Goal: Task Accomplishment & Management: Use online tool/utility

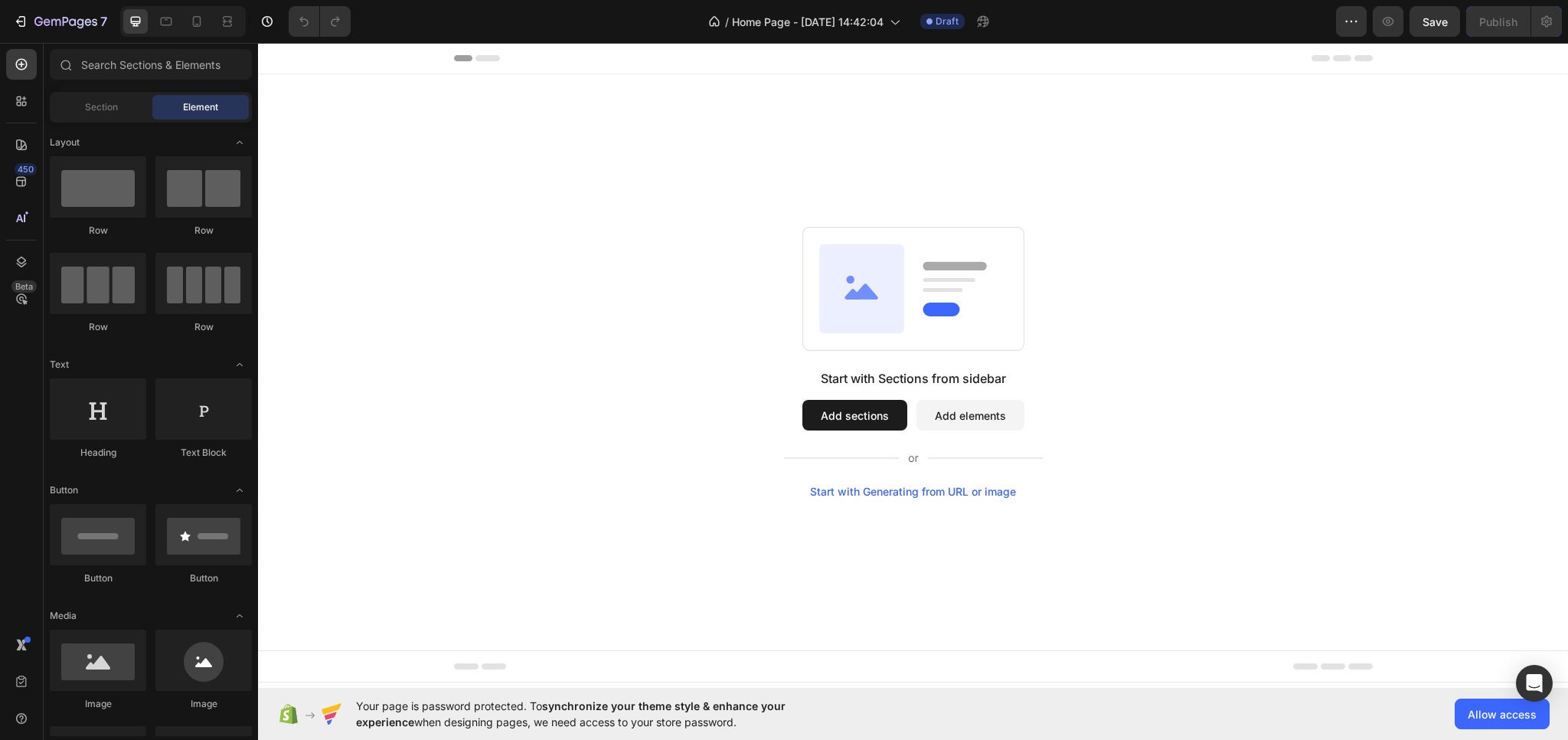
click at [858, 425] on button "Add sections" at bounding box center [855, 415] width 105 height 31
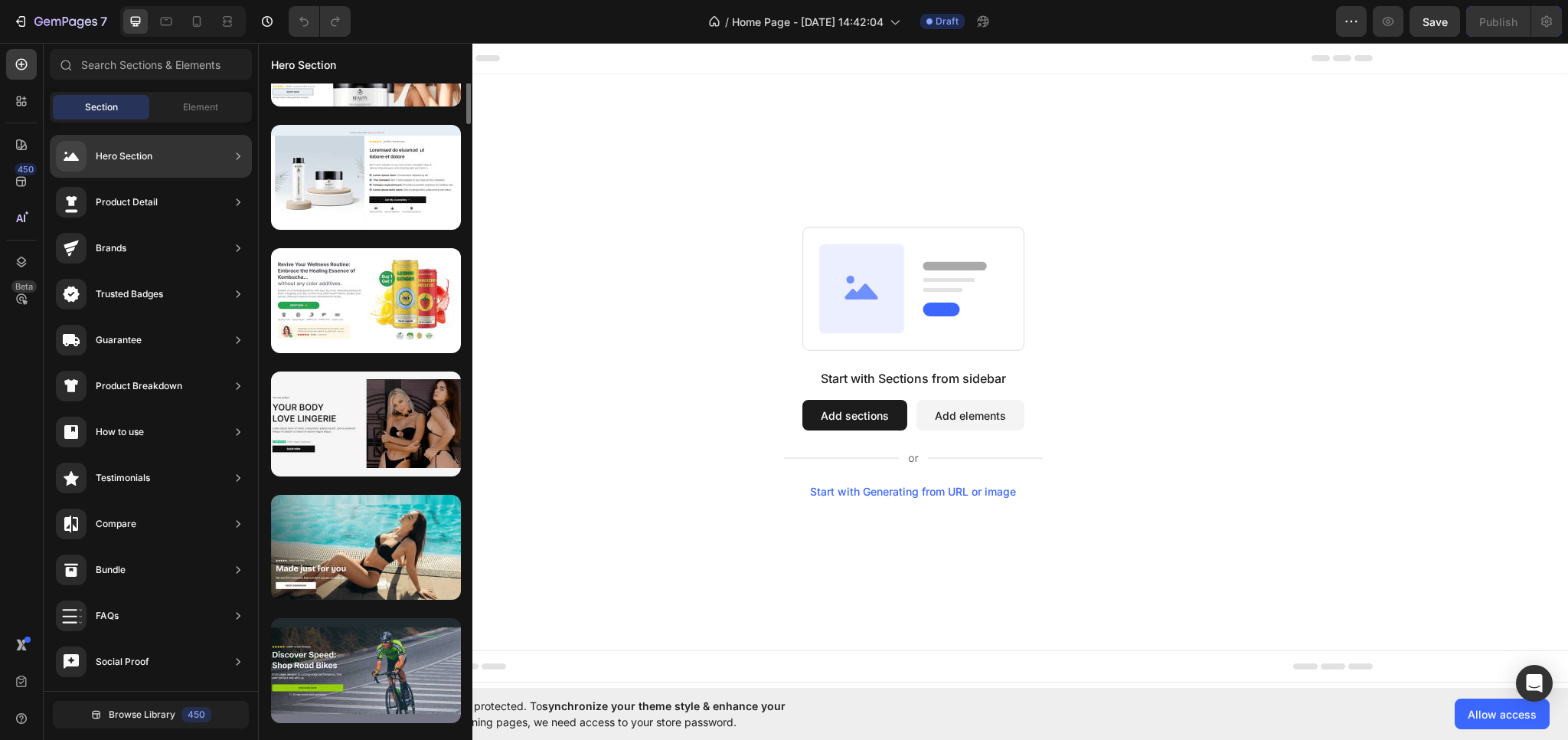
scroll to position [720, 0]
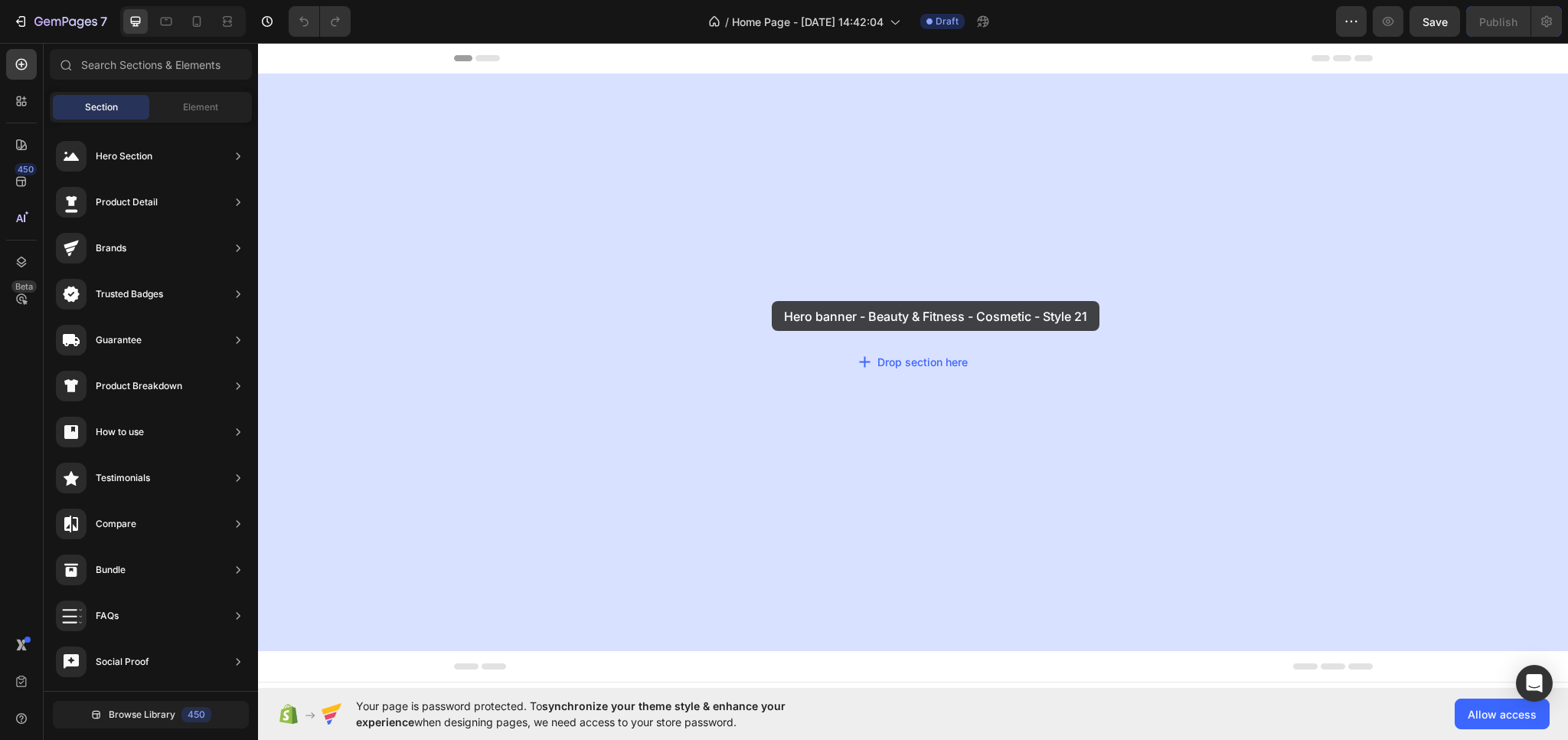
drag, startPoint x: 649, startPoint y: 342, endPoint x: 772, endPoint y: 301, distance: 129.7
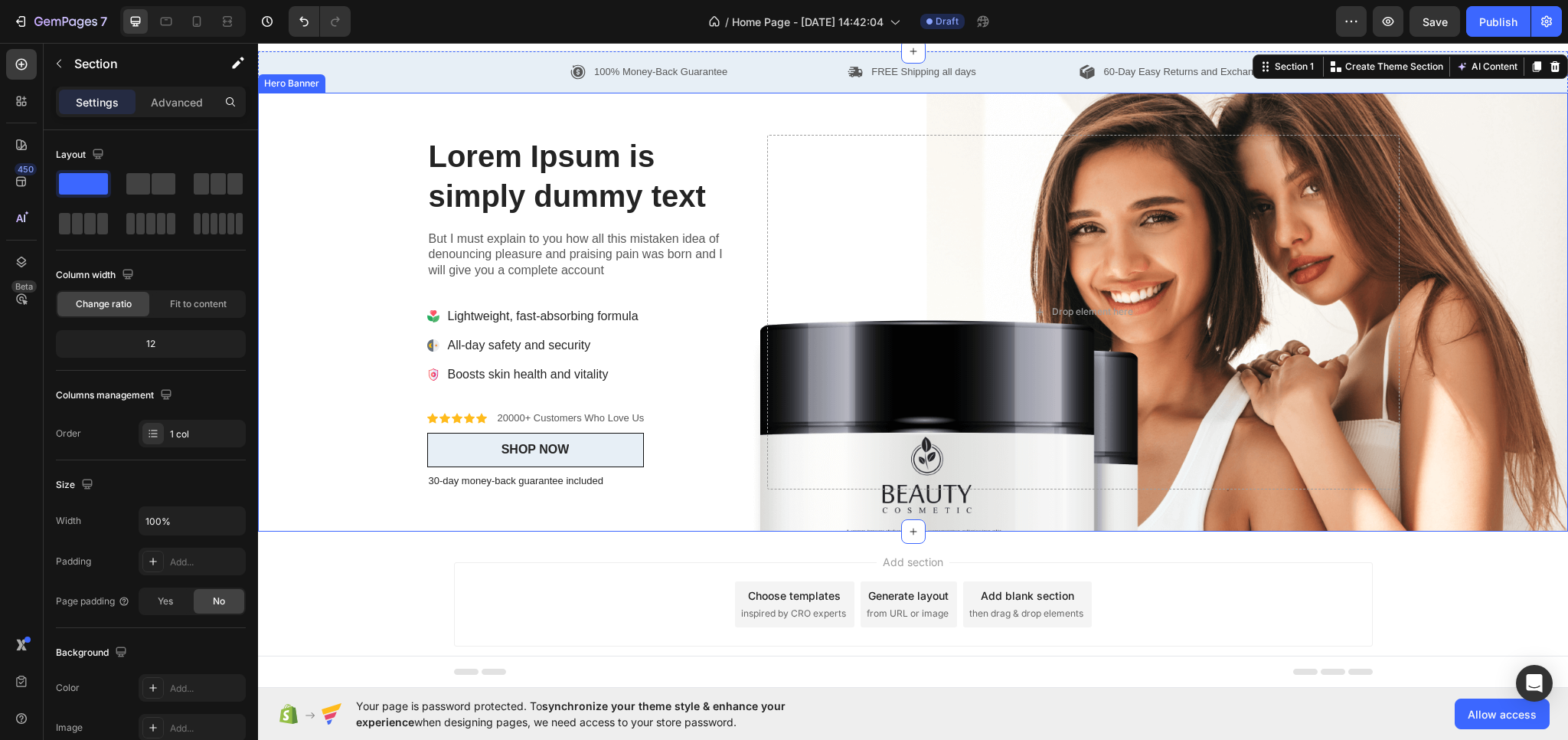
scroll to position [0, 0]
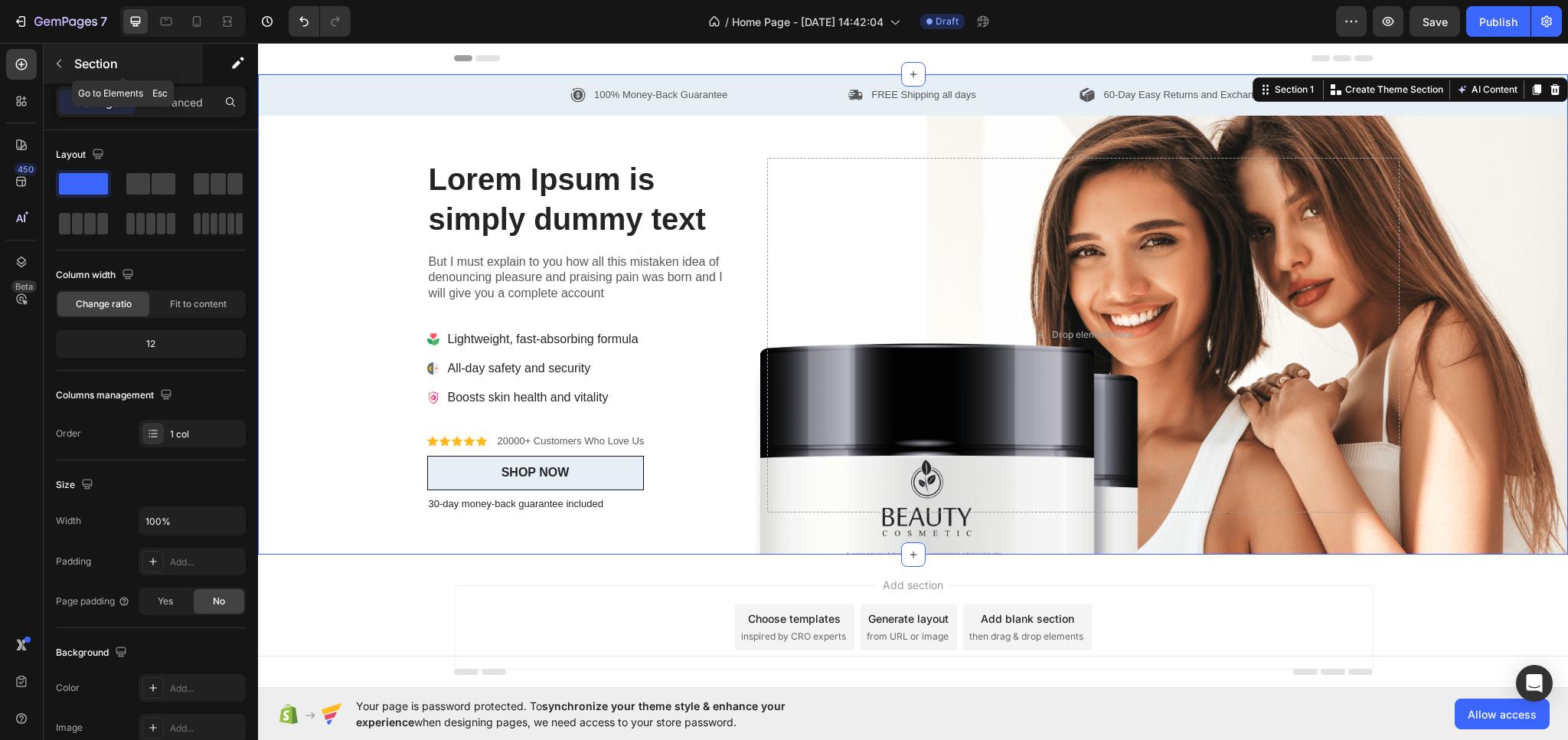
click at [59, 59] on icon "button" at bounding box center [59, 64] width 12 height 12
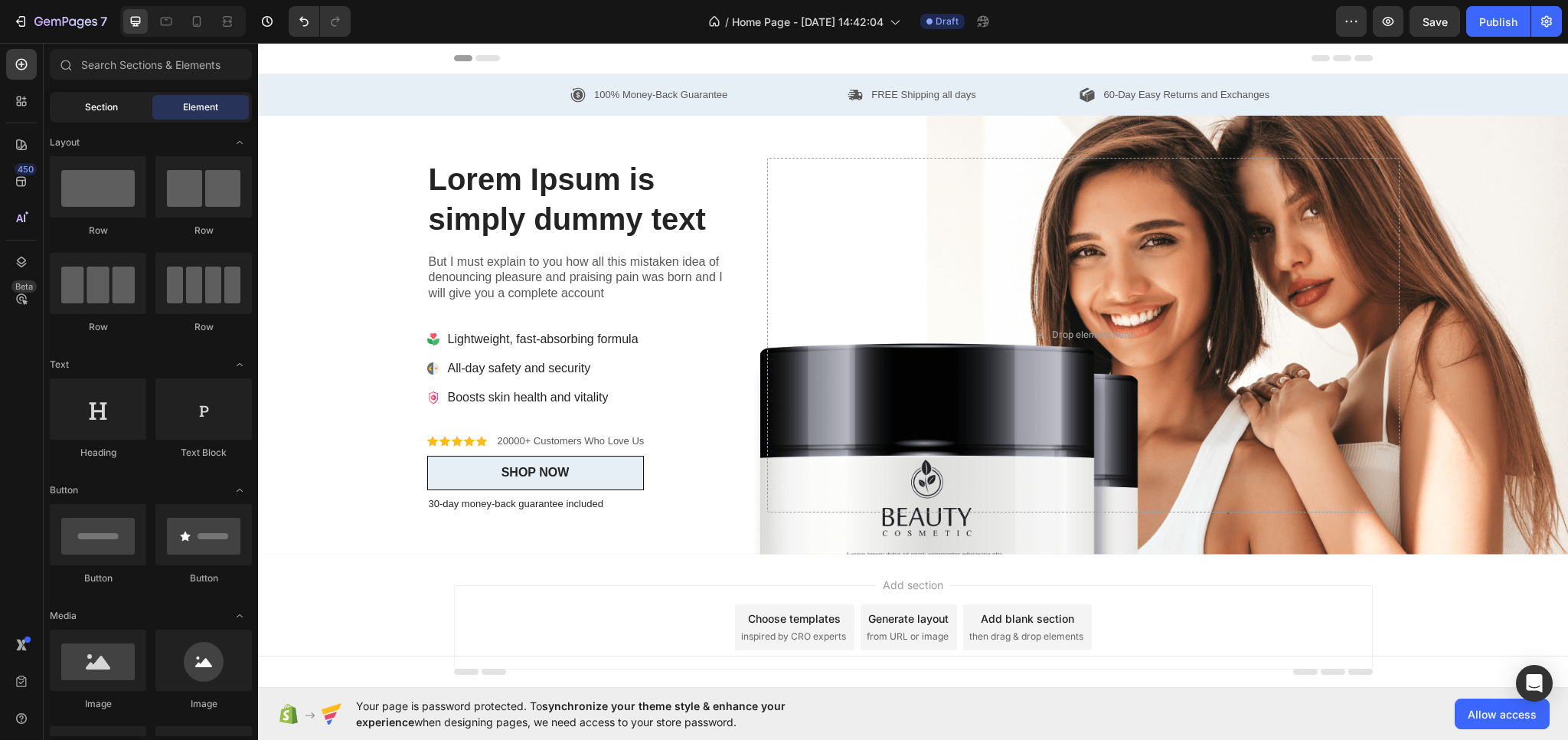
click at [77, 101] on div "Section" at bounding box center [101, 107] width 97 height 25
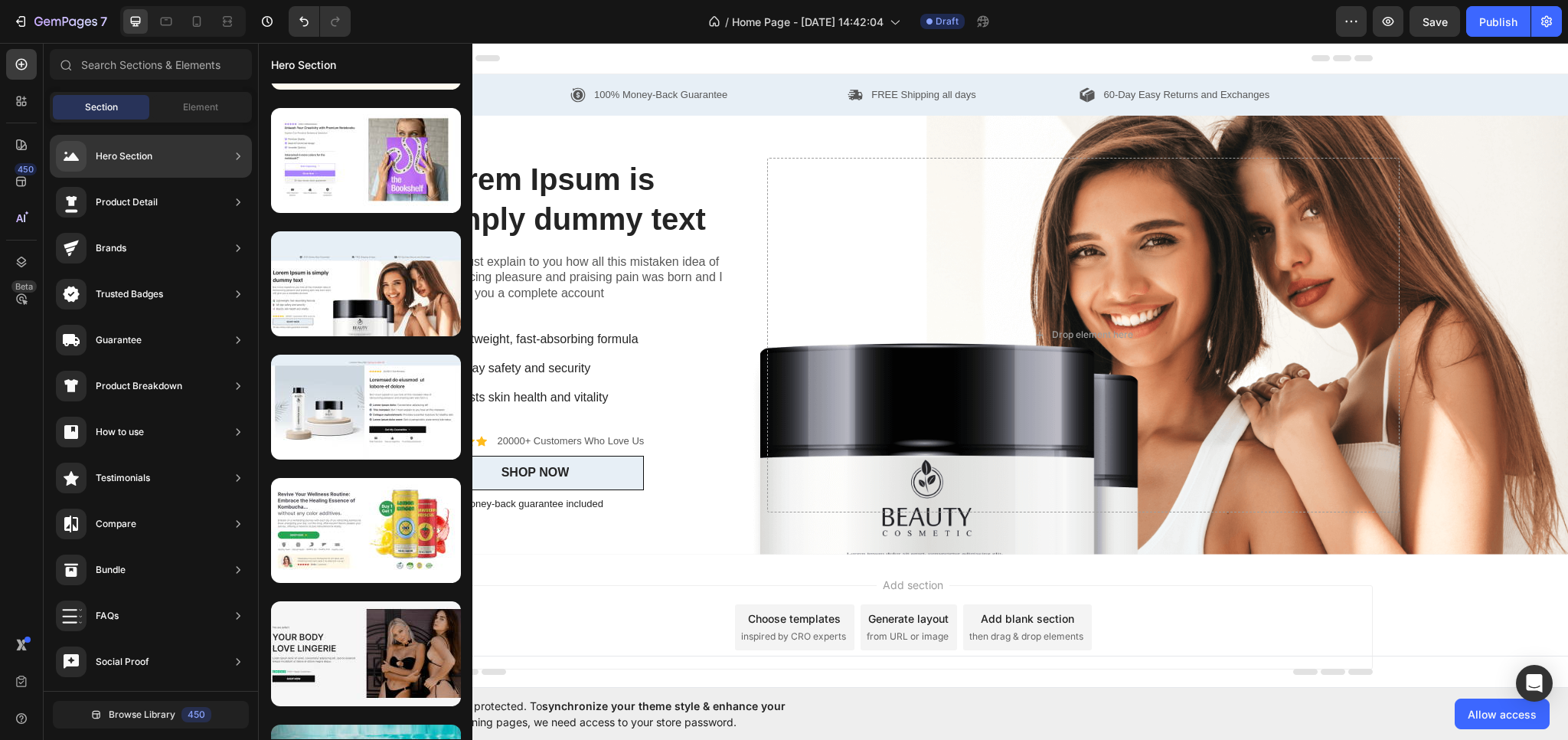
click at [130, 155] on div "Hero Section" at bounding box center [124, 155] width 57 height 15
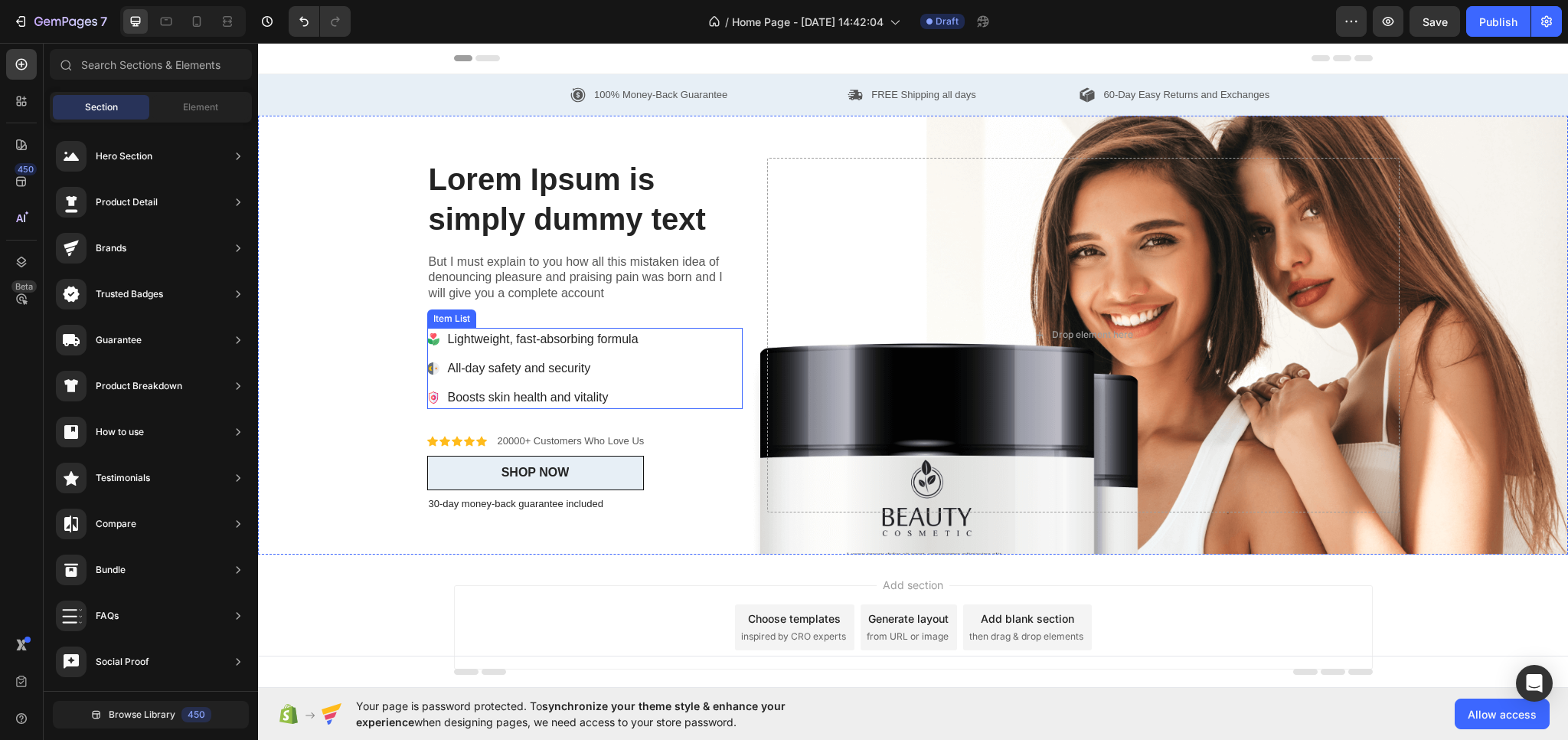
click at [626, 327] on div "Lightweight, fast-absorbing formula" at bounding box center [543, 339] width 195 height 23
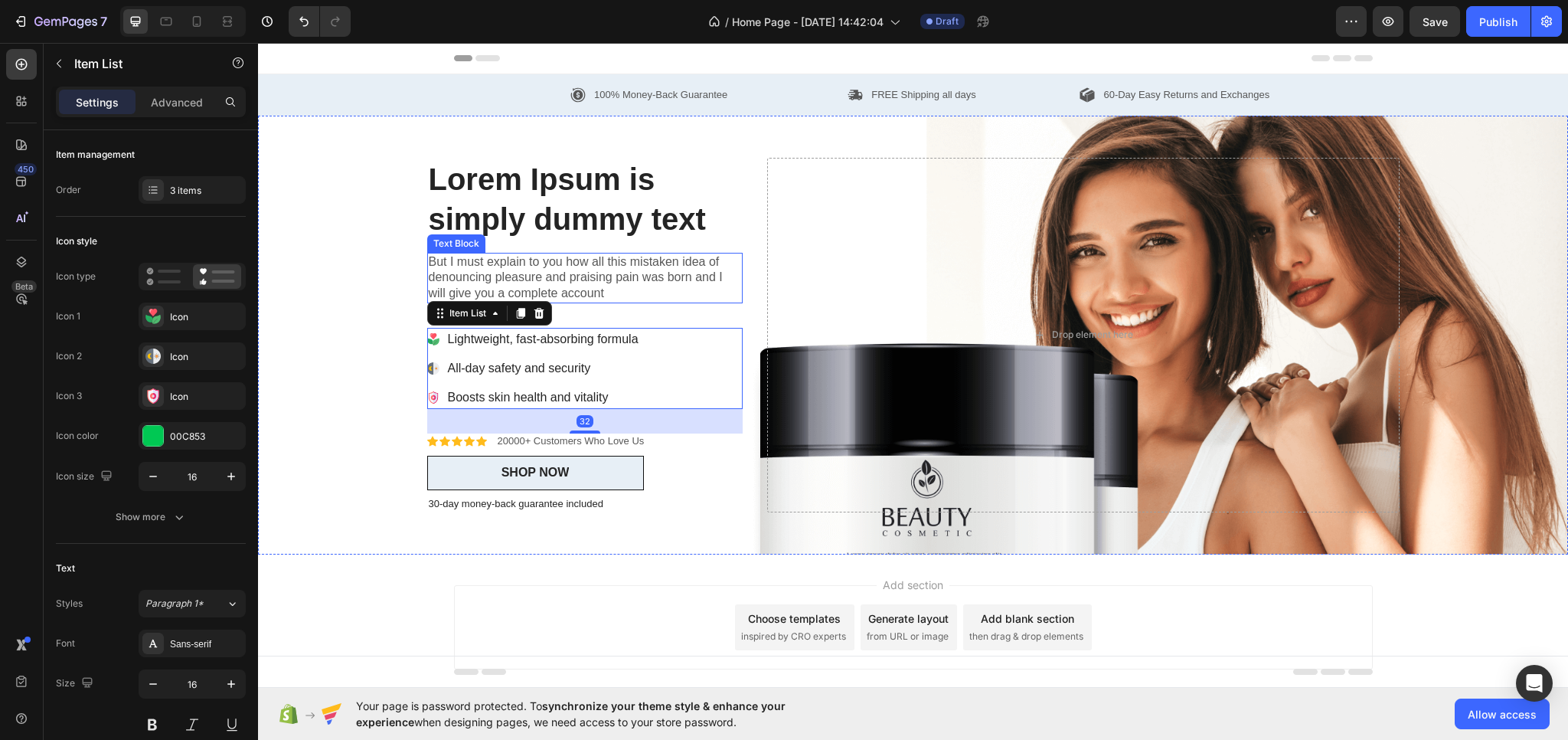
click at [673, 279] on p "But I must explain to you how all this mistaken idea of denouncing pleasure and…" at bounding box center [585, 279] width 313 height 48
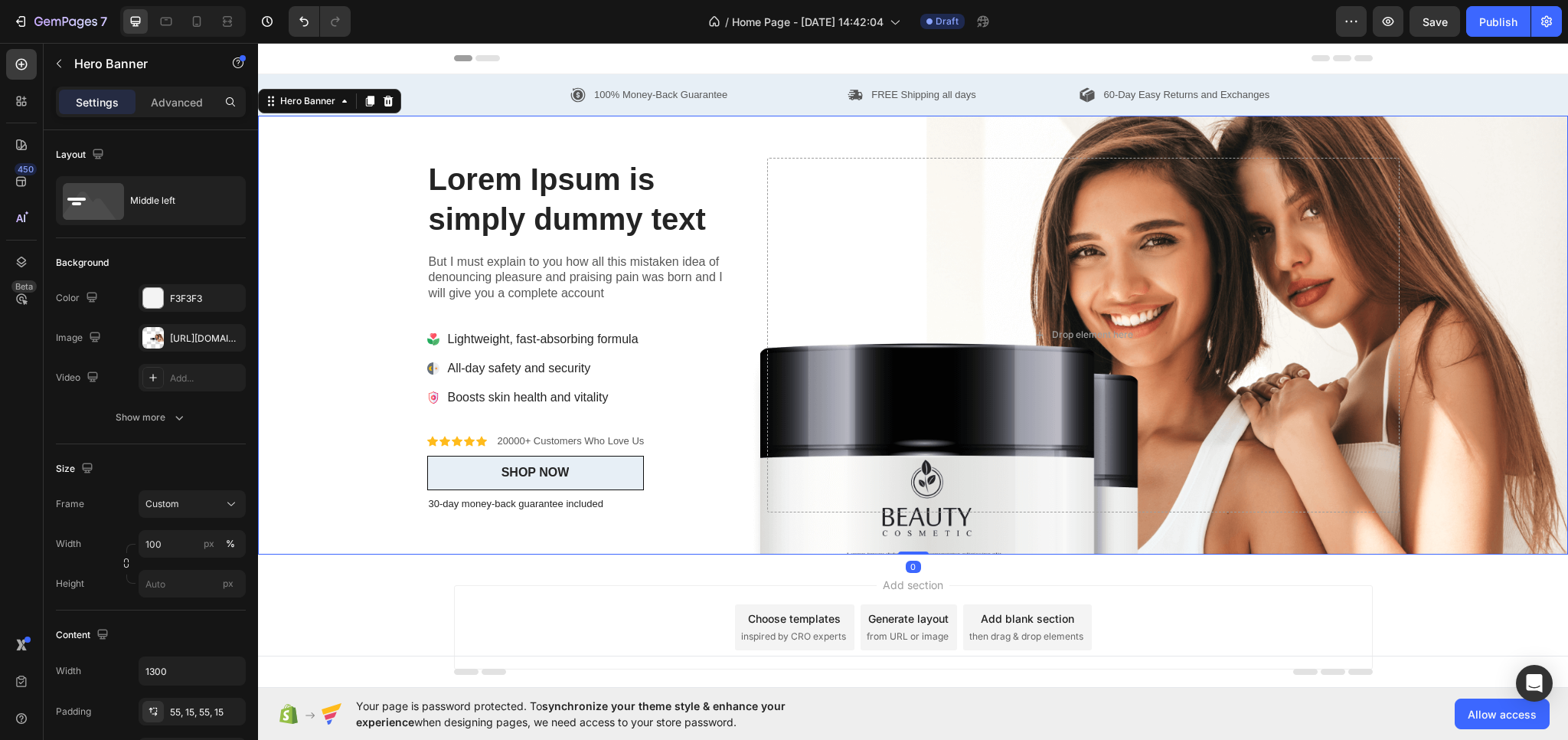
click at [757, 143] on div "Icon Icon Icon Icon Icon Icon List 20000+ Customers Who Love Us Text Block Row …" at bounding box center [914, 335] width 996 height 439
click at [720, 145] on div "Icon Icon Icon Icon Icon Icon List 20000+ Customers Who Love Us Text Block Row …" at bounding box center [914, 335] width 996 height 439
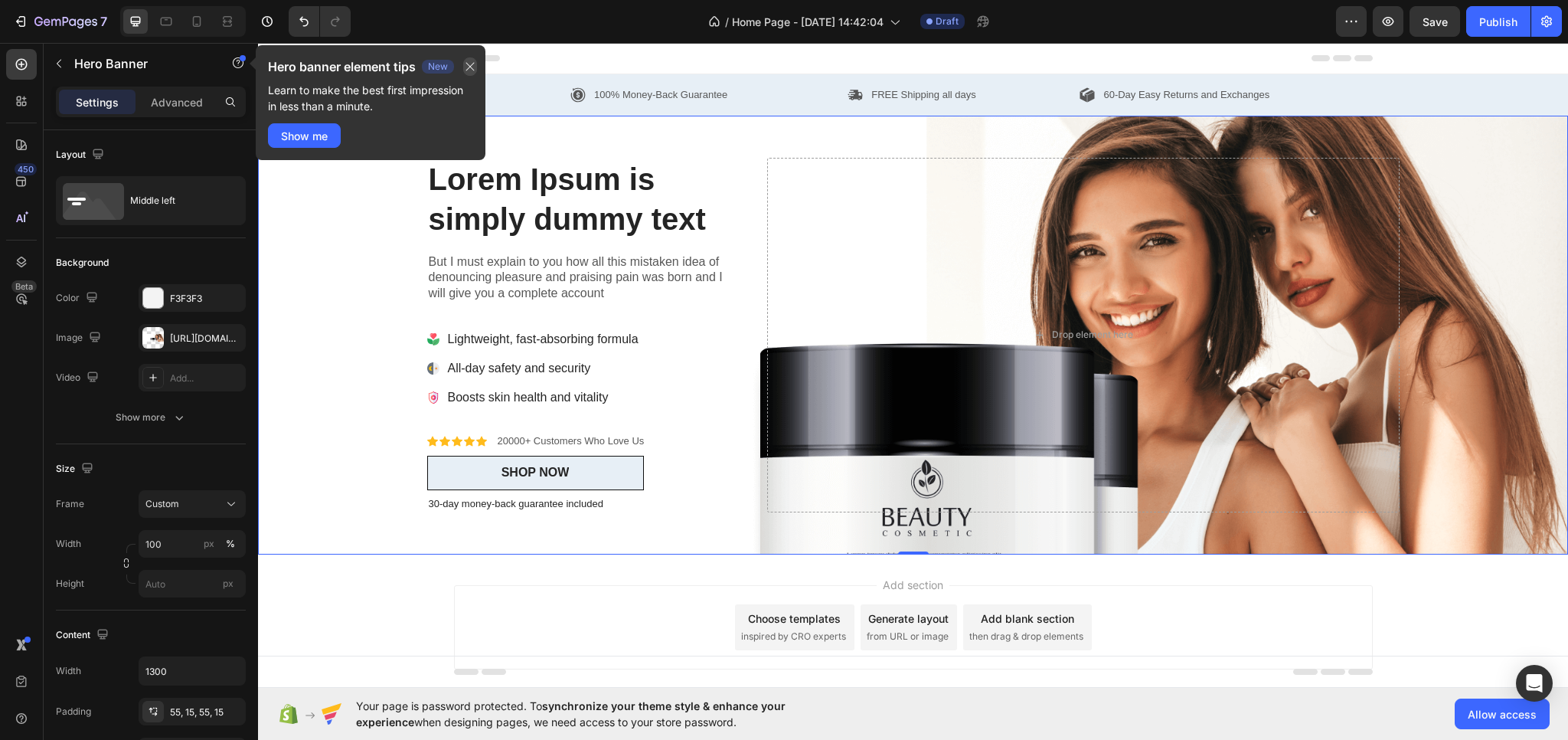
click at [475, 64] on icon "button" at bounding box center [470, 67] width 12 height 12
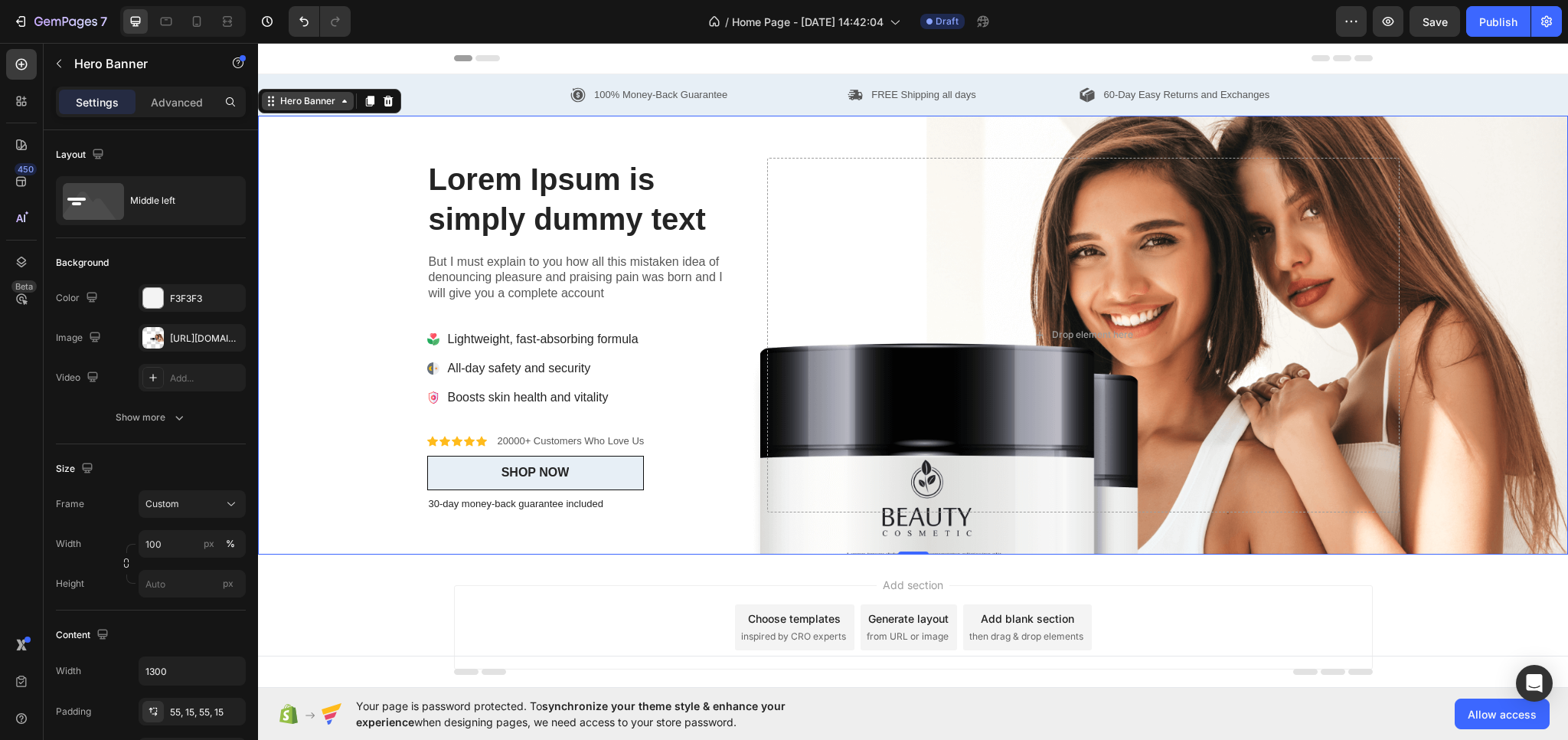
click at [288, 98] on div "Hero Banner" at bounding box center [307, 101] width 61 height 14
click at [59, 59] on icon "button" at bounding box center [59, 64] width 12 height 12
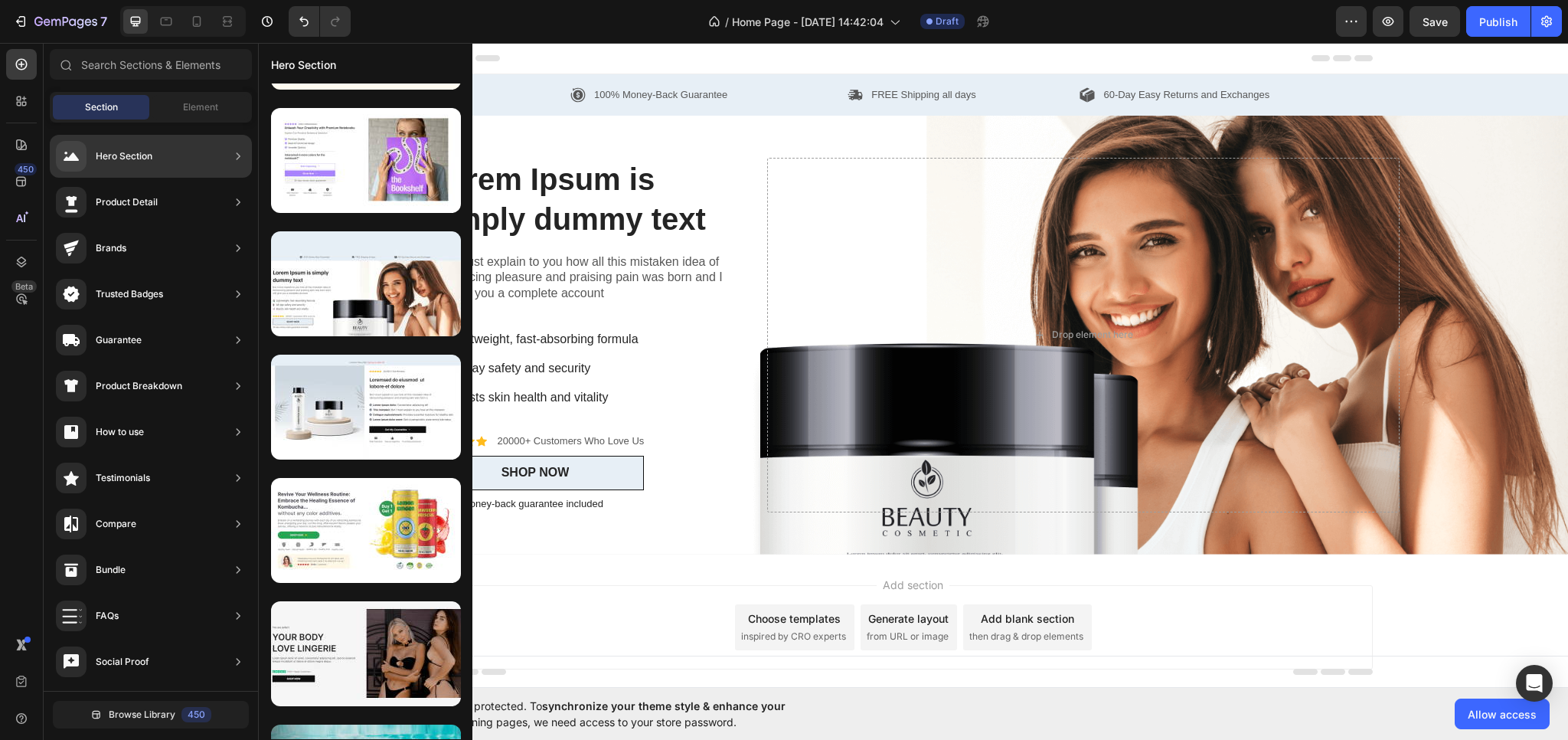
click at [132, 145] on div "Hero Section" at bounding box center [104, 156] width 97 height 31
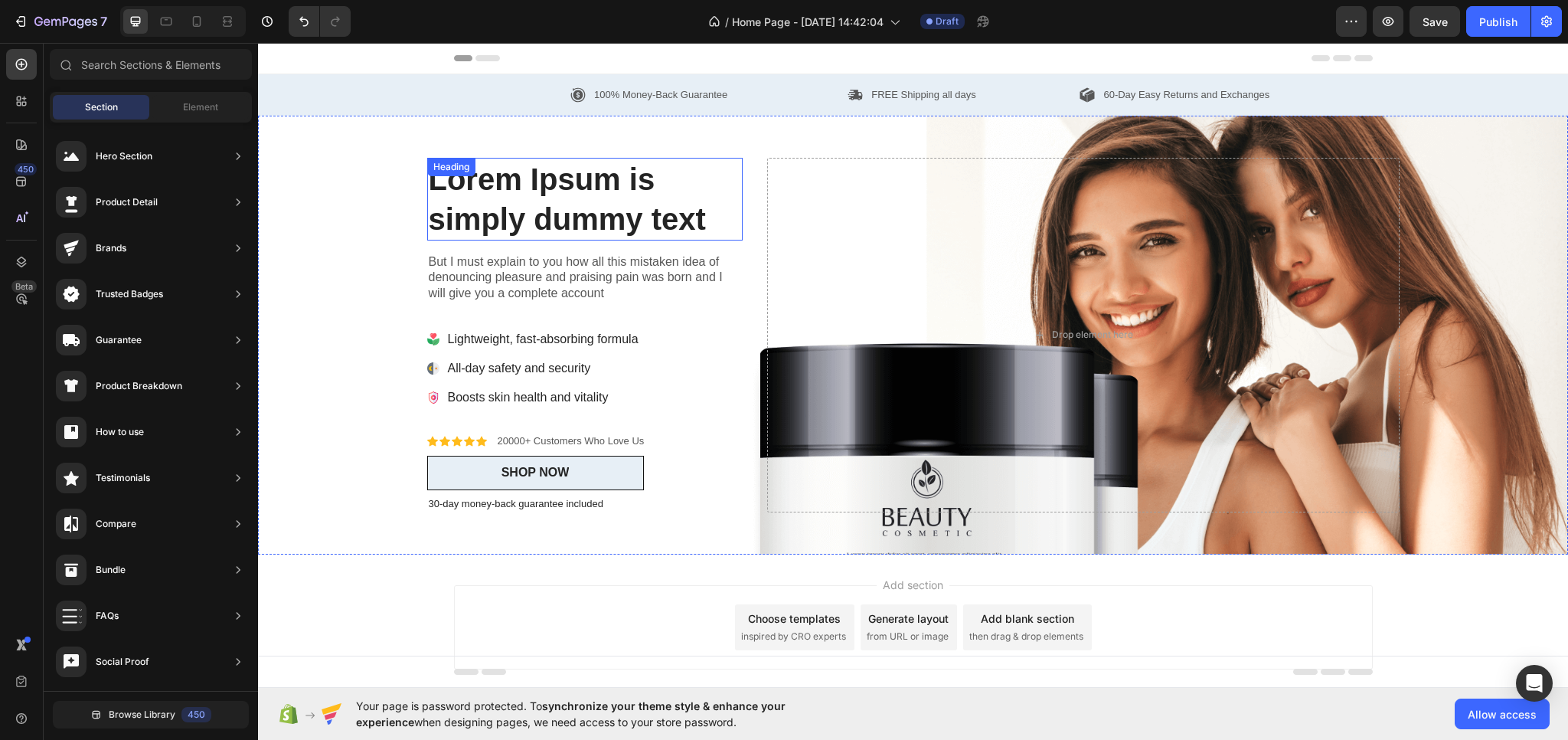
click at [597, 165] on h2 "Lorem Ipsum is simply dummy text" at bounding box center [586, 199] width 316 height 83
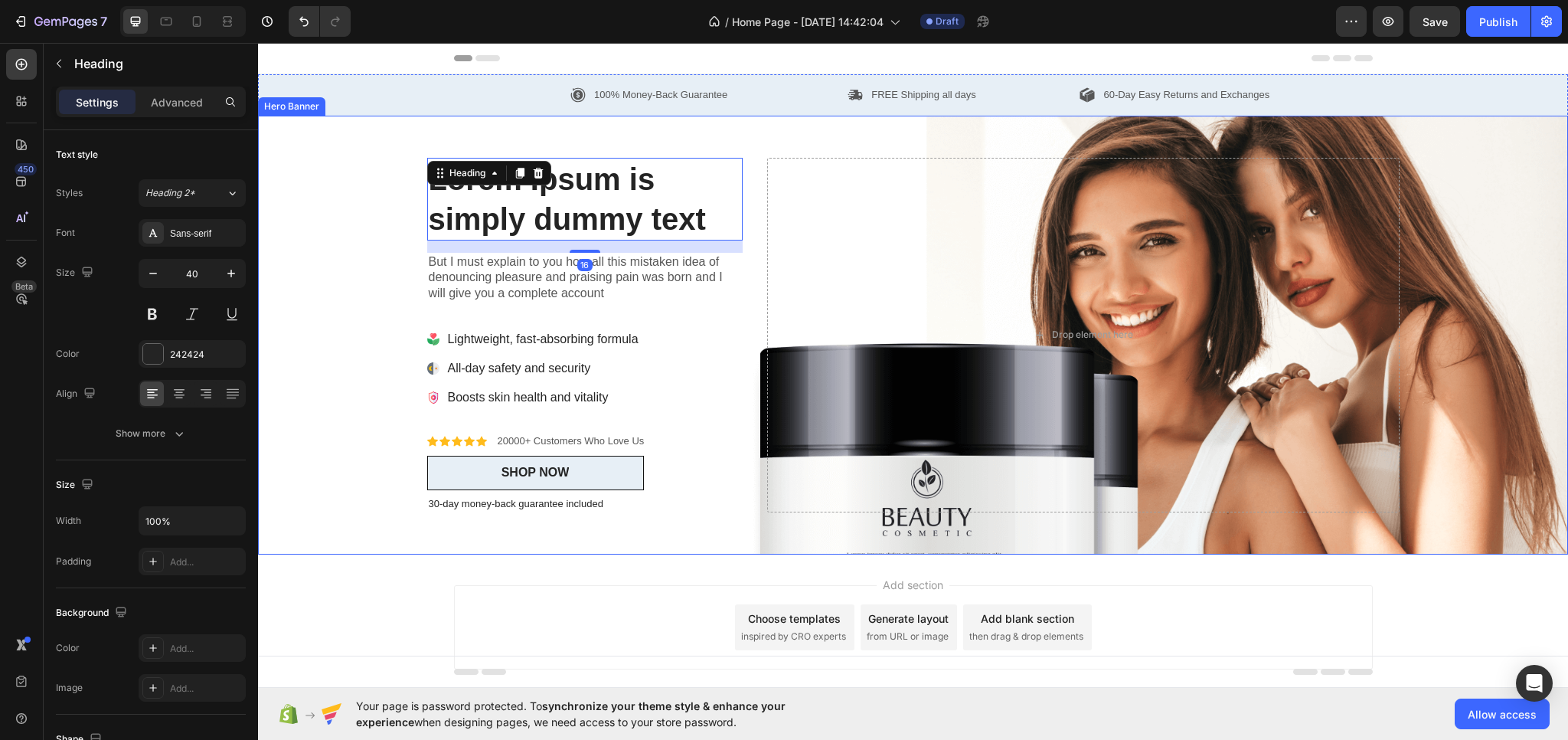
click at [483, 130] on div "Icon Icon Icon Icon Icon Icon List 20000+ Customers Who Love Us Text Block Row …" at bounding box center [914, 335] width 996 height 439
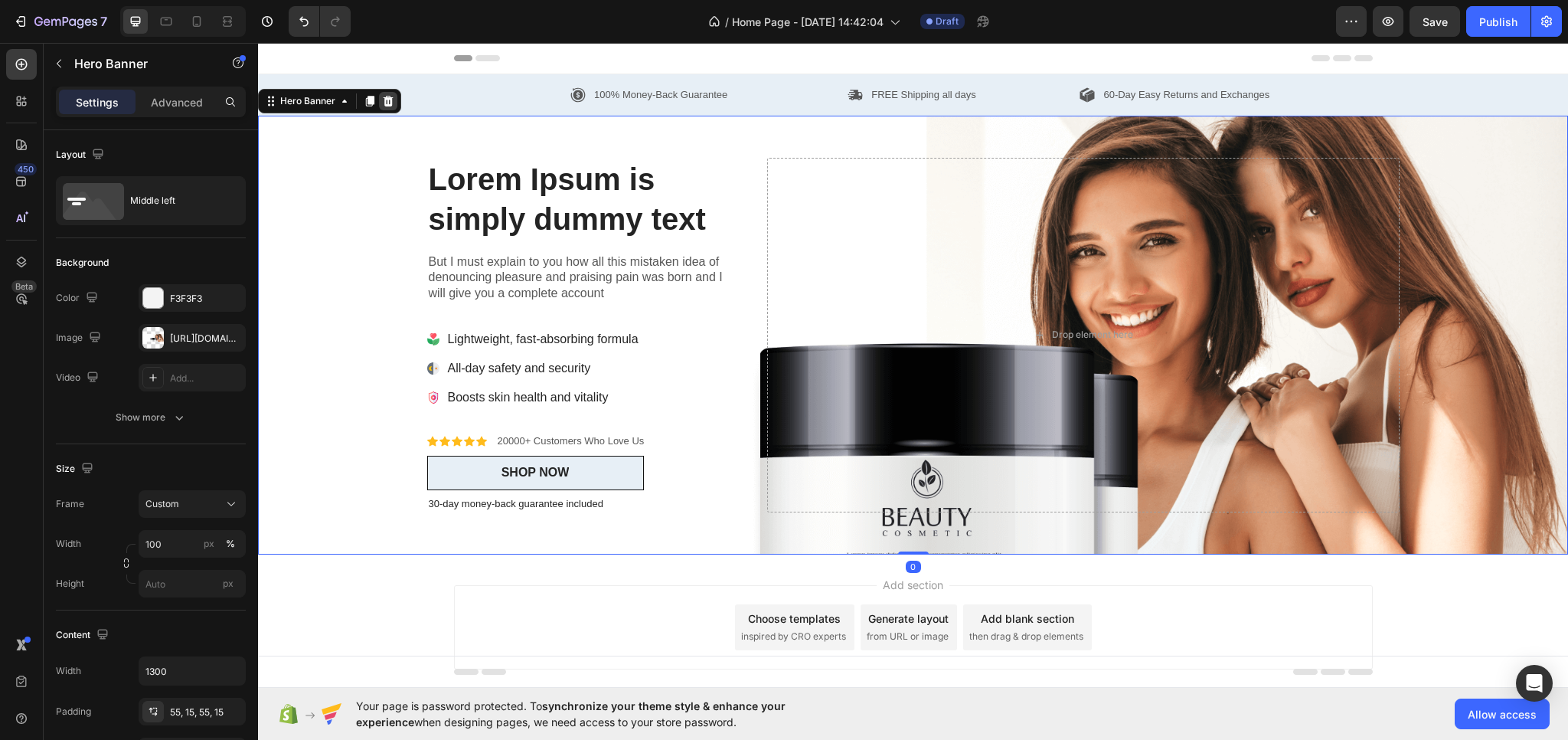
click at [384, 100] on icon at bounding box center [388, 100] width 10 height 11
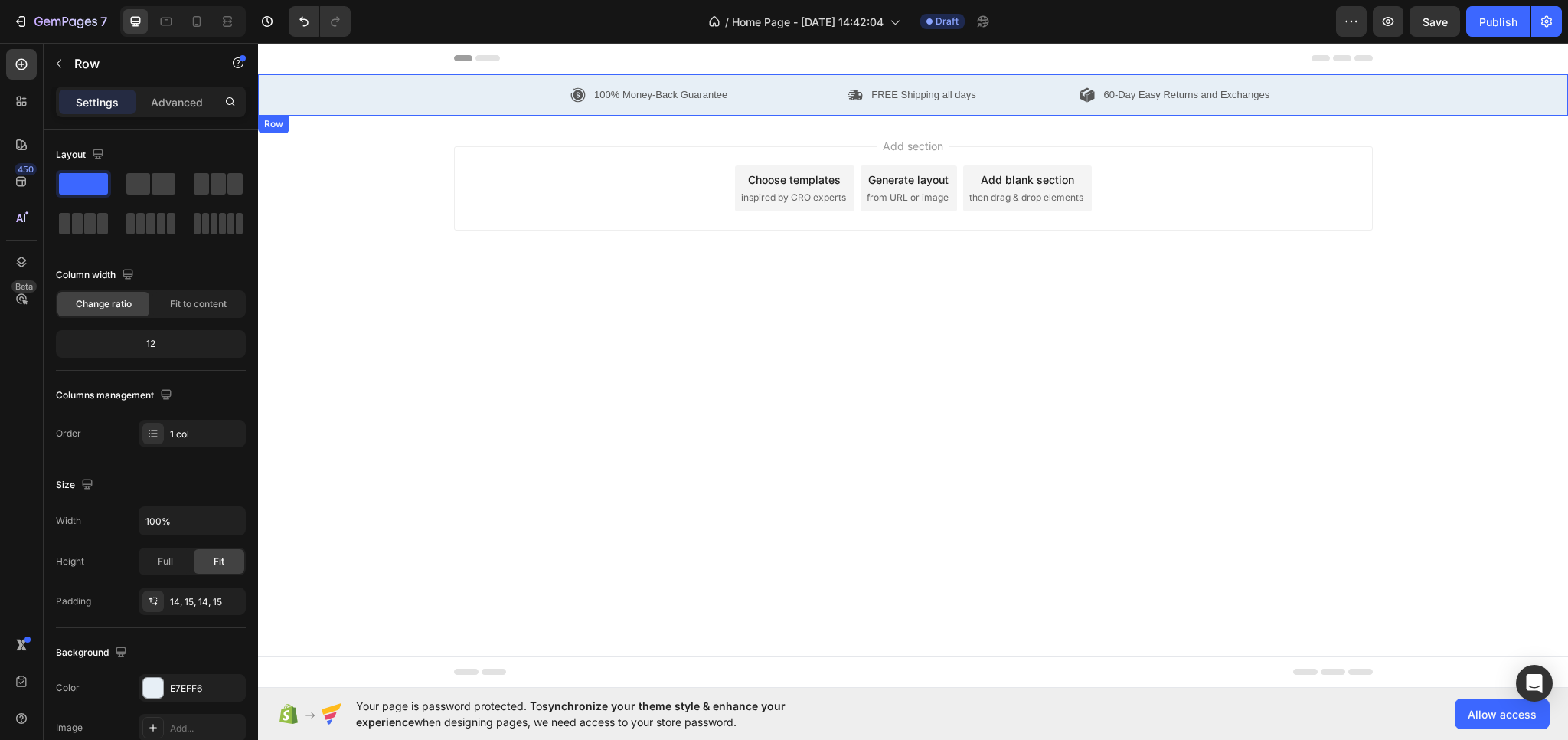
click at [388, 98] on div "100% Money-Back Guarantee Item List FREE Shipping all days Item List 60-Day Eas…" at bounding box center [913, 95] width 1288 height 20
click at [354, 131] on icon at bounding box center [352, 130] width 10 height 11
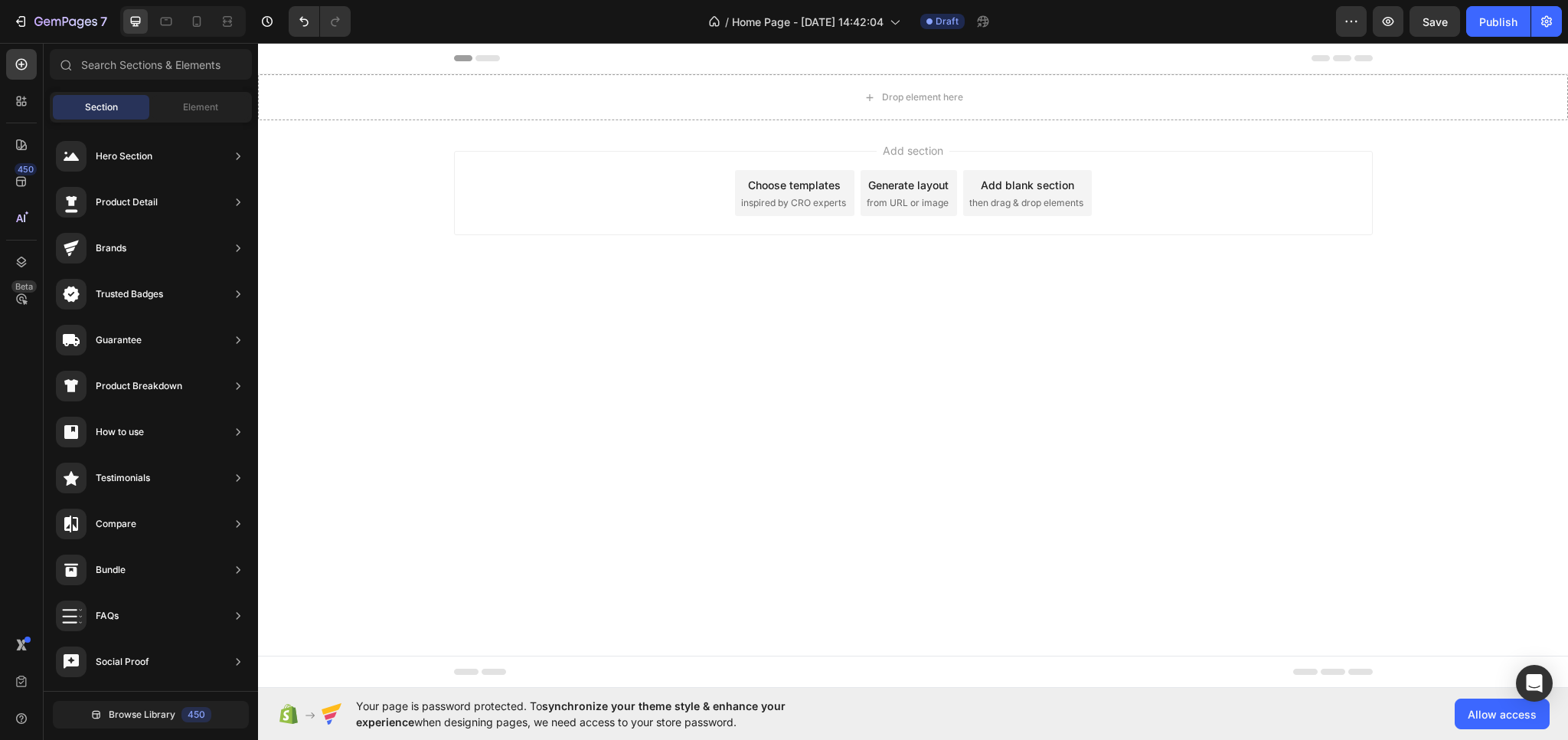
click at [646, 181] on div "Add section Choose templates inspired by CRO experts Generate layout from URL o…" at bounding box center [914, 193] width 919 height 84
click at [670, 214] on div "Add section Choose templates inspired by CRO experts Generate layout from URL o…" at bounding box center [914, 193] width 919 height 84
click at [1057, 204] on span "then drag & drop elements" at bounding box center [1027, 203] width 114 height 14
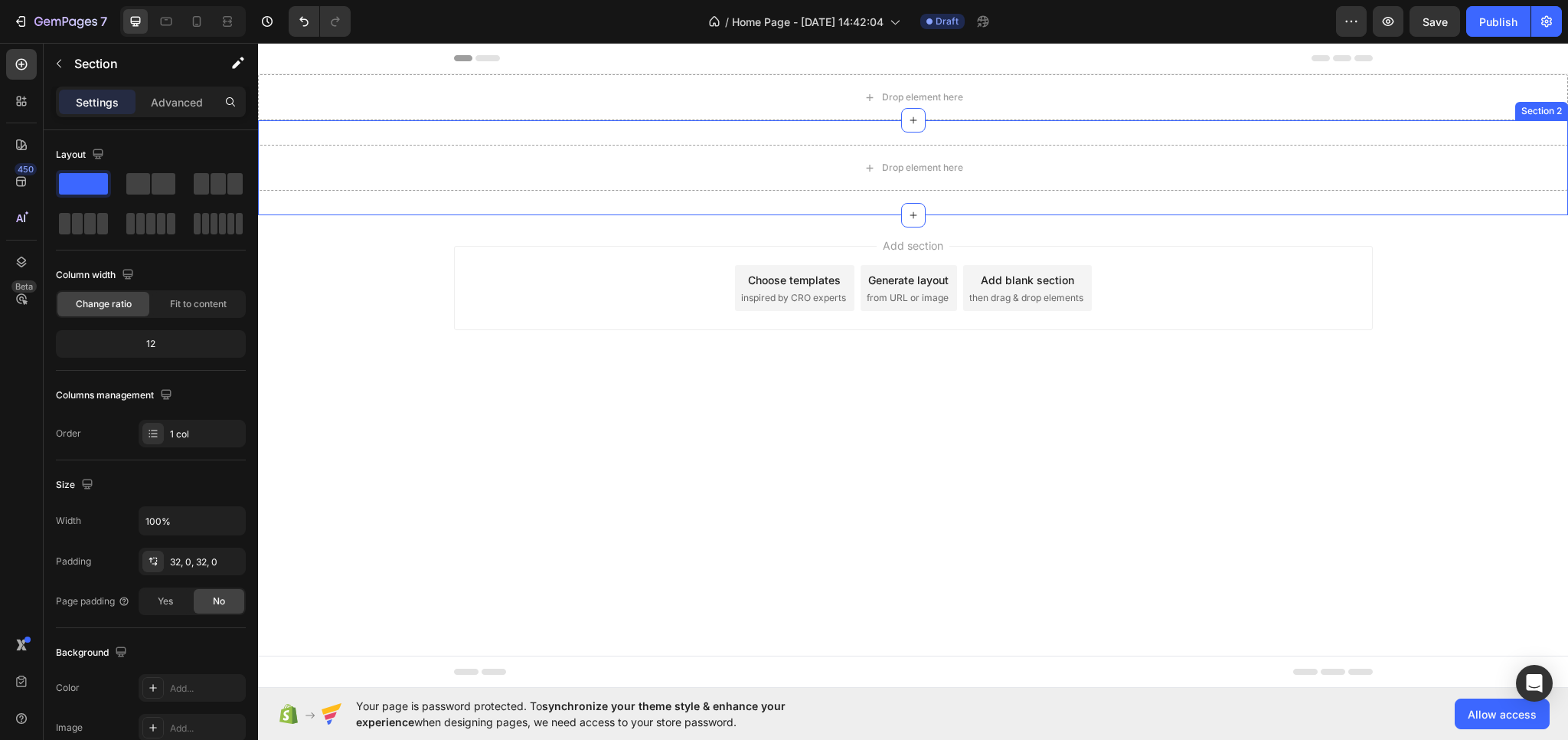
click at [826, 197] on div "Drop element here Section 2" at bounding box center [913, 167] width 1311 height 95
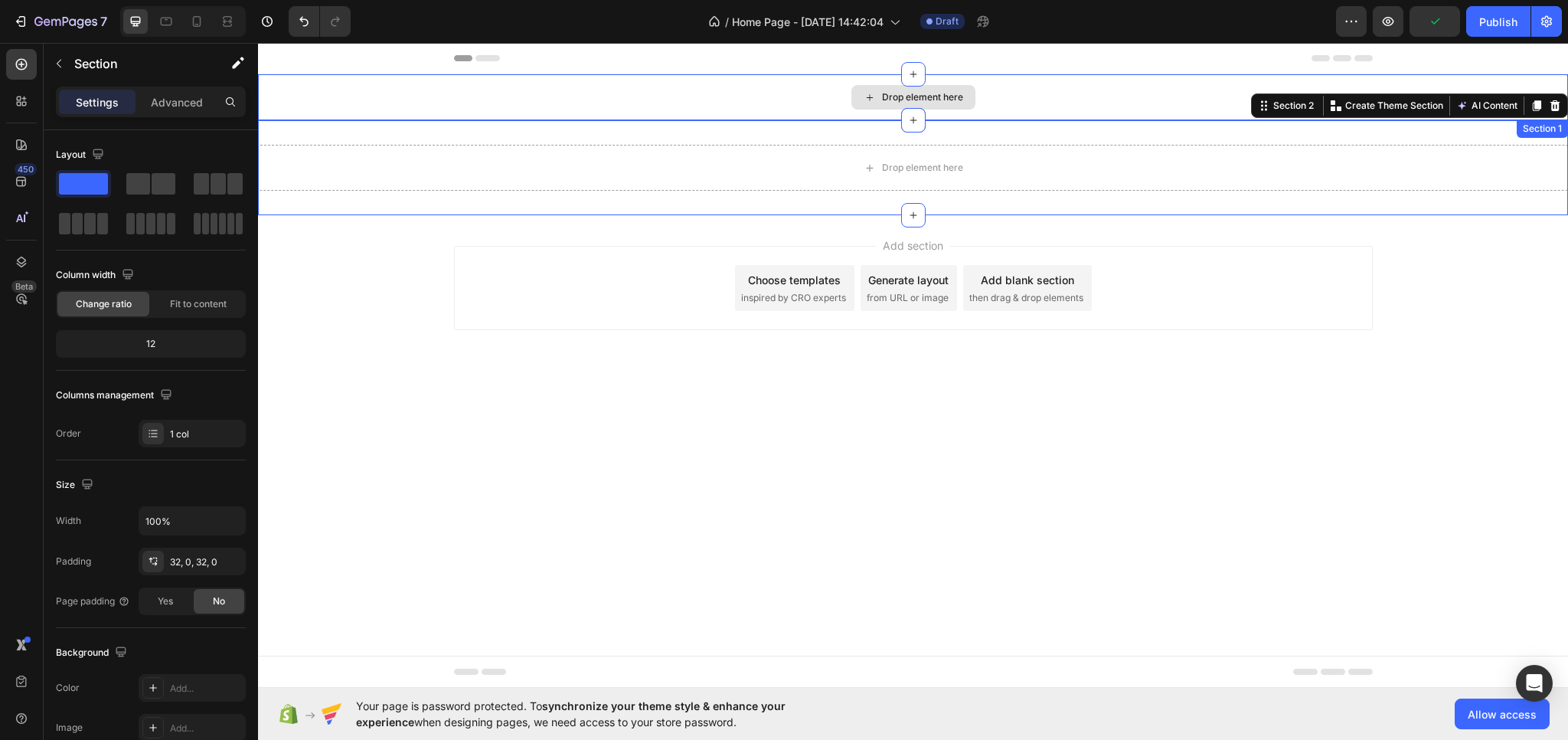
click at [603, 81] on div "Drop element here" at bounding box center [913, 98] width 1311 height 46
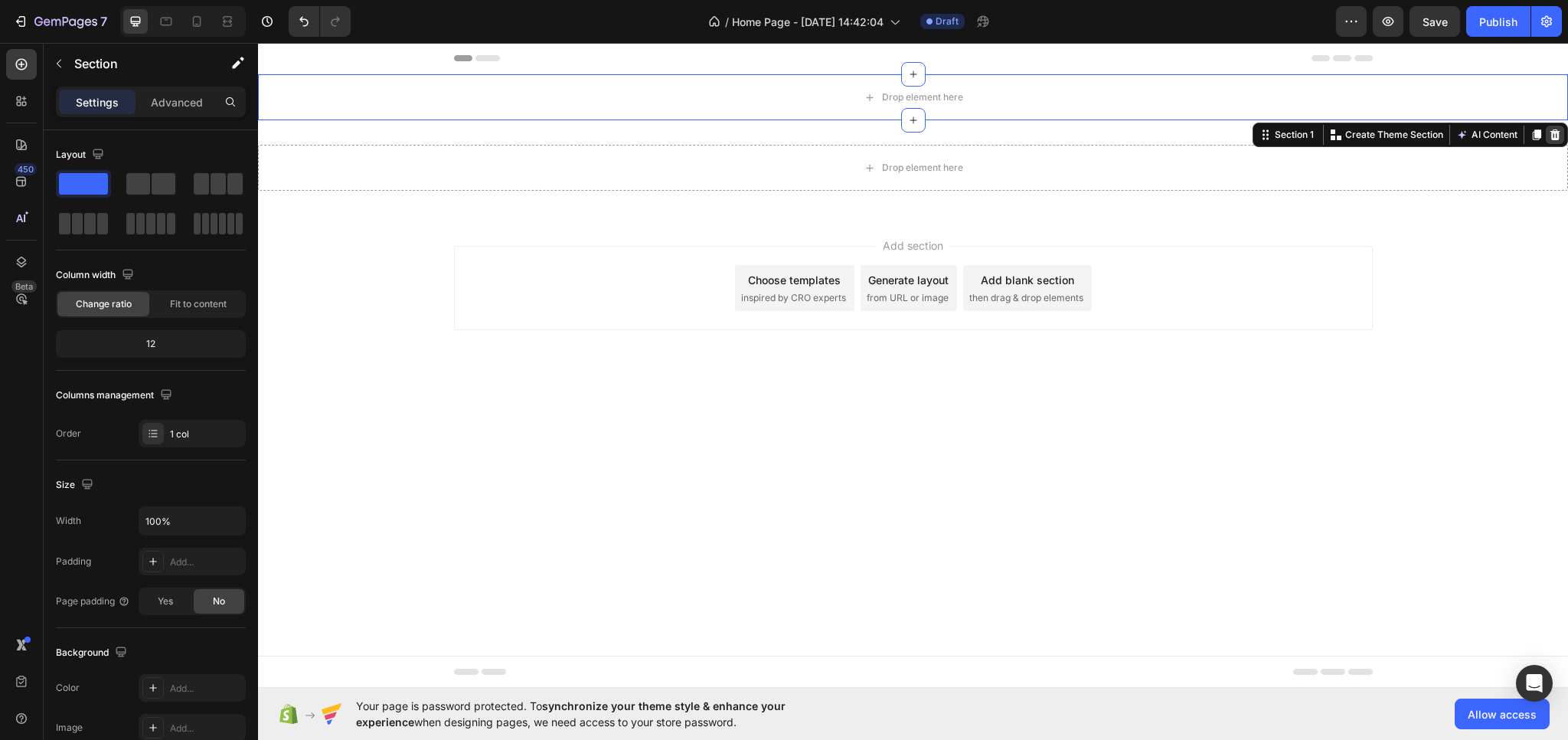
click at [1556, 134] on icon at bounding box center [1556, 135] width 10 height 11
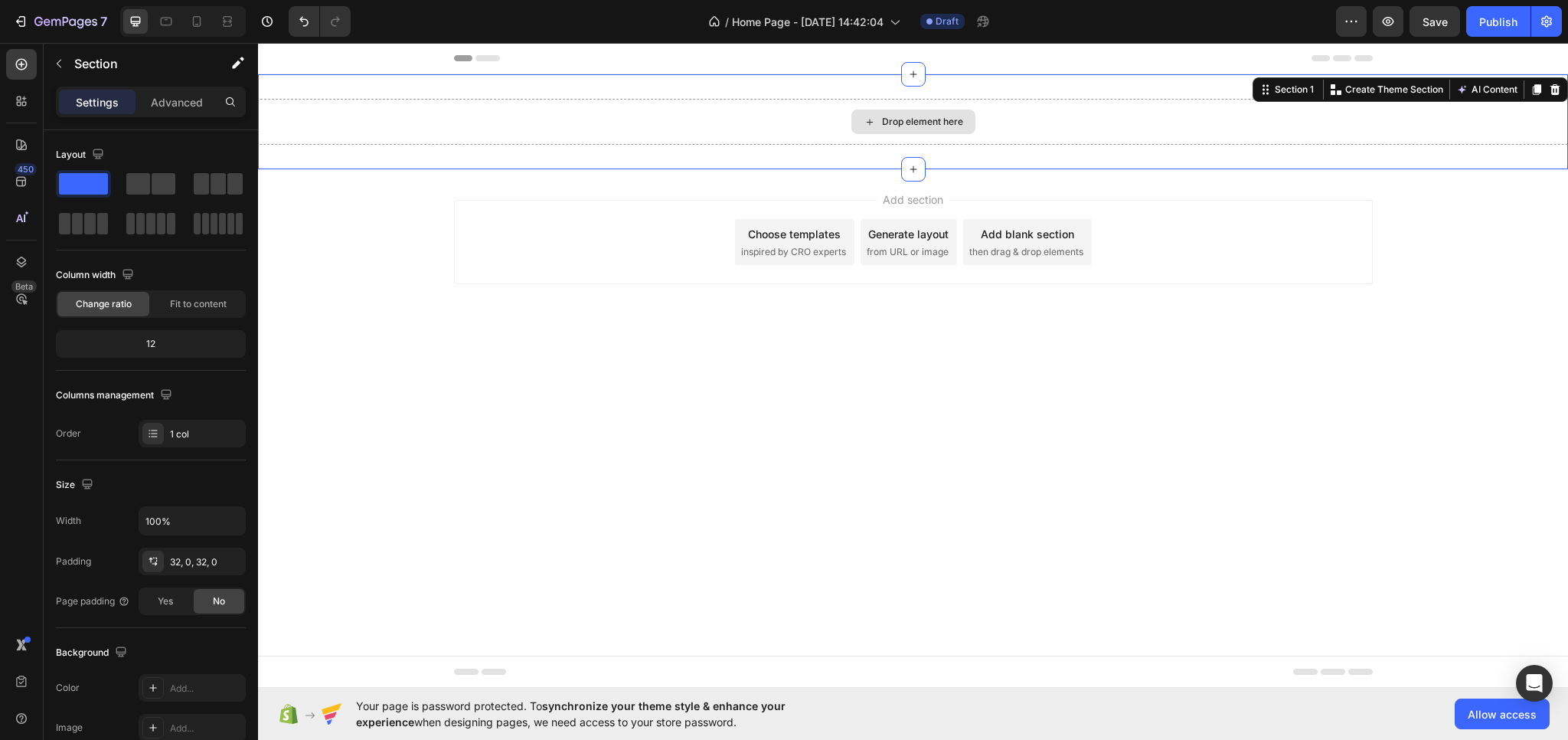
click at [1497, 130] on div "Drop element here" at bounding box center [913, 122] width 1311 height 46
click at [1553, 96] on div at bounding box center [1555, 90] width 19 height 19
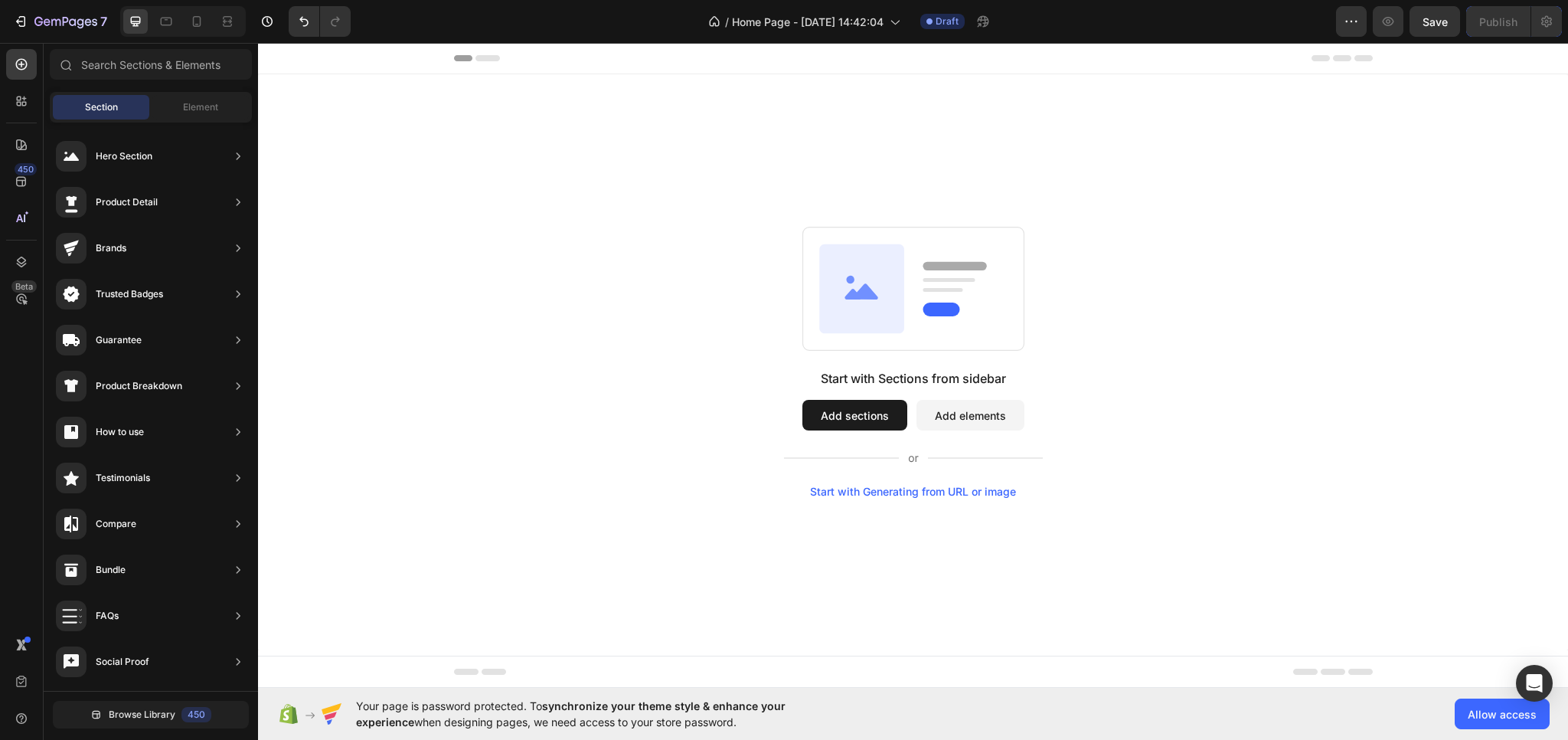
click at [1456, 132] on div "Start with Sections from sidebar Add sections Add elements Start with Generatin…" at bounding box center [913, 362] width 1311 height 576
click at [839, 408] on button "Add sections" at bounding box center [855, 415] width 105 height 31
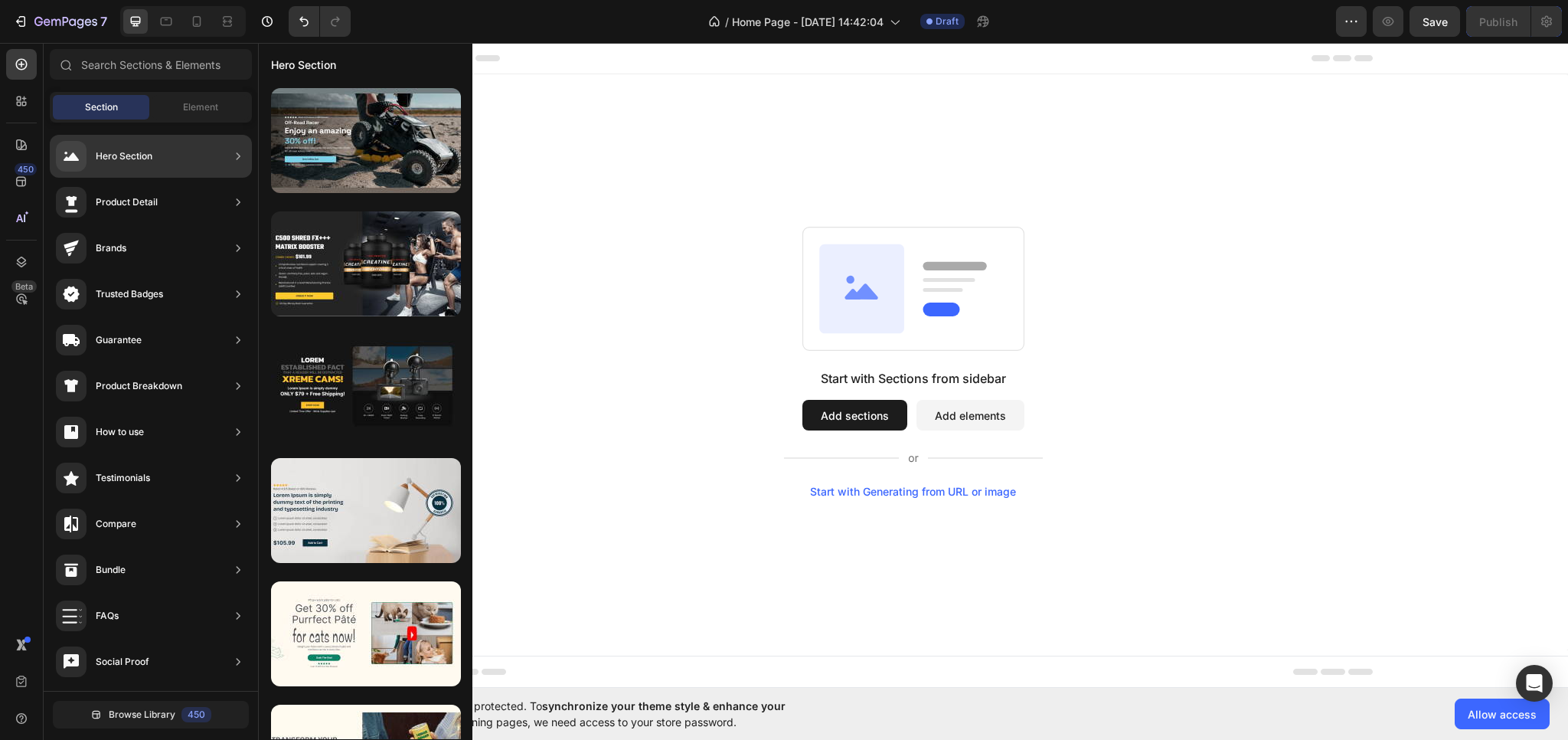
click at [170, 165] on div "Hero Section" at bounding box center [151, 156] width 202 height 43
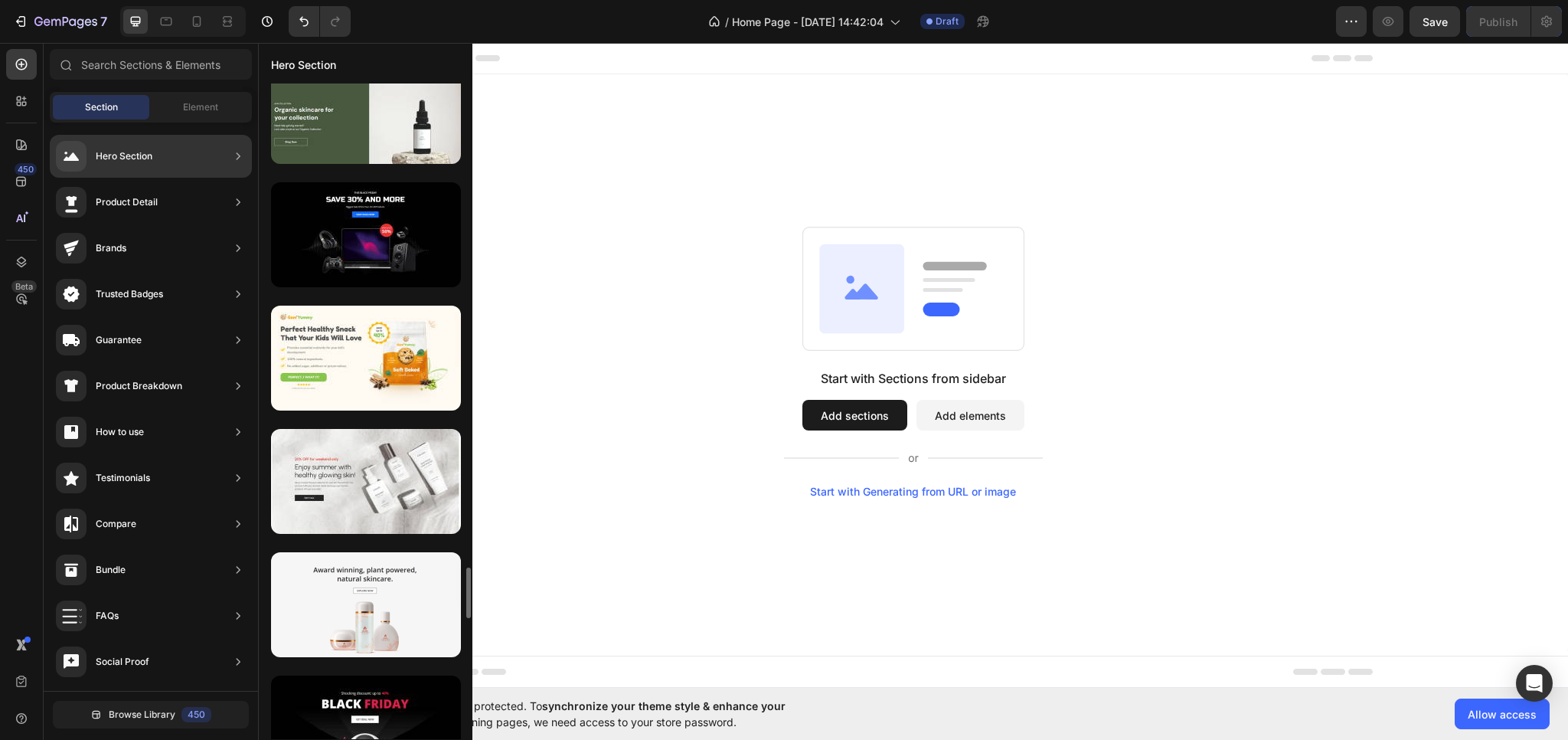
scroll to position [5284, 0]
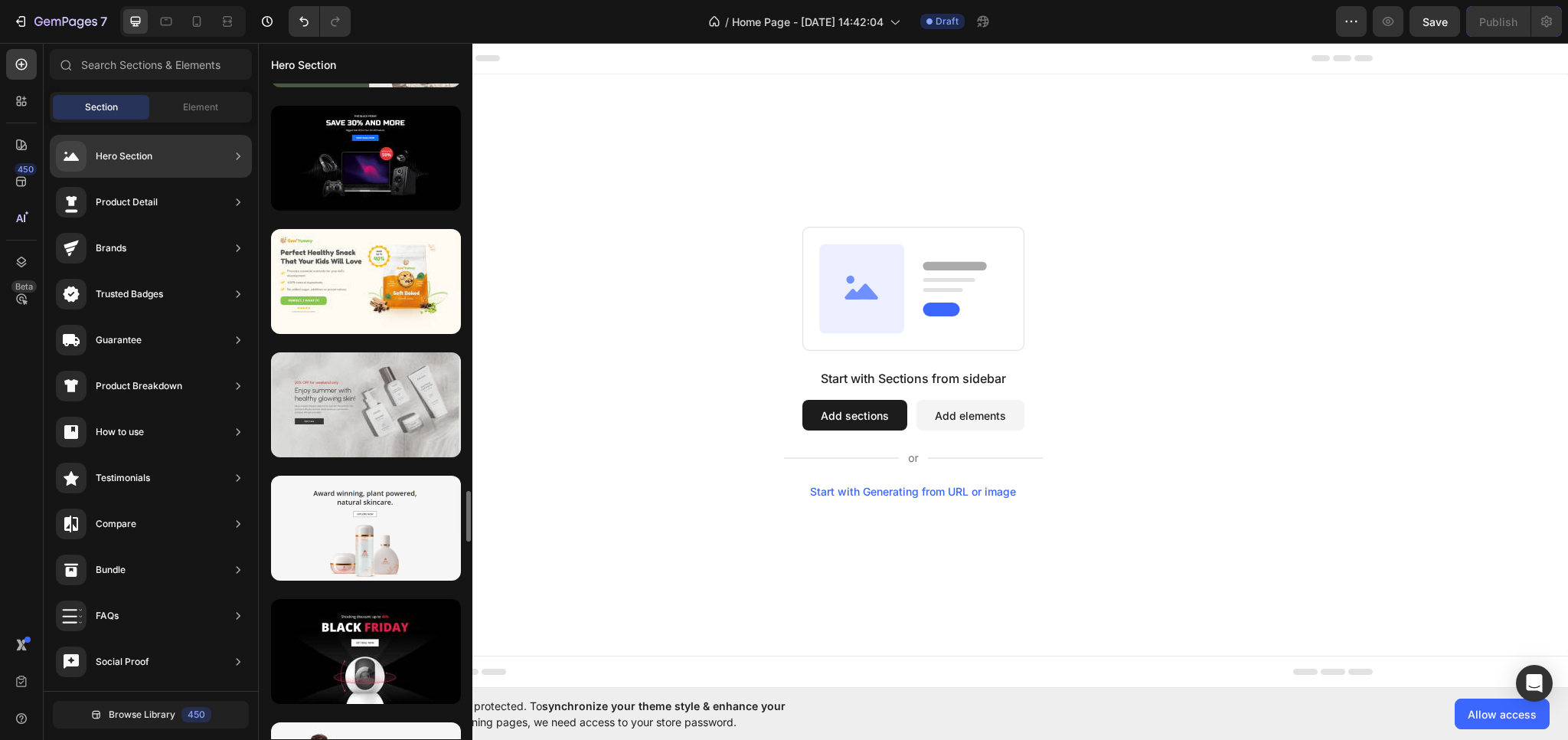
click at [375, 419] on div at bounding box center [366, 405] width 190 height 105
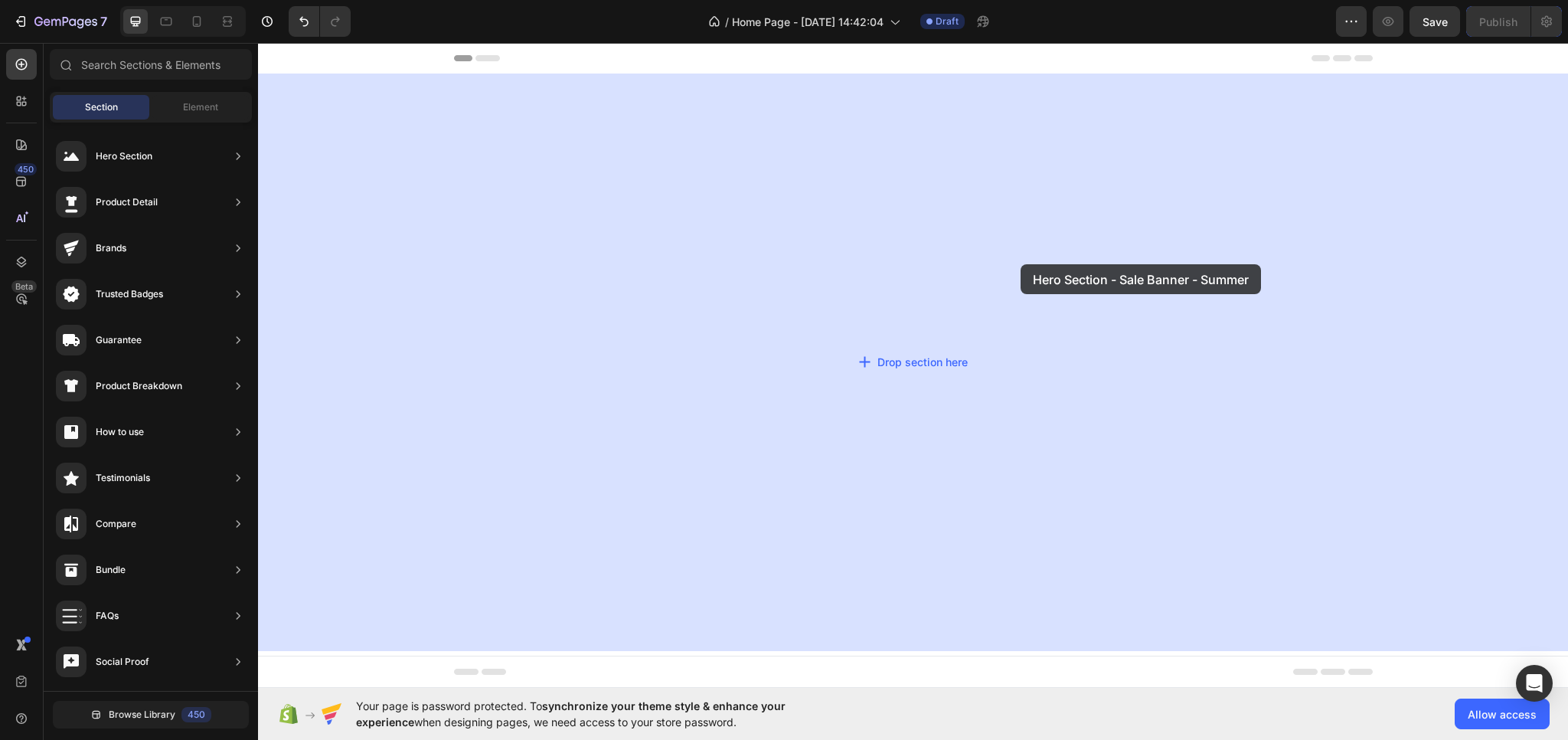
drag, startPoint x: 603, startPoint y: 445, endPoint x: 1021, endPoint y: 263, distance: 455.9
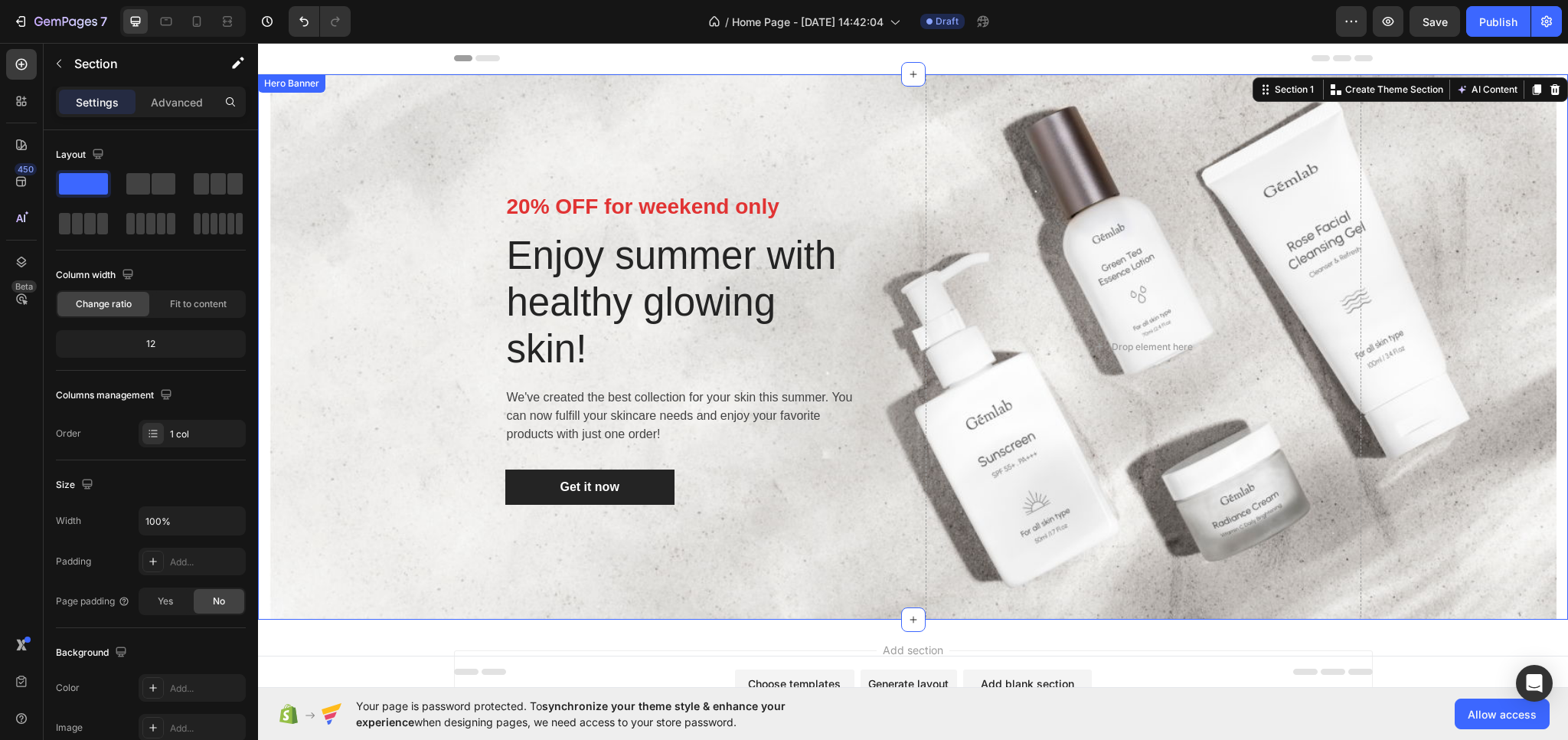
click at [414, 172] on div "Overlay" at bounding box center [913, 347] width 1288 height 545
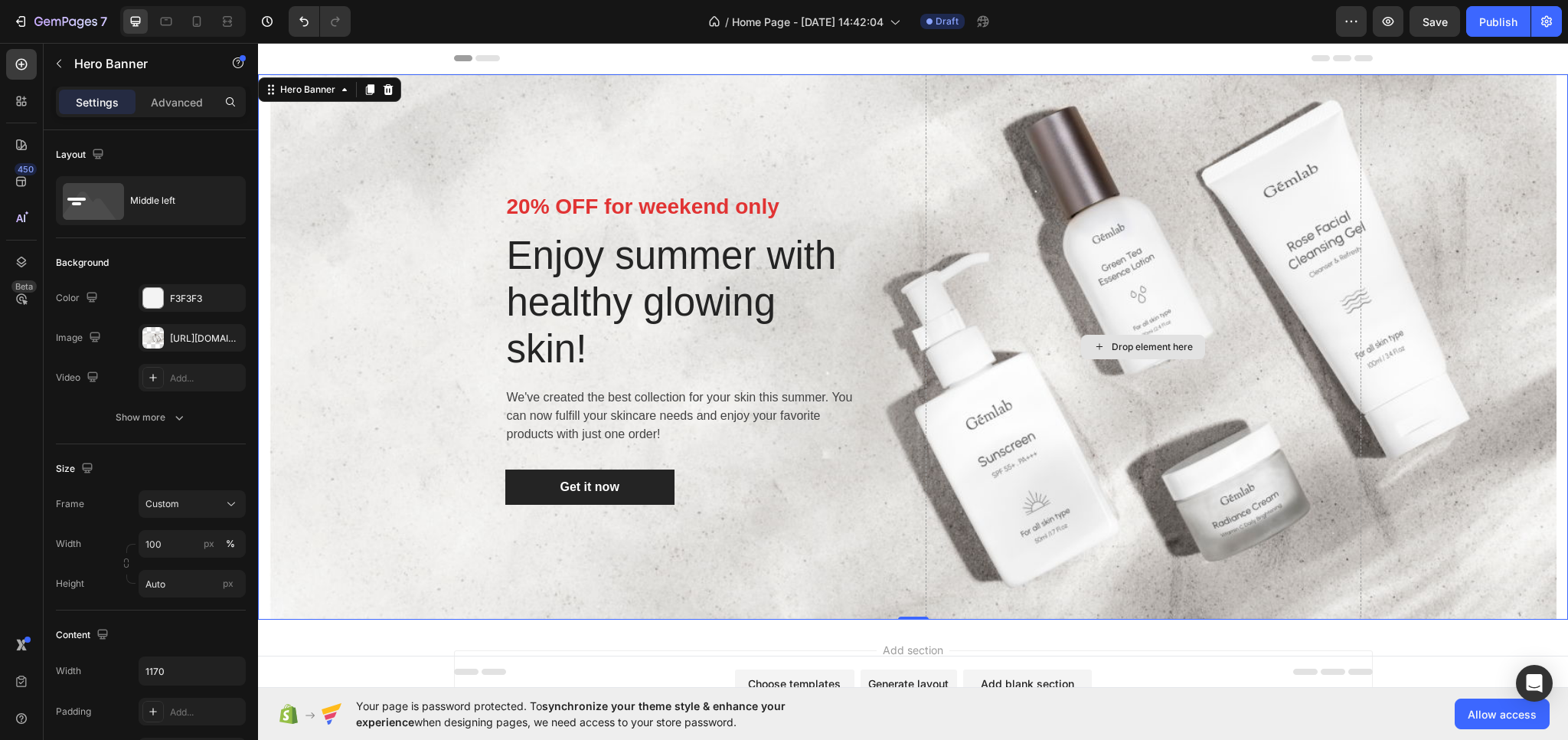
click at [1256, 209] on div "Drop element here" at bounding box center [1143, 347] width 436 height 545
click at [1415, 190] on div "Overlay" at bounding box center [913, 347] width 1288 height 545
click at [419, 286] on div "Overlay" at bounding box center [913, 347] width 1288 height 545
click at [1076, 400] on div "Drop element here" at bounding box center [1143, 347] width 436 height 545
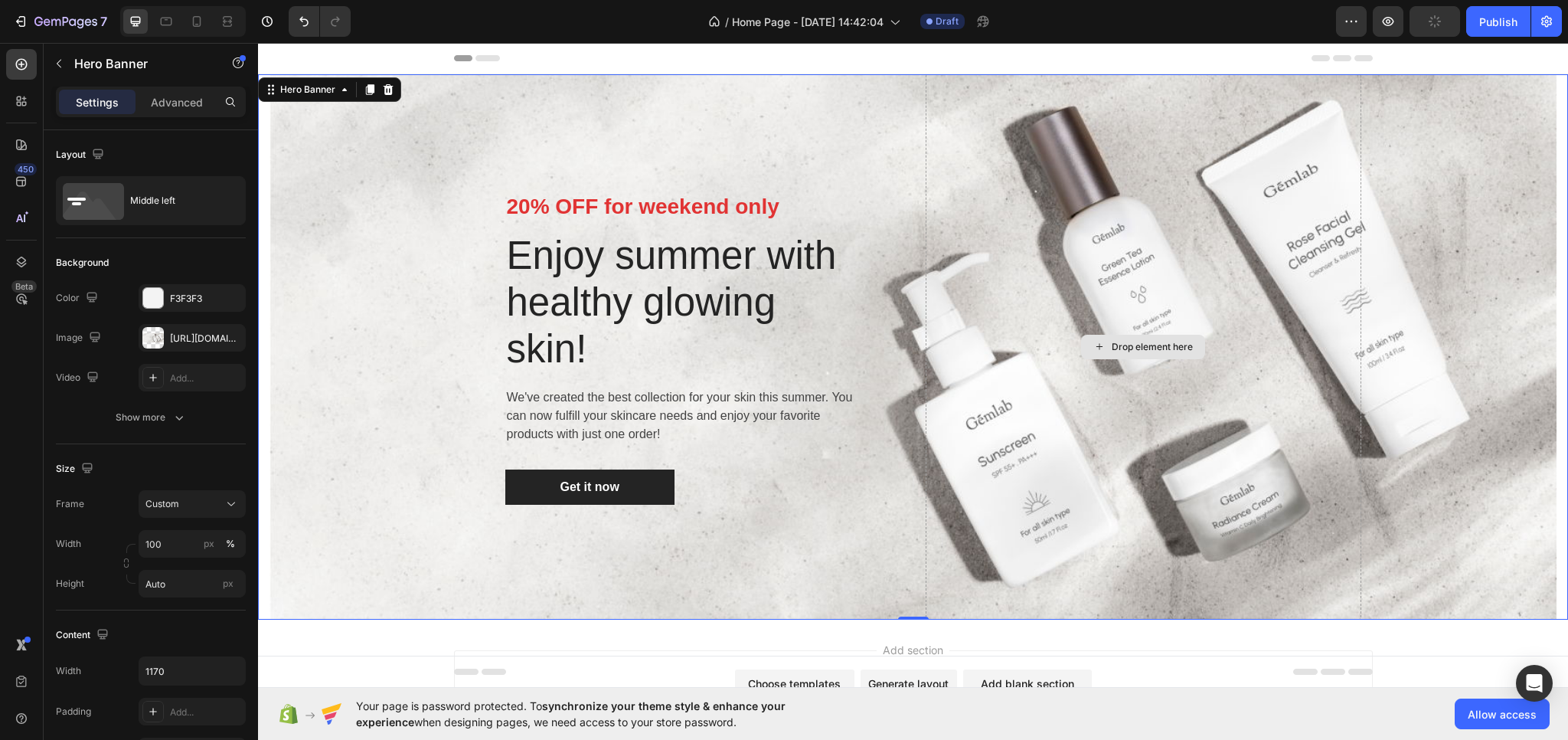
click at [1096, 348] on icon at bounding box center [1099, 346] width 12 height 13
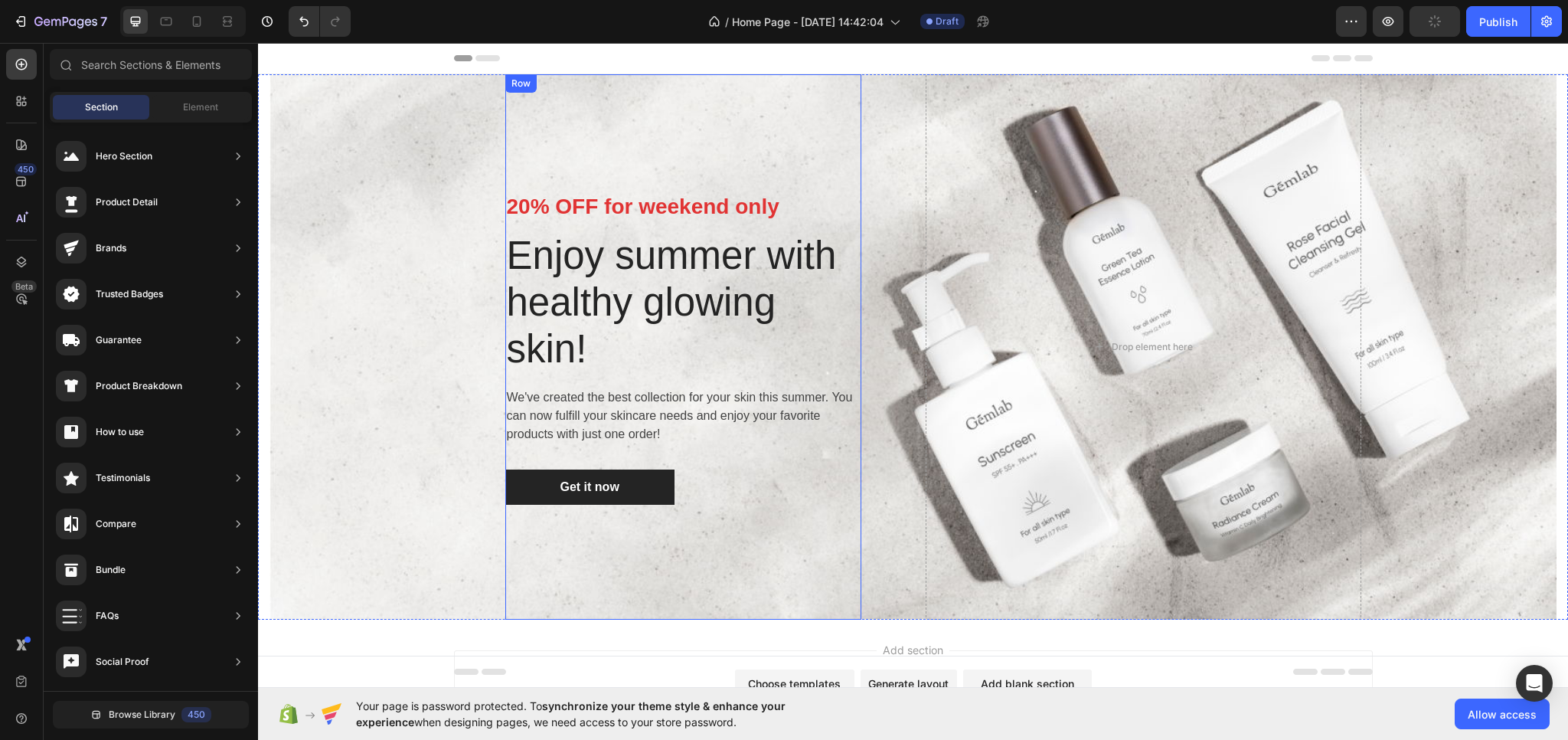
click at [736, 478] on div "Get it now Button" at bounding box center [683, 487] width 356 height 35
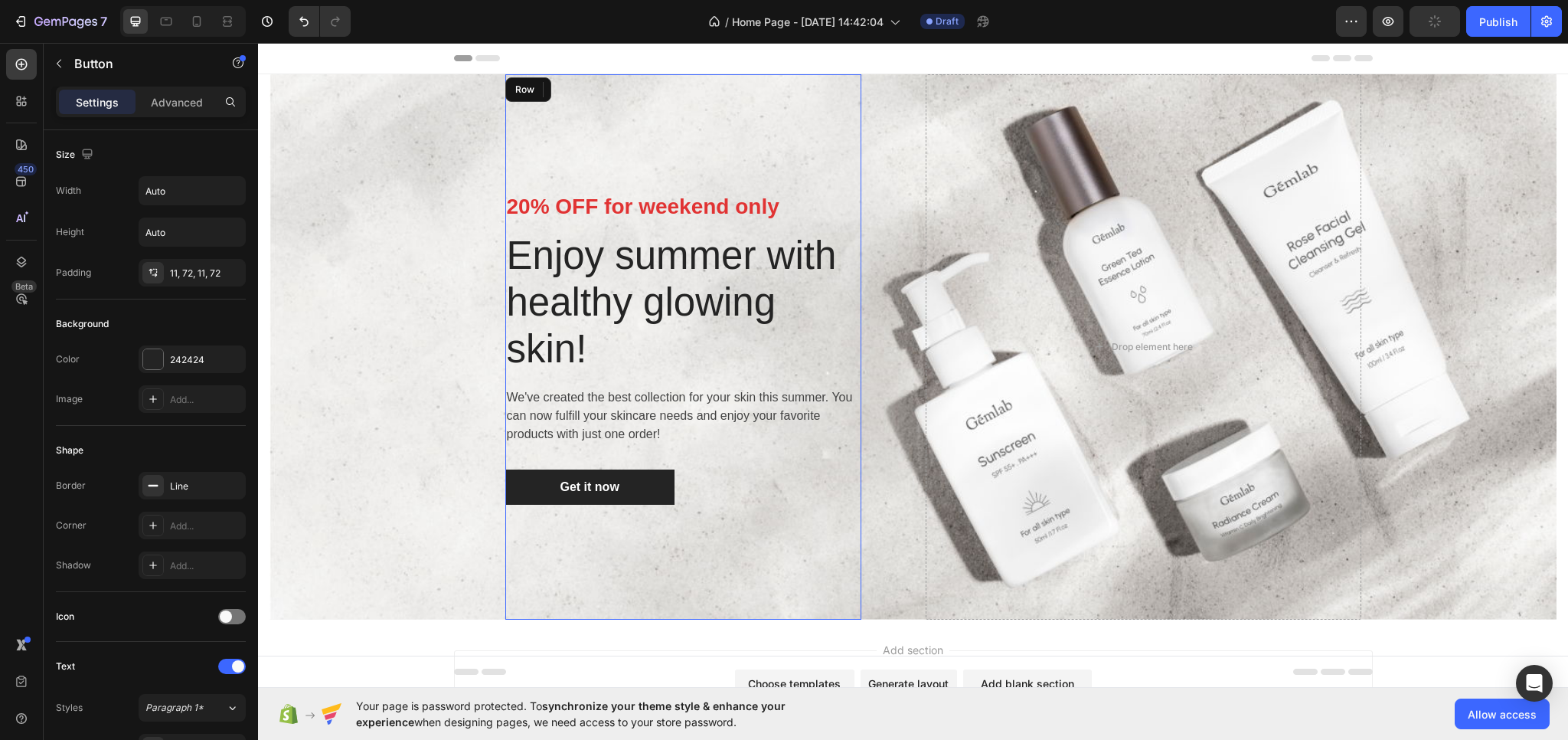
click at [699, 584] on div "20% OFF for weekend only Text block Enjoy summer with healthy glowing skin! Hea…" at bounding box center [683, 347] width 356 height 545
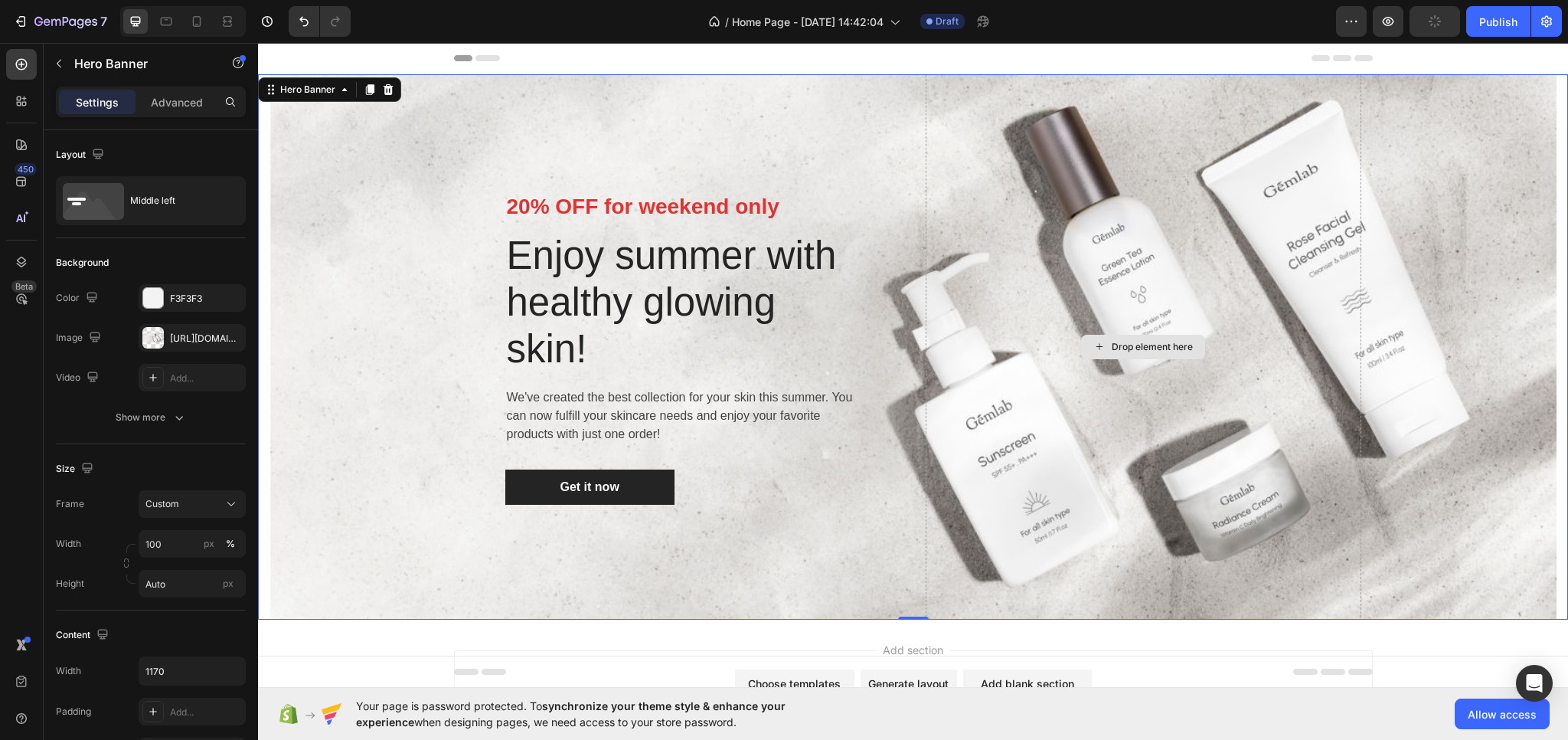
click at [926, 579] on div "Drop element here" at bounding box center [1143, 347] width 436 height 545
click at [1415, 516] on div "Overlay" at bounding box center [913, 347] width 1288 height 545
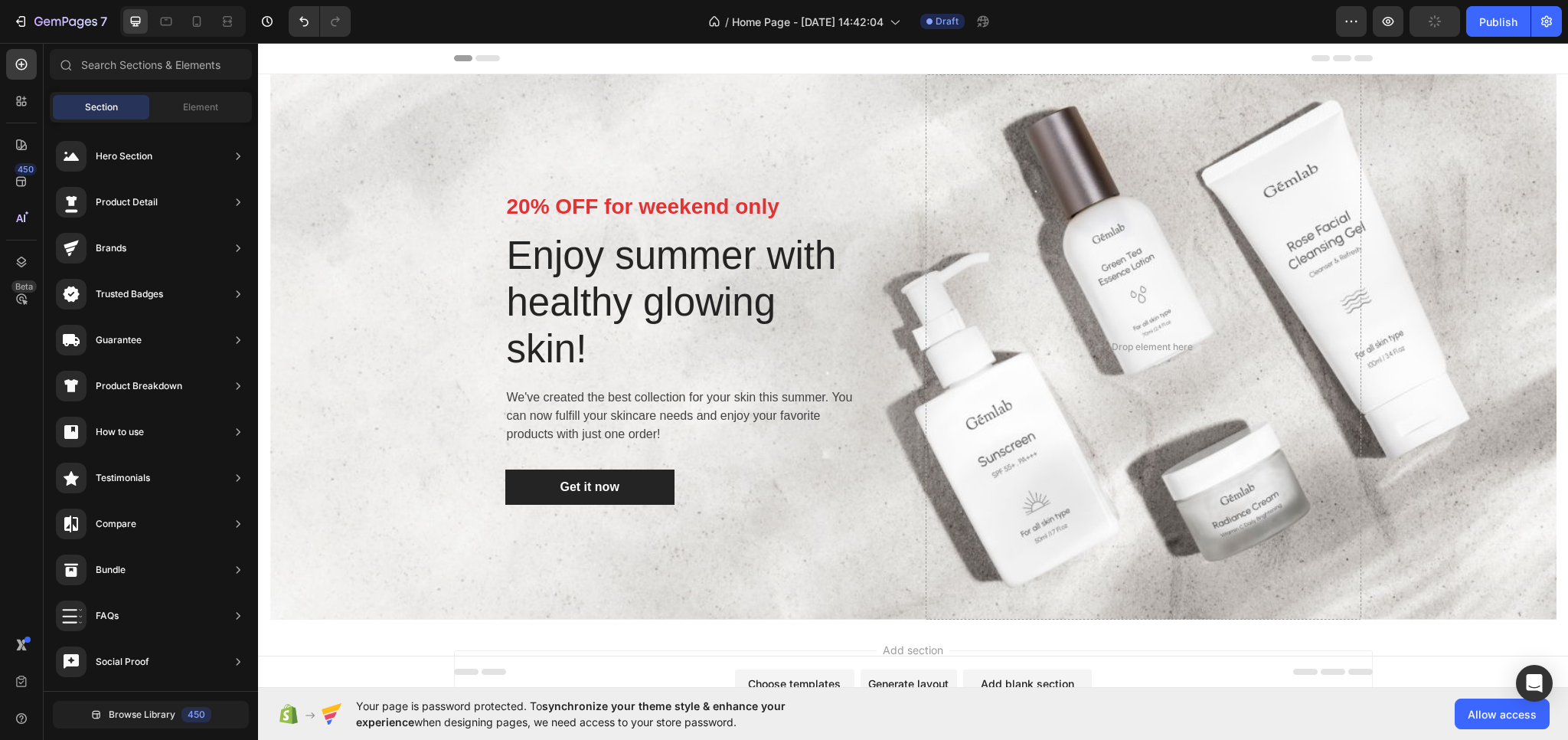
click at [1234, 634] on div "Add section Choose templates inspired by CRO experts Generate layout from URL o…" at bounding box center [913, 713] width 1311 height 188
click at [775, 127] on div "20% OFF for weekend only Text block Enjoy summer with healthy glowing skin! Hea…" at bounding box center [683, 347] width 356 height 545
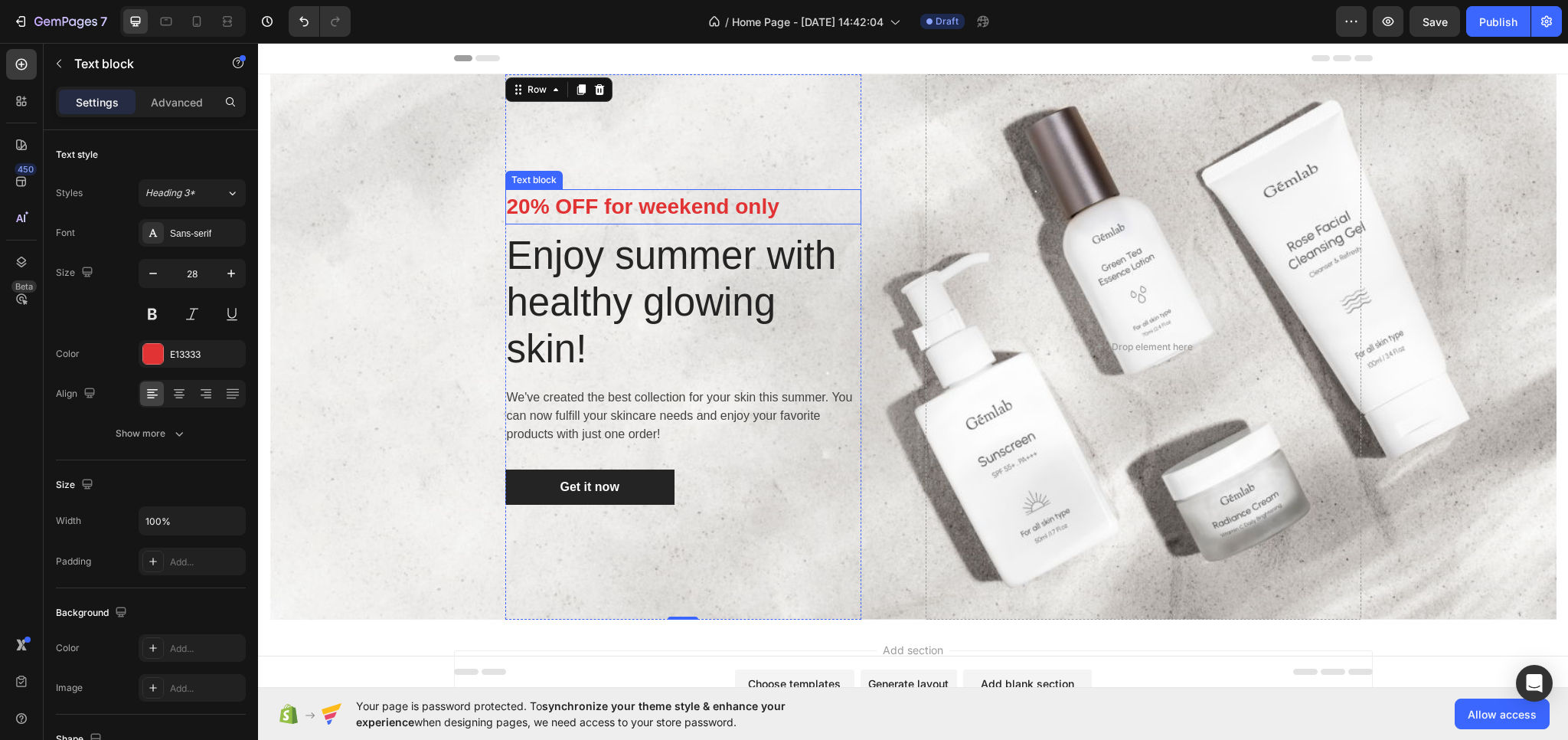
click at [639, 191] on p "20% OFF for weekend only" at bounding box center [683, 207] width 353 height 32
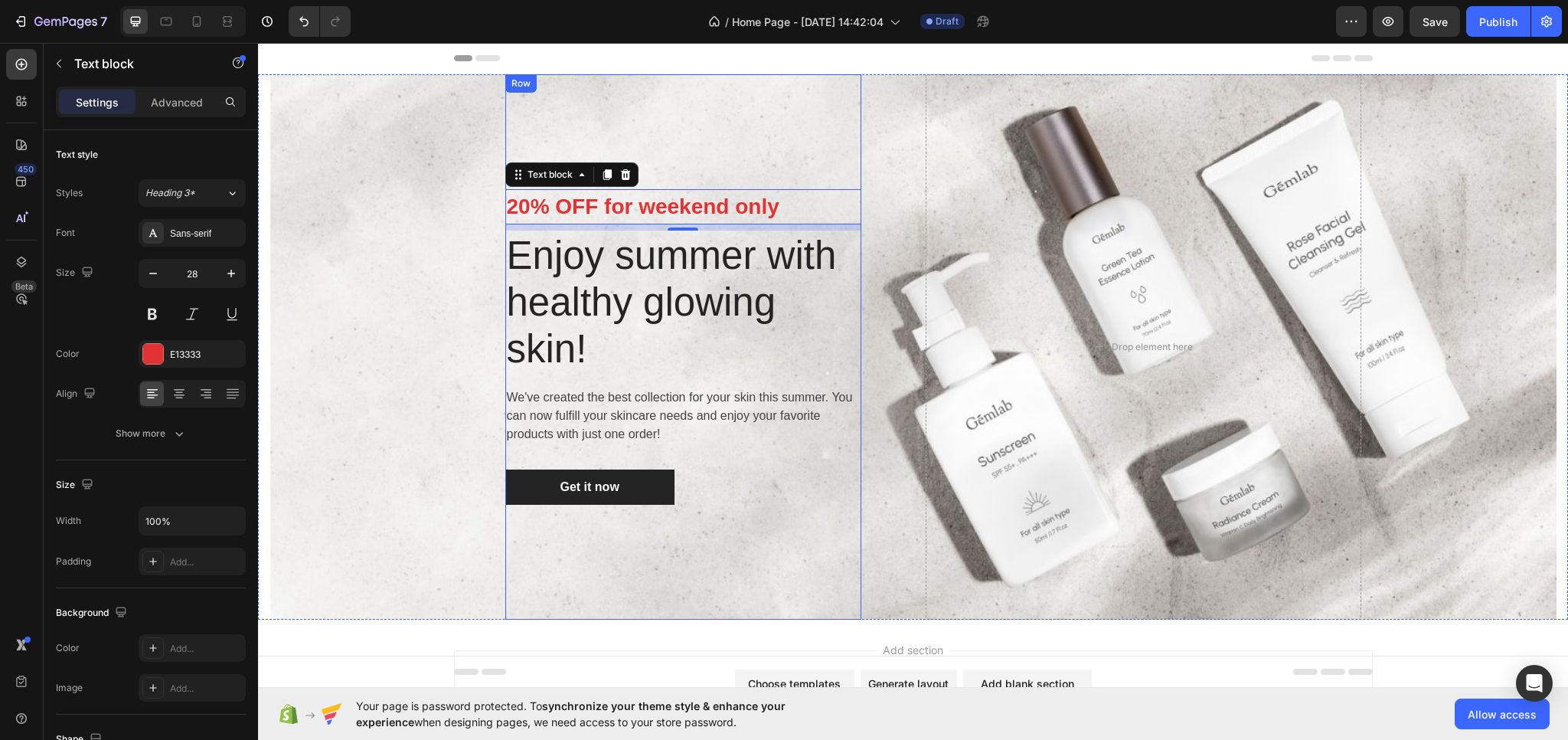
click at [652, 570] on div "20% OFF for weekend only Text block 8 Enjoy summer with healthy glowing skin! H…" at bounding box center [683, 347] width 356 height 545
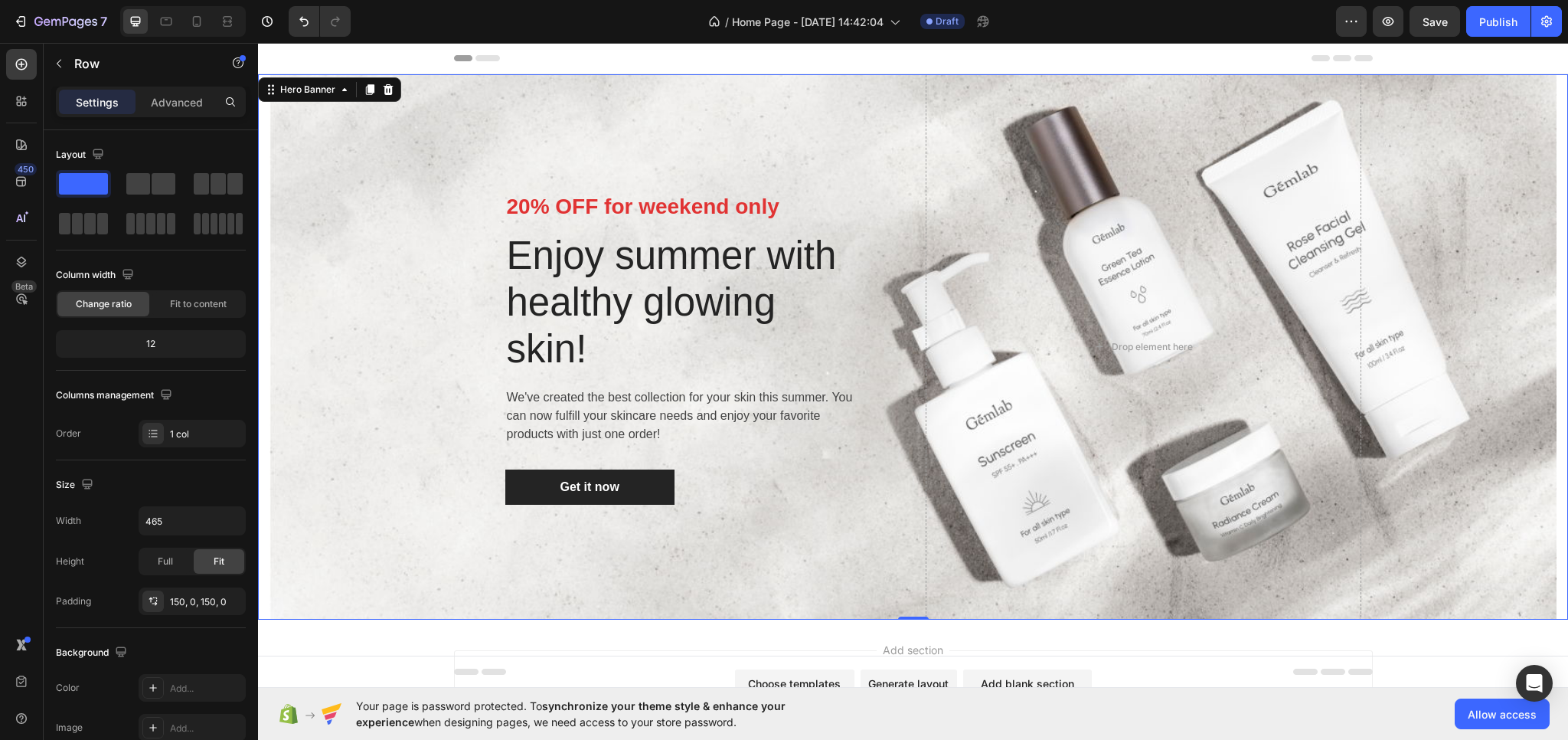
click at [383, 495] on div "Overlay" at bounding box center [913, 347] width 1288 height 545
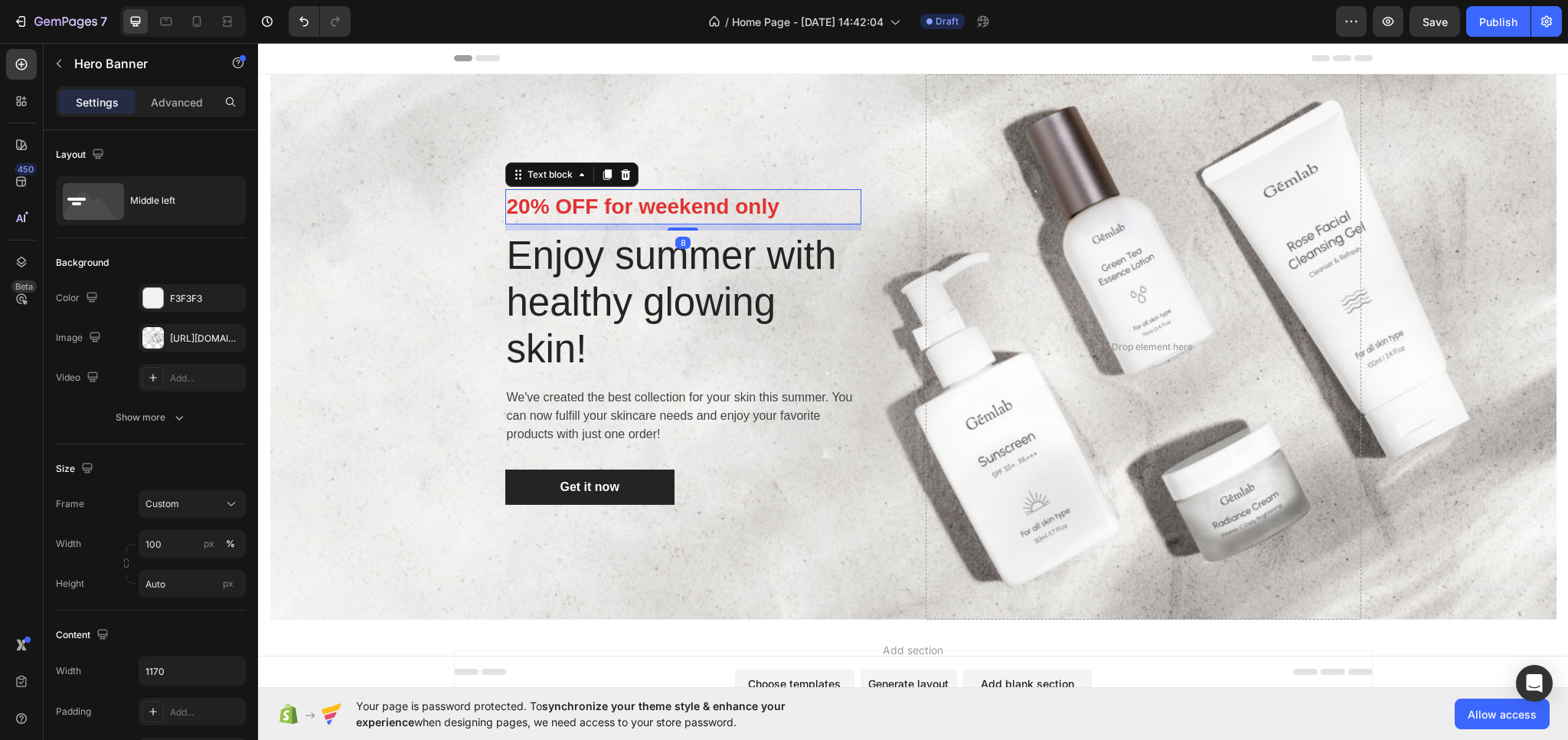
click at [601, 204] on p "20% OFF for weekend only" at bounding box center [683, 207] width 353 height 32
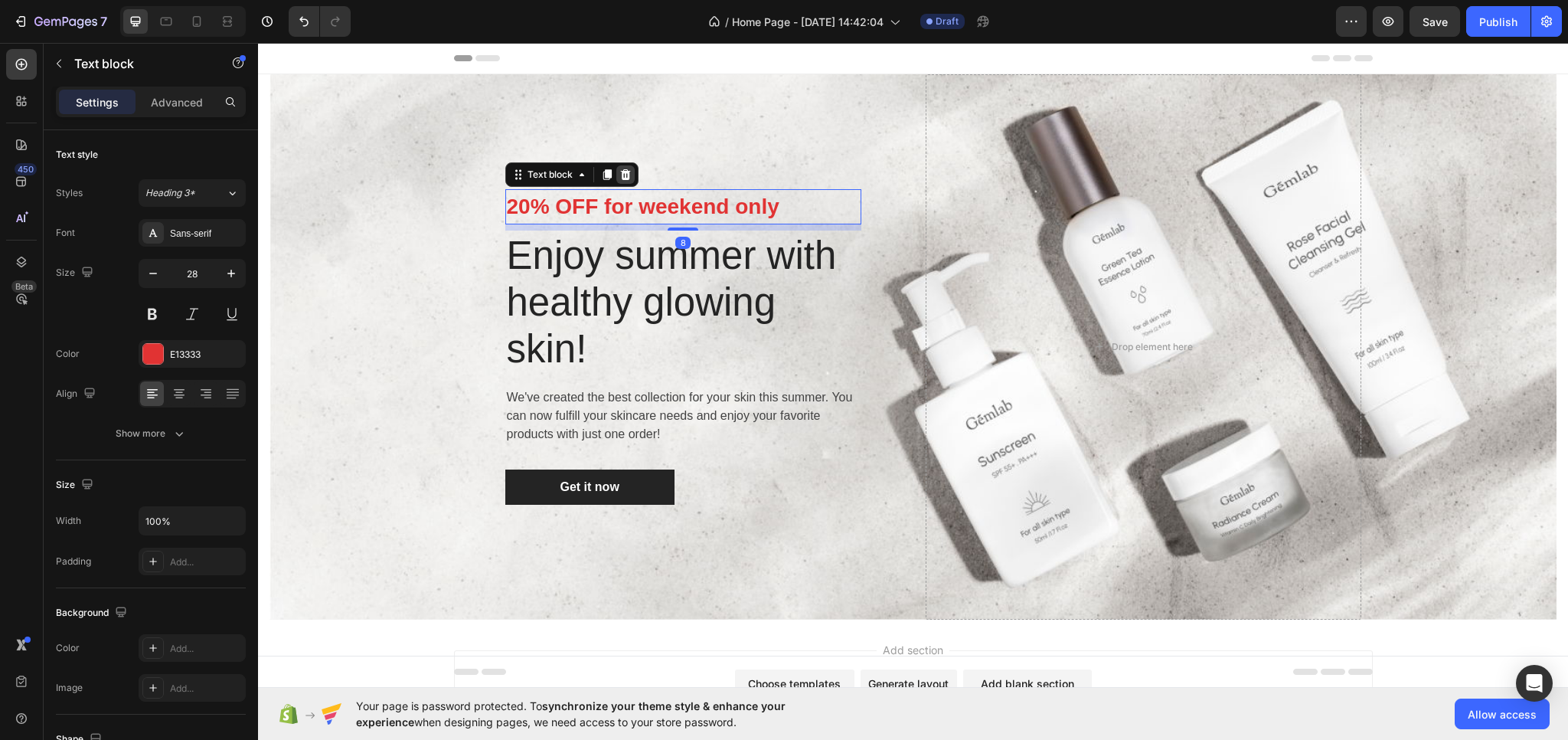
click at [619, 174] on icon at bounding box center [626, 175] width 12 height 12
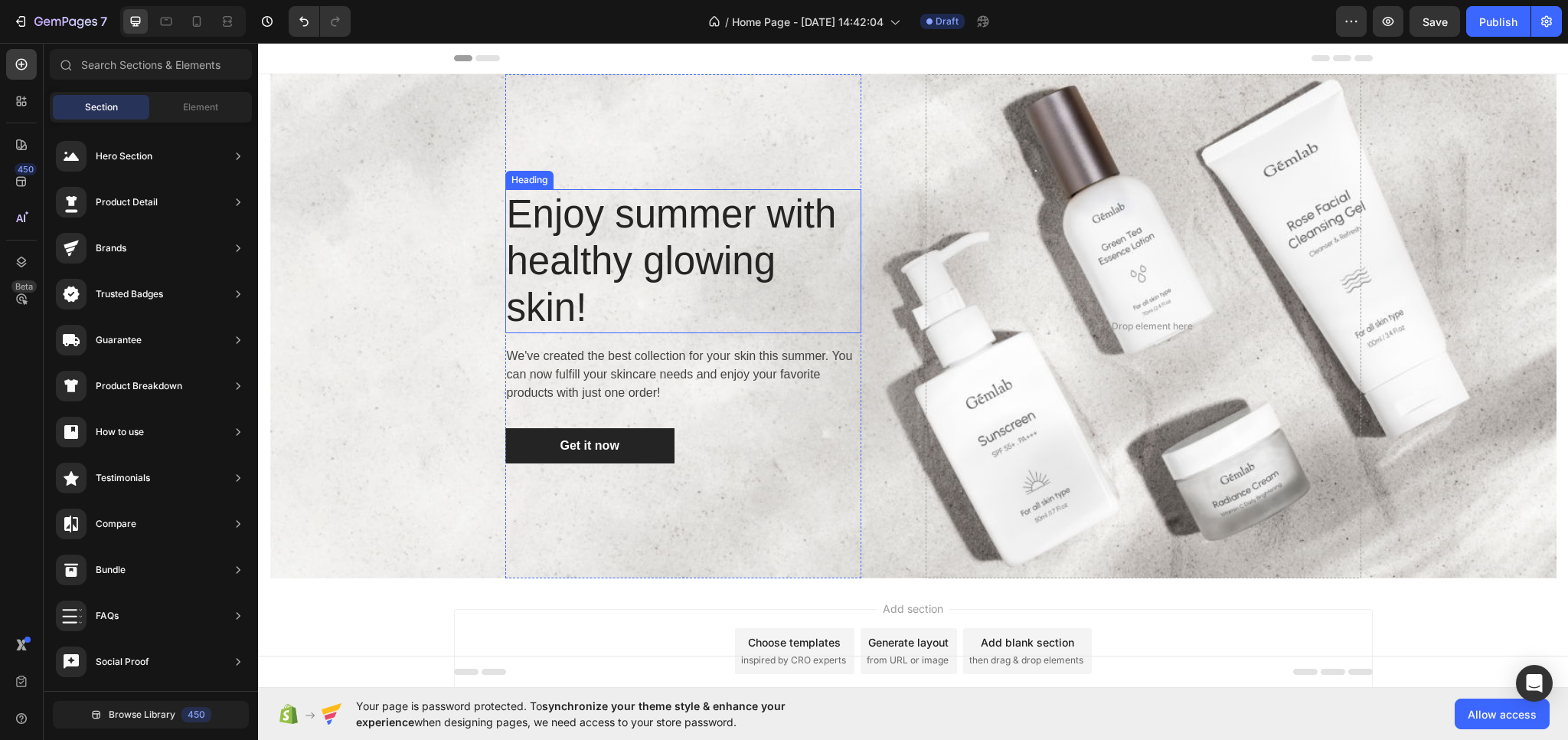
click at [591, 267] on p "Enjoy summer with healthy glowing skin!" at bounding box center [683, 261] width 353 height 141
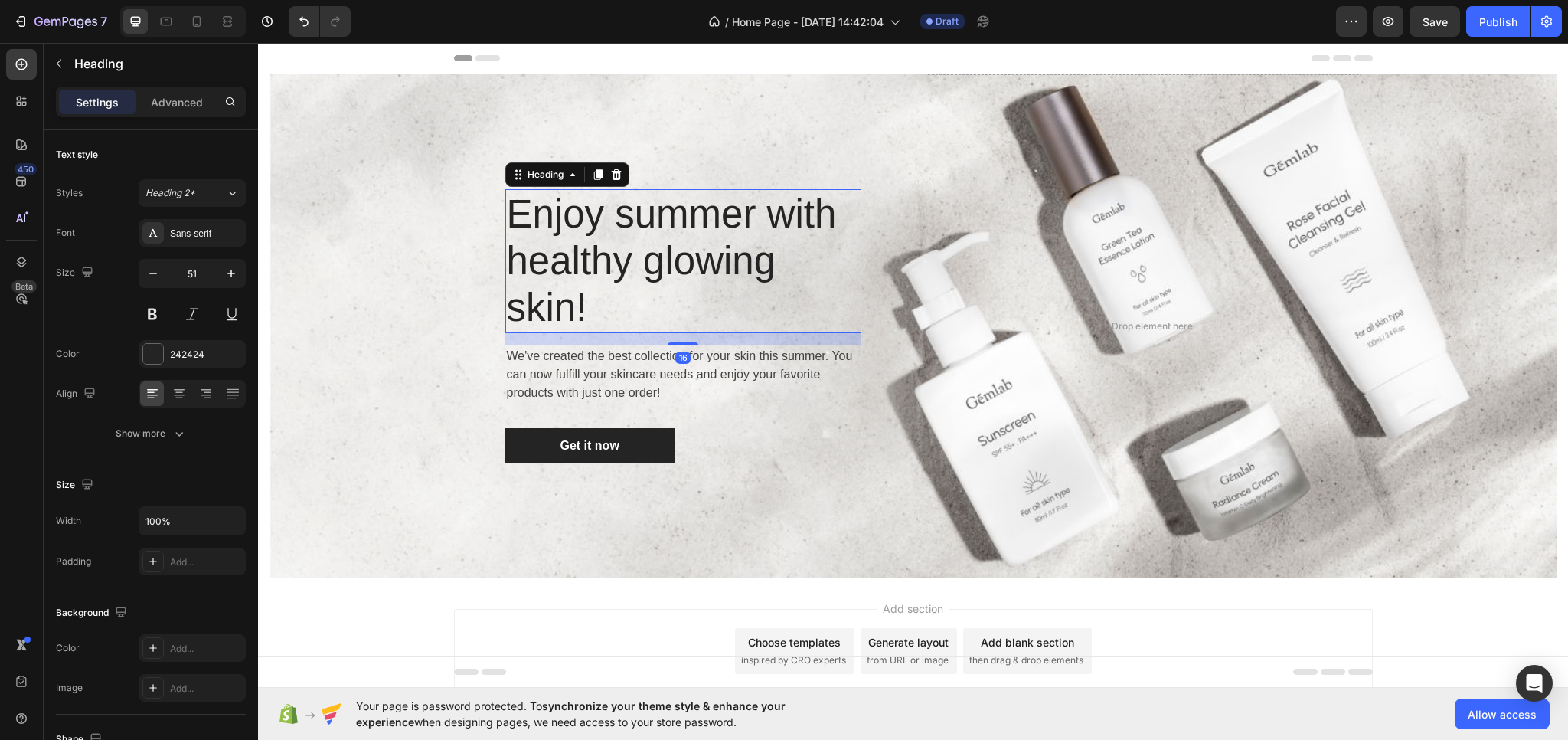
click at [591, 267] on p "Enjoy summer with healthy glowing skin!" at bounding box center [683, 261] width 353 height 141
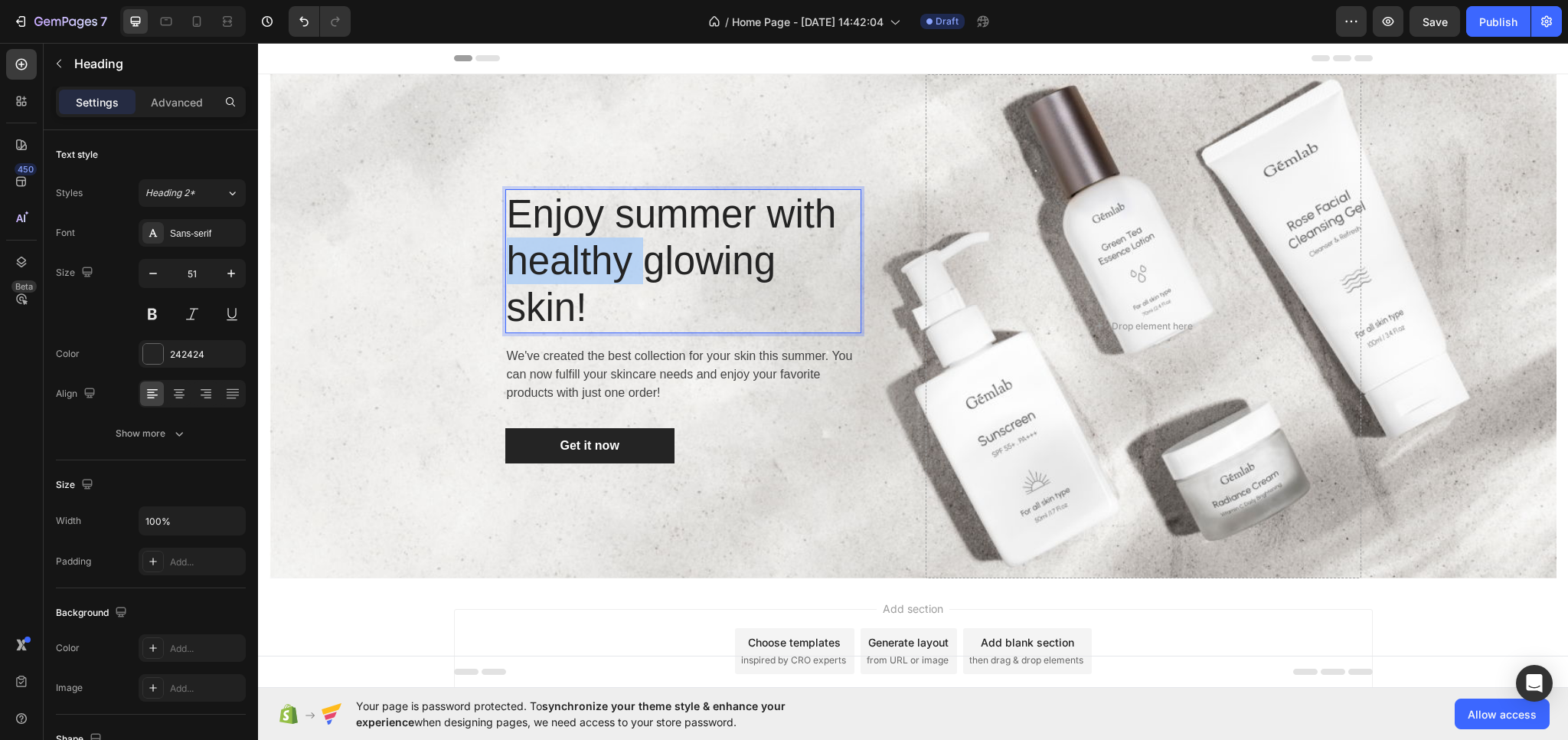
click at [591, 267] on p "Enjoy summer with healthy glowing skin!" at bounding box center [683, 261] width 353 height 141
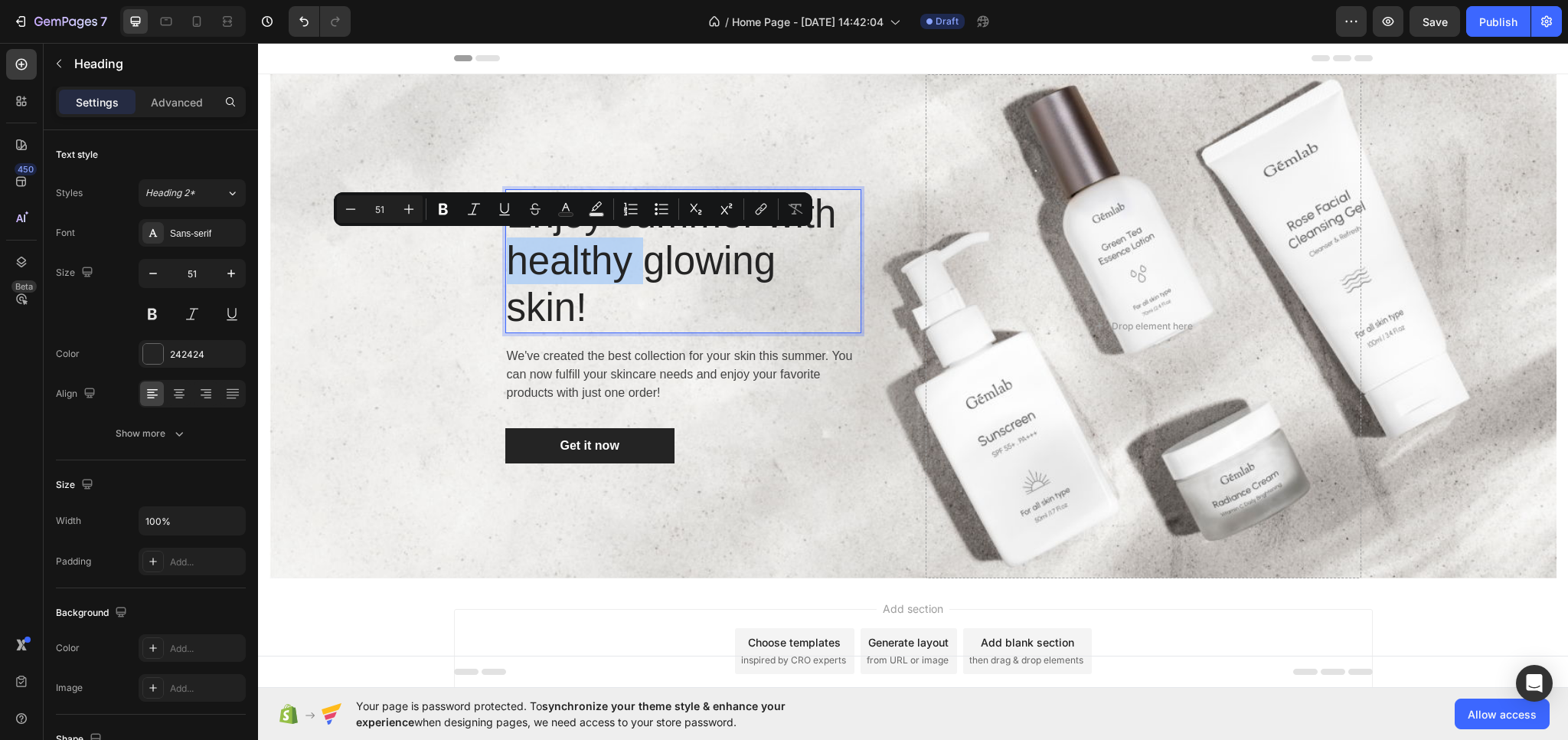
click at [595, 284] on p "Enjoy summer with healthy glowing skin!" at bounding box center [683, 261] width 353 height 141
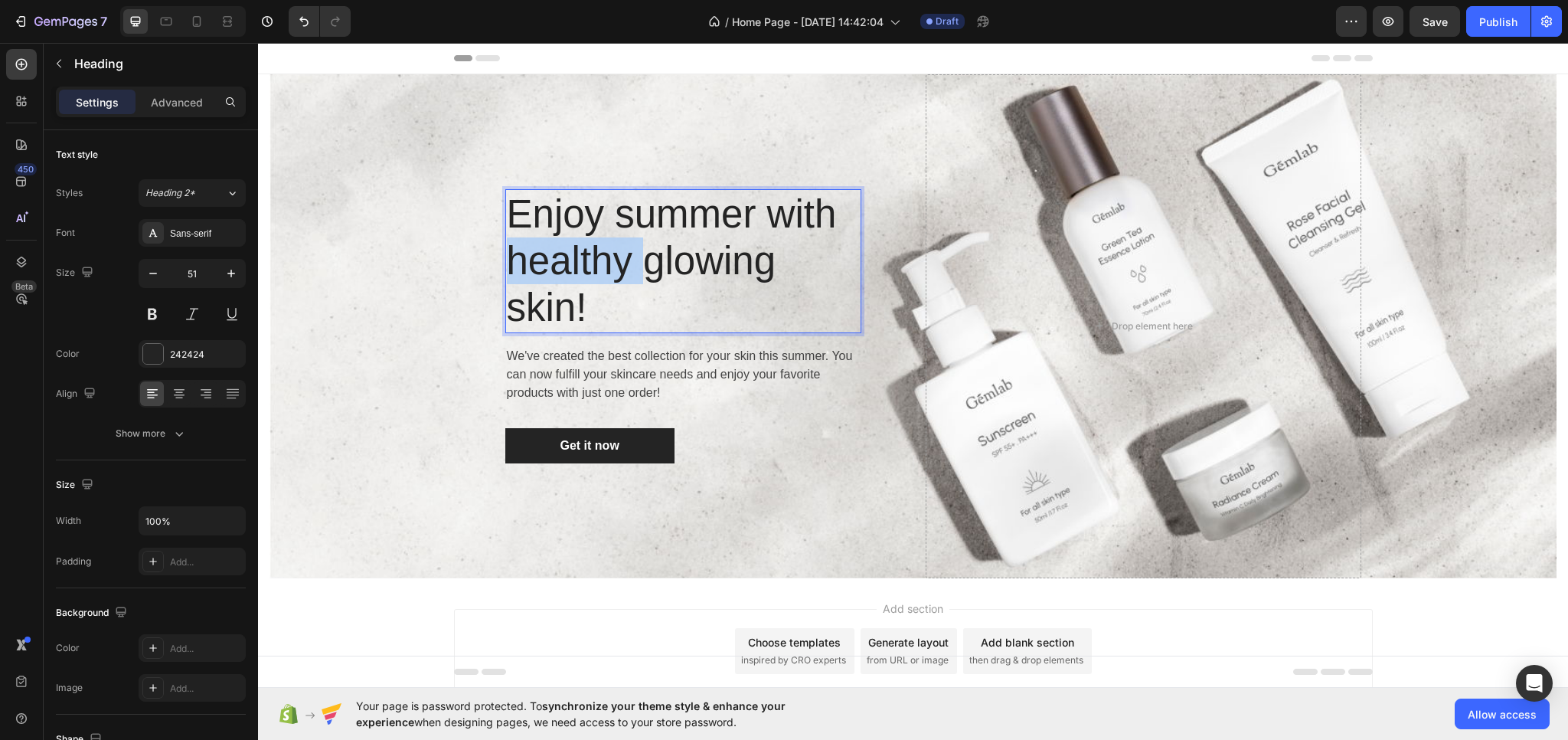
click at [595, 284] on p "Enjoy summer with healthy glowing skin!" at bounding box center [683, 261] width 353 height 141
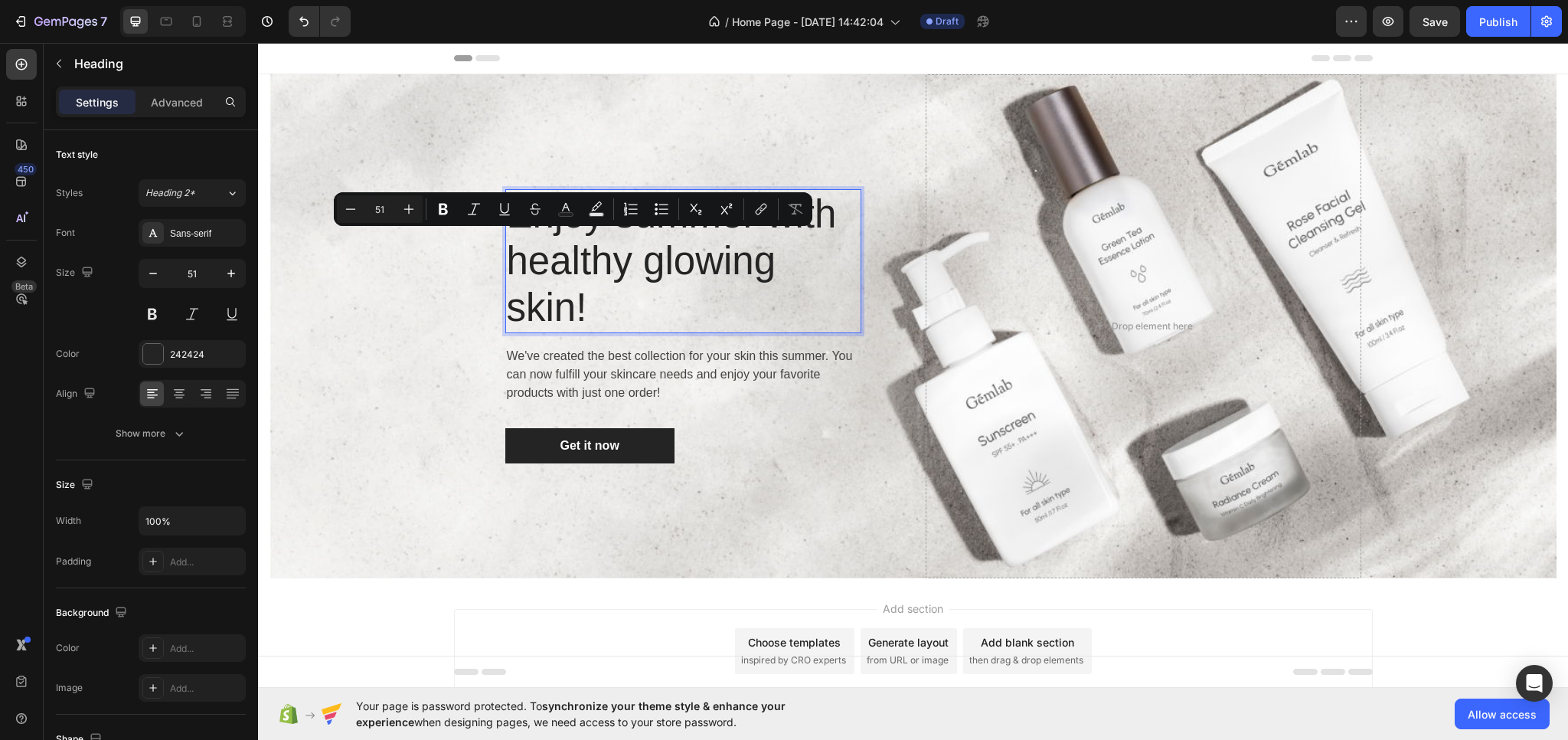
click at [584, 318] on p "Enjoy summer with healthy glowing skin!" at bounding box center [683, 261] width 353 height 141
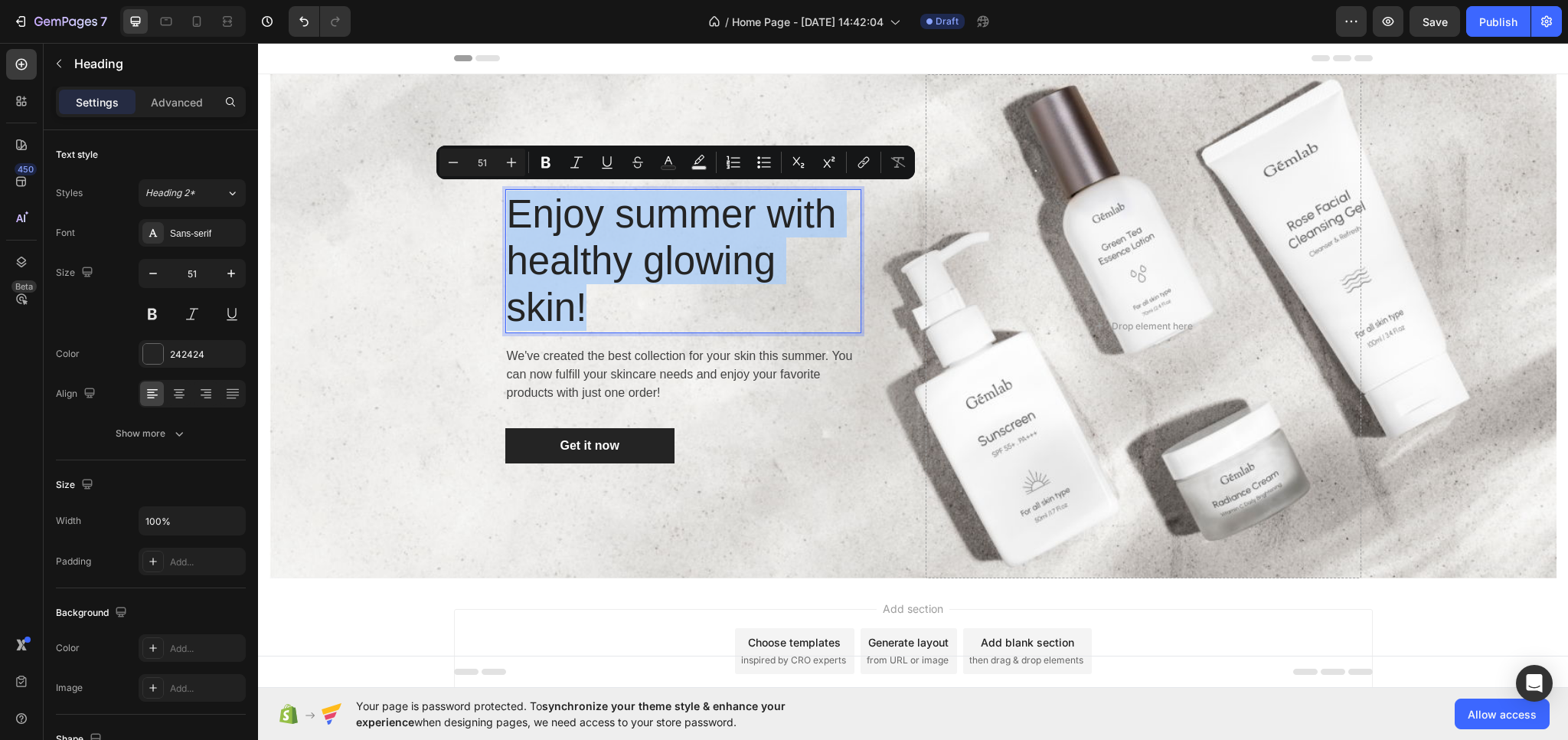
drag, startPoint x: 585, startPoint y: 305, endPoint x: 511, endPoint y: 209, distance: 121.2
click at [511, 209] on p "Enjoy summer with healthy glowing skin!" at bounding box center [683, 261] width 353 height 141
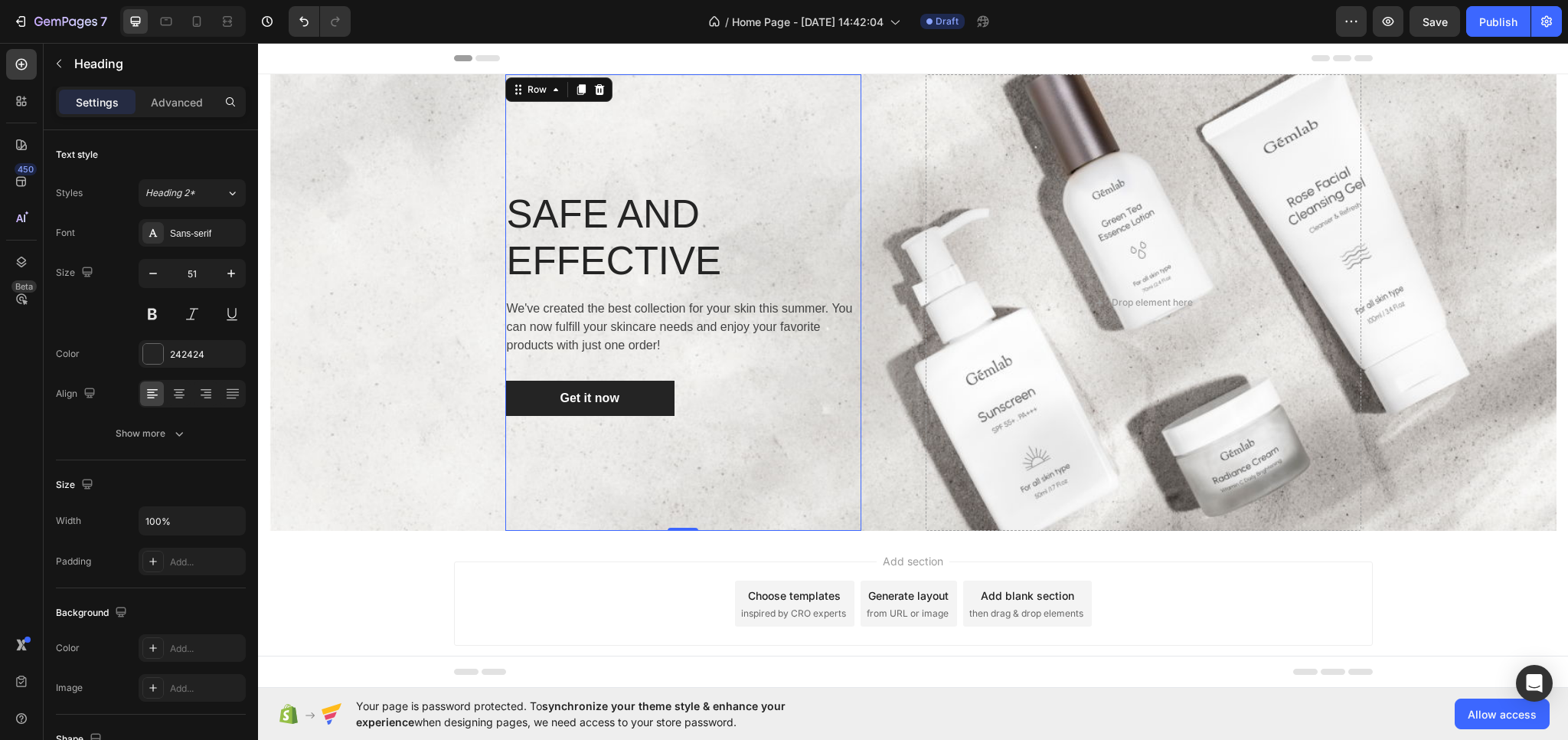
click at [656, 454] on div "SAFE AND EFFECTIVE Heading We've created the best collection for your skin this…" at bounding box center [683, 303] width 356 height 456
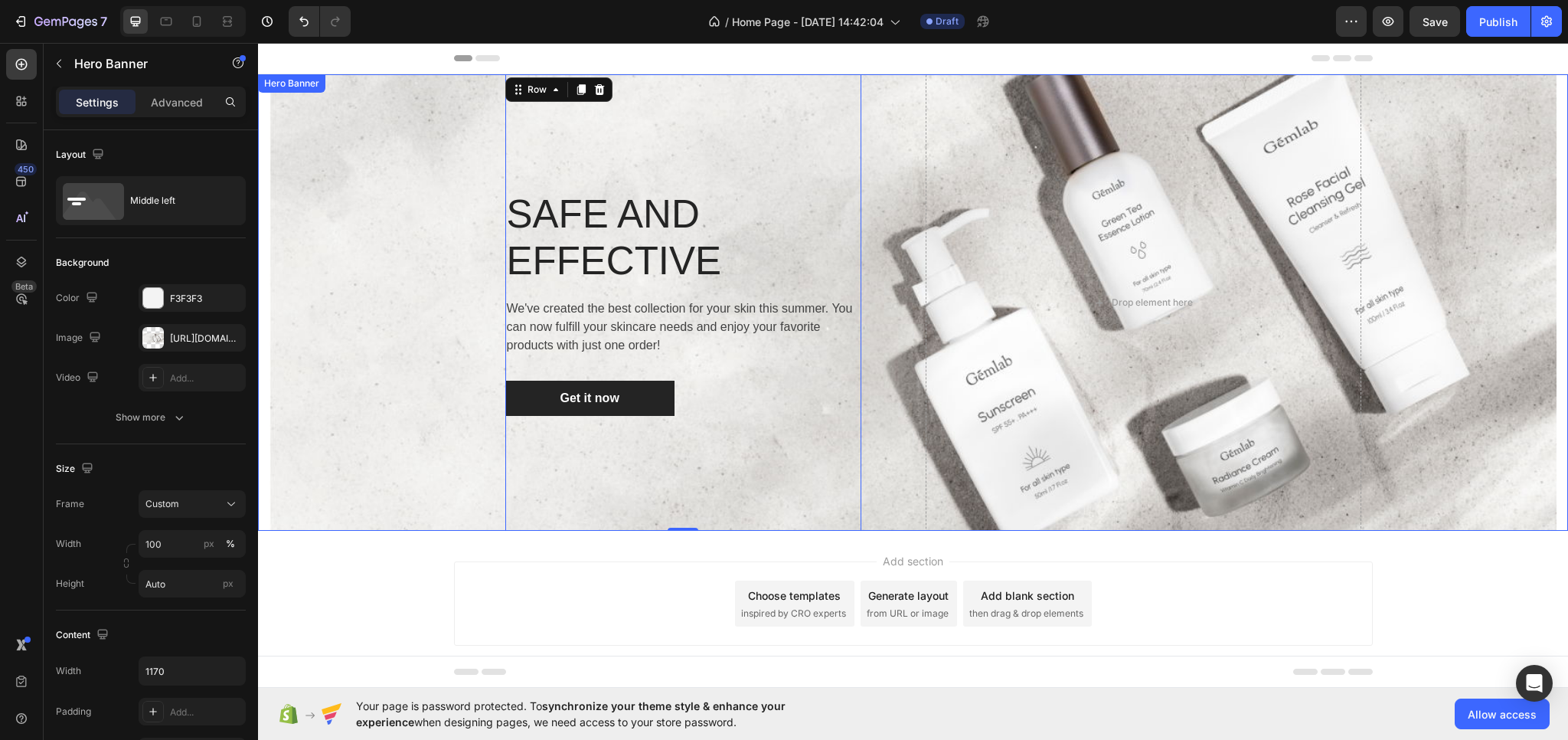
drag, startPoint x: 334, startPoint y: 461, endPoint x: 327, endPoint y: 467, distance: 9.2
click at [335, 461] on div "Overlay" at bounding box center [913, 303] width 1288 height 456
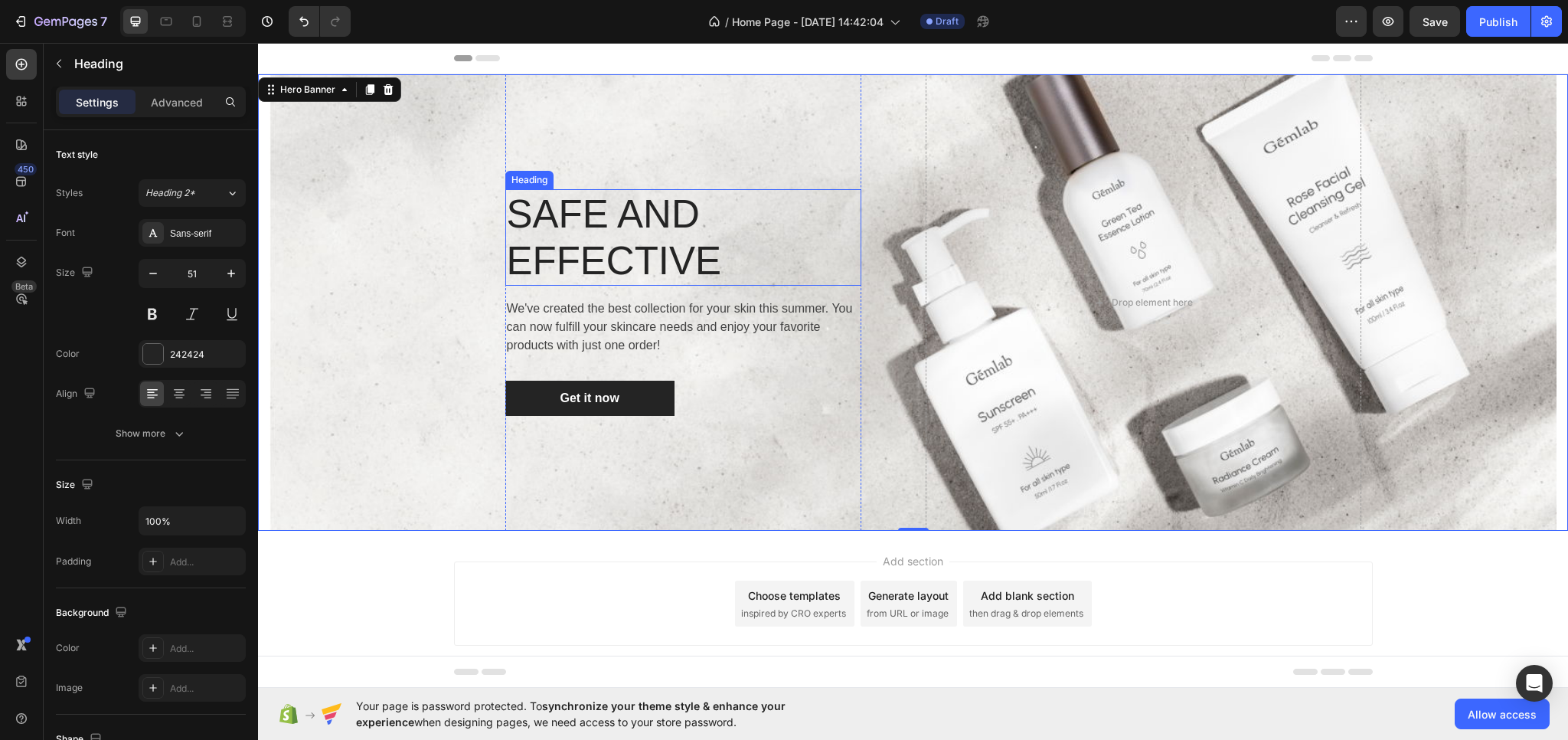
click at [603, 231] on p "SAFE AND EFFECTIVE" at bounding box center [683, 237] width 353 height 93
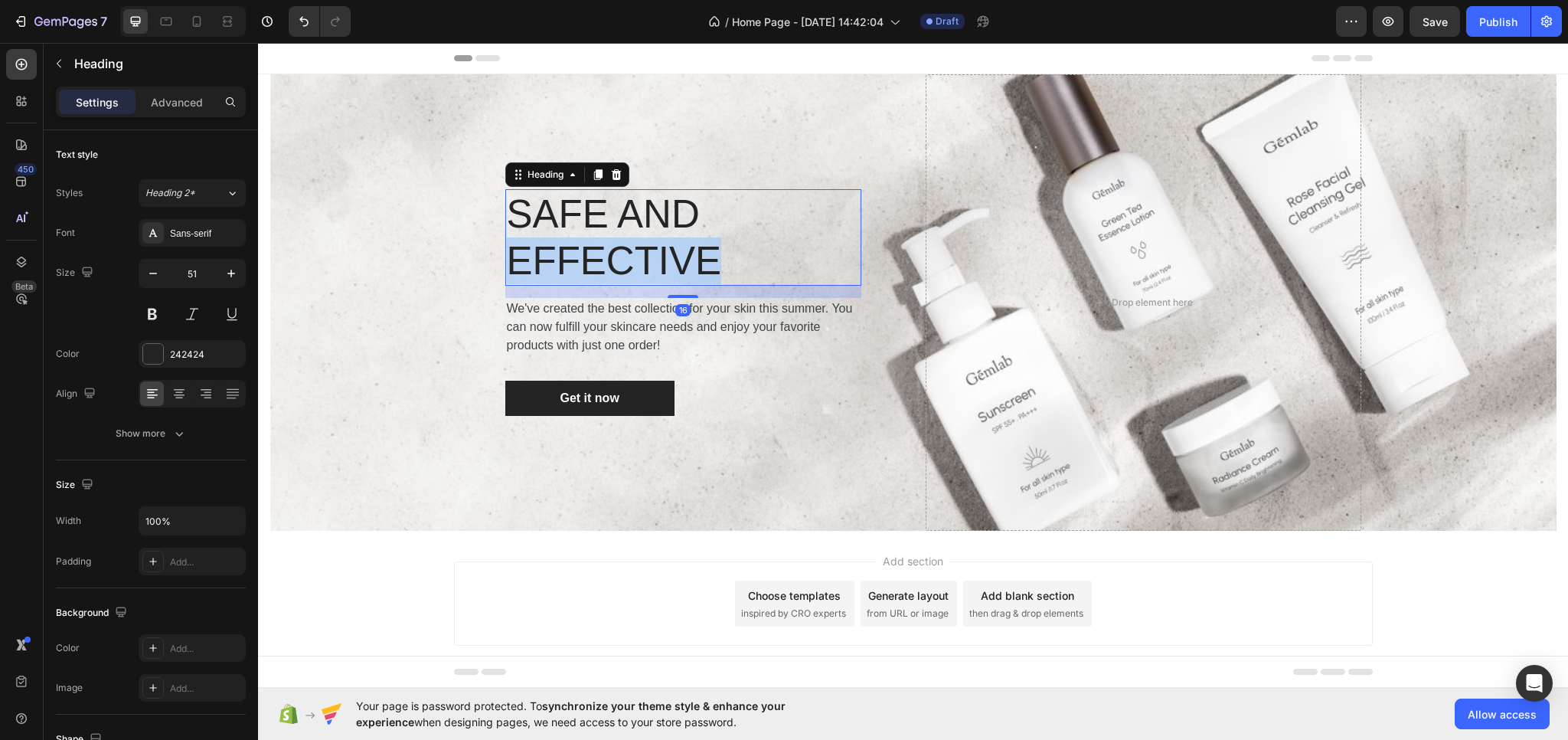
click at [664, 244] on p "SAFE AND EFFECTIVE" at bounding box center [683, 237] width 353 height 93
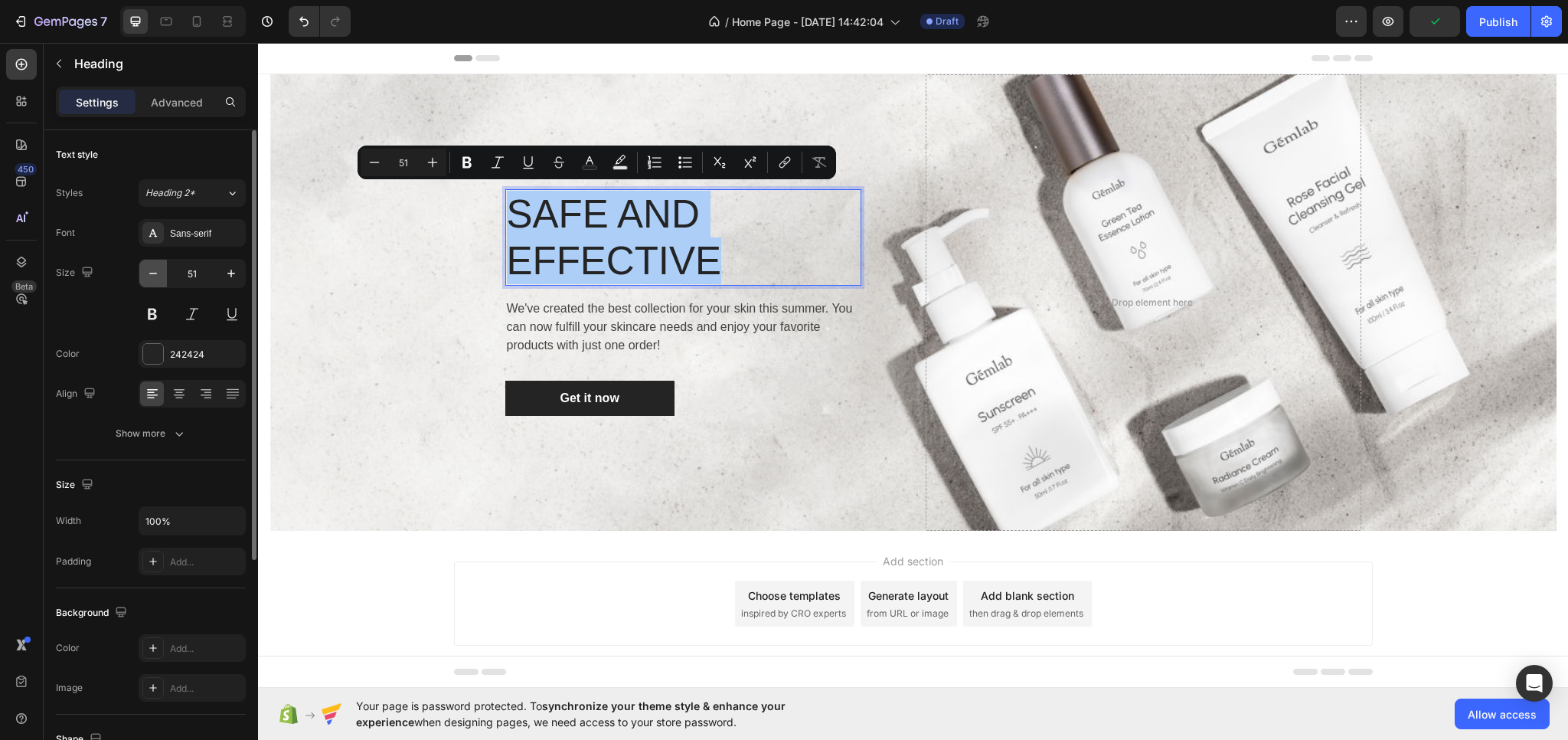
click at [151, 274] on icon "button" at bounding box center [153, 272] width 15 height 15
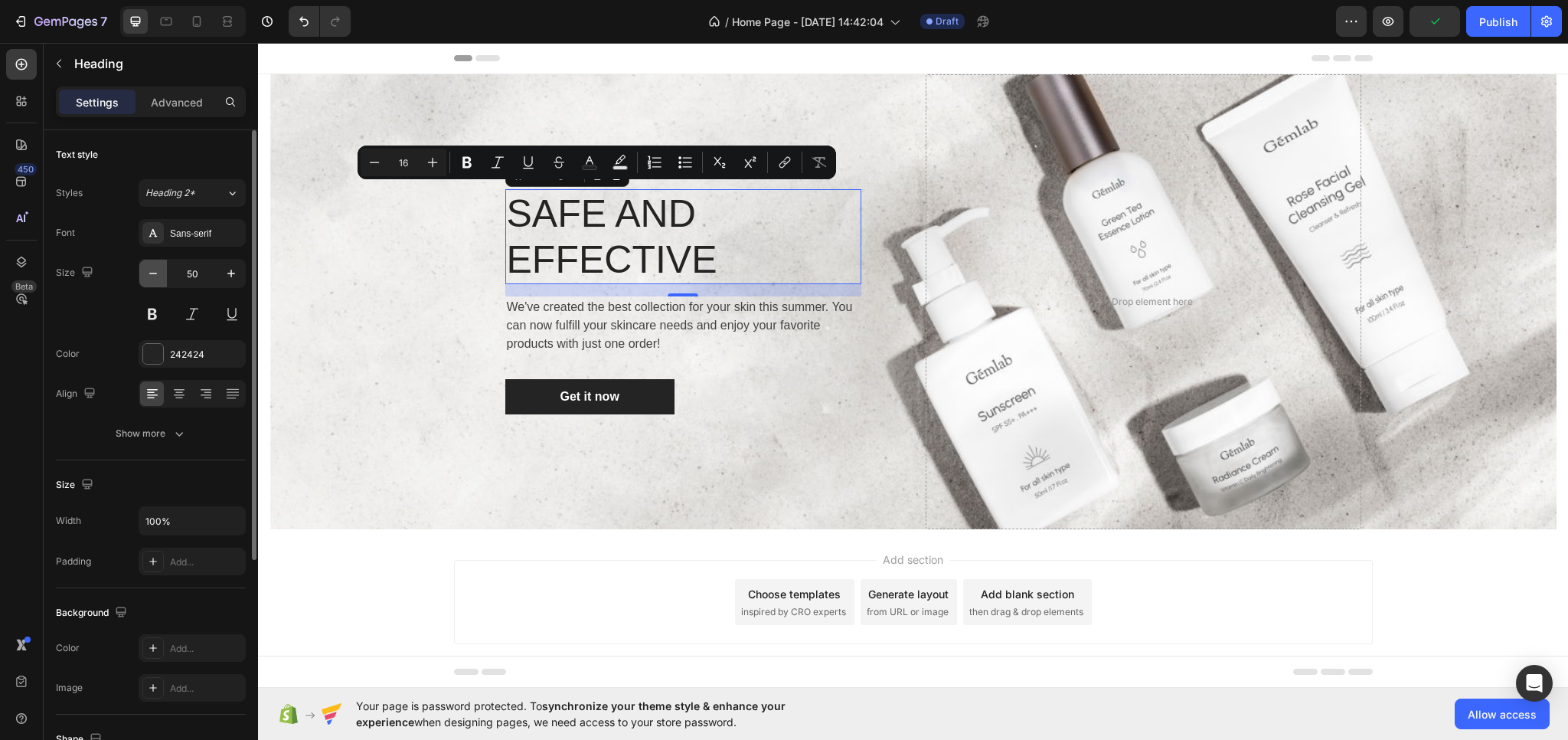
click at [151, 274] on icon "button" at bounding box center [153, 272] width 15 height 15
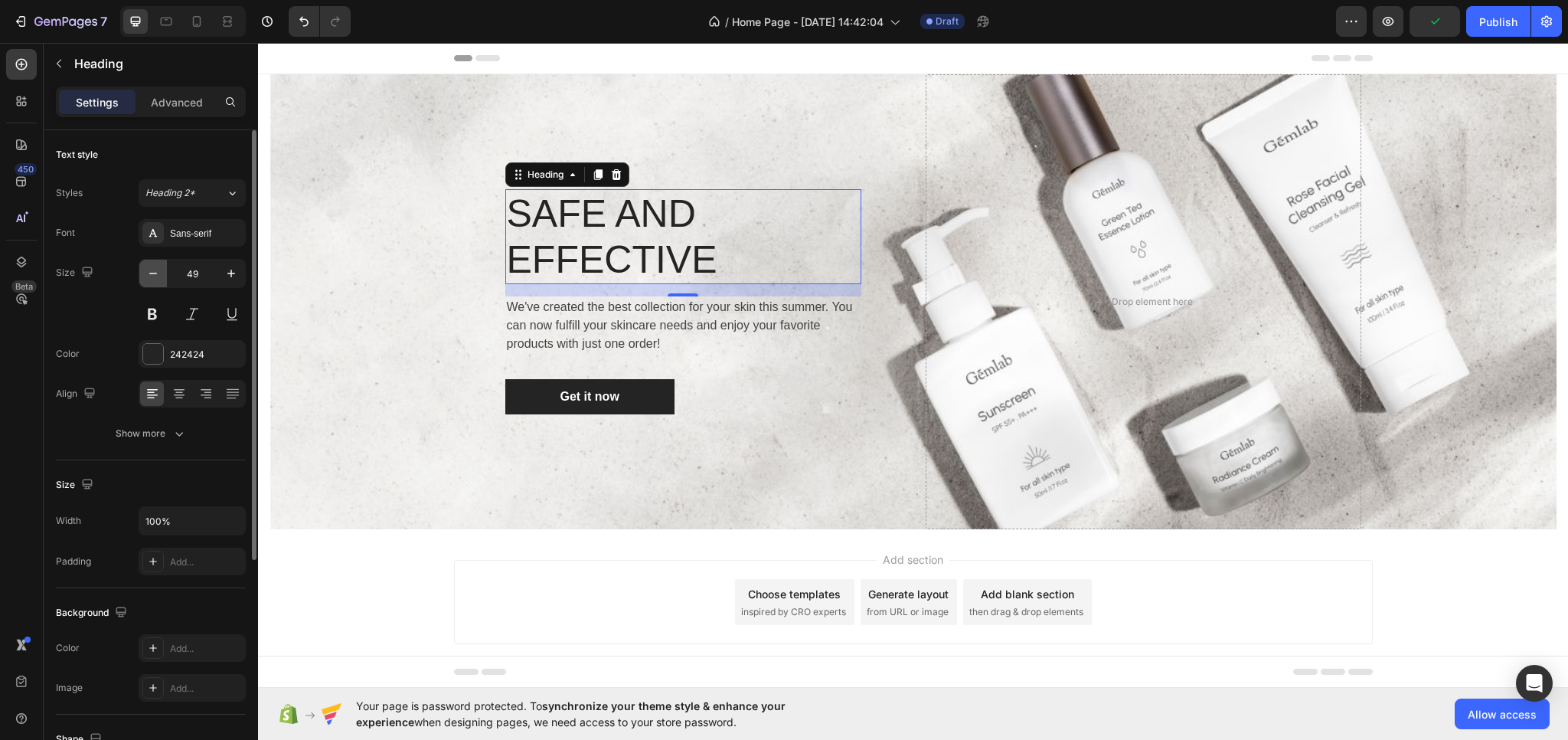
click at [151, 274] on icon "button" at bounding box center [153, 272] width 15 height 15
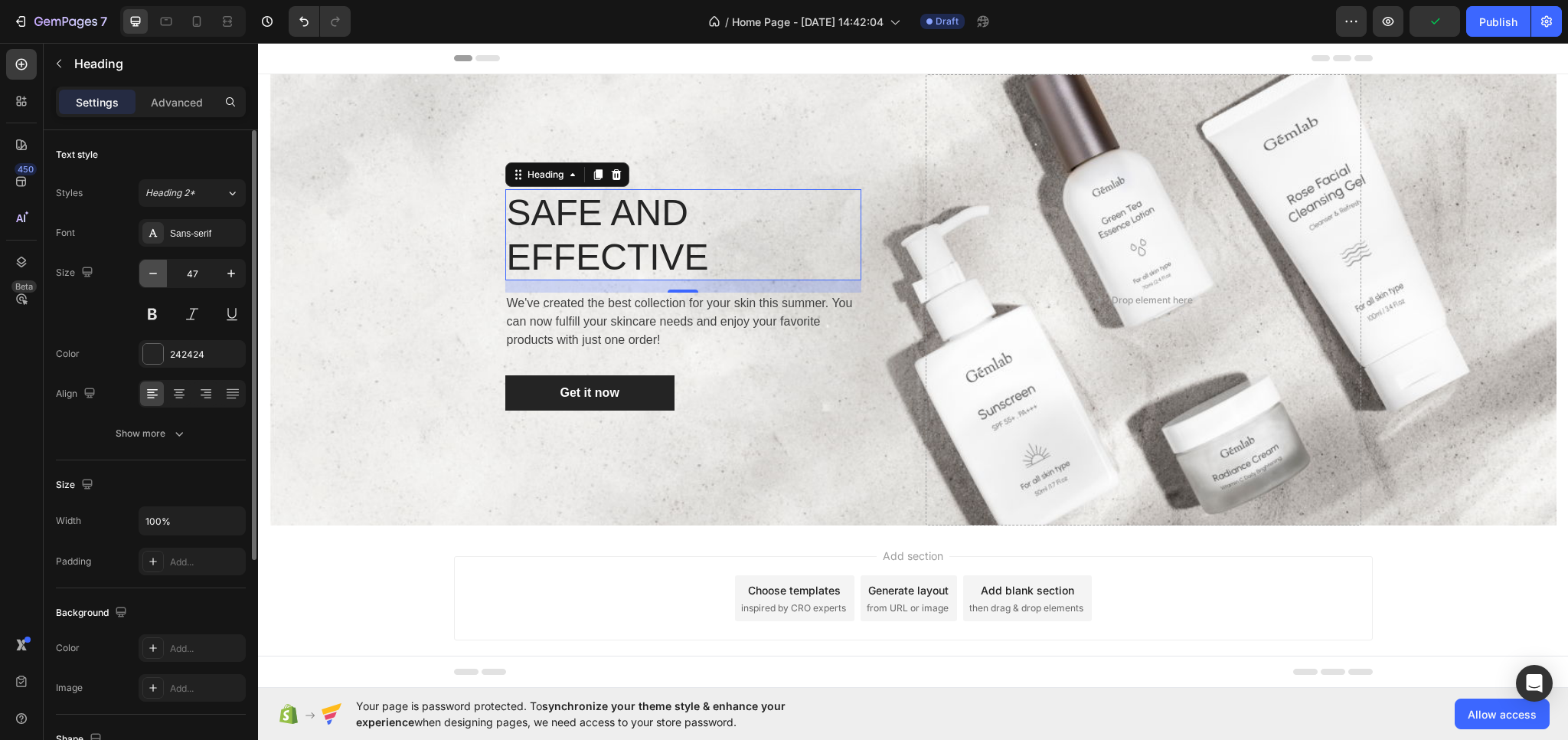
click at [151, 274] on icon "button" at bounding box center [153, 272] width 15 height 15
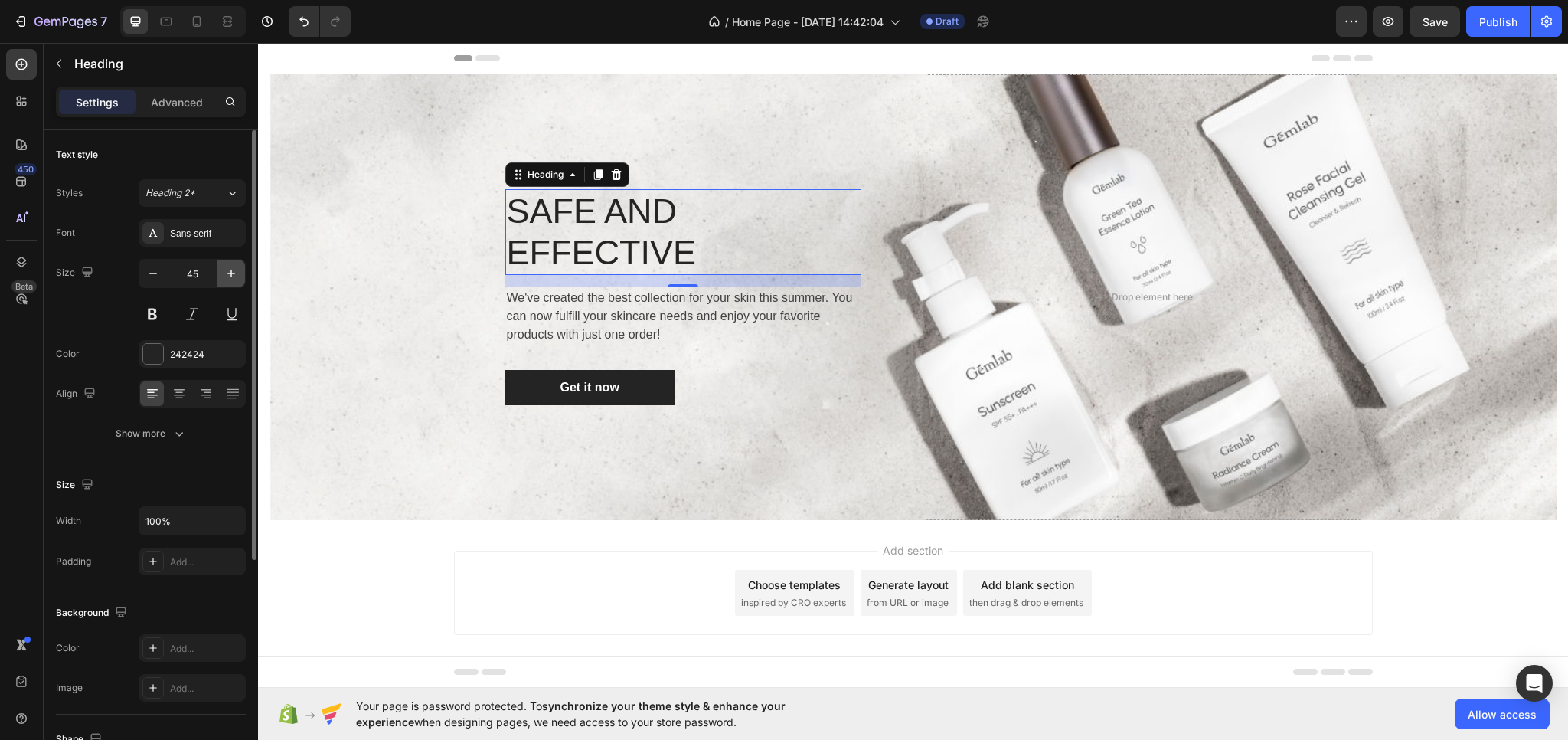
click at [225, 270] on icon "button" at bounding box center [231, 272] width 15 height 15
type input "46"
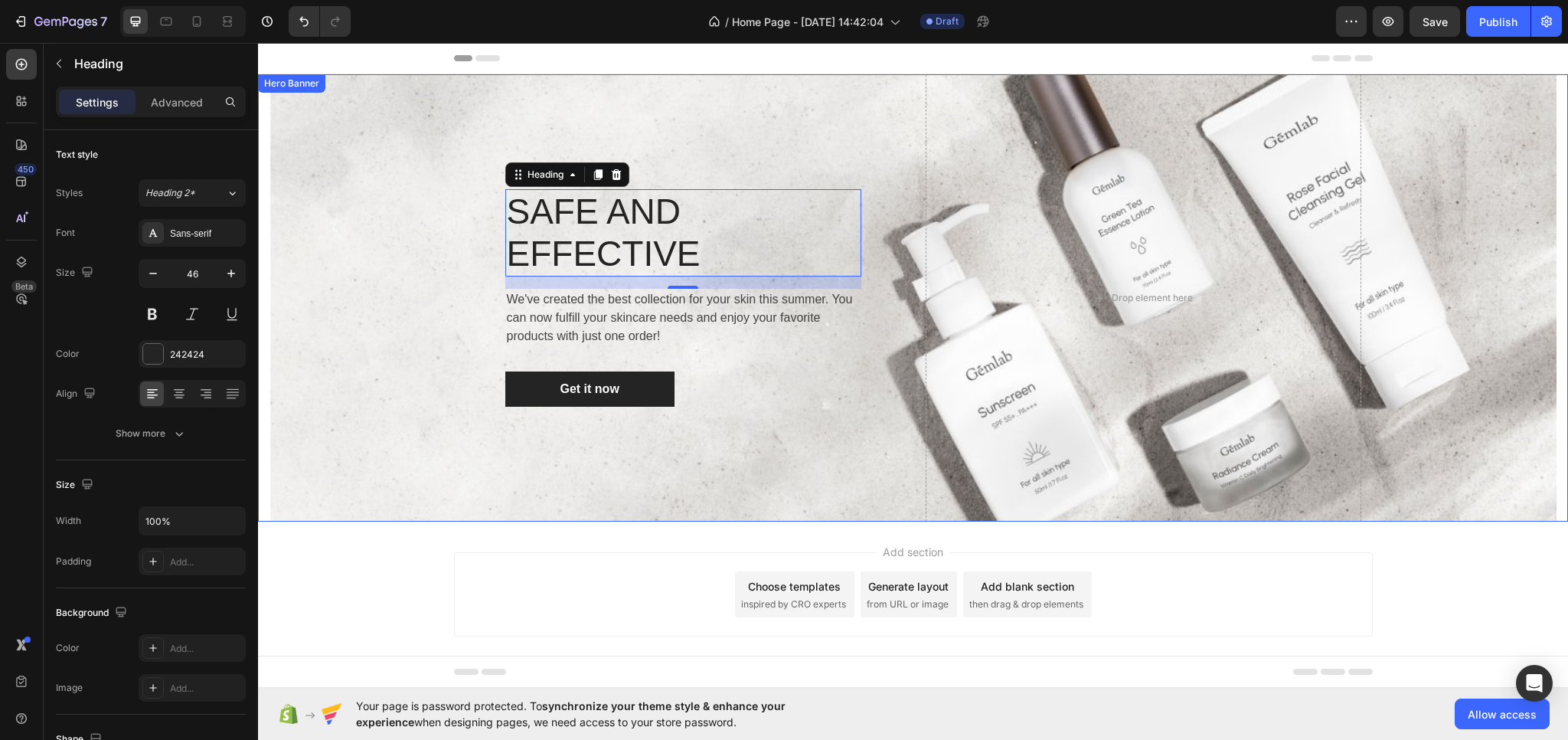
click at [367, 310] on div "Overlay" at bounding box center [913, 298] width 1288 height 447
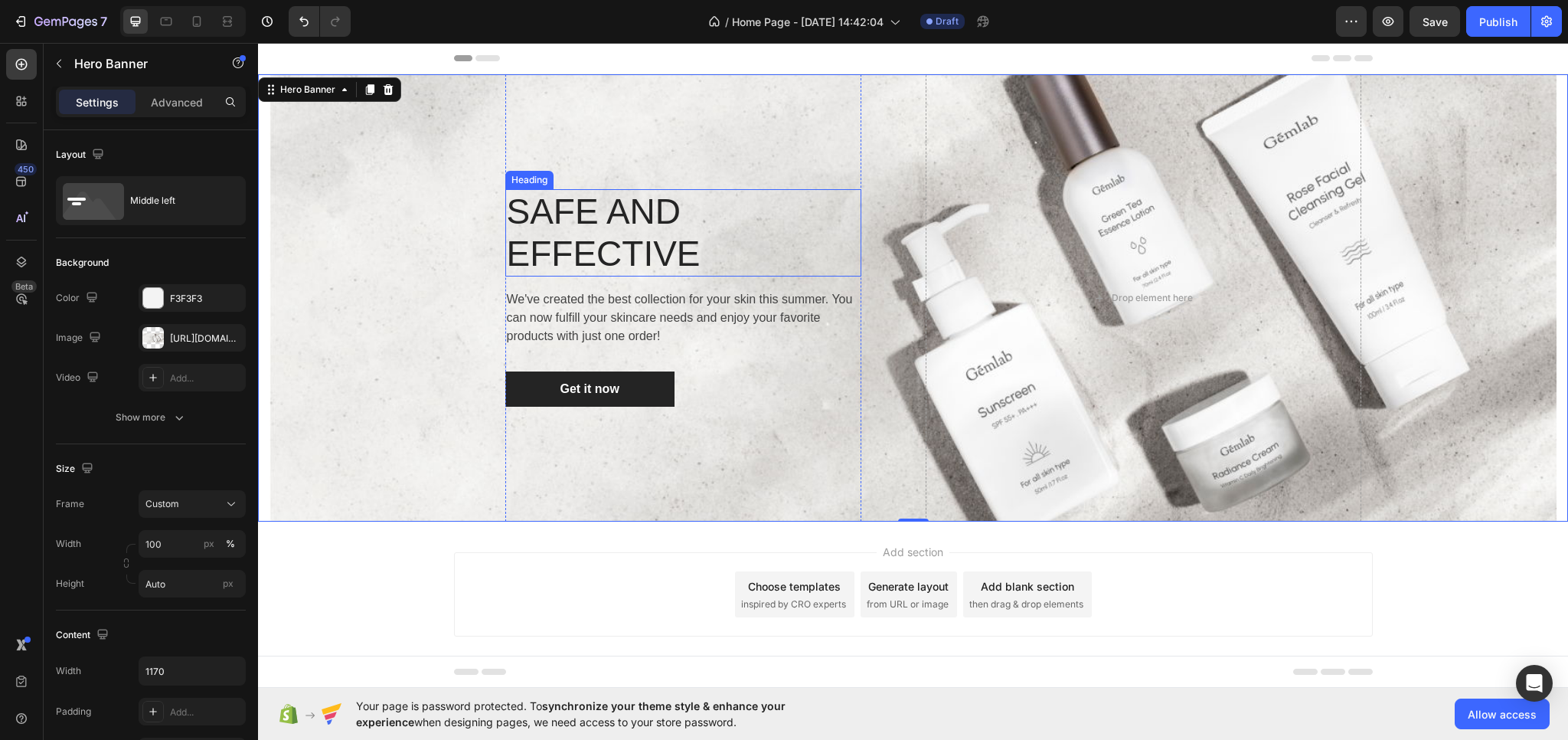
click at [568, 201] on p "SAFE AND EFFECTIVE" at bounding box center [683, 232] width 353 height 84
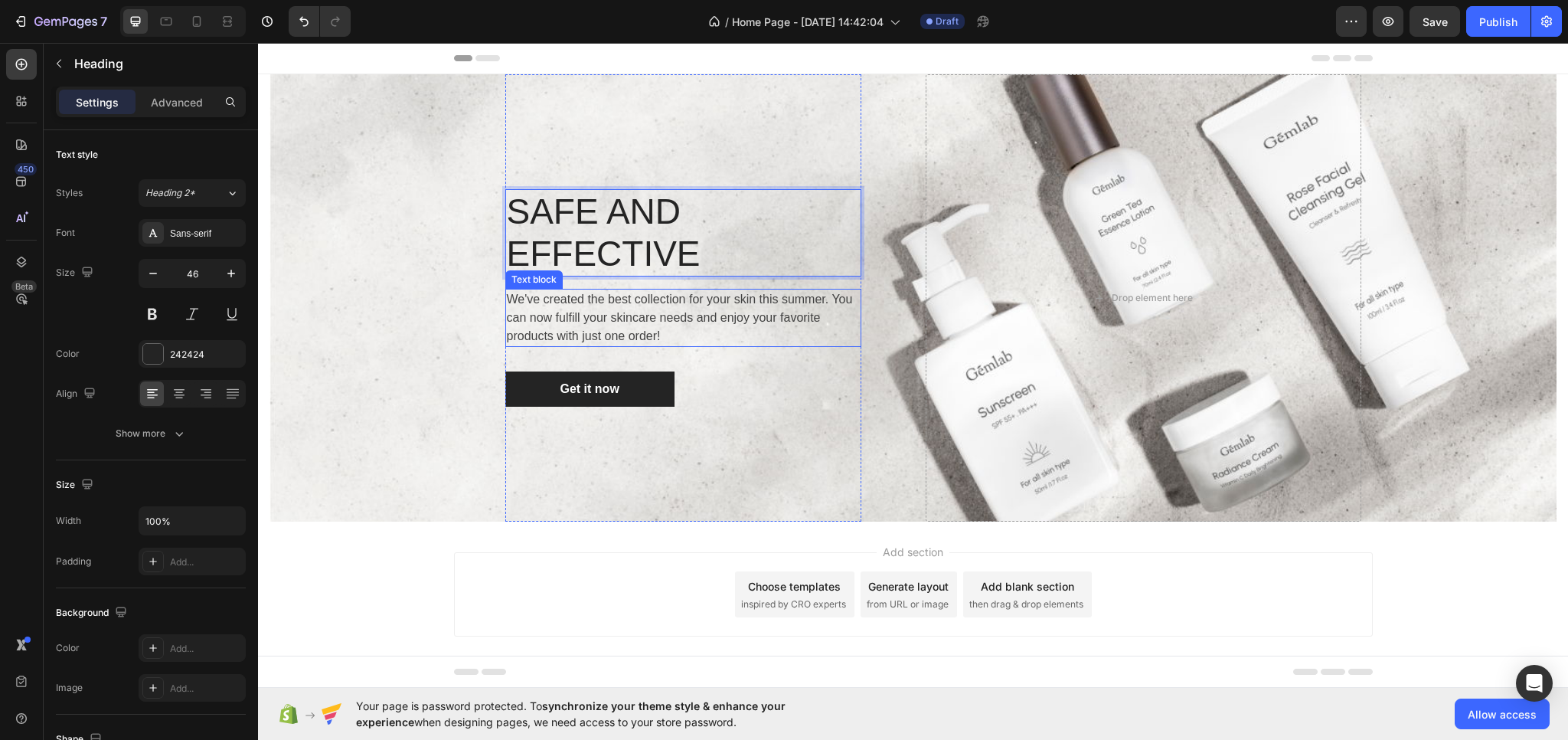
click at [616, 290] on p "We've created the best collection for your skin this summer. You can now fulfil…" at bounding box center [683, 318] width 353 height 55
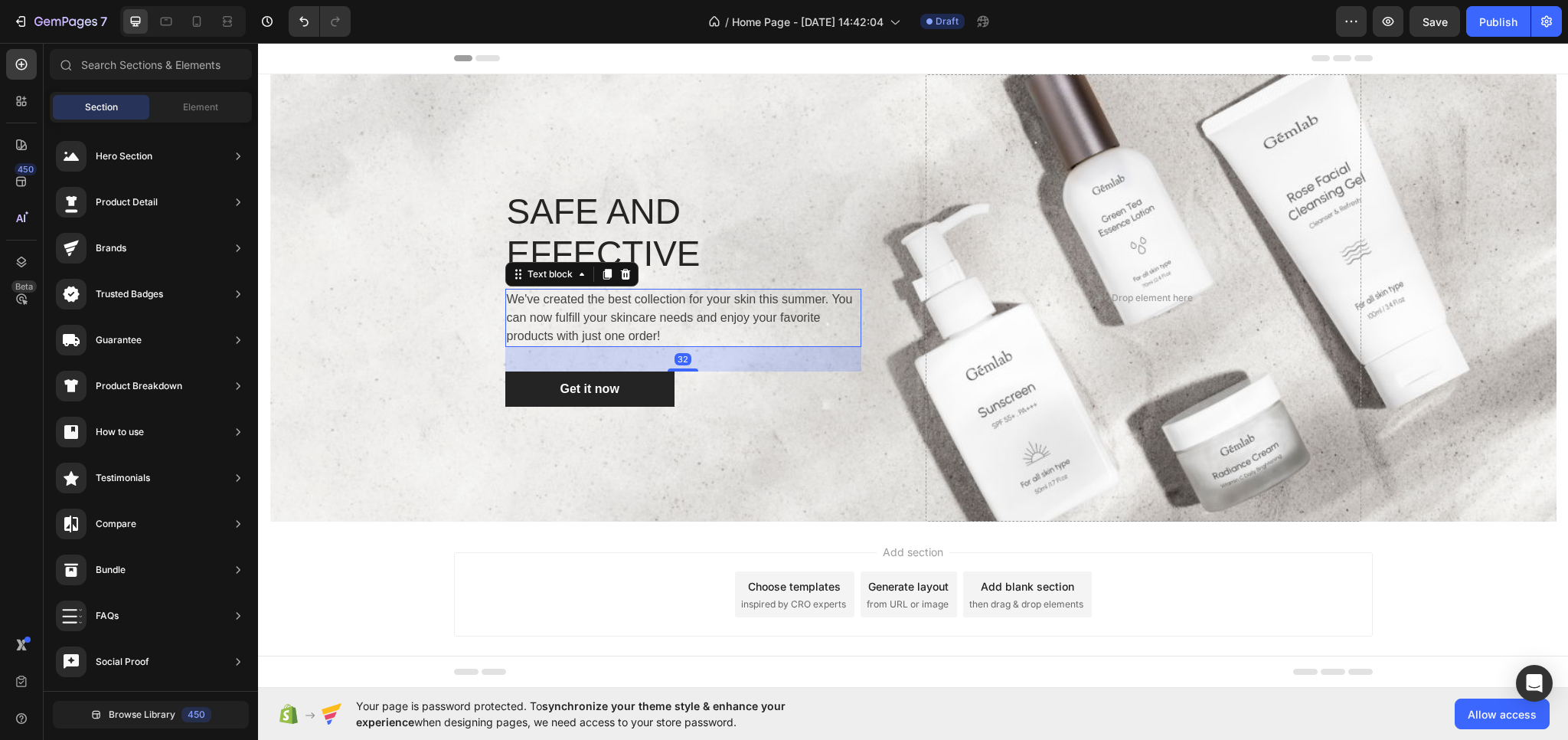
click at [581, 552] on div "Add section Choose templates inspired by CRO experts Generate layout from URL o…" at bounding box center [914, 594] width 919 height 84
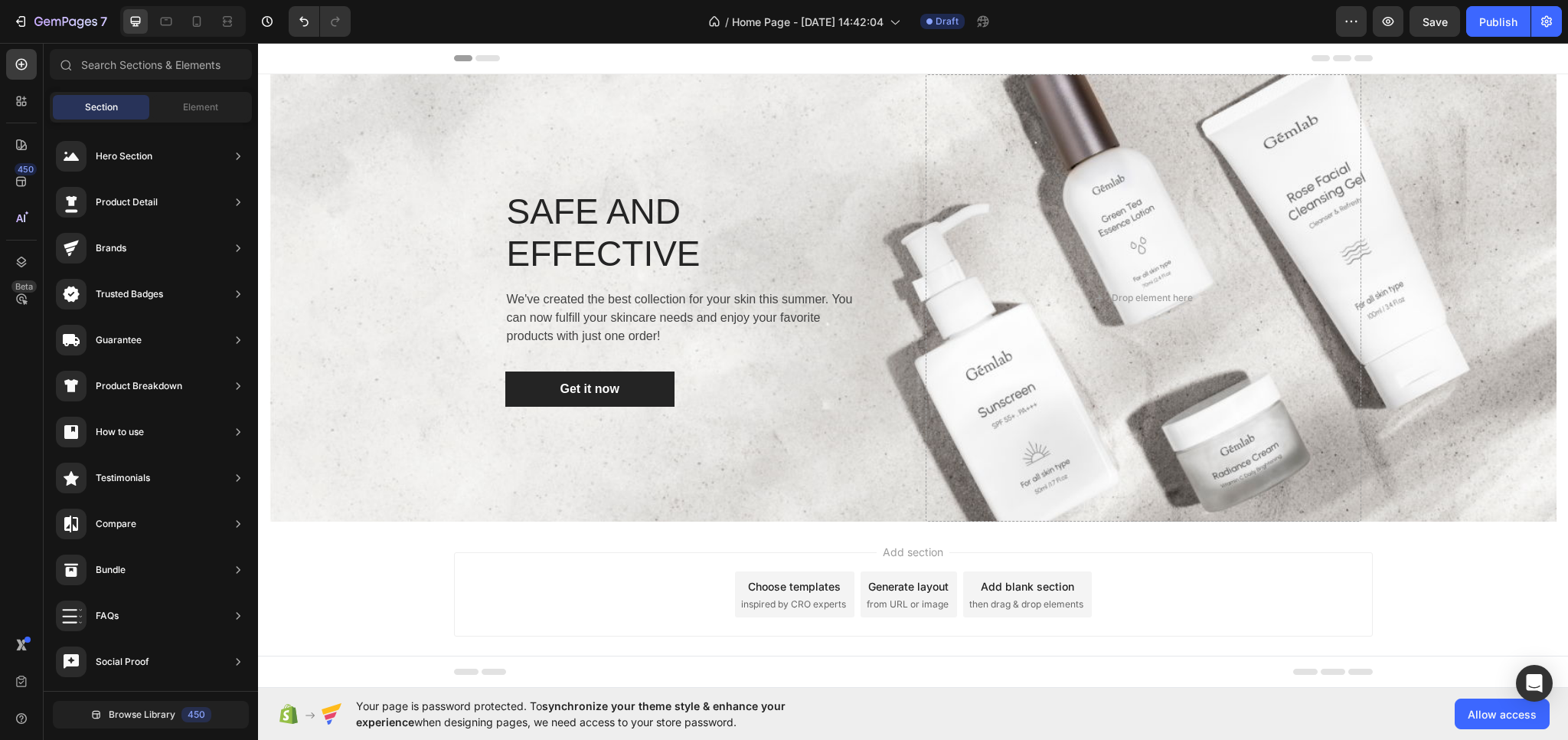
click at [612, 552] on div "Add section Choose templates inspired by CRO experts Generate layout from URL o…" at bounding box center [914, 594] width 919 height 84
click at [1093, 629] on div "Add section Choose templates inspired by CRO experts Generate layout from URL o…" at bounding box center [913, 616] width 1311 height 188
click at [617, 571] on div "Add section Choose templates inspired by CRO experts Generate layout from URL o…" at bounding box center [914, 594] width 919 height 84
click at [607, 290] on p "We've created the best collection for your skin this summer. You can now fulfil…" at bounding box center [683, 318] width 353 height 55
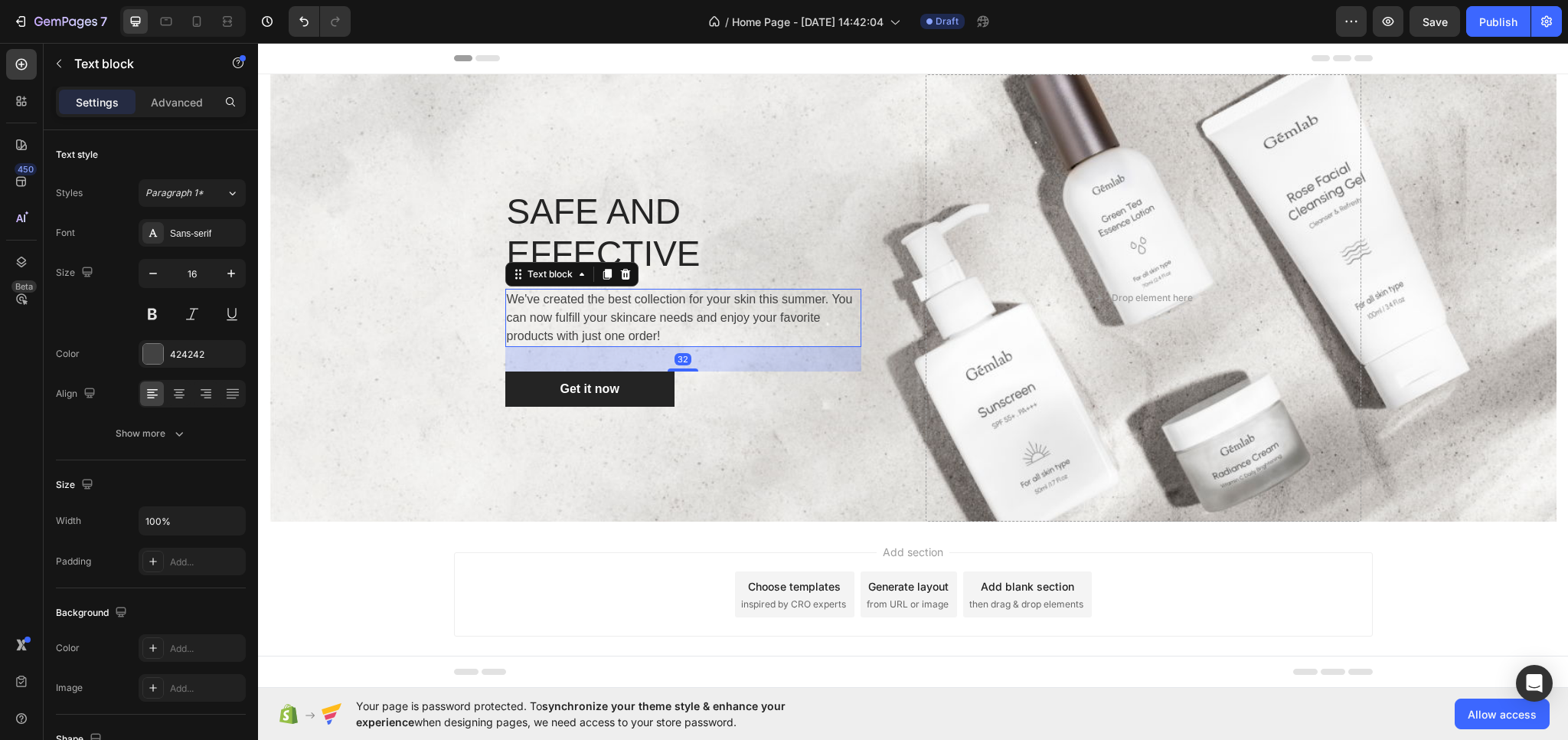
click at [607, 290] on p "We've created the best collection for your skin this summer. You can now fulfil…" at bounding box center [683, 318] width 353 height 55
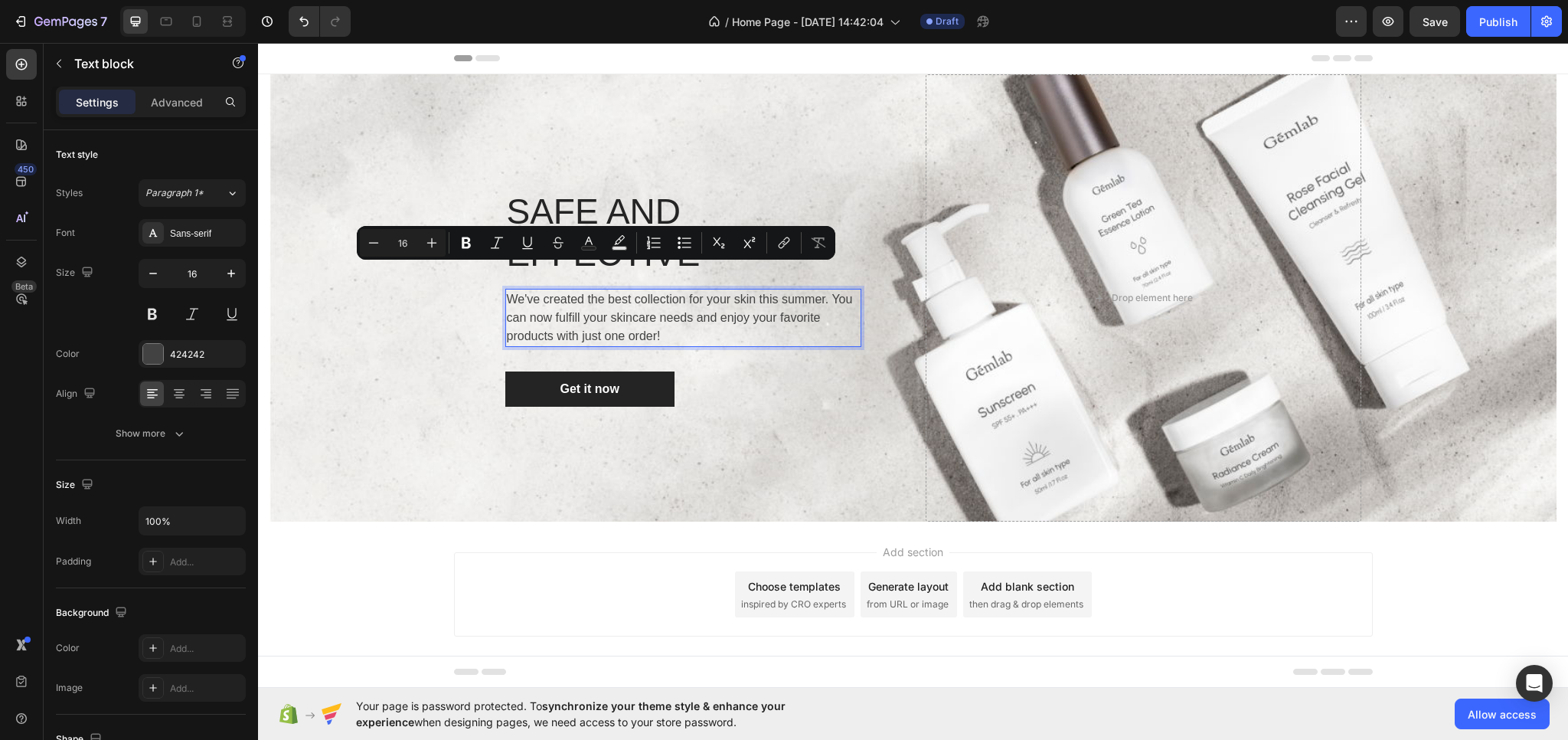
click at [710, 290] on p "We've created the best collection for your skin this summer. You can now fulfil…" at bounding box center [683, 318] width 353 height 55
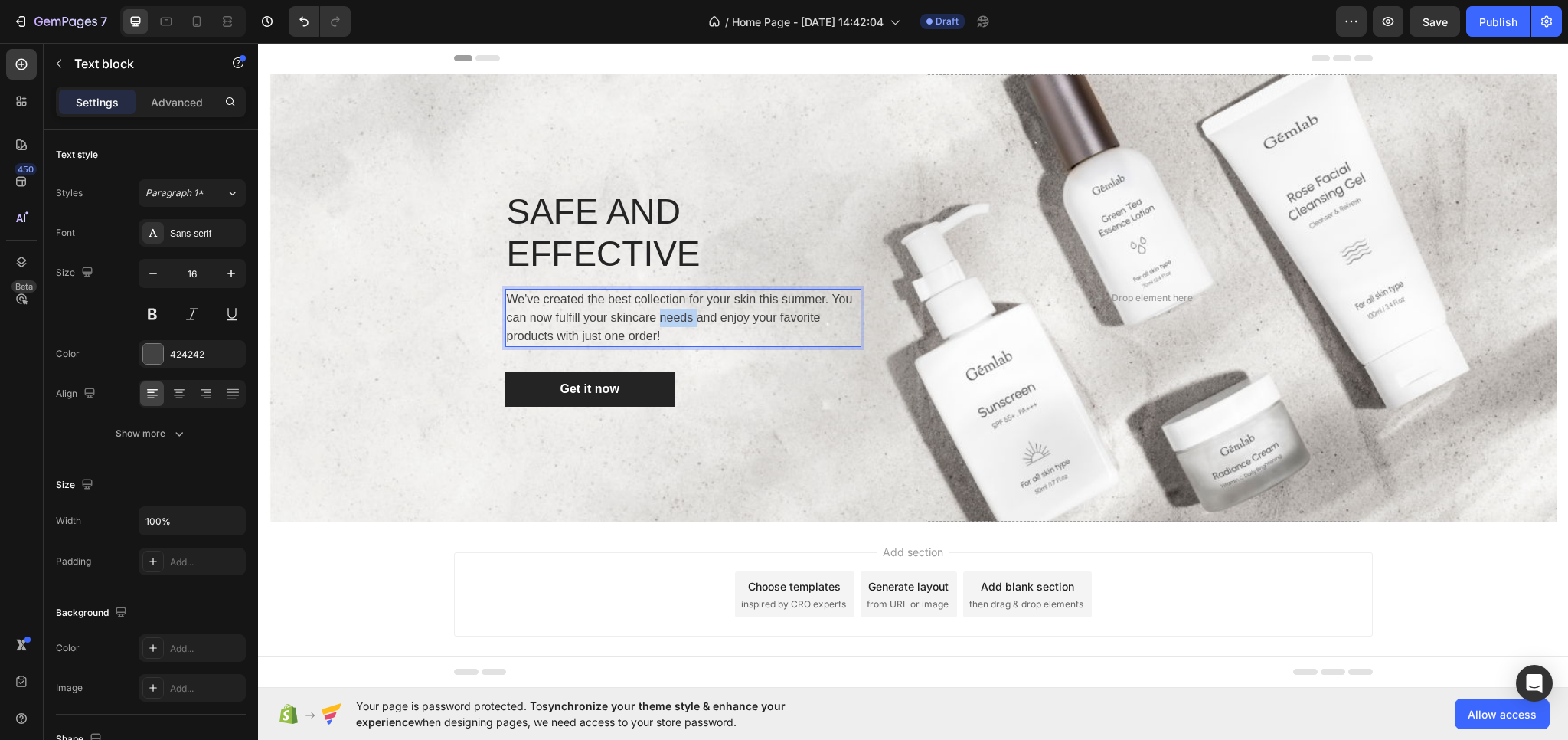
click at [710, 290] on p "We've created the best collection for your skin this summer. You can now fulfil…" at bounding box center [683, 318] width 353 height 55
click at [729, 290] on p "We've created the best collection for your skin this summer. You can now fulfil…" at bounding box center [683, 318] width 353 height 55
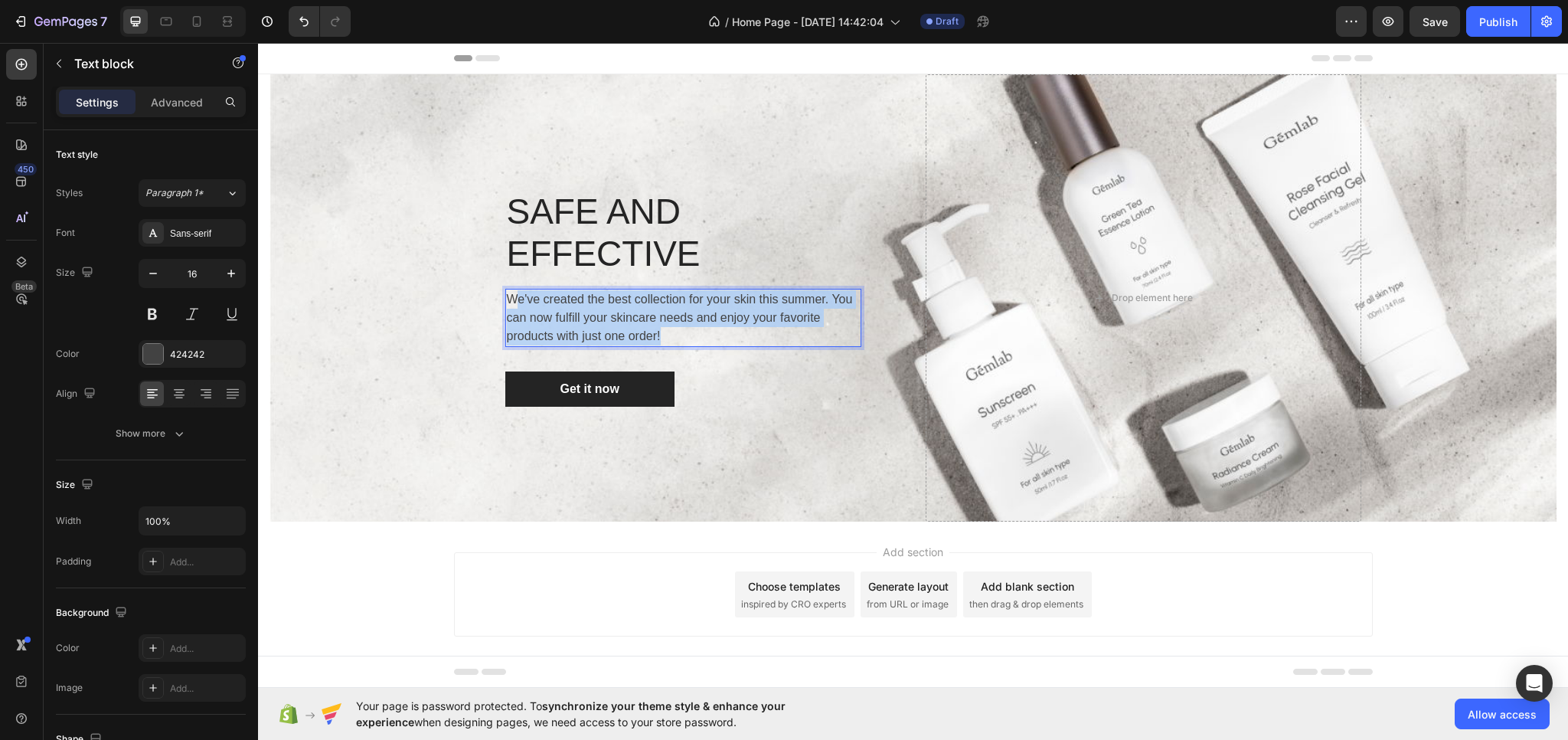
drag, startPoint x: 728, startPoint y: 293, endPoint x: 521, endPoint y: 255, distance: 210.5
click at [521, 290] on p "We've created the best collection for your skin this summer. You can now fulfil…" at bounding box center [683, 318] width 353 height 55
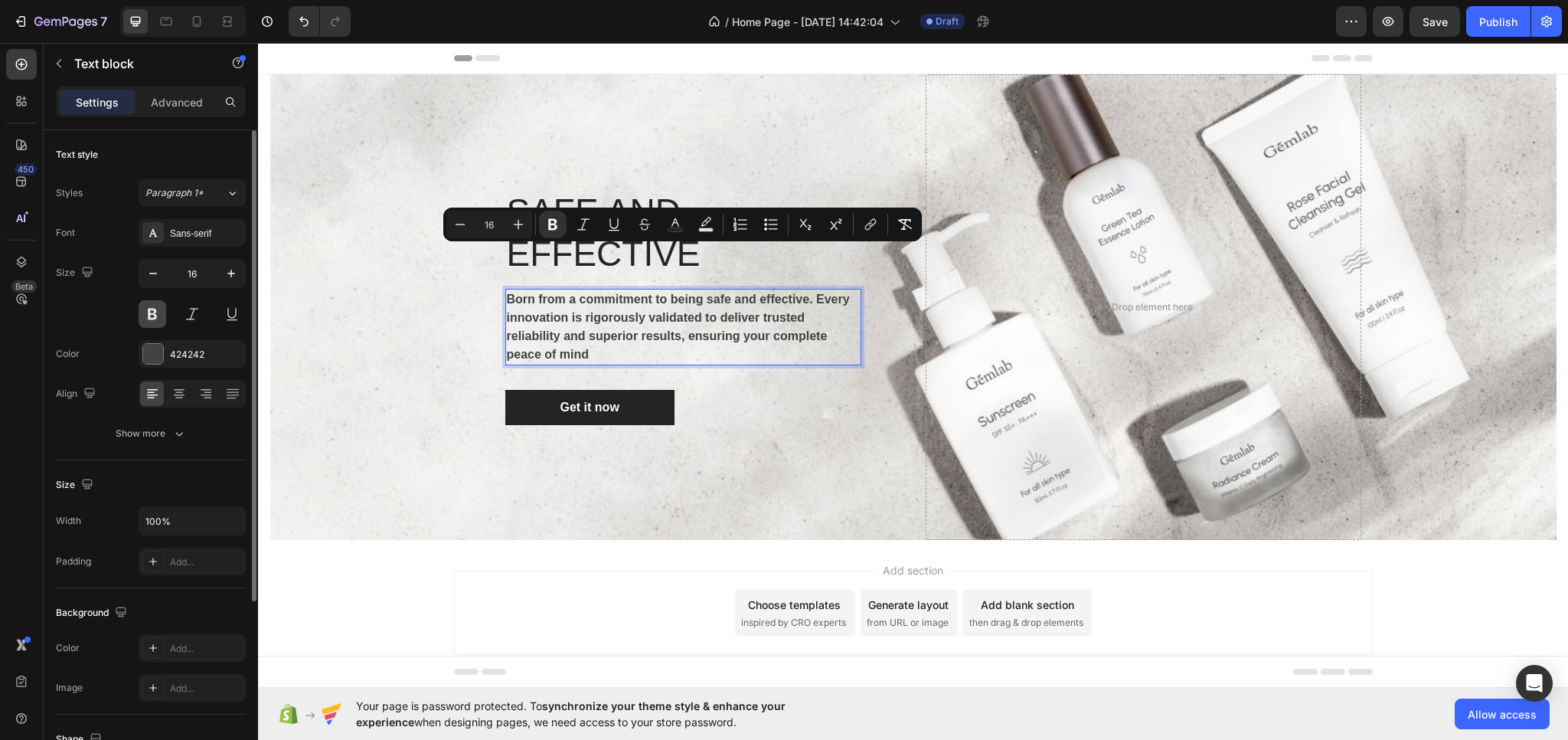
click at [146, 311] on button at bounding box center [152, 313] width 28 height 28
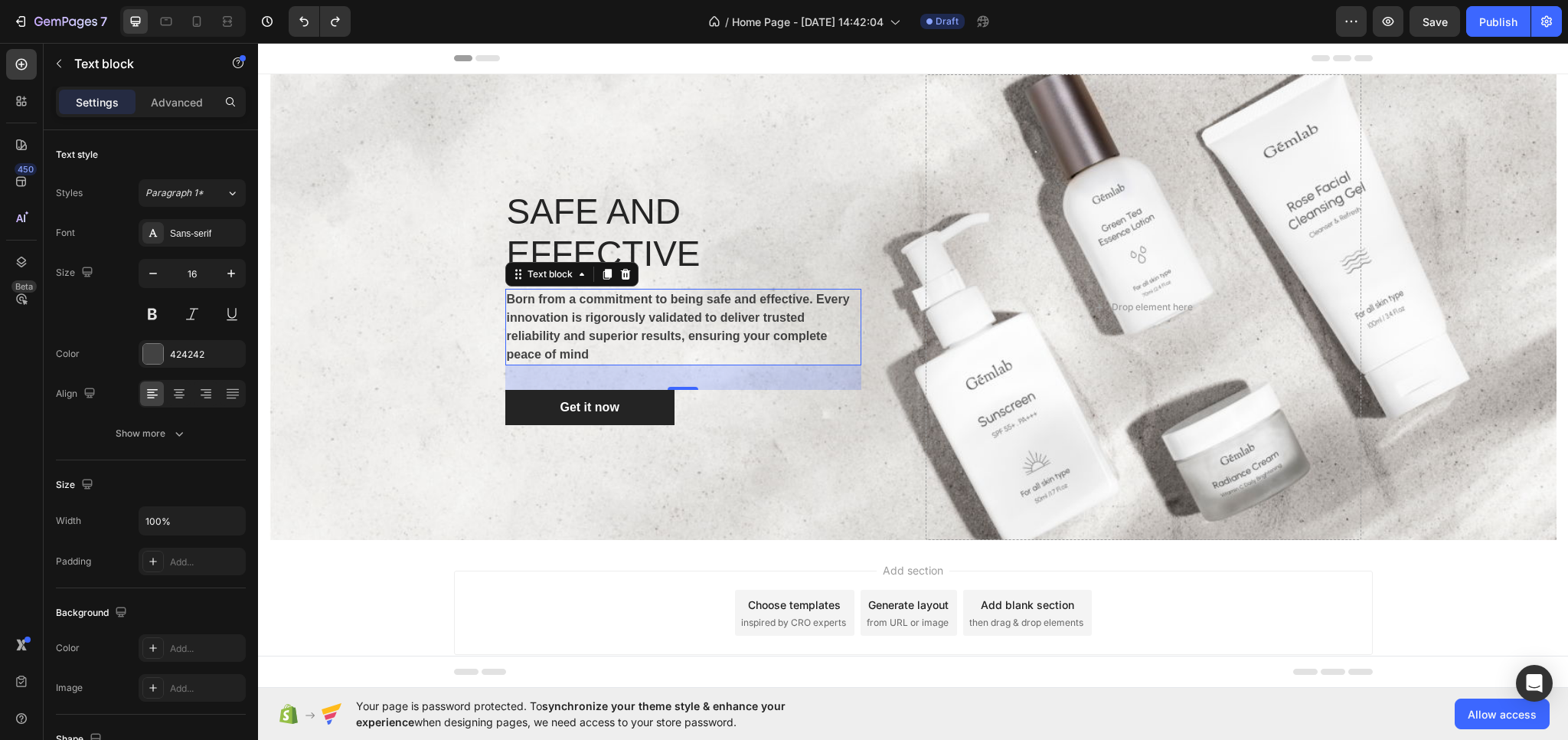
click at [622, 311] on p "Born from a commitment to being safe and effective. Every innovation is rigorou…" at bounding box center [683, 327] width 353 height 74
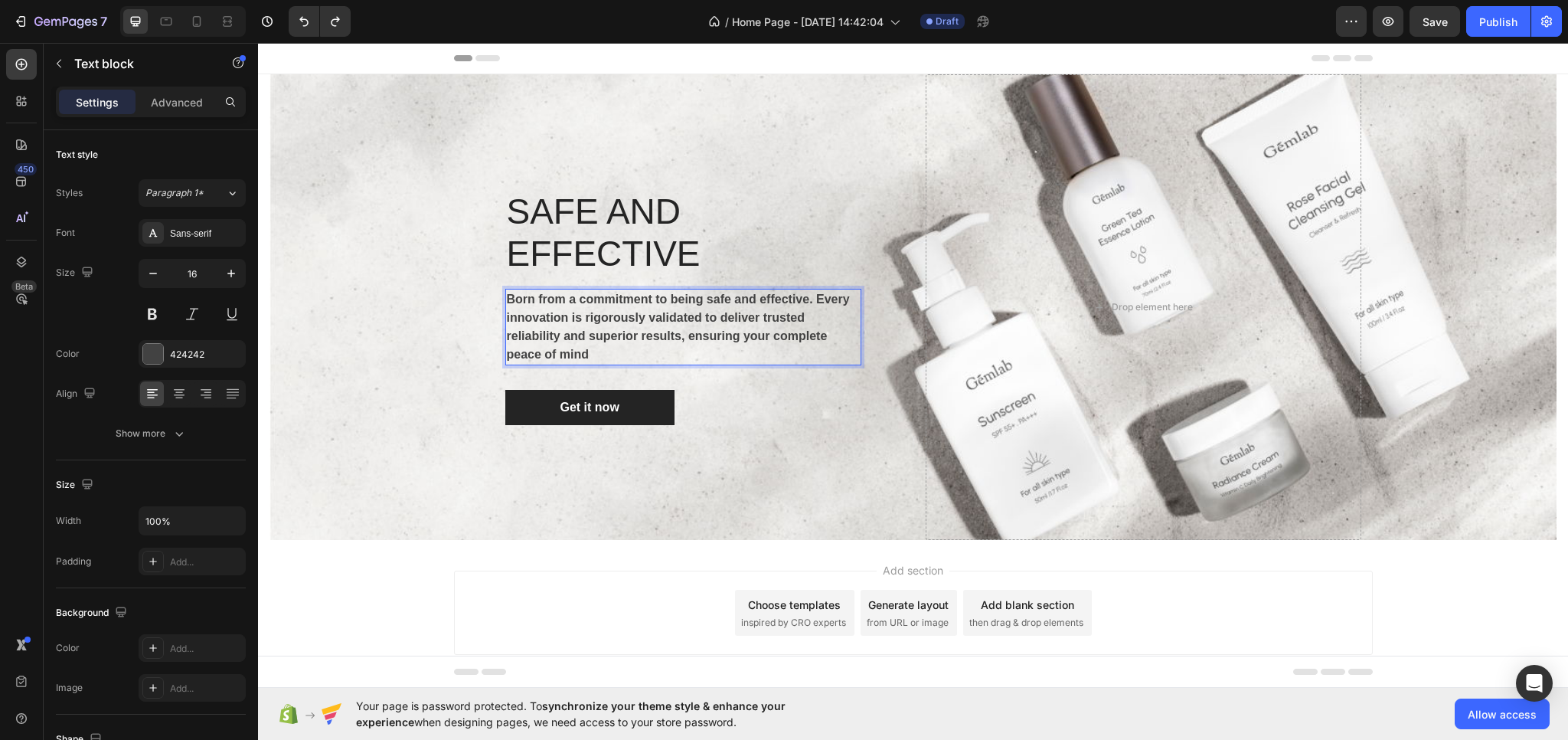
click at [603, 305] on p "Born from a commitment to being safe and effective. Every innovation is rigorou…" at bounding box center [683, 327] width 353 height 74
click at [600, 306] on p "Born from a commitment to being safe and effective. Every innovation is rigorou…" at bounding box center [683, 327] width 353 height 74
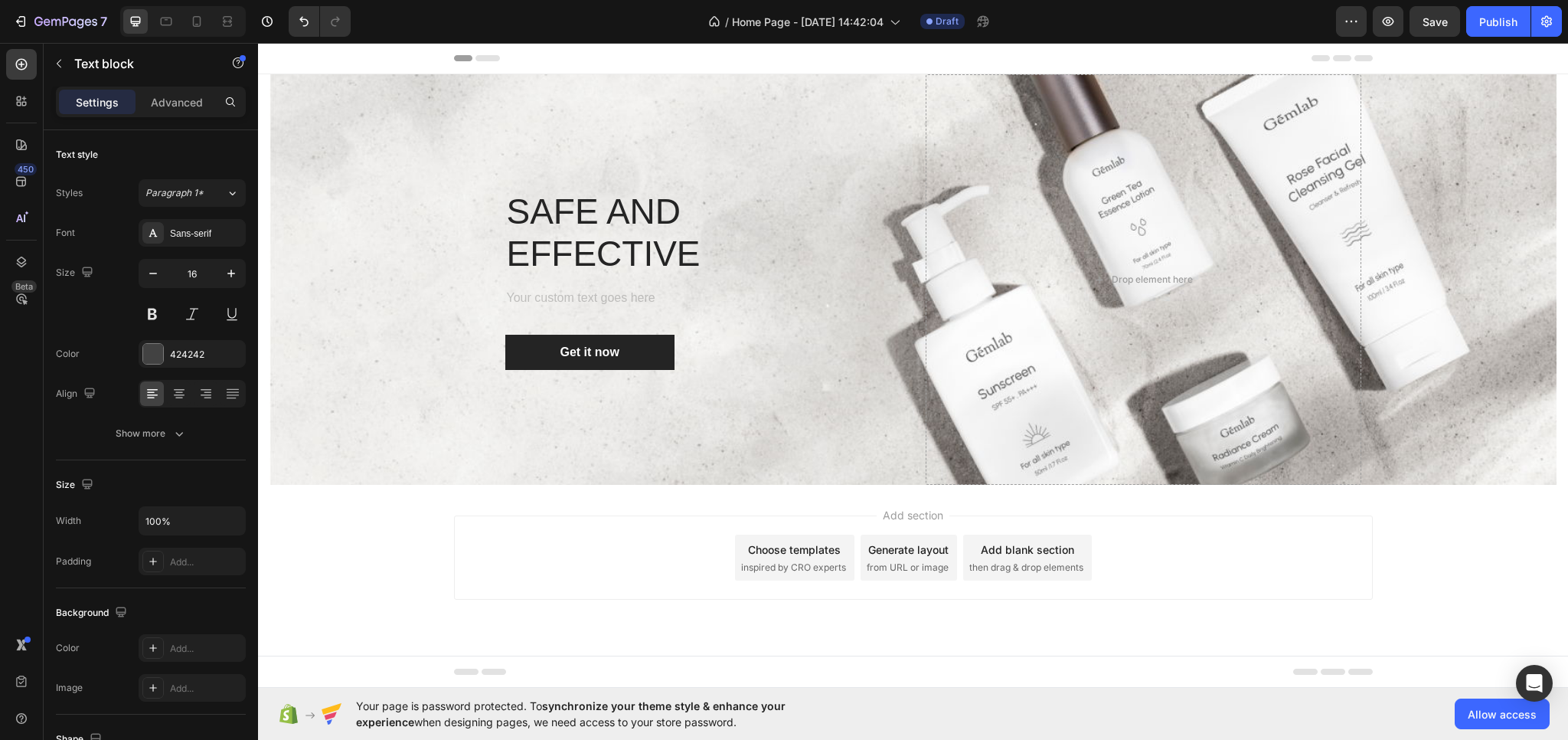
click at [603, 516] on div "Add section Choose templates inspired by CRO experts Generate layout from URL o…" at bounding box center [914, 557] width 919 height 84
click at [550, 288] on div "Rich Text Editor. Editing area: main" at bounding box center [683, 299] width 356 height 21
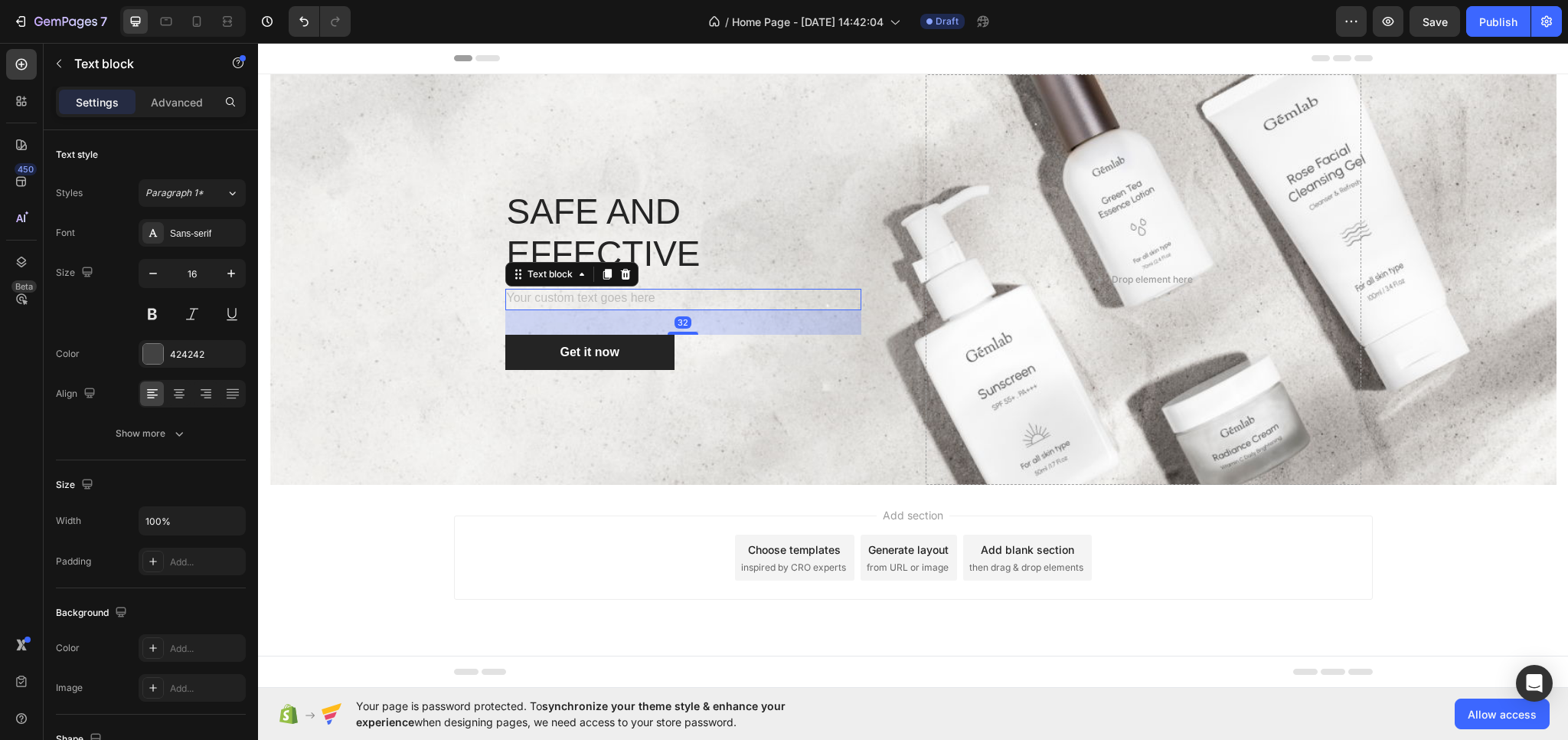
click at [540, 288] on div "Rich Text Editor. Editing area: main" at bounding box center [683, 299] width 356 height 21
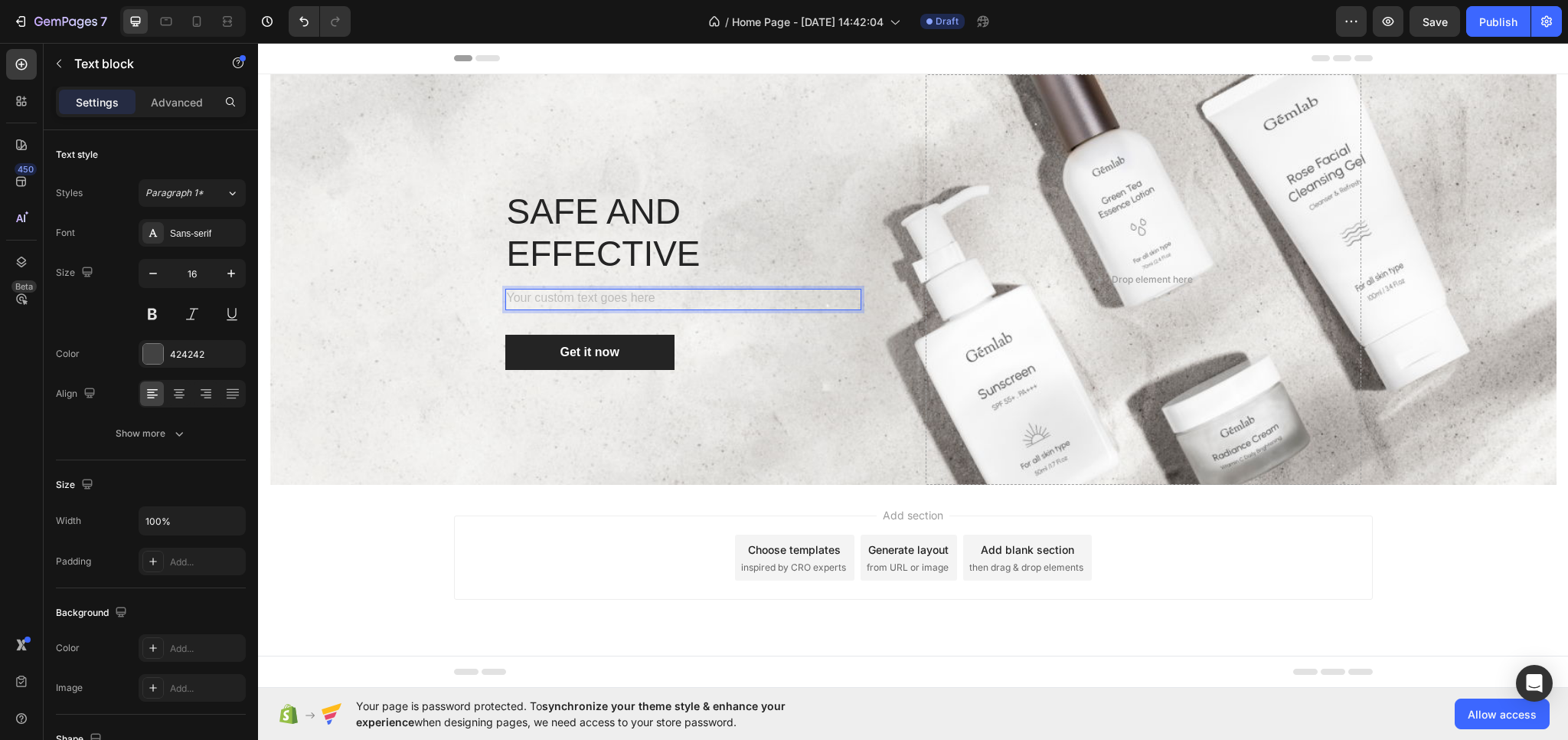
click at [540, 288] on div "Rich Text Editor. Editing area: main" at bounding box center [683, 299] width 356 height 21
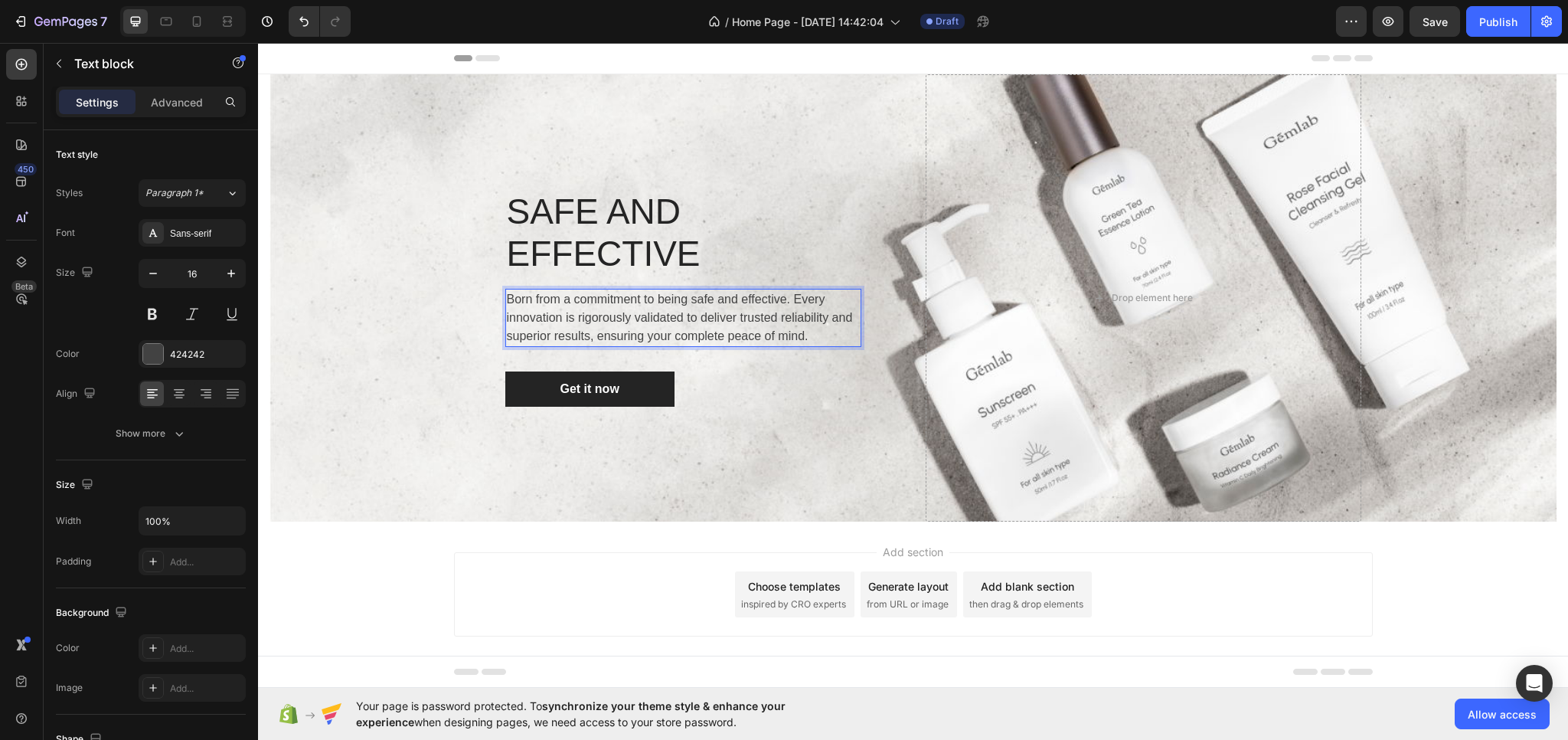
click at [556, 552] on div "Add section Choose templates inspired by CRO experts Generate layout from URL o…" at bounding box center [914, 594] width 919 height 84
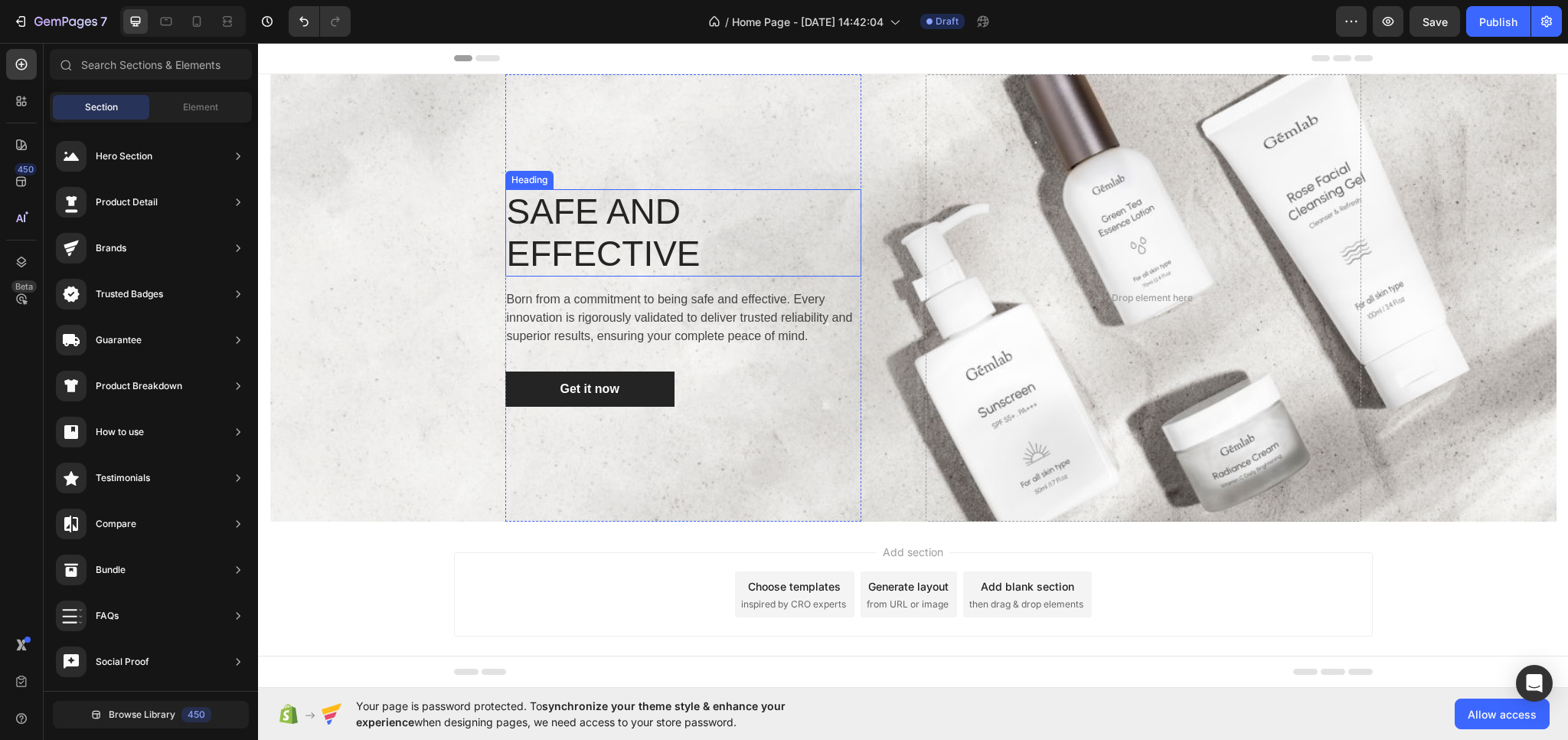
click at [663, 203] on p "SAFE AND EFFECTIVE" at bounding box center [683, 232] width 353 height 84
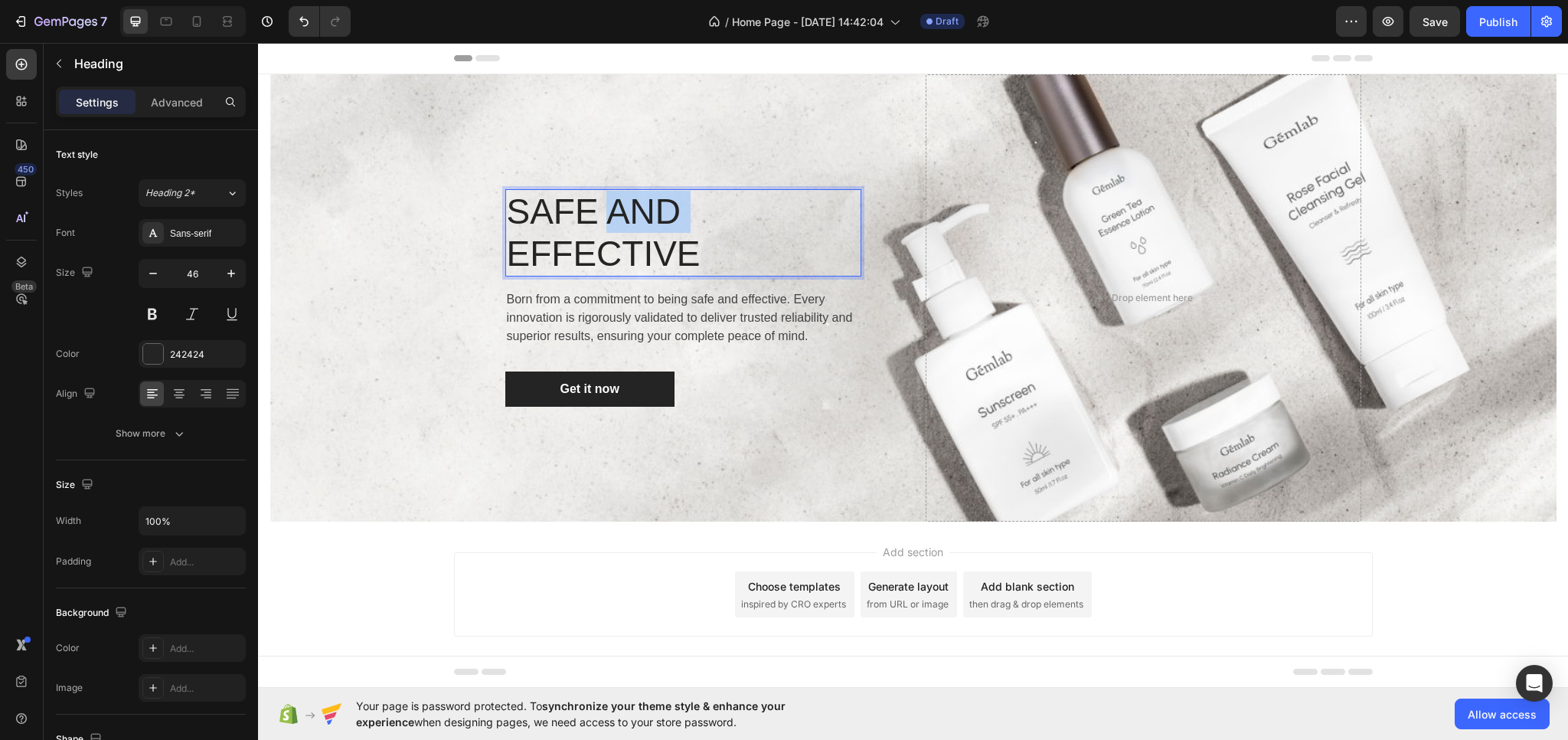
click at [652, 201] on p "SAFE AND EFFECTIVE" at bounding box center [683, 232] width 353 height 84
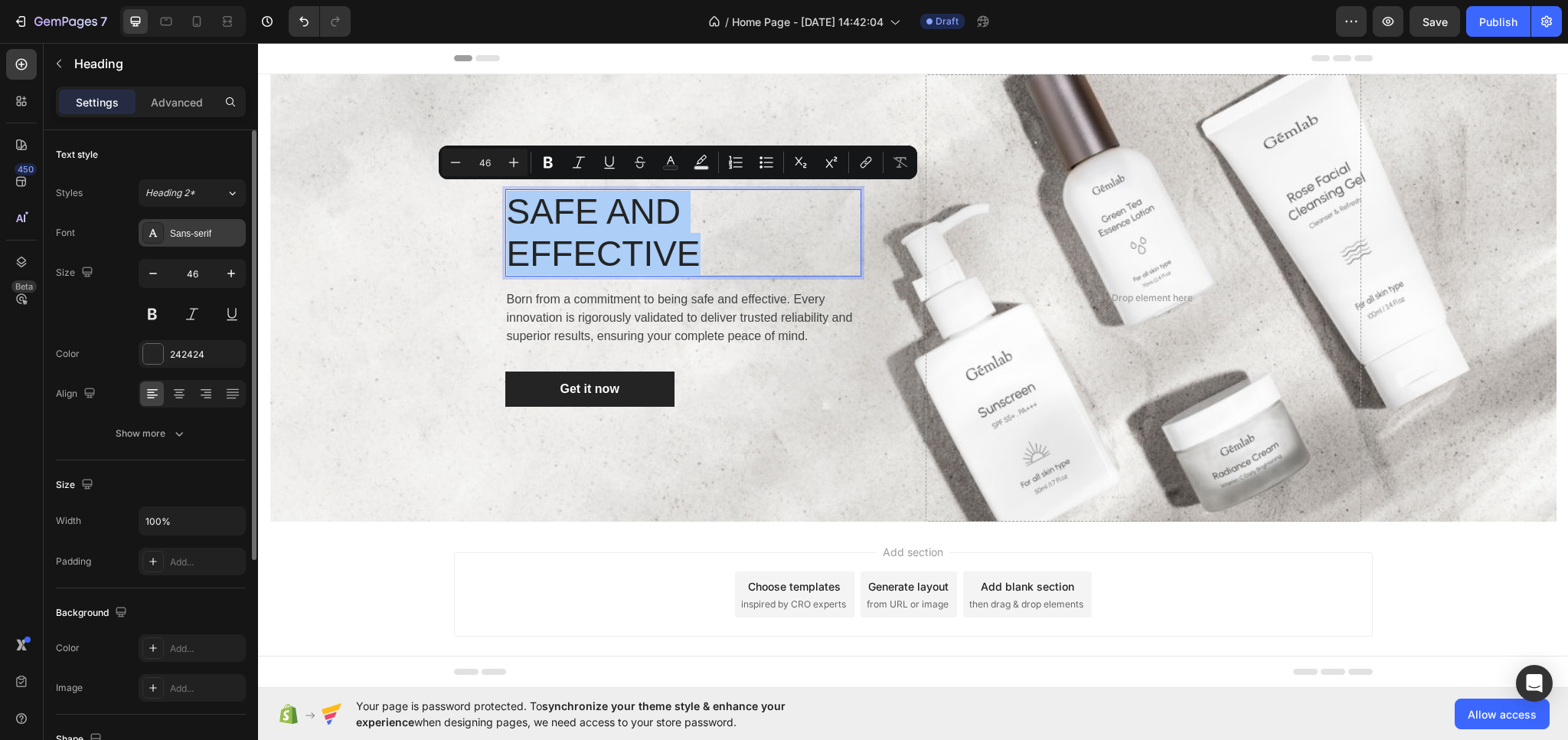
click at [226, 239] on div "Sans-serif" at bounding box center [206, 233] width 72 height 14
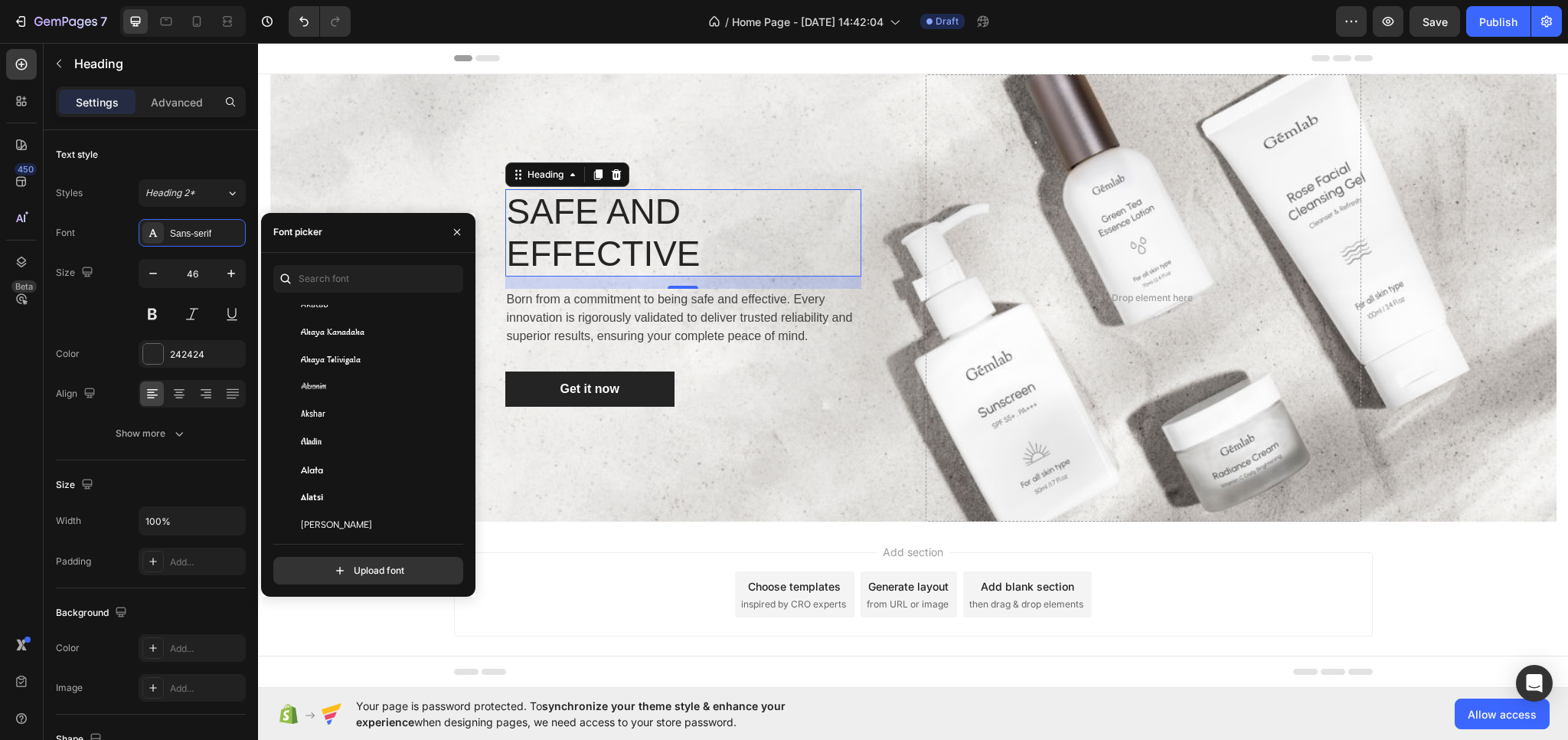
scroll to position [612, 0]
click at [323, 461] on div "Alata" at bounding box center [366, 453] width 185 height 28
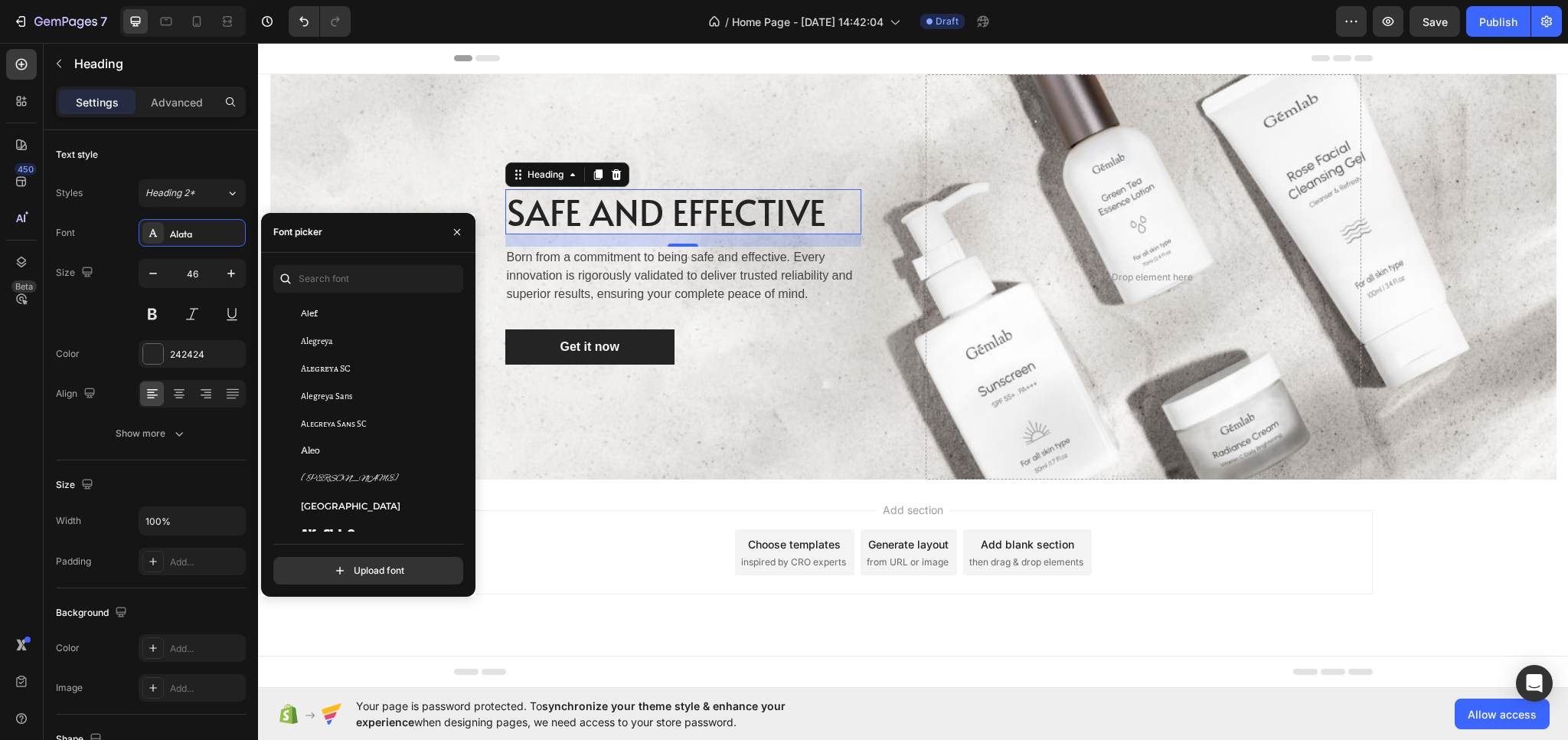
scroll to position [996, 0]
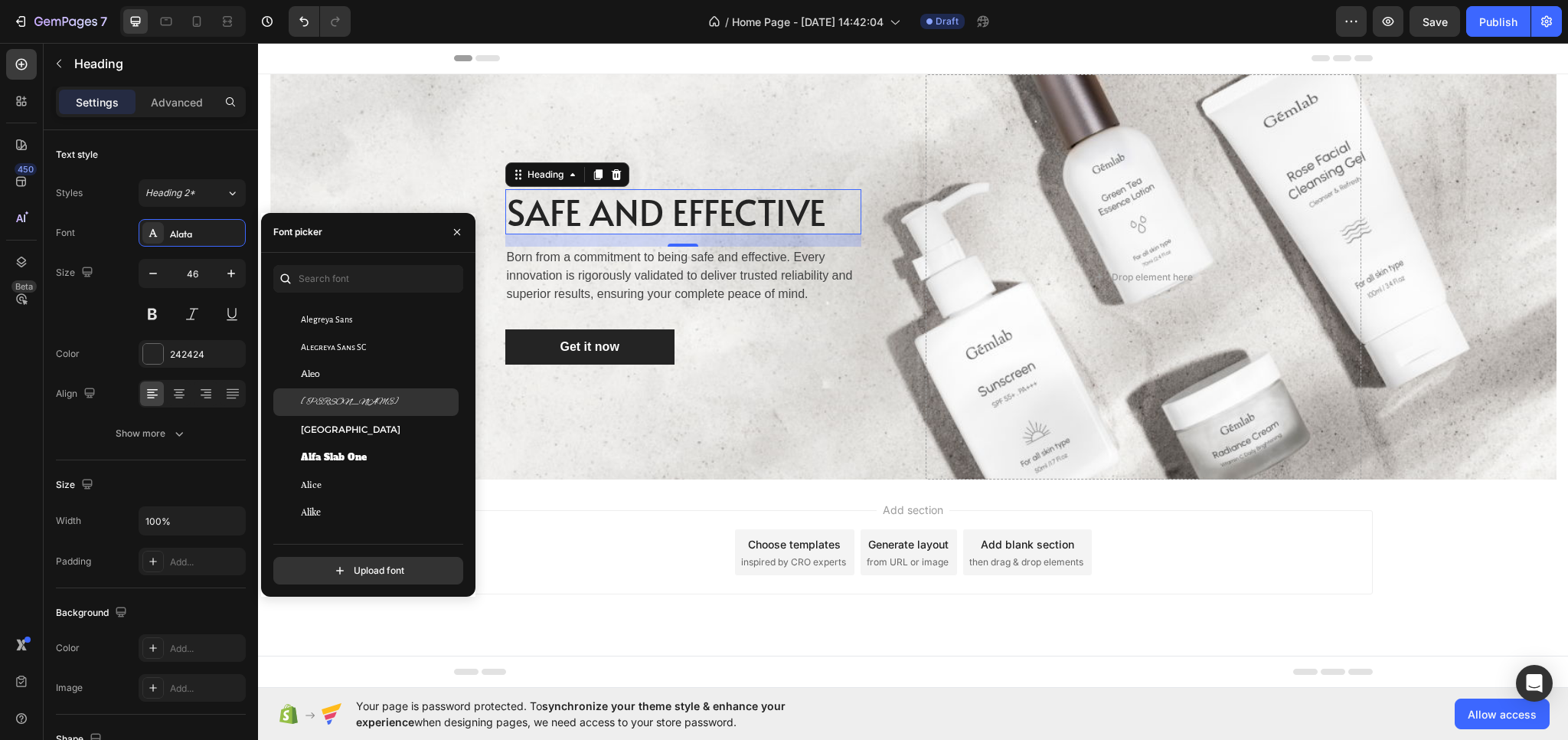
click at [345, 402] on div "[PERSON_NAME]" at bounding box center [378, 402] width 154 height 14
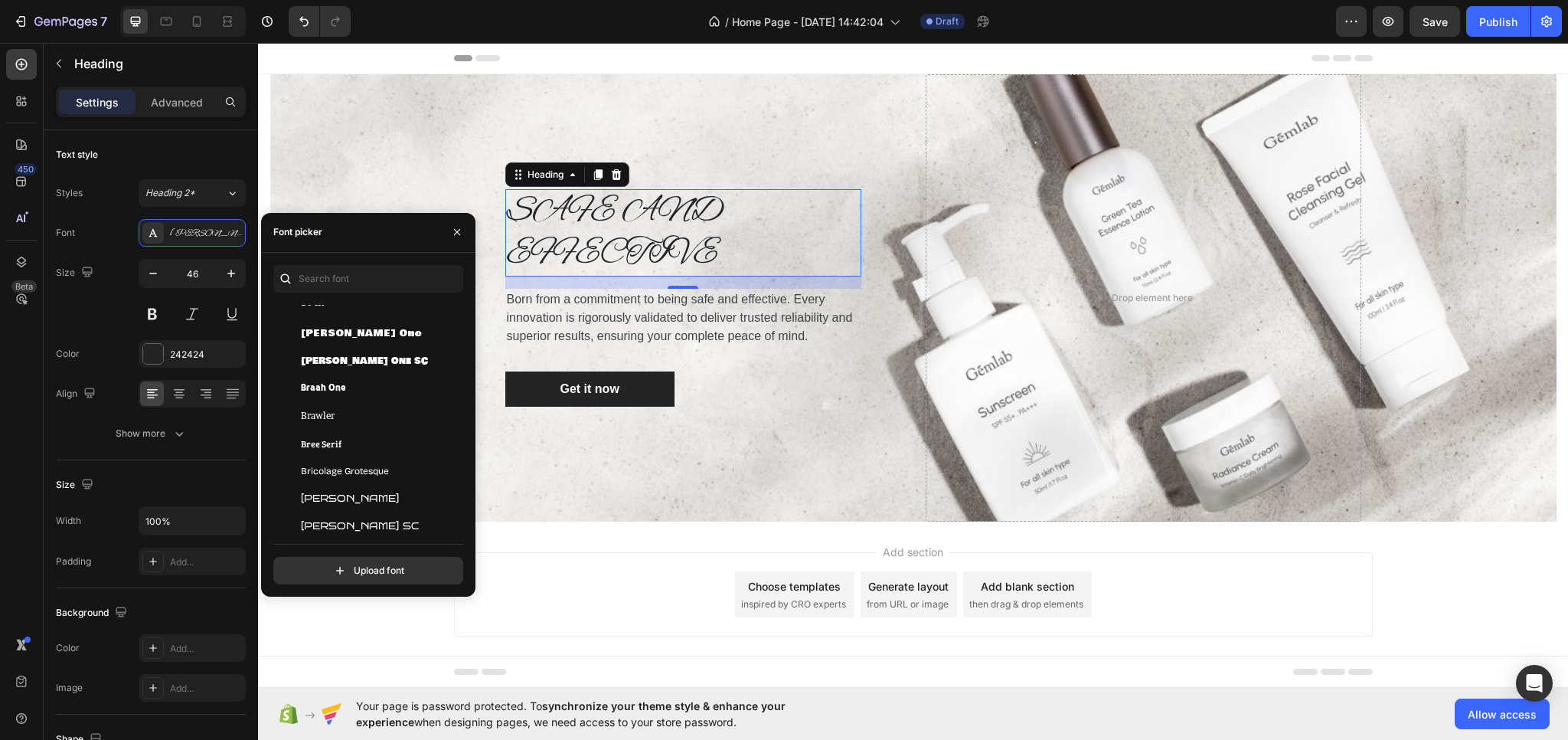
scroll to position [6585, 0]
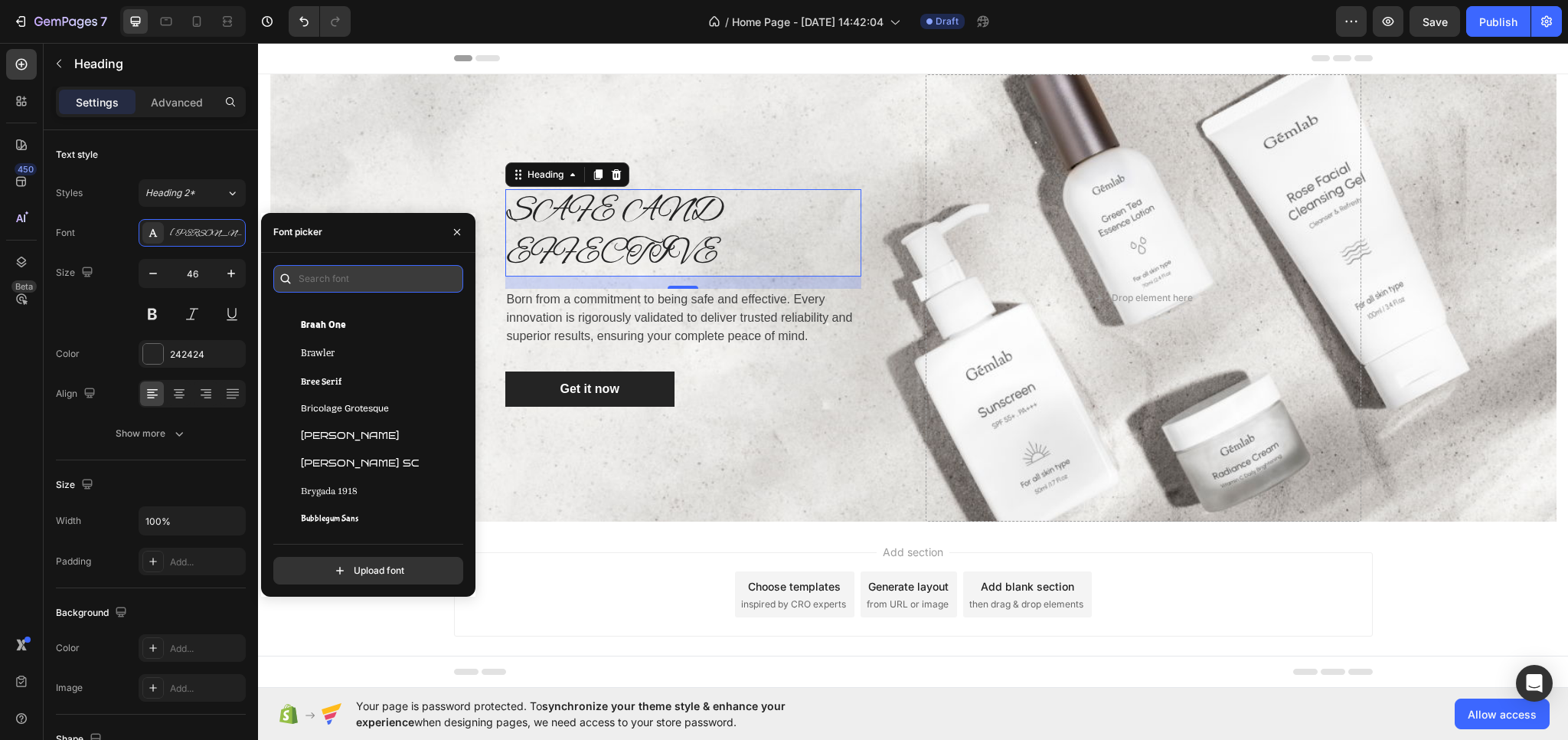
click at [354, 278] on input "text" at bounding box center [368, 279] width 190 height 28
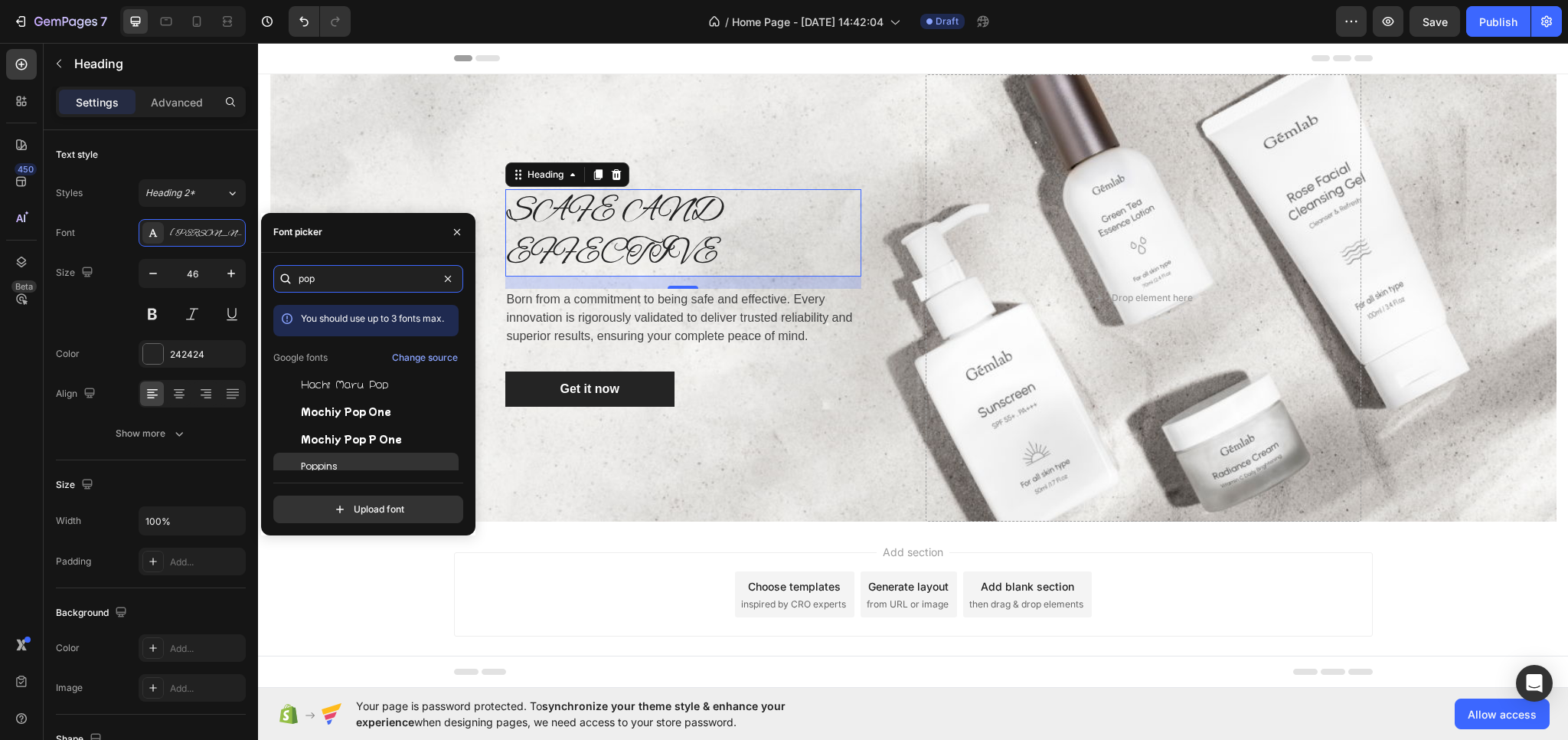
type input "pop"
click at [361, 467] on div "Poppins" at bounding box center [378, 467] width 154 height 14
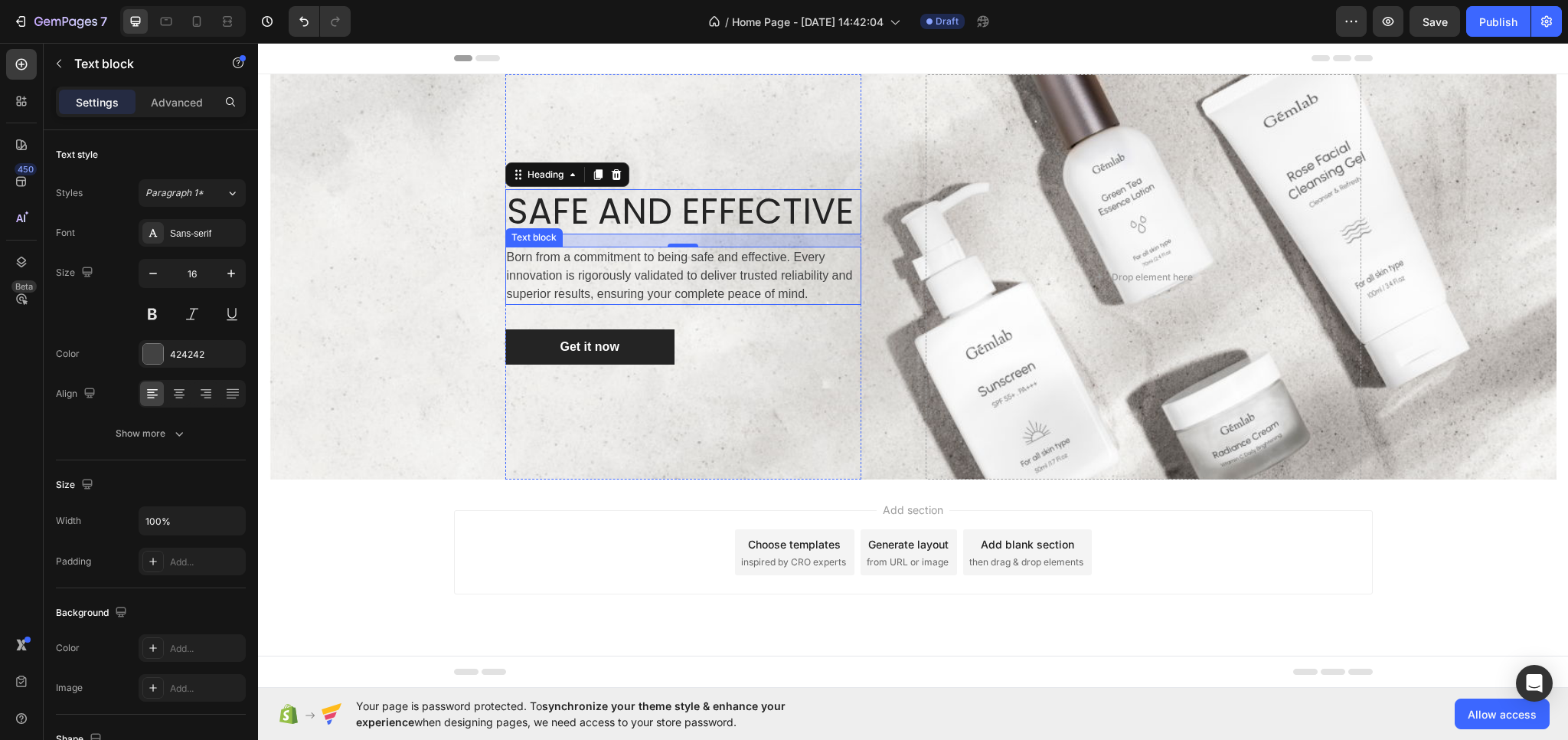
click at [589, 275] on p "Born from a commitment to being safe and effective. Every innovation is rigorou…" at bounding box center [683, 276] width 353 height 55
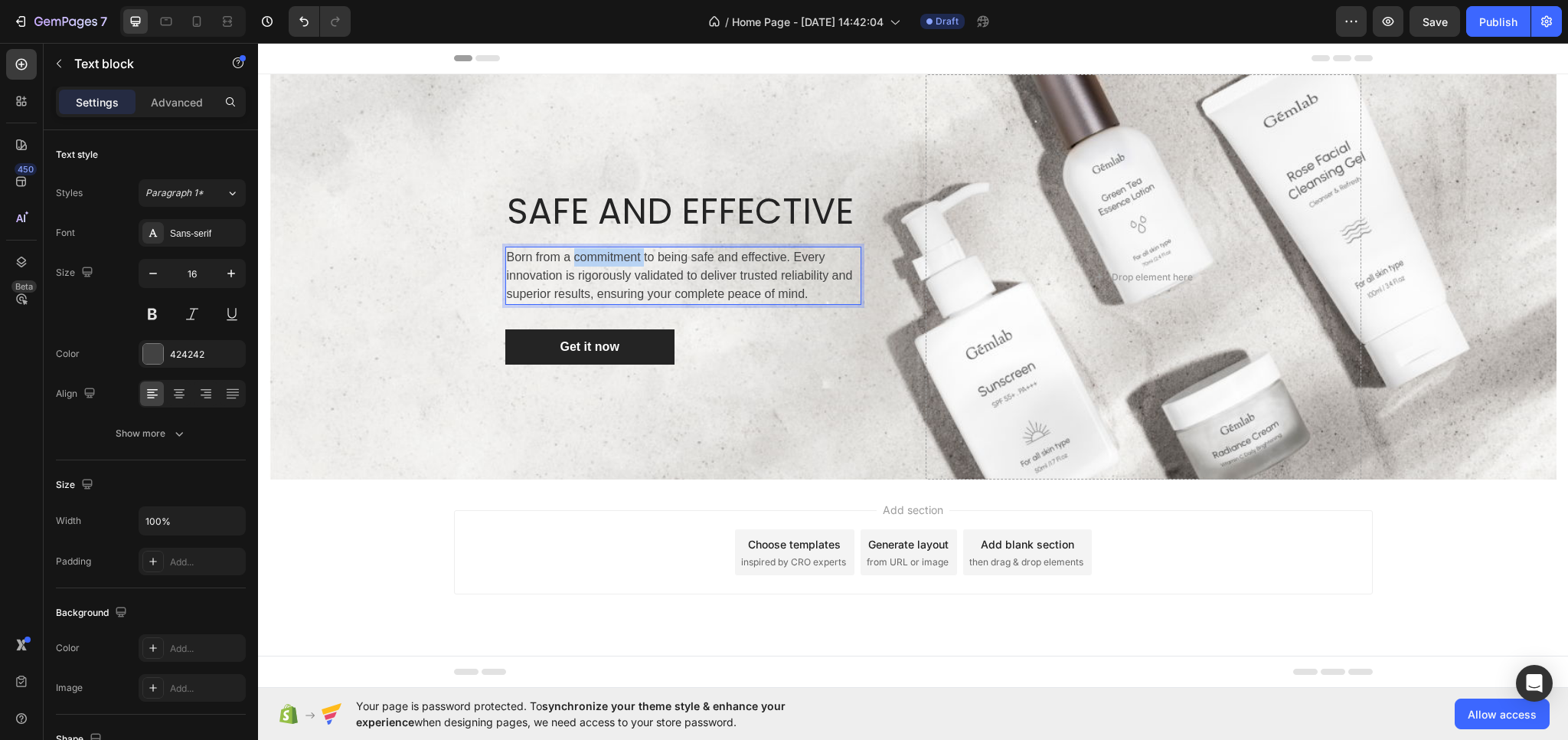
click at [580, 265] on p "Born from a commitment to being safe and effective. Every innovation is rigorou…" at bounding box center [683, 276] width 353 height 55
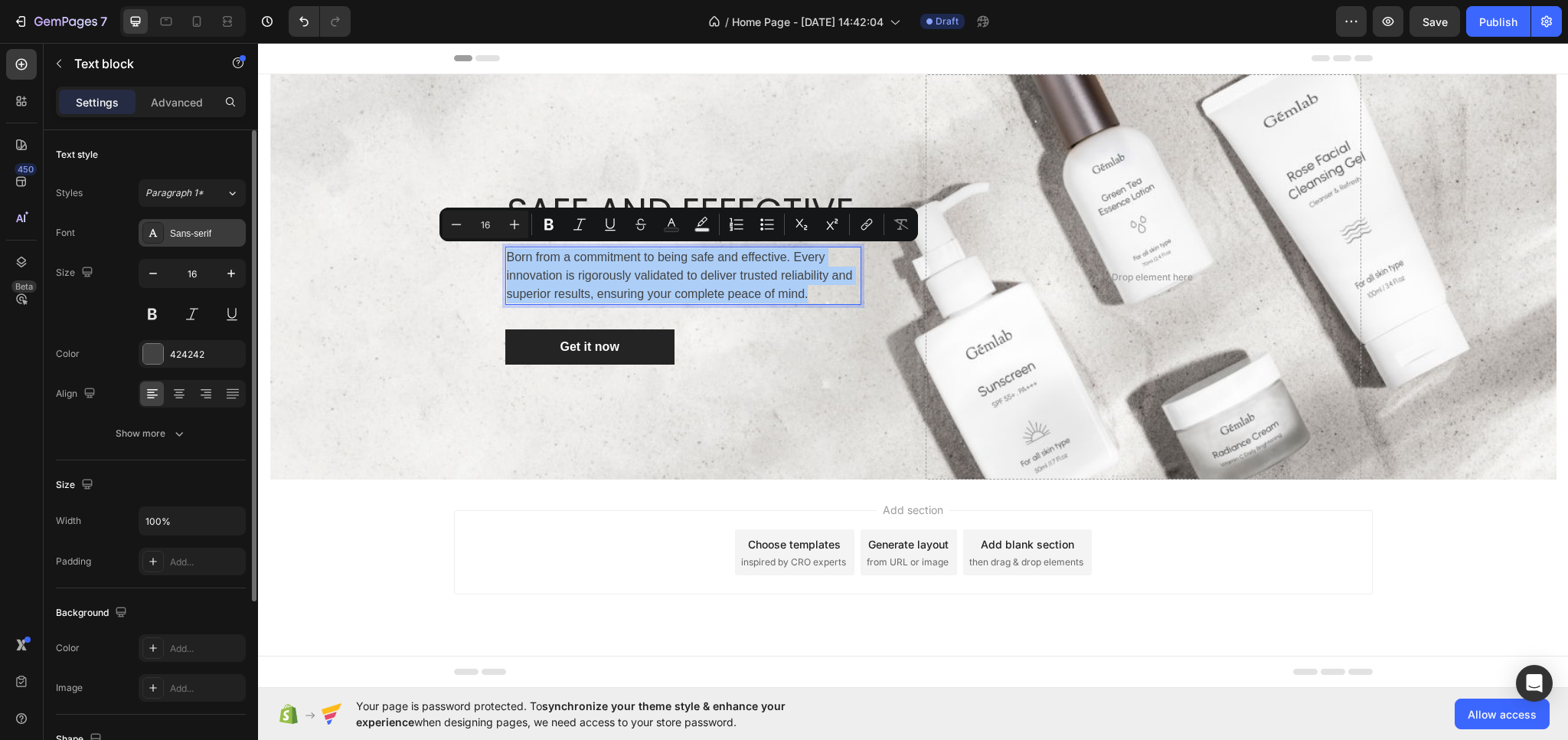
click at [206, 233] on div "Sans-serif" at bounding box center [206, 233] width 72 height 14
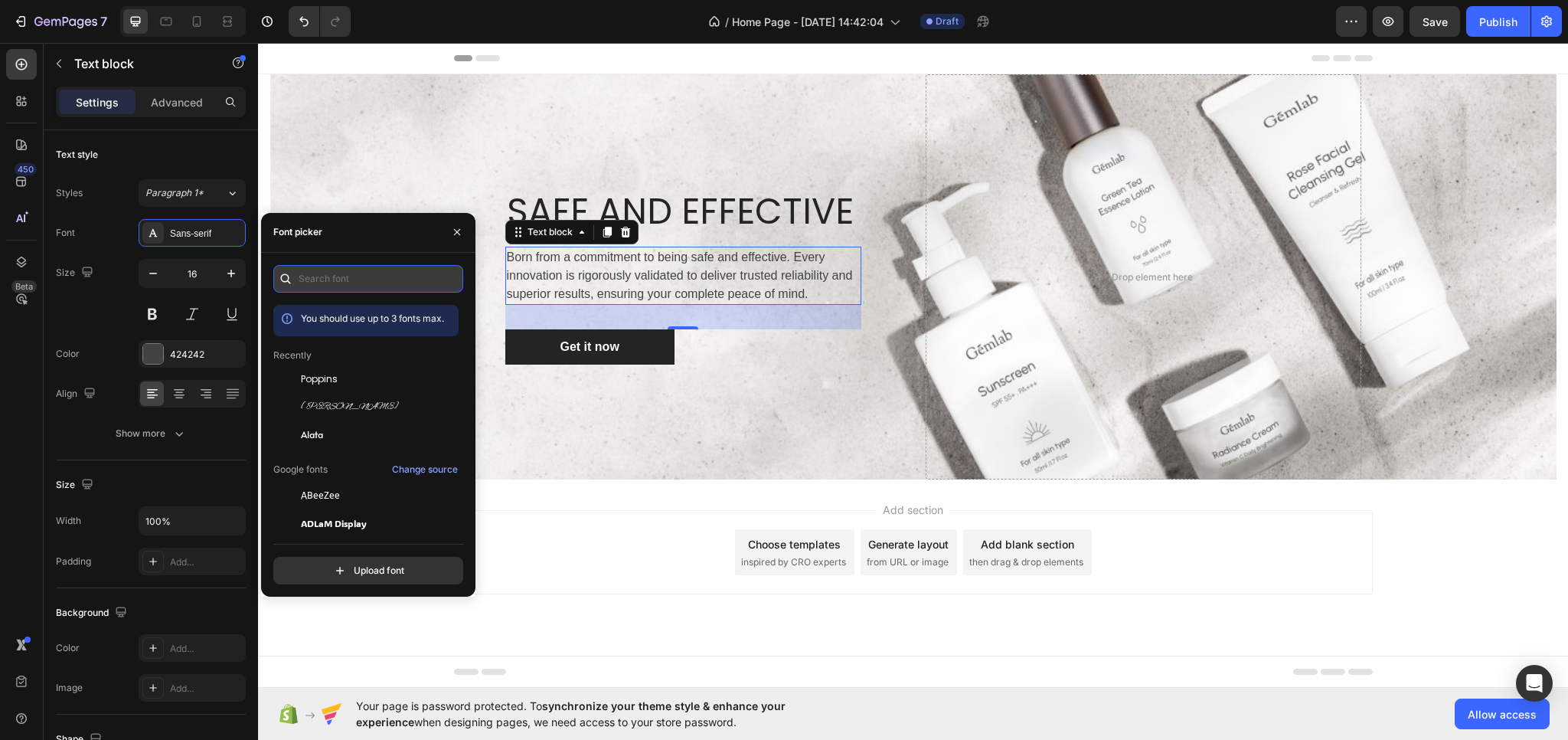
click at [317, 279] on input "text" at bounding box center [368, 279] width 190 height 28
type input "o"
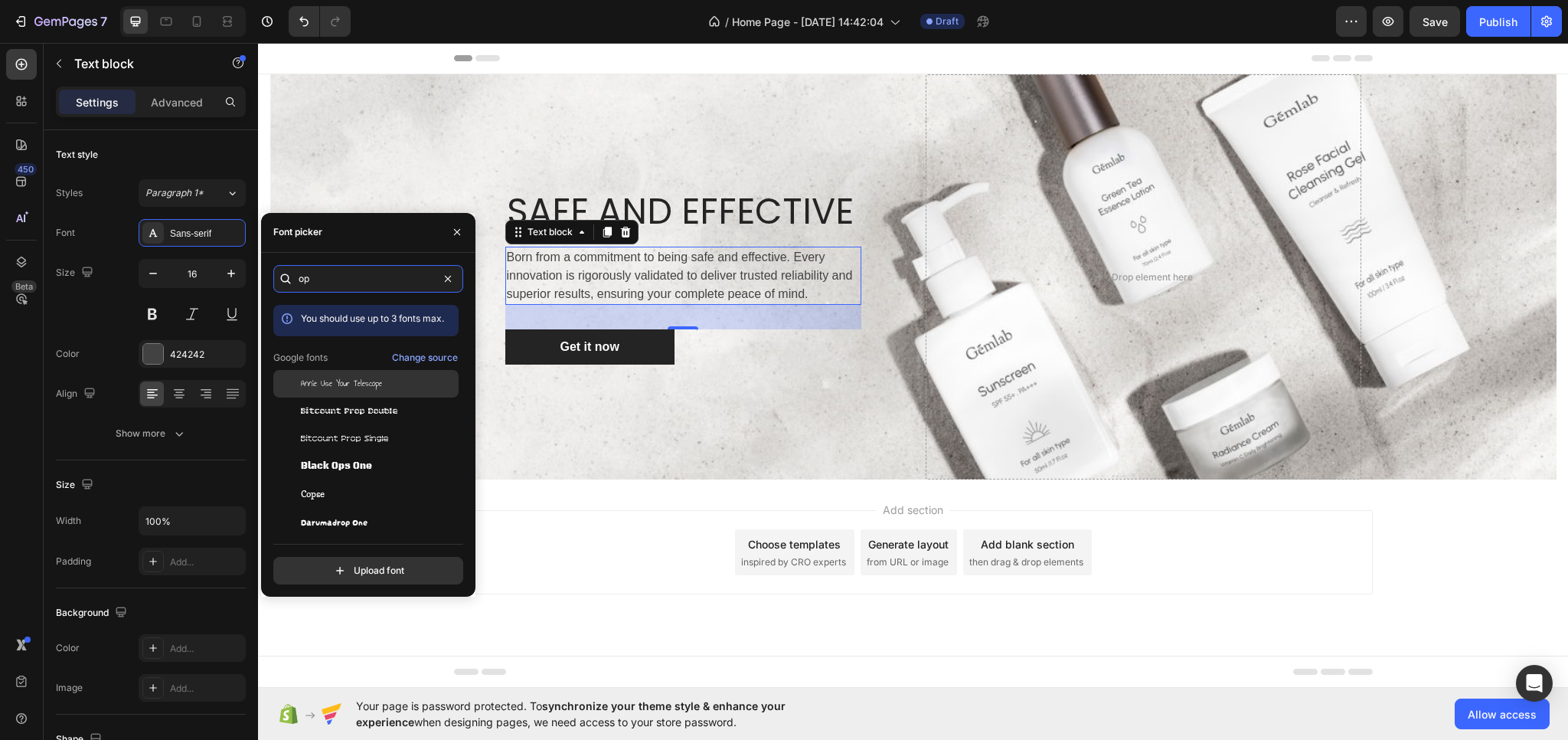
type input "o"
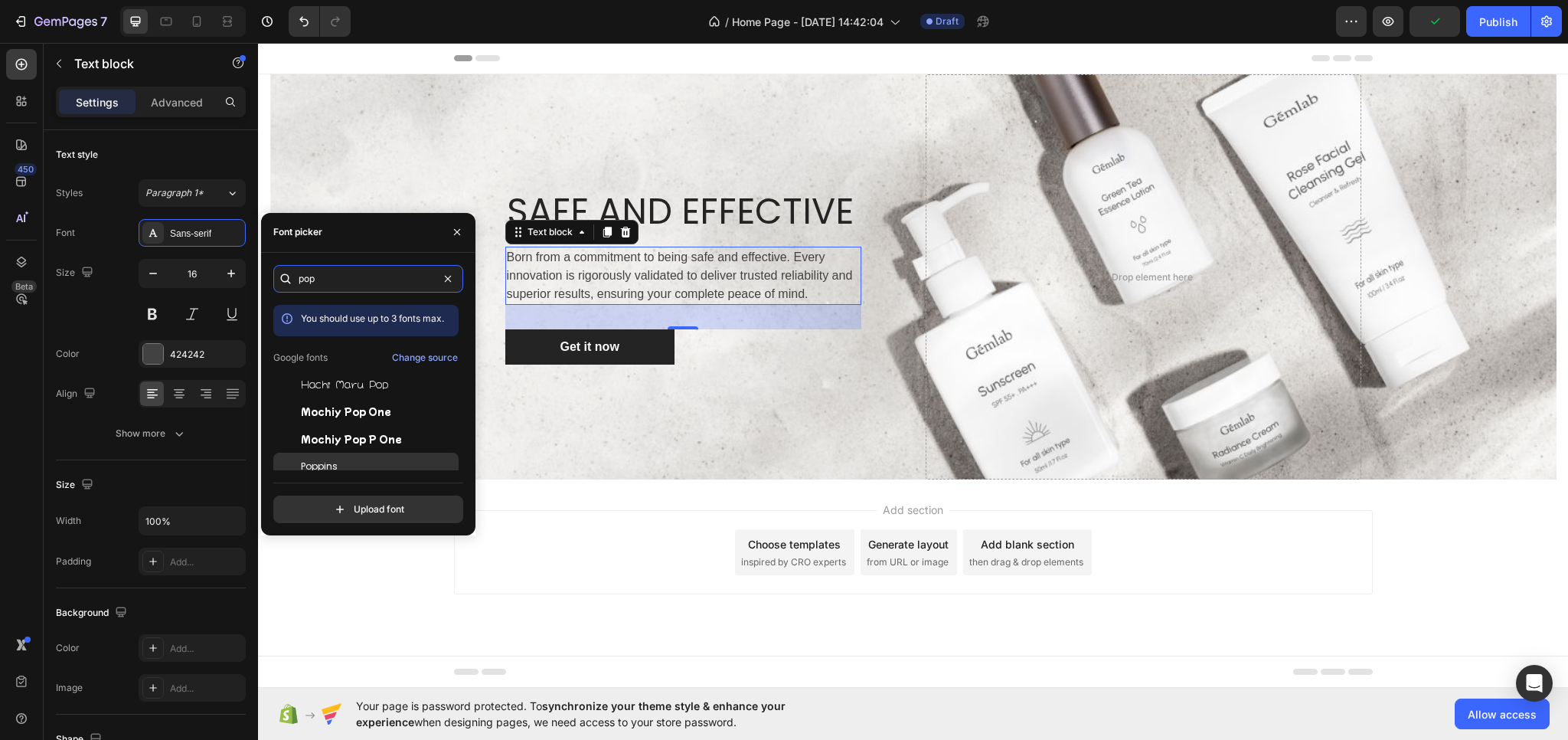
type input "pop"
click at [343, 461] on div "Poppins" at bounding box center [378, 467] width 154 height 14
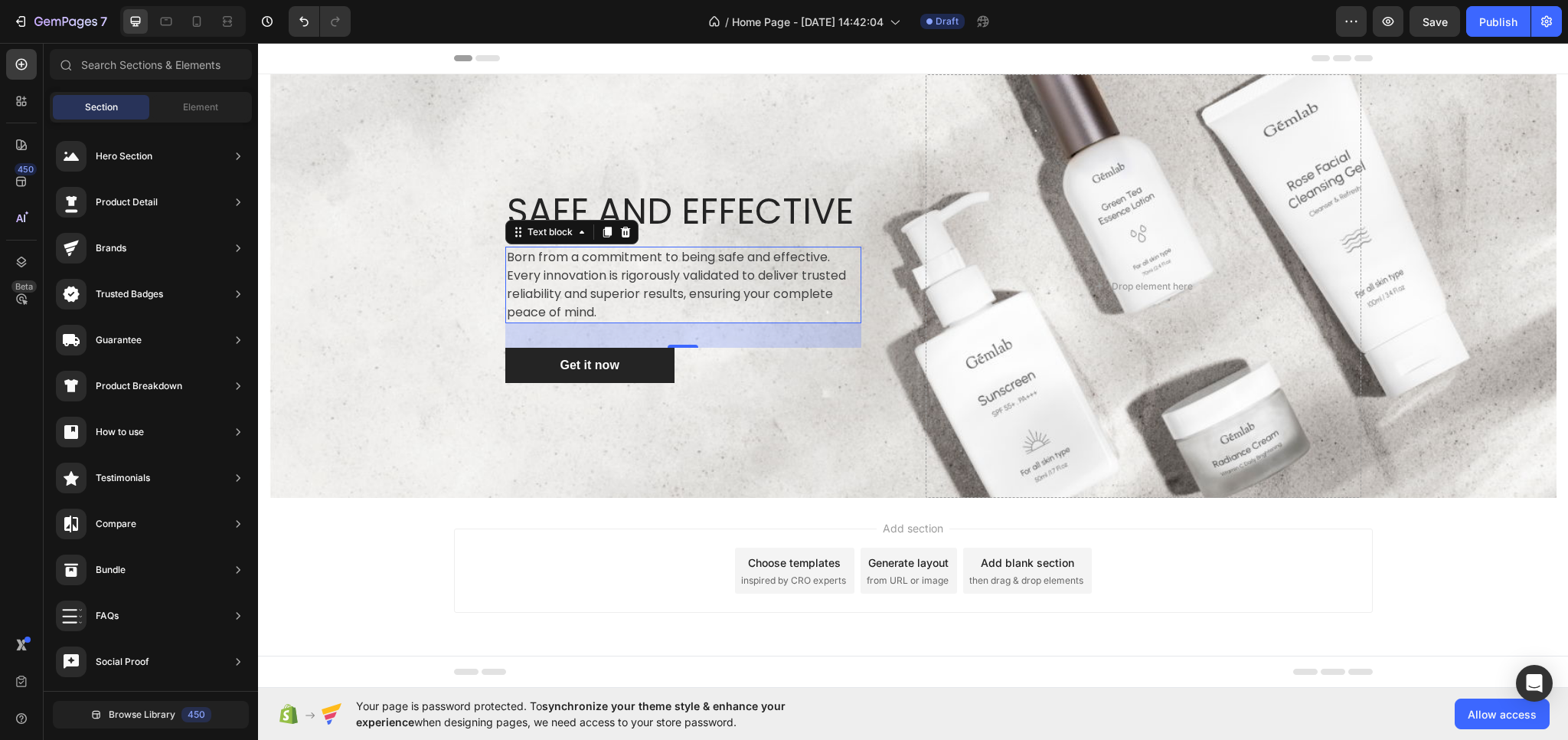
click at [635, 555] on div "Add section Choose templates inspired by CRO experts Generate layout from URL o…" at bounding box center [914, 570] width 919 height 84
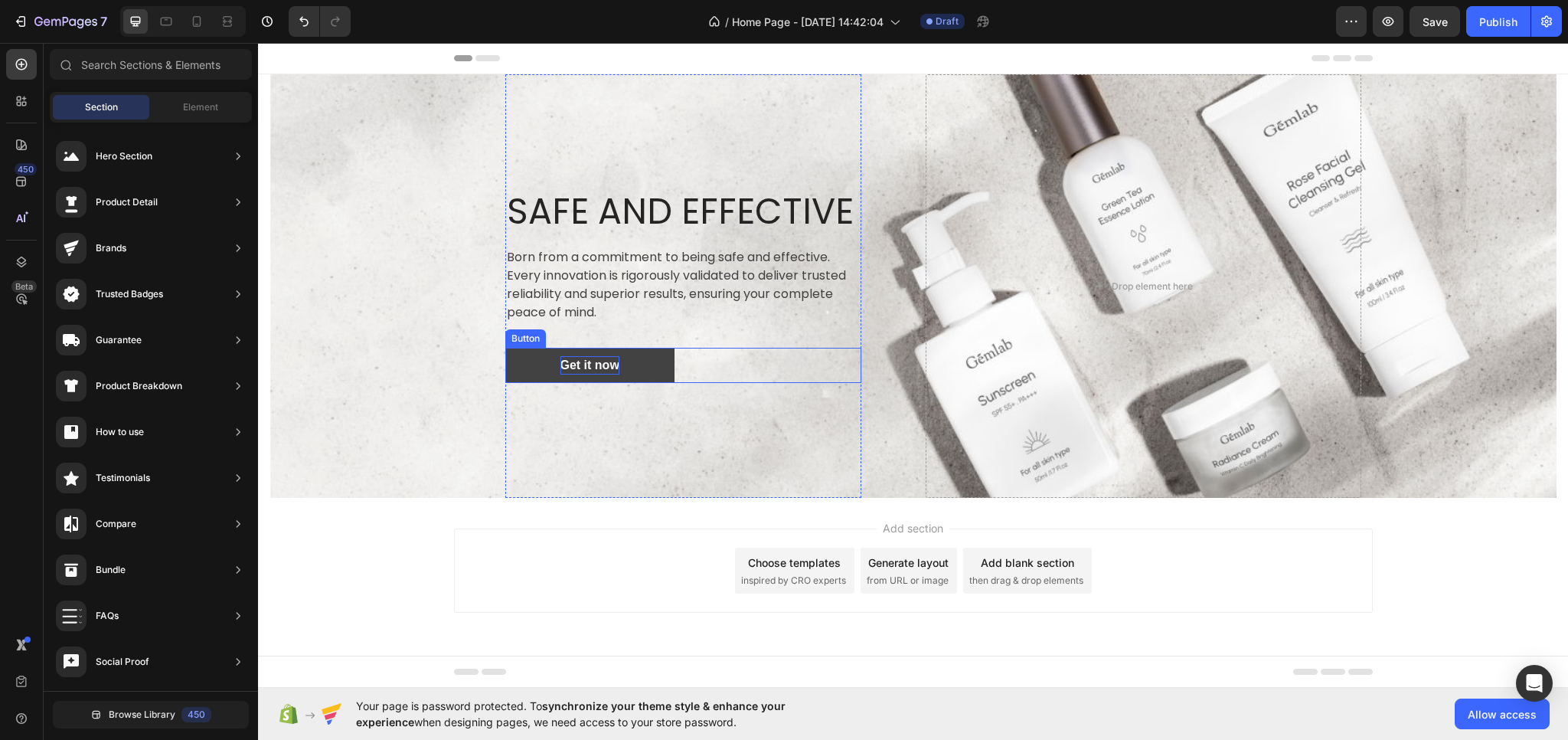
click at [616, 366] on div "Get it now" at bounding box center [590, 365] width 59 height 19
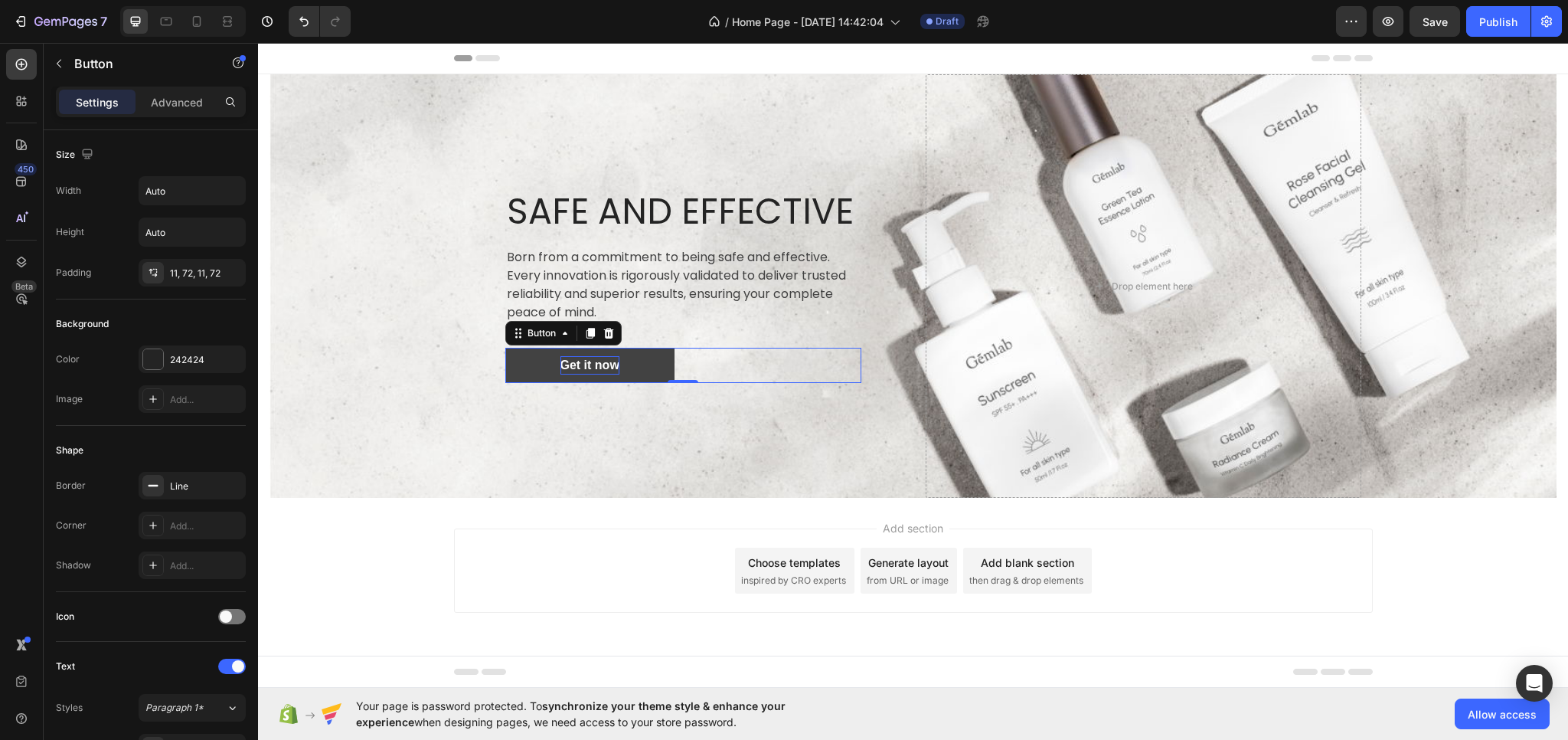
click at [601, 366] on div "Get it now" at bounding box center [590, 365] width 59 height 19
click at [601, 366] on p "Get it now" at bounding box center [590, 365] width 59 height 19
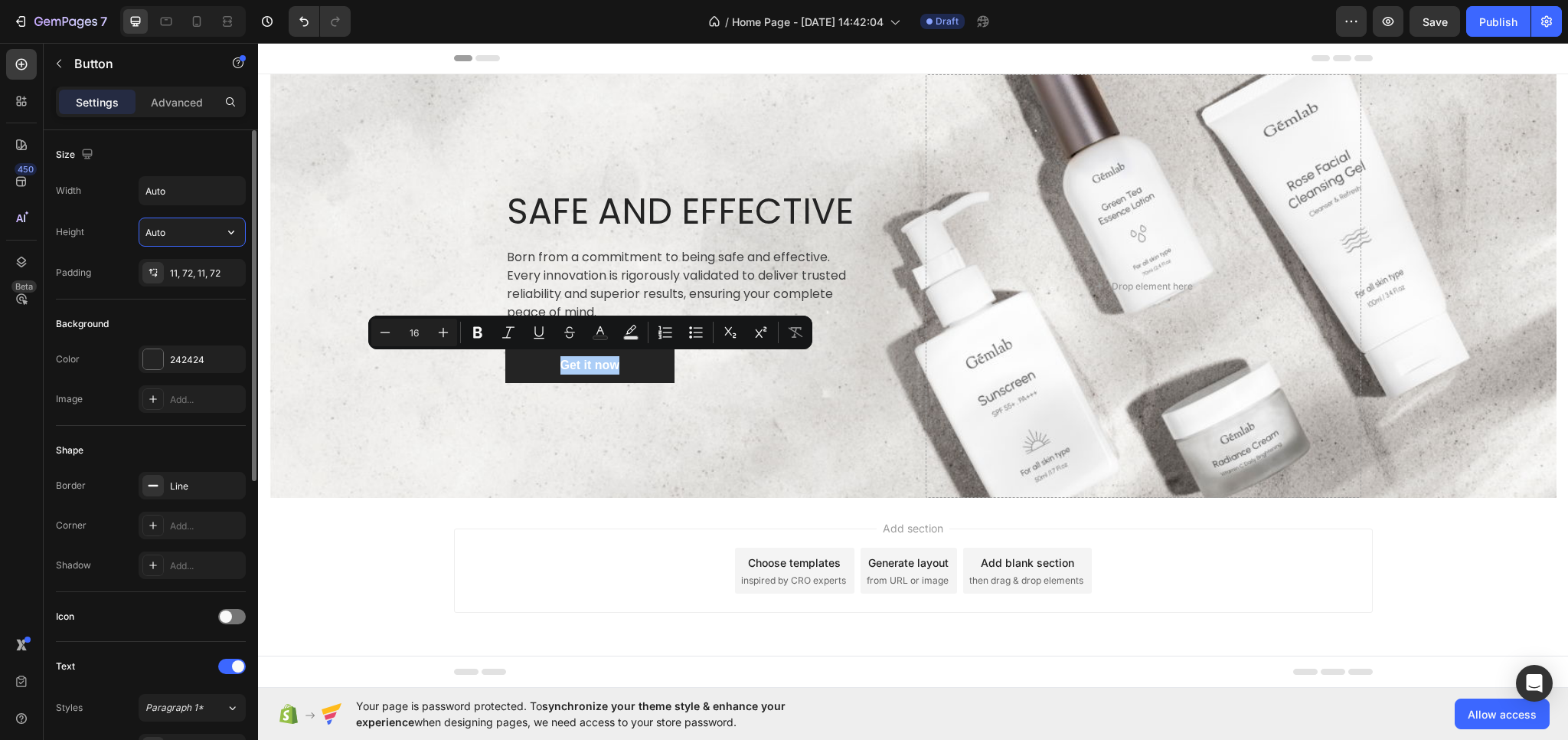
click at [209, 226] on input "Auto" at bounding box center [192, 232] width 106 height 28
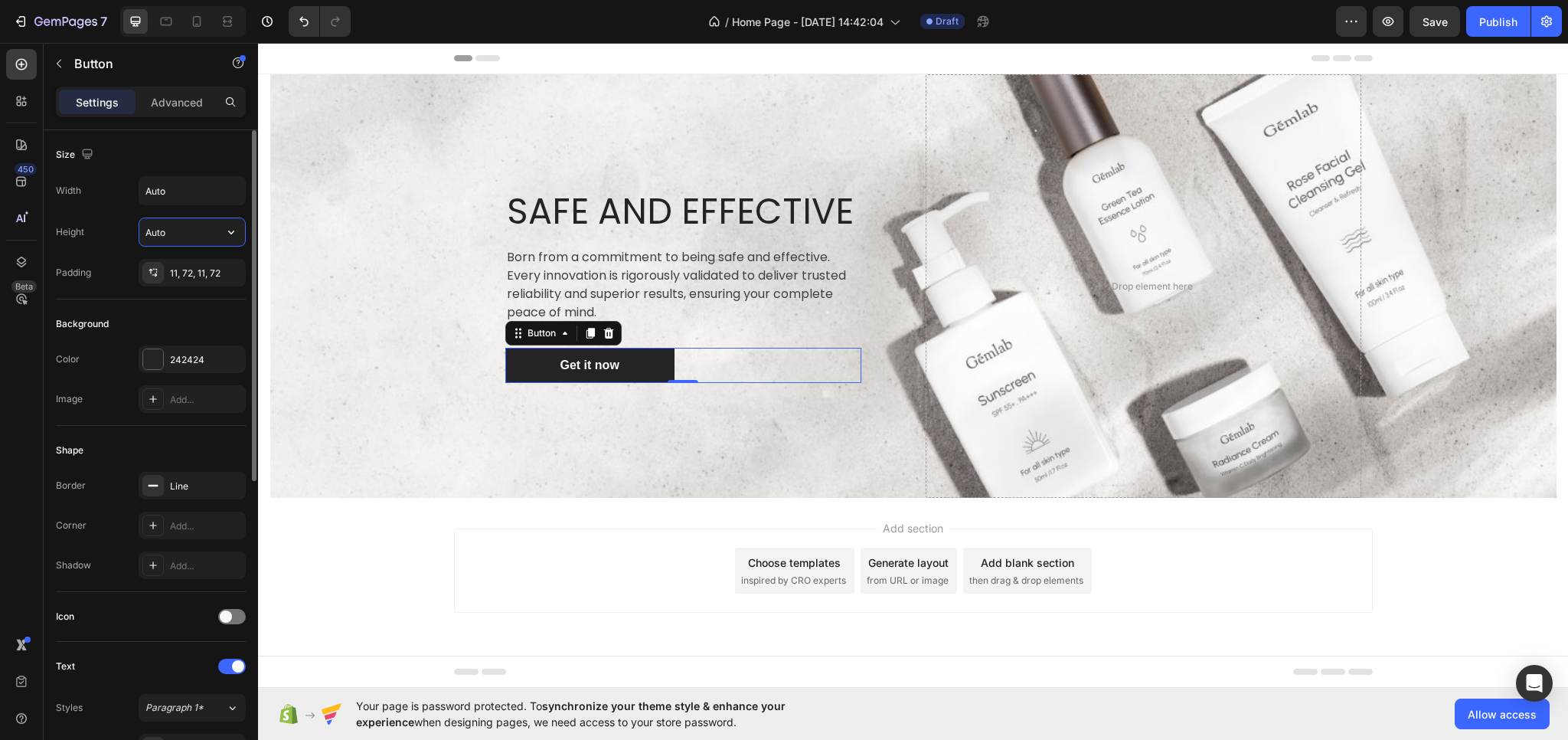
click at [209, 226] on input "Auto" at bounding box center [192, 232] width 106 height 28
click at [187, 185] on input "Auto" at bounding box center [192, 190] width 106 height 28
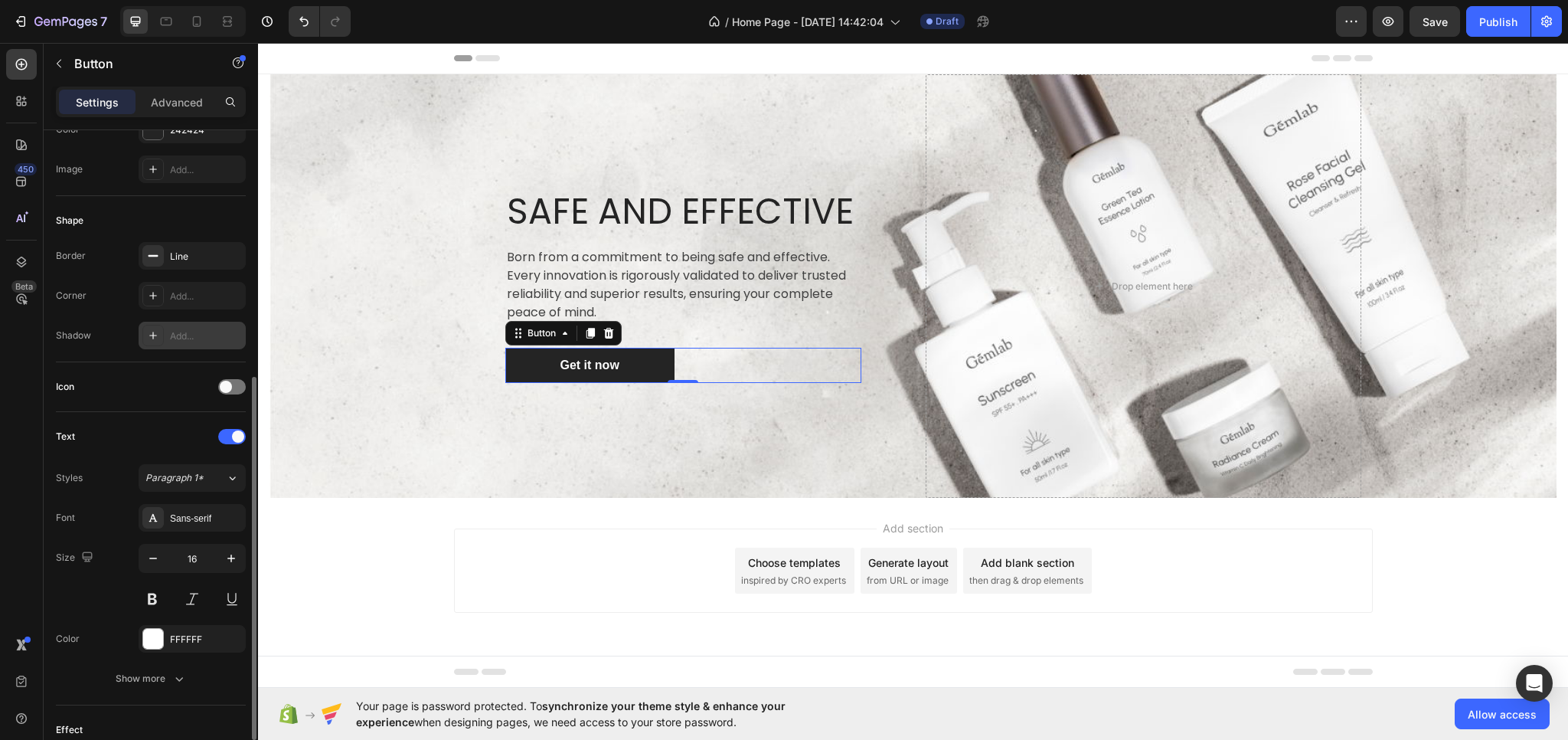
scroll to position [306, 0]
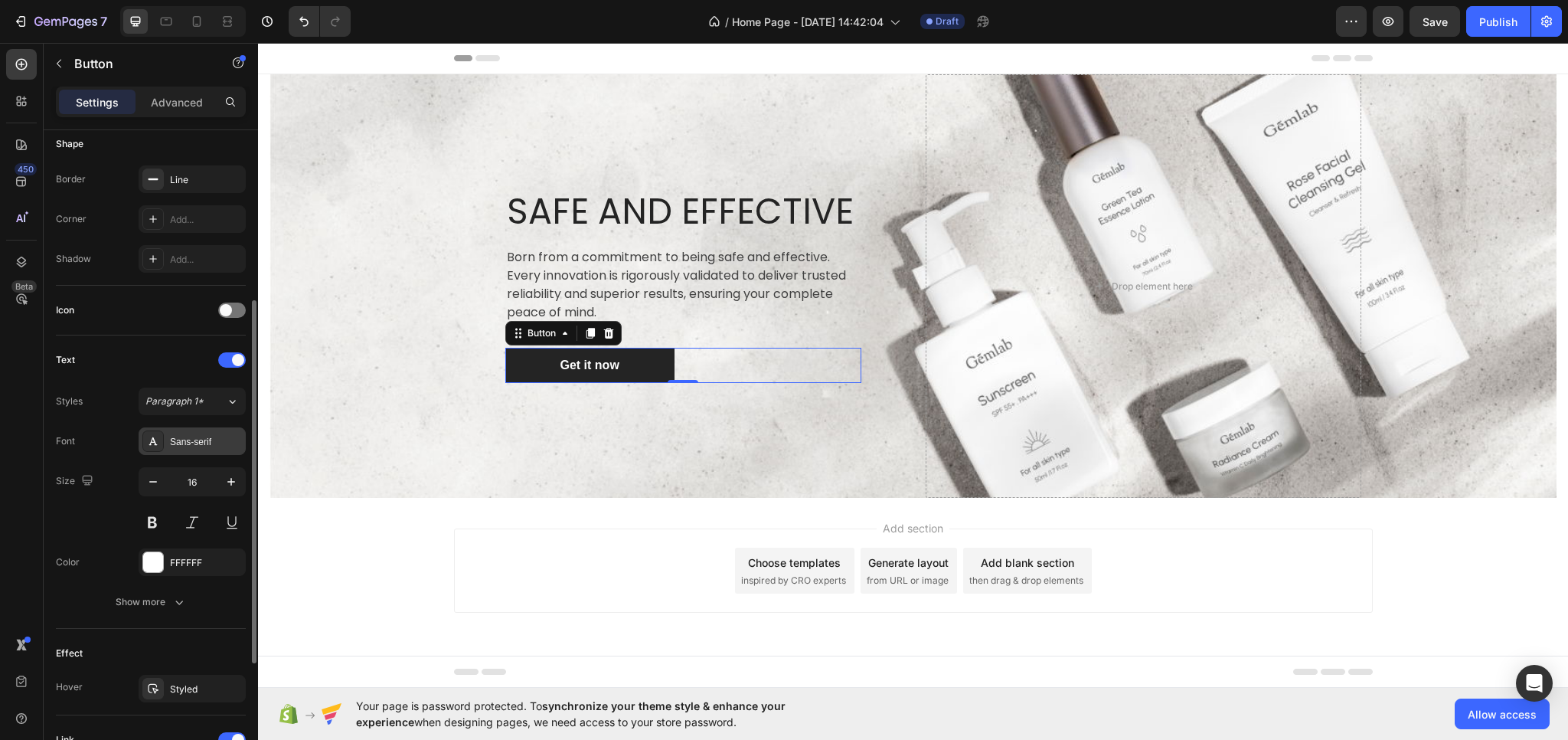
click at [216, 442] on div "Sans-serif" at bounding box center [206, 442] width 72 height 14
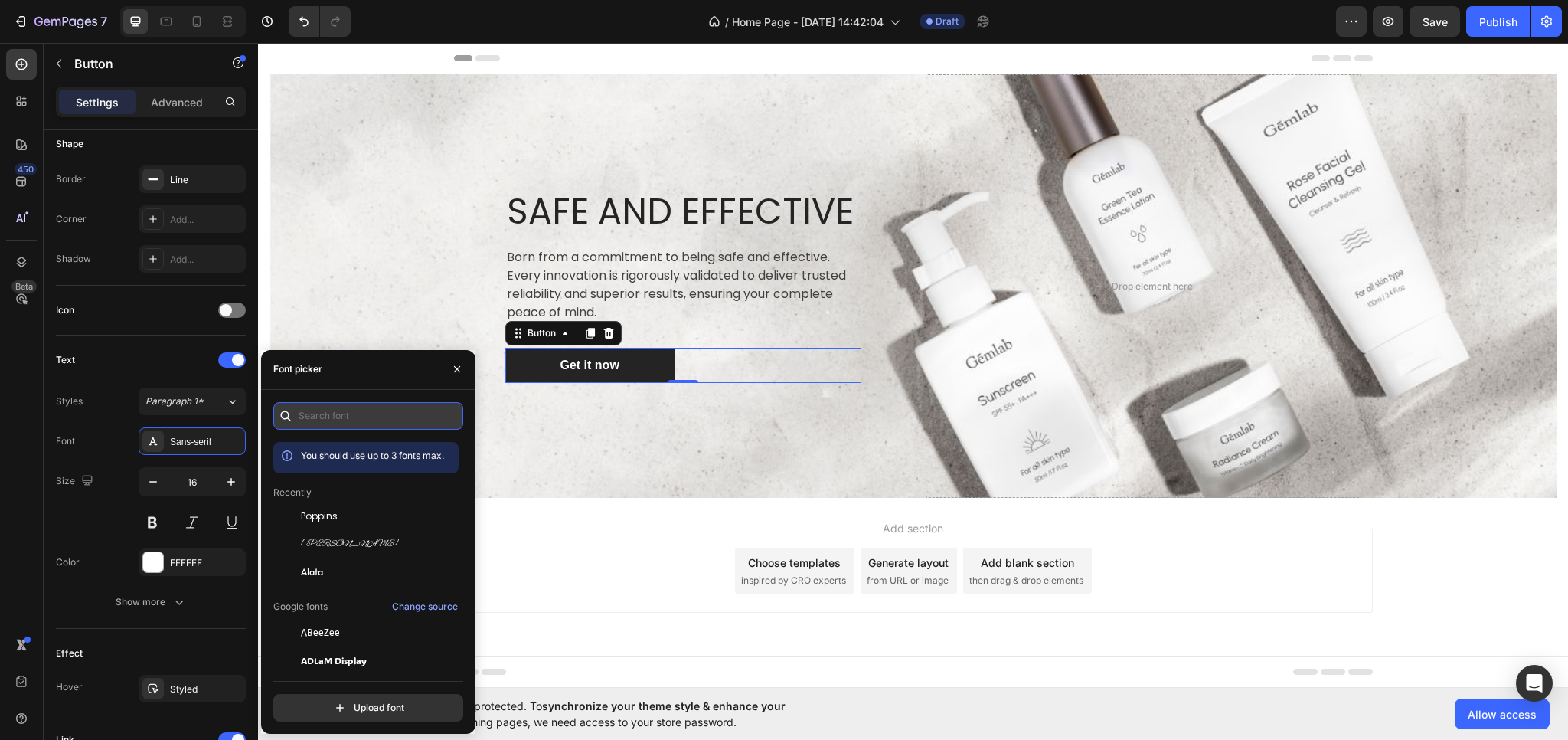
click at [316, 417] on input "text" at bounding box center [368, 415] width 190 height 28
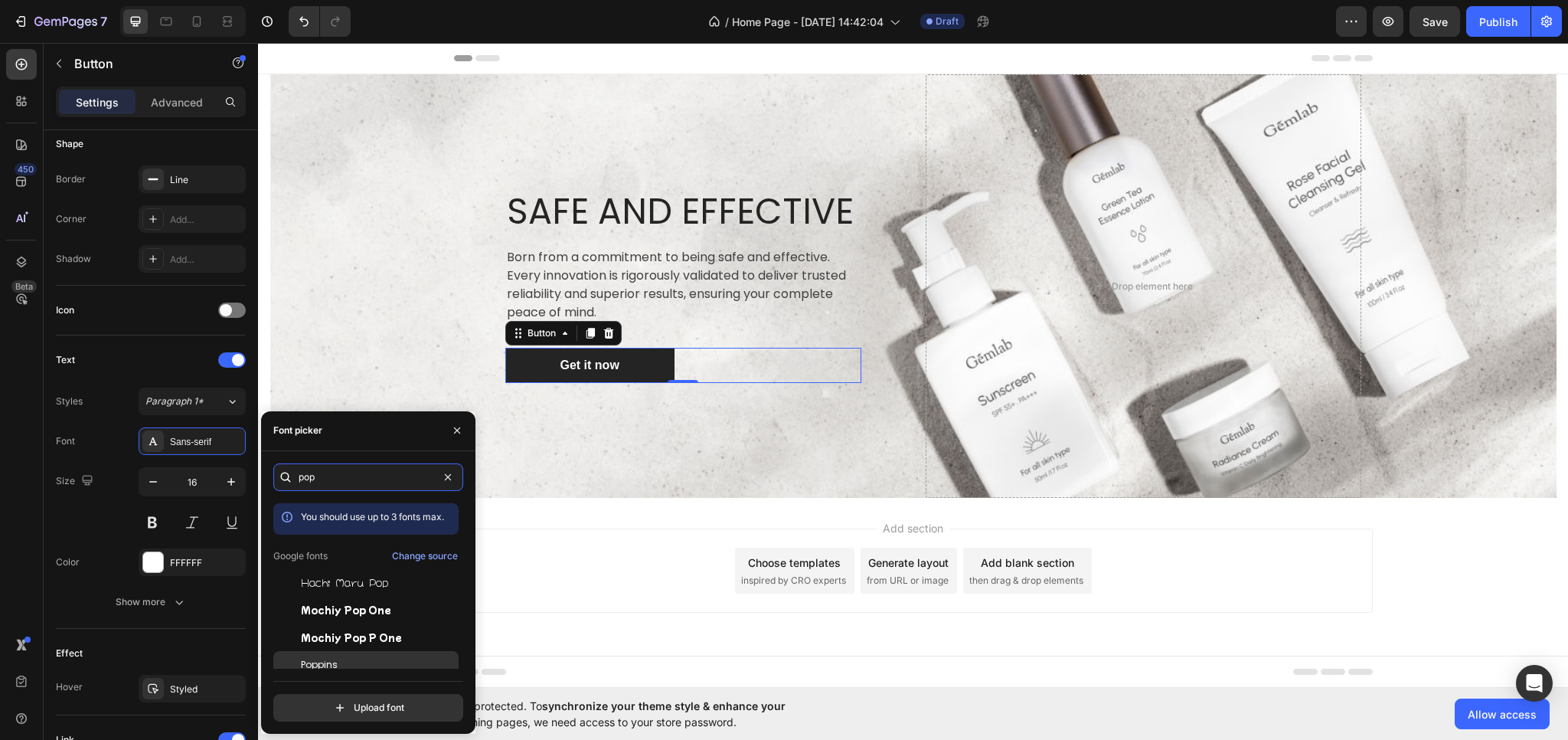
type input "pop"
click at [337, 659] on div "Poppins" at bounding box center [378, 665] width 154 height 14
click at [312, 665] on span "Poppins" at bounding box center [319, 665] width 36 height 14
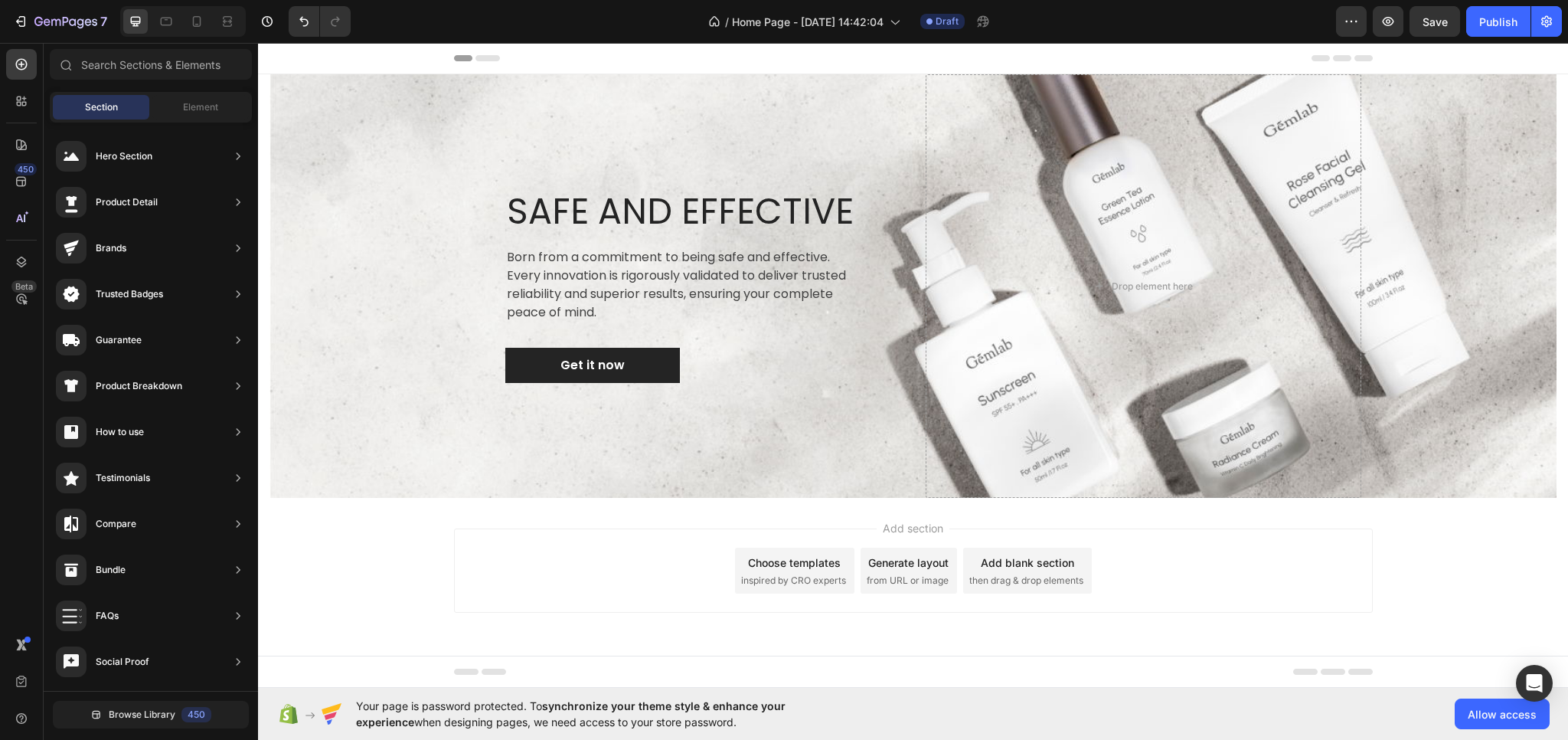
click at [587, 567] on div "Add section Choose templates inspired by CRO experts Generate layout from URL o…" at bounding box center [914, 570] width 919 height 84
click at [603, 361] on p "Get it now" at bounding box center [593, 365] width 64 height 19
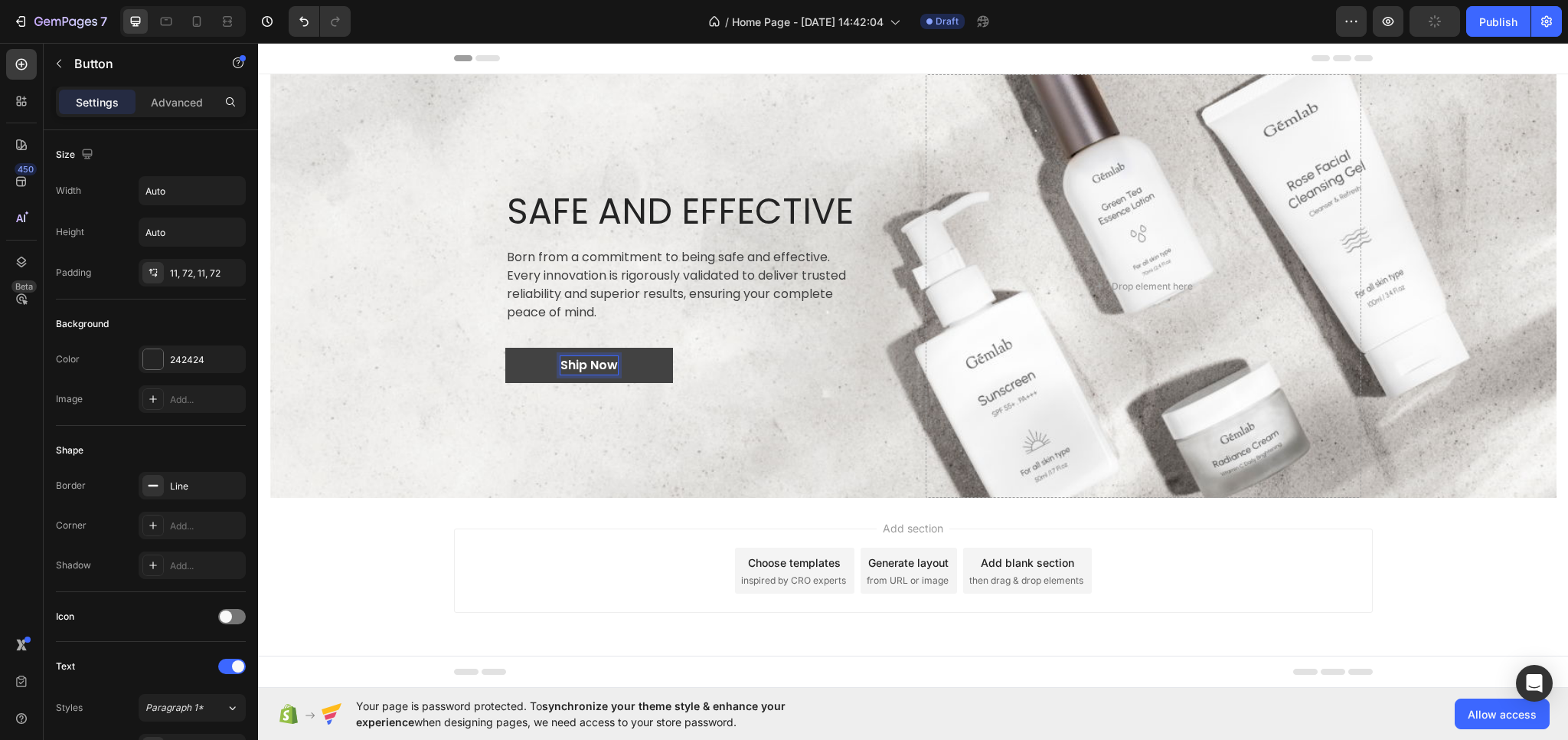
click at [640, 368] on link "Ship Now" at bounding box center [589, 366] width 168 height 35
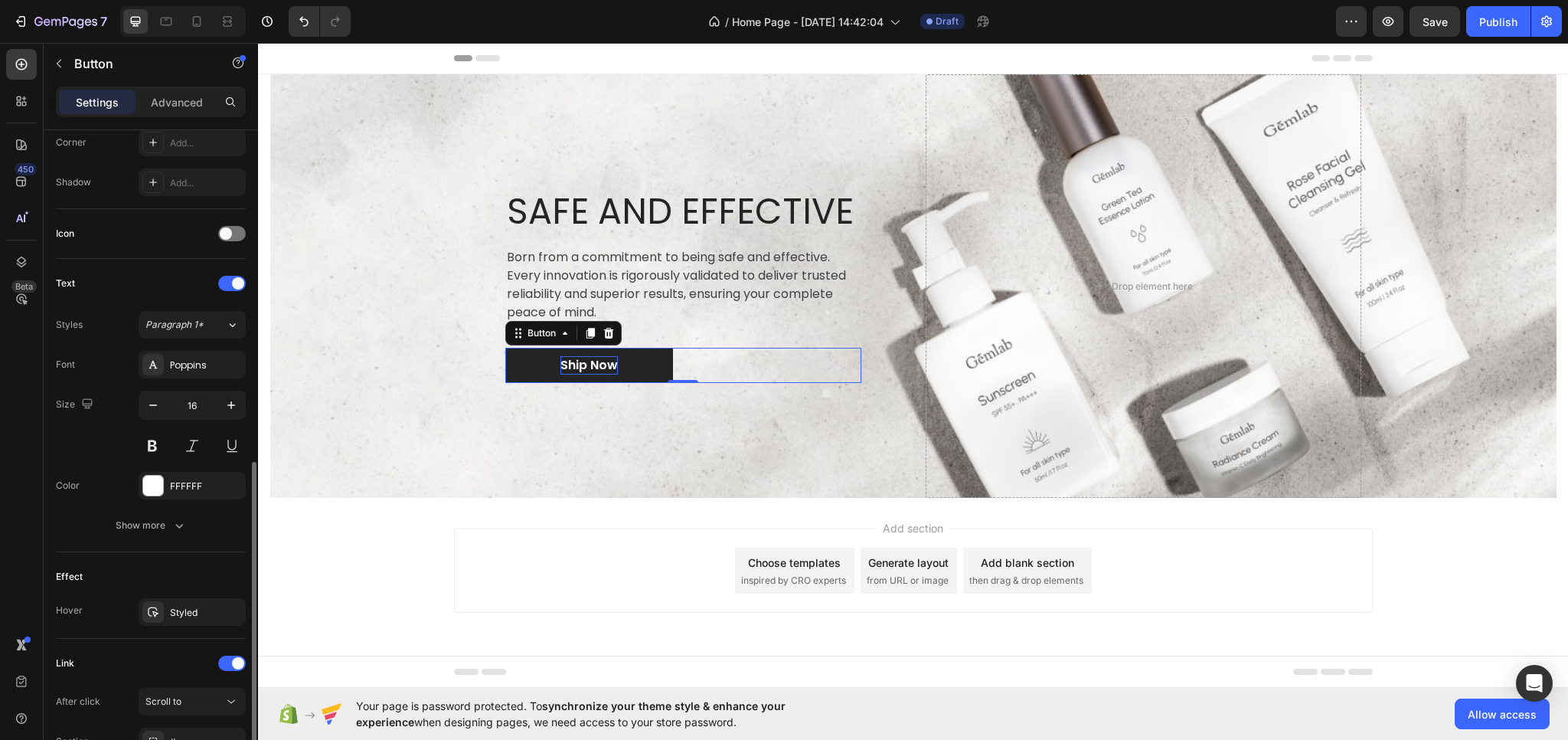
scroll to position [523, 0]
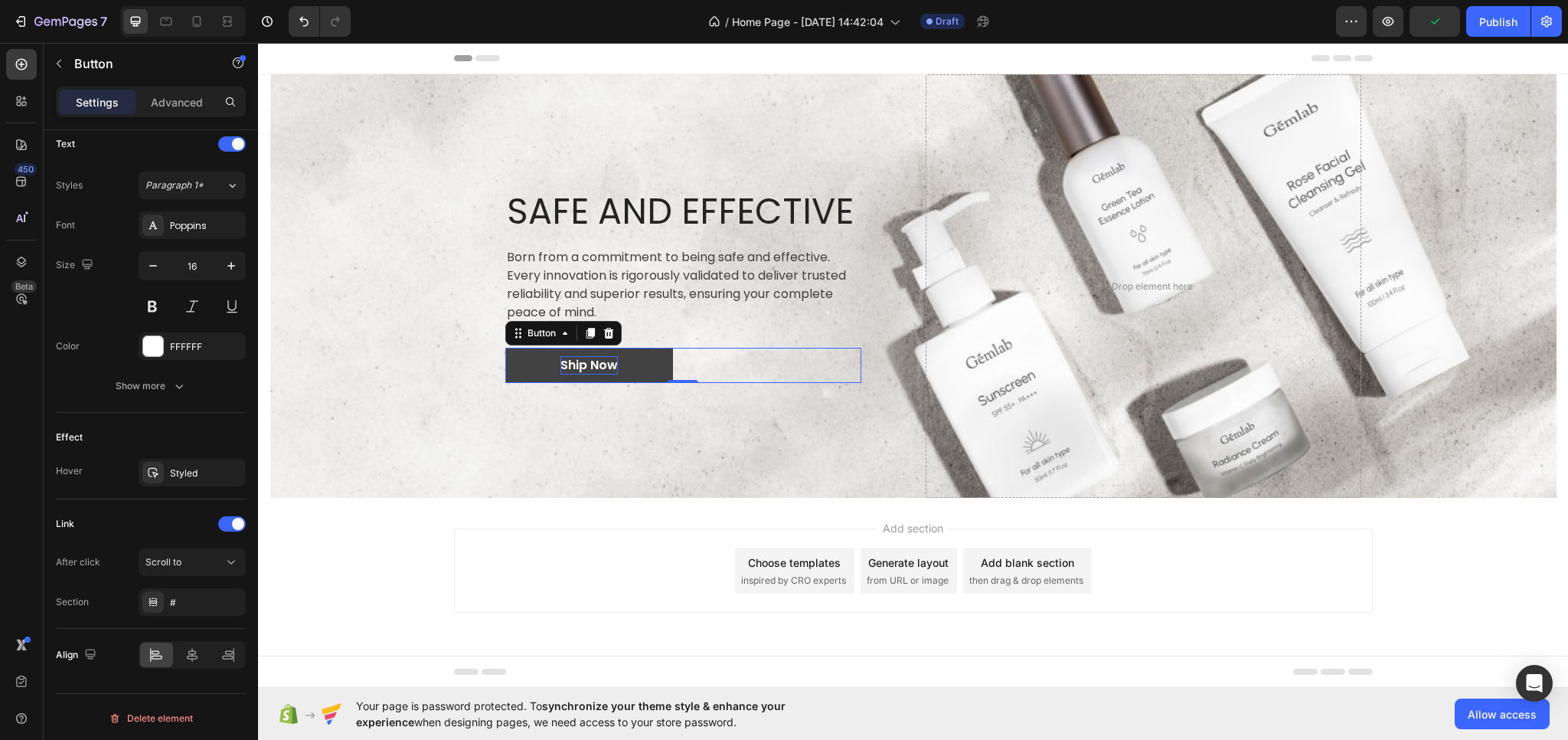
click at [650, 366] on link "Ship Now" at bounding box center [589, 366] width 168 height 35
click at [661, 373] on link "Ship Now" at bounding box center [589, 366] width 168 height 35
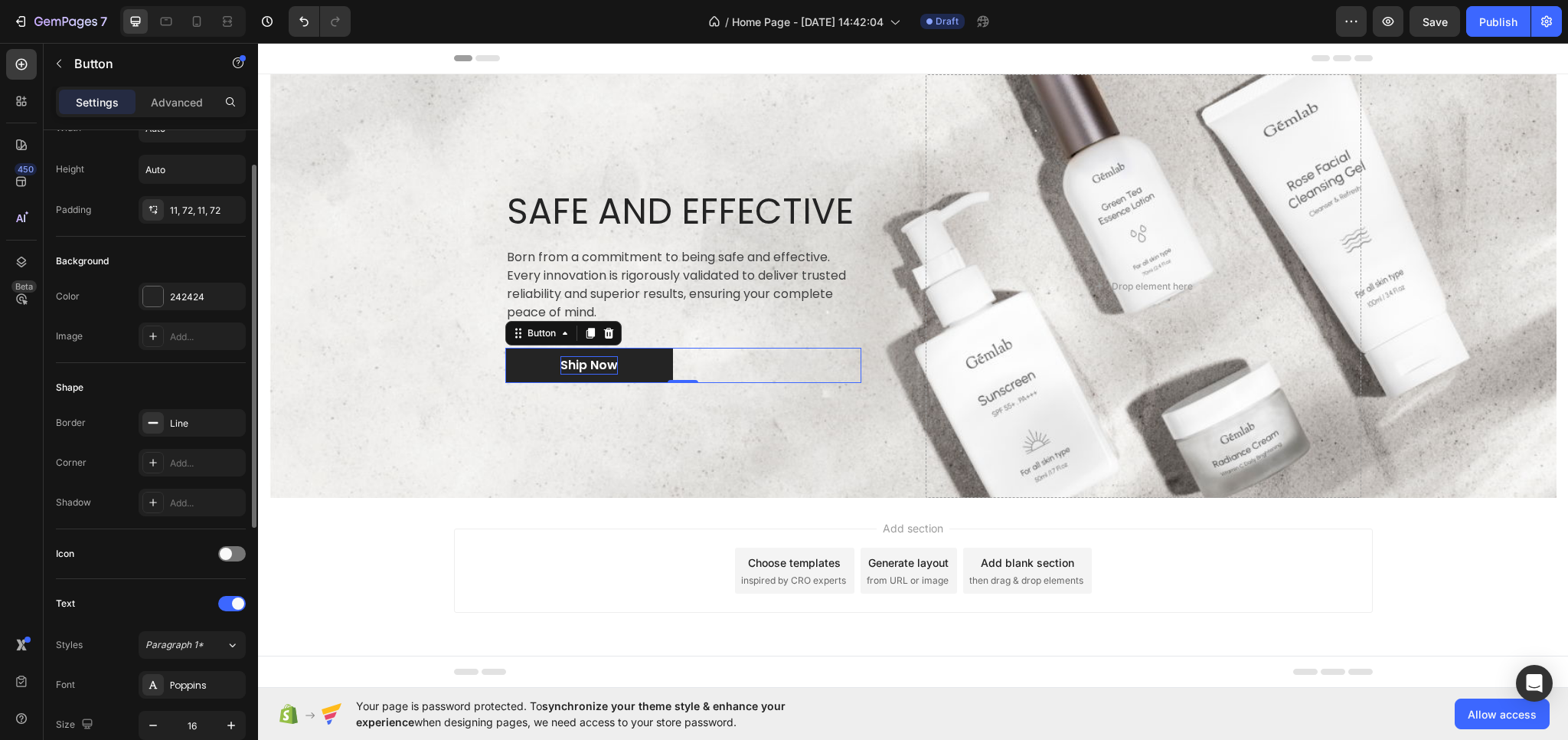
scroll to position [0, 0]
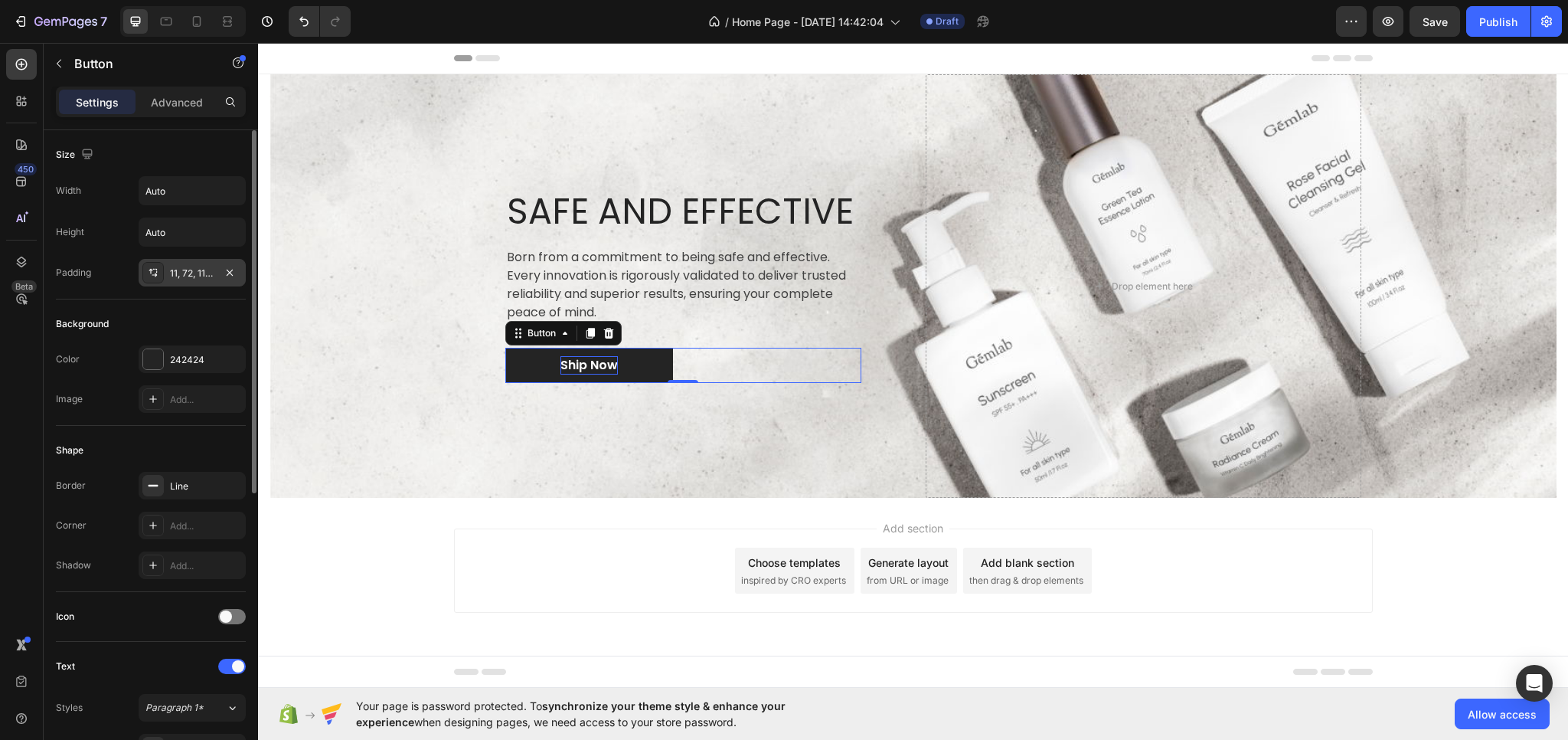
click at [153, 277] on icon at bounding box center [154, 272] width 12 height 12
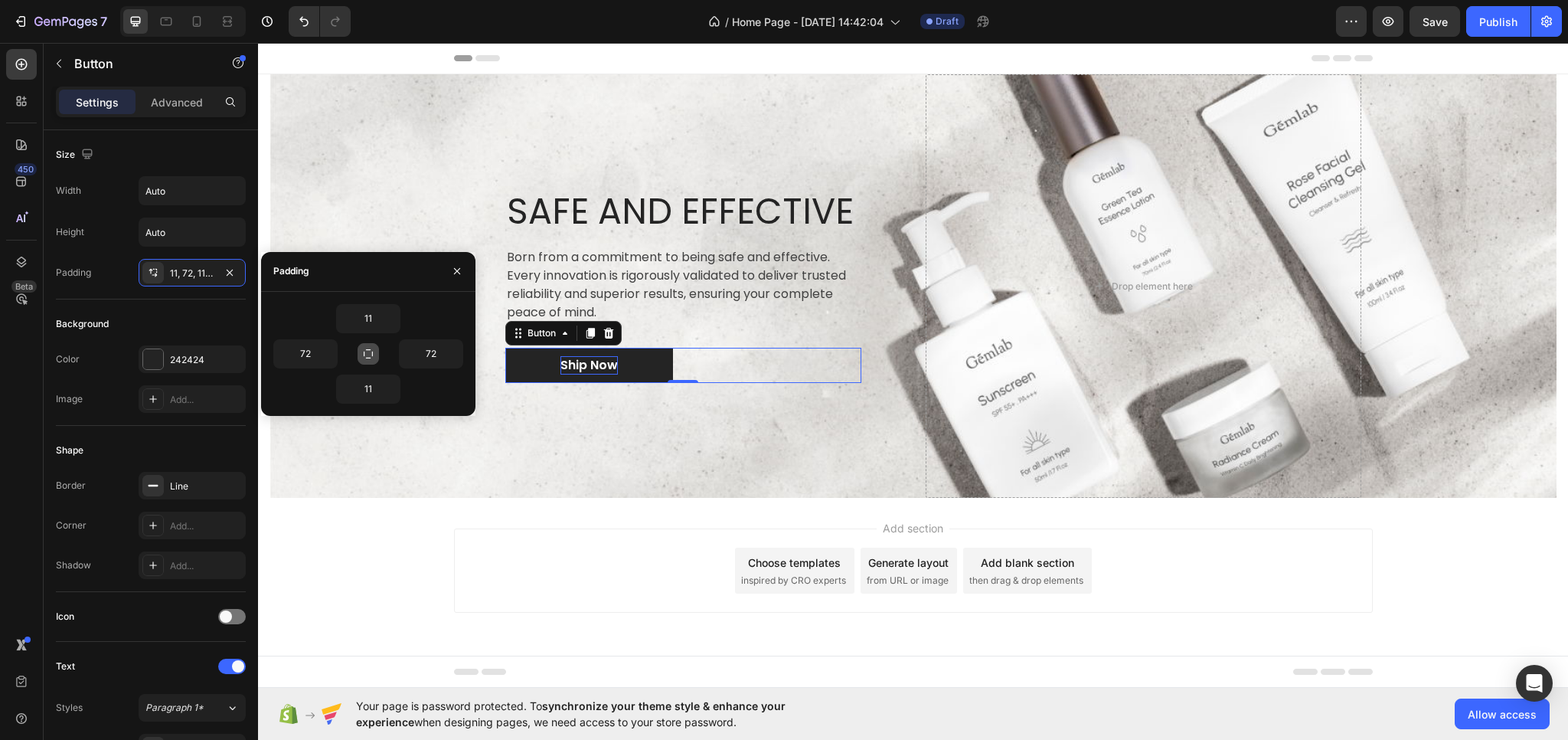
click at [373, 355] on icon "button" at bounding box center [368, 354] width 12 height 12
type input "11"
click at [377, 357] on button "button" at bounding box center [368, 354] width 21 height 21
click at [366, 351] on icon "button" at bounding box center [368, 354] width 12 height 12
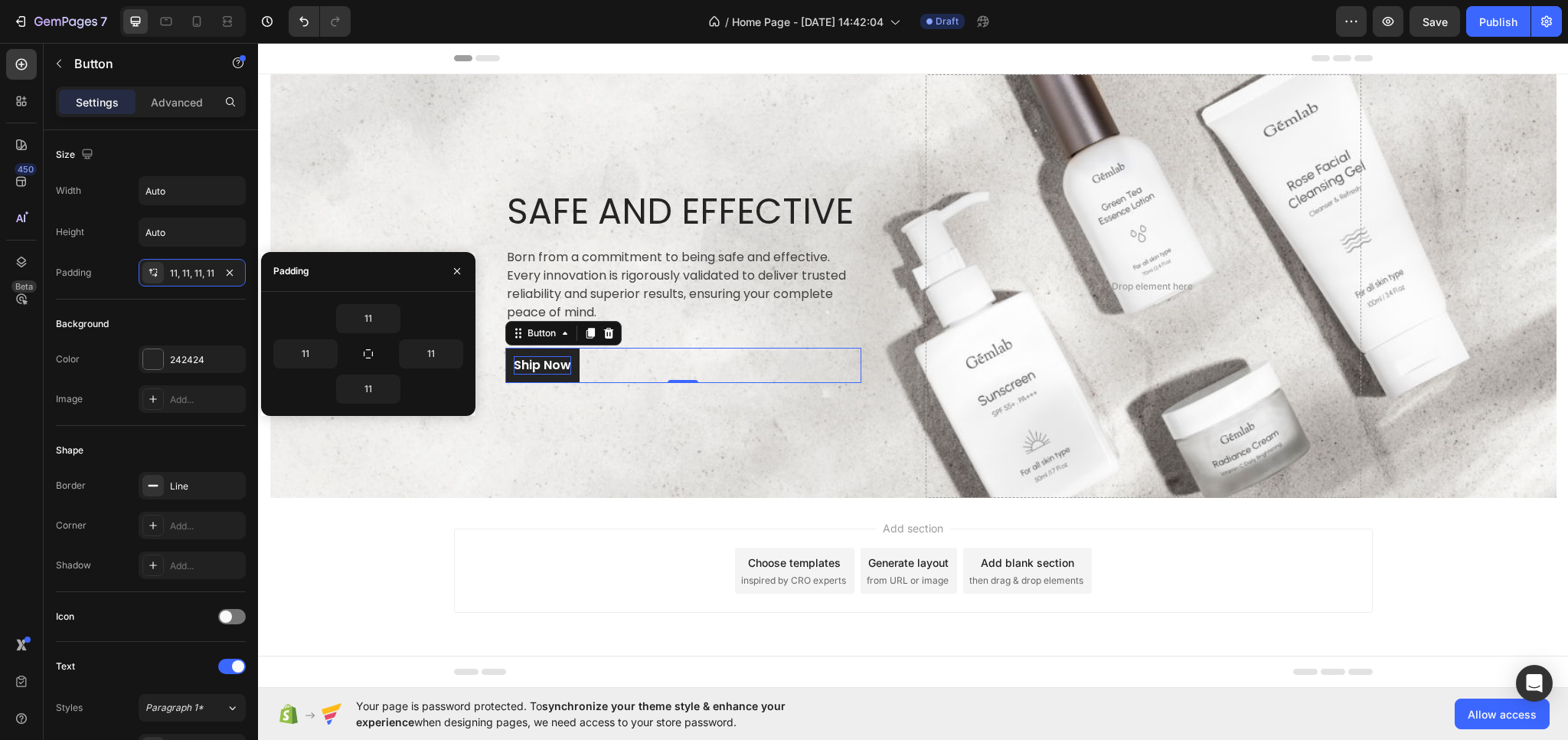
click at [366, 351] on icon "button" at bounding box center [368, 354] width 12 height 12
click at [145, 271] on div at bounding box center [154, 272] width 21 height 21
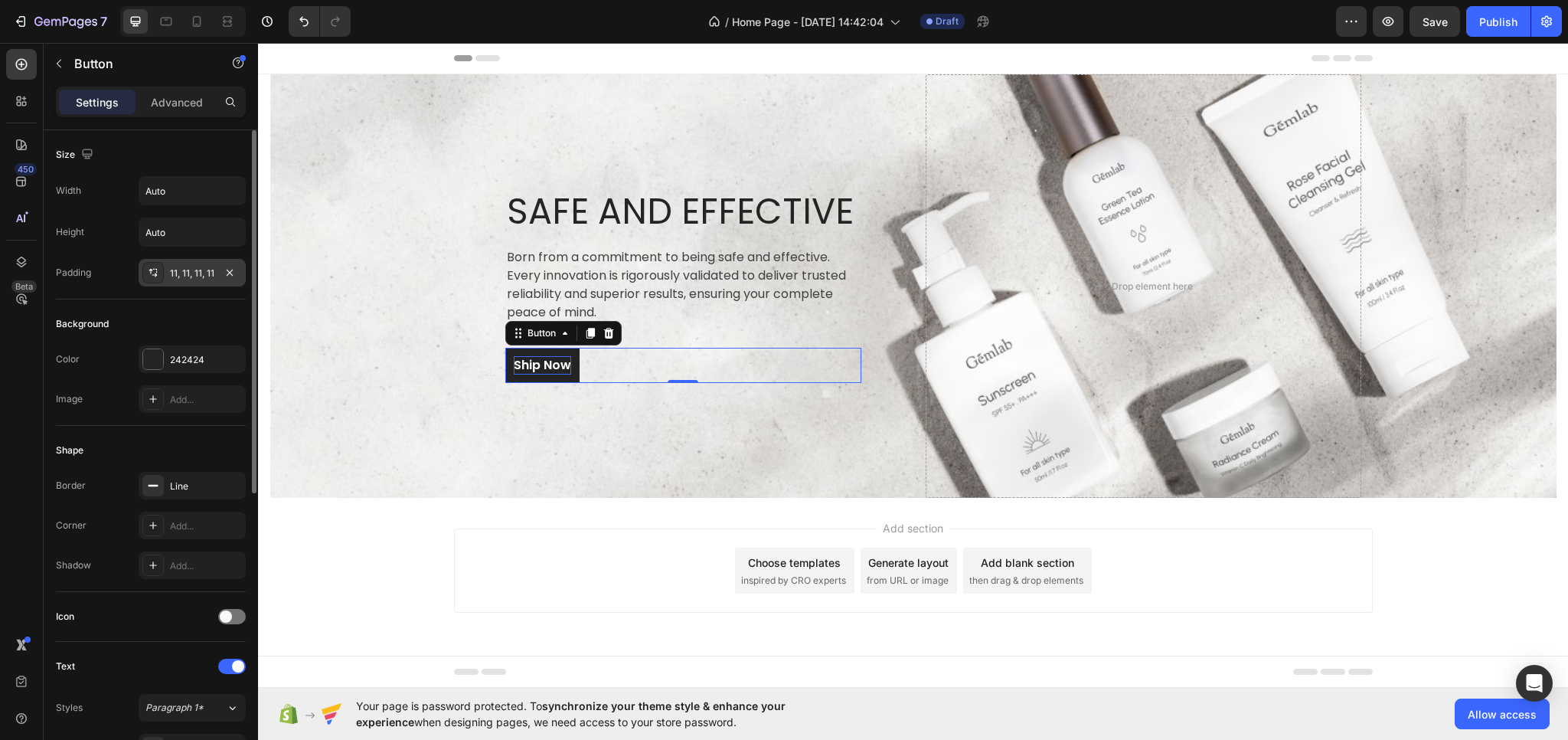
click at [148, 269] on icon at bounding box center [154, 272] width 12 height 12
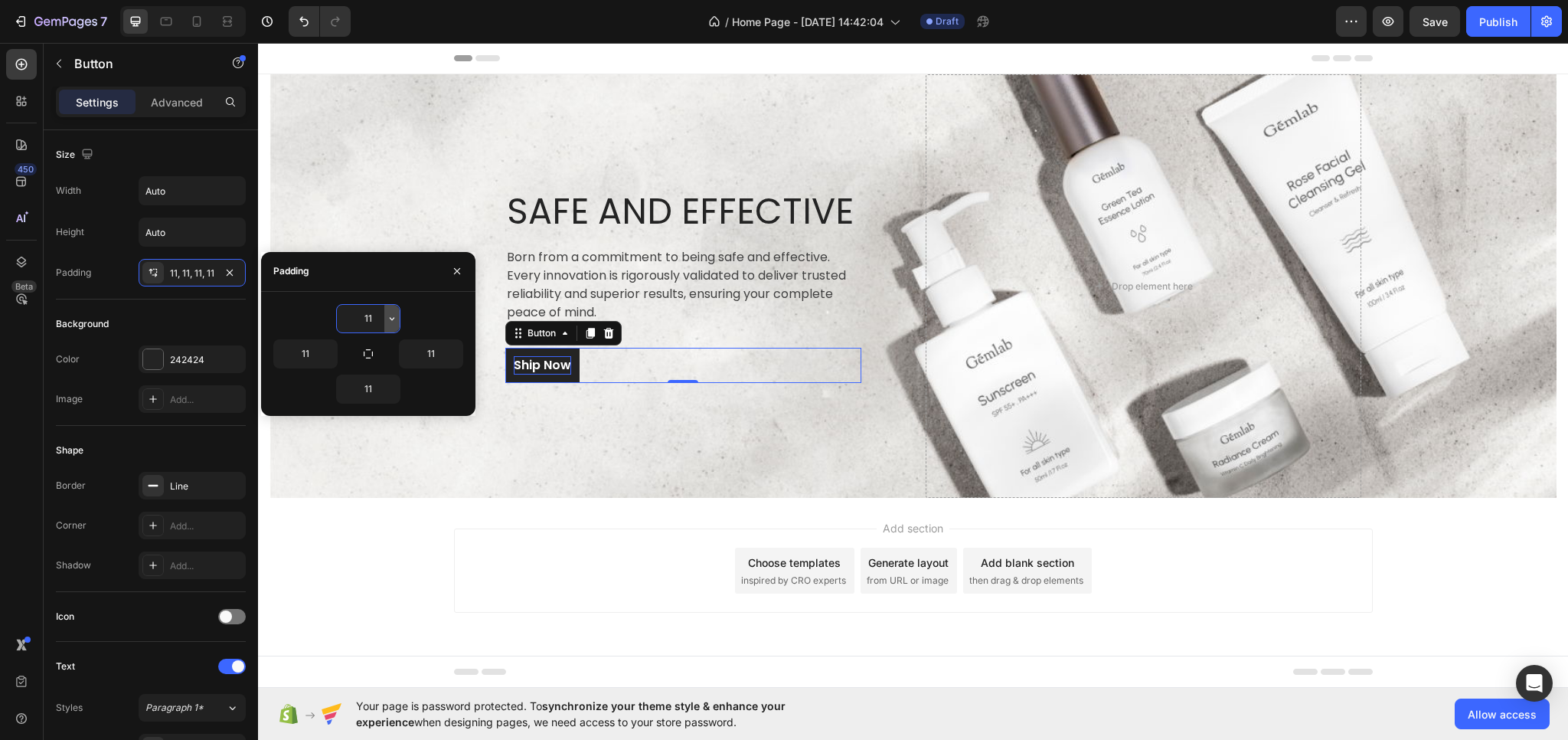
click at [392, 318] on icon "button" at bounding box center [392, 319] width 12 height 12
click at [437, 350] on input "11" at bounding box center [431, 353] width 63 height 28
type input "20"
click at [320, 350] on input "11" at bounding box center [305, 353] width 63 height 28
type input "2"
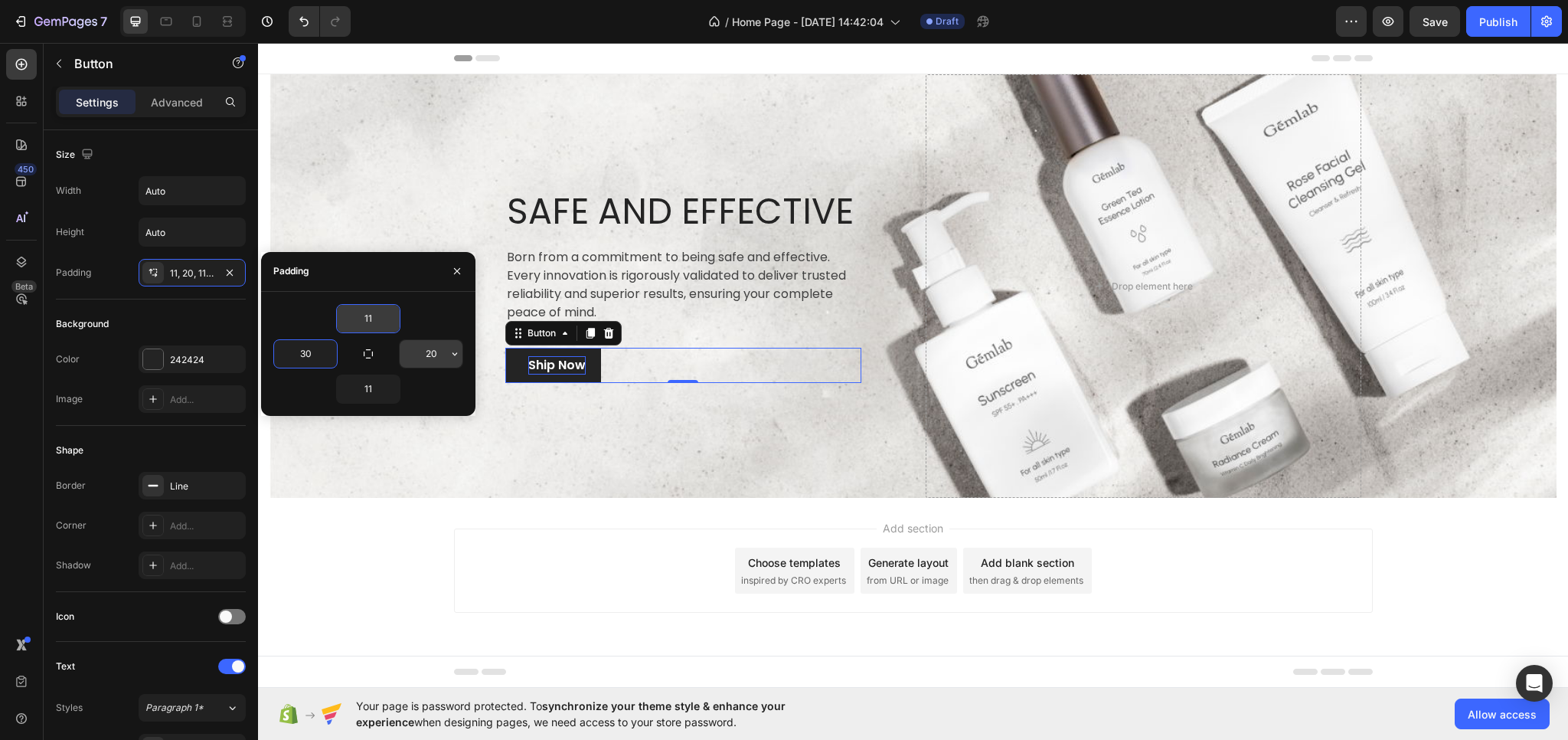
type input "30"
click at [444, 351] on input "20" at bounding box center [431, 353] width 63 height 28
type input "30"
click at [316, 353] on input "30" at bounding box center [305, 353] width 63 height 28
type input "35"
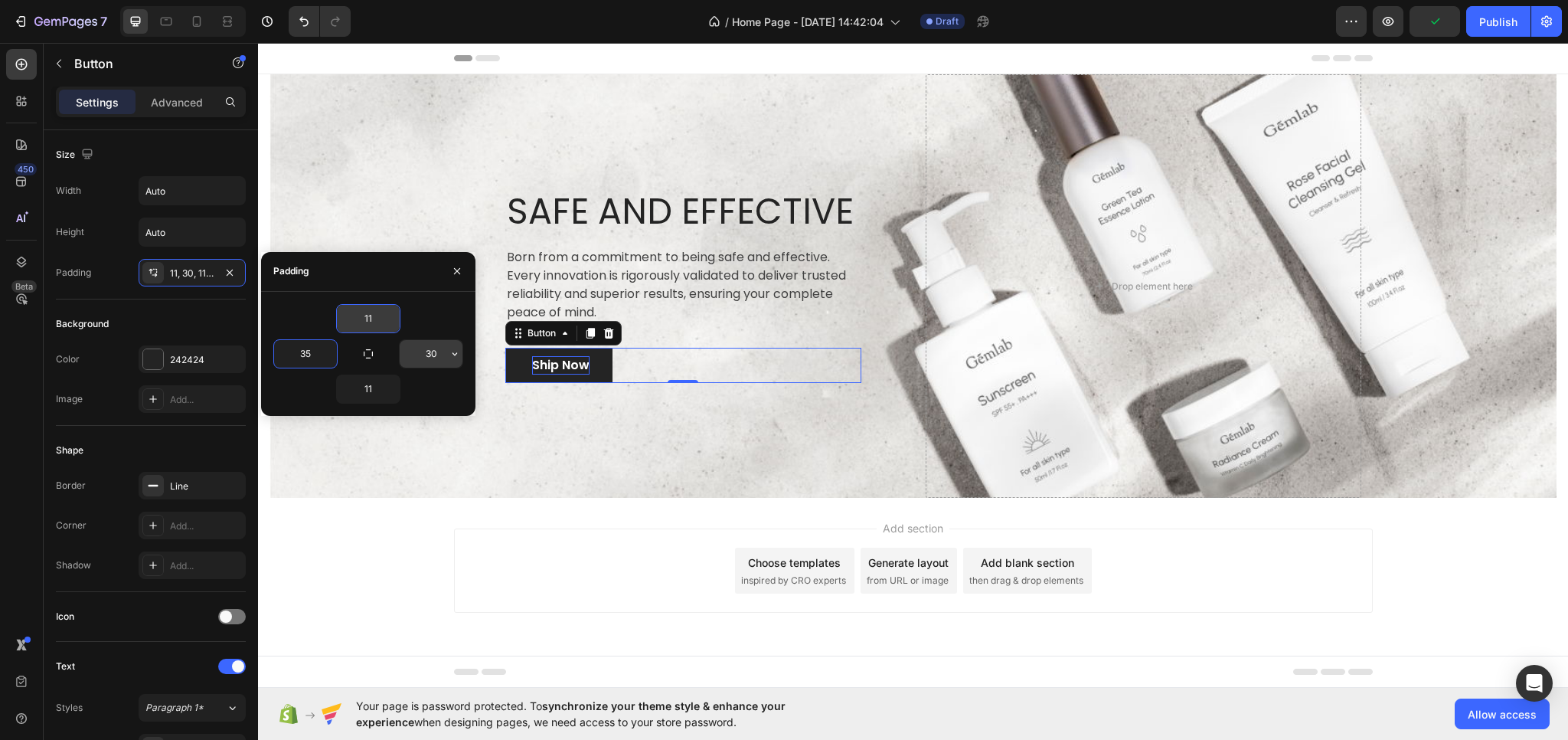
click at [441, 352] on input "30" at bounding box center [431, 353] width 63 height 28
type input "35"
click at [405, 524] on div "Add section Choose templates inspired by CRO experts Generate layout from URL o…" at bounding box center [913, 592] width 1311 height 188
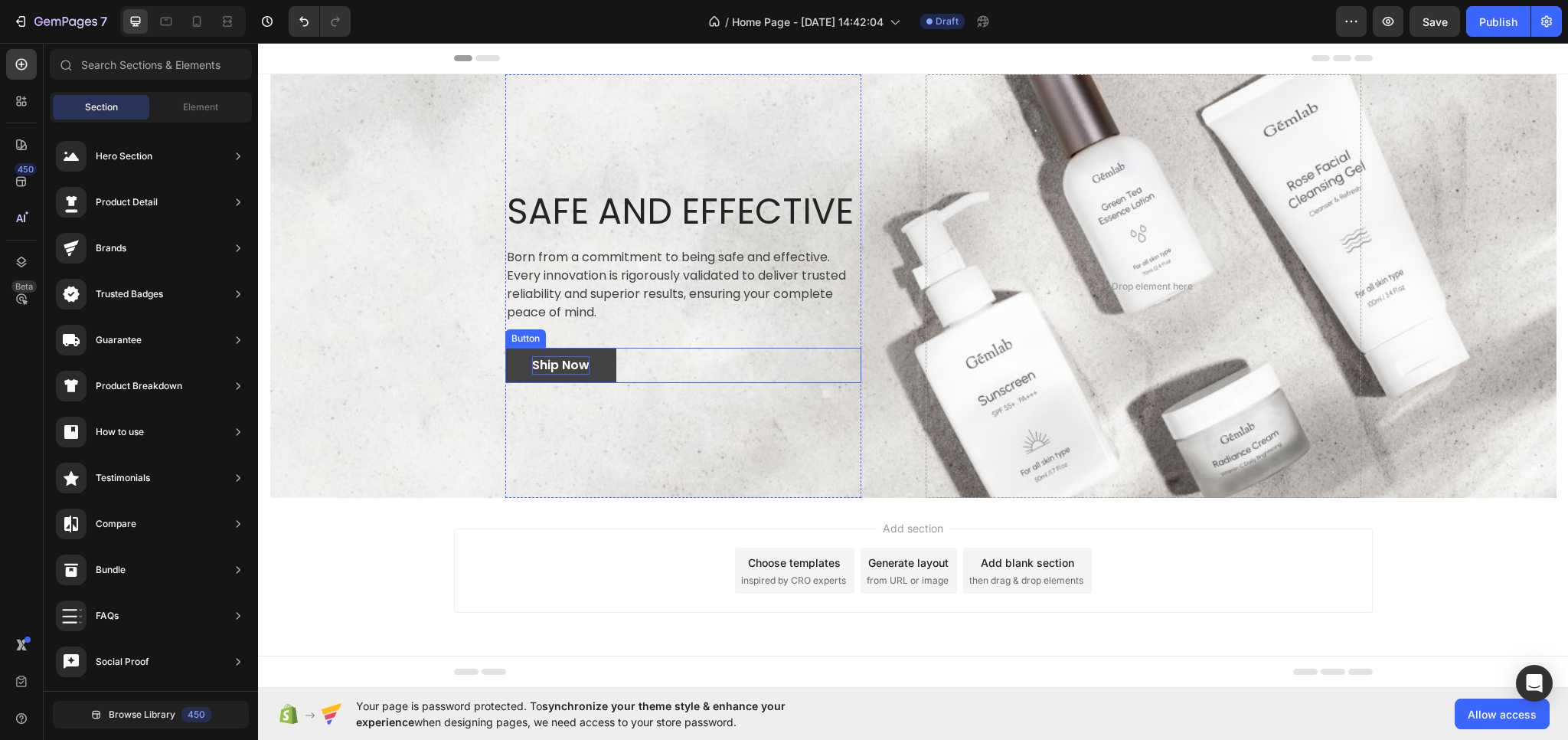
click at [515, 359] on link "Ship Now" at bounding box center [561, 366] width 111 height 35
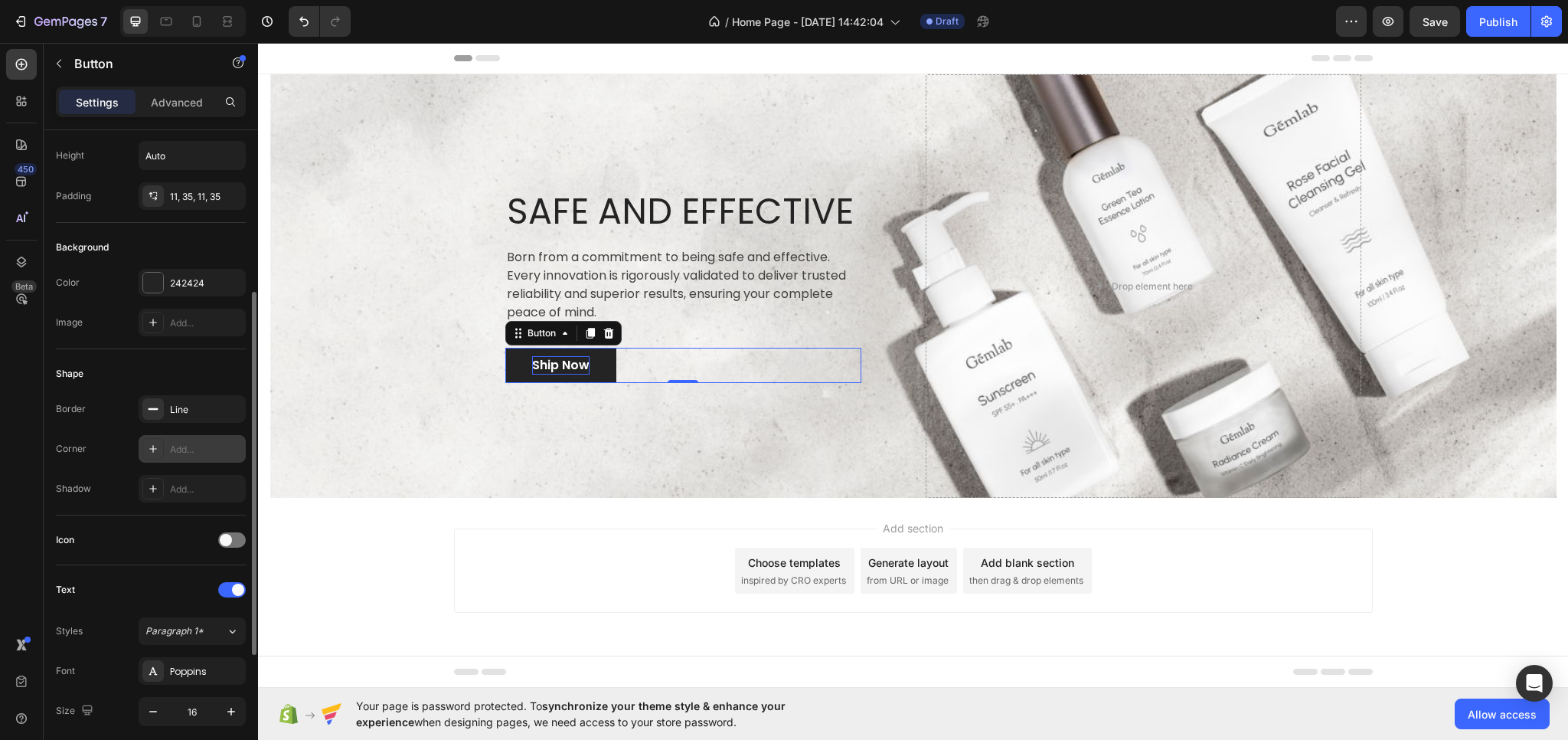
scroll to position [154, 0]
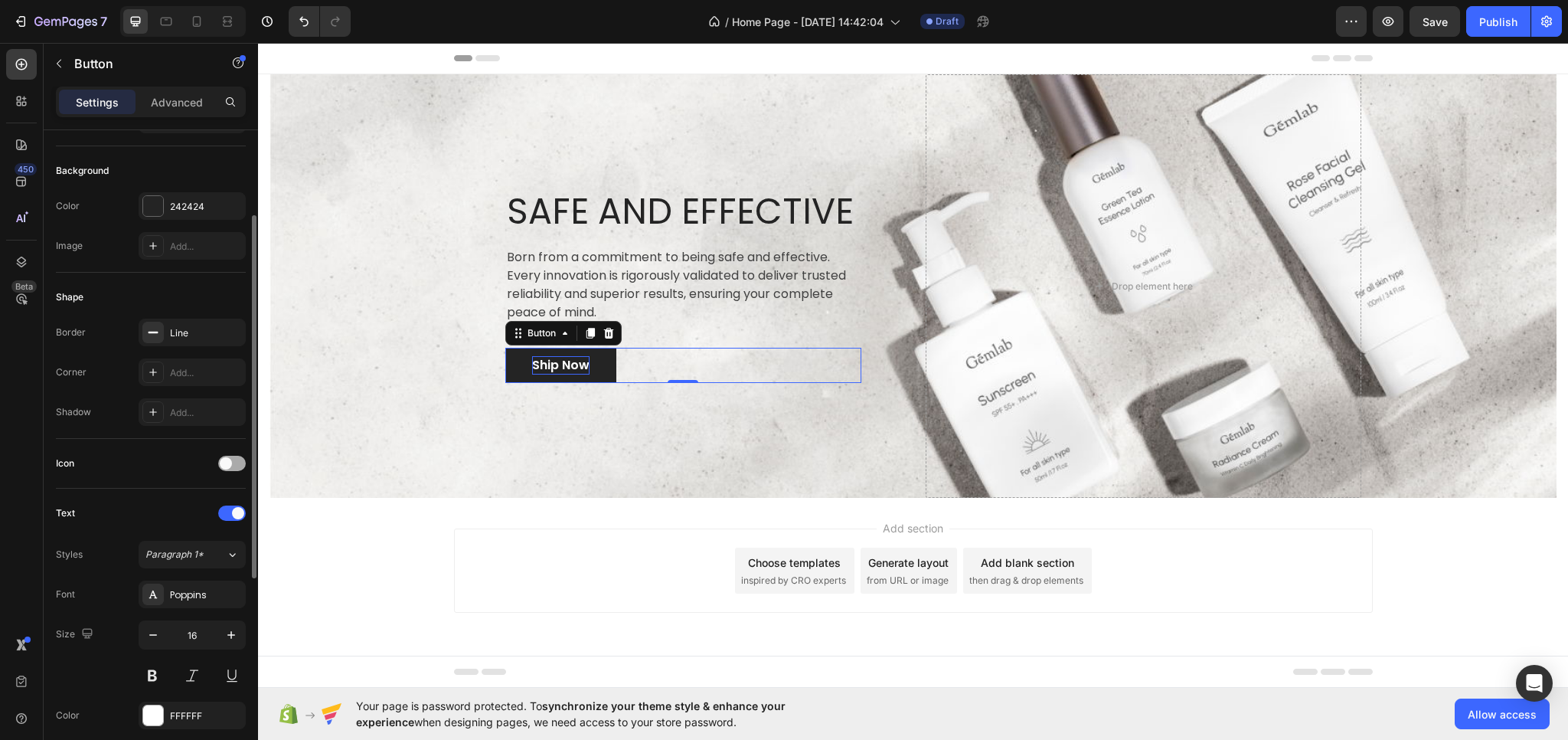
click at [233, 461] on div at bounding box center [232, 463] width 28 height 15
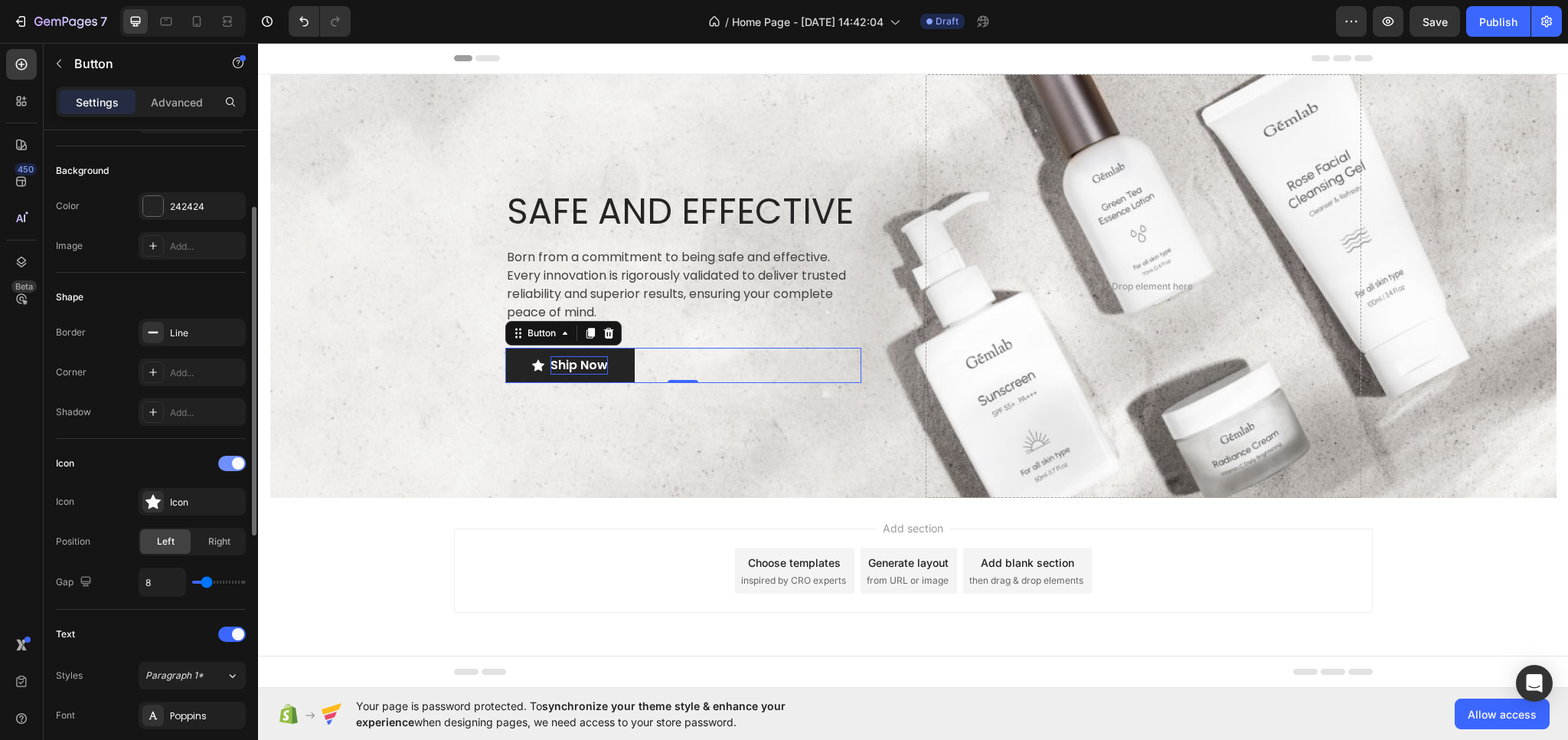
click at [230, 461] on div at bounding box center [232, 463] width 28 height 15
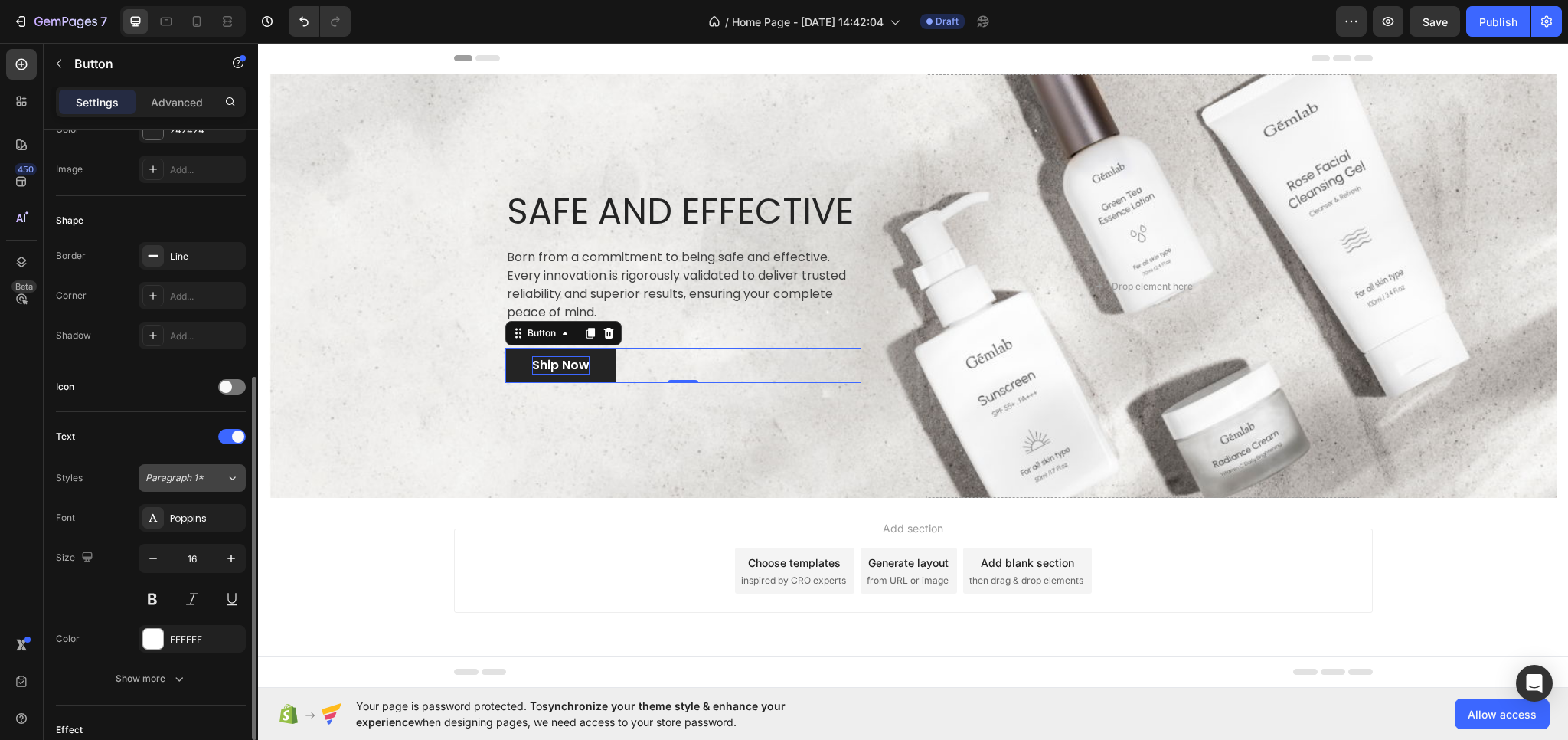
scroll to position [306, 0]
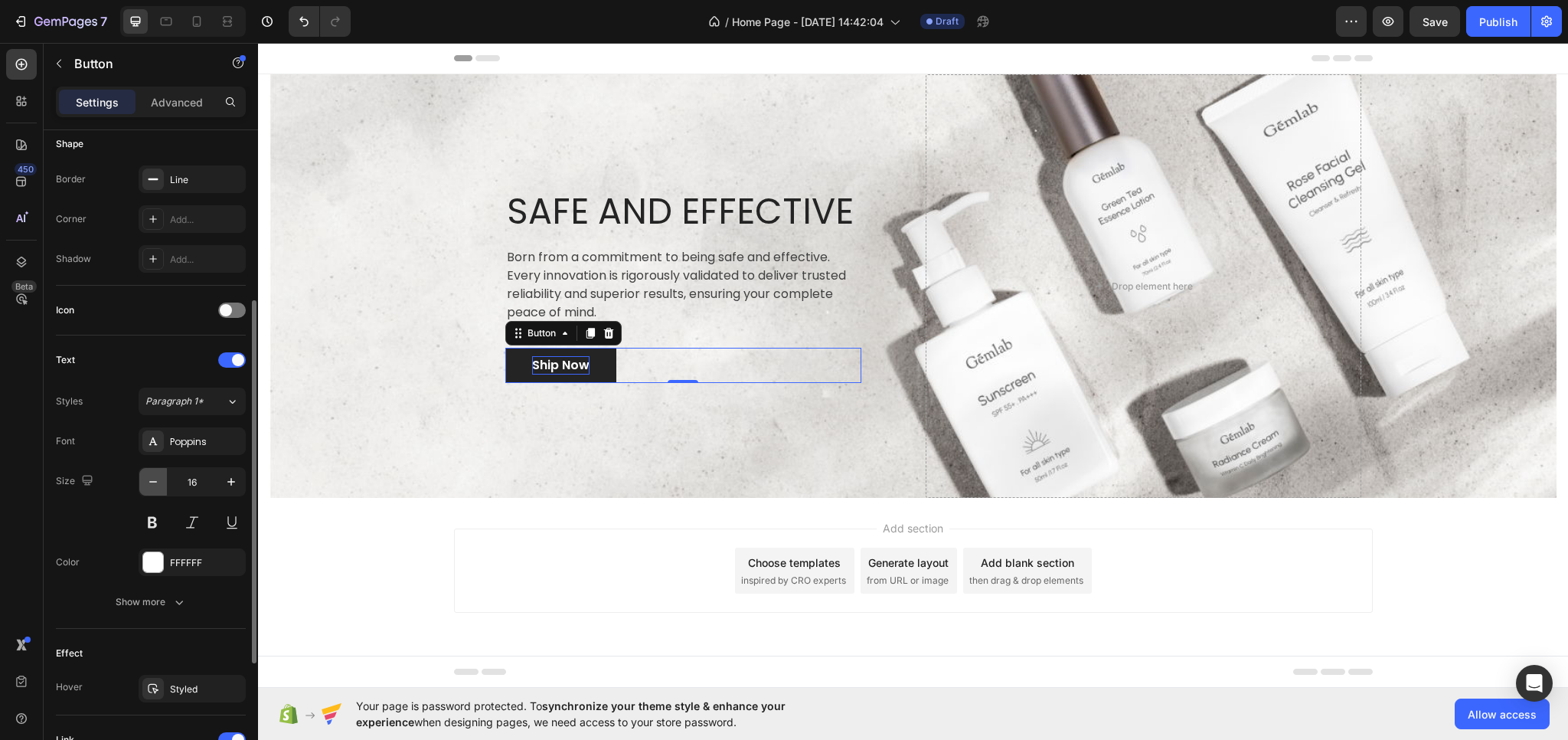
click at [160, 474] on icon "button" at bounding box center [153, 481] width 15 height 15
click at [226, 483] on icon "button" at bounding box center [231, 481] width 15 height 15
click at [225, 482] on icon "button" at bounding box center [231, 481] width 15 height 15
type input "16"
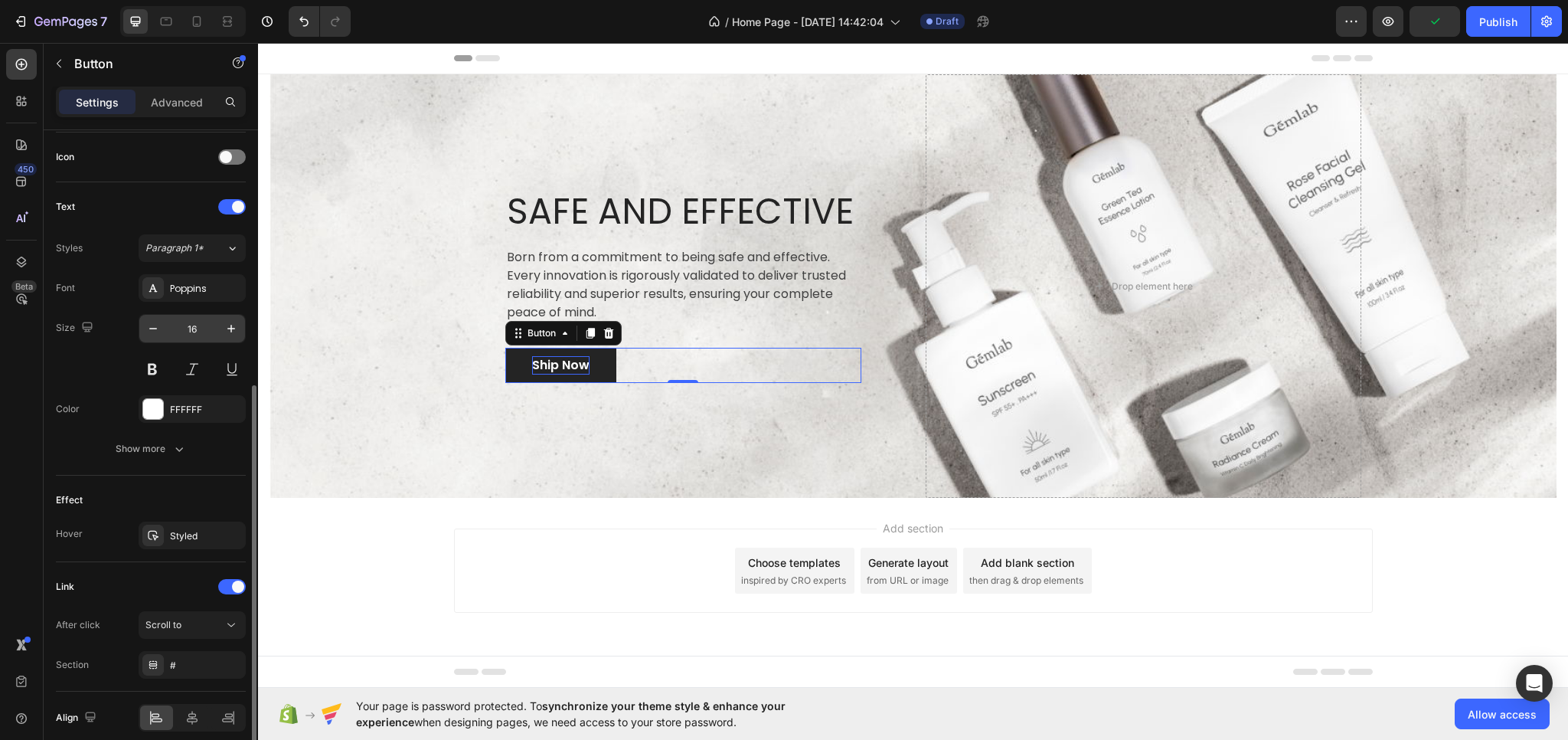
scroll to position [523, 0]
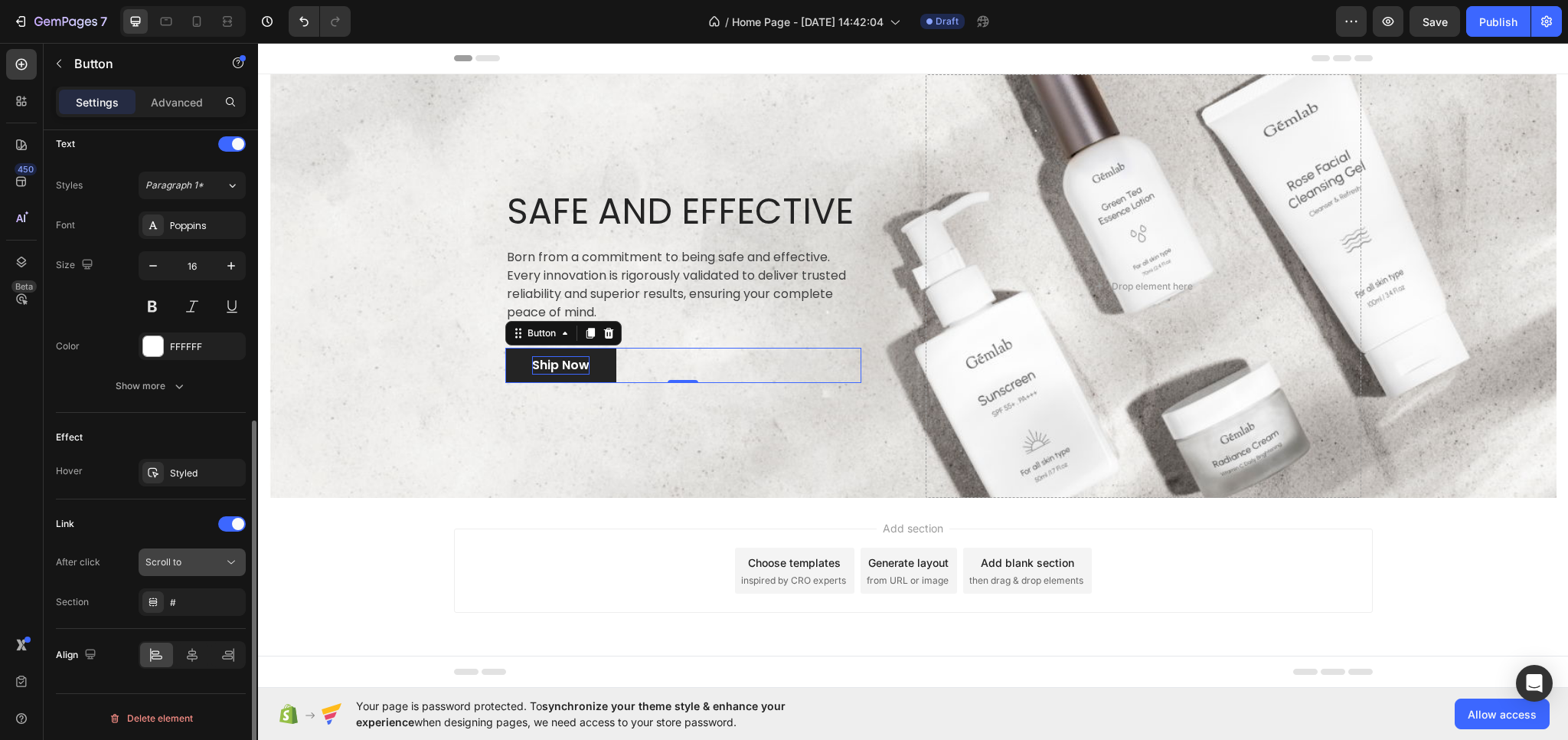
click at [176, 562] on span "Scroll to" at bounding box center [163, 562] width 36 height 12
click at [162, 524] on div "Link" at bounding box center [151, 524] width 190 height 25
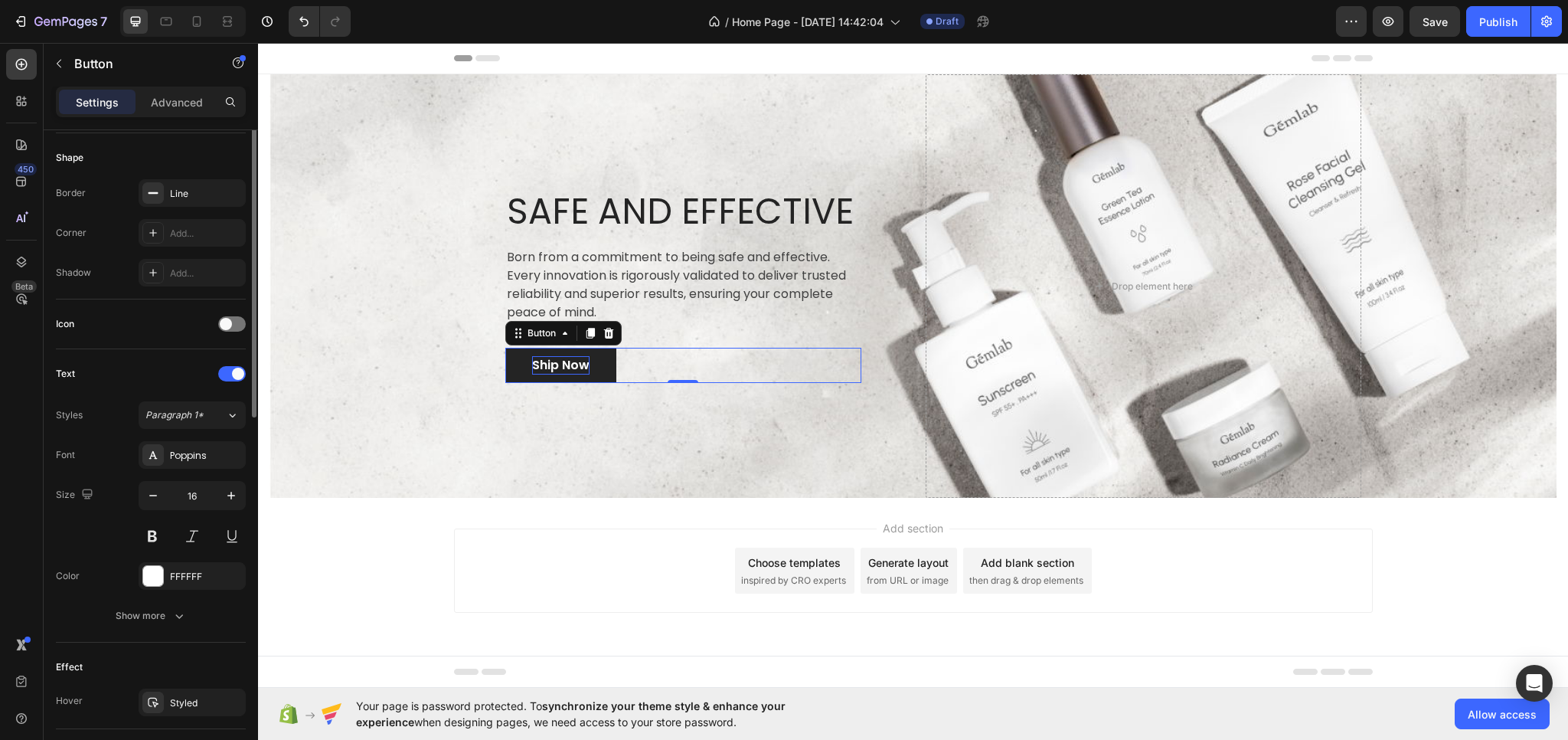
scroll to position [139, 0]
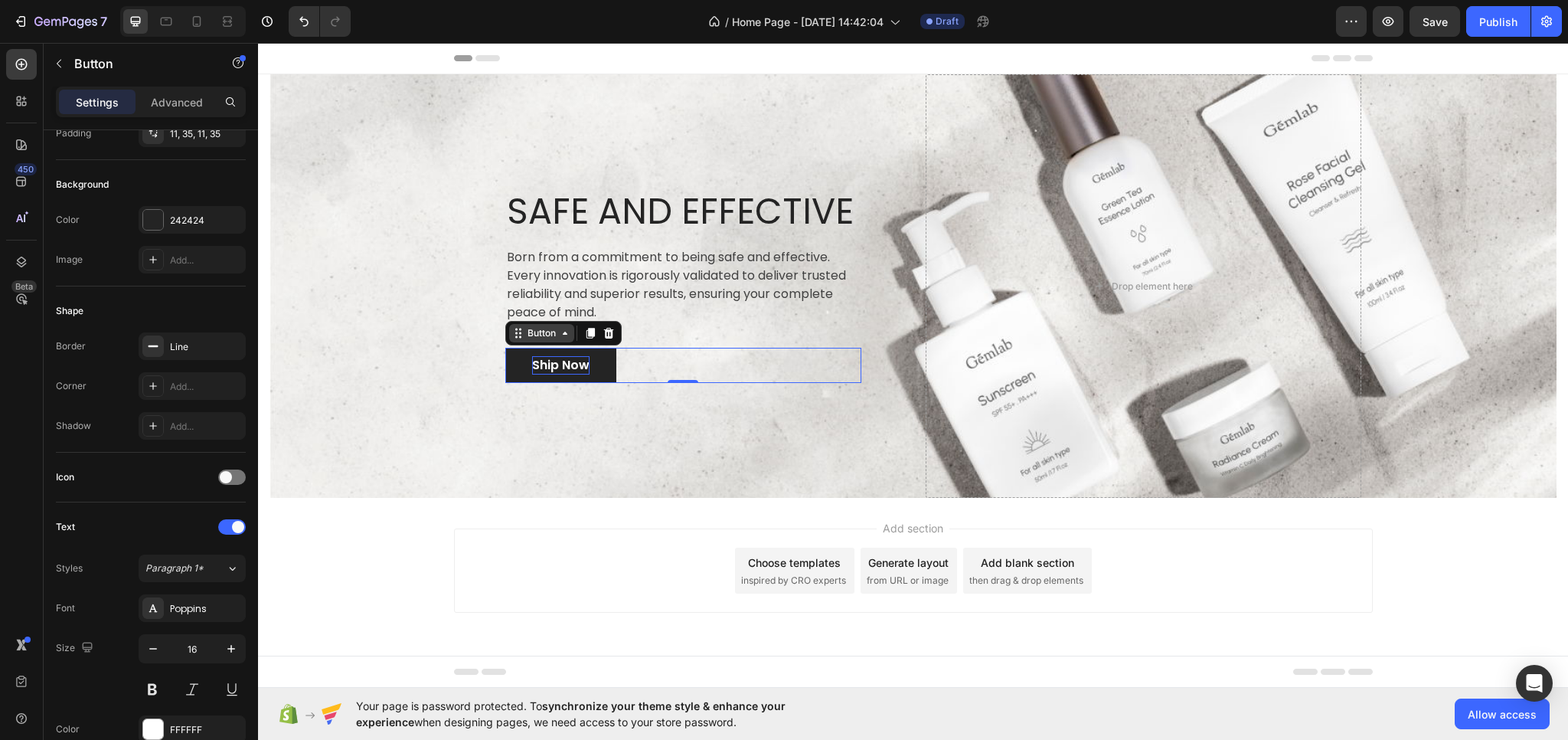
click at [561, 339] on div "Button" at bounding box center [541, 333] width 65 height 19
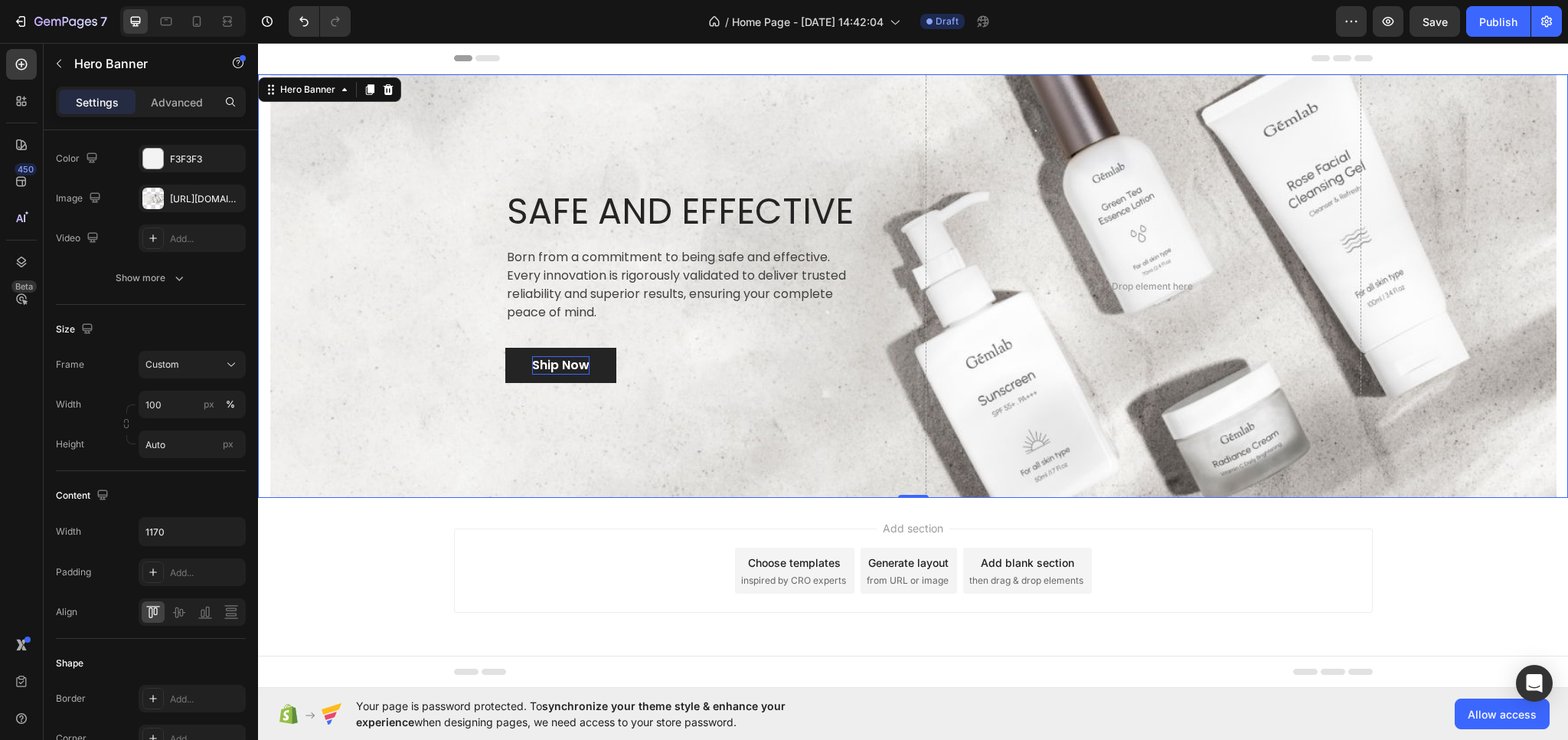
click at [445, 405] on div "Overlay" at bounding box center [913, 286] width 1288 height 423
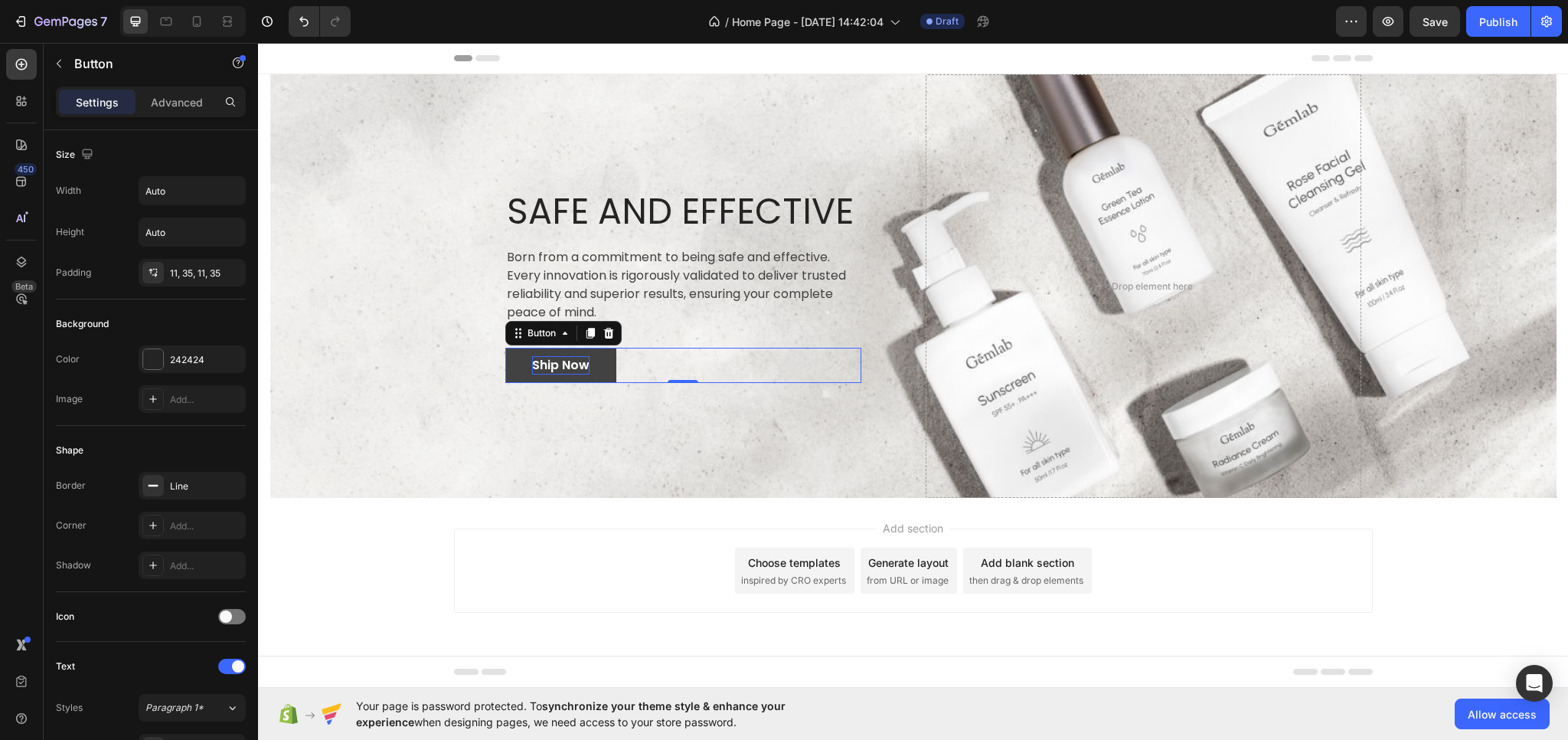
click at [517, 372] on link "Ship Now" at bounding box center [561, 366] width 111 height 35
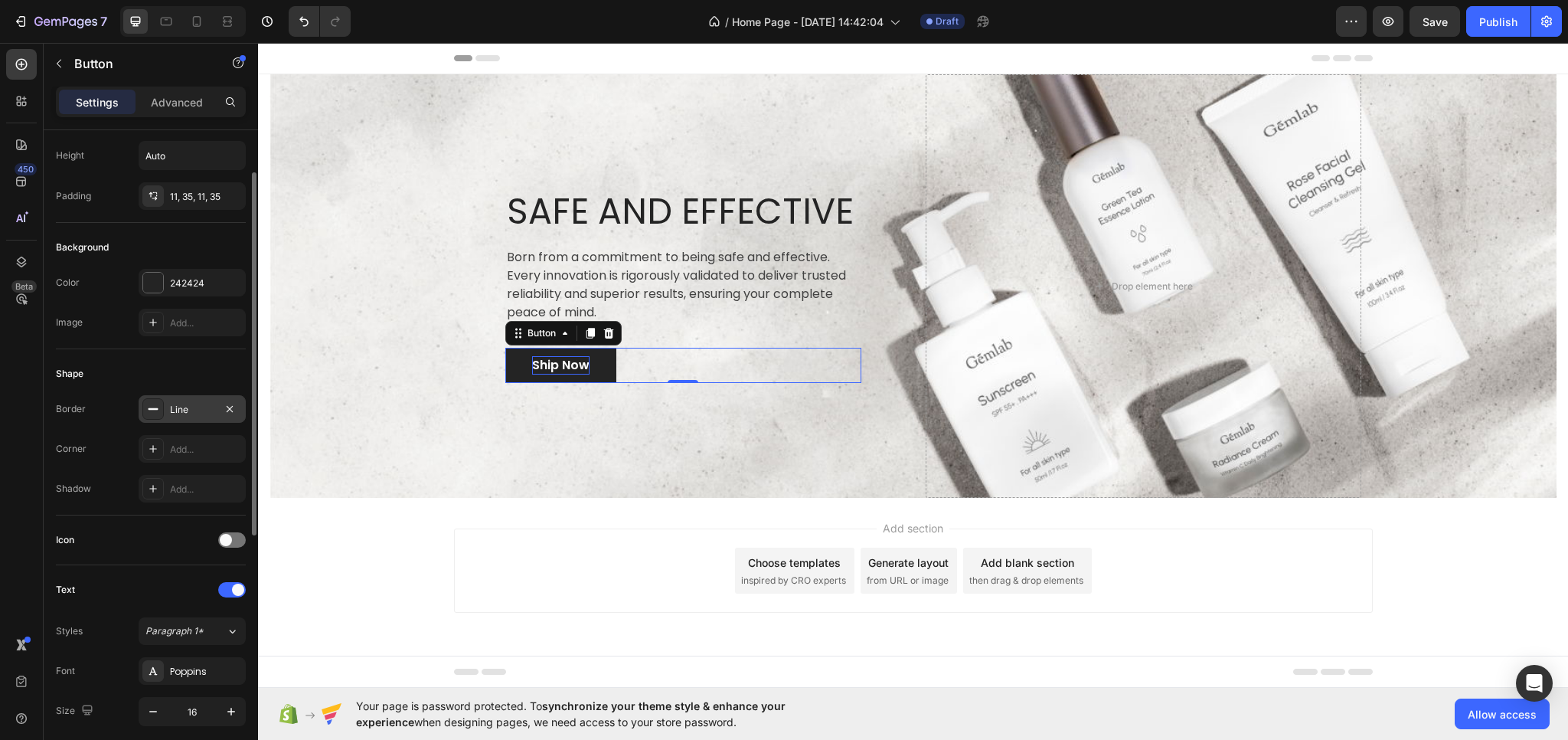
click at [154, 411] on icon at bounding box center [154, 409] width 12 height 12
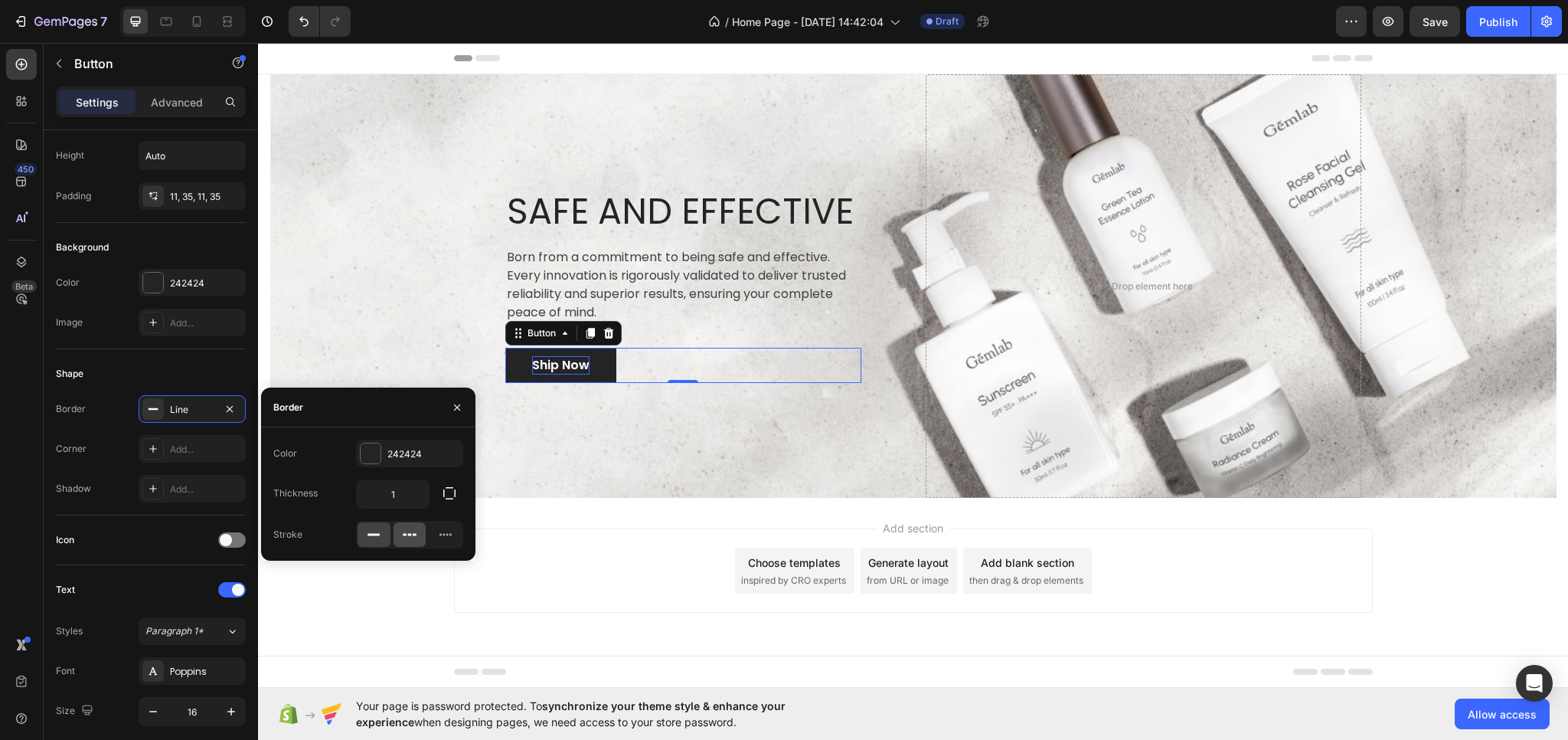
click at [410, 531] on icon at bounding box center [409, 534] width 15 height 15
click at [370, 534] on rect at bounding box center [374, 535] width 12 height 3
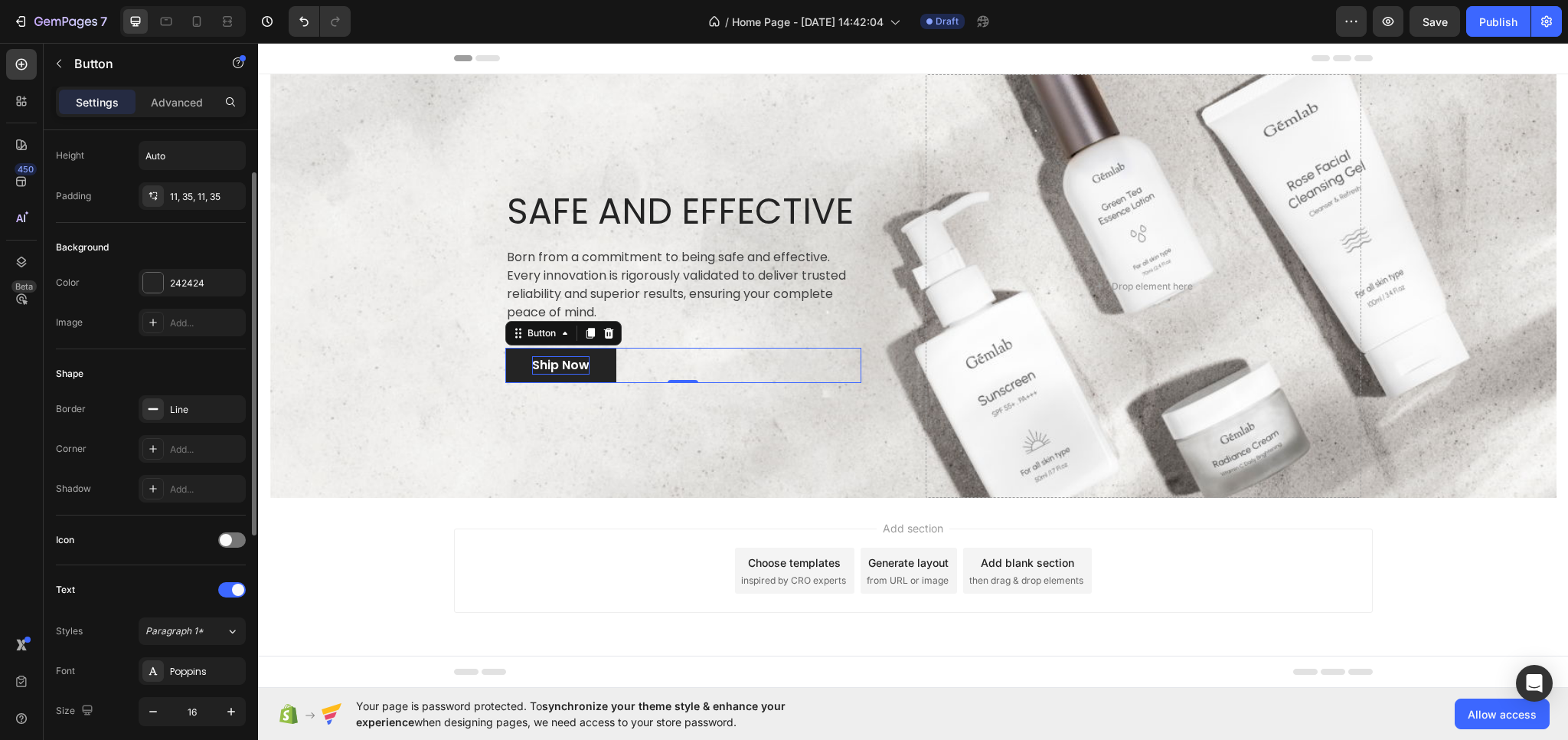
click at [104, 451] on div "Corner Add..." at bounding box center [151, 448] width 190 height 28
click at [177, 454] on div "Add..." at bounding box center [206, 450] width 72 height 14
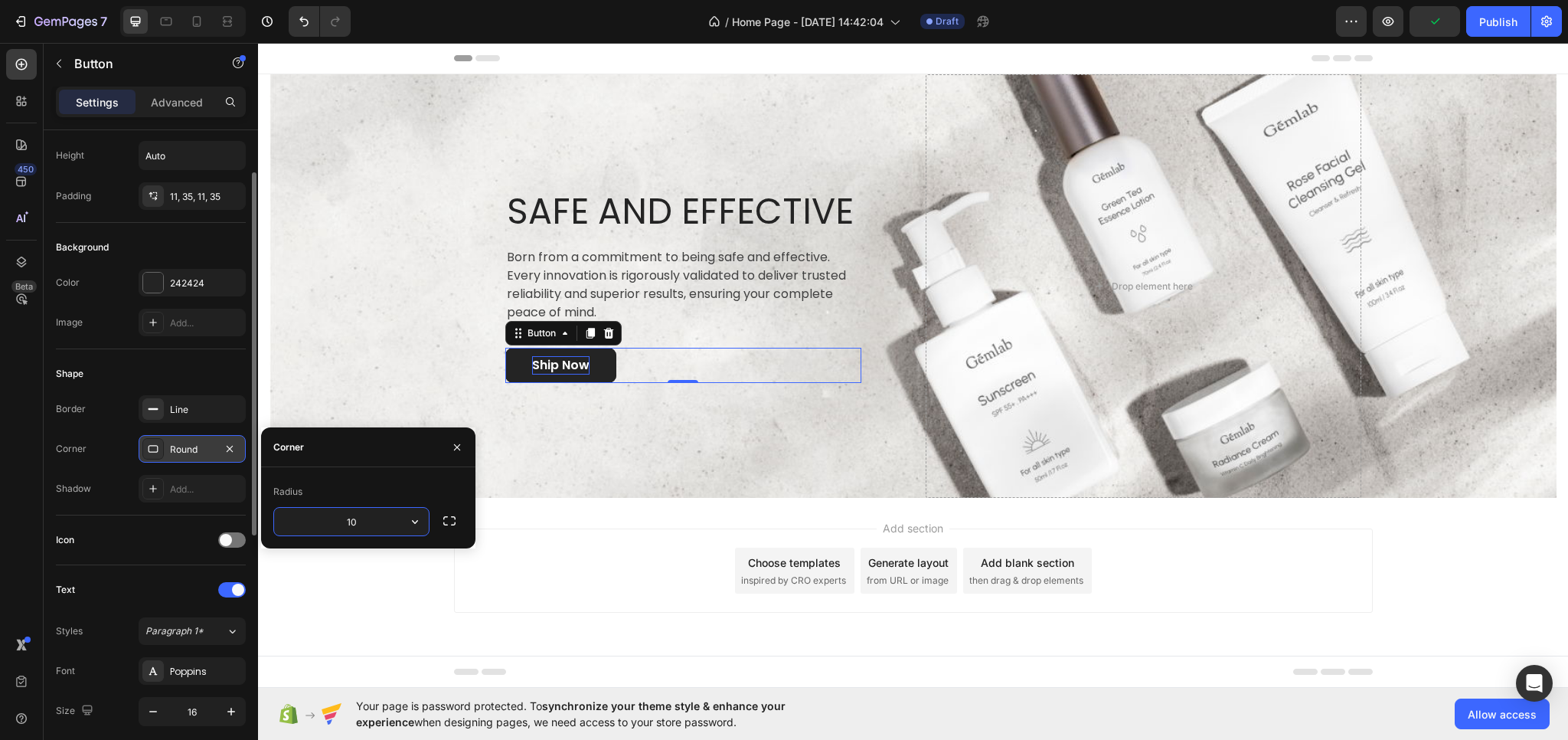
type input "1"
type input "15"
click at [453, 442] on icon "button" at bounding box center [457, 447] width 12 height 12
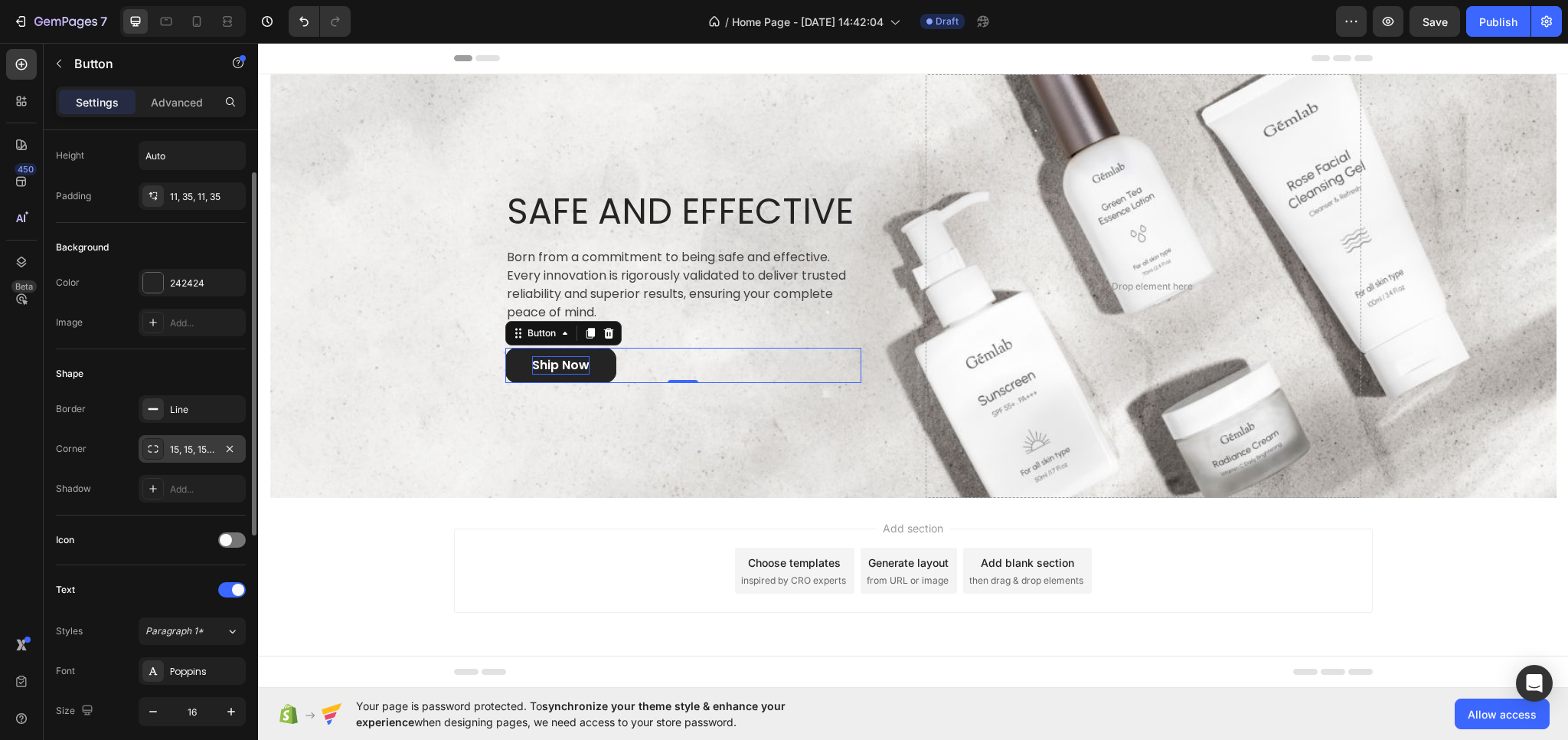
click at [400, 569] on div "Add section Choose templates inspired by CRO experts Generate layout from URL o…" at bounding box center [913, 592] width 1311 height 188
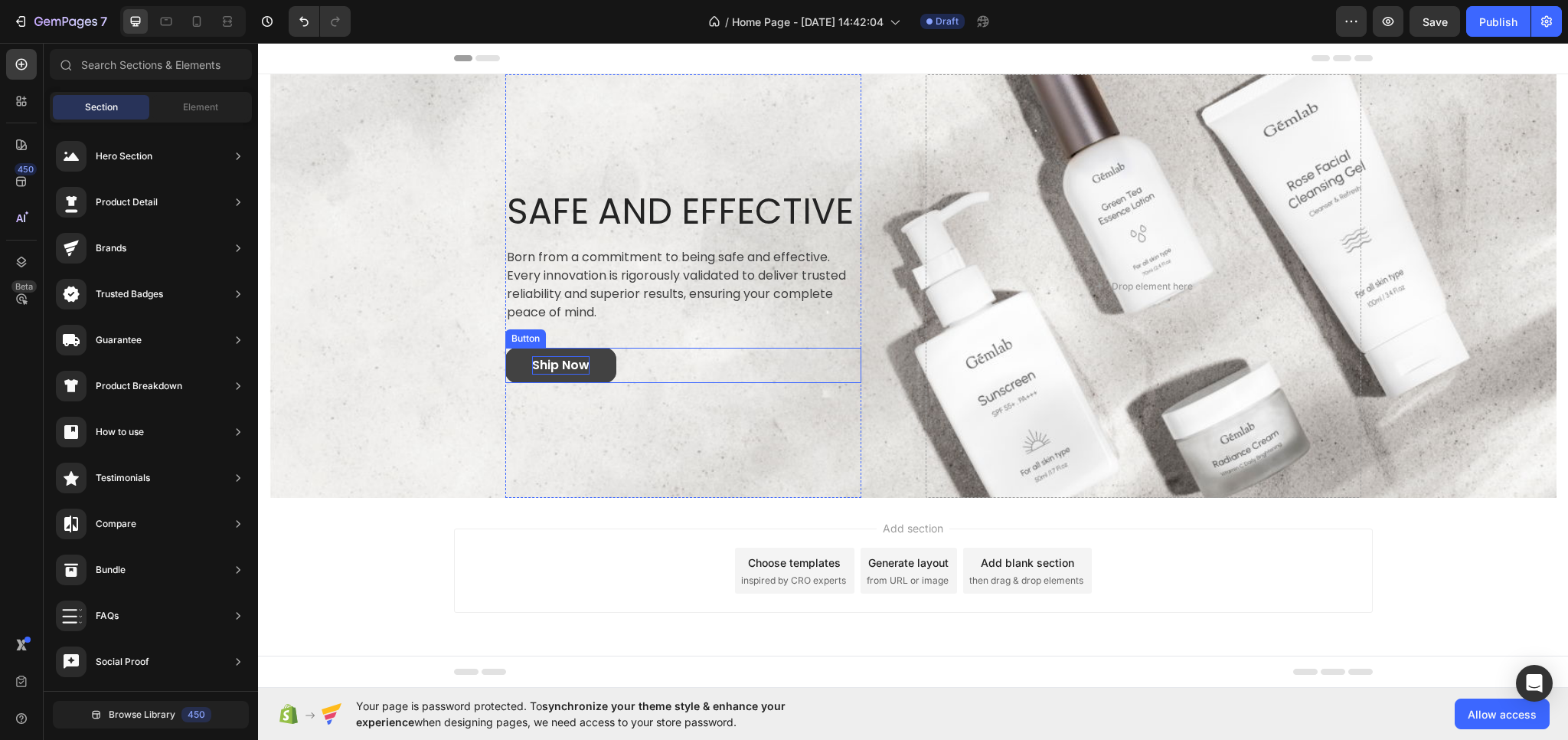
click at [512, 360] on link "Ship Now" at bounding box center [561, 366] width 111 height 35
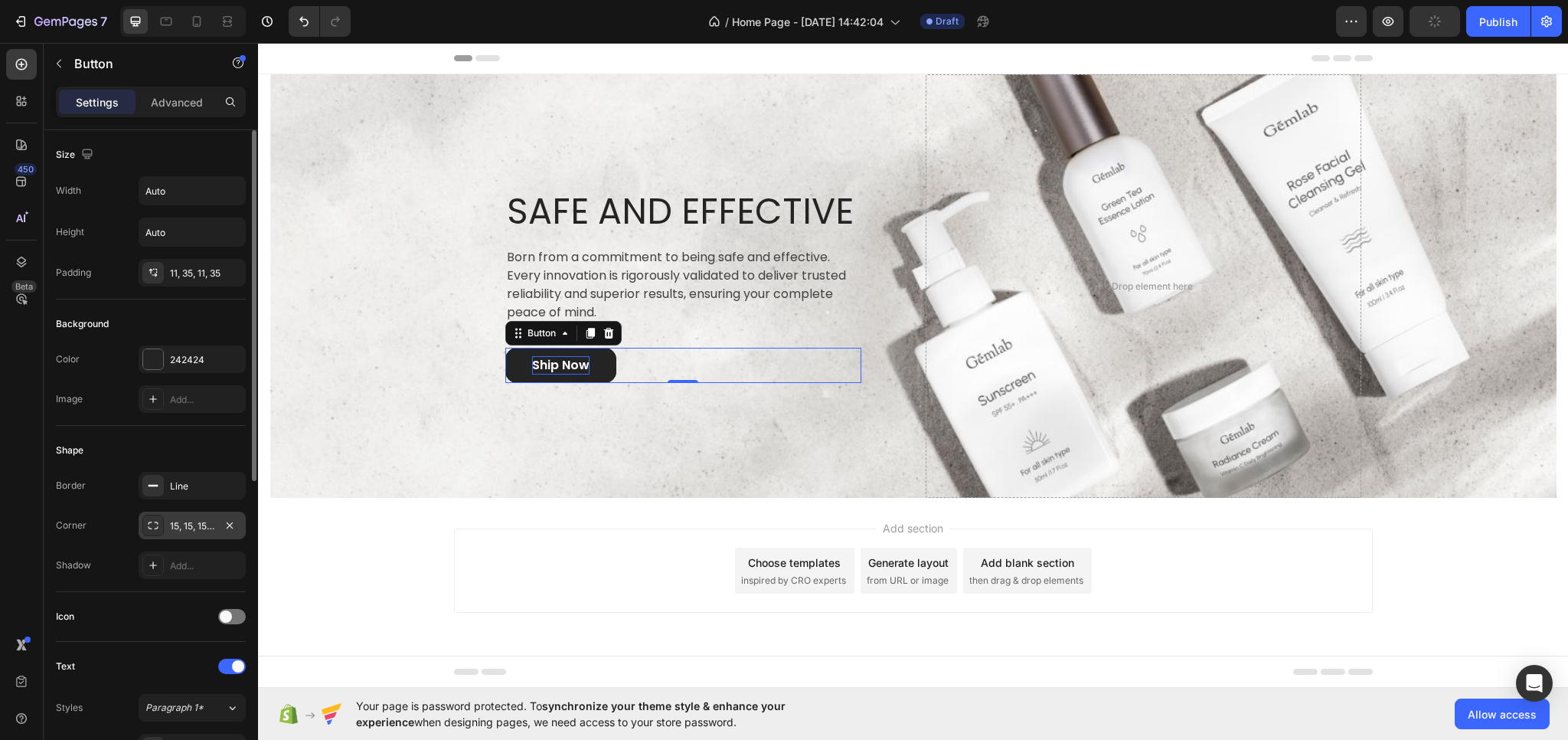
click at [189, 523] on div "15, 15, 15, 15" at bounding box center [193, 526] width 44 height 14
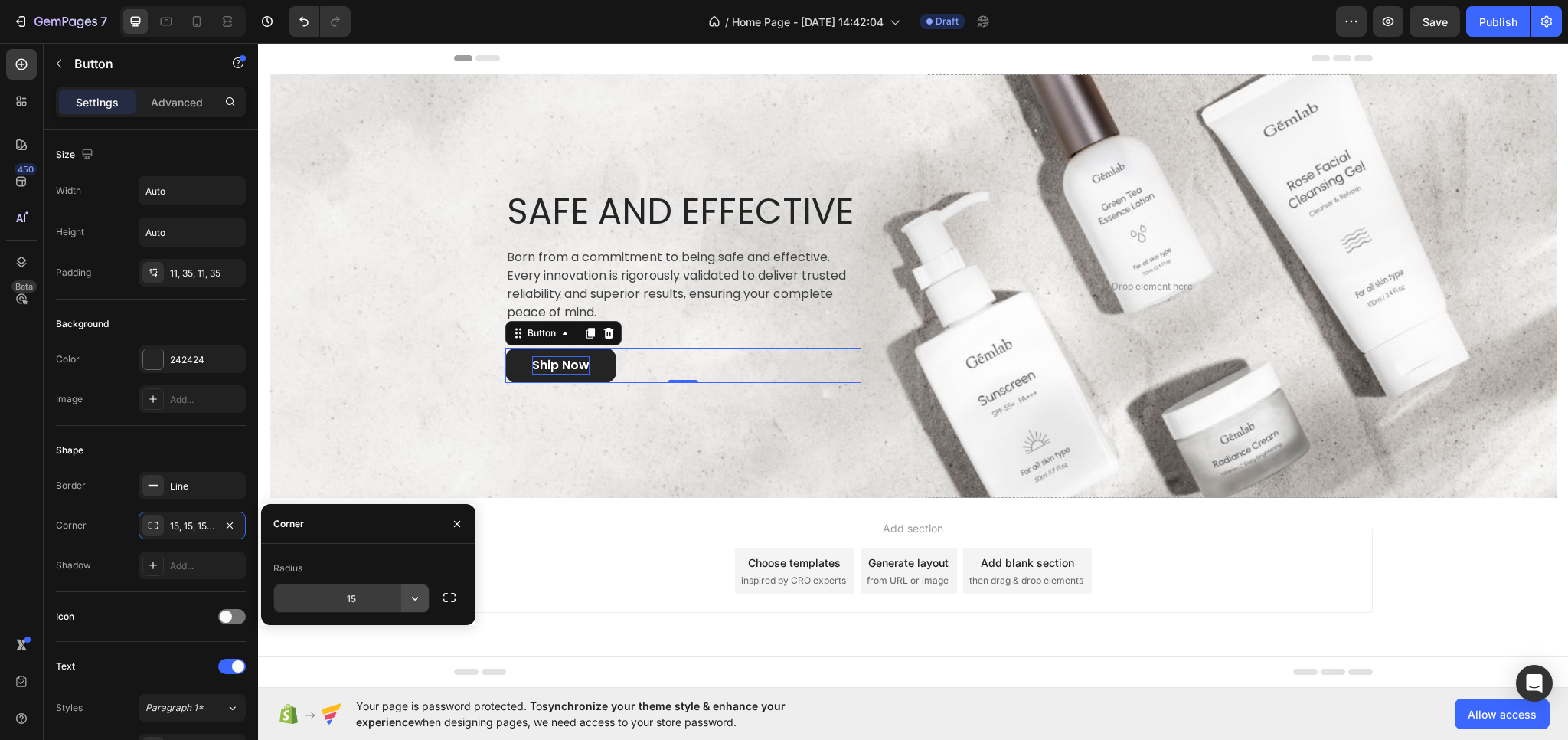
click at [414, 599] on icon "button" at bounding box center [414, 597] width 15 height 15
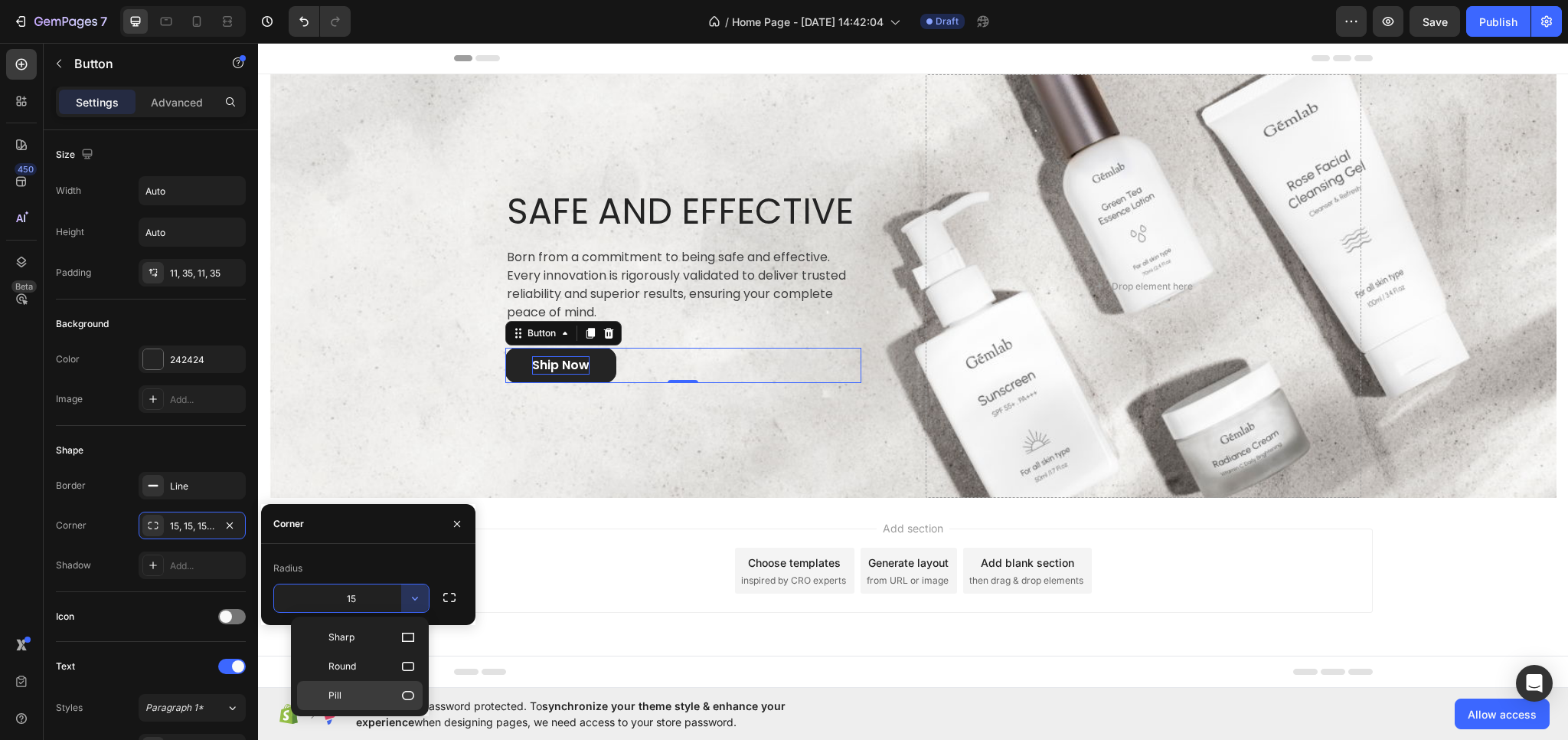
click at [350, 688] on p "Pill" at bounding box center [372, 695] width 87 height 15
type input "9999"
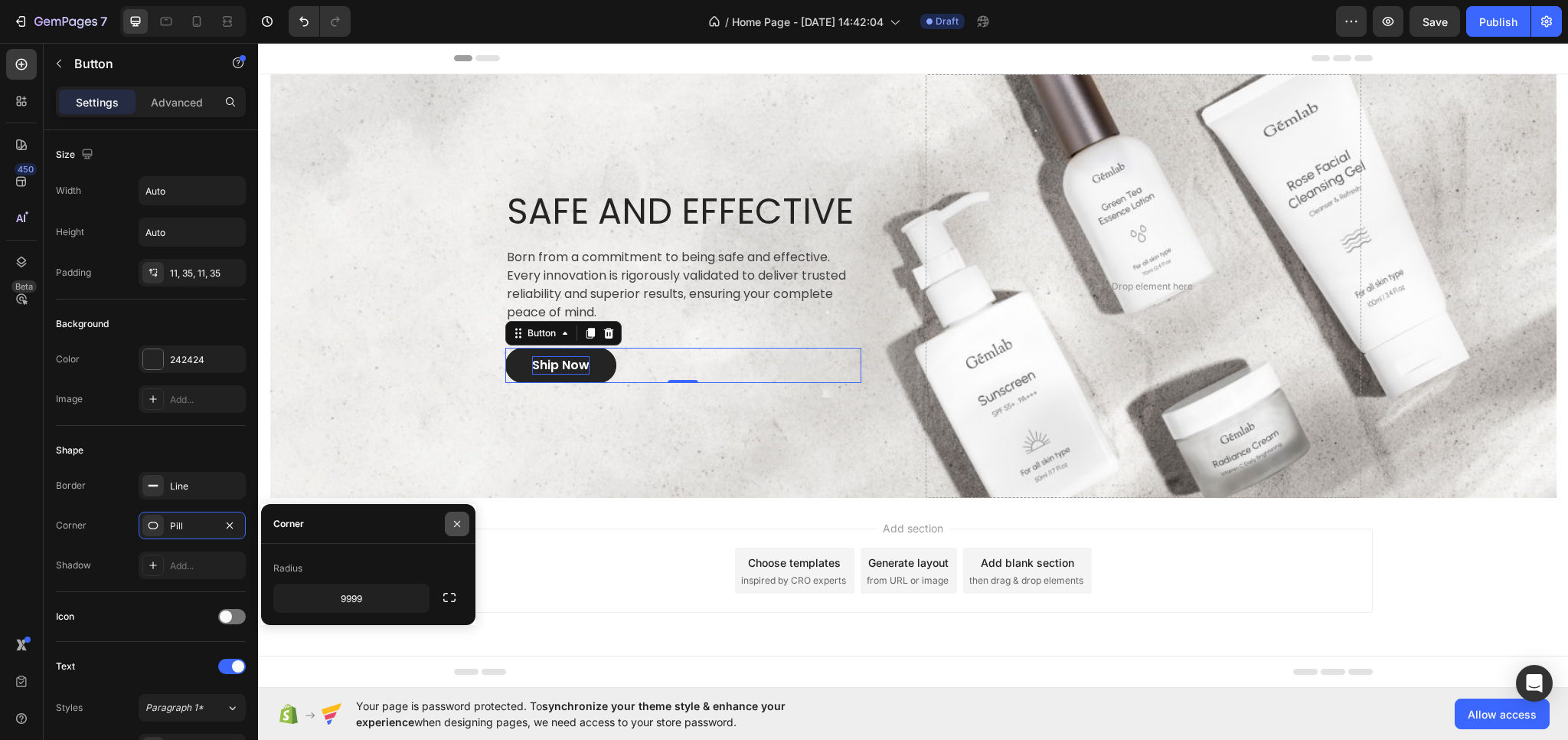
click at [458, 524] on icon "button" at bounding box center [457, 524] width 12 height 12
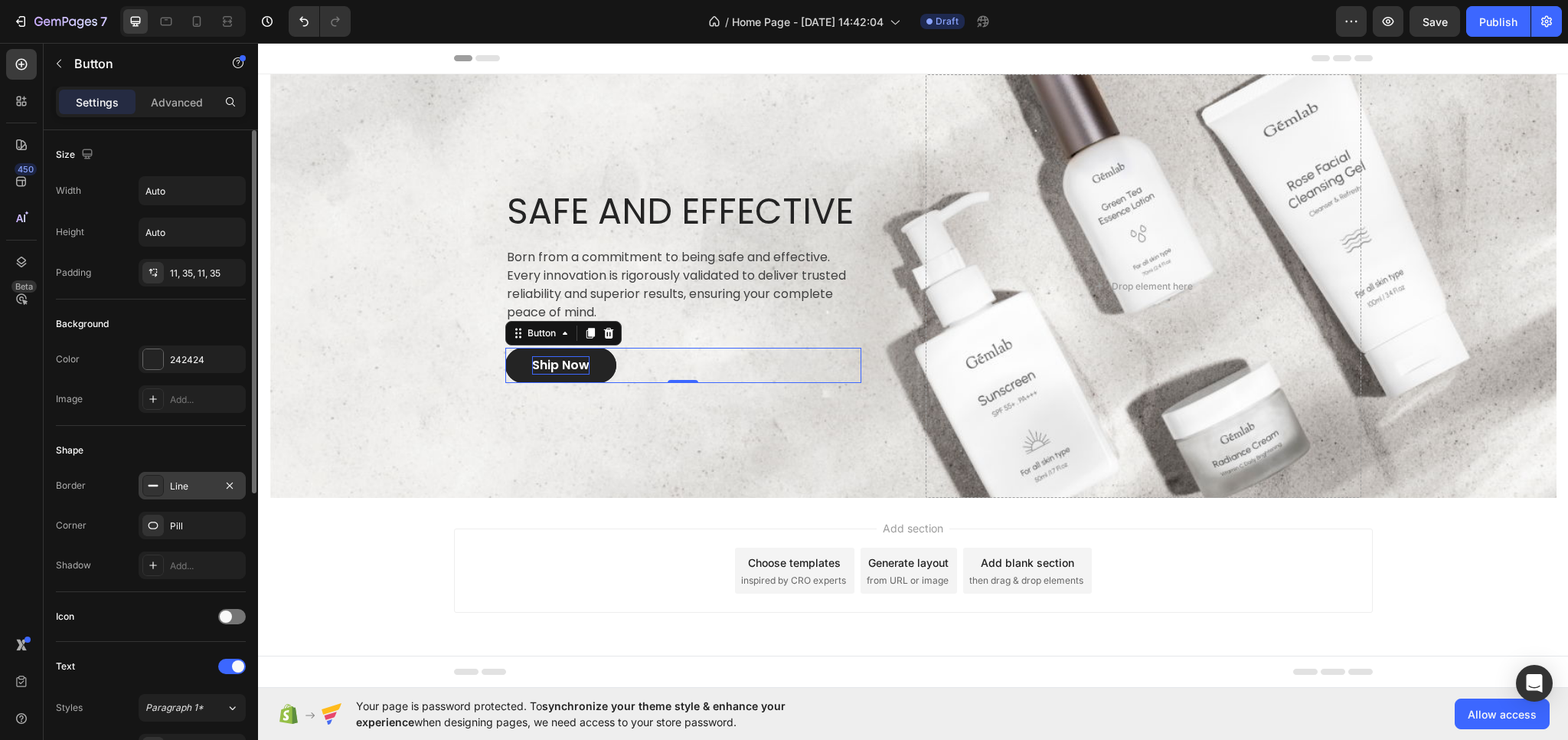
click at [188, 480] on div "Line" at bounding box center [193, 486] width 44 height 14
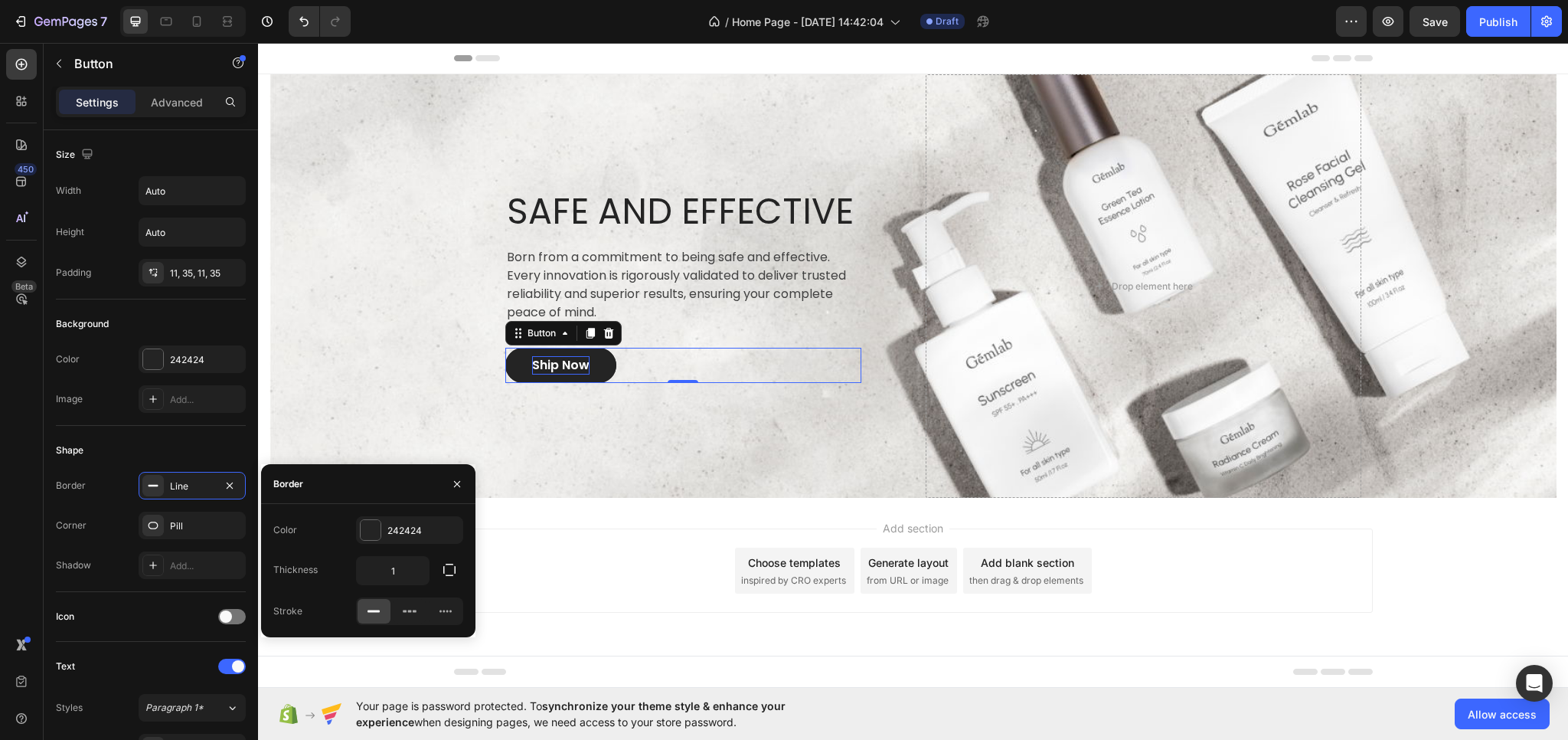
click at [368, 615] on icon at bounding box center [374, 610] width 15 height 15
click at [460, 482] on icon "button" at bounding box center [457, 484] width 12 height 12
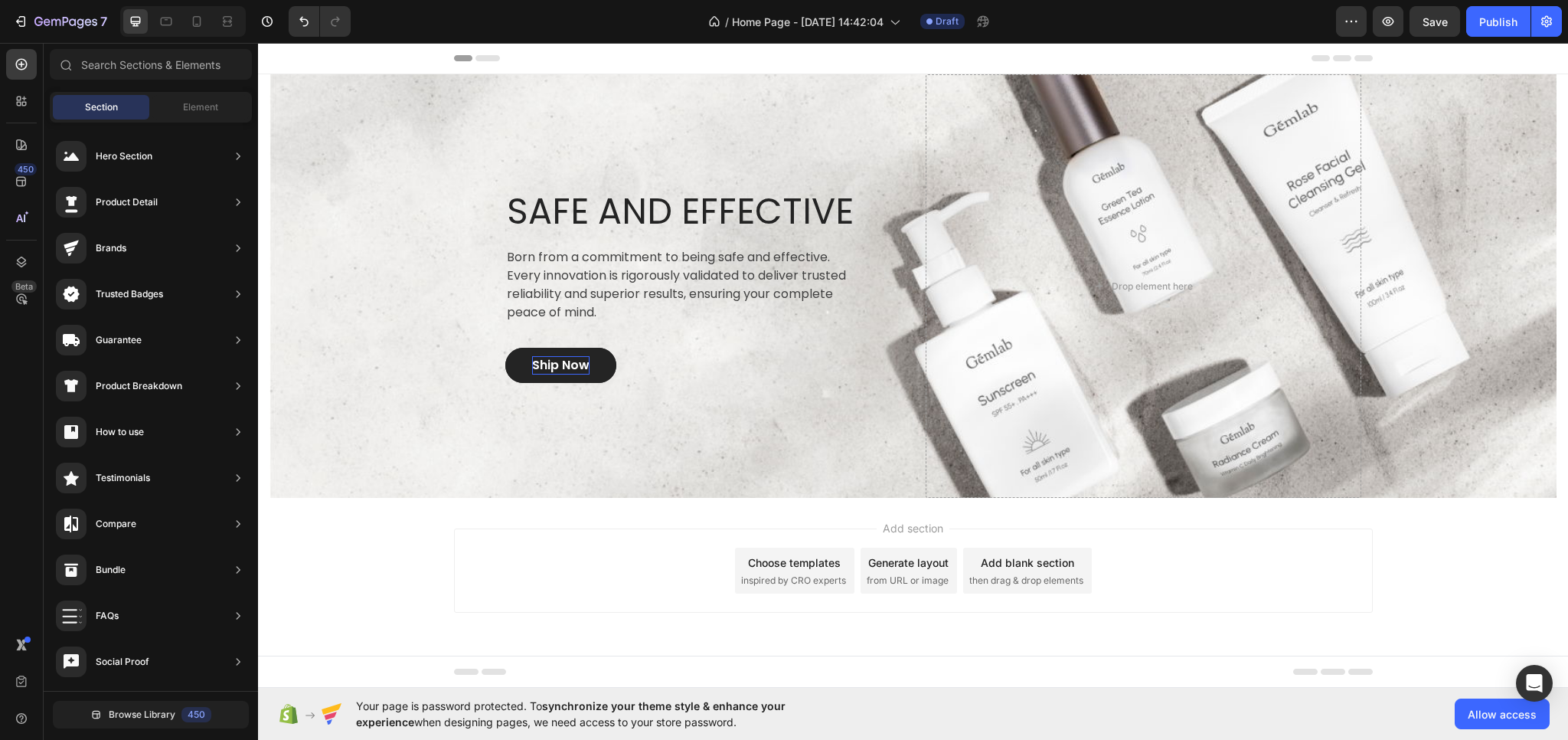
click at [400, 562] on div "Add section Choose templates inspired by CRO experts Generate layout from URL o…" at bounding box center [913, 592] width 1311 height 188
click at [582, 246] on div "SAFE AND EFFECTIVE Heading Born from a commitment to being safe and effective. …" at bounding box center [683, 286] width 356 height 193
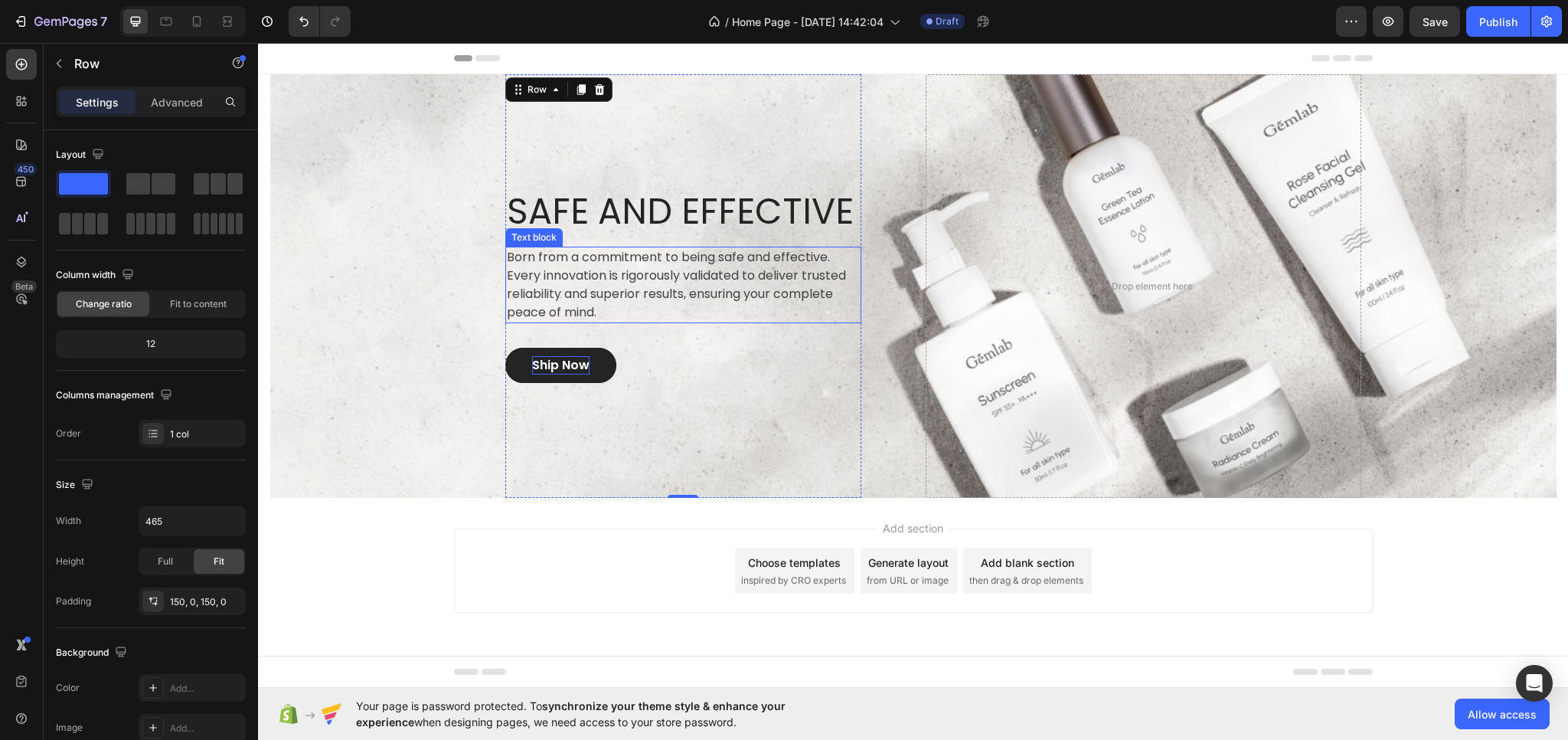
click at [573, 276] on p "Born from a commitment to being safe and effective. Every innovation is rigorou…" at bounding box center [683, 285] width 353 height 74
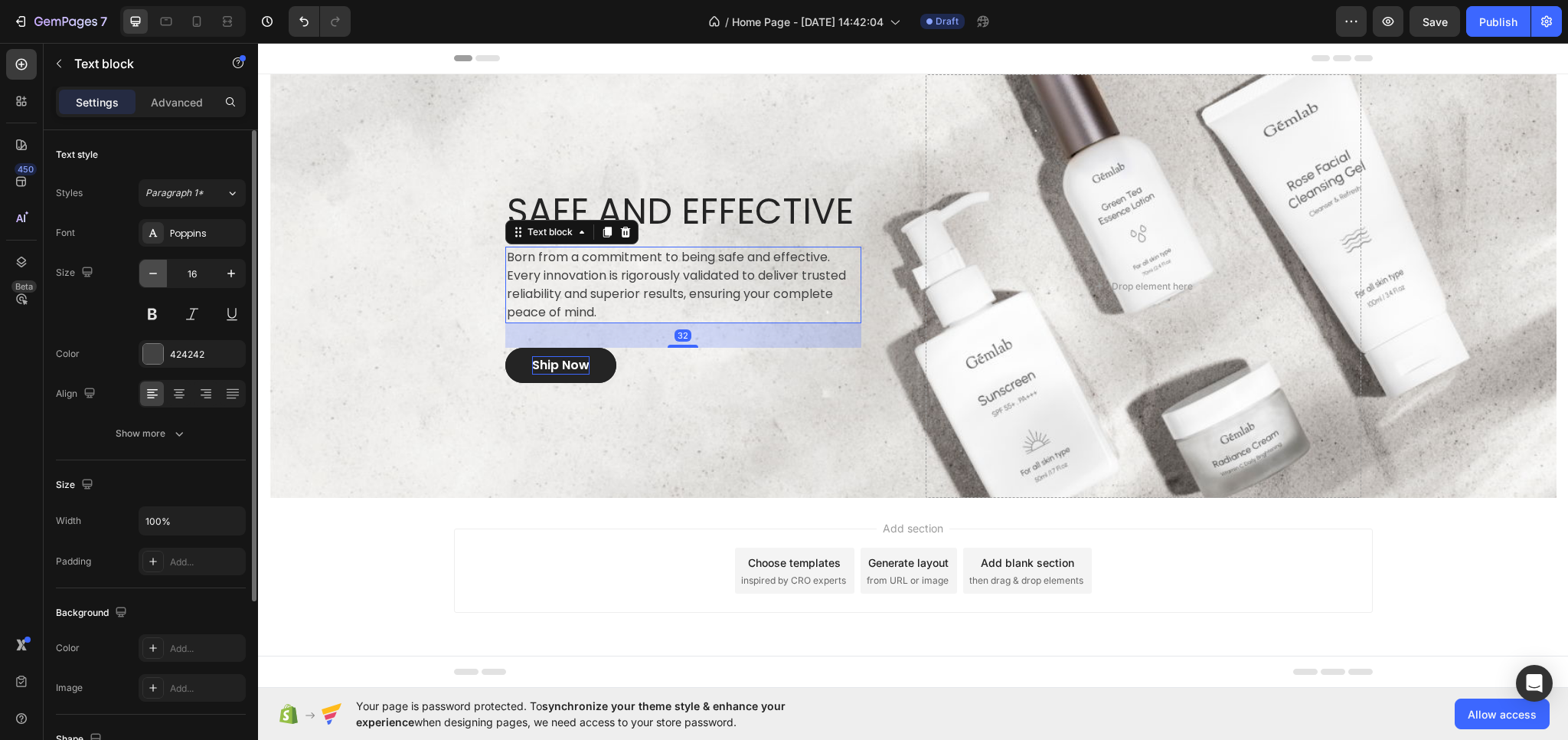
click at [148, 277] on icon "button" at bounding box center [153, 272] width 15 height 15
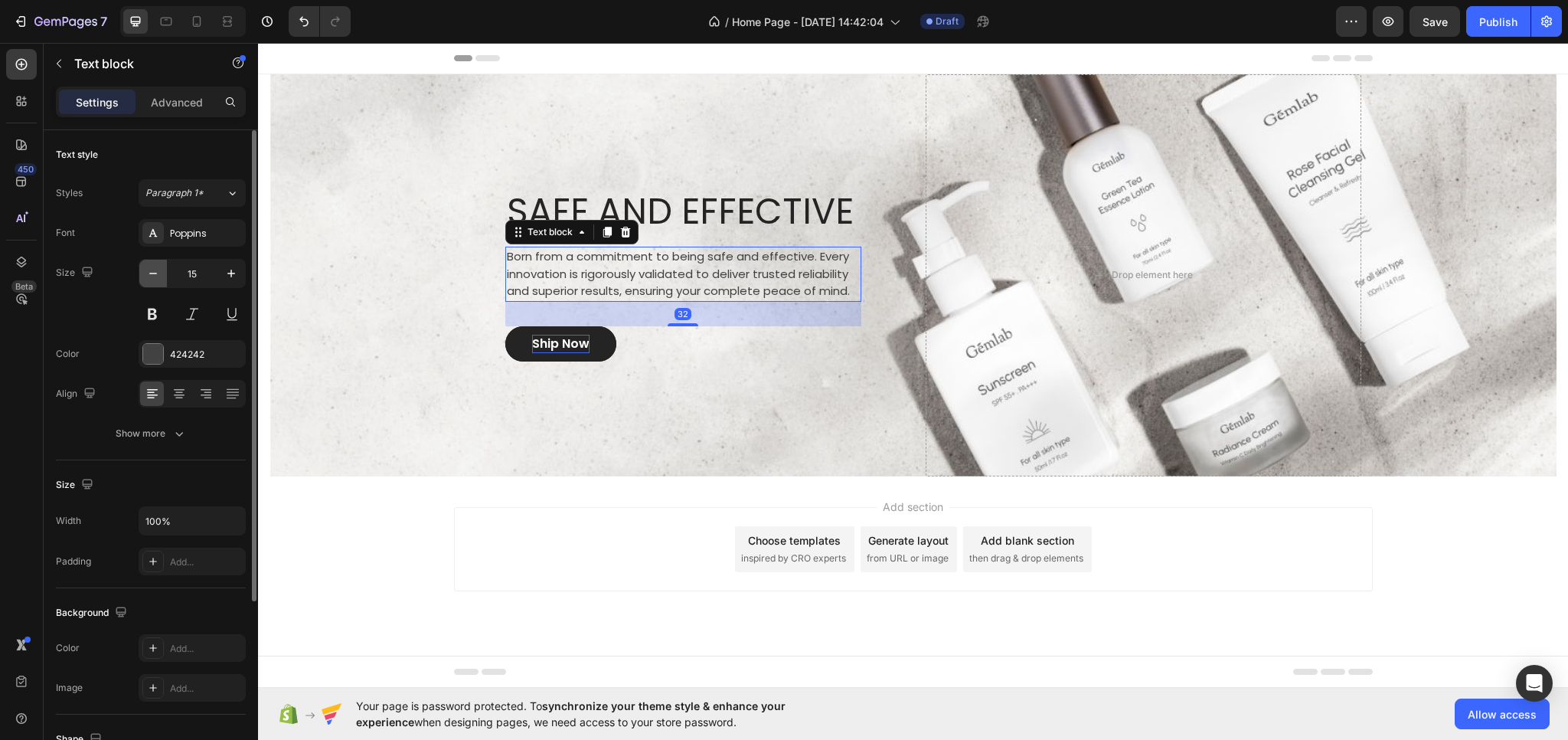
click at [148, 277] on icon "button" at bounding box center [153, 272] width 15 height 15
type input "14"
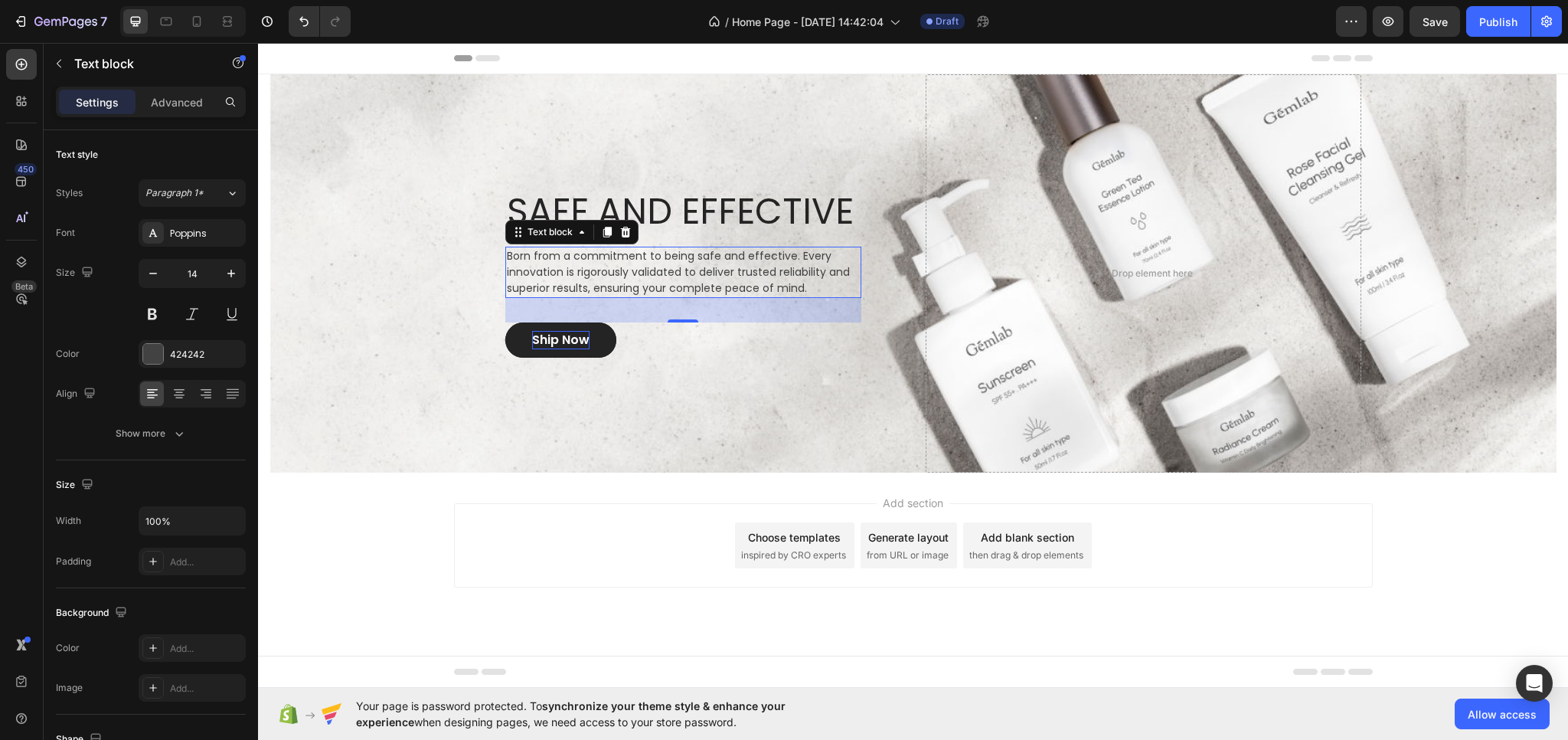
click at [485, 539] on div "Add section Choose templates inspired by CRO experts Generate layout from URL o…" at bounding box center [914, 545] width 919 height 84
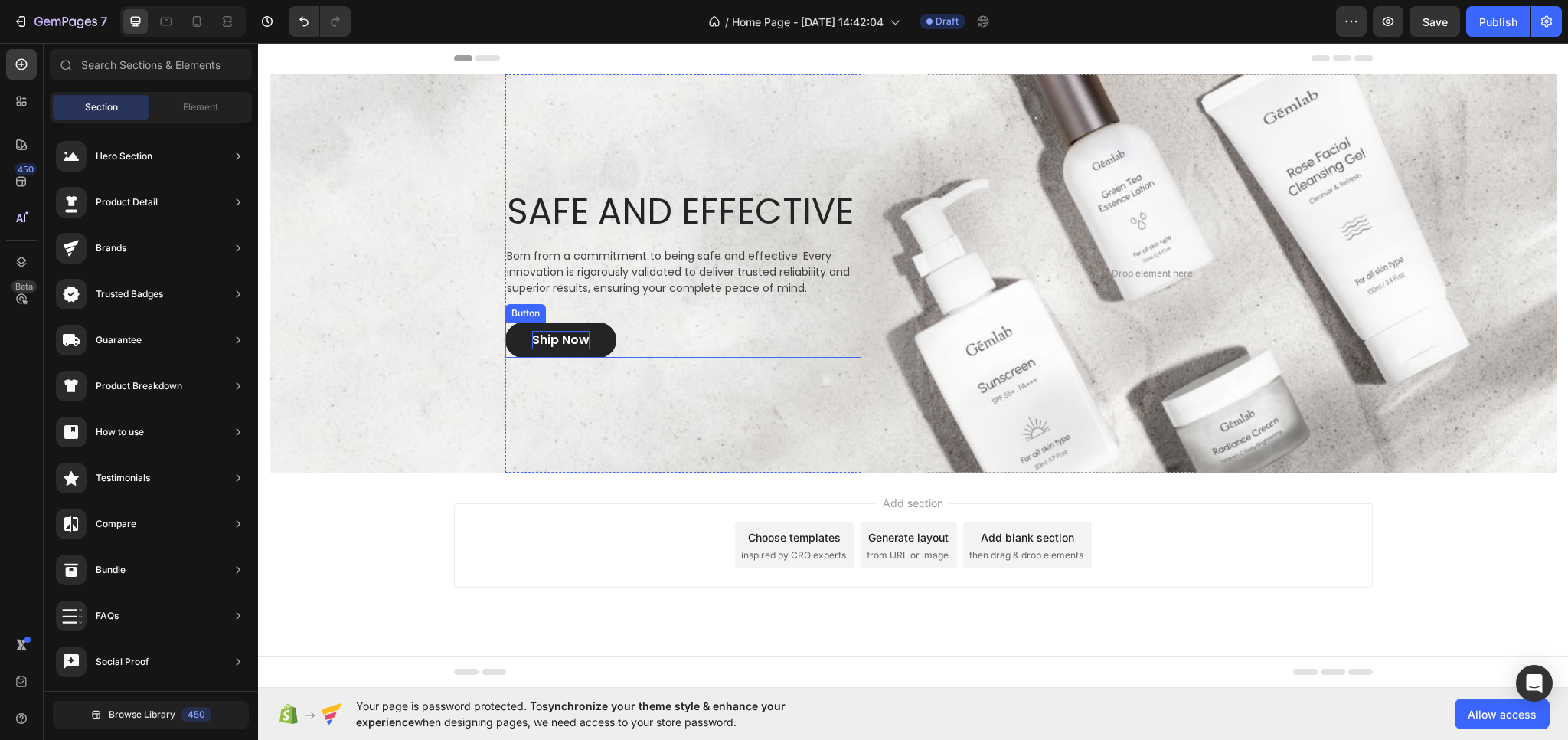
click at [569, 335] on p "Ship Now" at bounding box center [561, 340] width 58 height 19
click at [350, 511] on div "Add section Choose templates inspired by CRO experts Generate layout from URL o…" at bounding box center [913, 566] width 1311 height 188
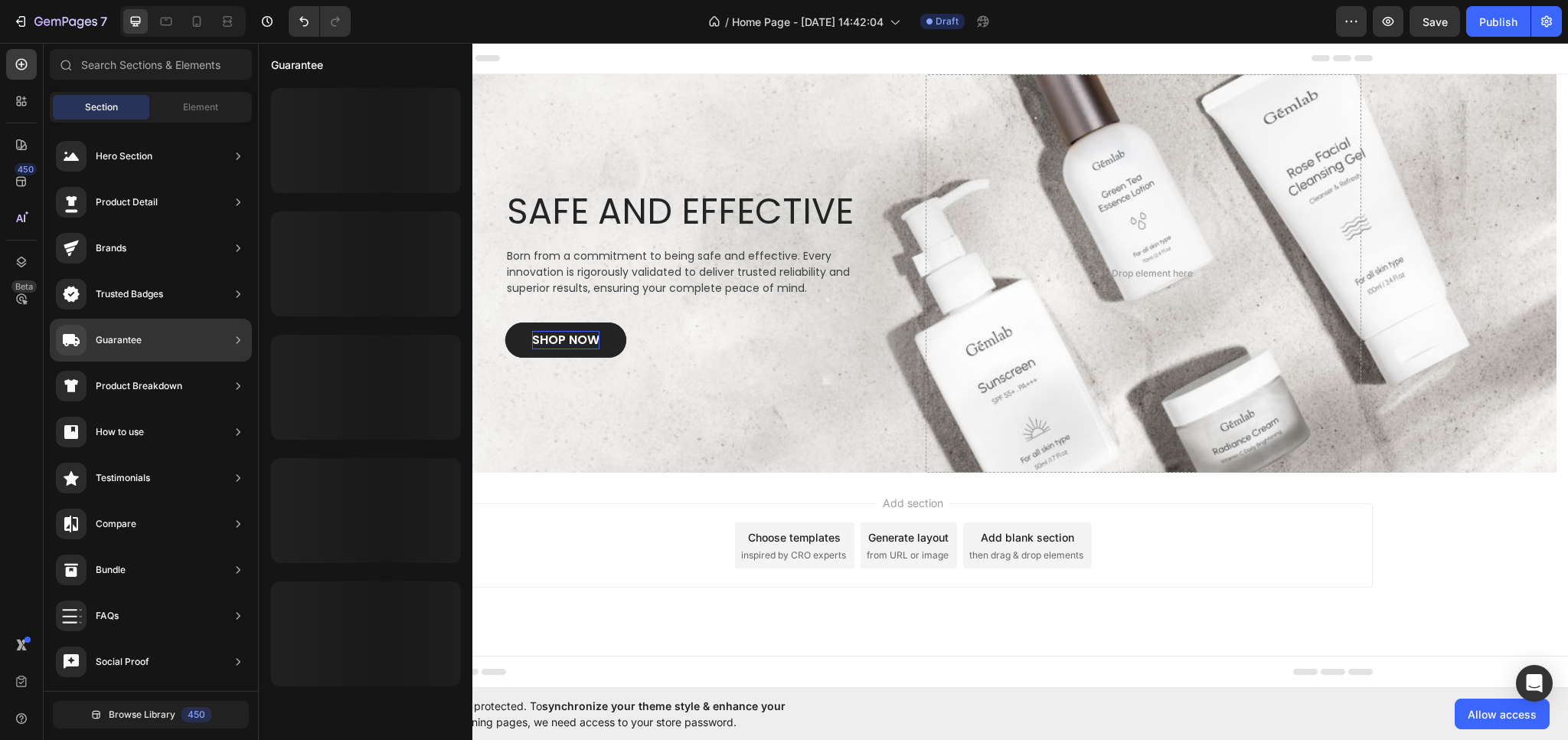
scroll to position [0, 0]
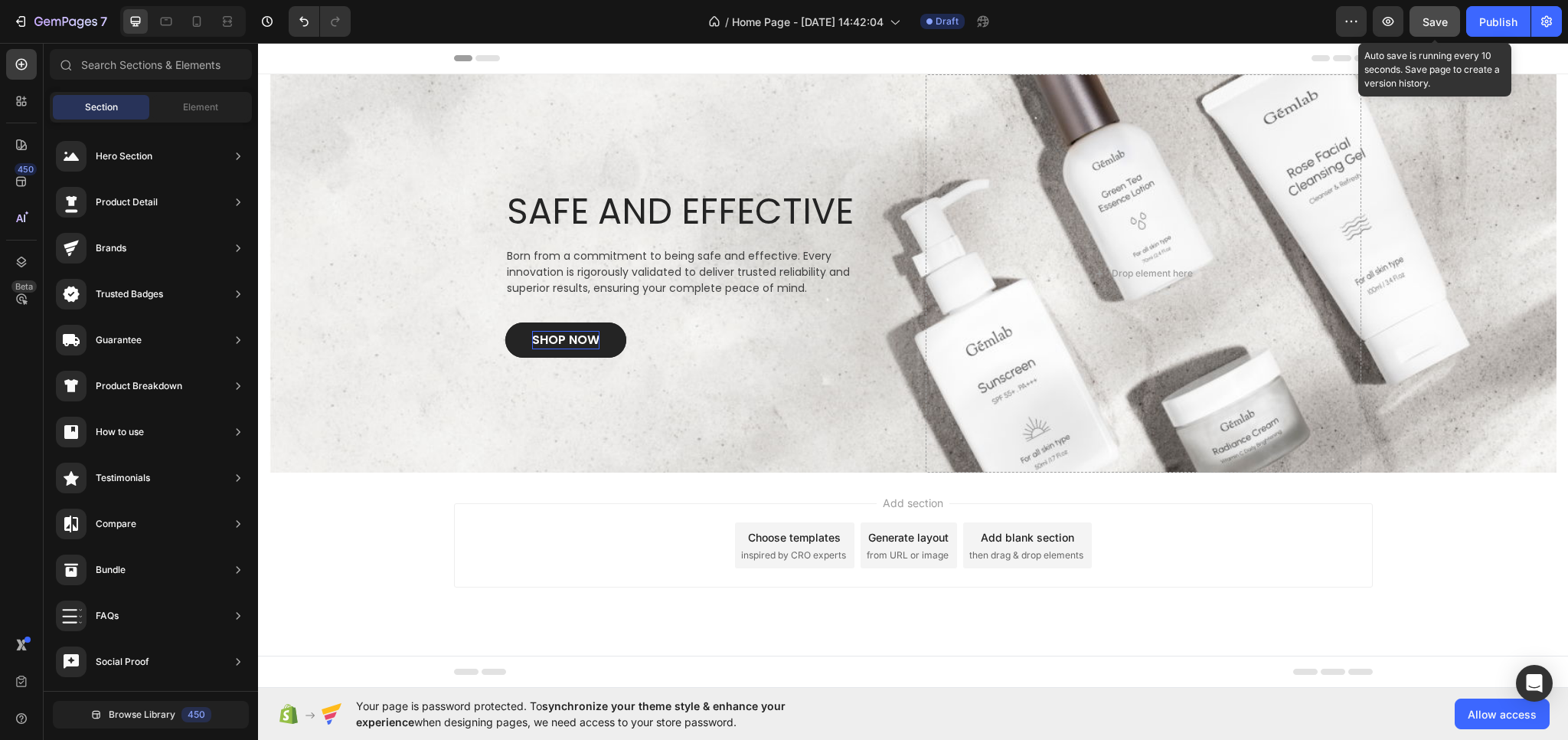
click at [1422, 25] on button "Save" at bounding box center [1435, 21] width 51 height 31
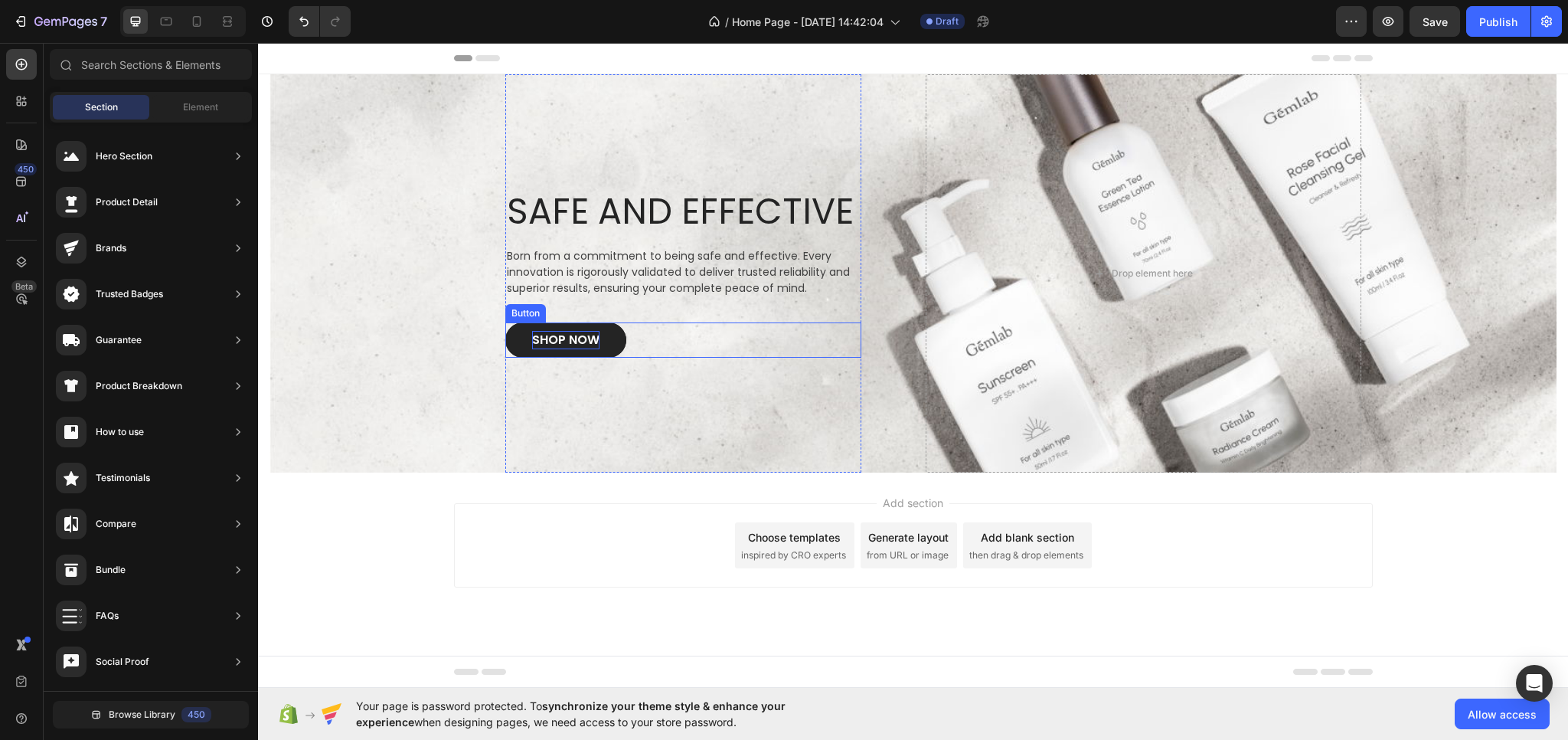
click at [597, 348] on p "SHOP NOW" at bounding box center [566, 340] width 67 height 19
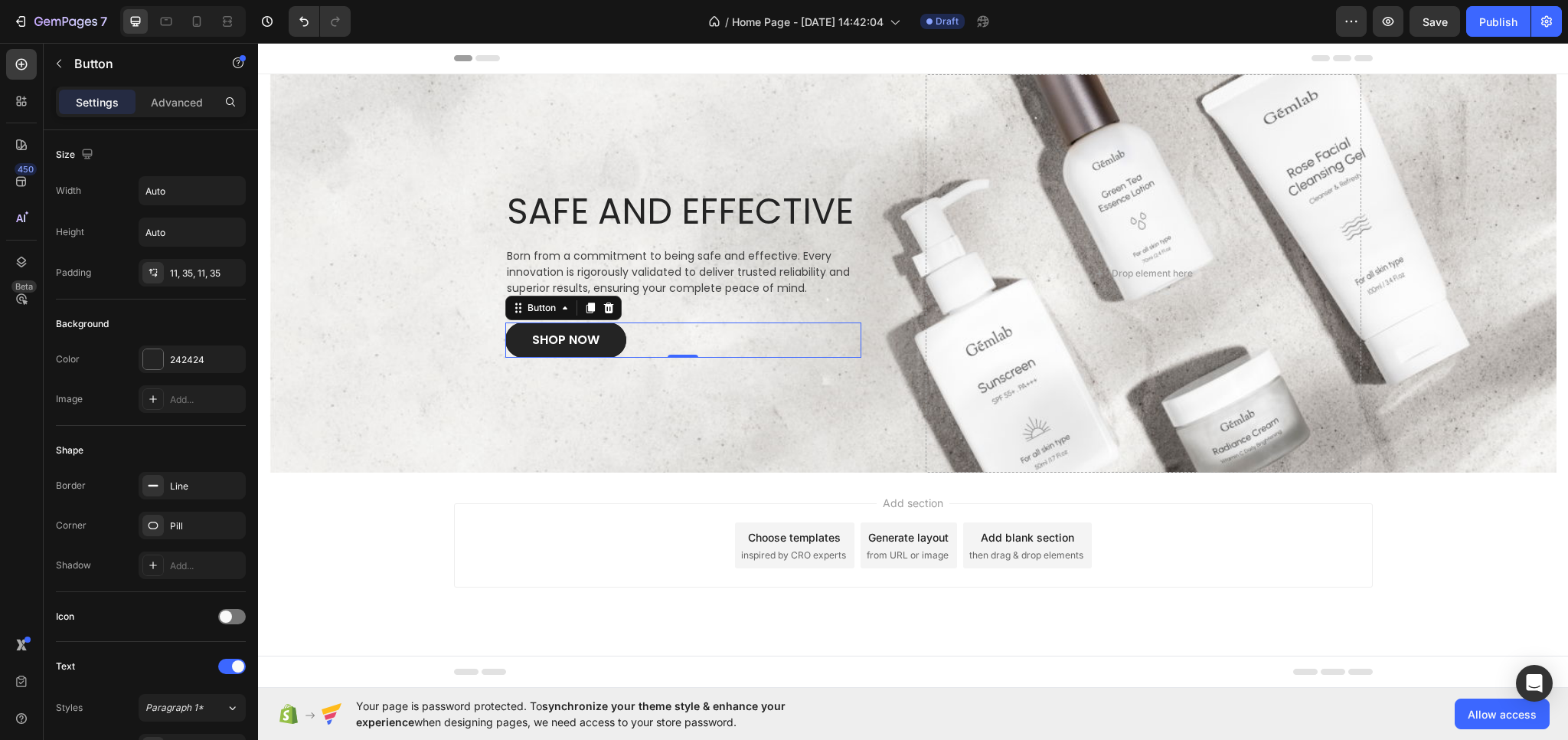
click at [610, 344] on link "SHOP NOW" at bounding box center [566, 340] width 121 height 35
click at [515, 341] on link "SHOP NOW" at bounding box center [566, 340] width 121 height 35
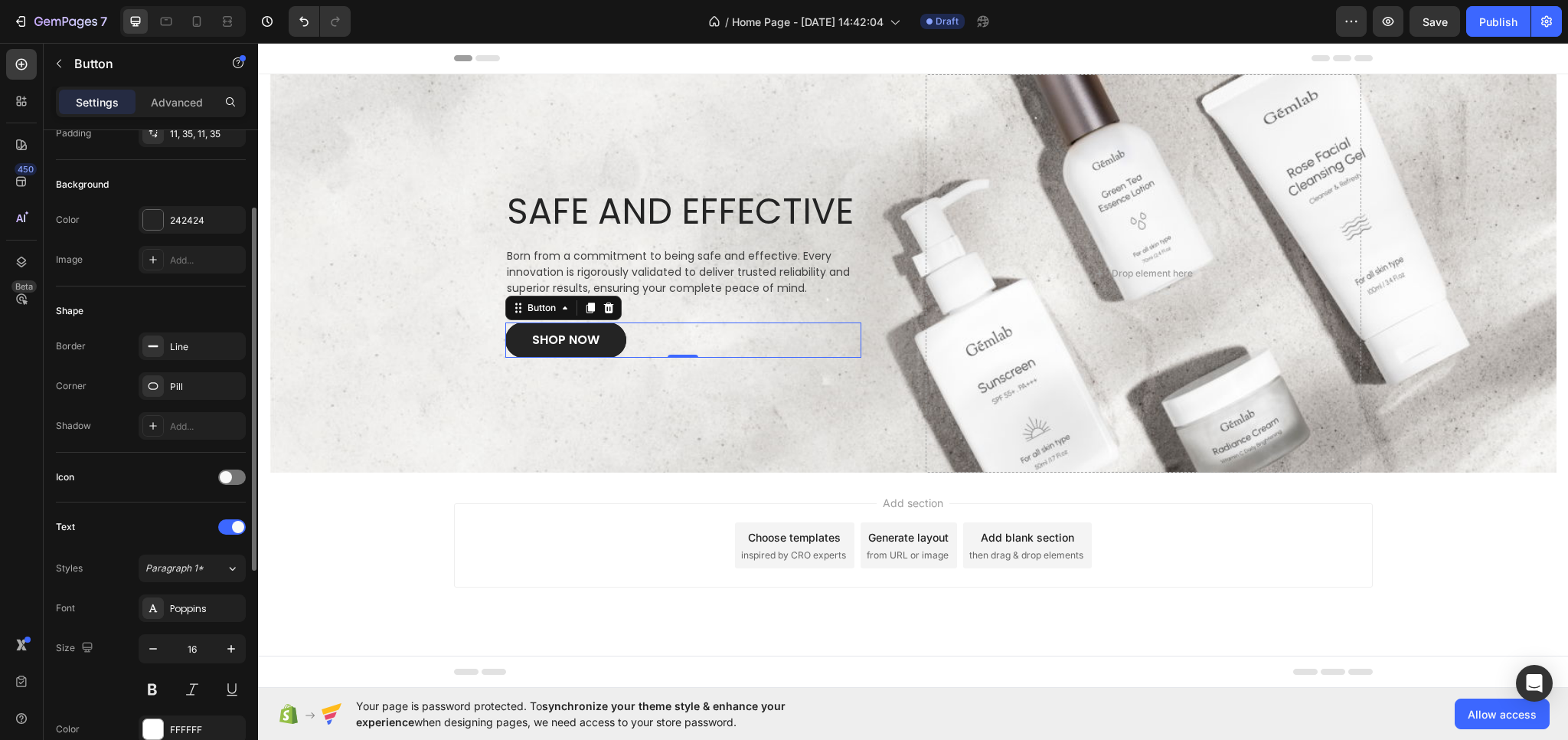
scroll to position [63, 0]
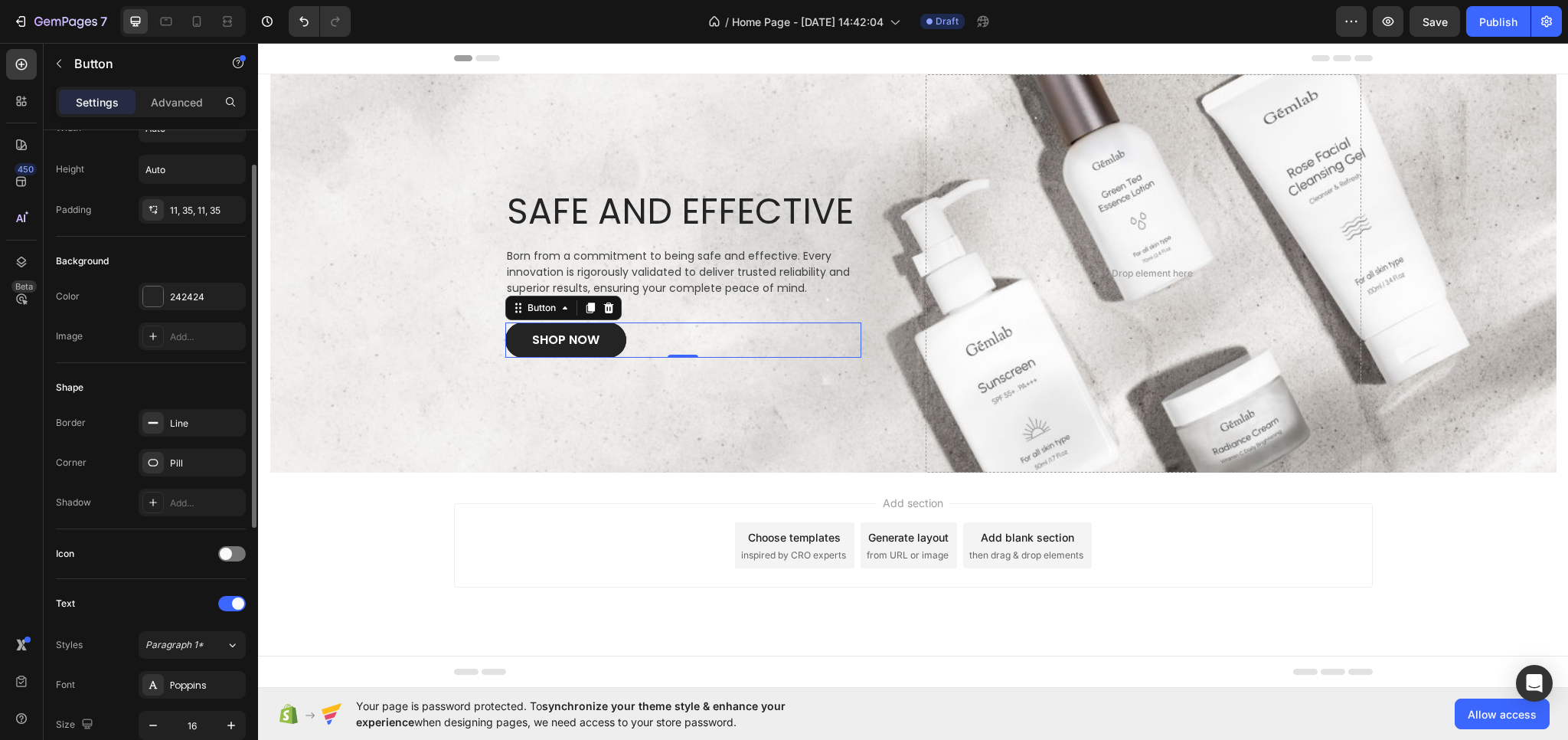
click at [148, 258] on div "Background" at bounding box center [151, 261] width 190 height 25
click at [235, 256] on div "Background" at bounding box center [151, 261] width 190 height 25
click at [189, 302] on div "242424" at bounding box center [193, 297] width 44 height 14
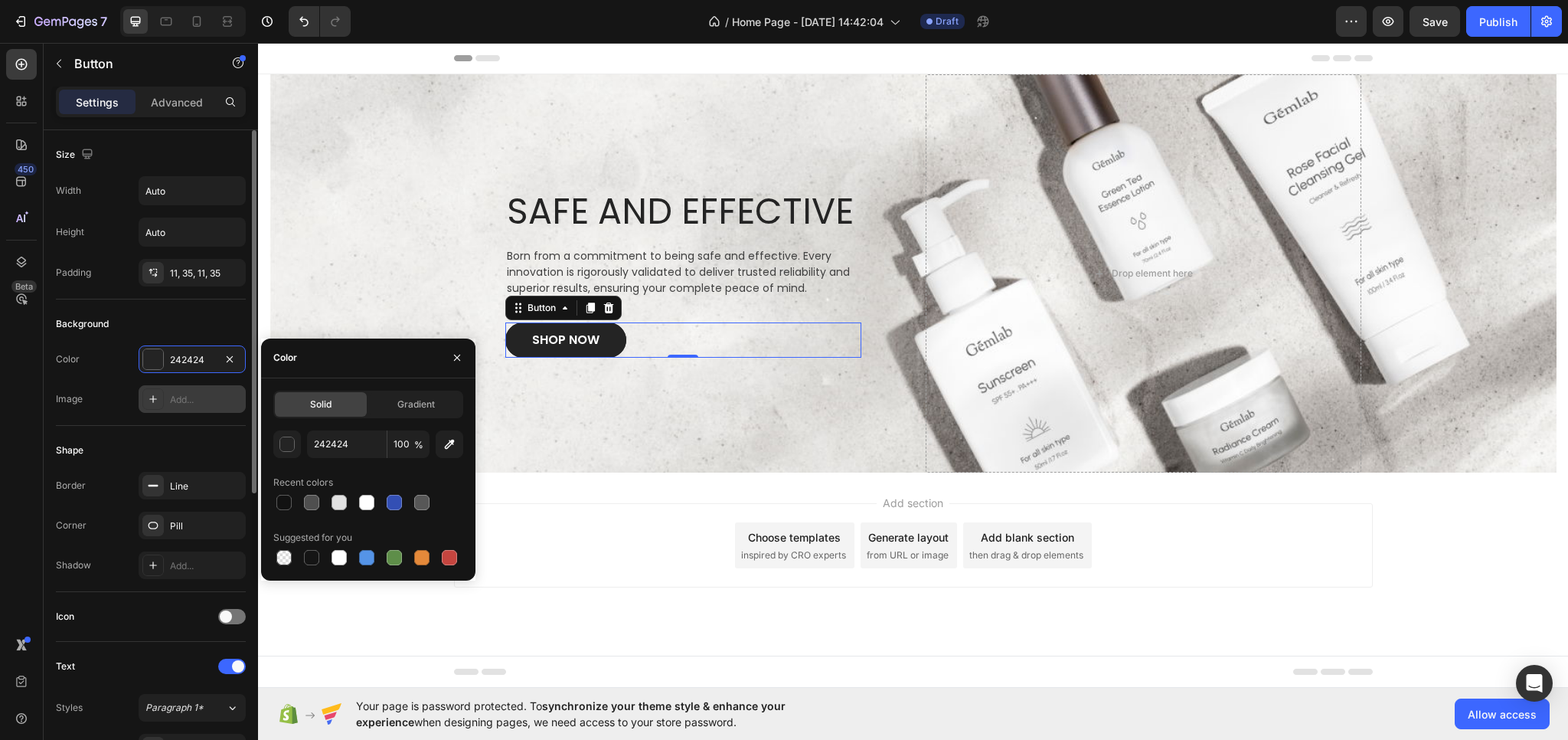
scroll to position [230, 0]
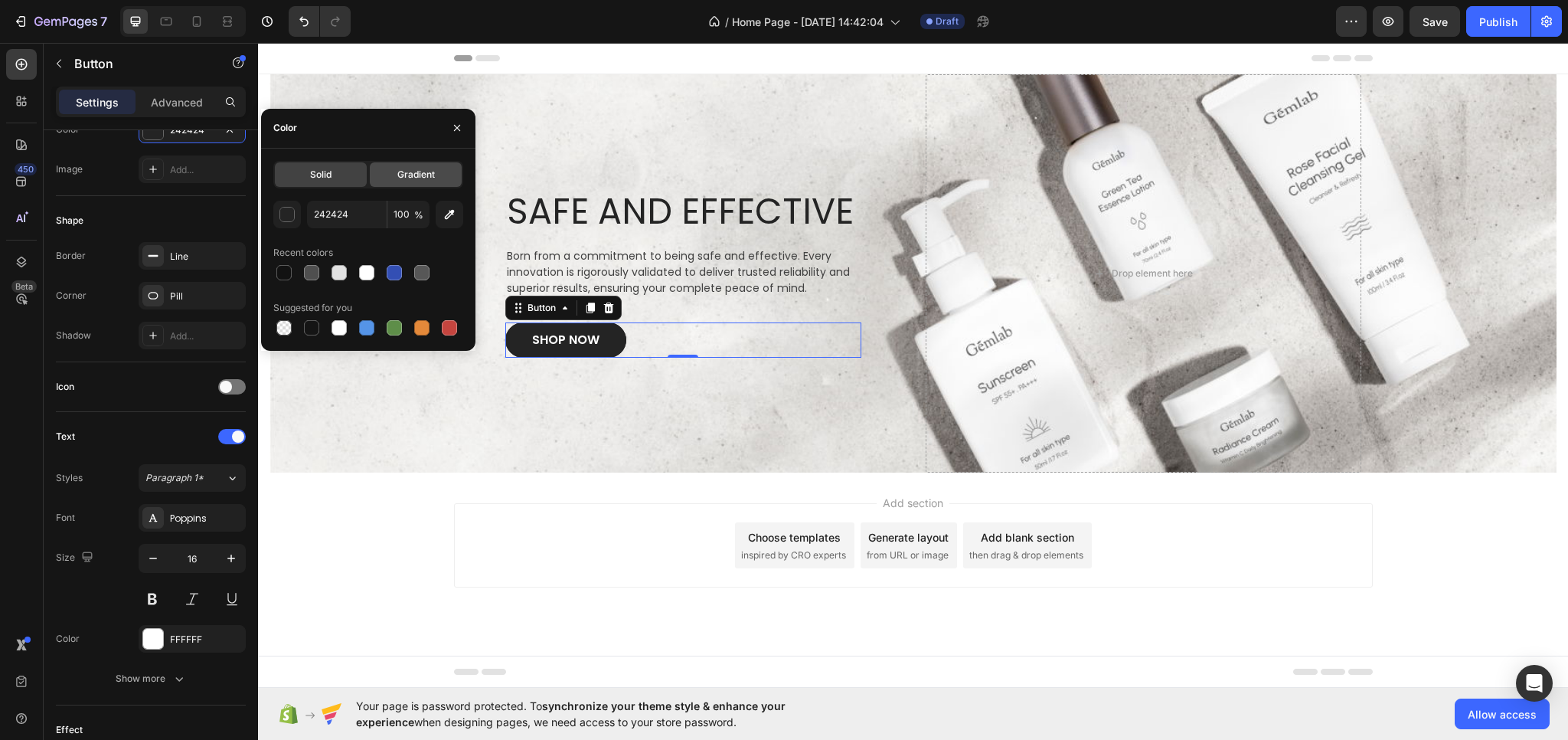
click at [415, 169] on span "Gradient" at bounding box center [416, 175] width 37 height 14
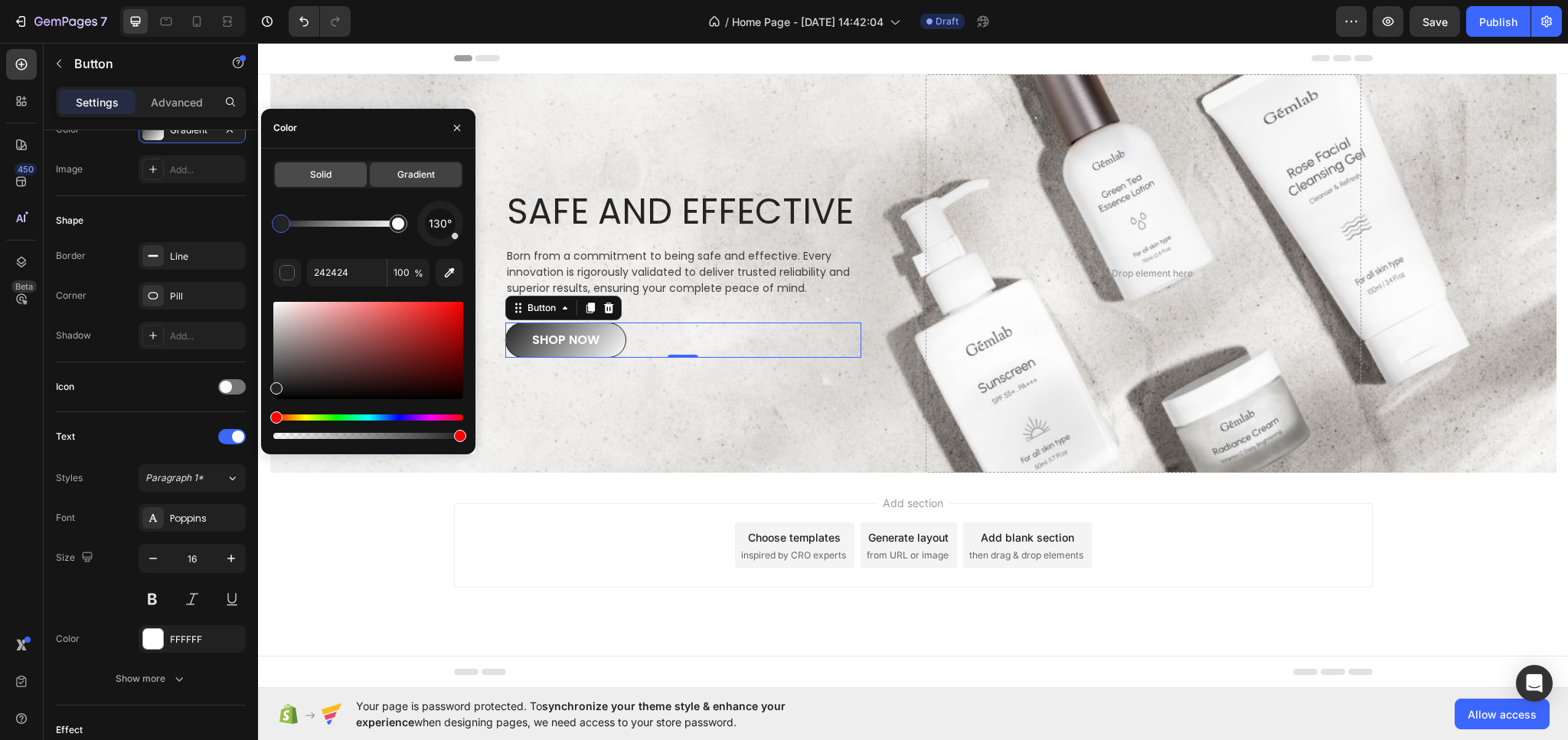
click at [332, 177] on div "Solid" at bounding box center [321, 175] width 92 height 25
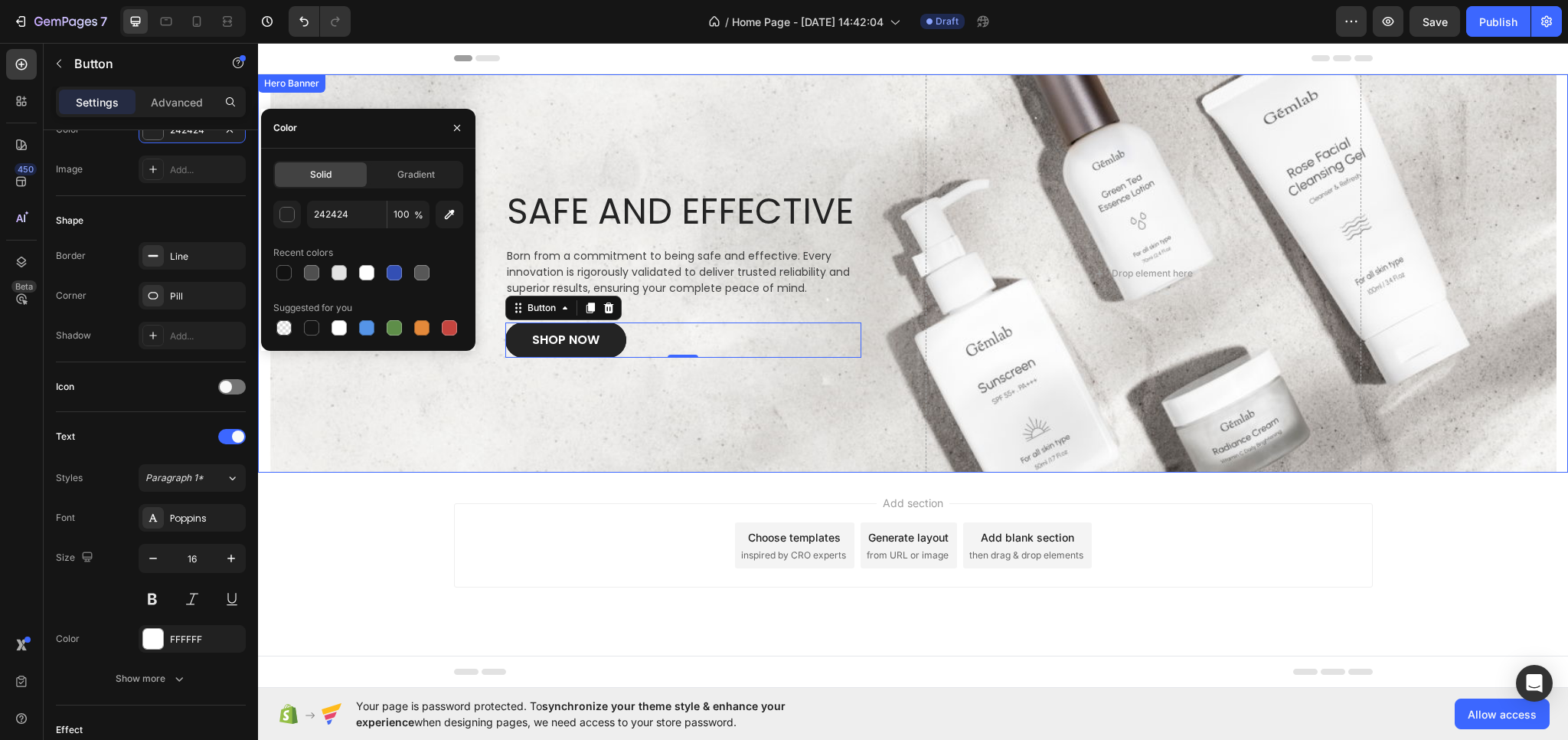
click at [445, 391] on div "Overlay" at bounding box center [913, 273] width 1288 height 398
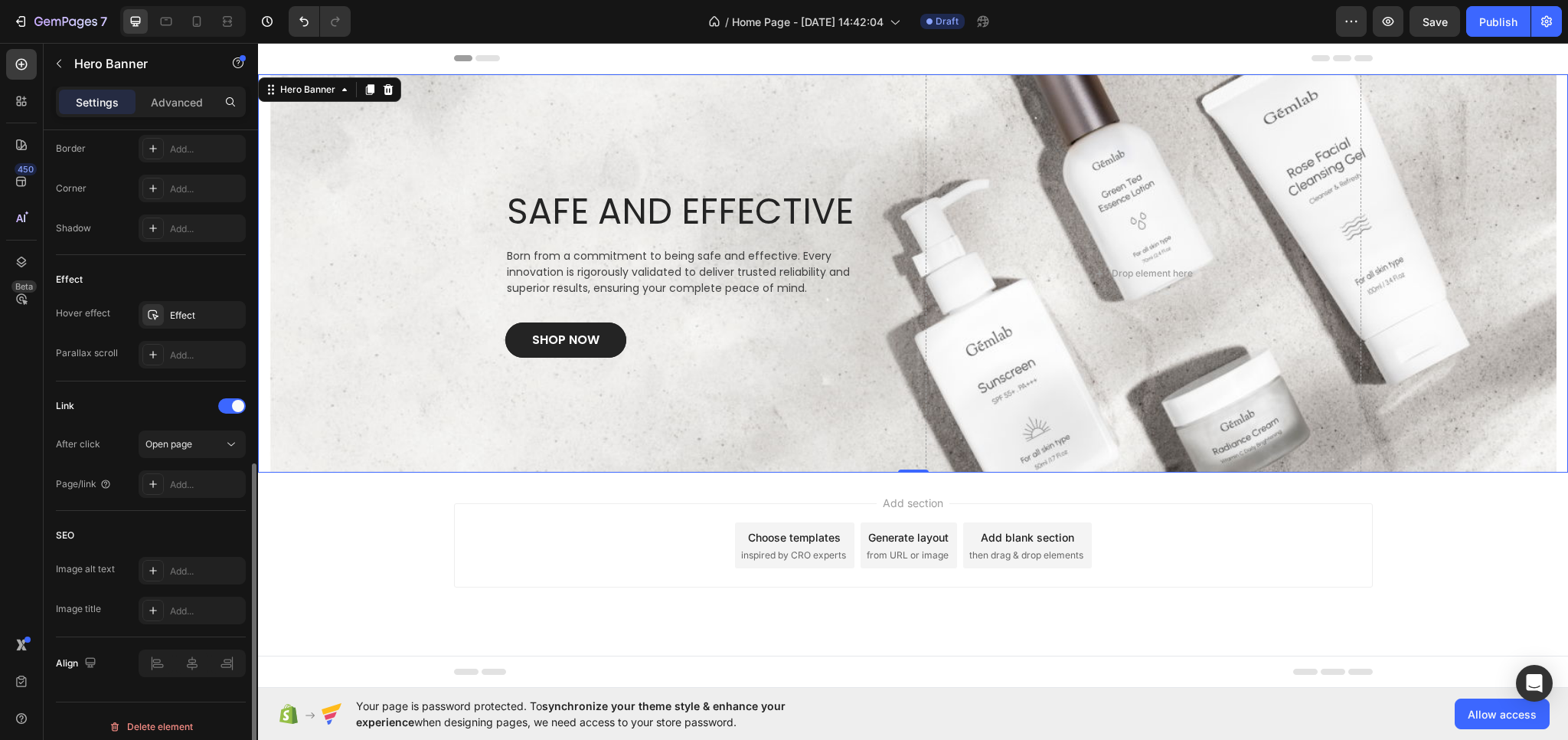
scroll to position [698, 0]
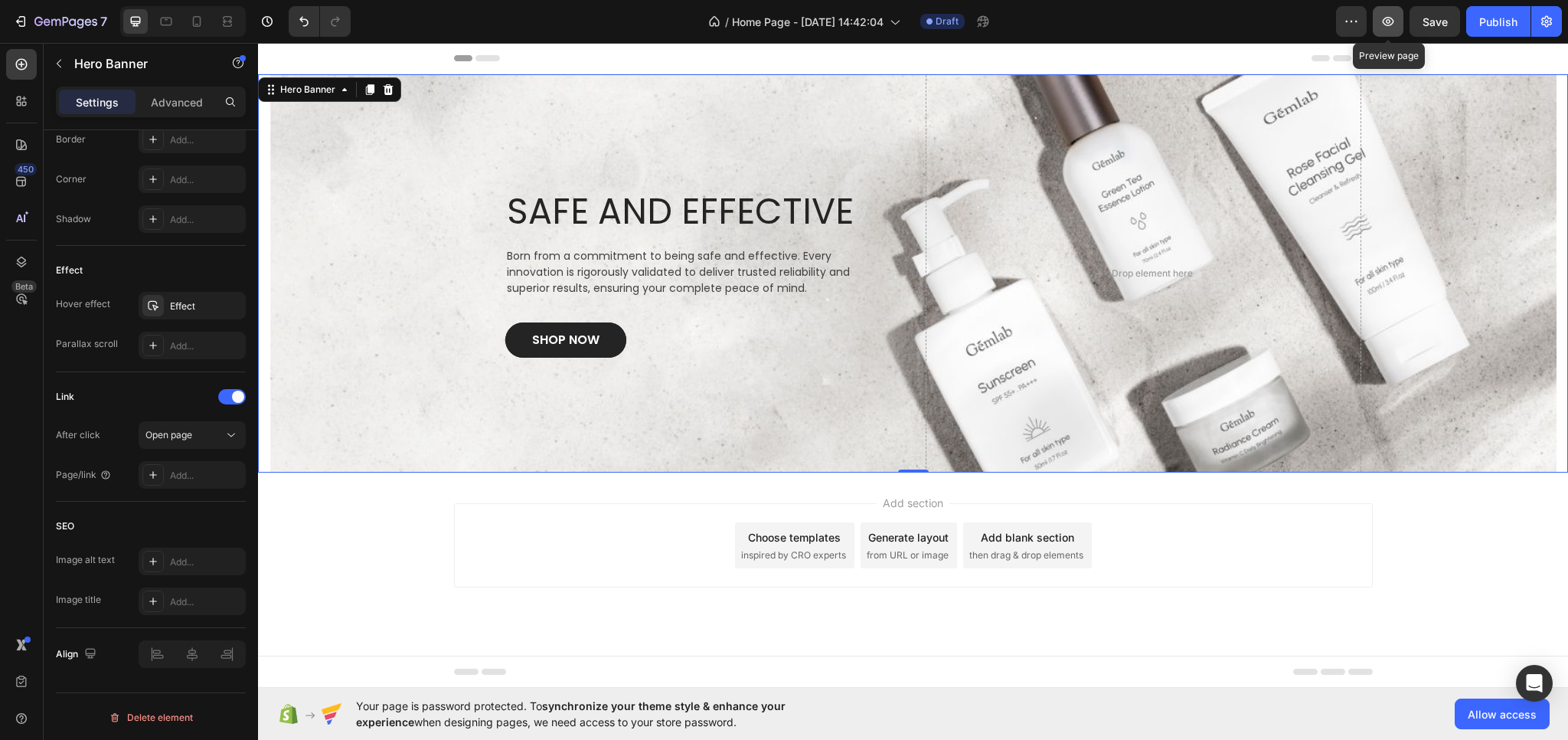
click at [1397, 13] on button "button" at bounding box center [1388, 21] width 31 height 31
click at [1434, 25] on span "Save" at bounding box center [1436, 21] width 25 height 13
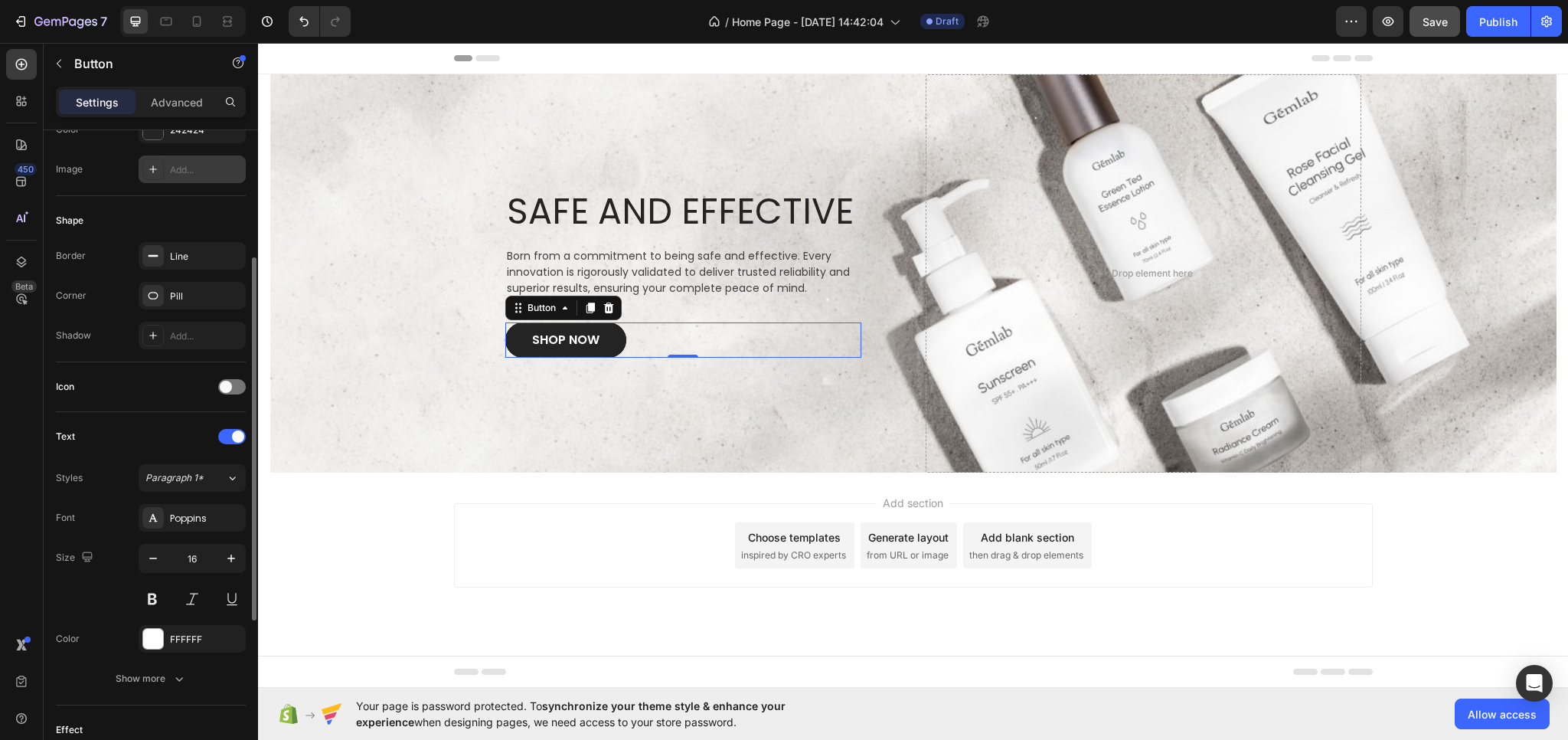
scroll to position [306, 0]
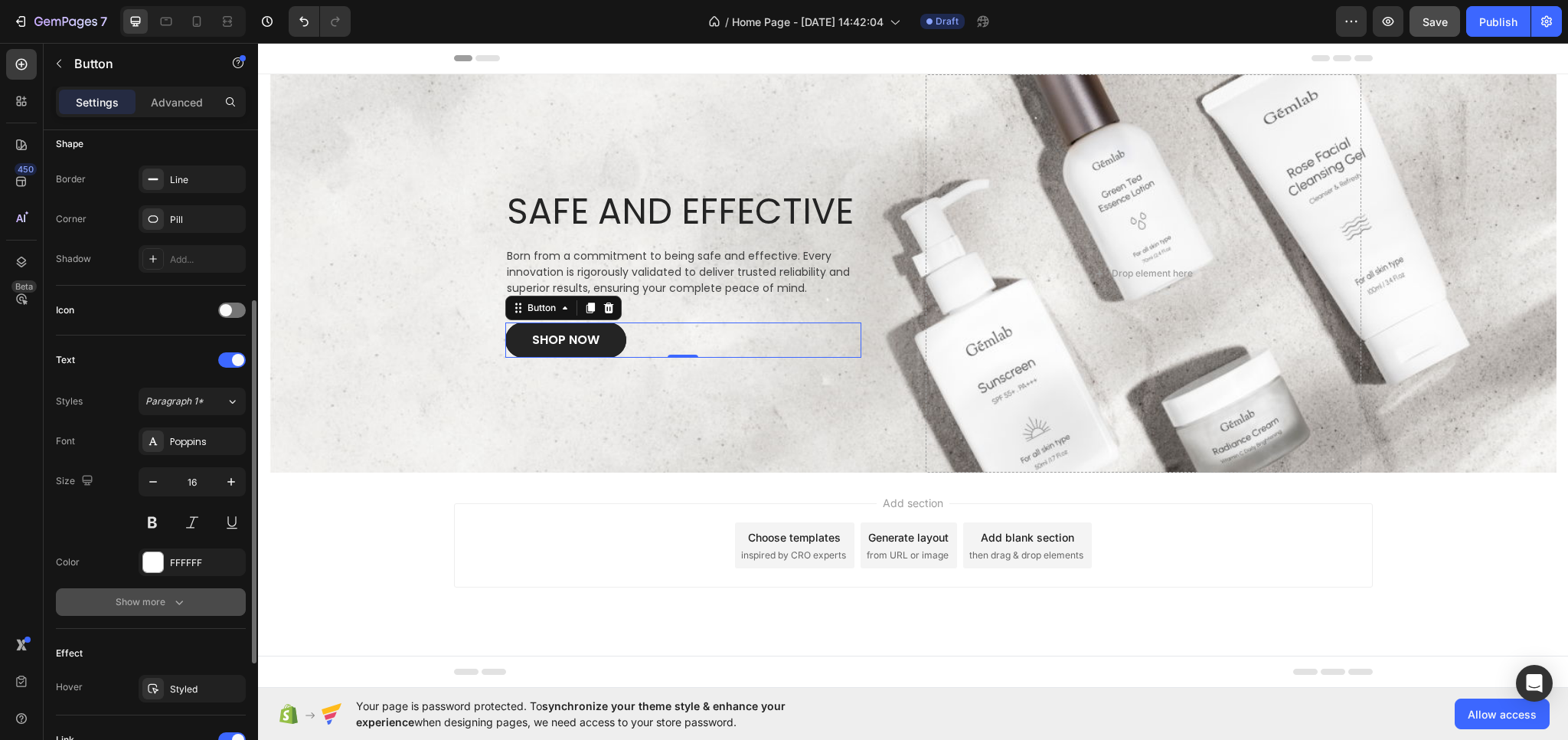
click at [164, 599] on div "Show more" at bounding box center [151, 602] width 71 height 15
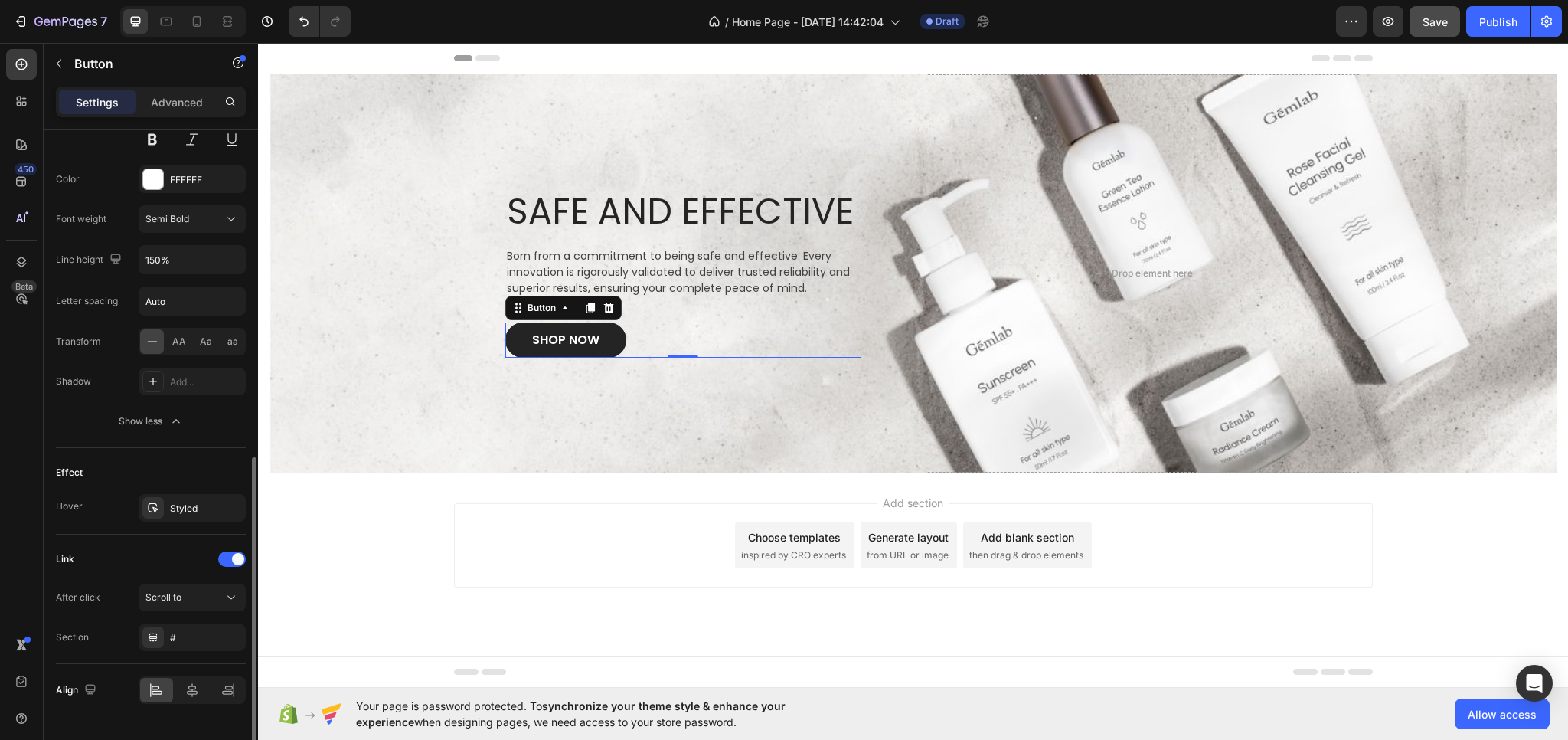
scroll to position [724, 0]
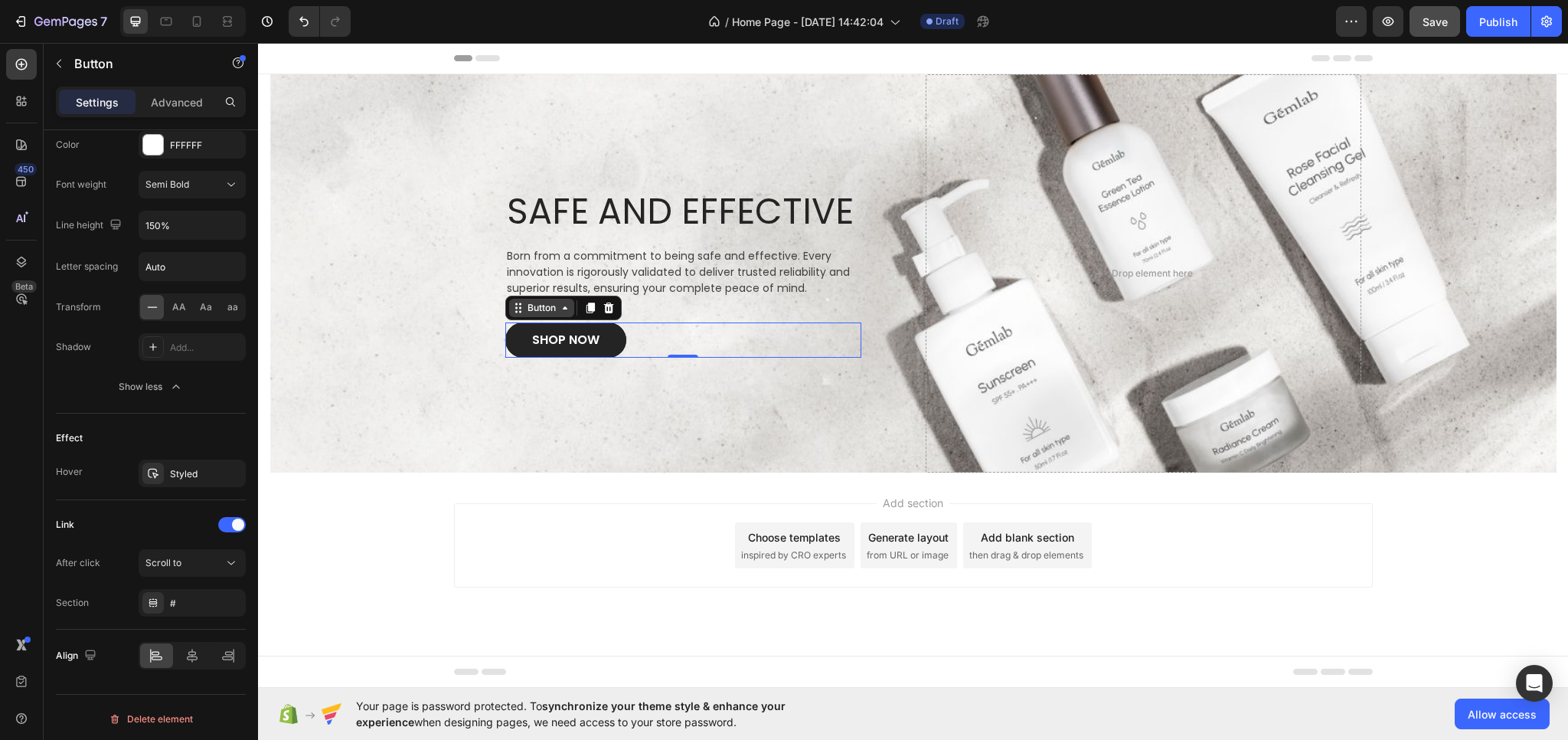
click at [545, 311] on div "Button" at bounding box center [541, 308] width 35 height 14
click at [521, 338] on link "SHOP NOW" at bounding box center [566, 340] width 121 height 35
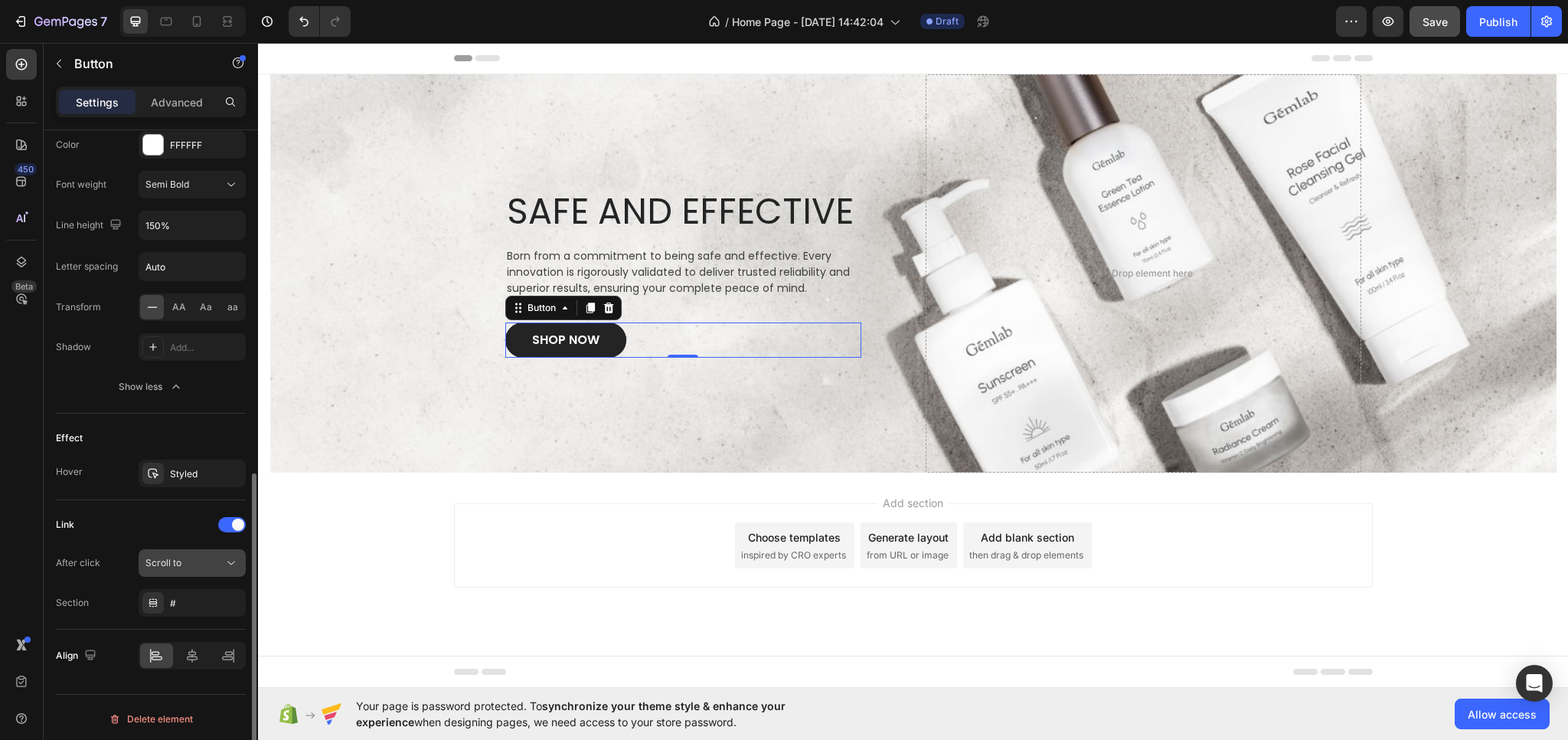
click at [194, 560] on div "Scroll to" at bounding box center [185, 563] width 78 height 14
click at [154, 503] on div "Link After click Scroll to Section #" at bounding box center [151, 565] width 190 height 130
click at [174, 601] on div "#" at bounding box center [193, 603] width 44 height 14
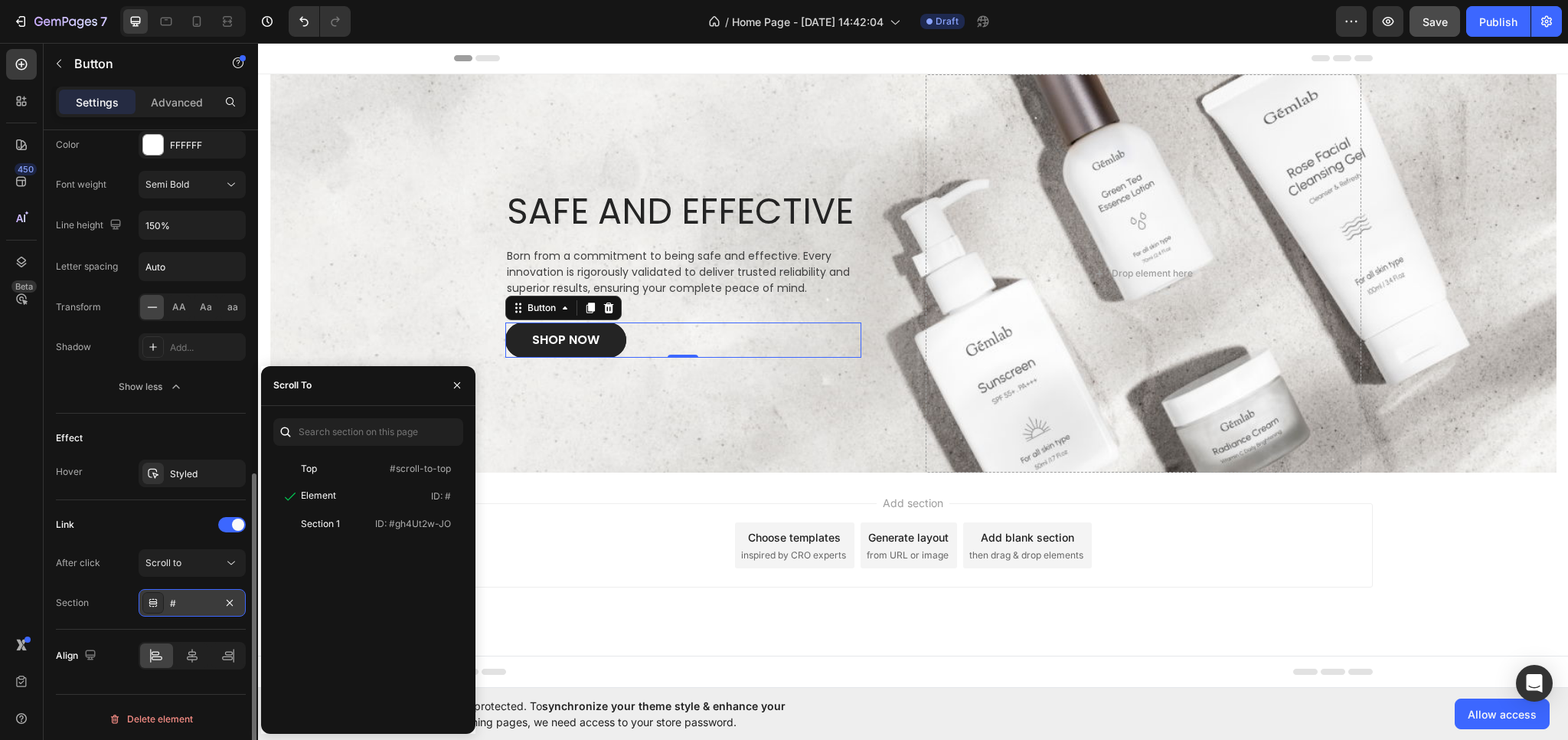
click at [157, 607] on div at bounding box center [154, 602] width 21 height 21
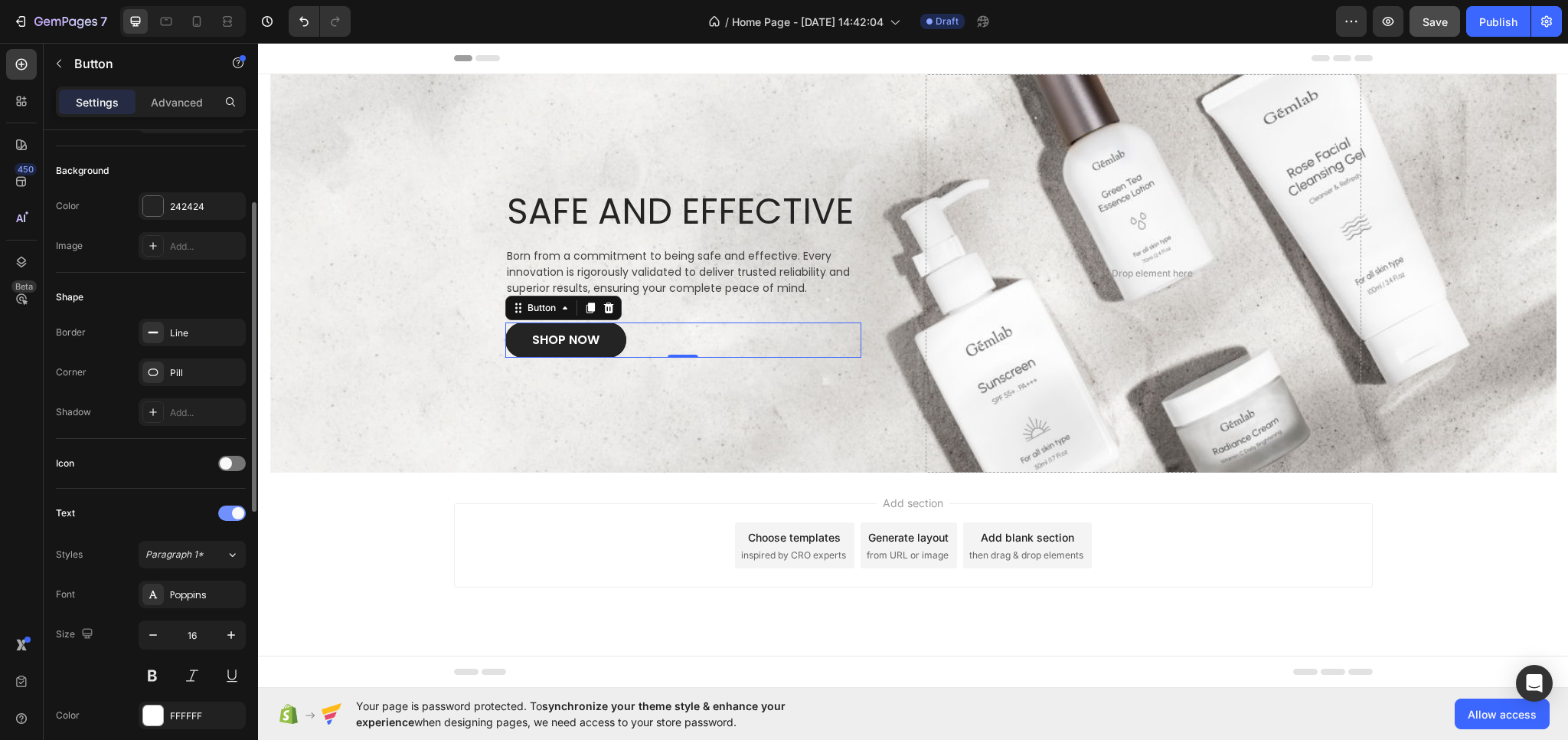
scroll to position [230, 0]
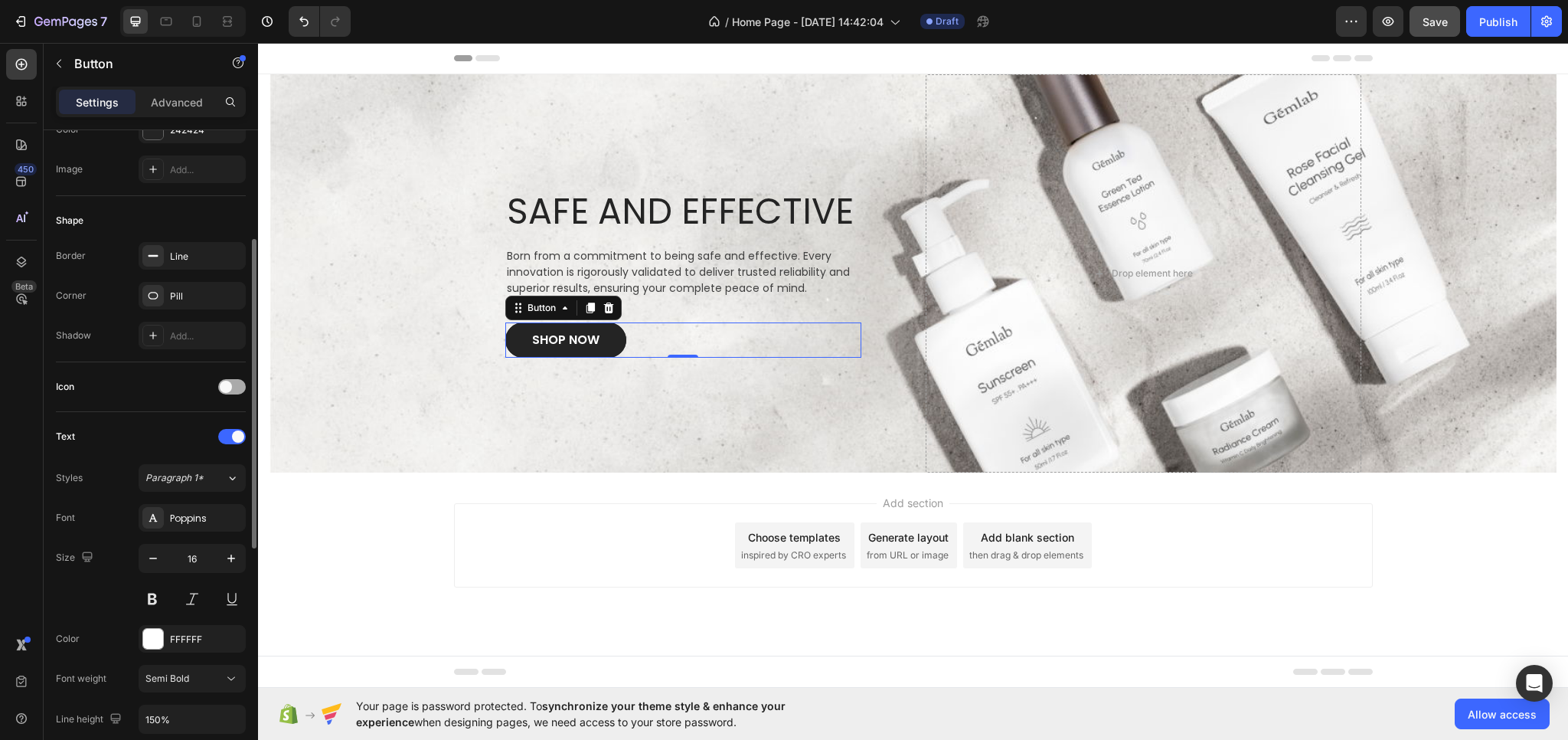
click at [231, 383] on span at bounding box center [226, 387] width 12 height 12
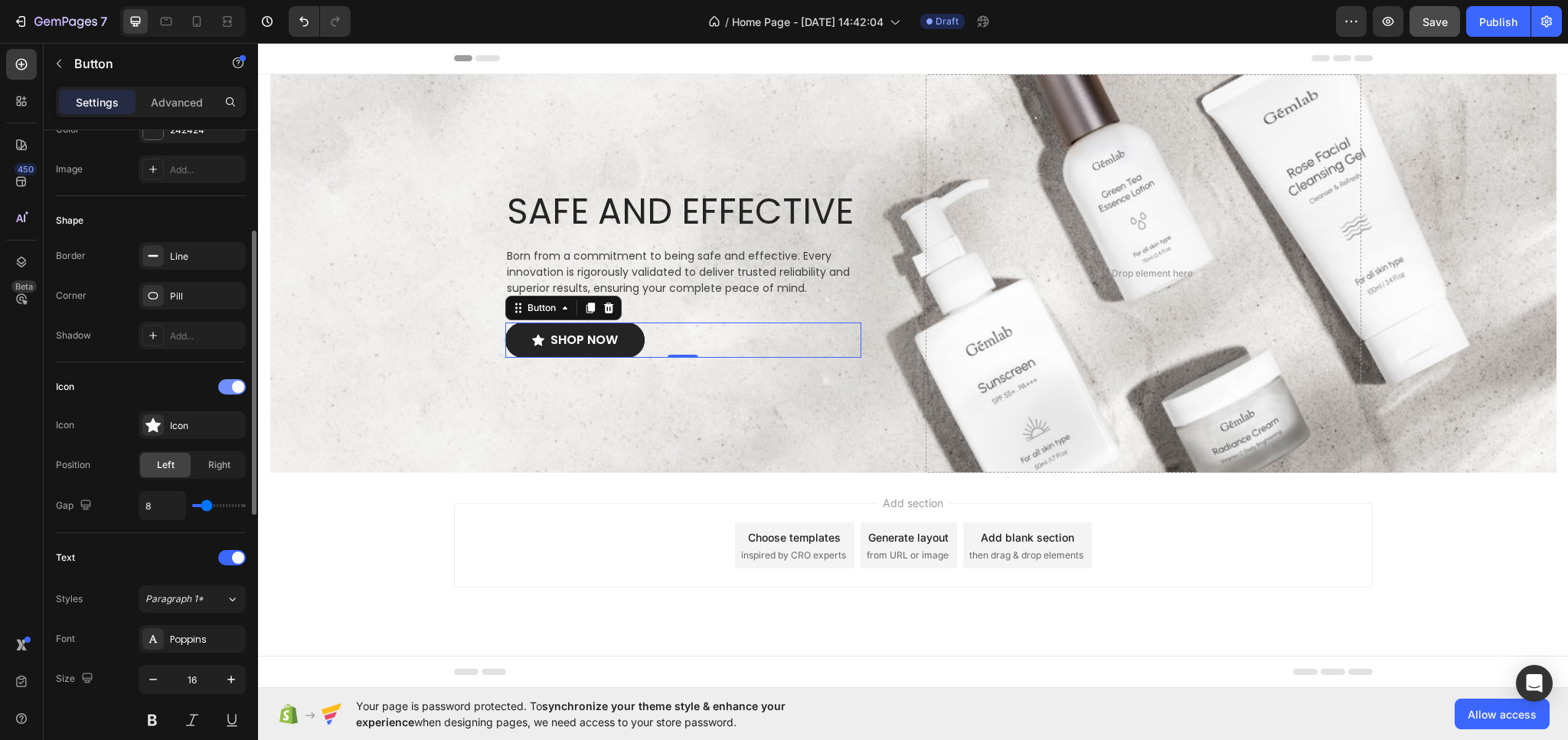
click at [236, 382] on span at bounding box center [238, 387] width 12 height 12
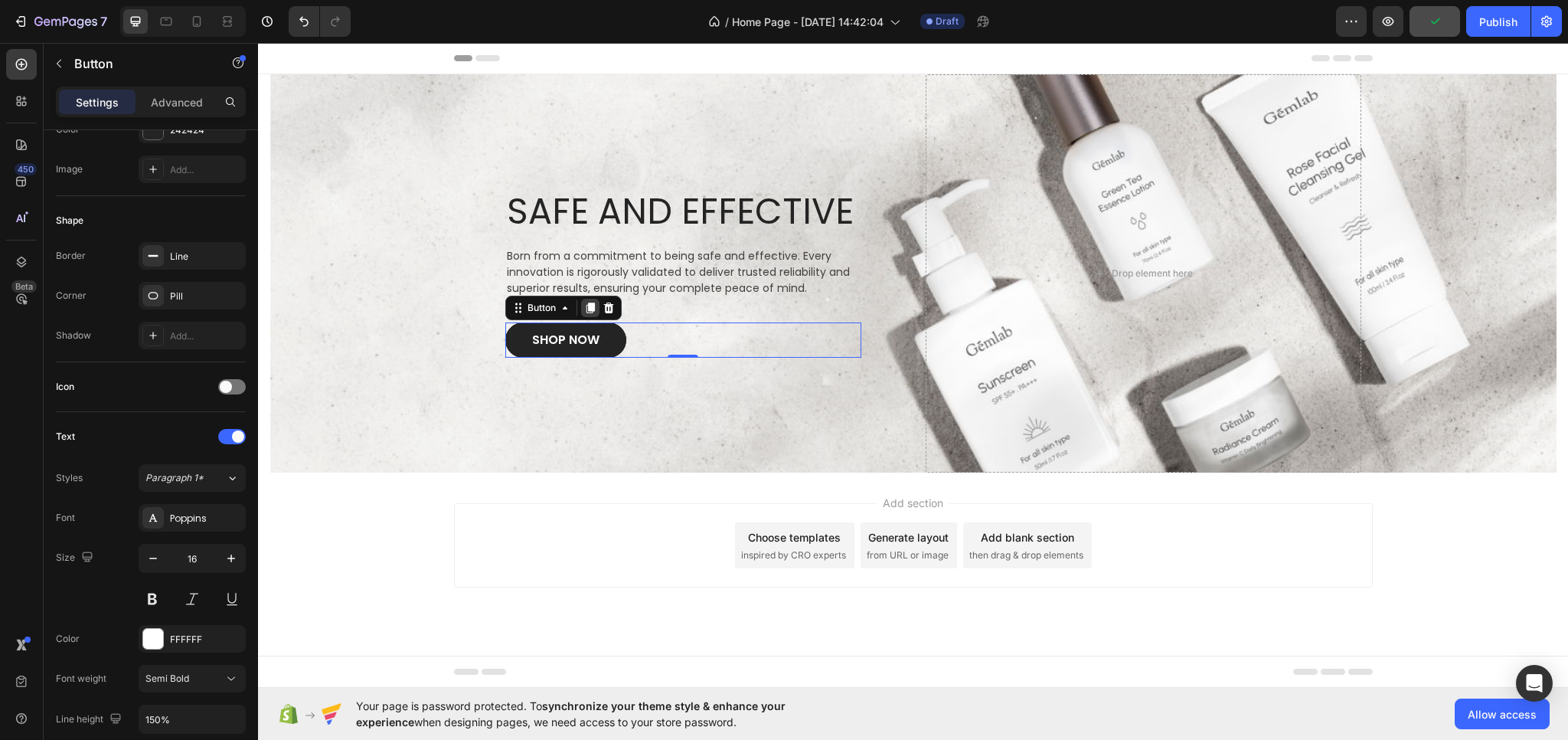
click at [588, 303] on icon at bounding box center [589, 308] width 8 height 11
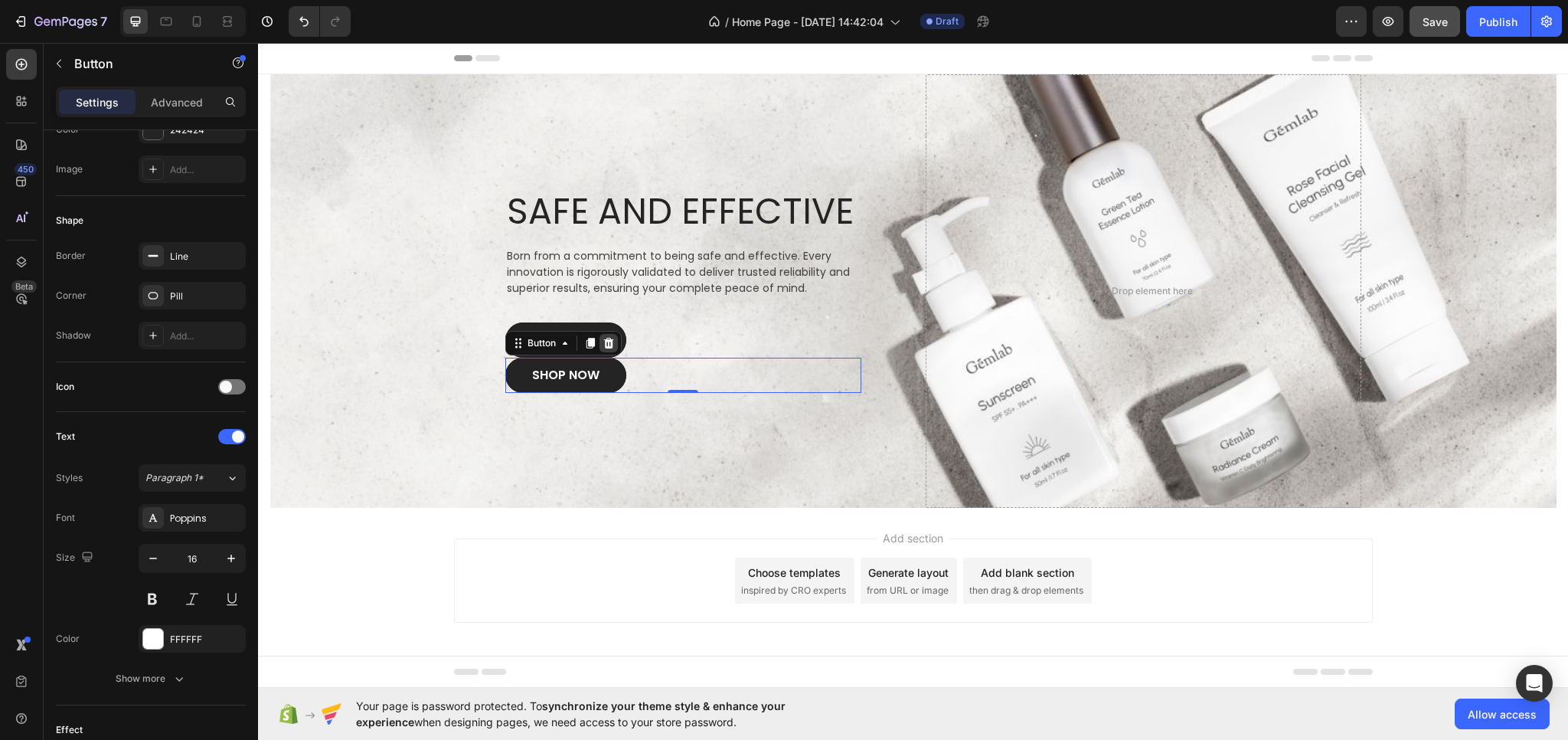
click at [603, 339] on icon at bounding box center [608, 343] width 10 height 11
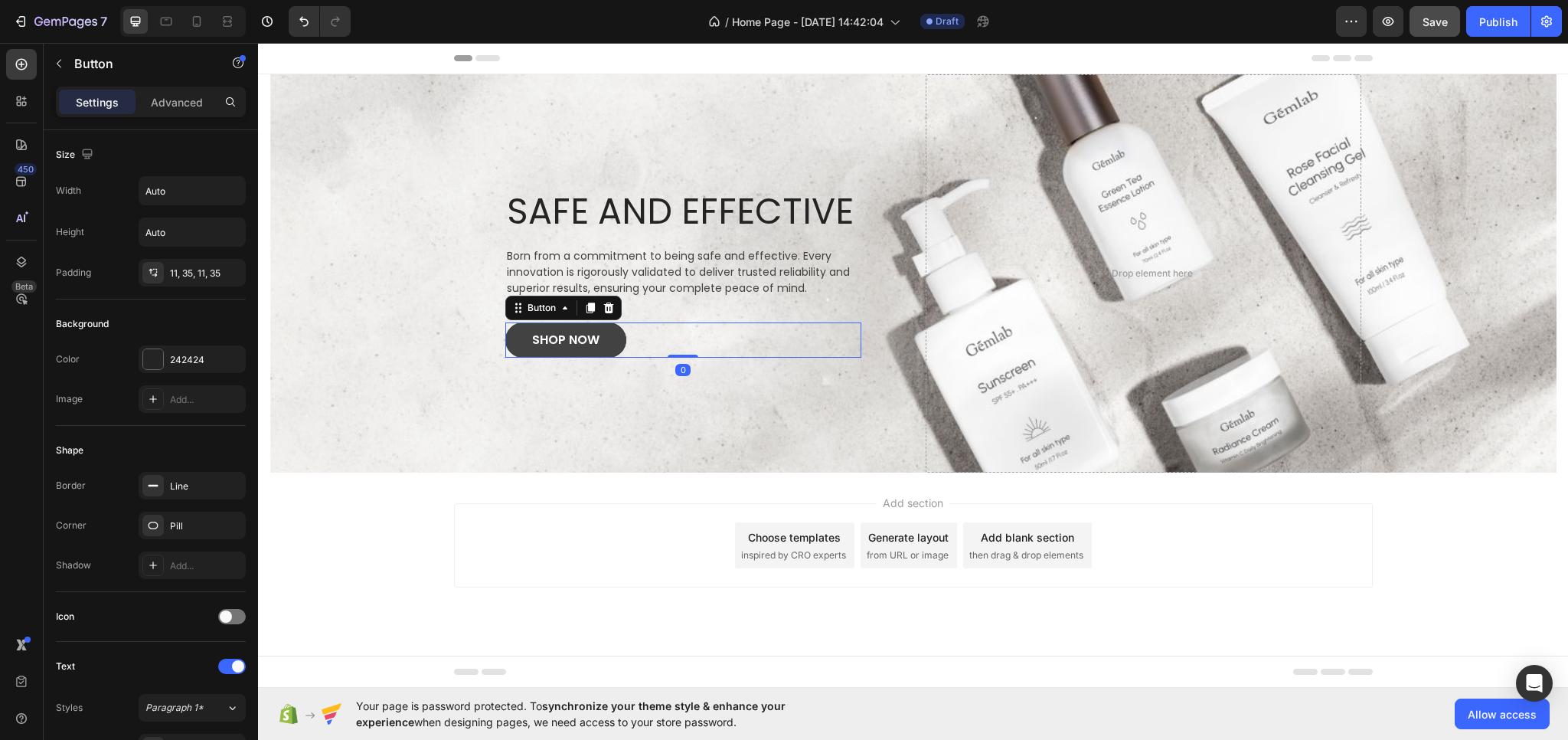
click at [519, 337] on link "SHOP NOW" at bounding box center [566, 340] width 121 height 35
click at [512, 314] on div "Button" at bounding box center [541, 308] width 65 height 19
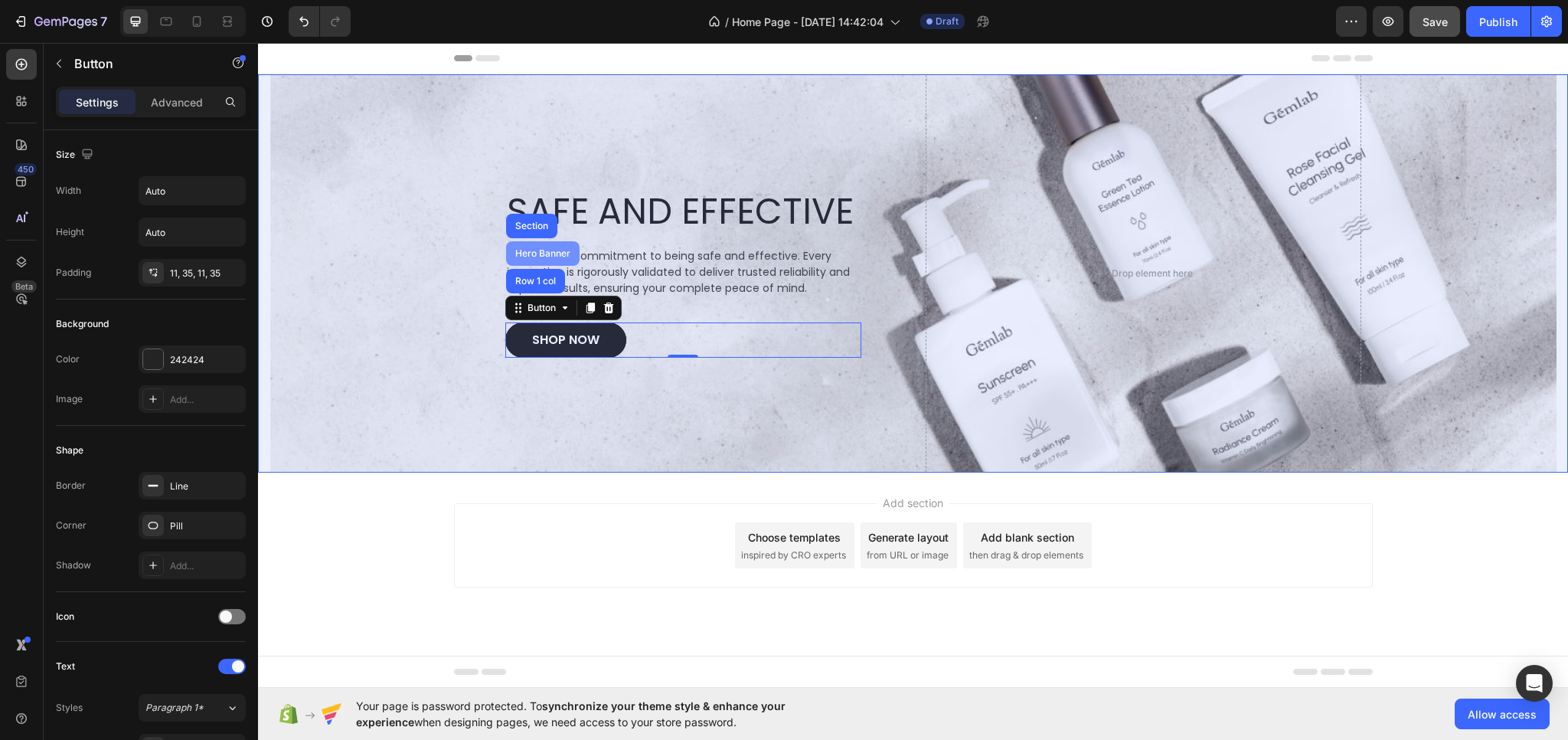
click at [549, 243] on div "Hero Banner" at bounding box center [542, 254] width 74 height 25
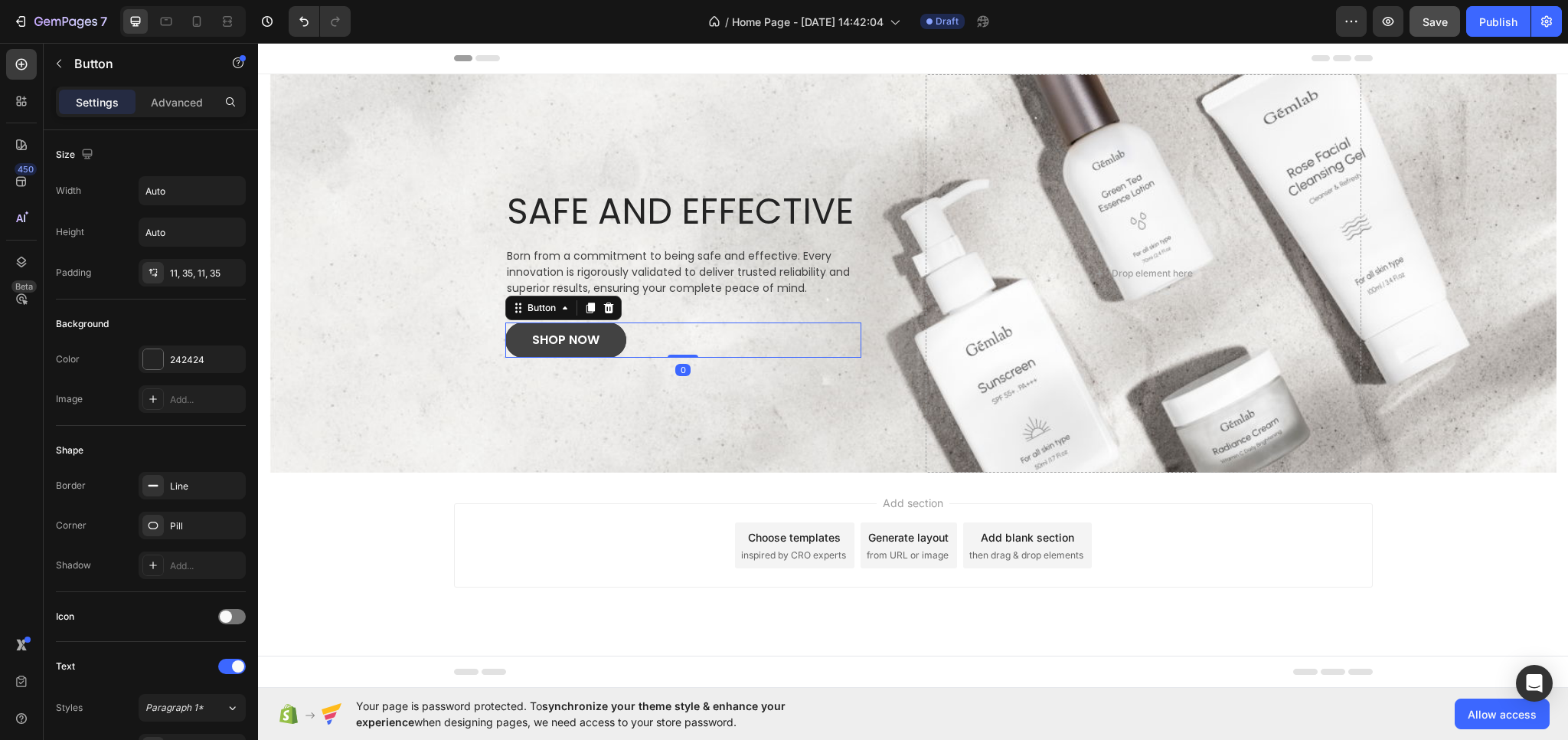
click at [512, 335] on link "SHOP NOW" at bounding box center [566, 340] width 121 height 35
click at [548, 311] on div "Button" at bounding box center [541, 308] width 35 height 14
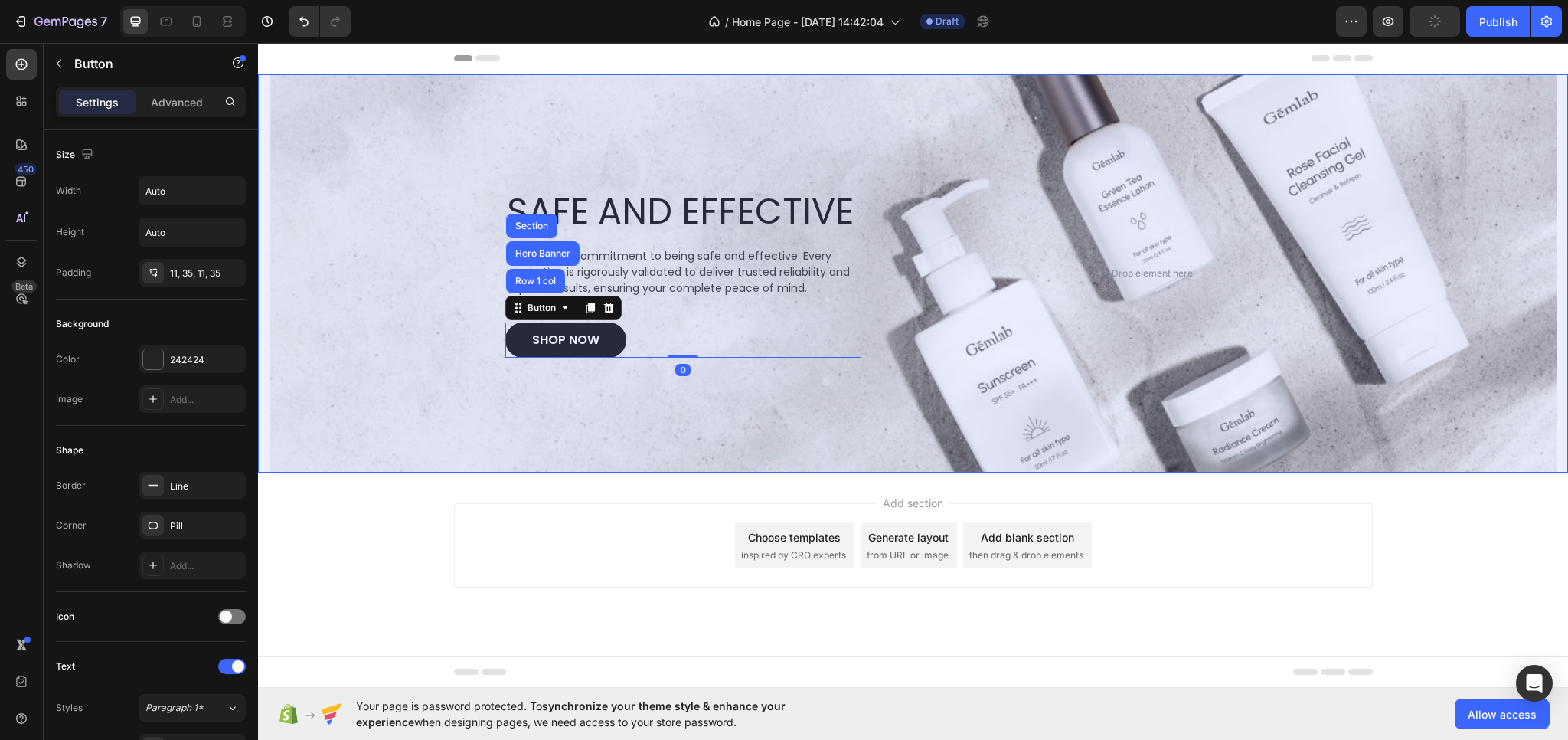
click at [552, 252] on div "Hero Banner" at bounding box center [542, 253] width 61 height 9
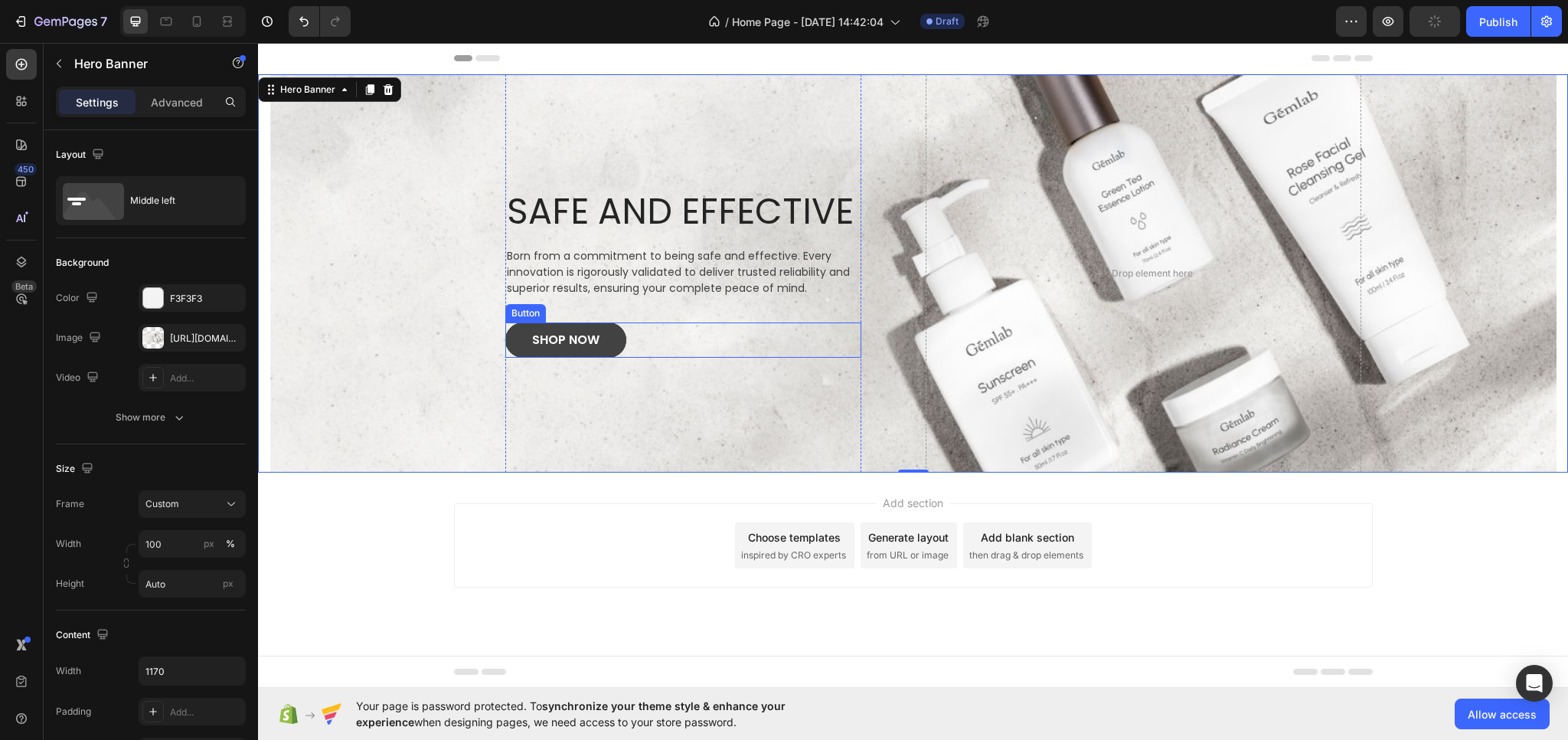
click at [527, 335] on link "SHOP NOW" at bounding box center [566, 340] width 121 height 35
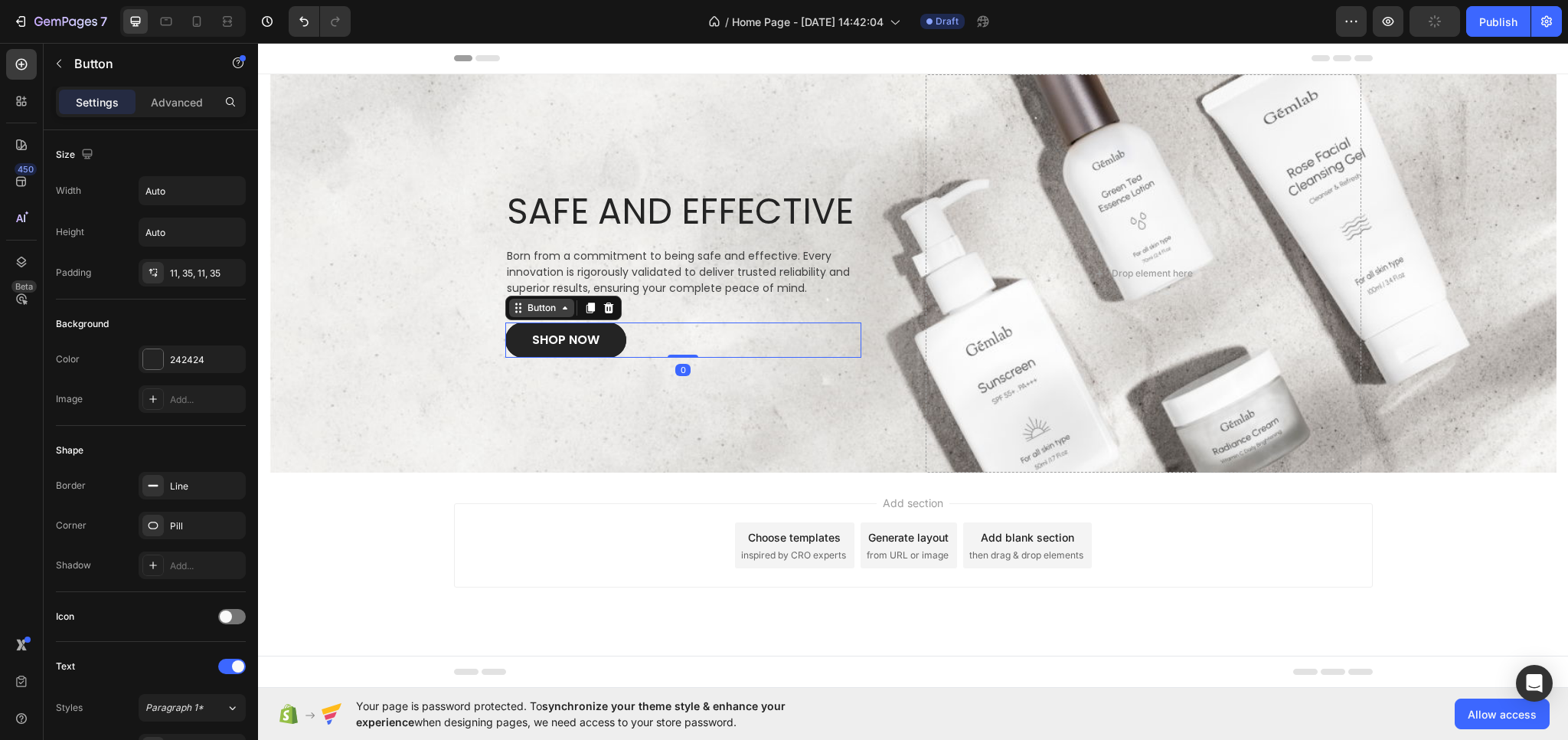
click at [542, 307] on div "Button" at bounding box center [541, 308] width 35 height 14
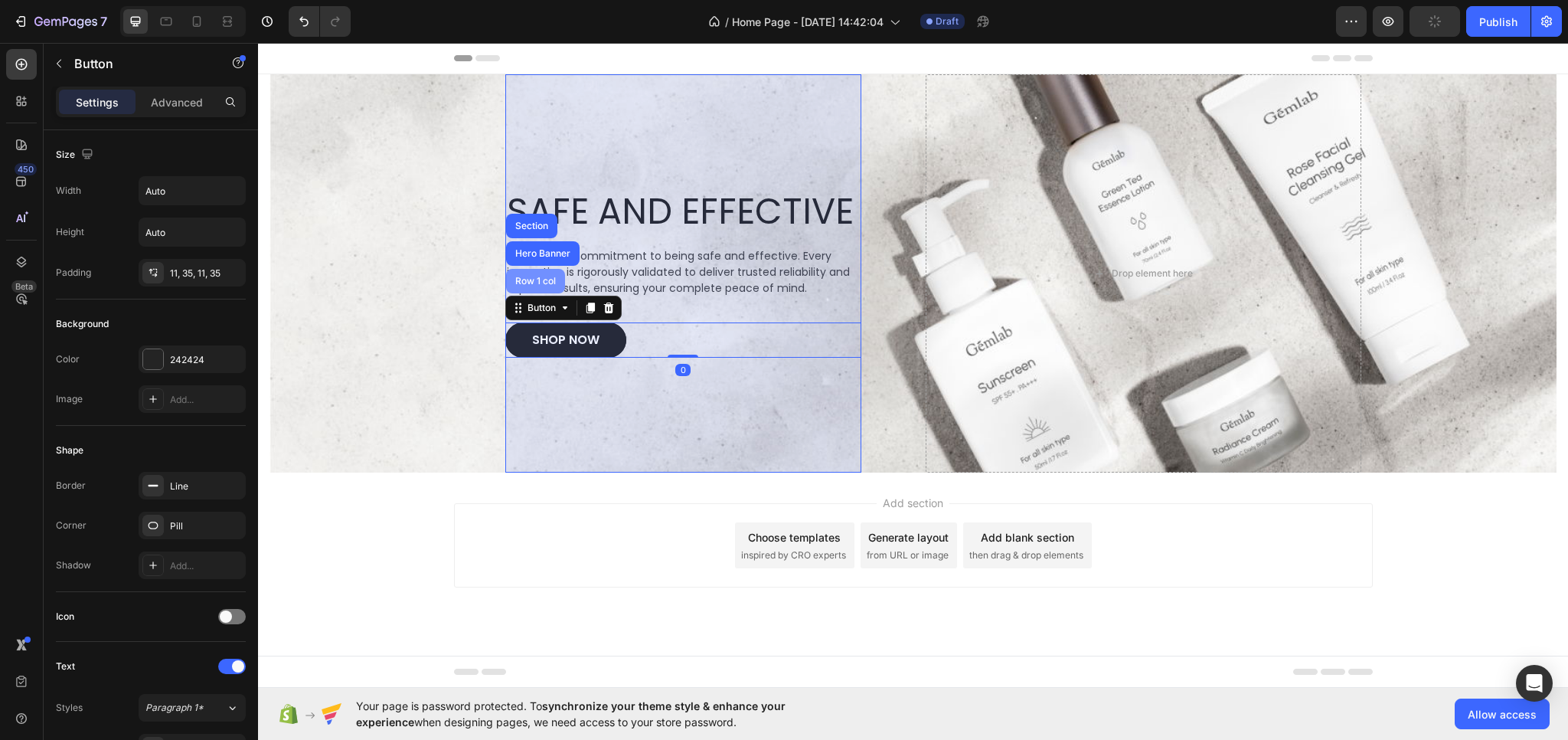
click at [545, 284] on div "Row 1 col" at bounding box center [535, 281] width 47 height 9
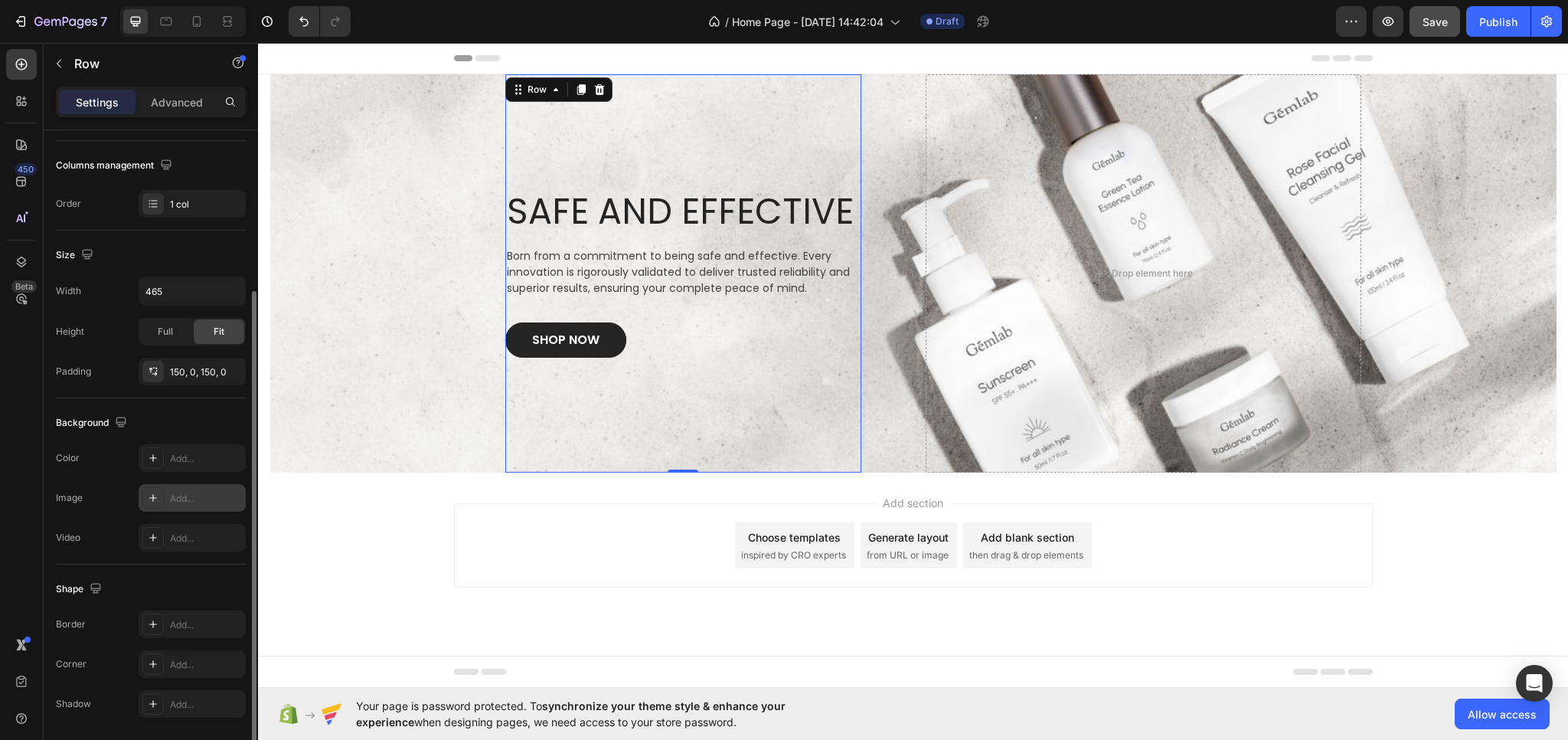
scroll to position [279, 0]
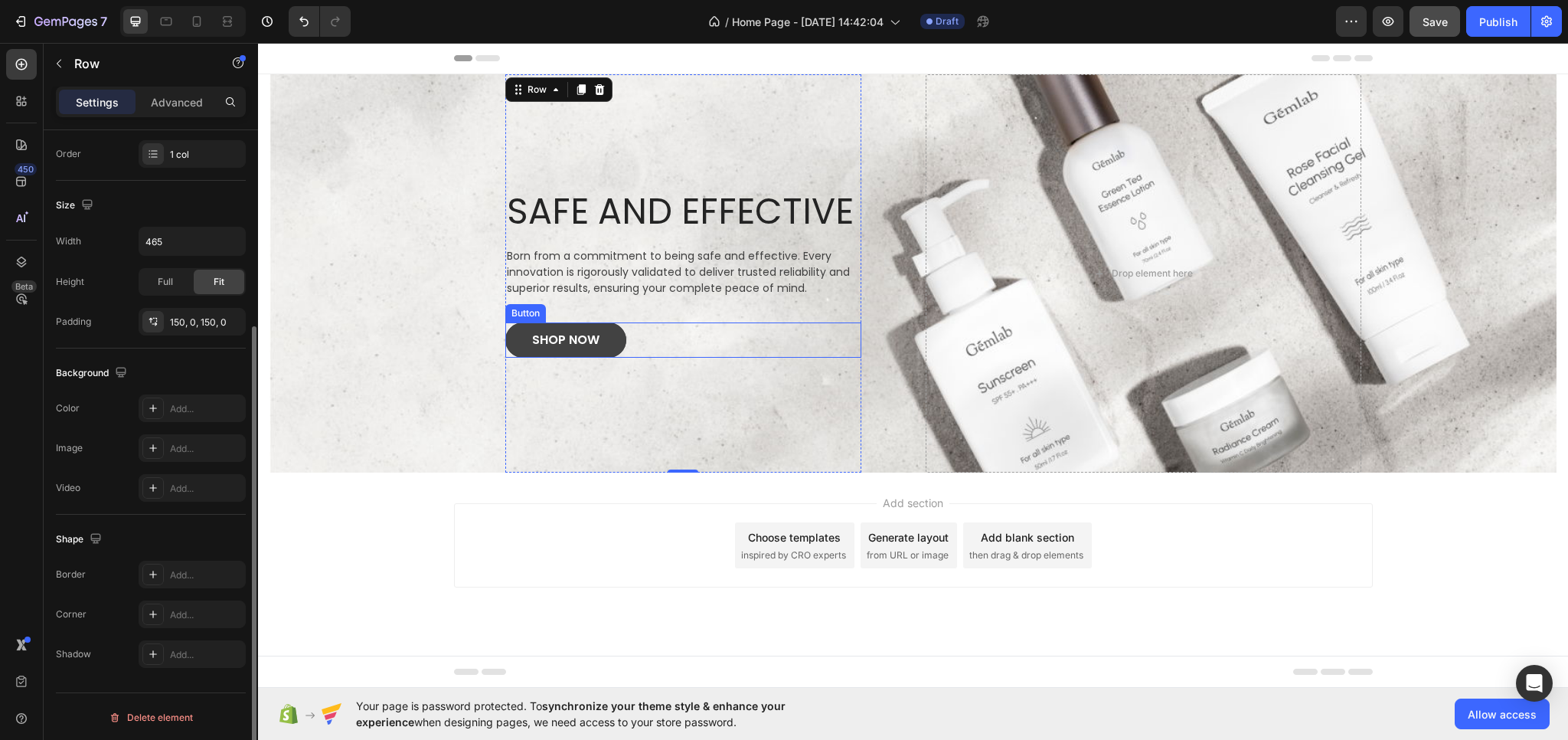
click at [517, 338] on link "SHOP NOW" at bounding box center [566, 340] width 121 height 35
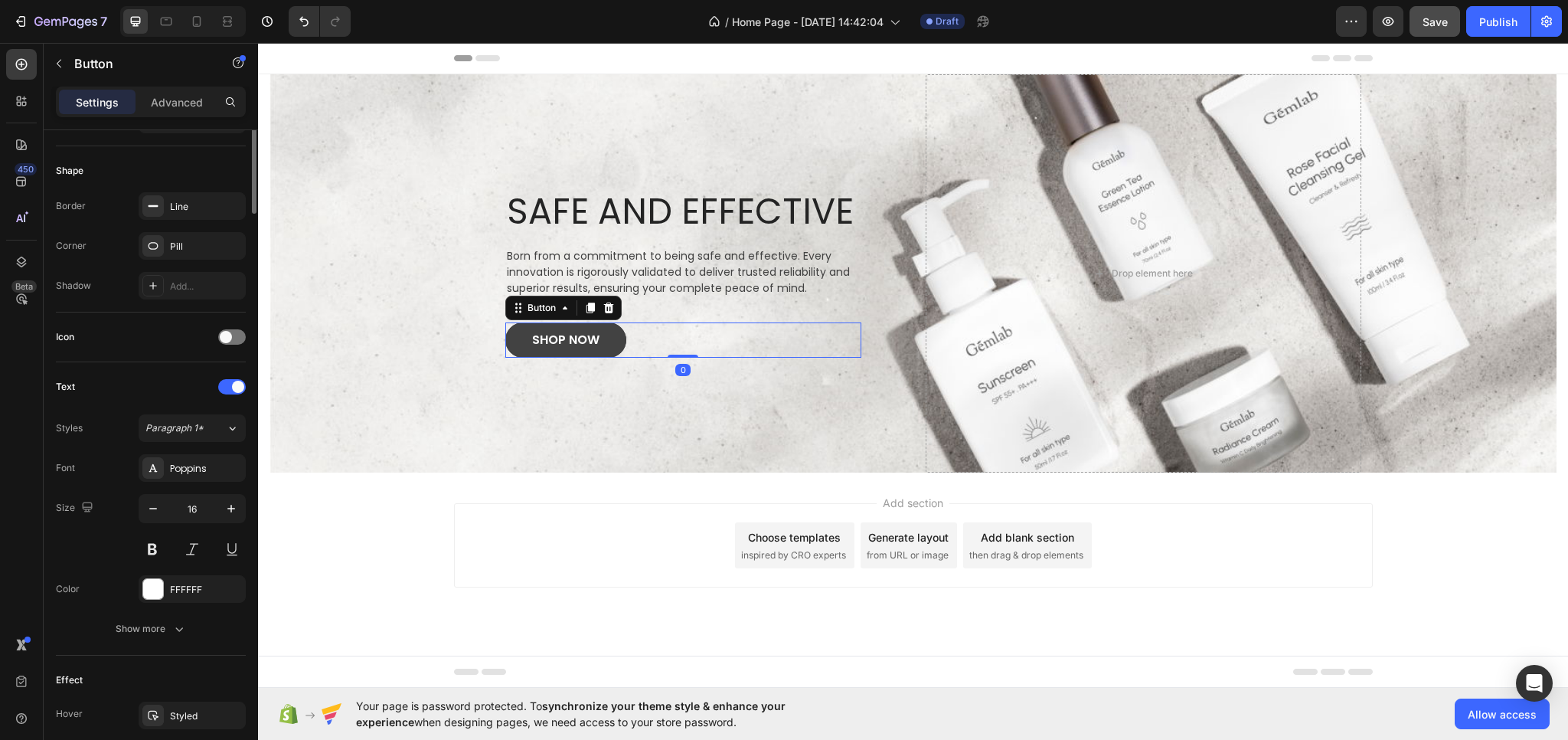
scroll to position [0, 0]
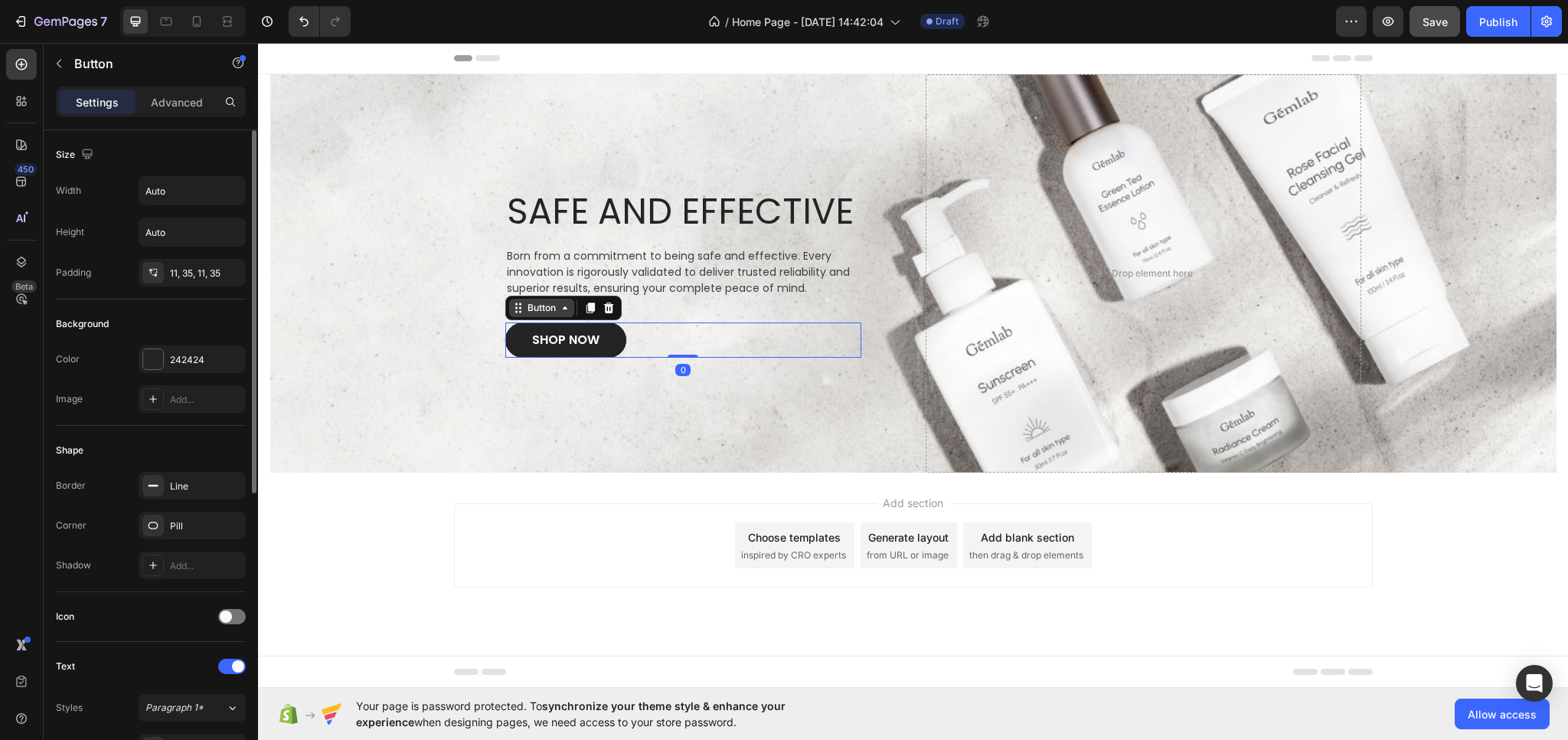
click at [531, 310] on div "Button" at bounding box center [541, 308] width 35 height 14
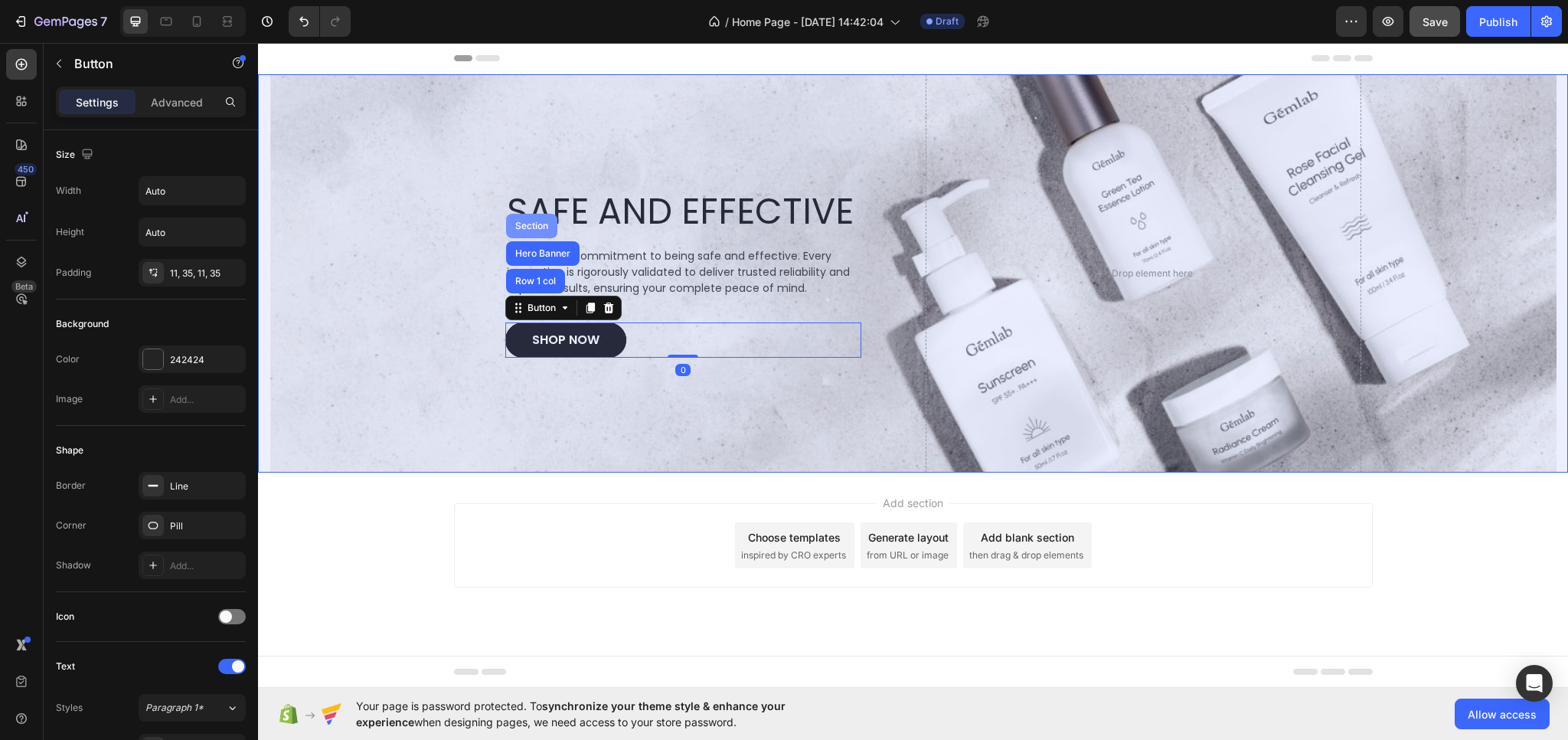
click at [532, 227] on div "Section" at bounding box center [532, 225] width 39 height 9
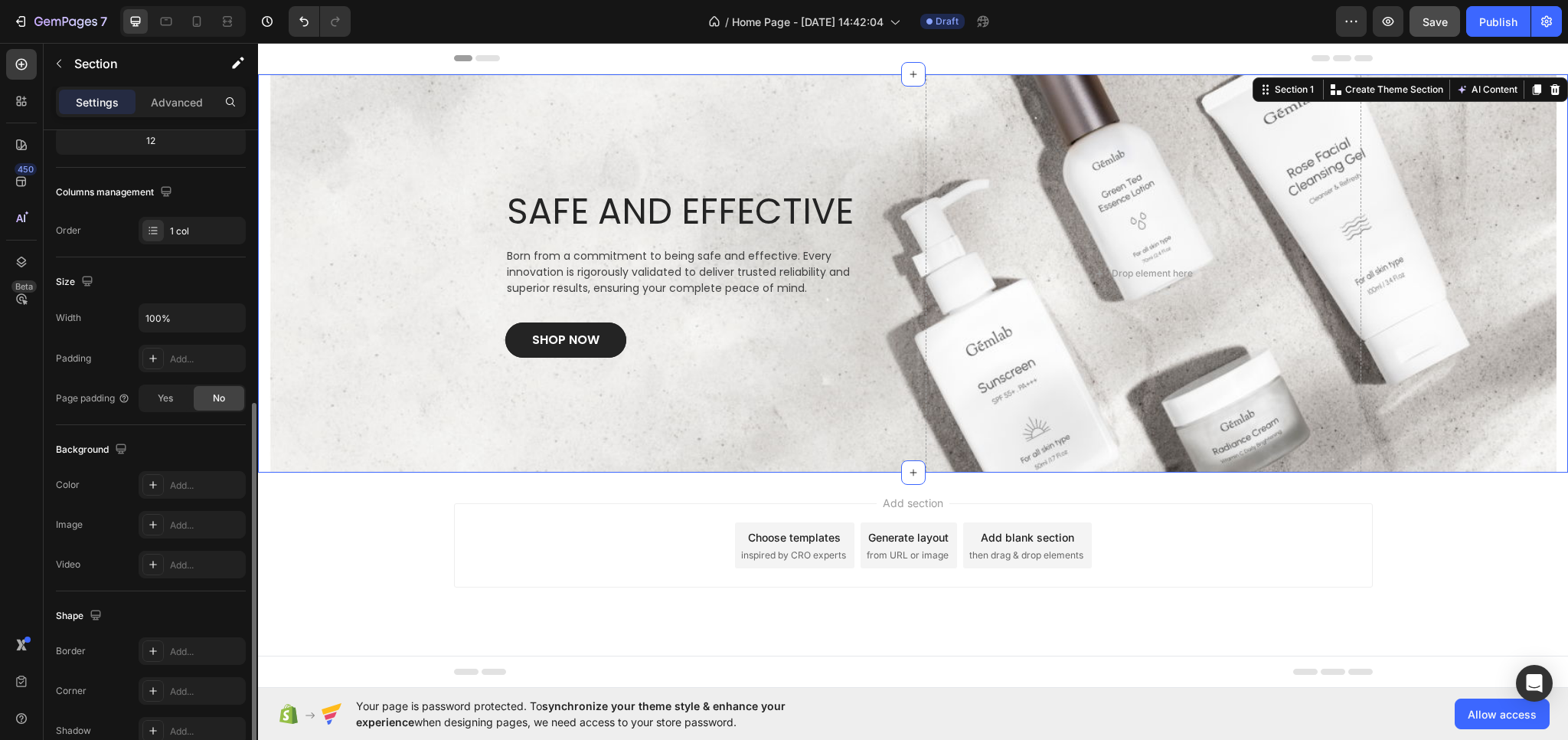
scroll to position [279, 0]
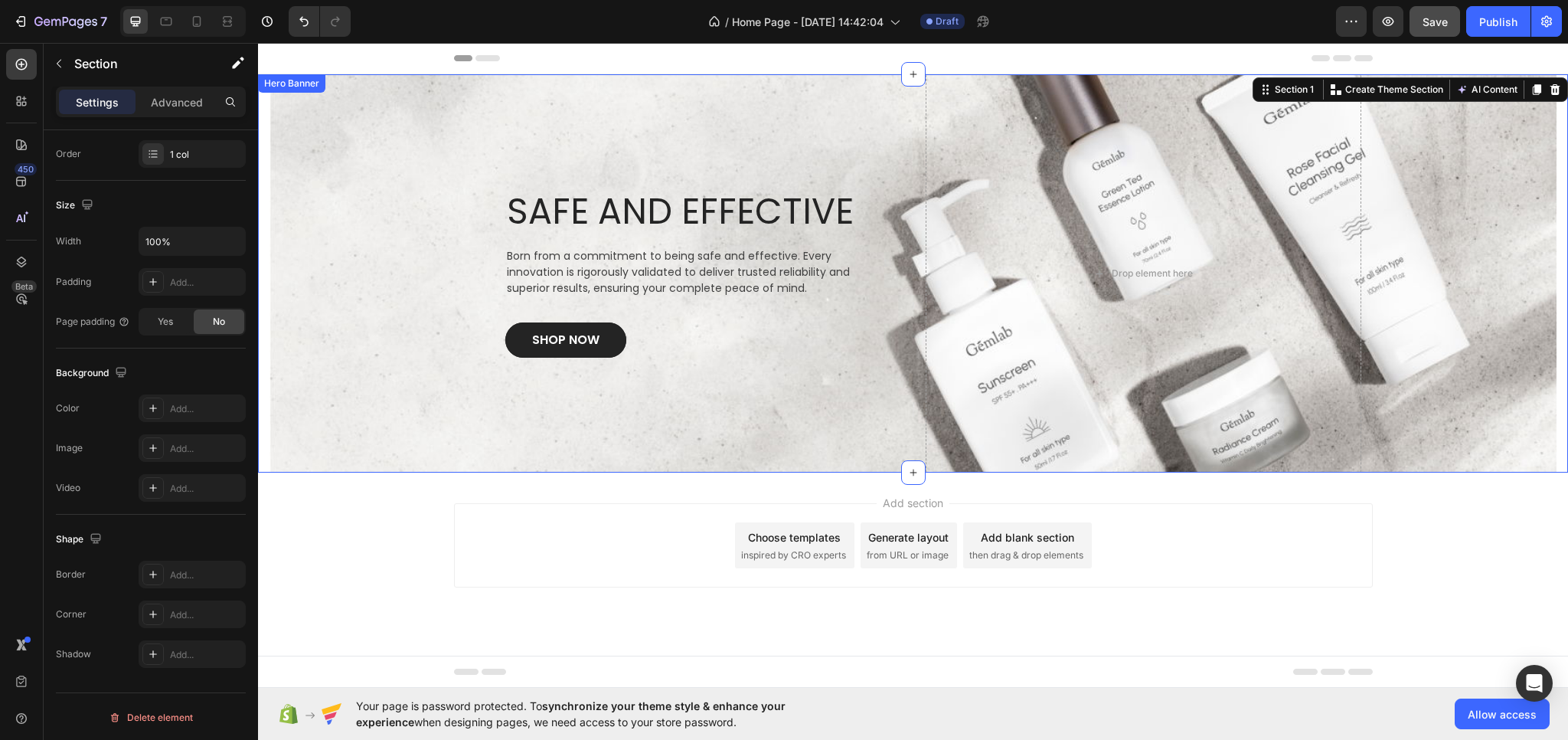
click at [420, 358] on div "Overlay" at bounding box center [913, 273] width 1288 height 398
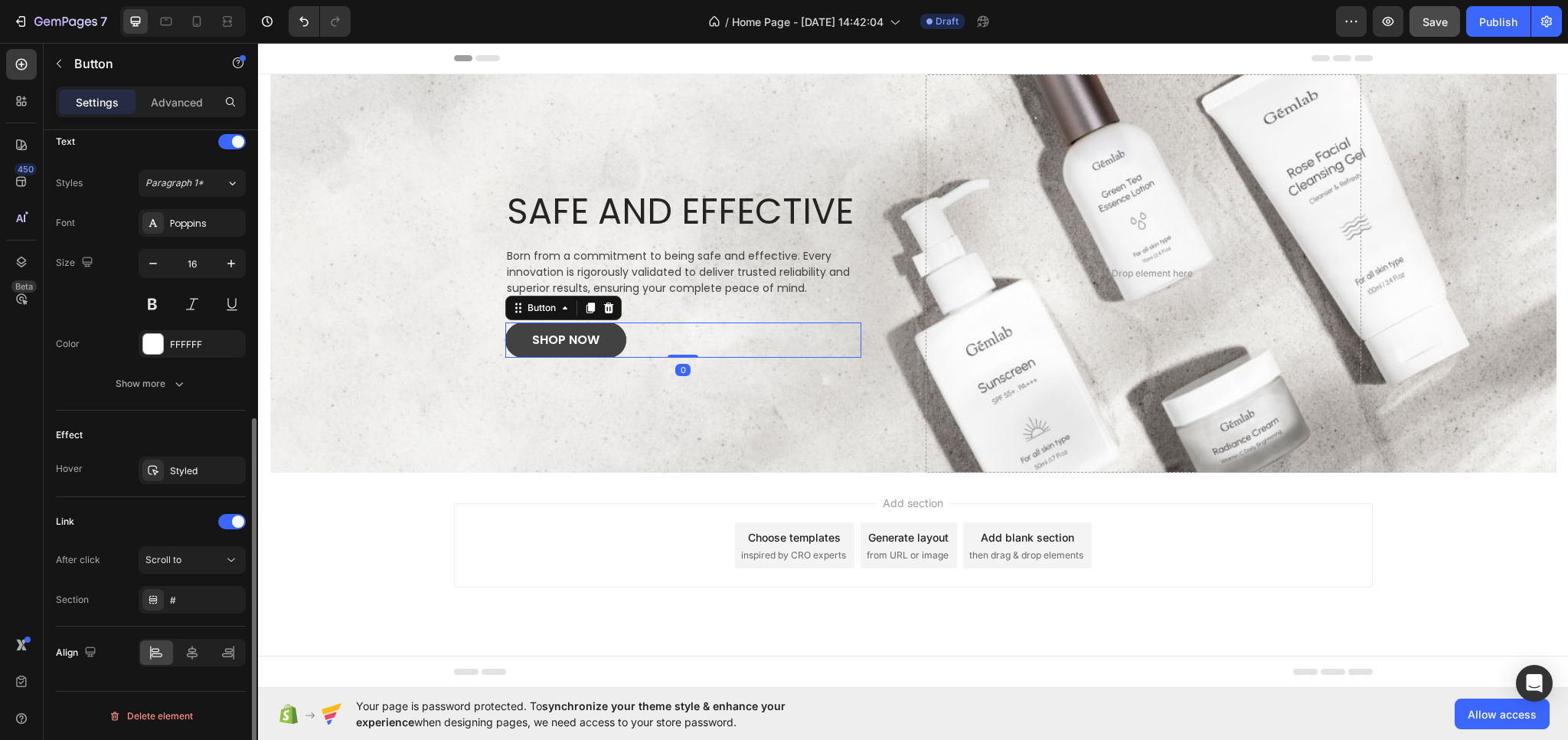
scroll to position [0, 0]
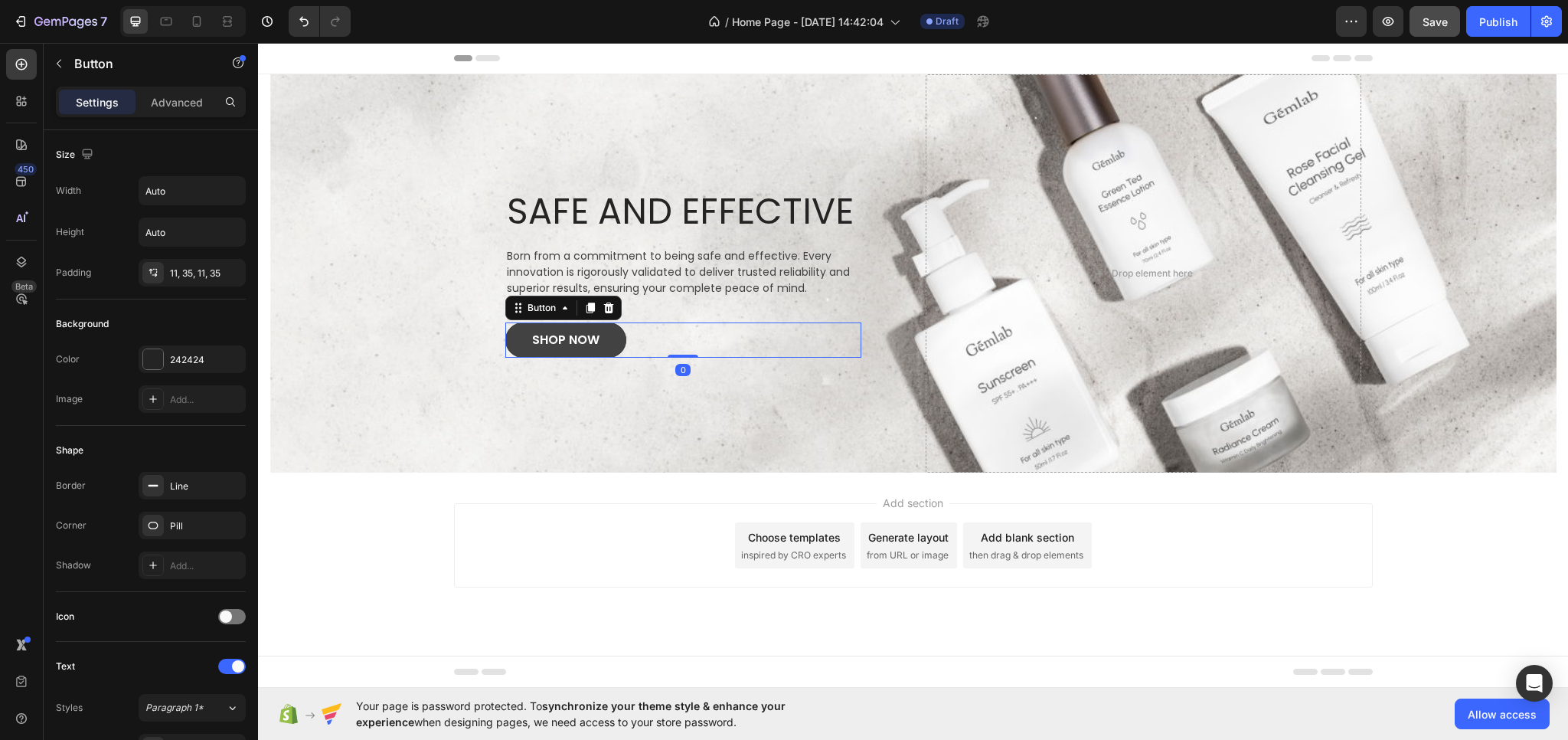
click at [515, 350] on link "SHOP NOW" at bounding box center [566, 340] width 121 height 35
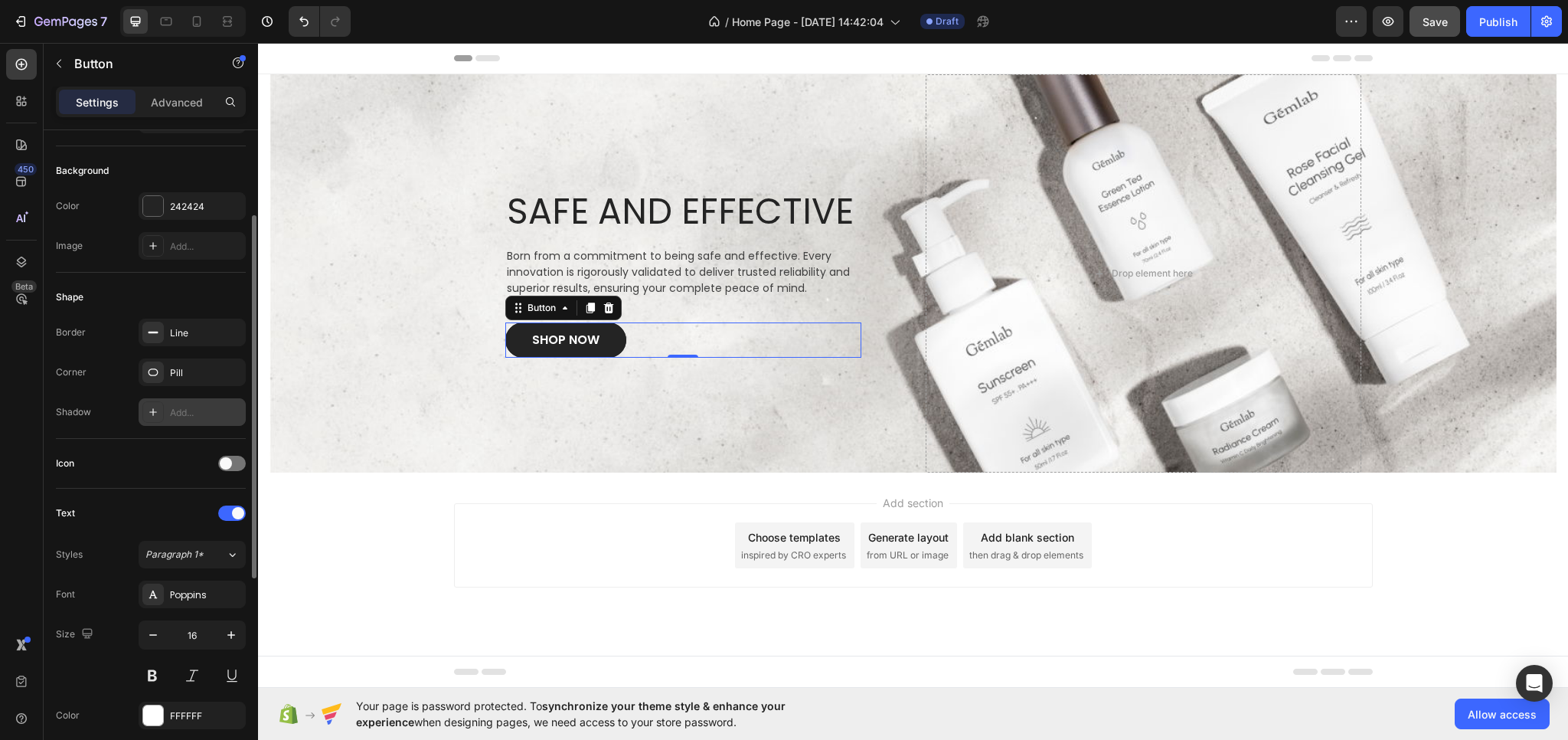
scroll to position [306, 0]
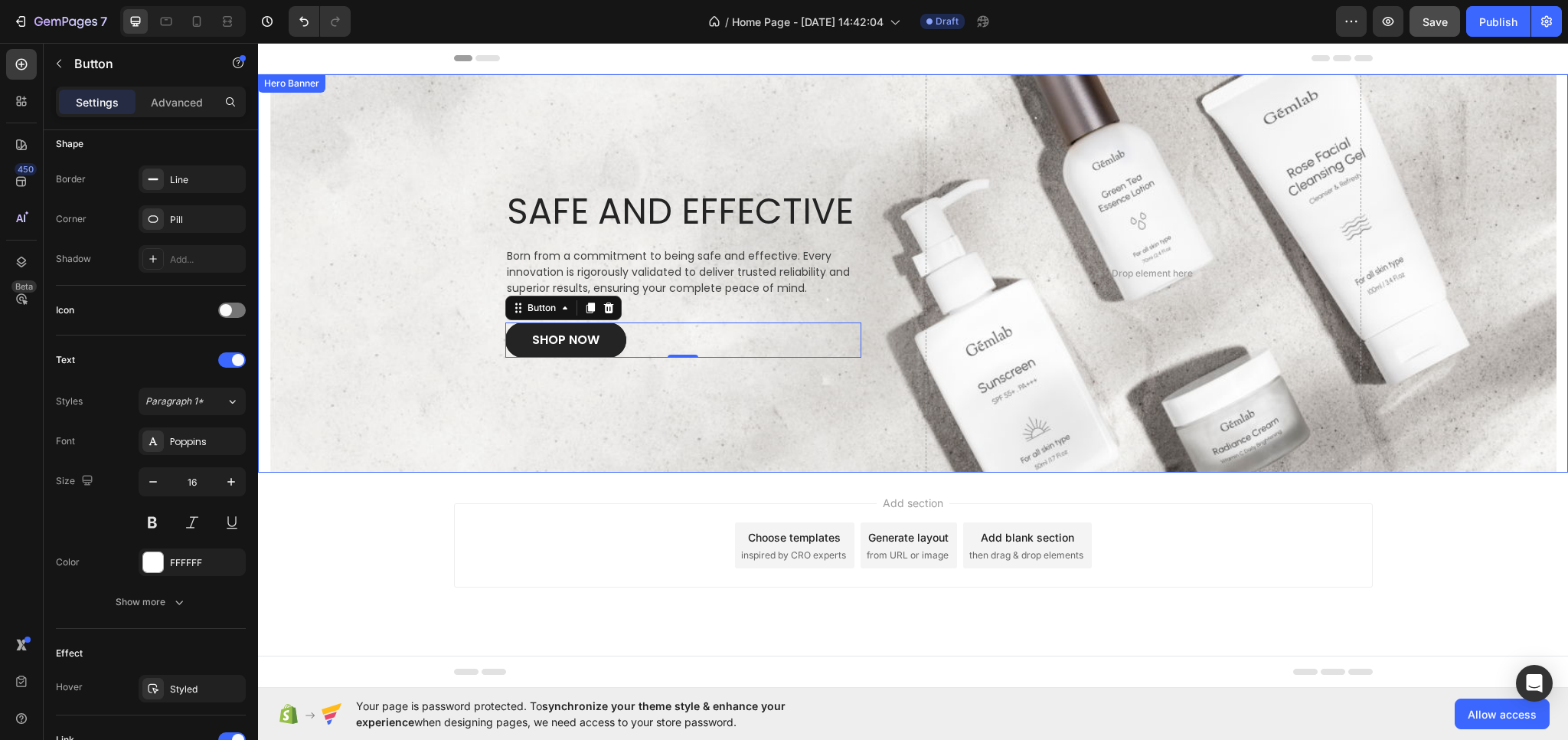
click at [370, 431] on div "Overlay" at bounding box center [913, 273] width 1288 height 398
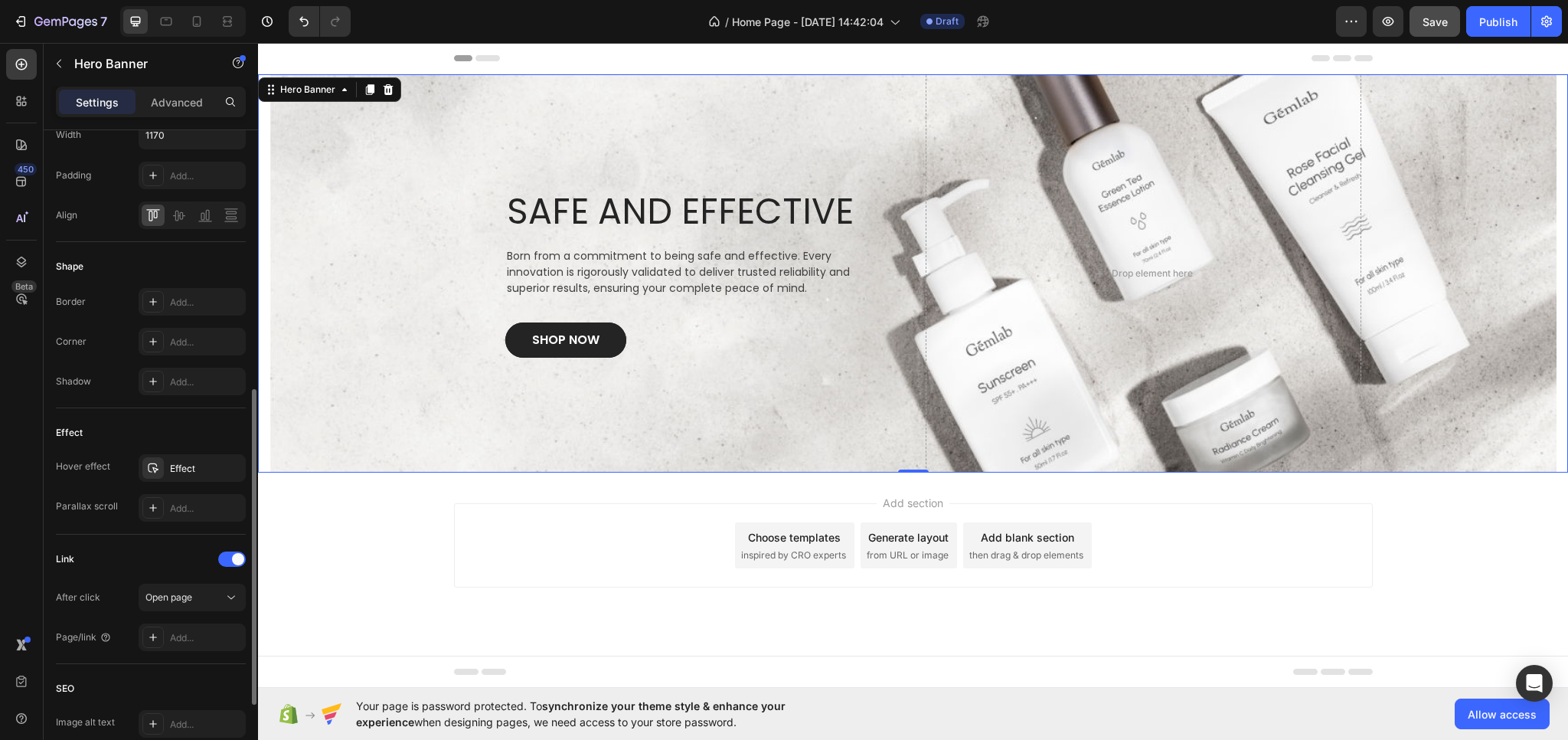
scroll to position [689, 0]
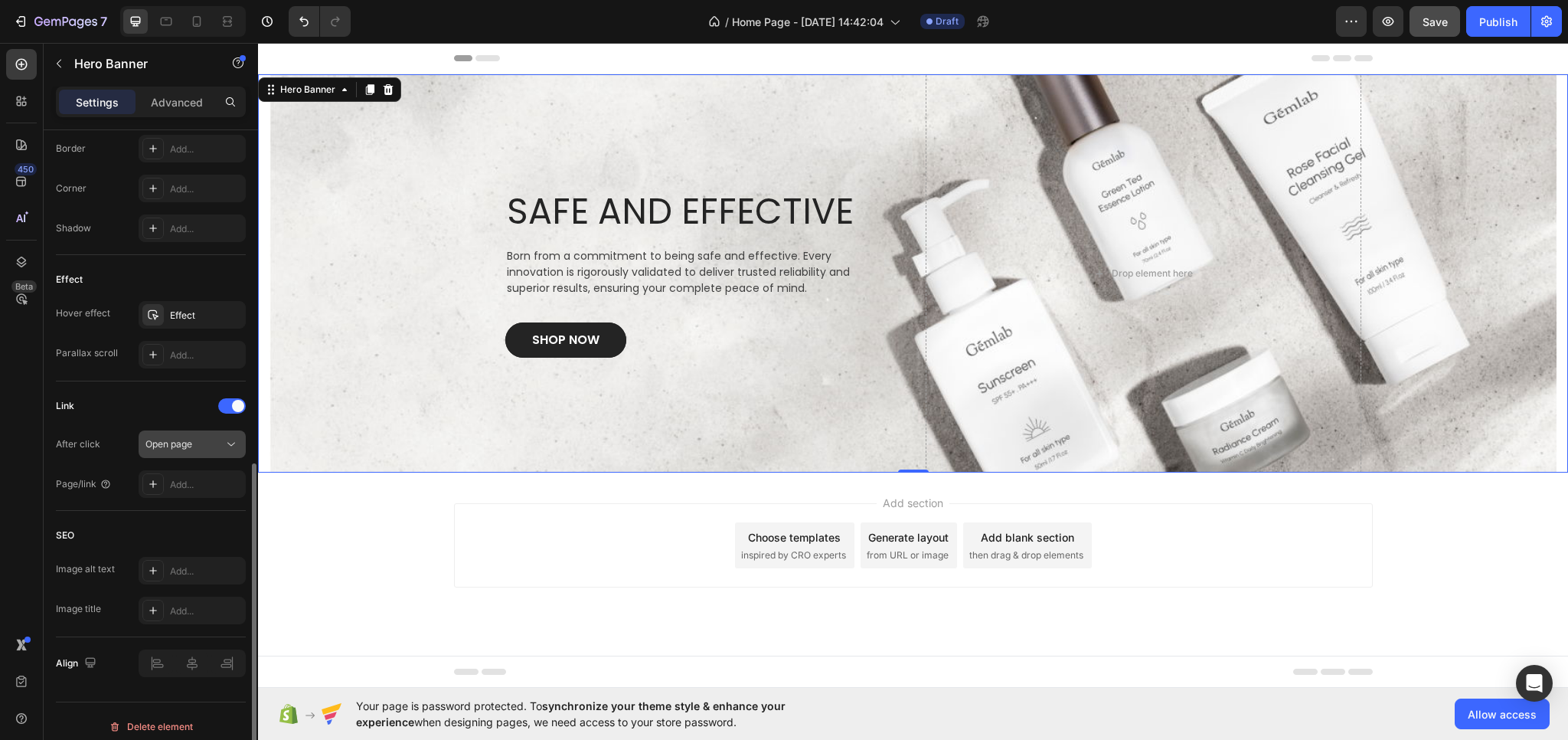
click at [195, 445] on div "Open page" at bounding box center [185, 445] width 78 height 14
drag, startPoint x: 195, startPoint y: 445, endPoint x: 188, endPoint y: 473, distance: 28.9
click at [195, 445] on div "Open page" at bounding box center [185, 445] width 78 height 14
click at [193, 484] on div "Add..." at bounding box center [206, 485] width 72 height 14
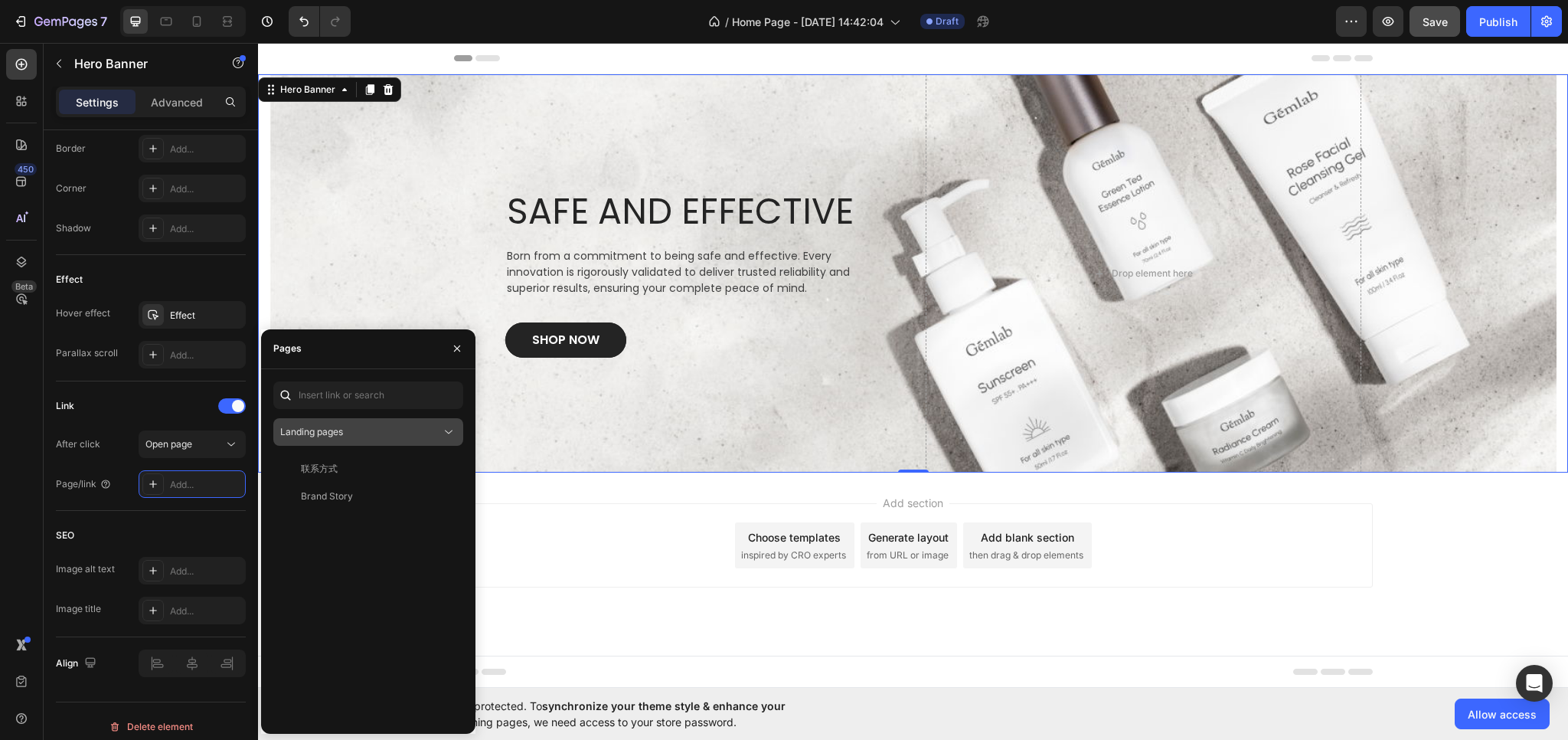
click at [341, 436] on span "Landing pages" at bounding box center [311, 431] width 63 height 12
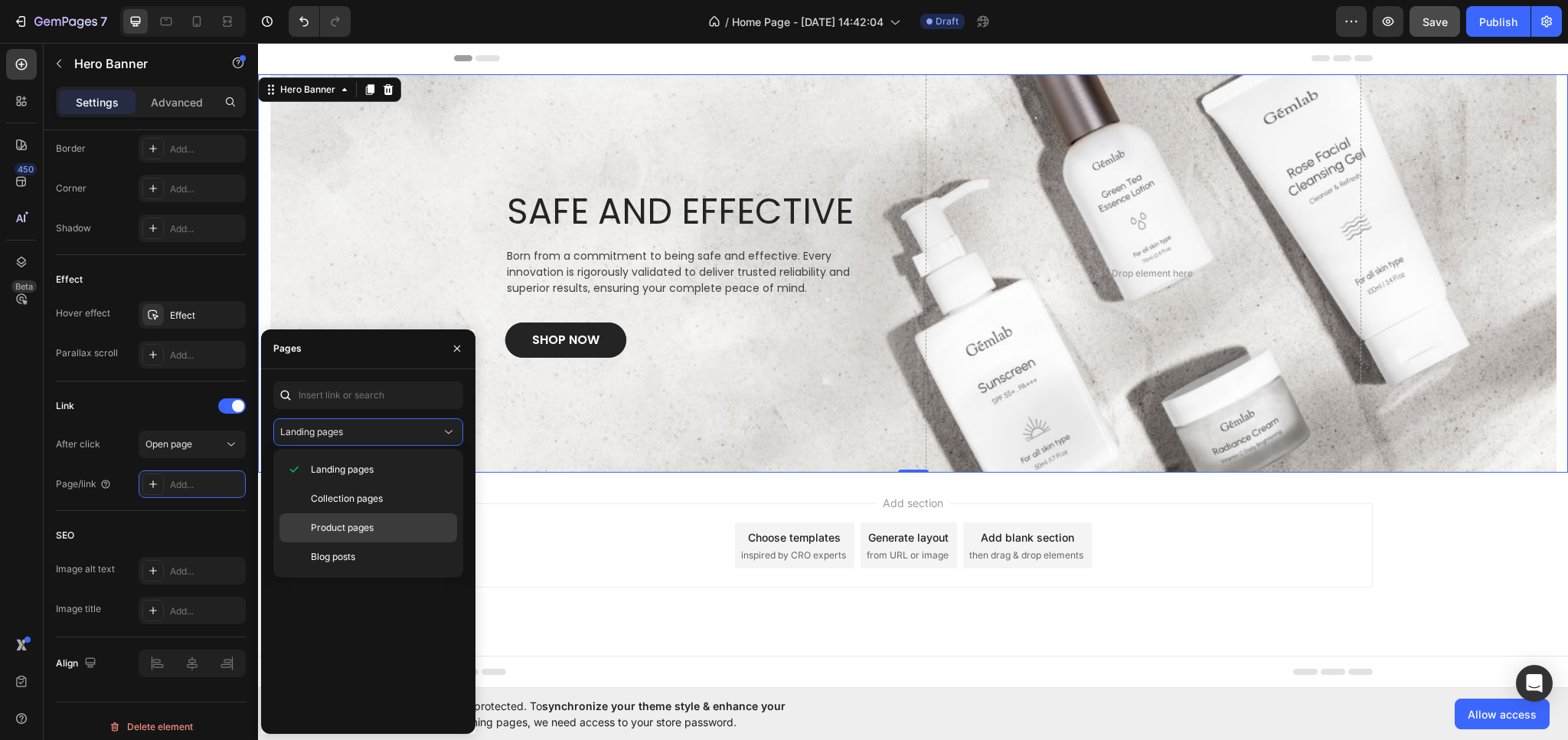
click at [344, 524] on span "Product pages" at bounding box center [342, 528] width 63 height 14
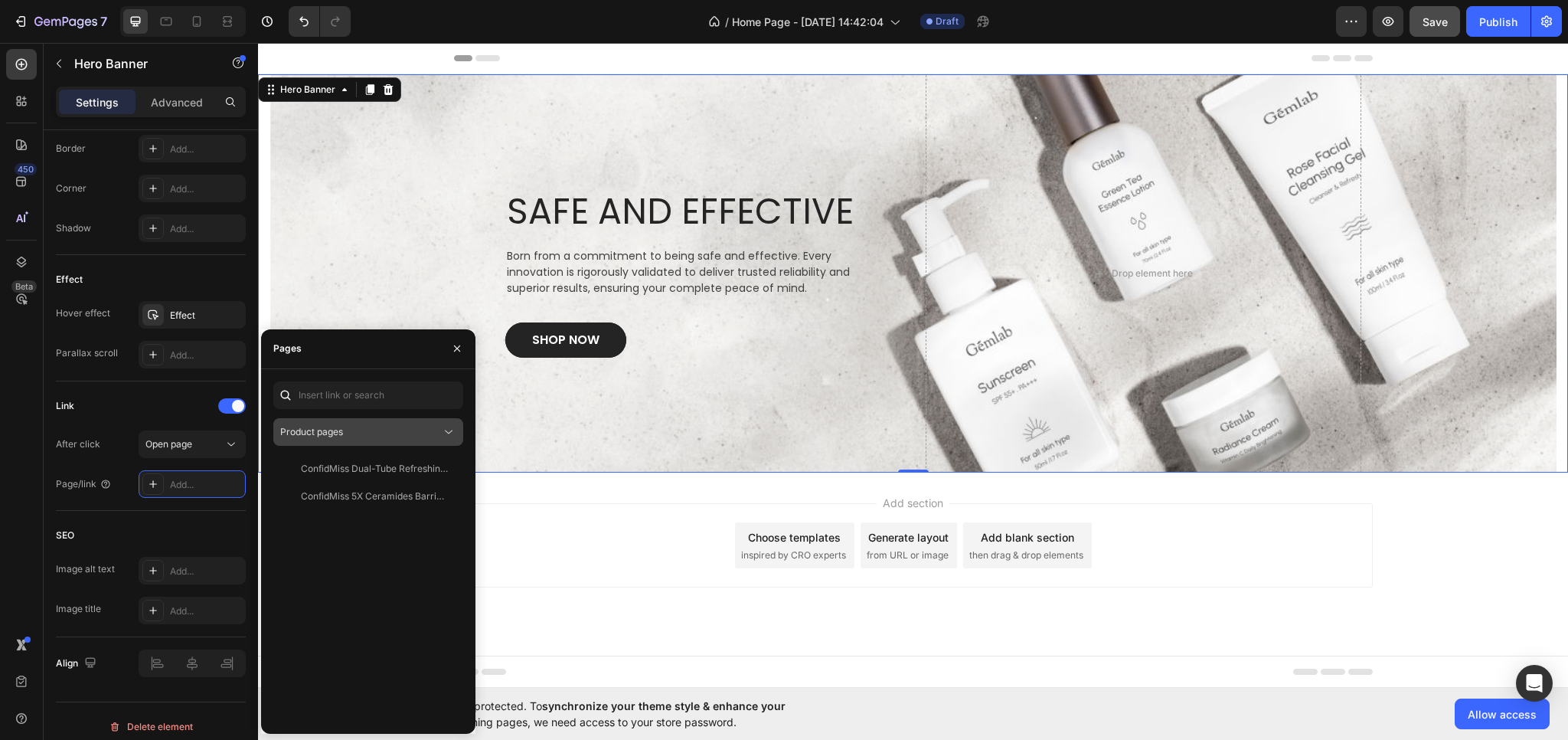
click at [346, 431] on div "Product pages" at bounding box center [360, 432] width 161 height 14
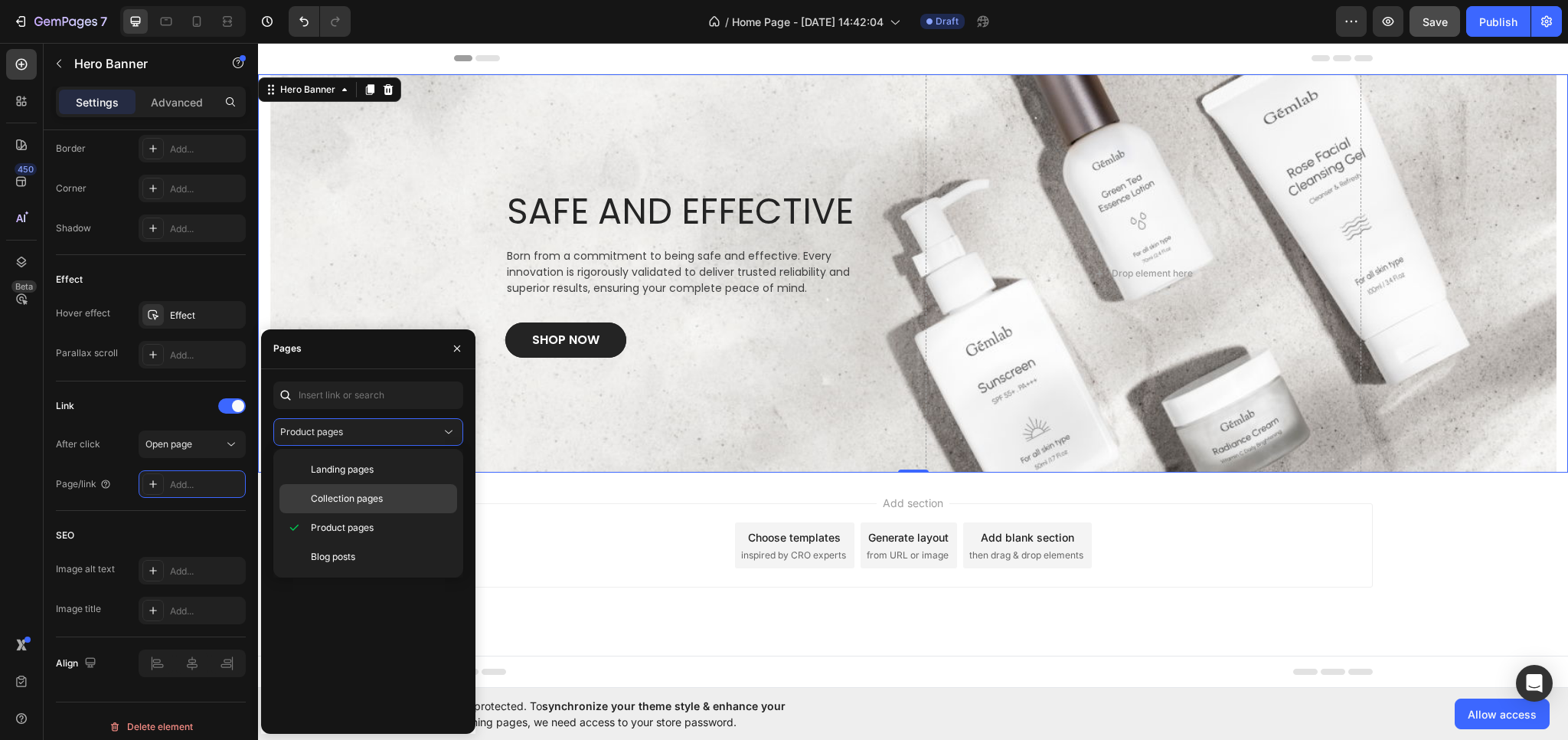
click at [351, 497] on span "Collection pages" at bounding box center [346, 499] width 72 height 14
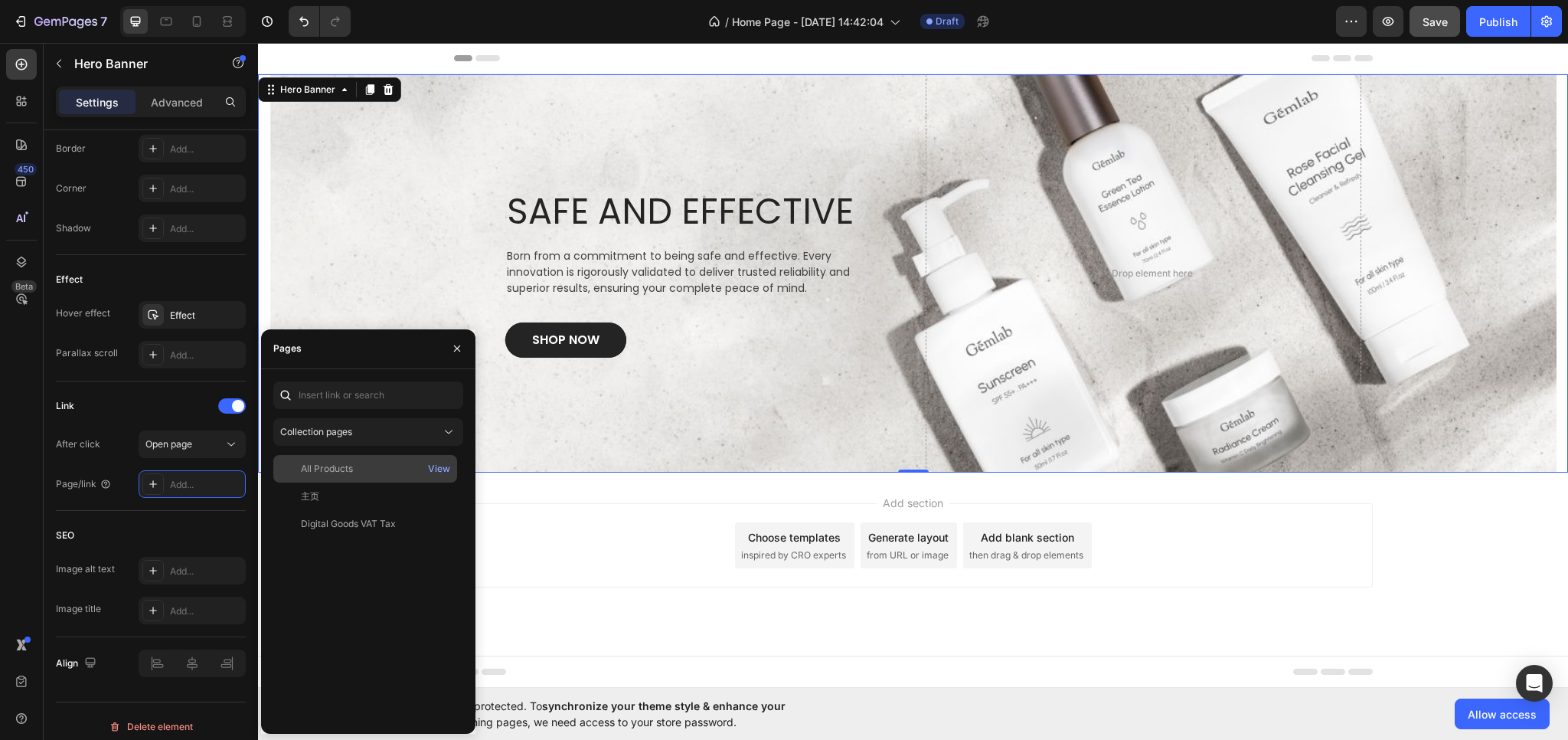
click at [350, 468] on div "All Products" at bounding box center [327, 468] width 52 height 14
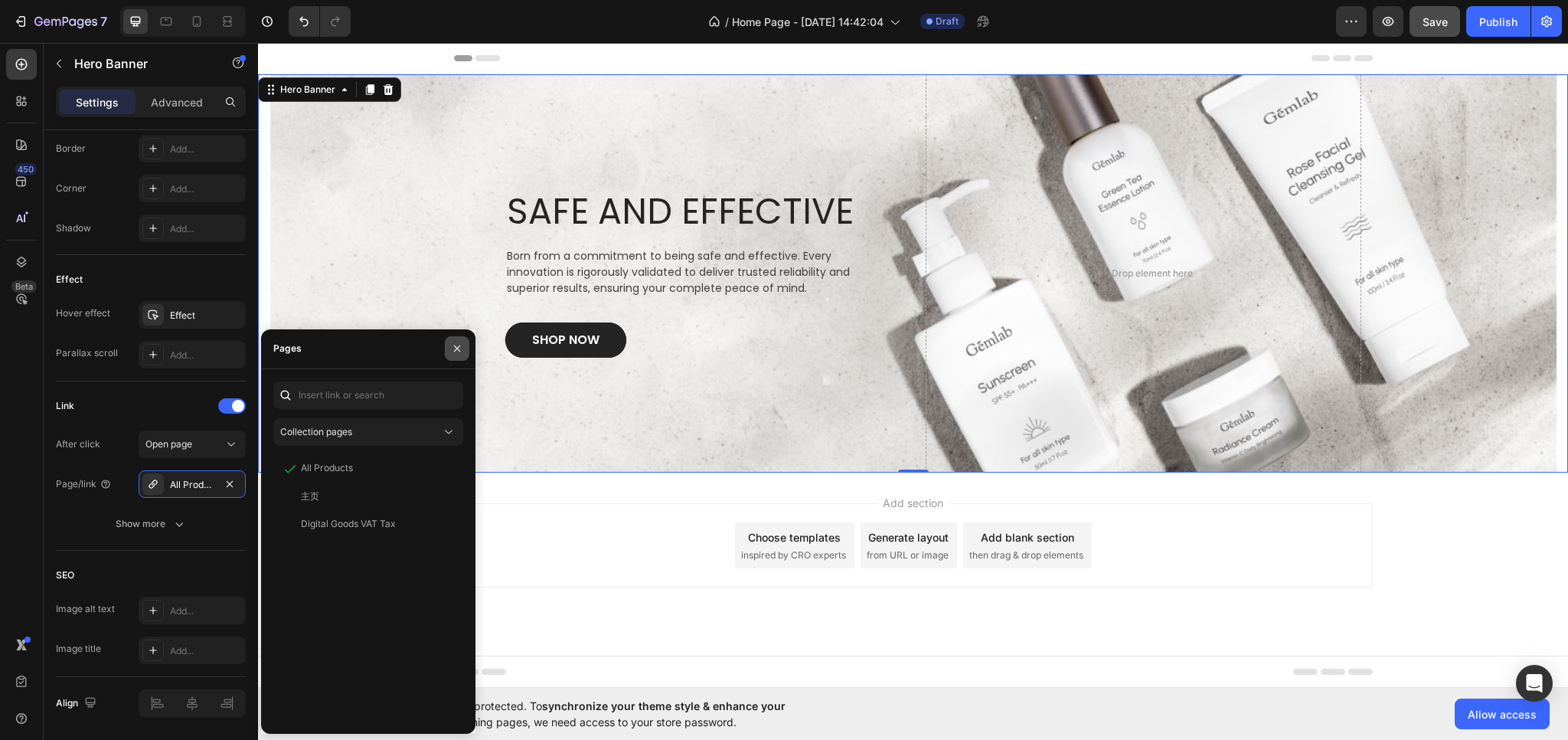
click at [461, 347] on icon "button" at bounding box center [457, 349] width 12 height 12
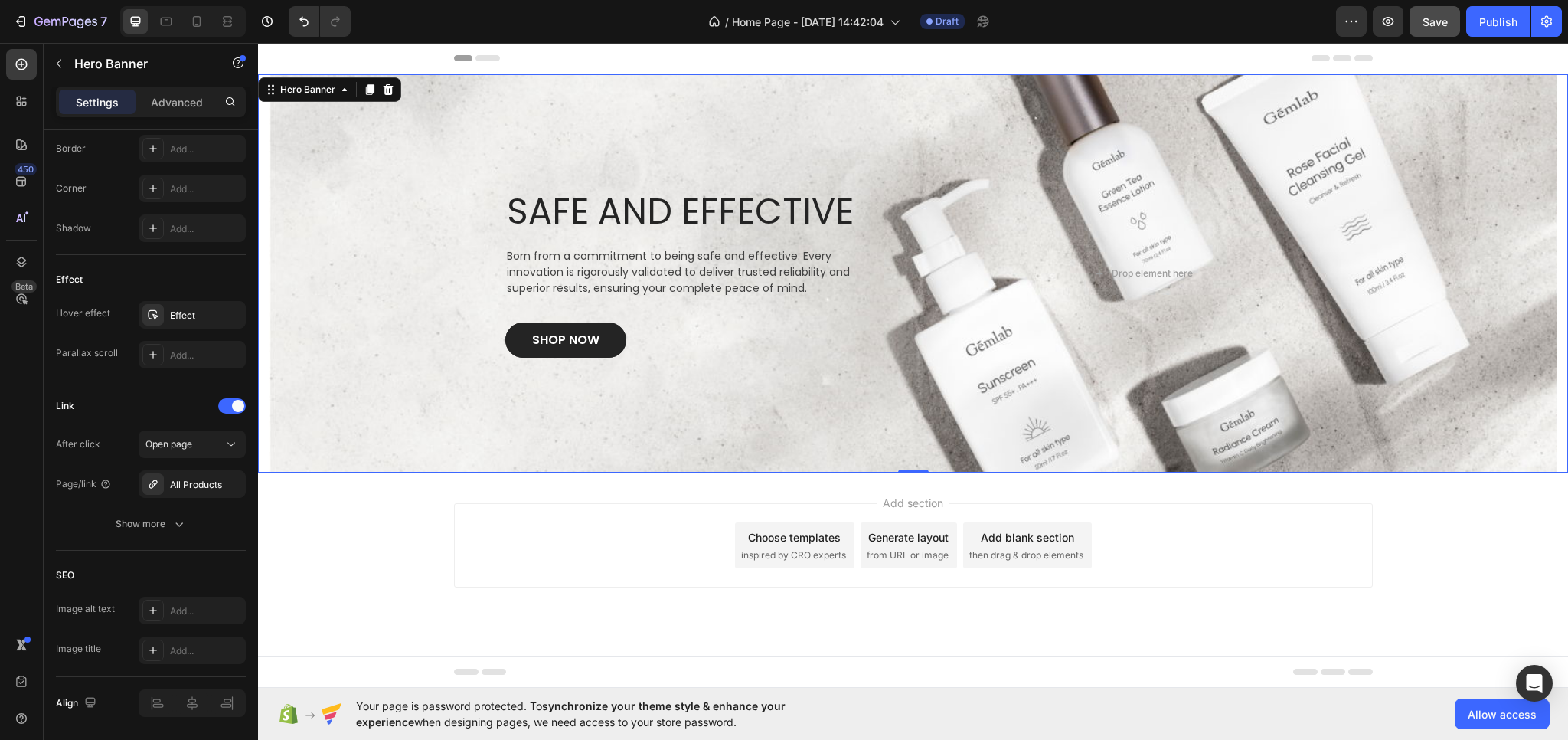
click at [422, 419] on div "Overlay" at bounding box center [913, 273] width 1288 height 398
click at [517, 340] on link "SHOP NOW" at bounding box center [566, 340] width 121 height 35
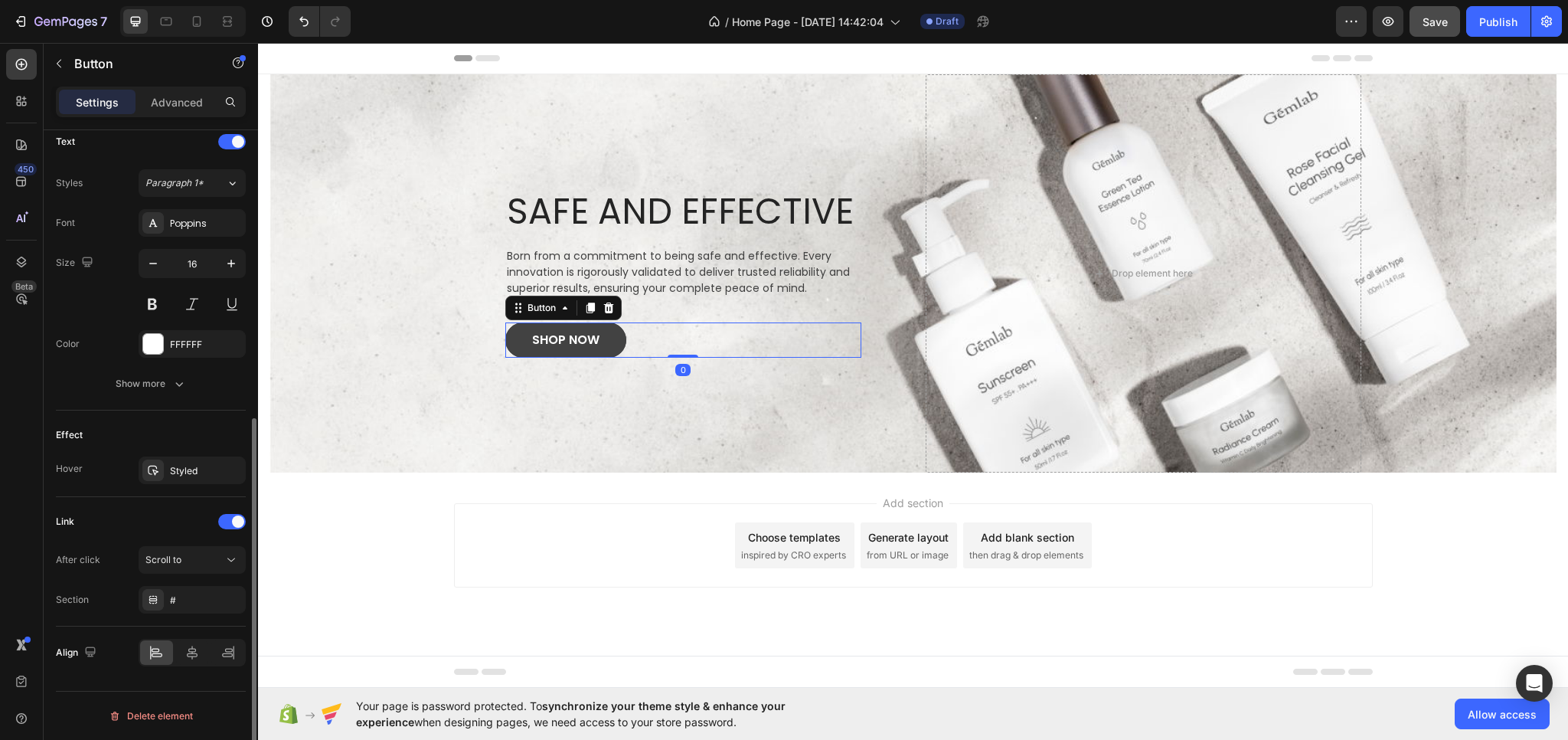
scroll to position [0, 0]
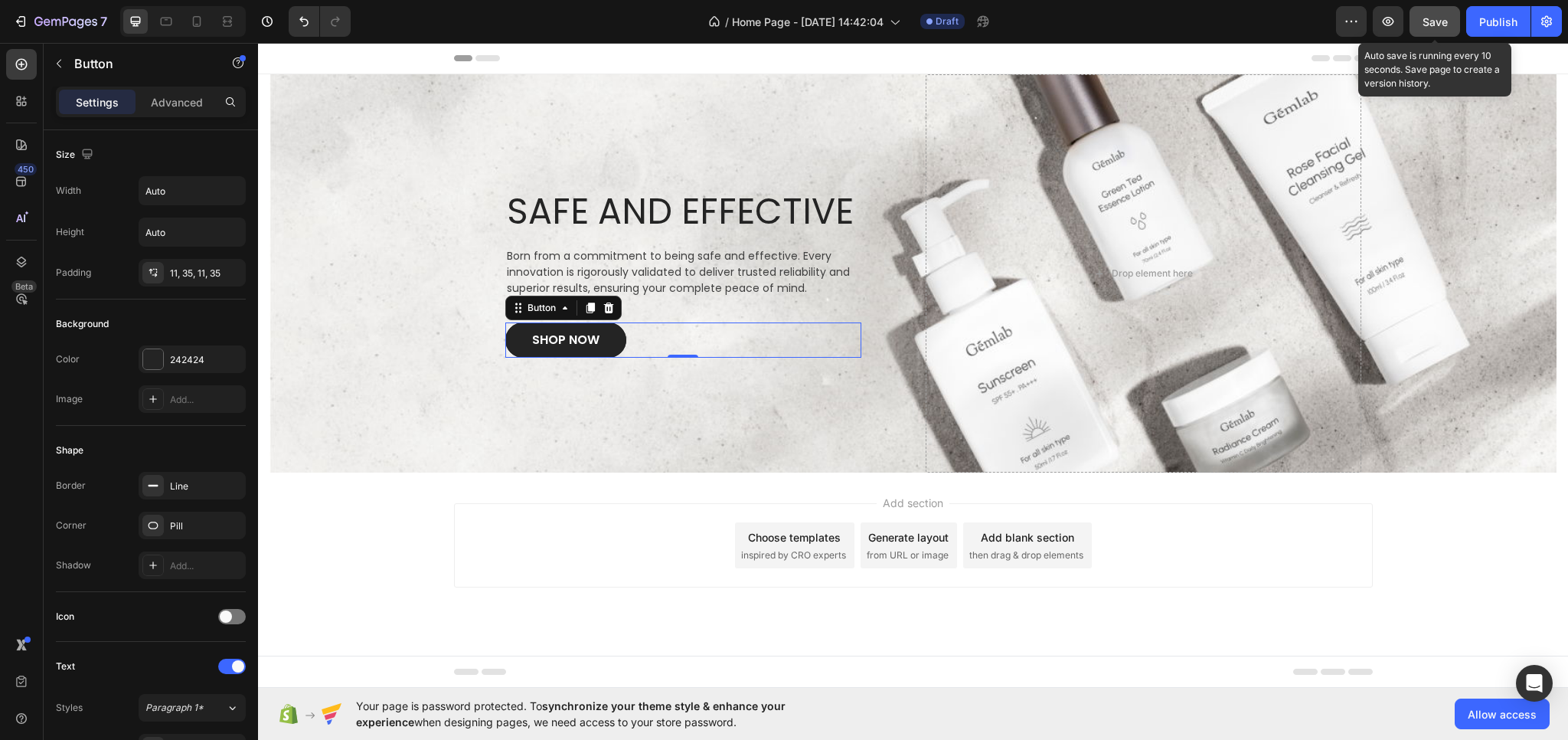
click at [1434, 22] on span "Save" at bounding box center [1436, 21] width 25 height 13
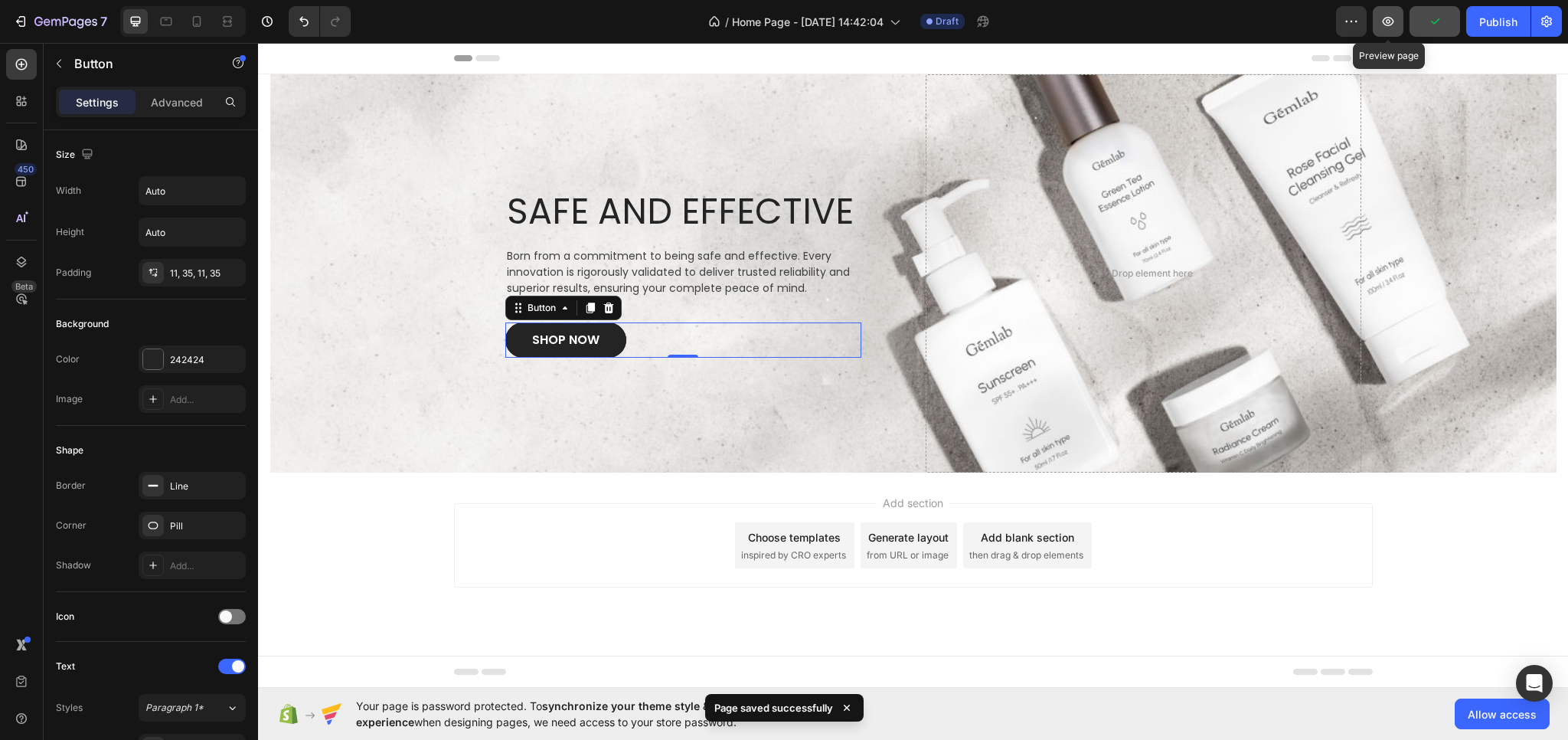
click at [1392, 22] on icon "button" at bounding box center [1388, 21] width 15 height 15
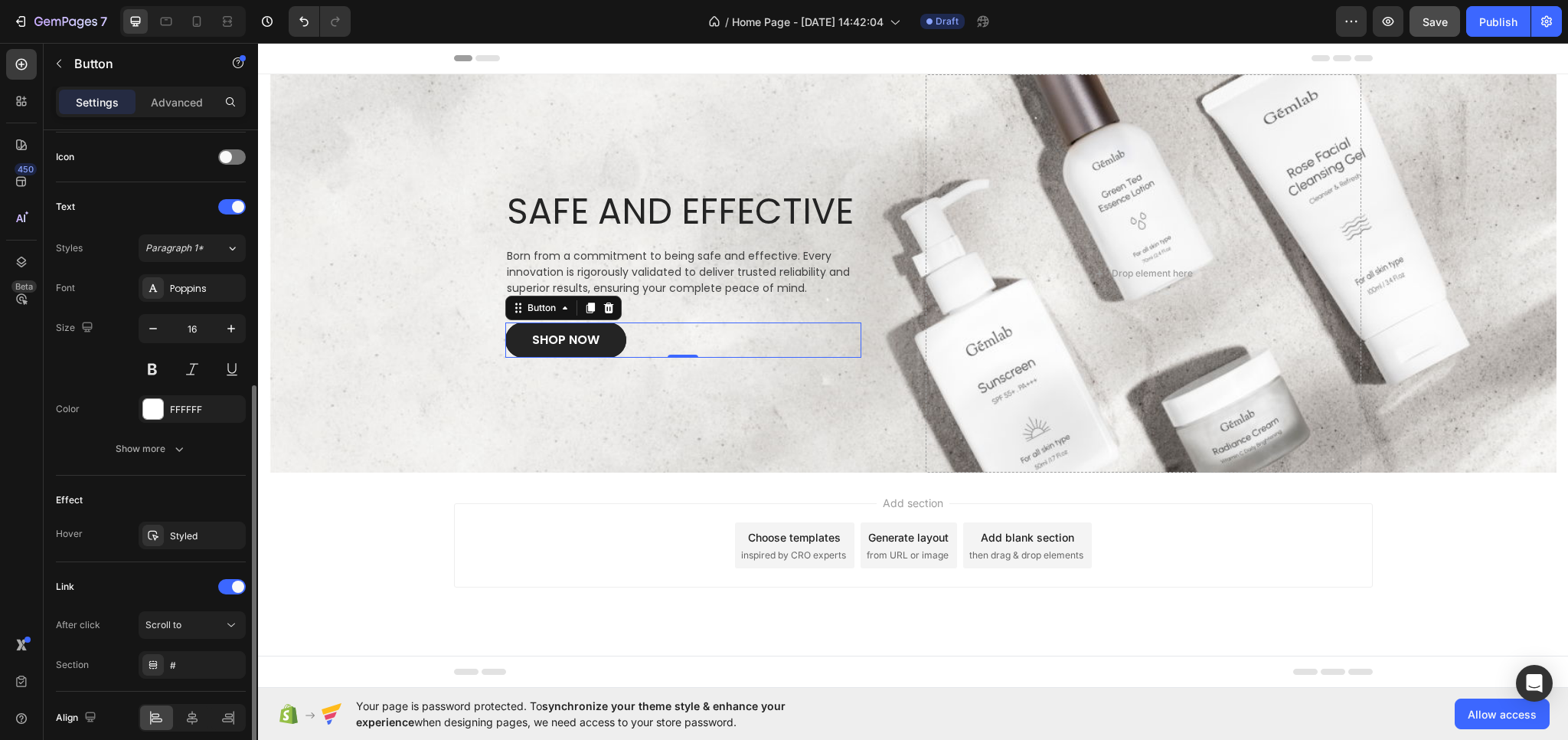
scroll to position [523, 0]
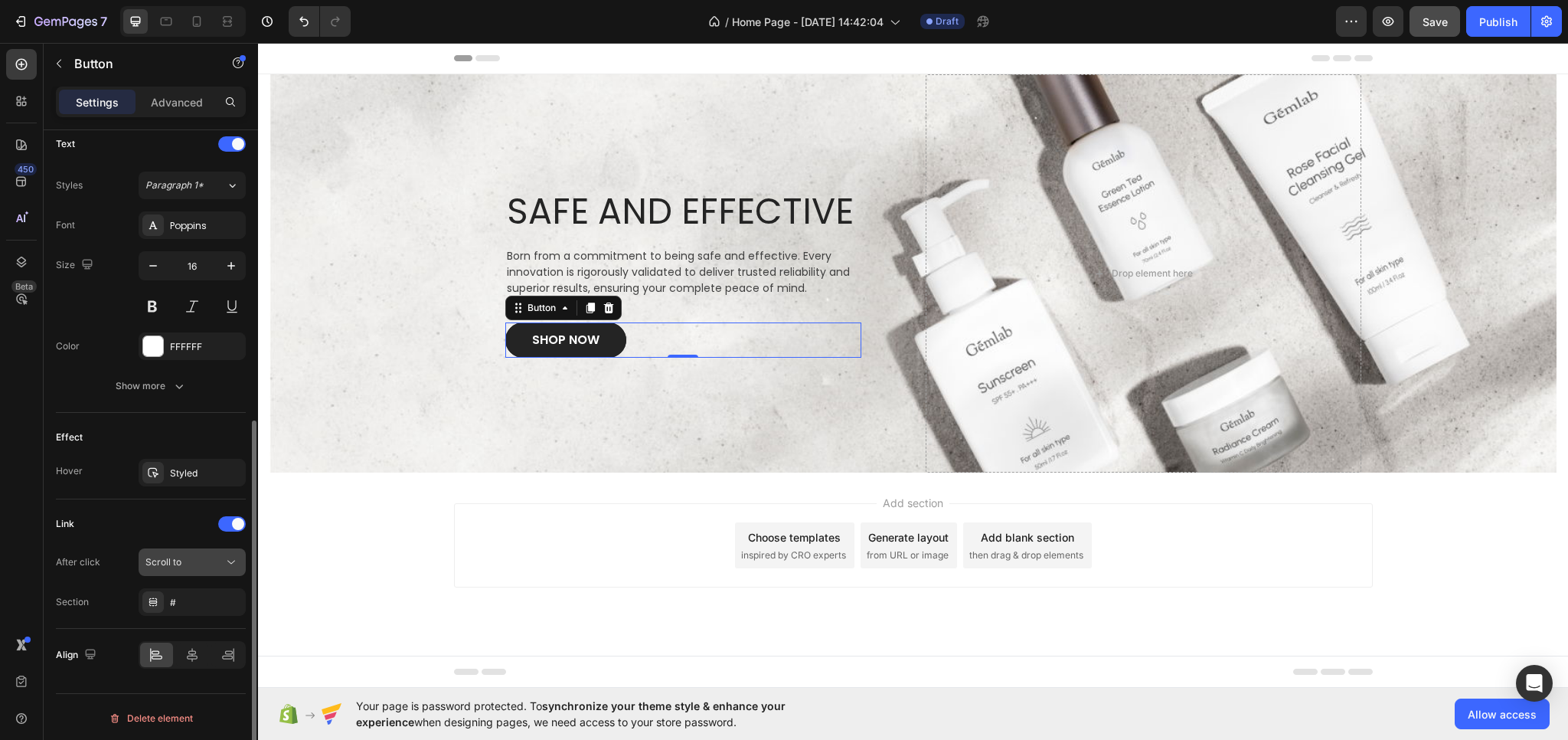
click at [192, 562] on div "Scroll to" at bounding box center [185, 563] width 78 height 14
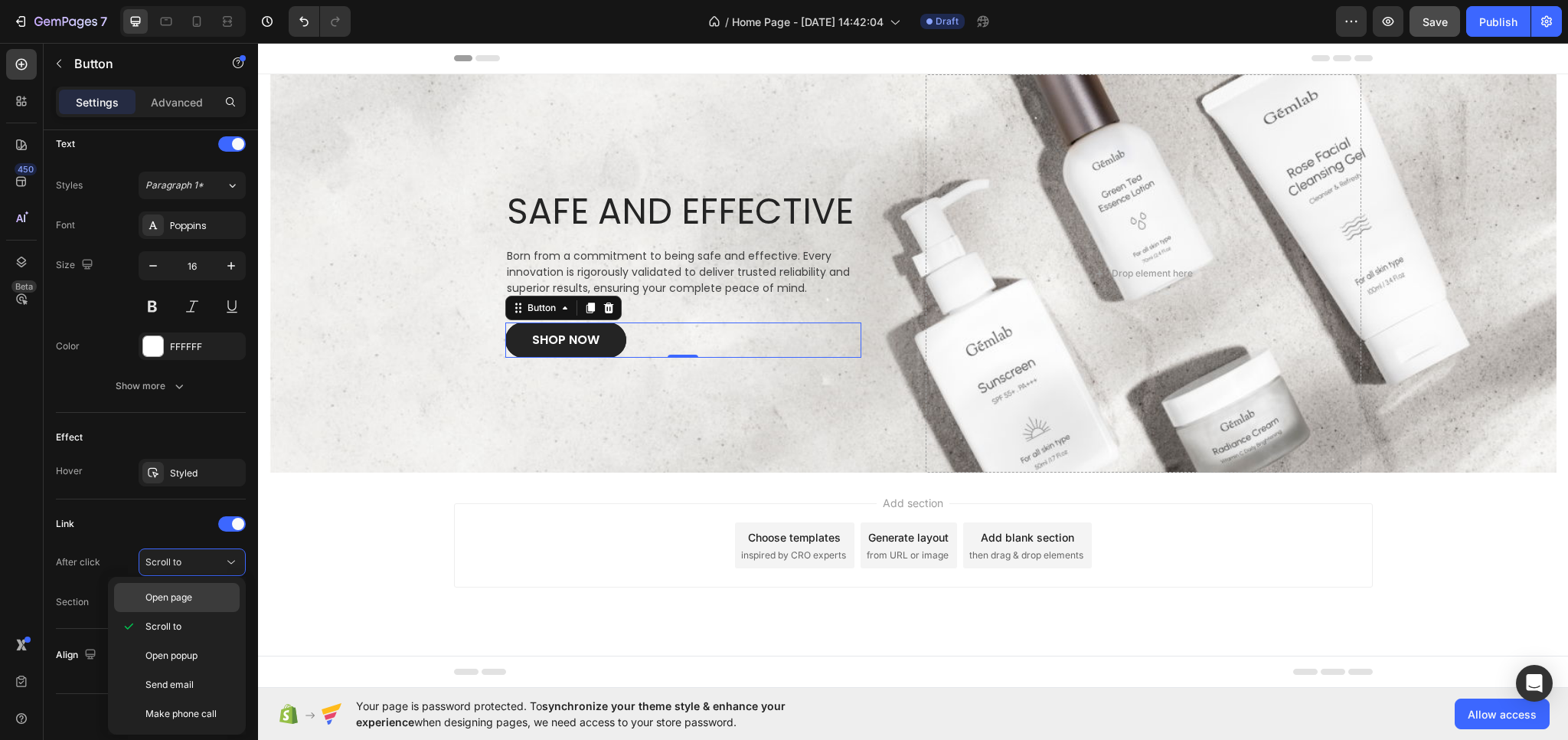
click at [190, 594] on span "Open page" at bounding box center [169, 597] width 47 height 14
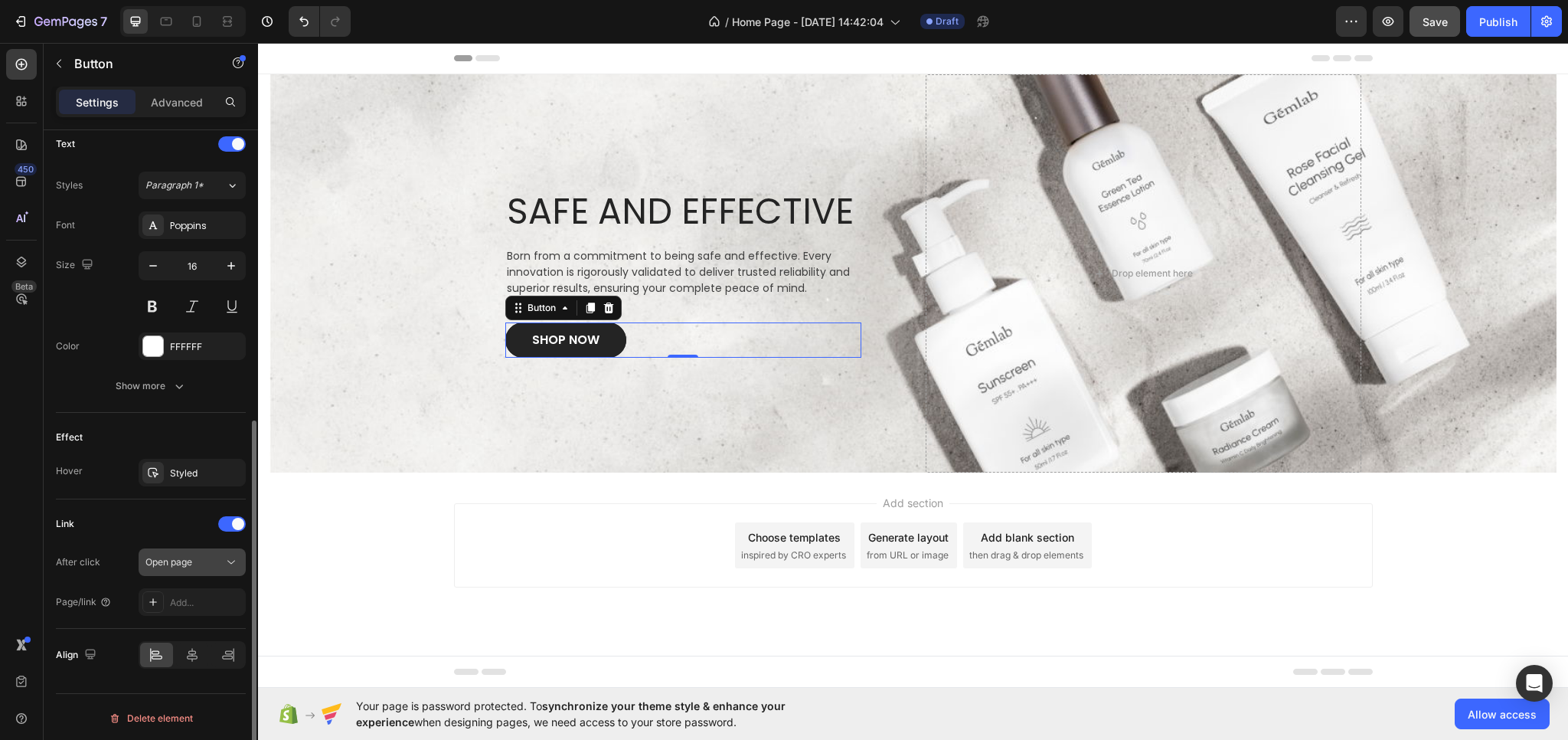
click at [193, 556] on div "Open page" at bounding box center [185, 563] width 78 height 14
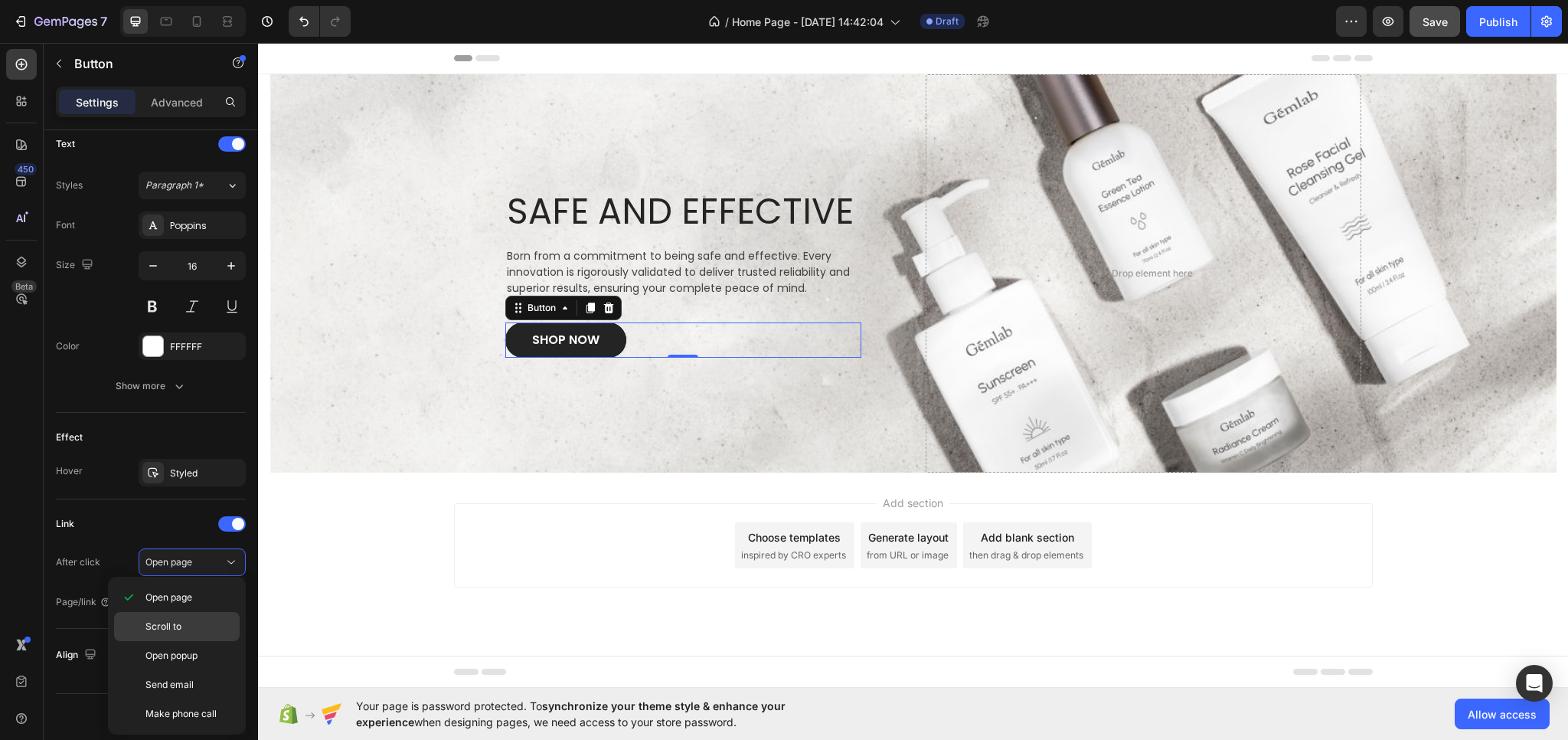
click at [185, 626] on p "Scroll to" at bounding box center [189, 626] width 87 height 14
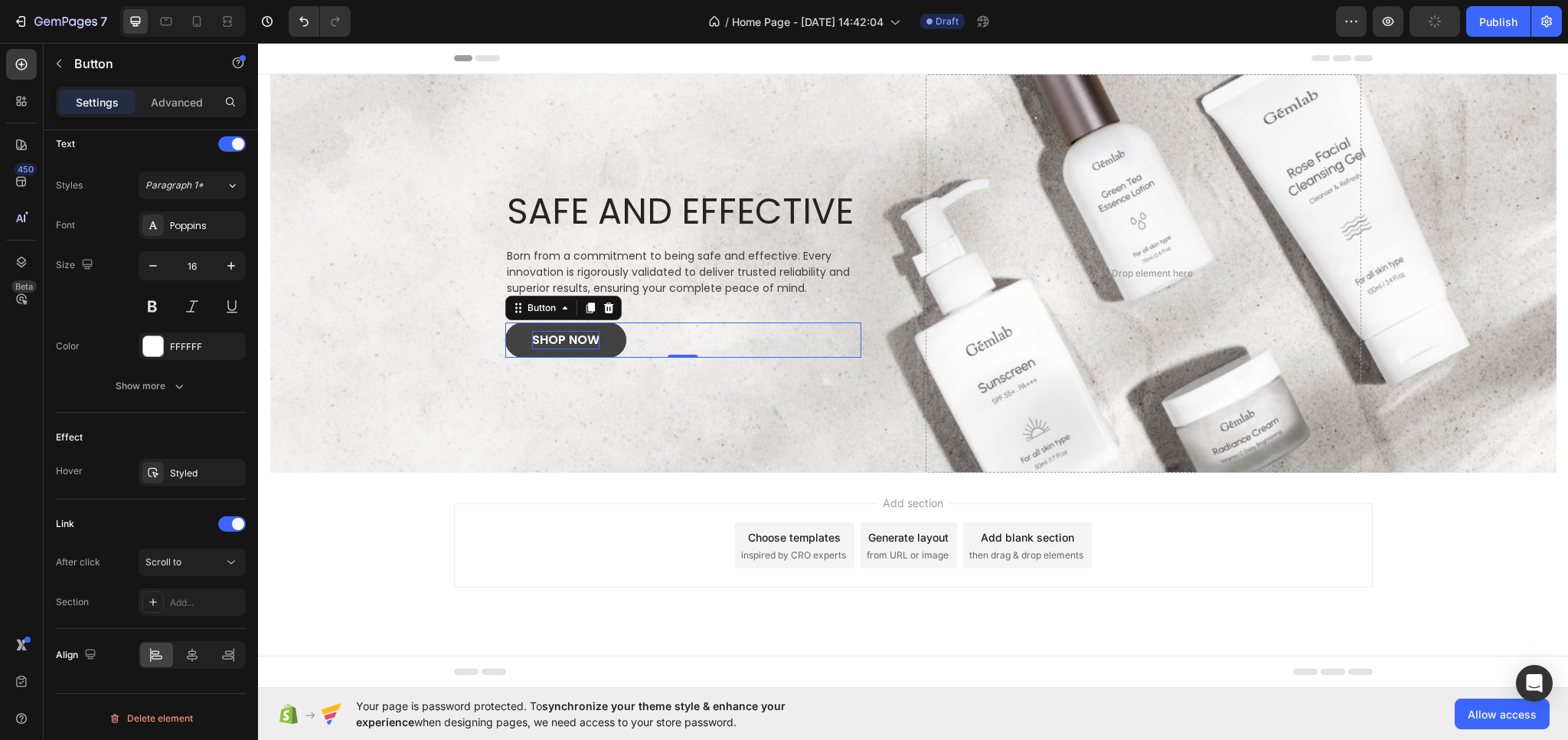
click at [563, 346] on p "SHOP NOW" at bounding box center [566, 340] width 67 height 19
click at [563, 353] on button "SHOP NOW" at bounding box center [566, 340] width 121 height 35
click at [563, 339] on p "SHOP NOW" at bounding box center [566, 340] width 67 height 19
click at [534, 335] on p "SHOP NOW" at bounding box center [566, 340] width 67 height 19
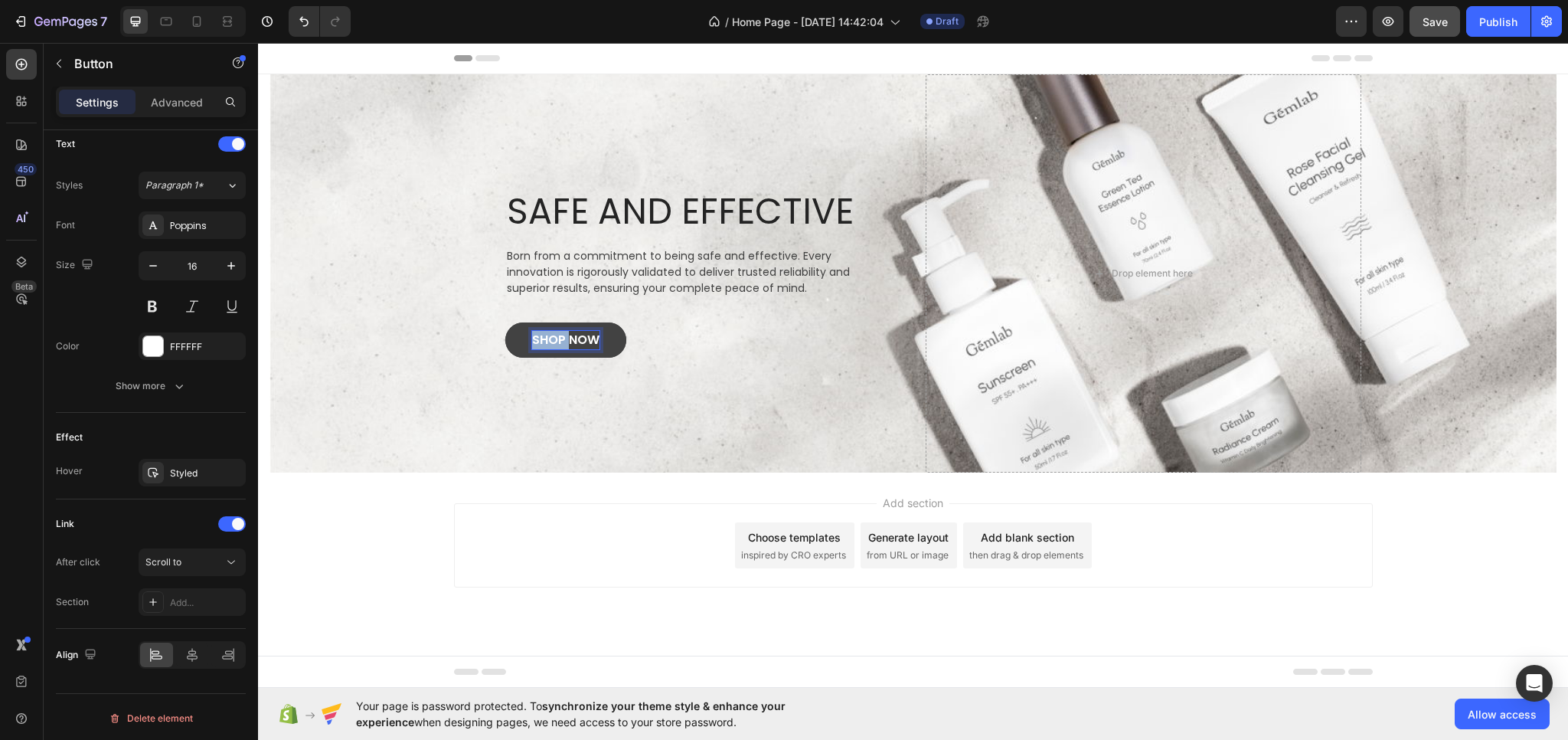
click at [534, 335] on p "SHOP NOW" at bounding box center [566, 340] width 67 height 19
click at [523, 341] on button "SHOP NOW" at bounding box center [566, 340] width 121 height 35
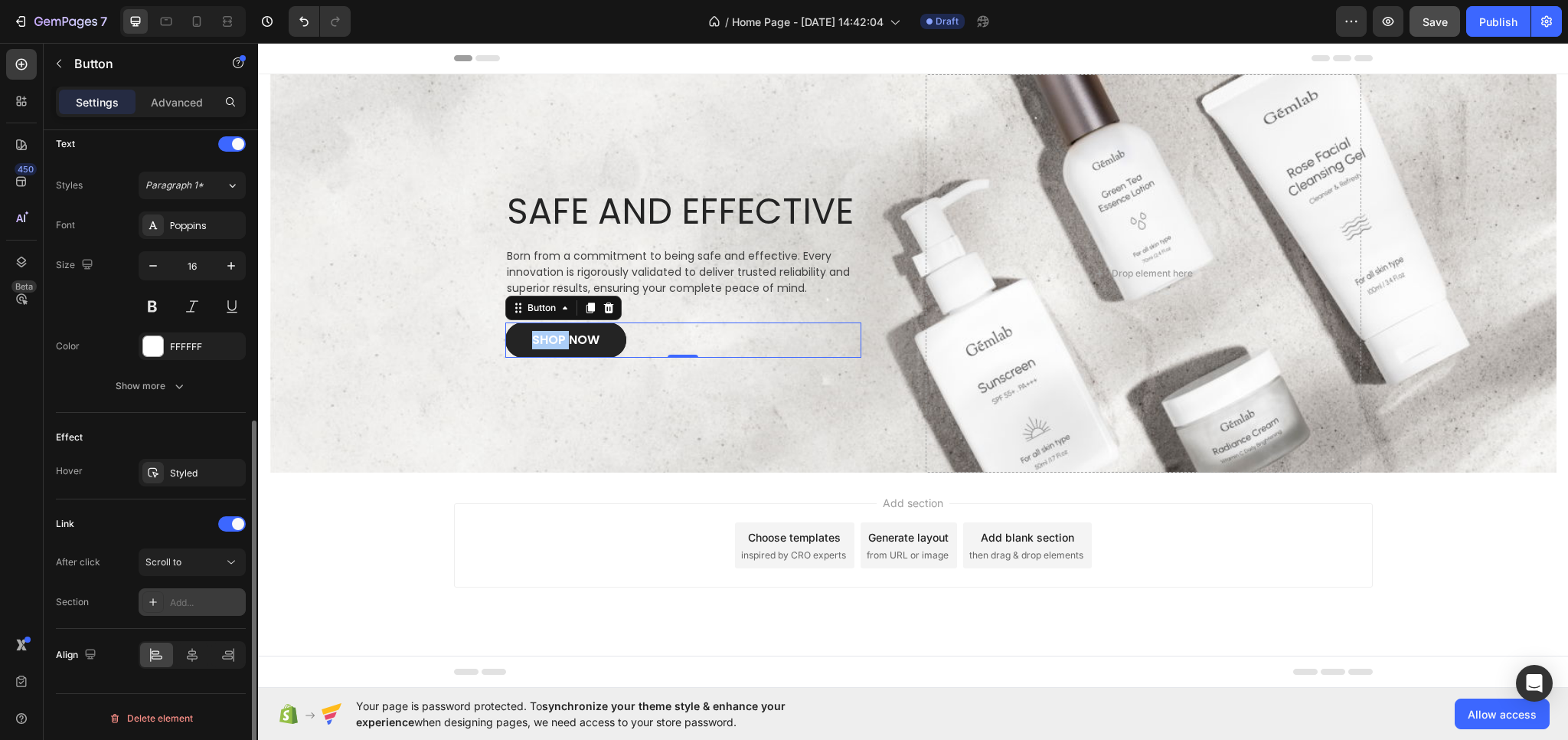
click at [193, 598] on div "Add..." at bounding box center [206, 602] width 72 height 14
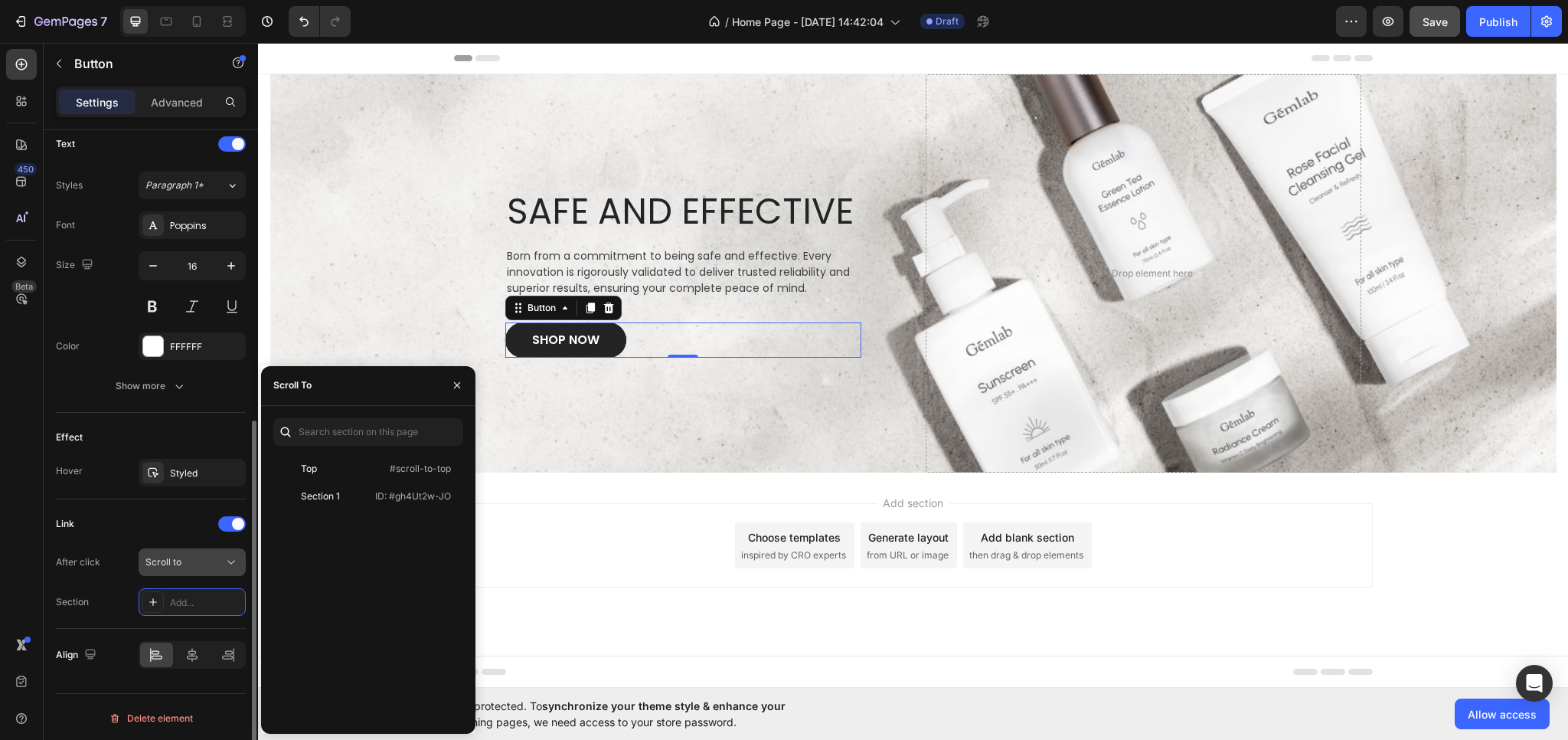
click at [215, 562] on div "Scroll to" at bounding box center [185, 563] width 78 height 14
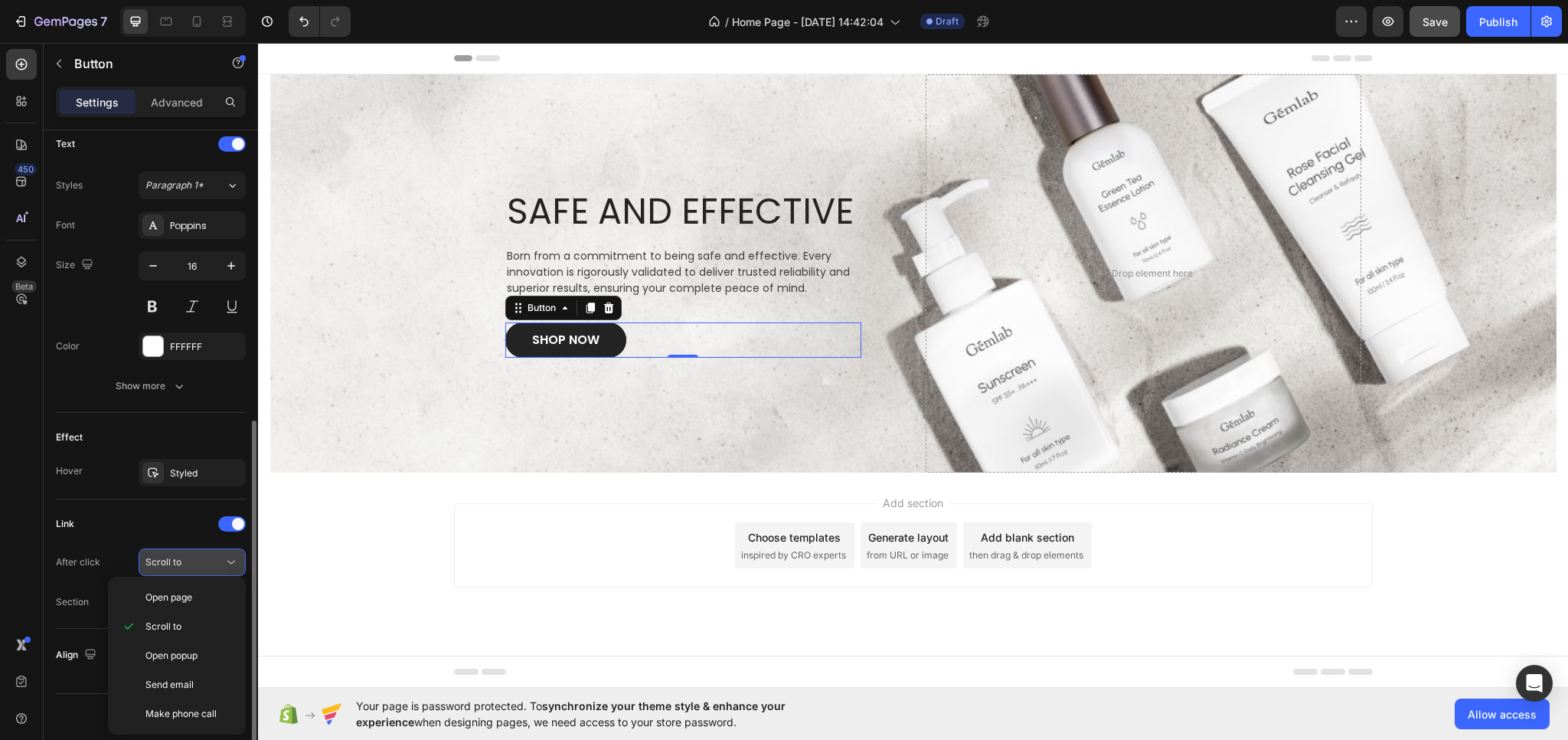
click at [207, 571] on button "Scroll to" at bounding box center [192, 562] width 107 height 28
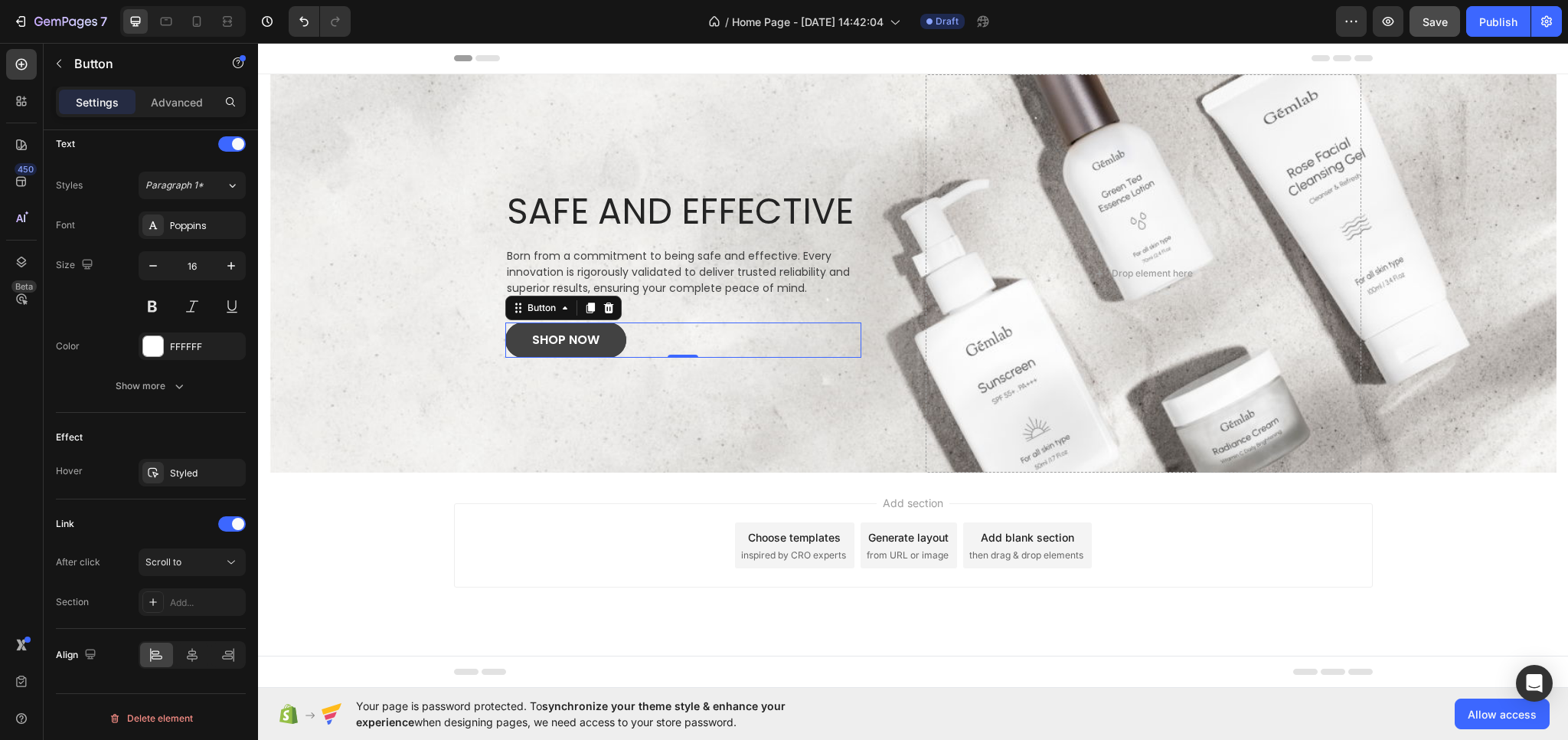
click at [524, 347] on button "SHOP NOW" at bounding box center [566, 340] width 121 height 35
click at [174, 595] on div "Add..." at bounding box center [206, 602] width 72 height 14
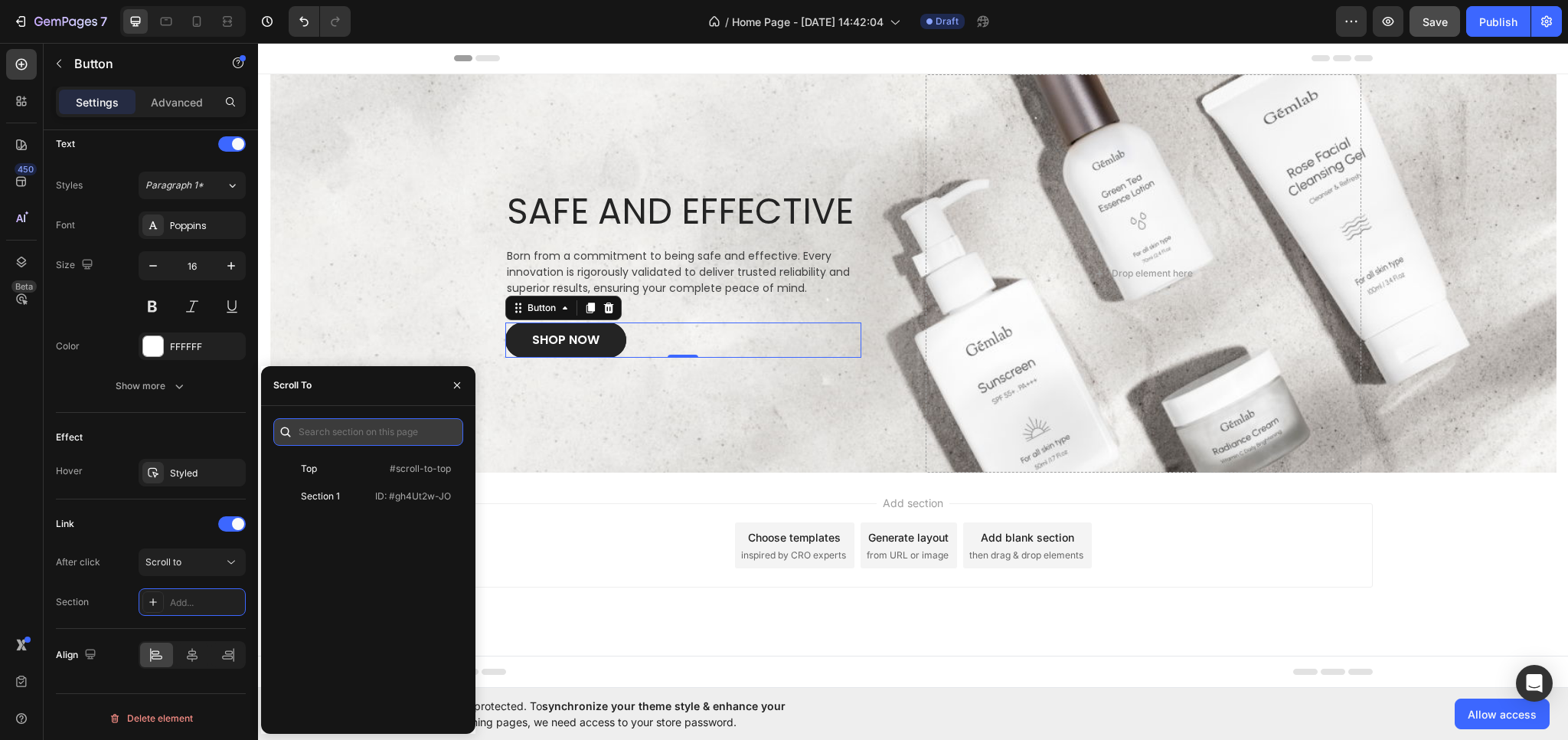
click at [321, 426] on input "text" at bounding box center [368, 431] width 190 height 28
type input "R"
type input "P"
type input "PRODUCT"
click at [458, 382] on icon "button" at bounding box center [457, 385] width 12 height 12
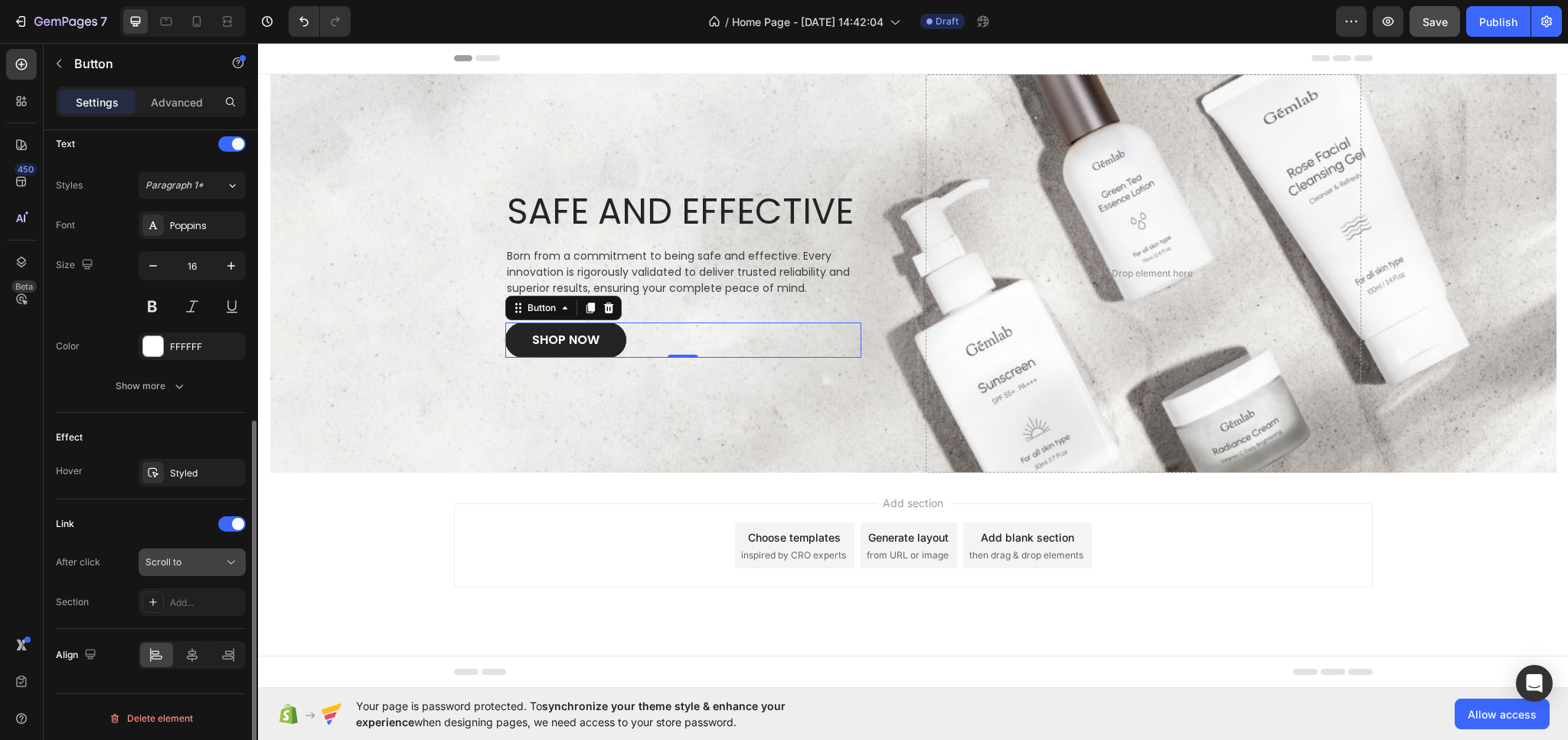
click at [206, 555] on div "Scroll to" at bounding box center [185, 563] width 78 height 14
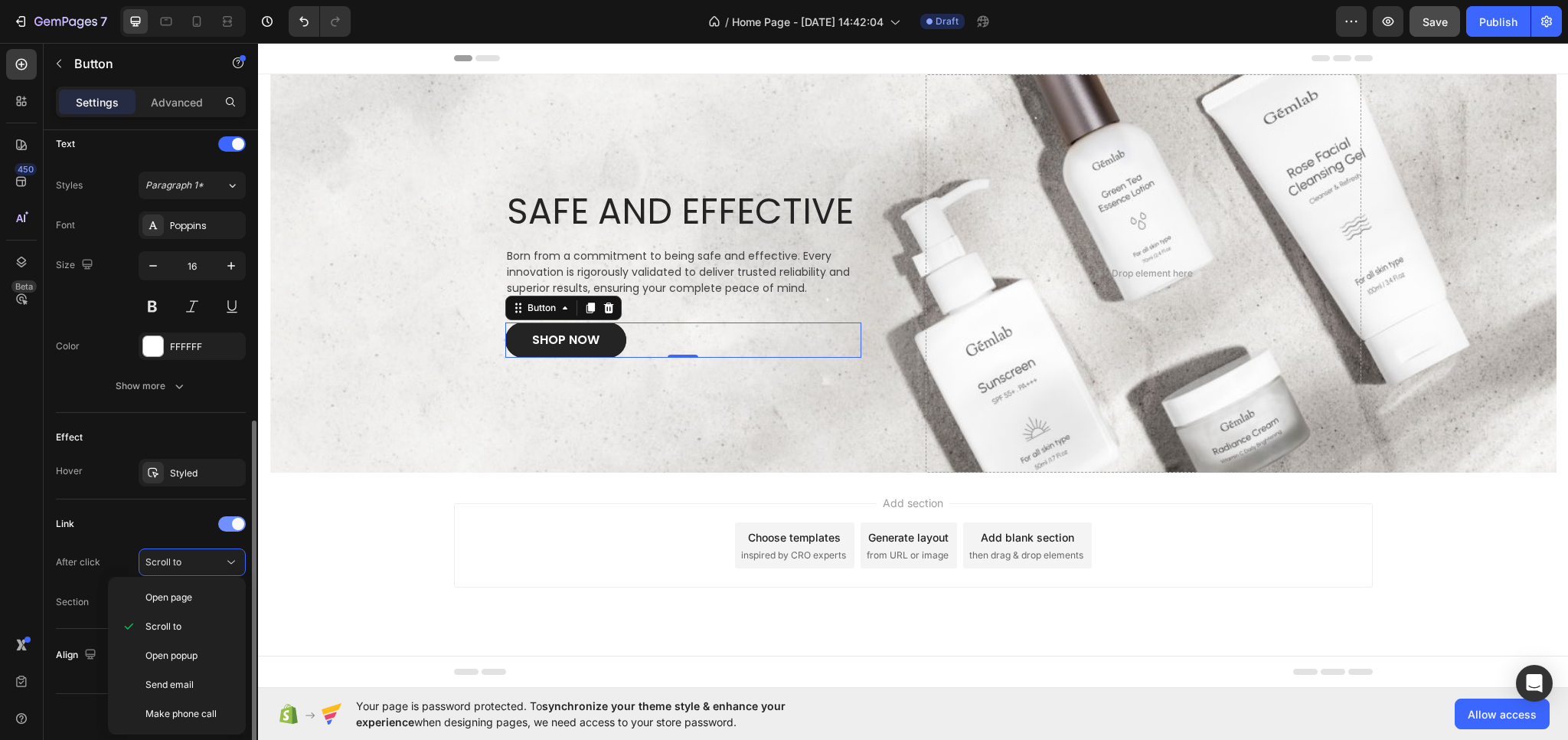
click at [233, 524] on span at bounding box center [238, 524] width 12 height 12
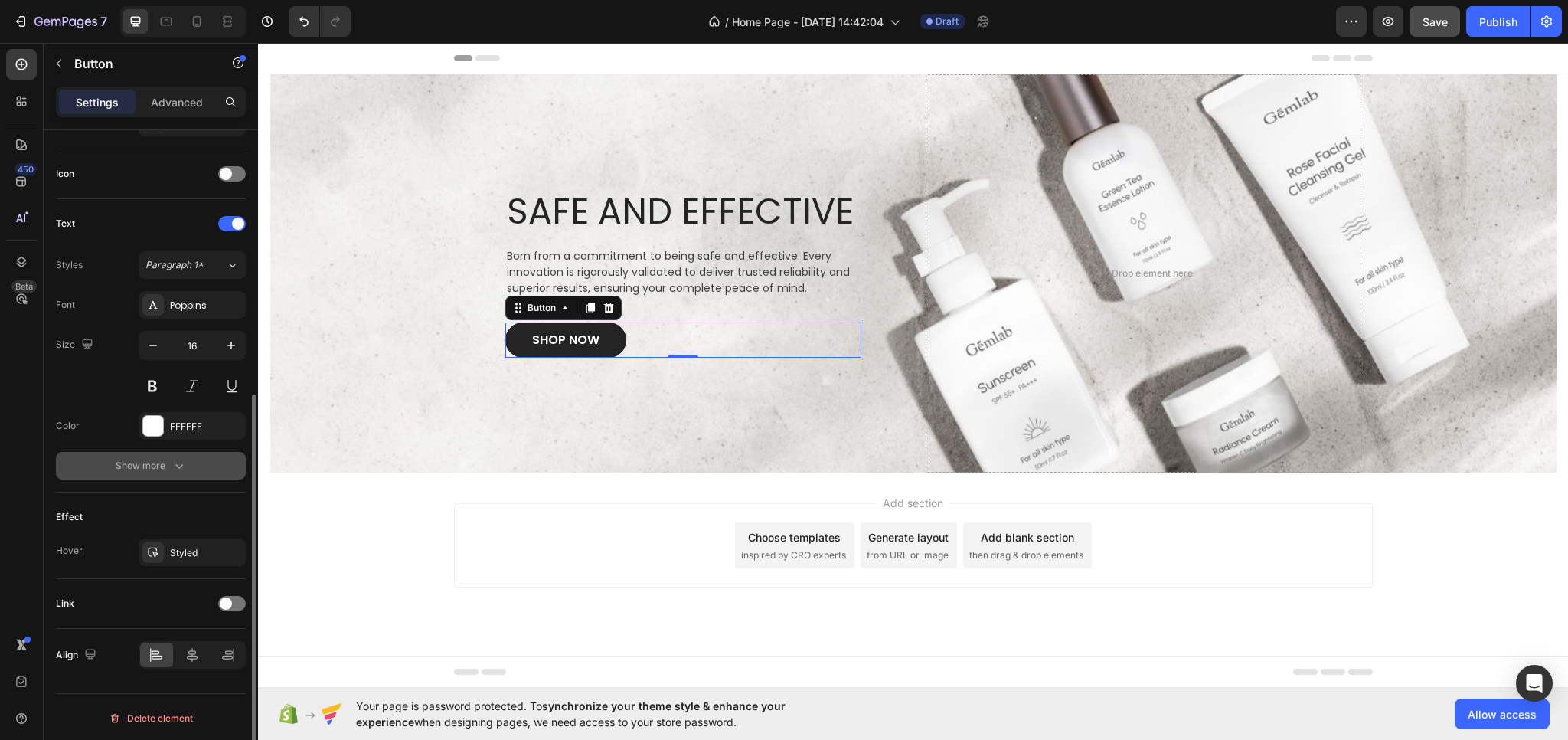
click at [170, 463] on div "Show more" at bounding box center [151, 465] width 71 height 15
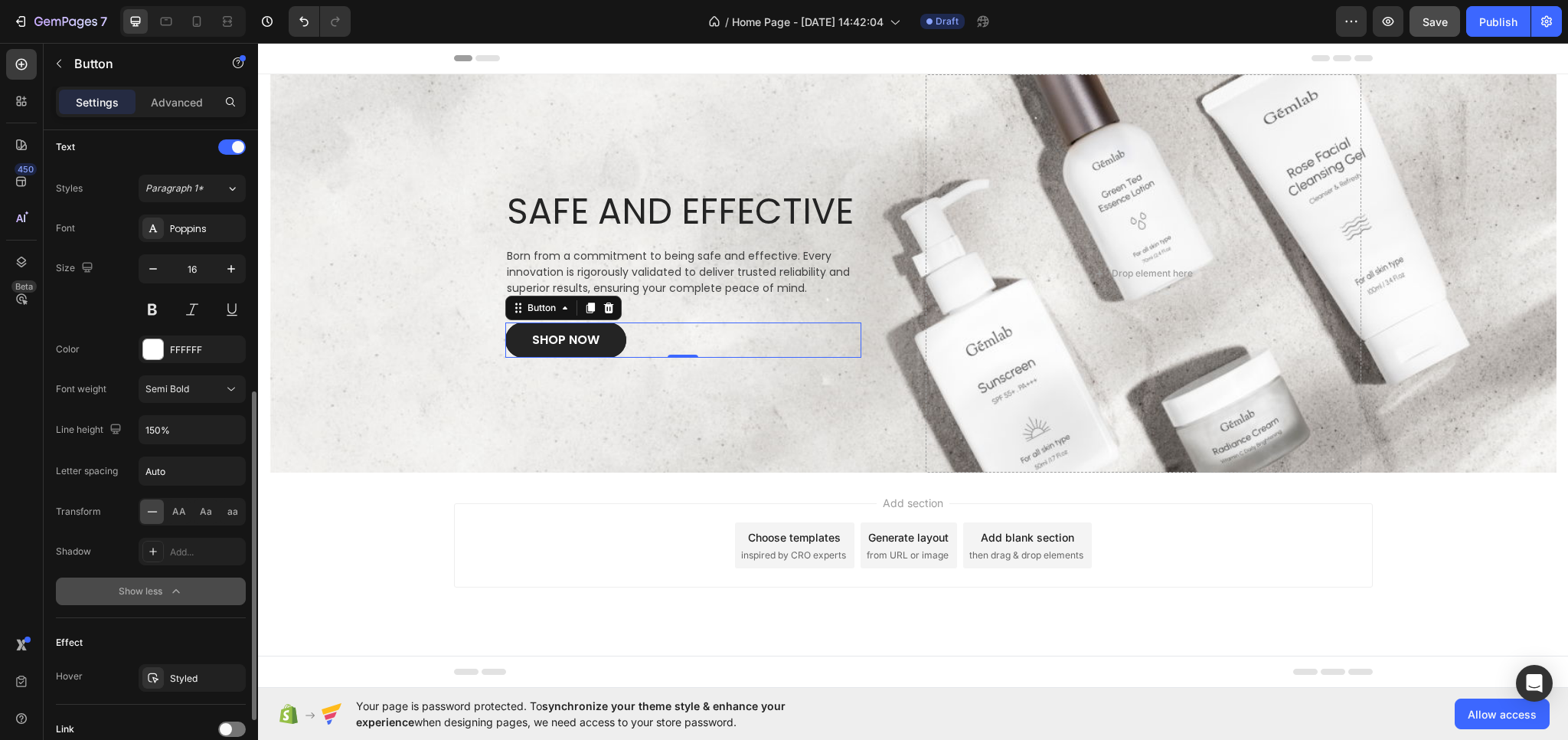
scroll to position [644, 0]
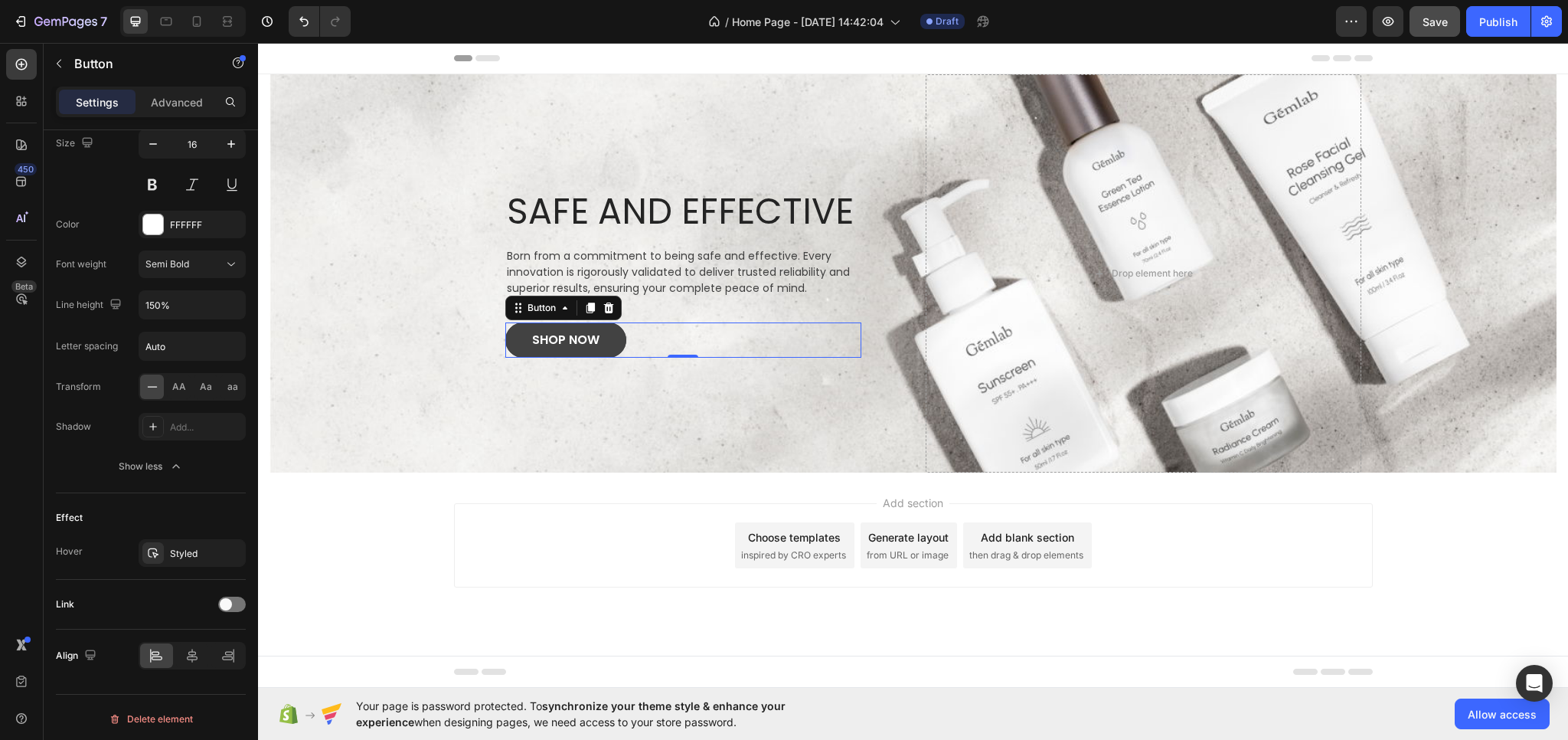
click at [524, 353] on button "SHOP NOW" at bounding box center [566, 340] width 121 height 35
click at [237, 601] on div at bounding box center [232, 603] width 28 height 15
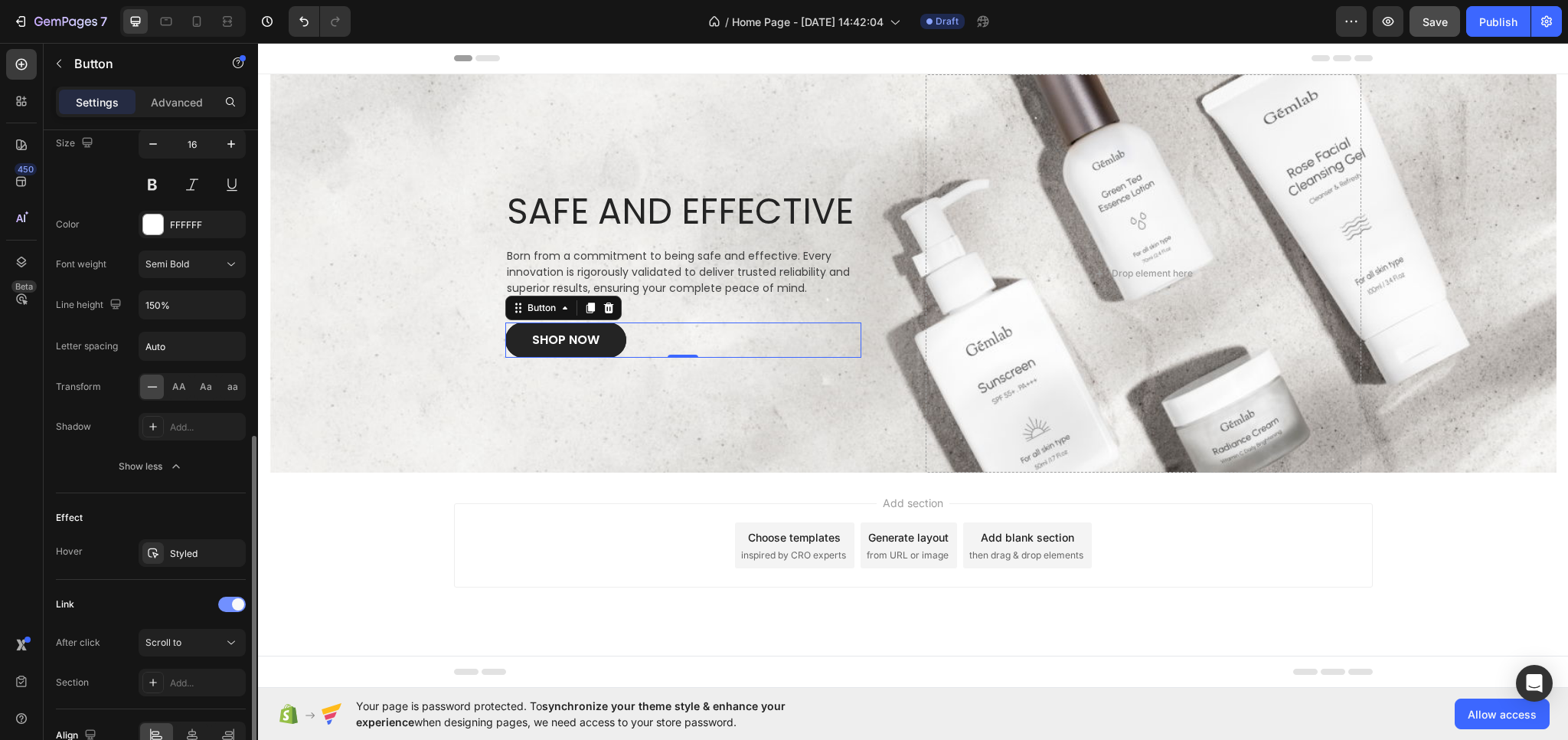
scroll to position [724, 0]
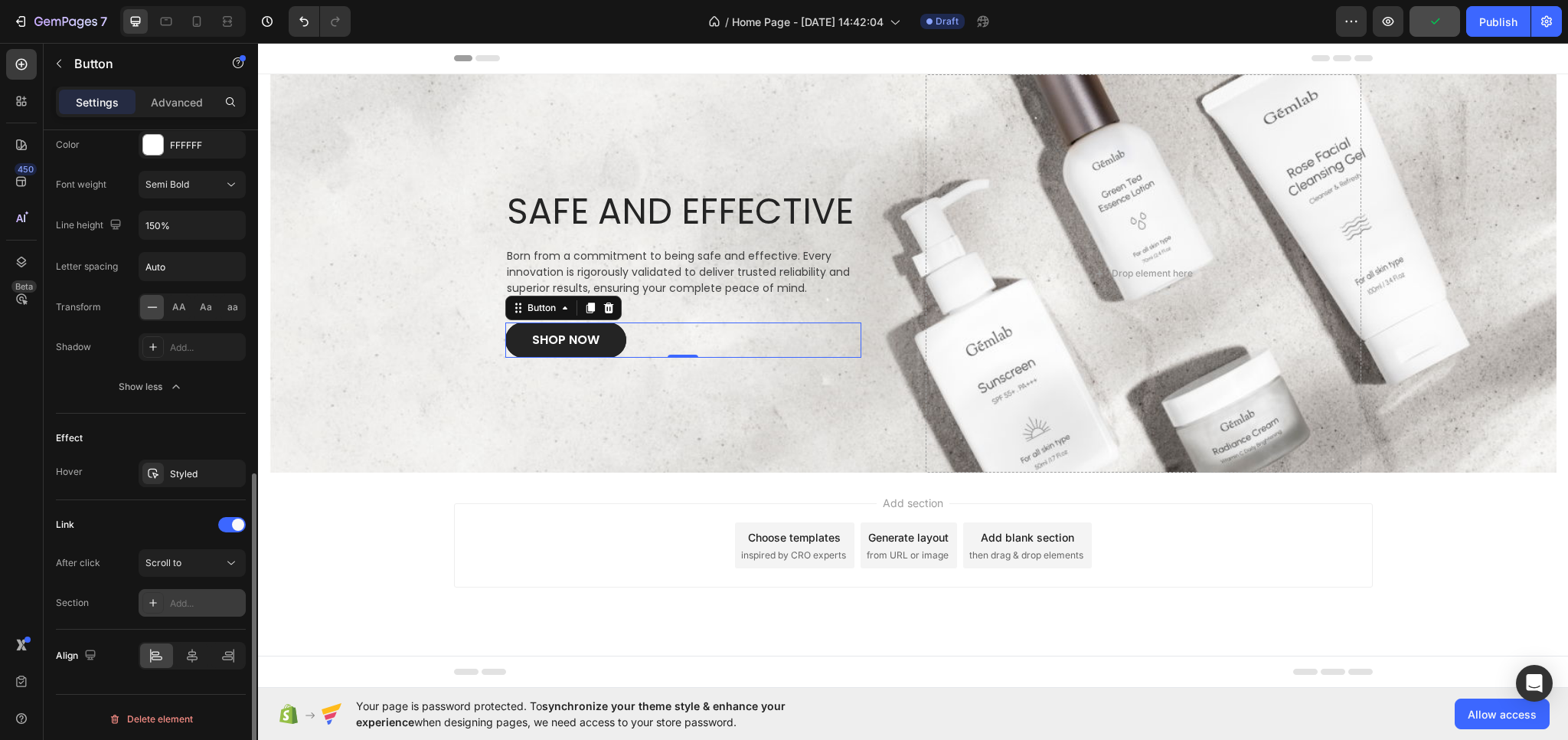
click at [172, 590] on div "Add..." at bounding box center [192, 602] width 107 height 28
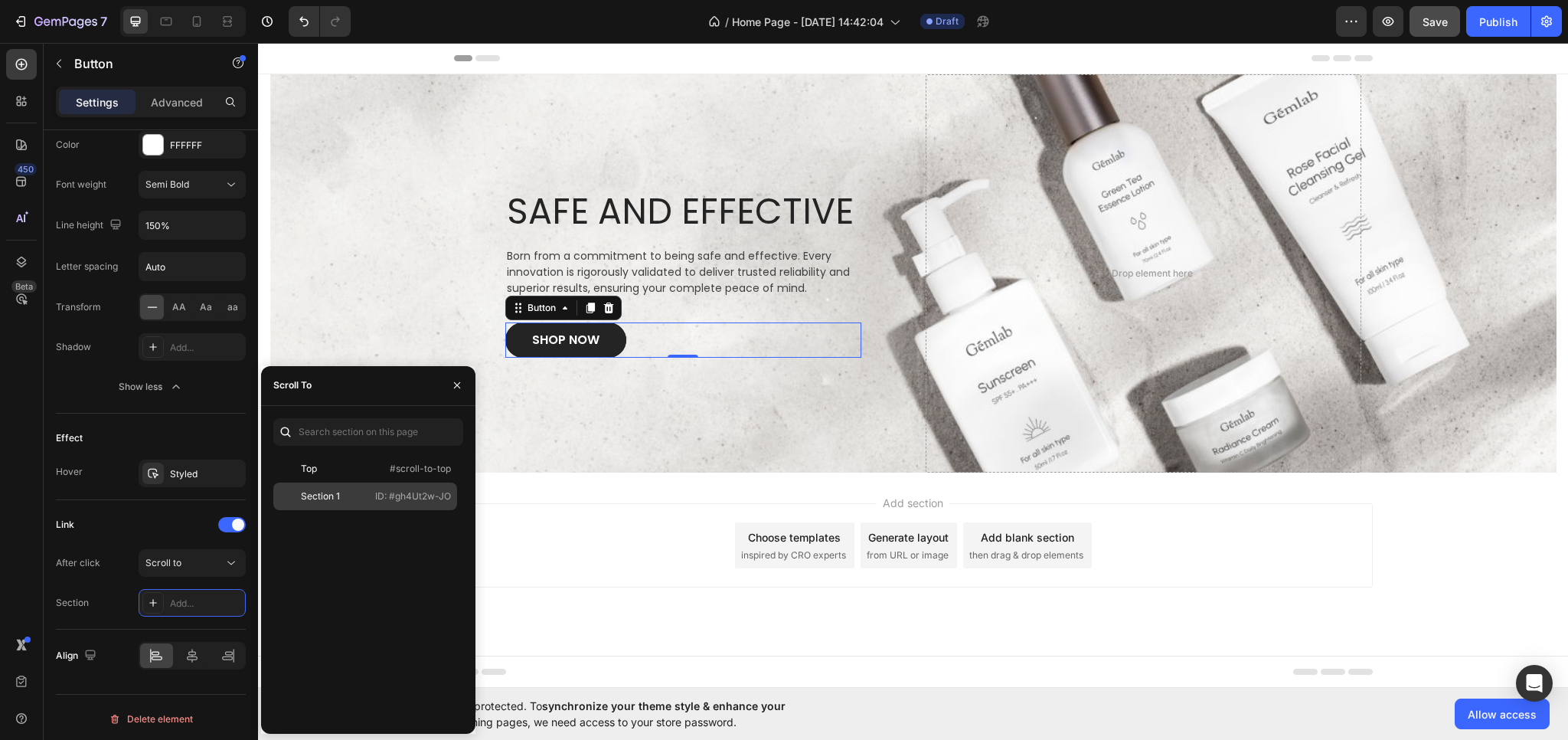
click at [310, 498] on div "Section 1" at bounding box center [320, 496] width 39 height 14
click at [321, 491] on div "Section 1" at bounding box center [320, 496] width 39 height 14
click at [325, 469] on div "Top" at bounding box center [324, 468] width 89 height 14
click at [313, 491] on div "Section 1" at bounding box center [320, 496] width 39 height 14
click at [230, 599] on icon "button" at bounding box center [229, 602] width 6 height 6
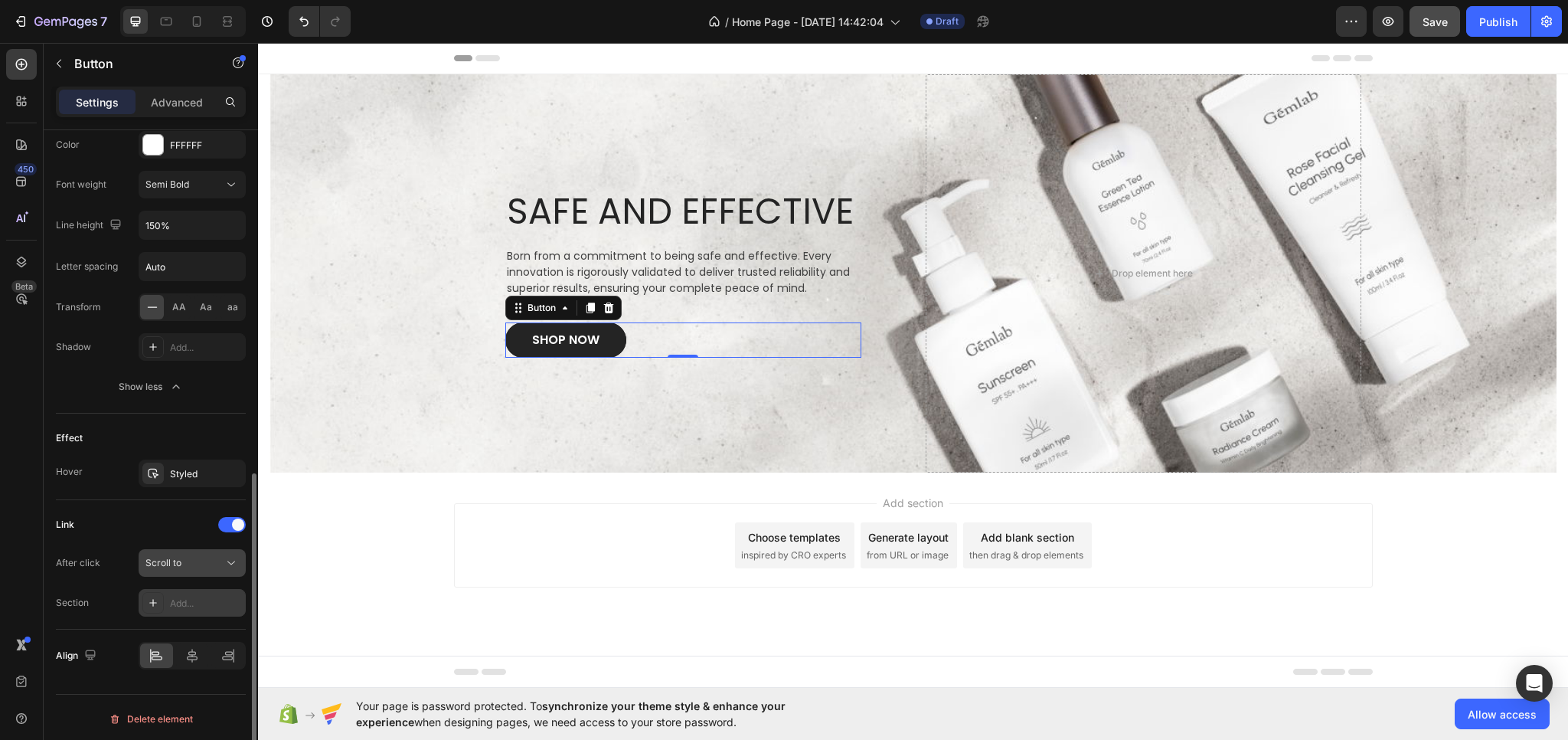
click at [213, 558] on div "Scroll to" at bounding box center [185, 563] width 78 height 14
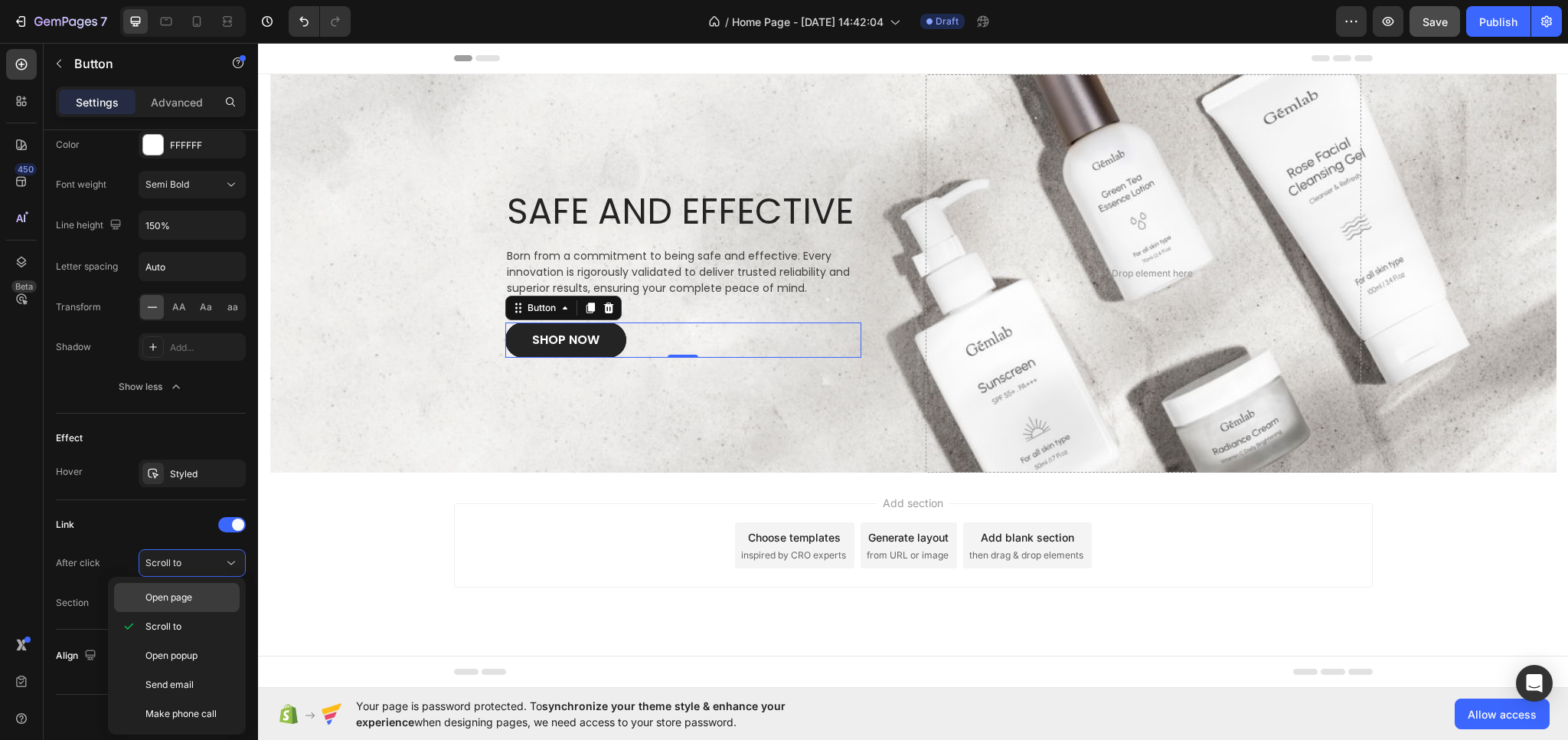
click at [199, 594] on p "Open page" at bounding box center [189, 597] width 87 height 14
click at [204, 601] on div "Add..." at bounding box center [206, 603] width 72 height 14
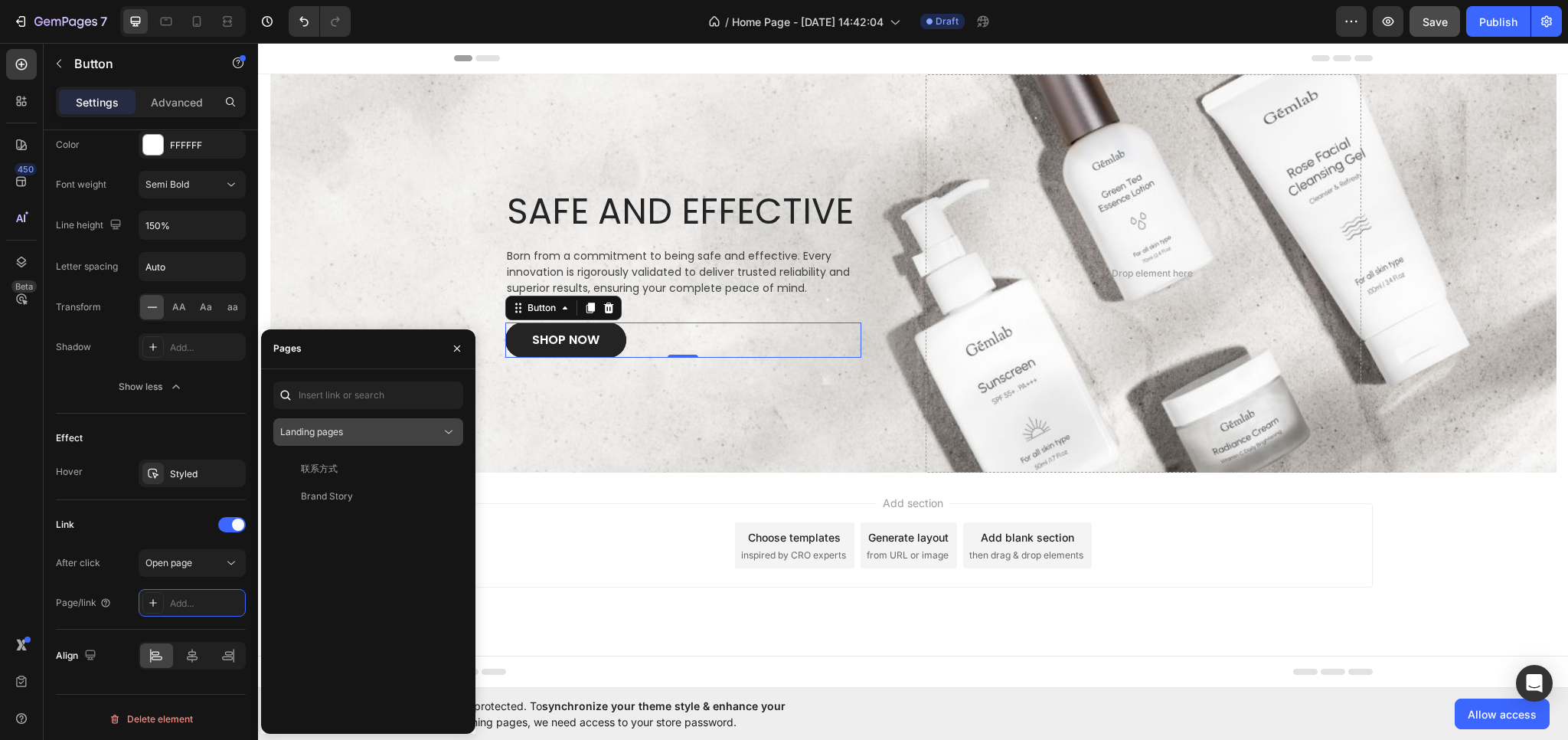
click at [332, 435] on span "Landing pages" at bounding box center [311, 431] width 63 height 12
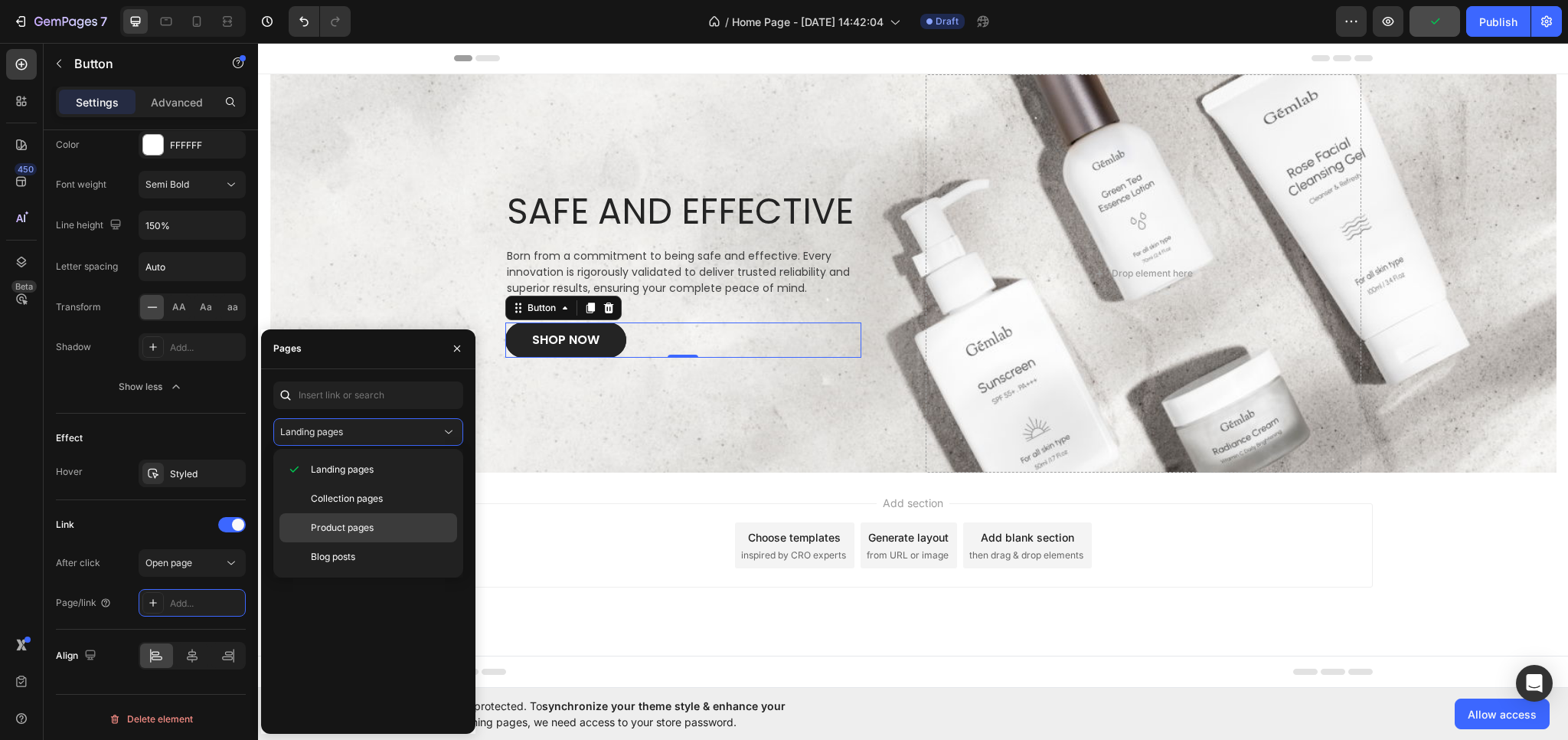
click at [316, 530] on span "Product pages" at bounding box center [342, 528] width 63 height 14
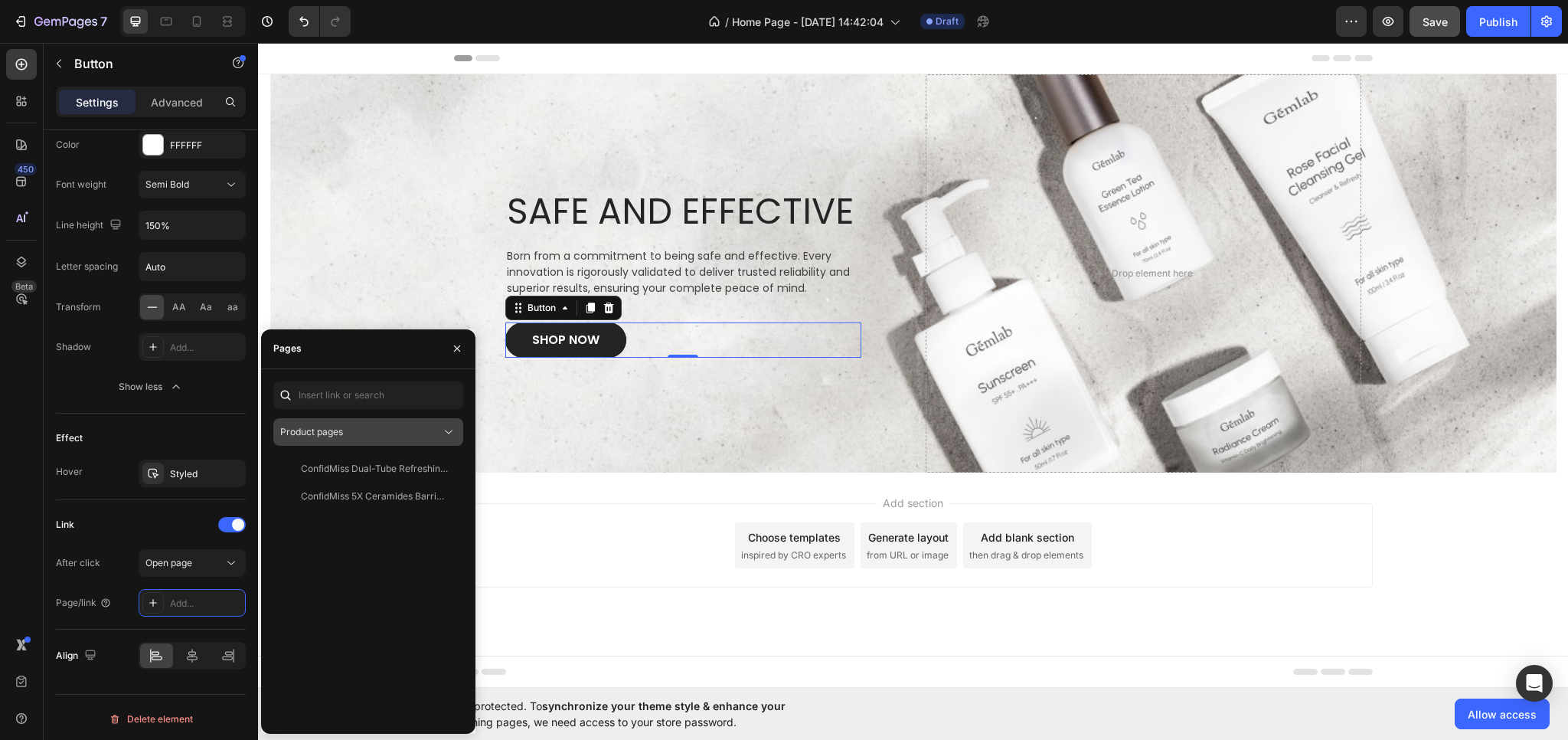
click at [348, 437] on div "Product pages" at bounding box center [360, 432] width 161 height 14
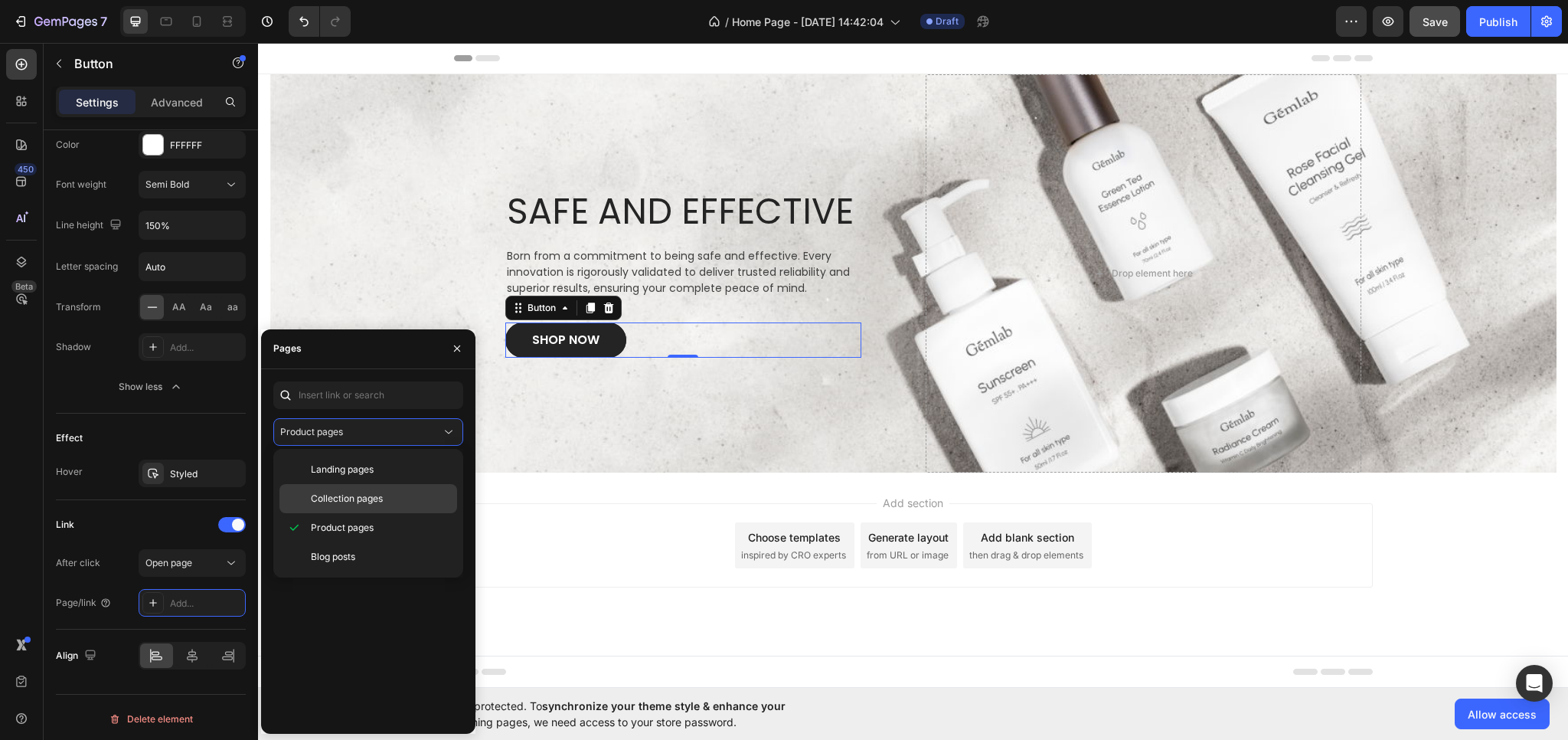
click at [336, 495] on span "Collection pages" at bounding box center [346, 499] width 72 height 14
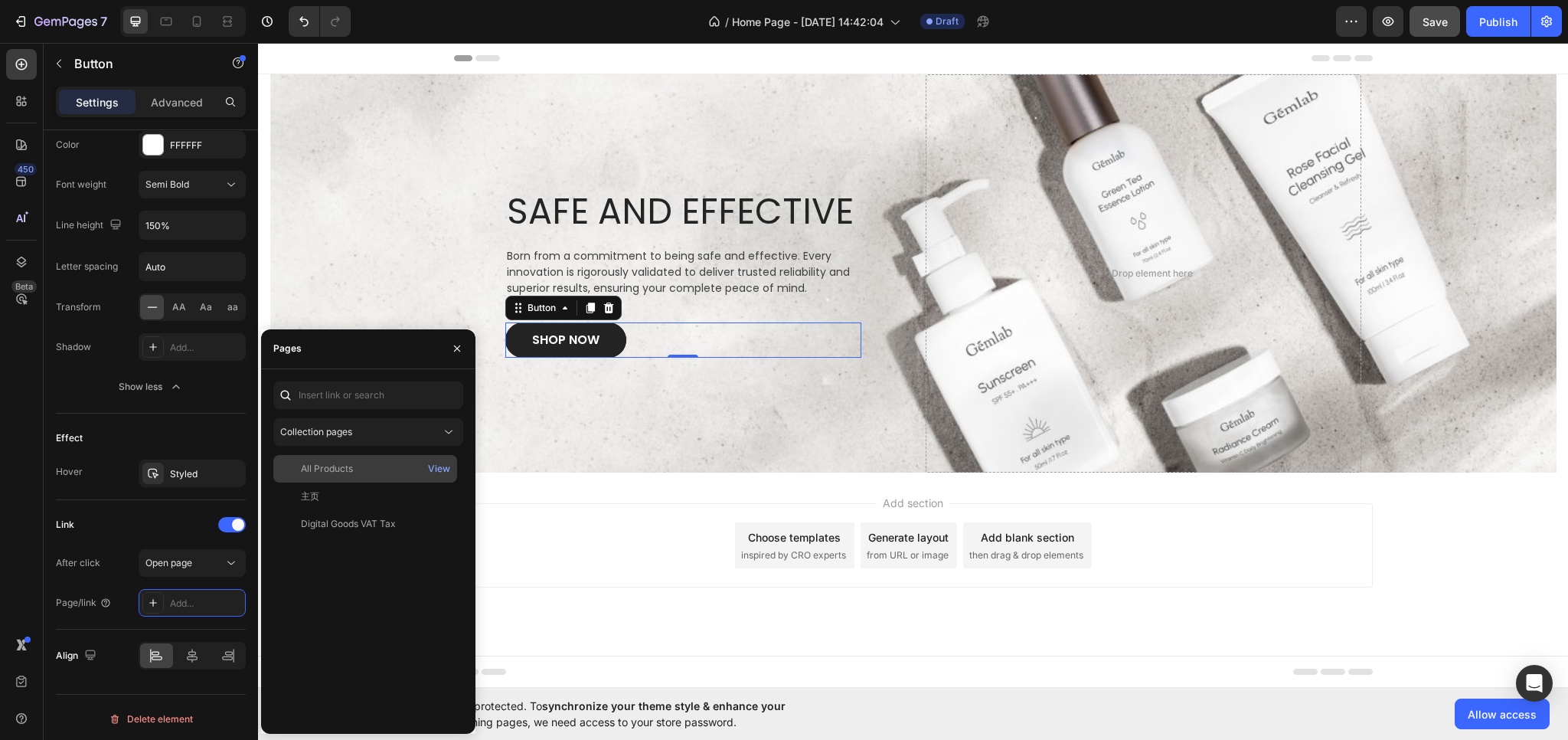
click at [333, 469] on div "All Products" at bounding box center [327, 468] width 52 height 14
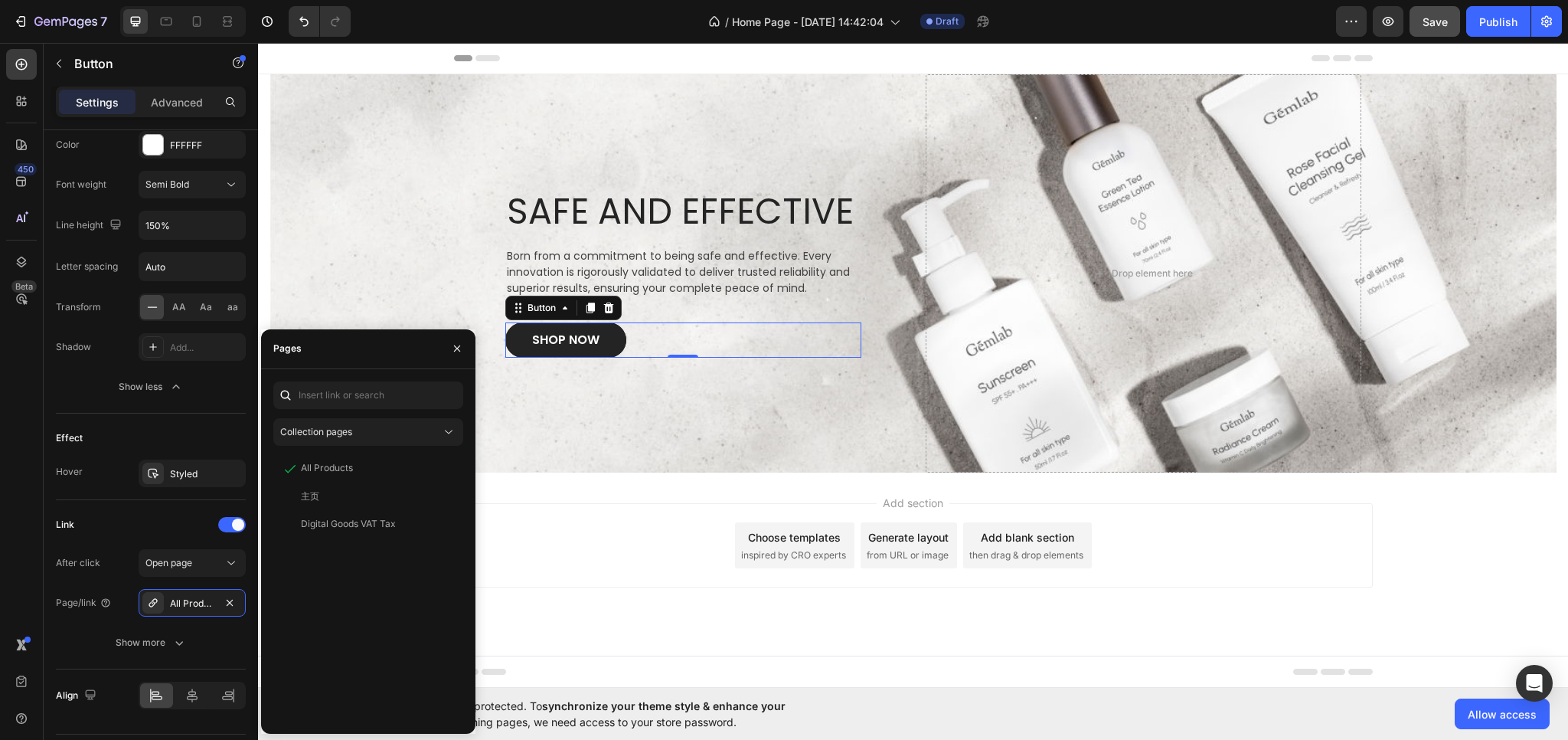
click at [522, 518] on div "Add section Choose templates inspired by CRO experts Generate layout from URL o…" at bounding box center [914, 545] width 919 height 84
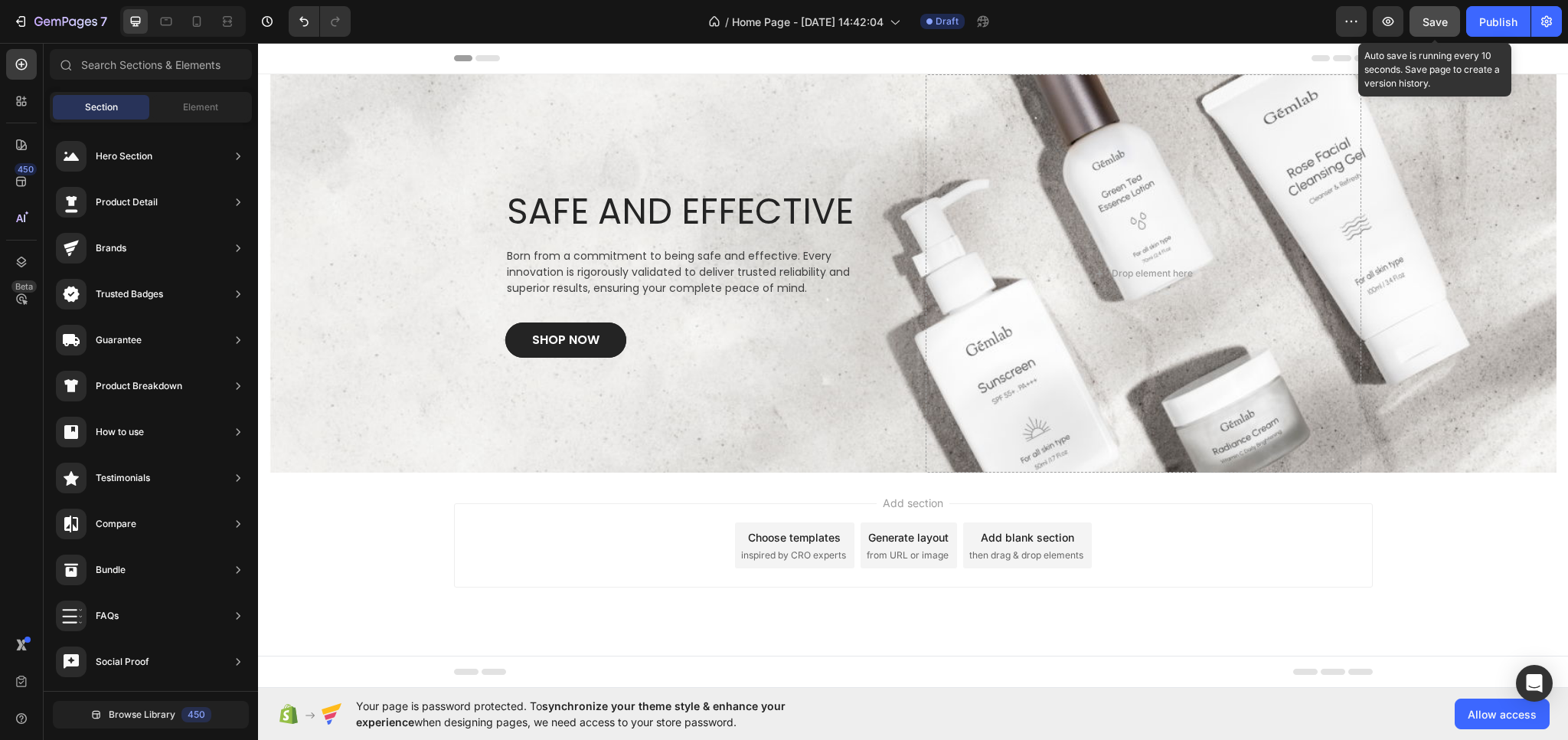
click at [1446, 20] on span "Save" at bounding box center [1436, 21] width 25 height 13
click at [1387, 25] on icon "button" at bounding box center [1389, 21] width 12 height 9
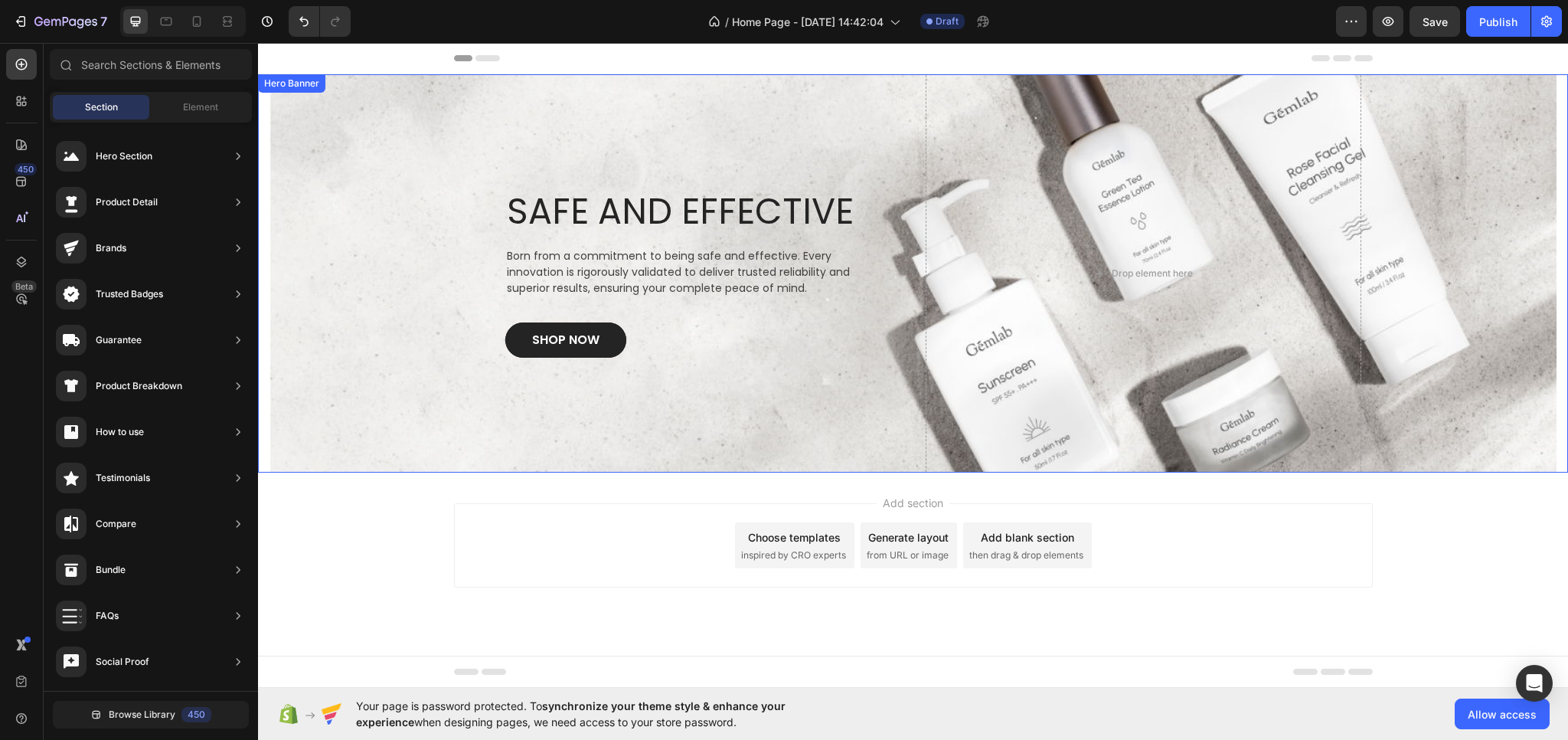
click at [462, 381] on div "Overlay" at bounding box center [913, 273] width 1288 height 398
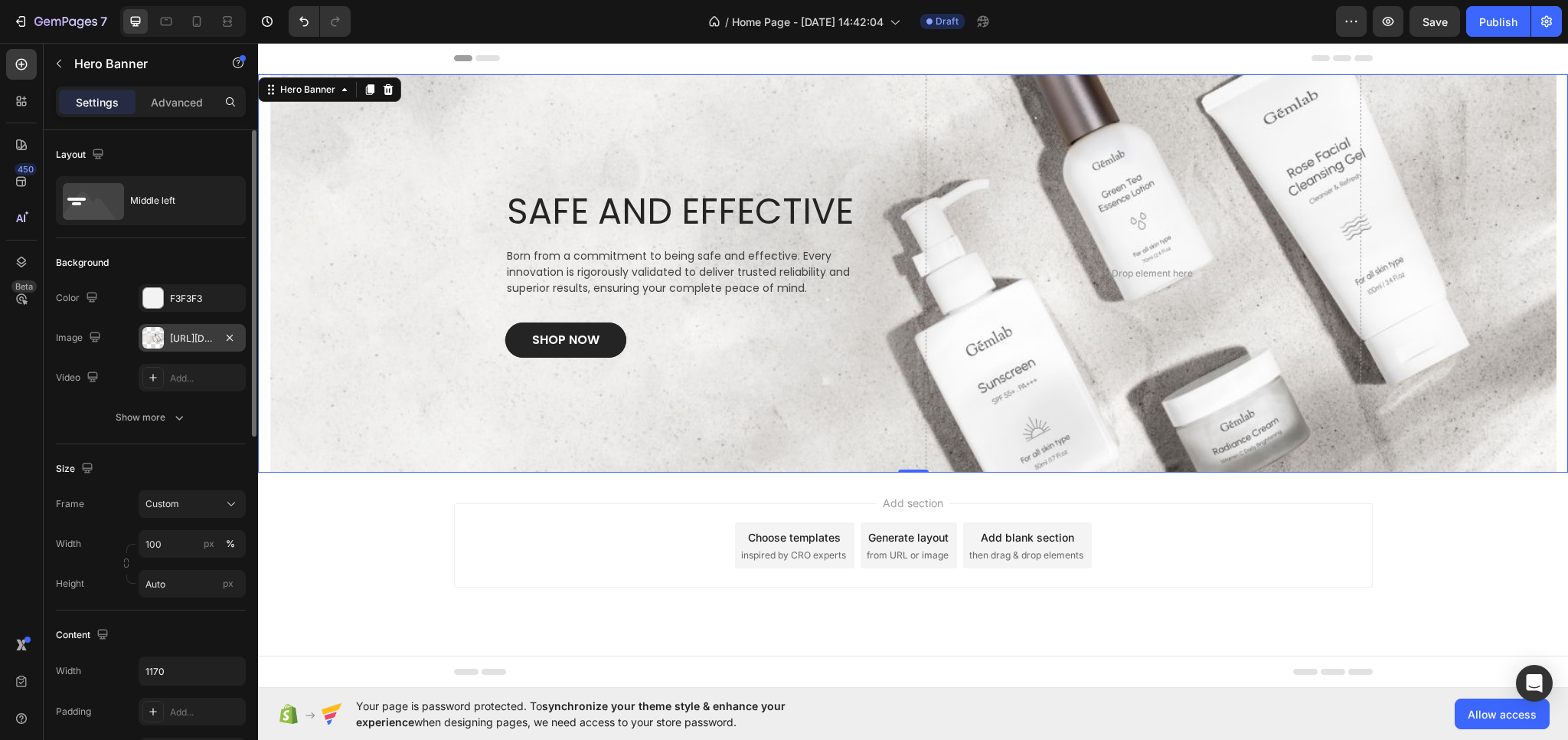
click at [189, 338] on div "[URL][DOMAIN_NAME]" at bounding box center [193, 339] width 44 height 14
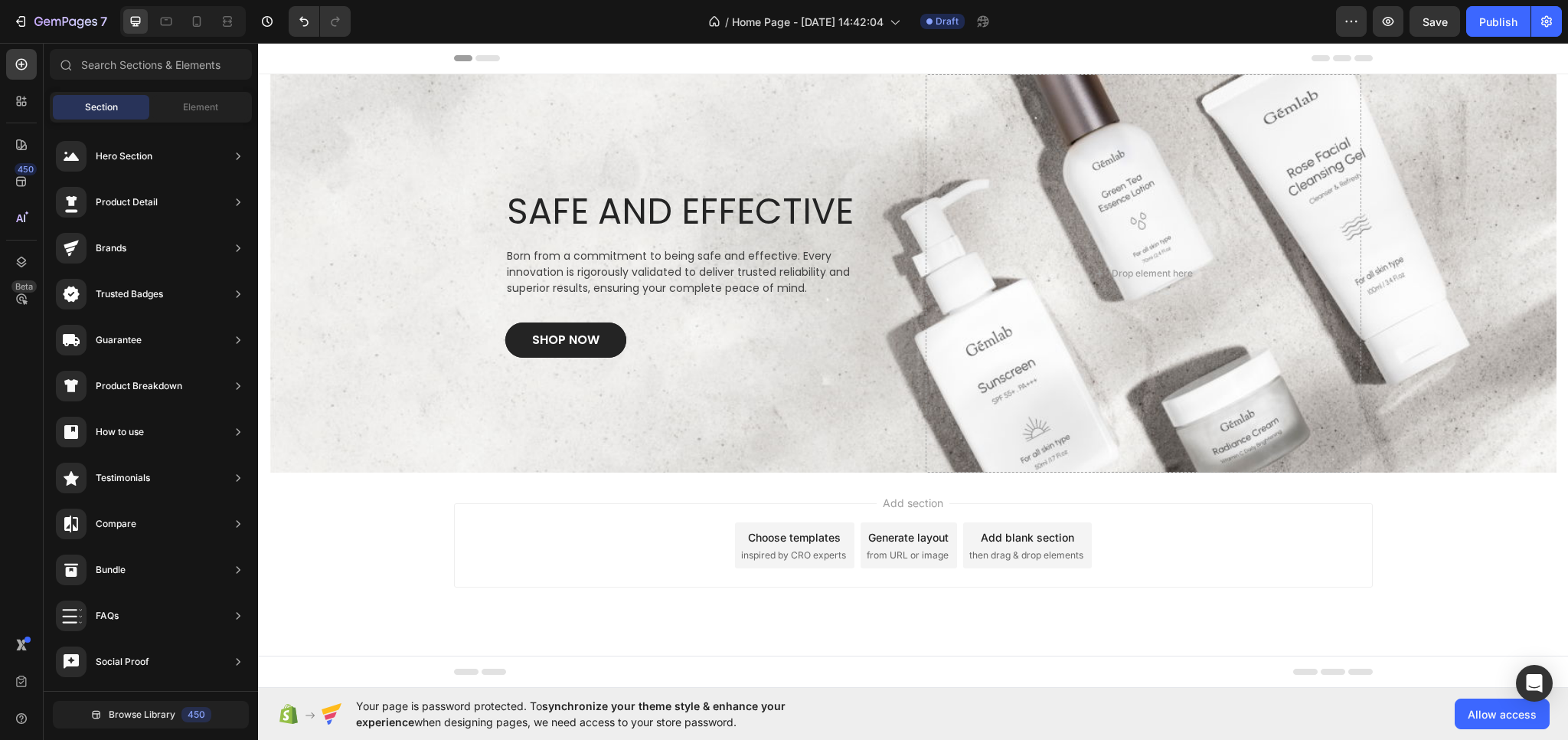
click at [689, 547] on div "Add section Choose templates inspired by CRO experts Generate layout from URL o…" at bounding box center [914, 545] width 919 height 84
click at [403, 431] on div "Overlay" at bounding box center [913, 273] width 1288 height 398
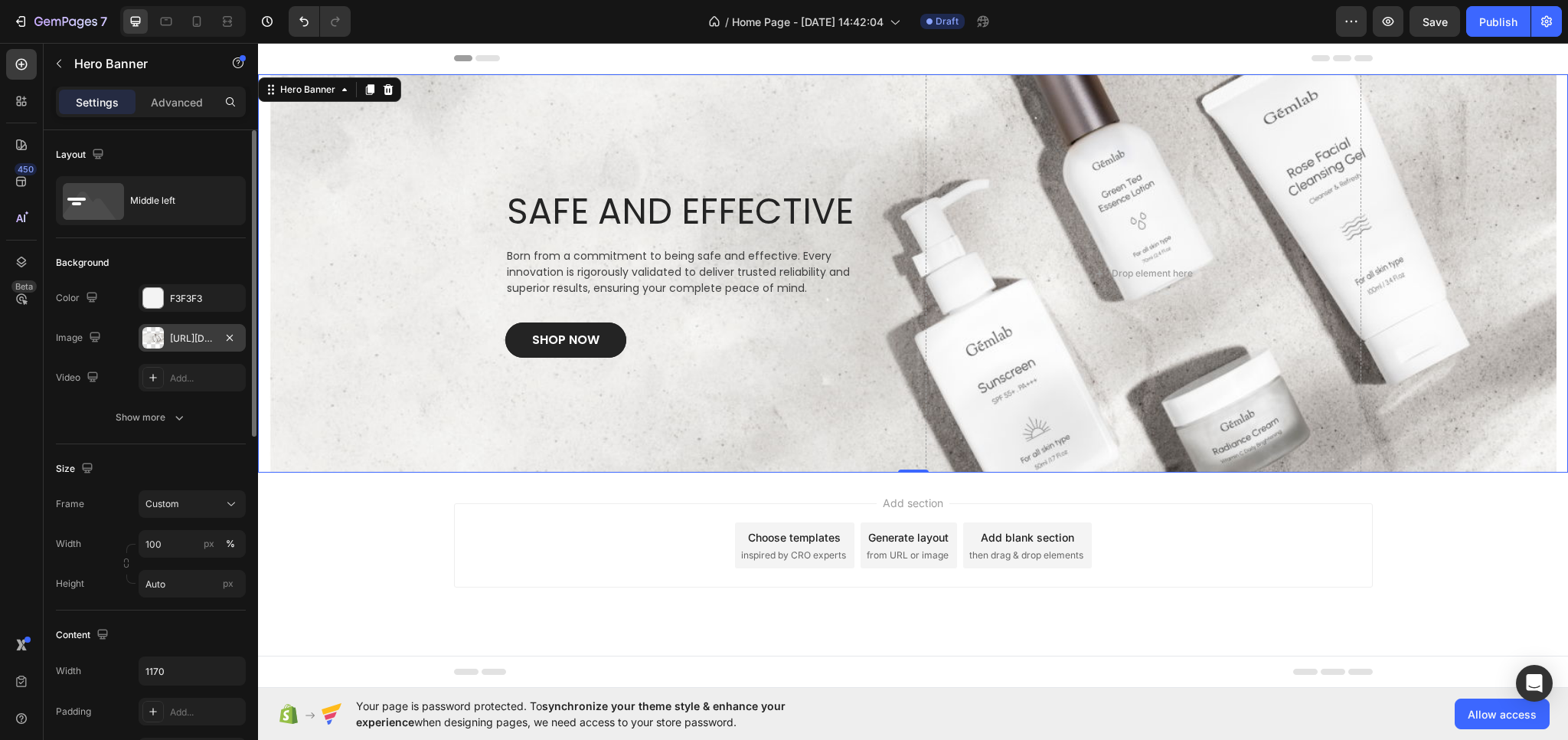
click at [193, 342] on div "[URL][DOMAIN_NAME]" at bounding box center [193, 339] width 44 height 14
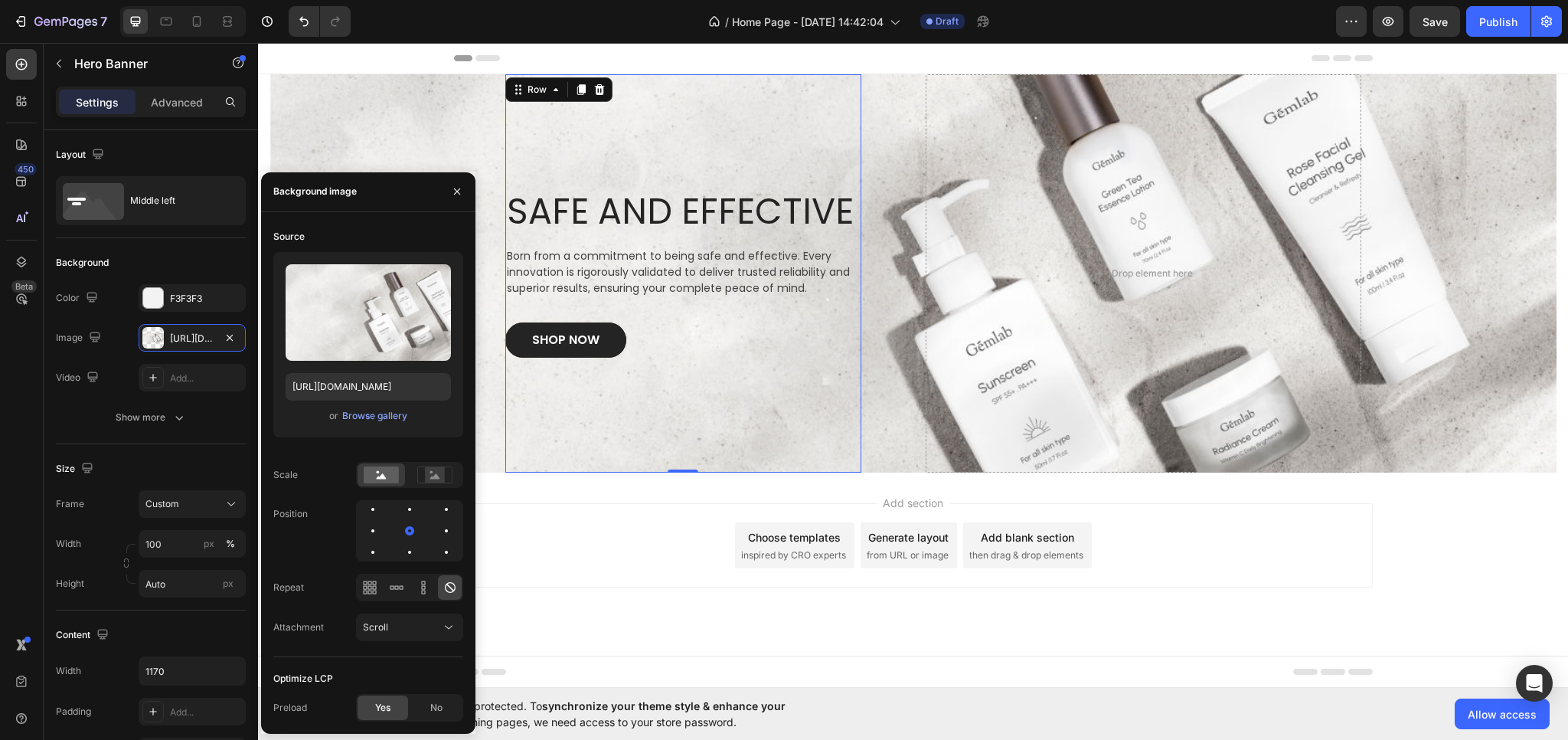
click at [528, 426] on div "SAFE AND EFFECTIVE Heading Born from a commitment to being safe and effective. …" at bounding box center [683, 273] width 356 height 398
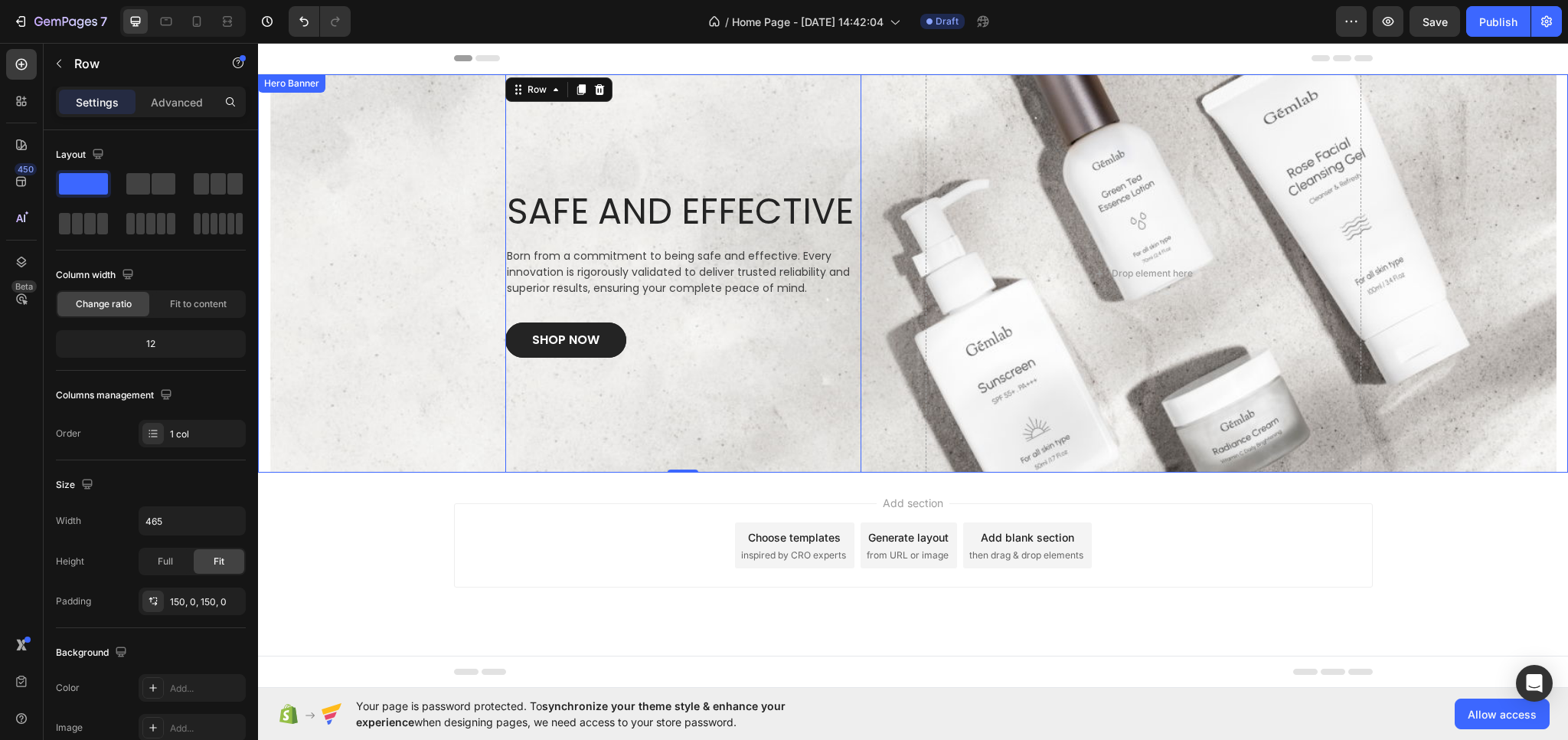
click at [365, 366] on div "Overlay" at bounding box center [913, 273] width 1288 height 398
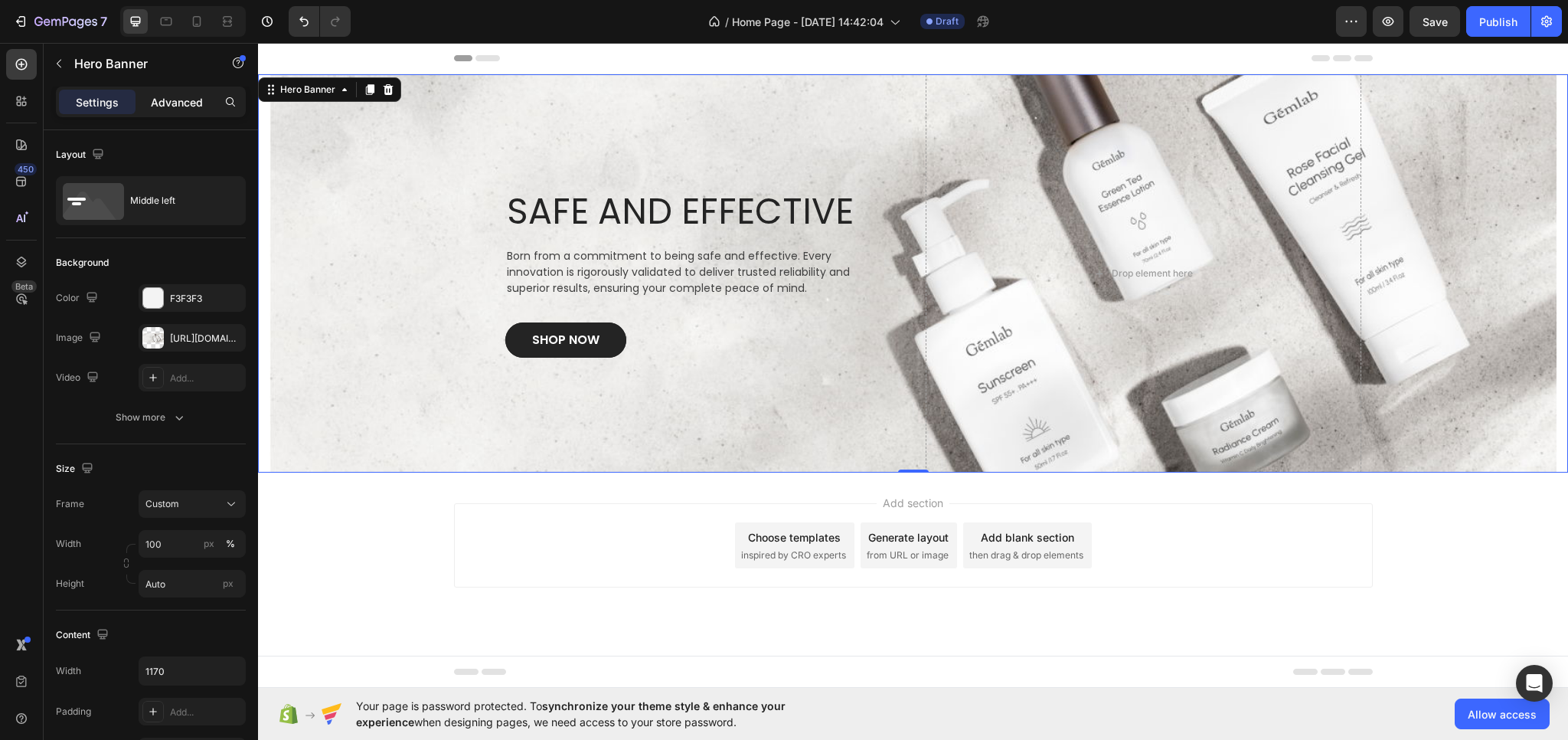
click at [193, 95] on p "Advanced" at bounding box center [177, 102] width 52 height 16
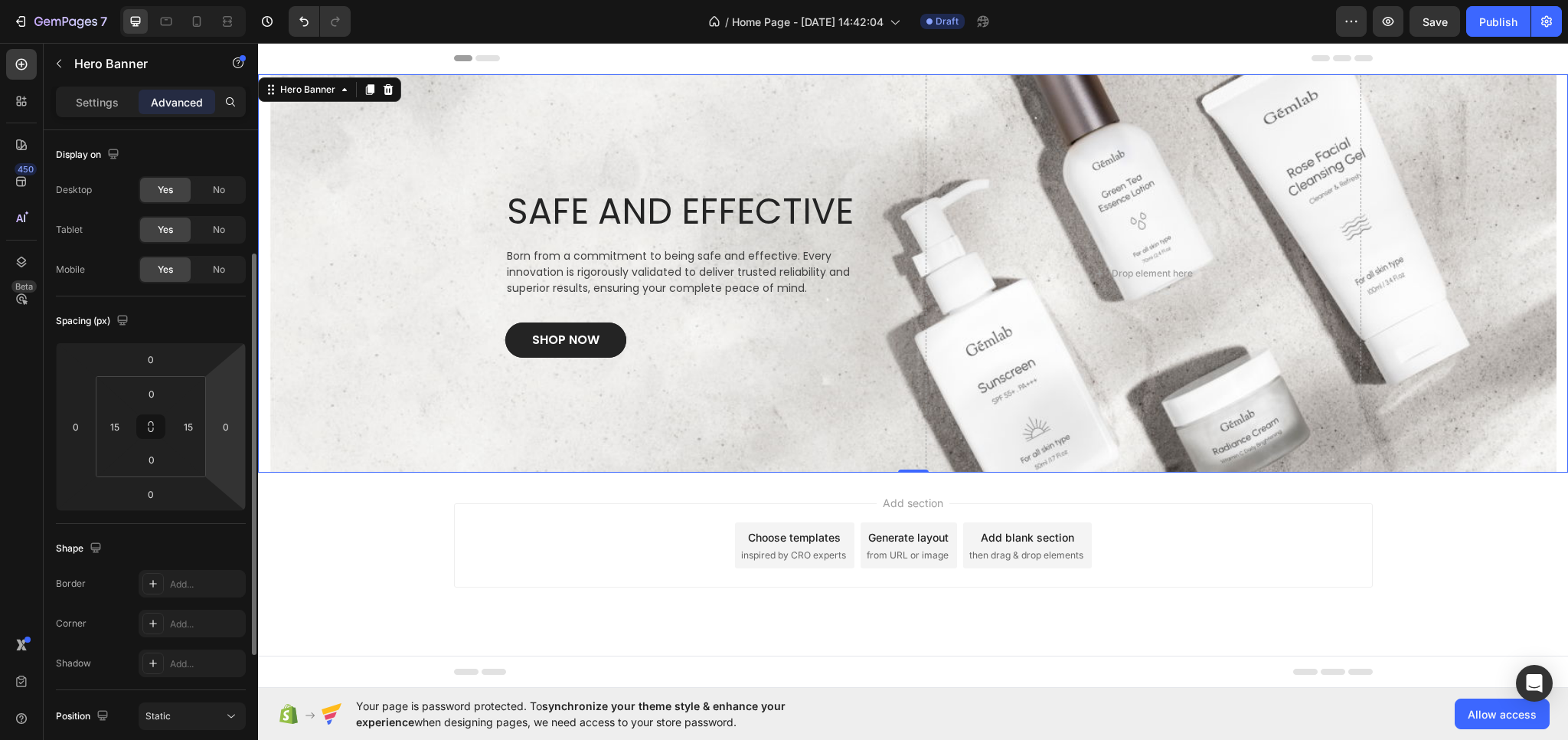
scroll to position [154, 0]
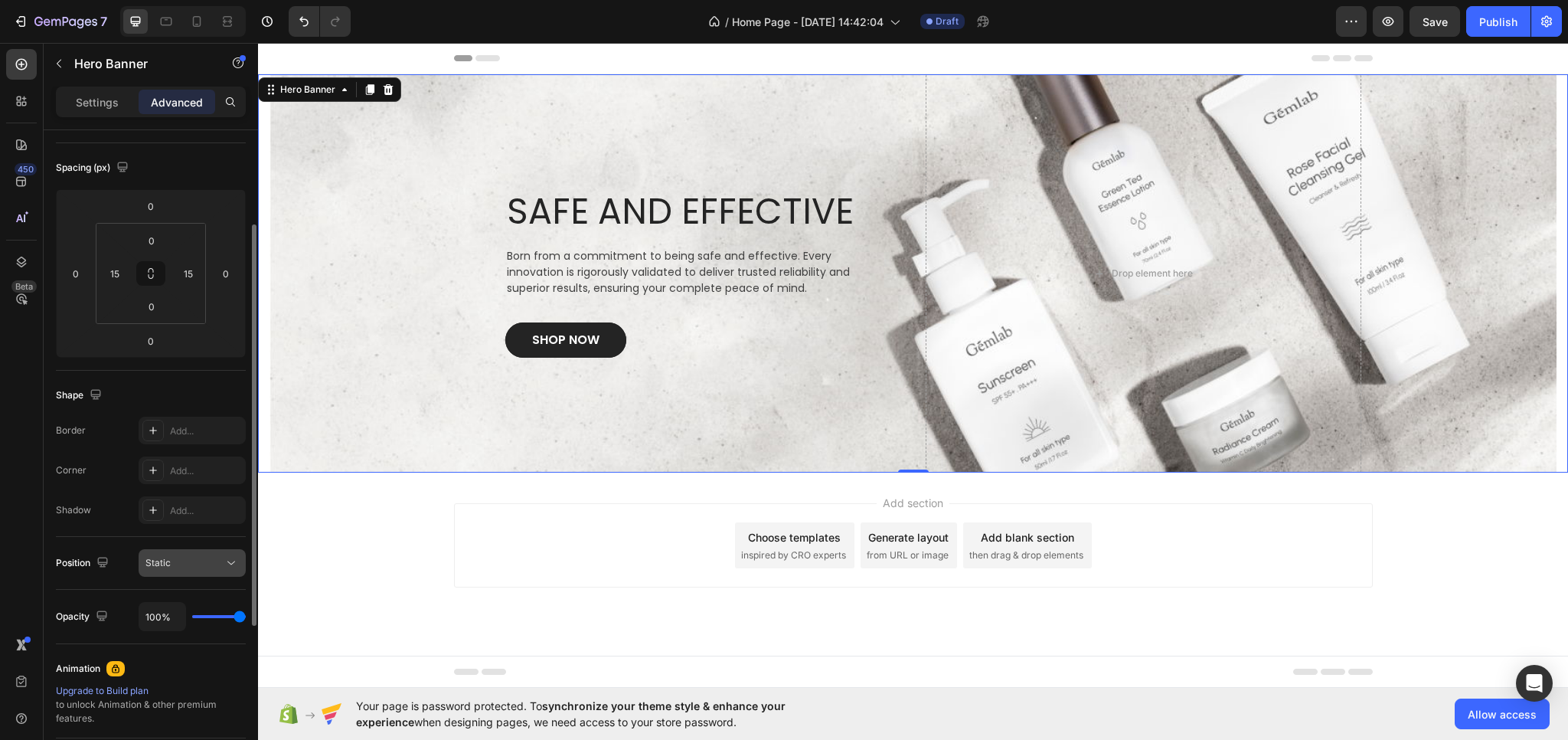
click at [185, 563] on div "Static" at bounding box center [185, 563] width 78 height 14
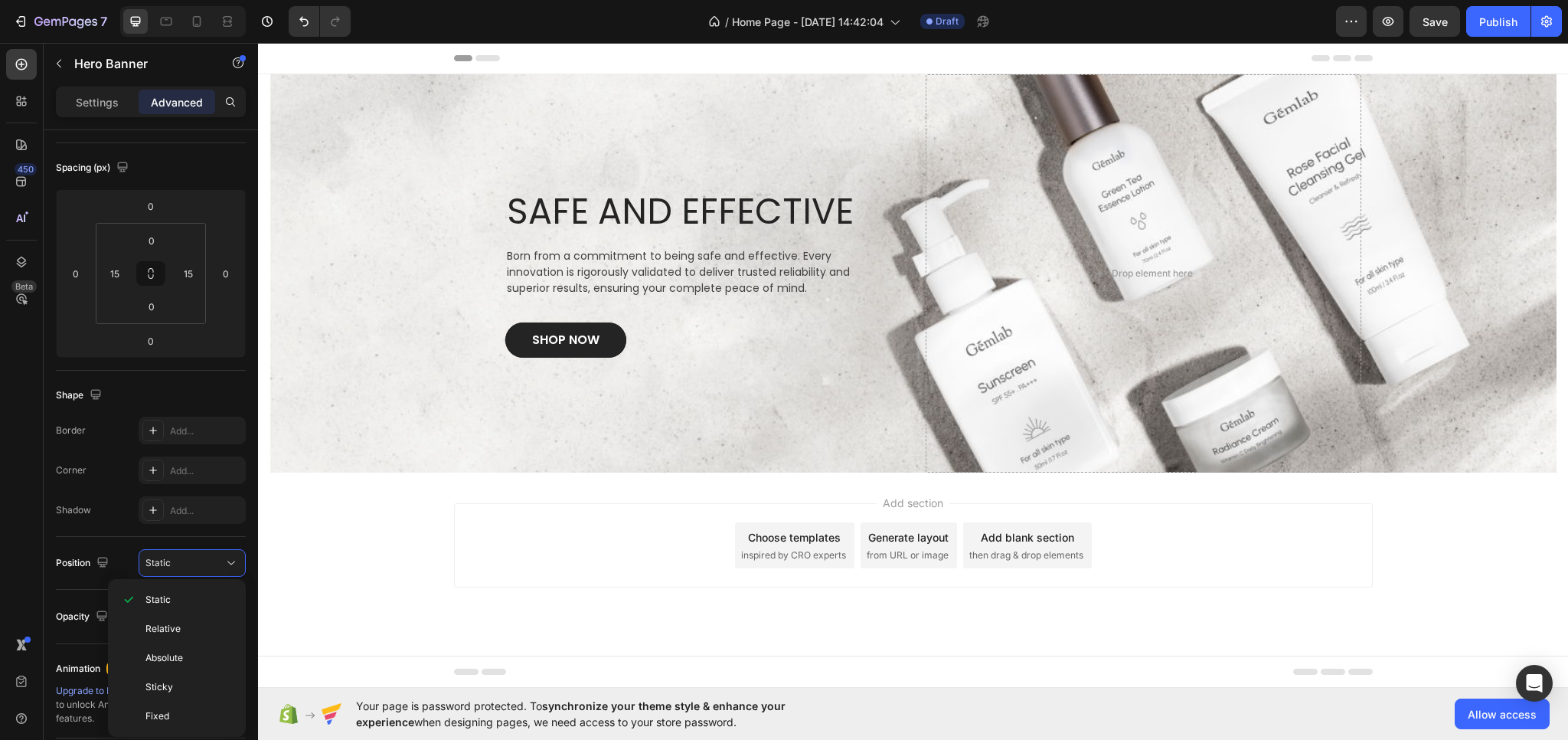
click at [297, 510] on div "Add section Choose templates inspired by CRO experts Generate layout from URL o…" at bounding box center [913, 566] width 1311 height 188
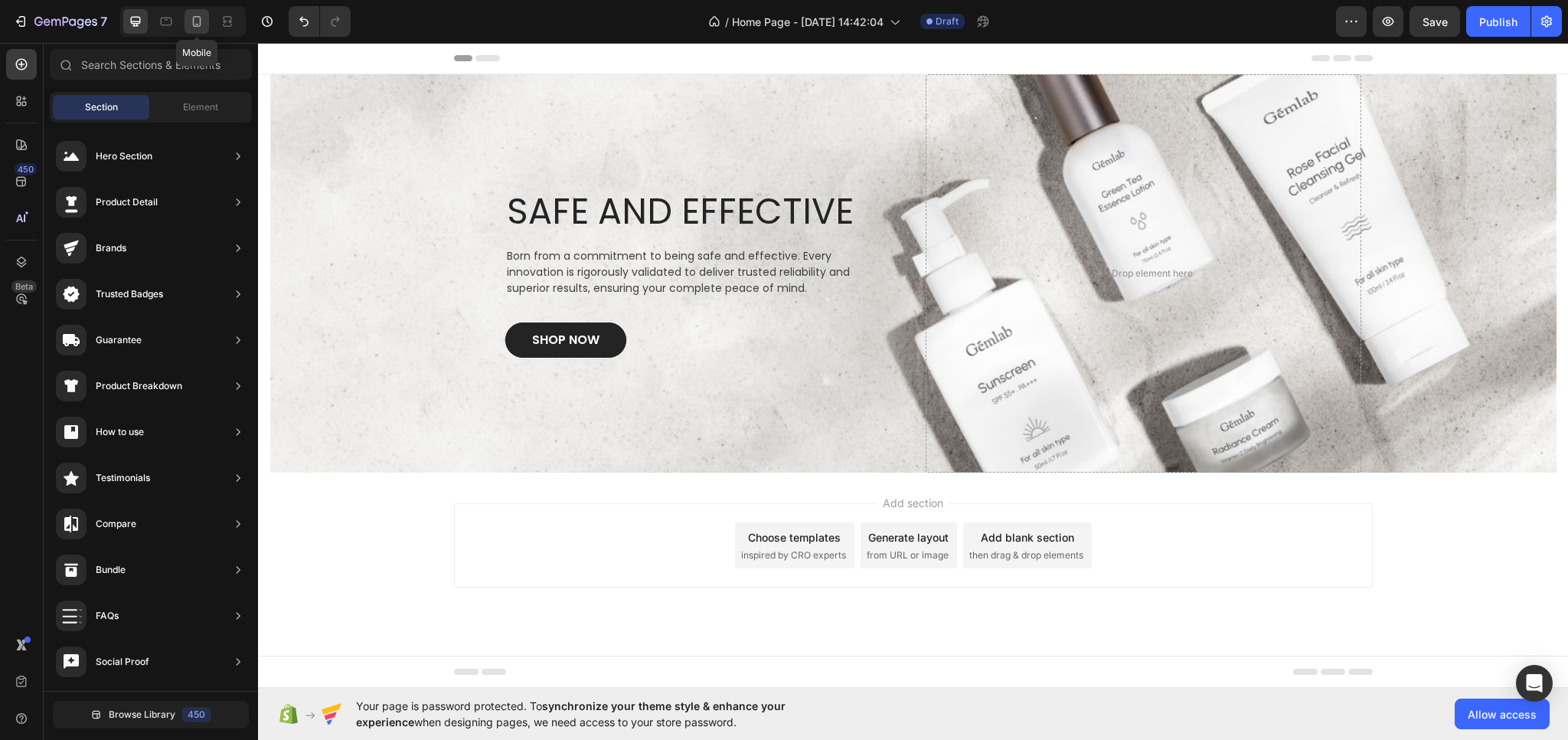
click at [192, 21] on icon at bounding box center [196, 21] width 15 height 15
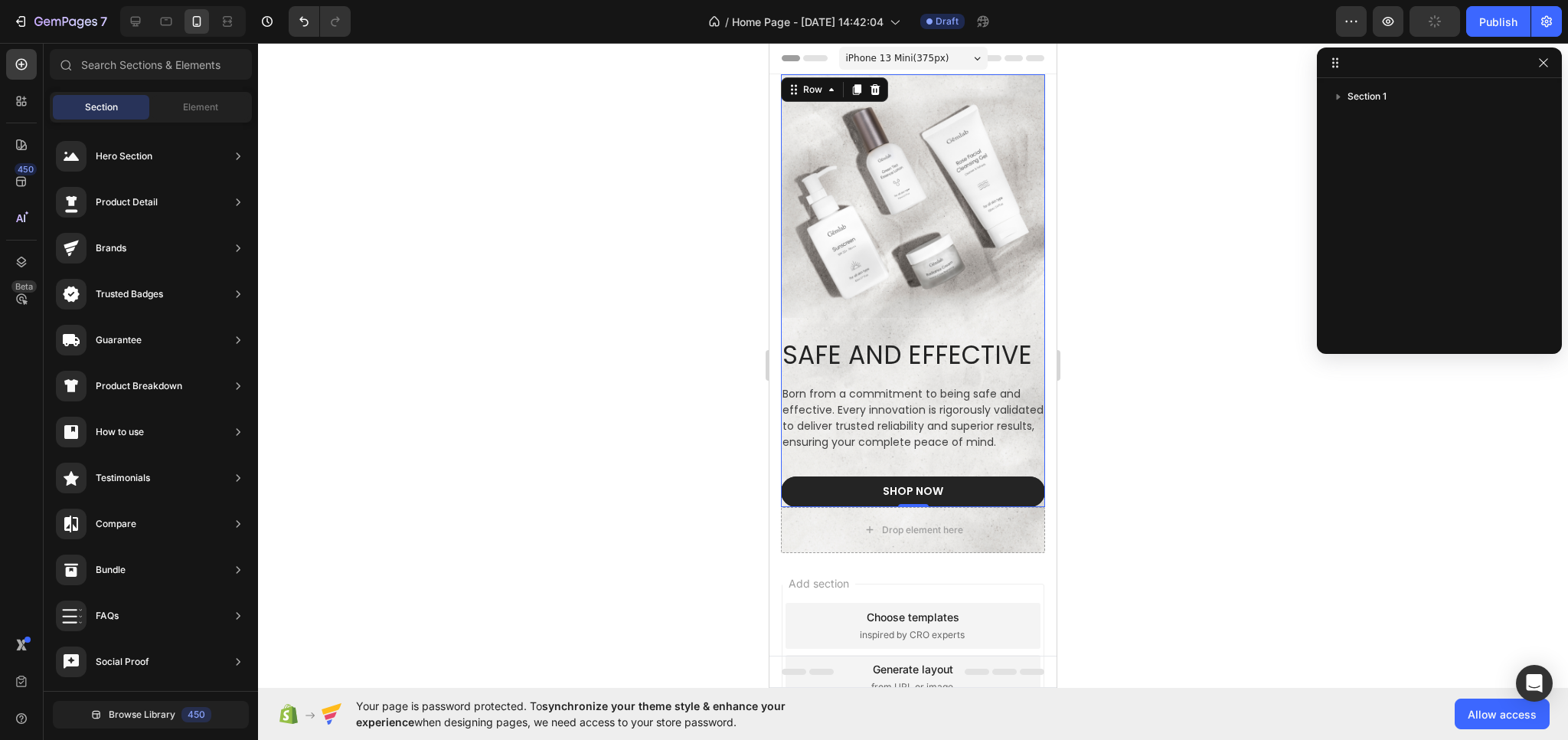
click at [939, 270] on div "SAFE AND EFFECTIVE Heading Born from a commitment to being safe and effective. …" at bounding box center [913, 291] width 264 height 433
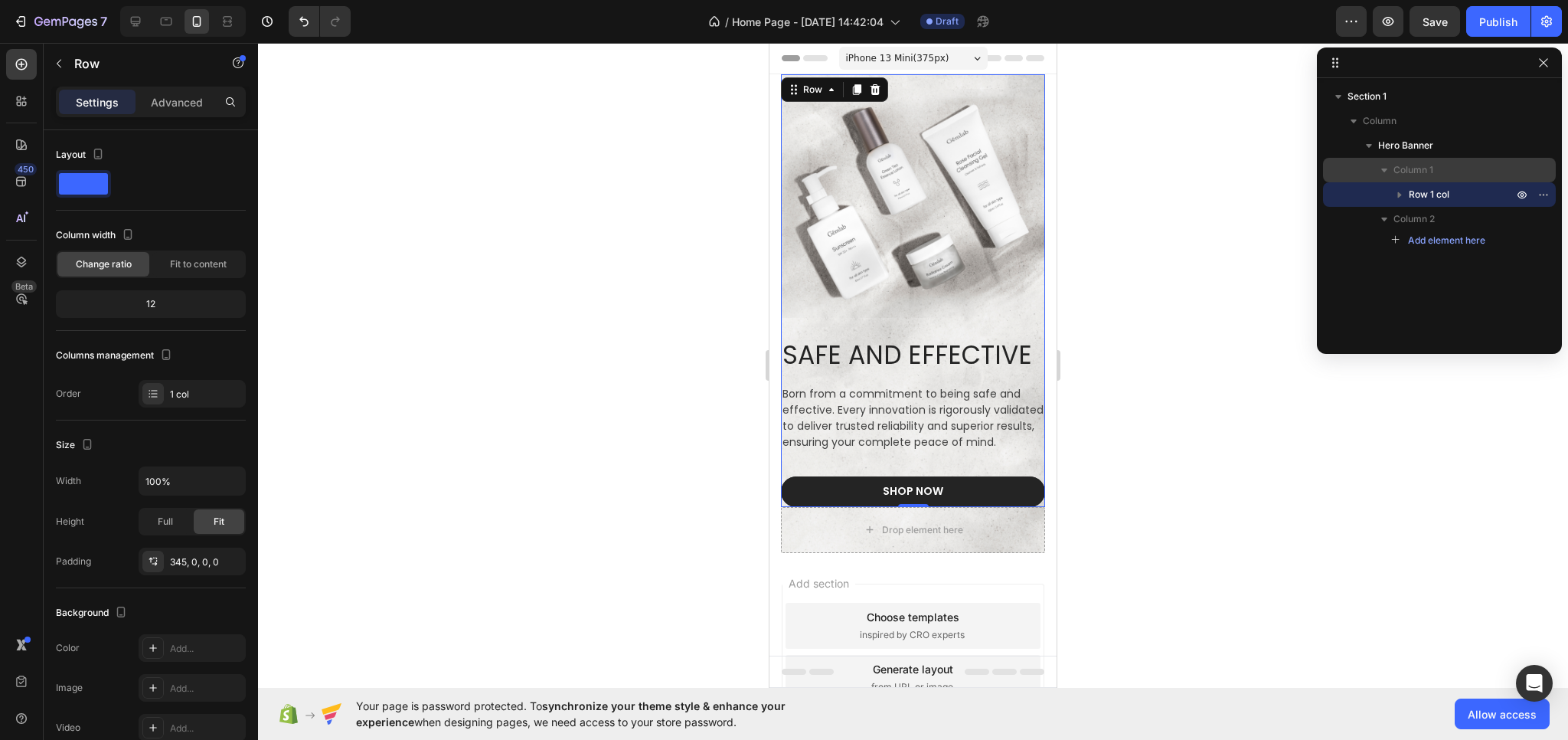
click at [1411, 172] on span "Column 1" at bounding box center [1414, 169] width 40 height 15
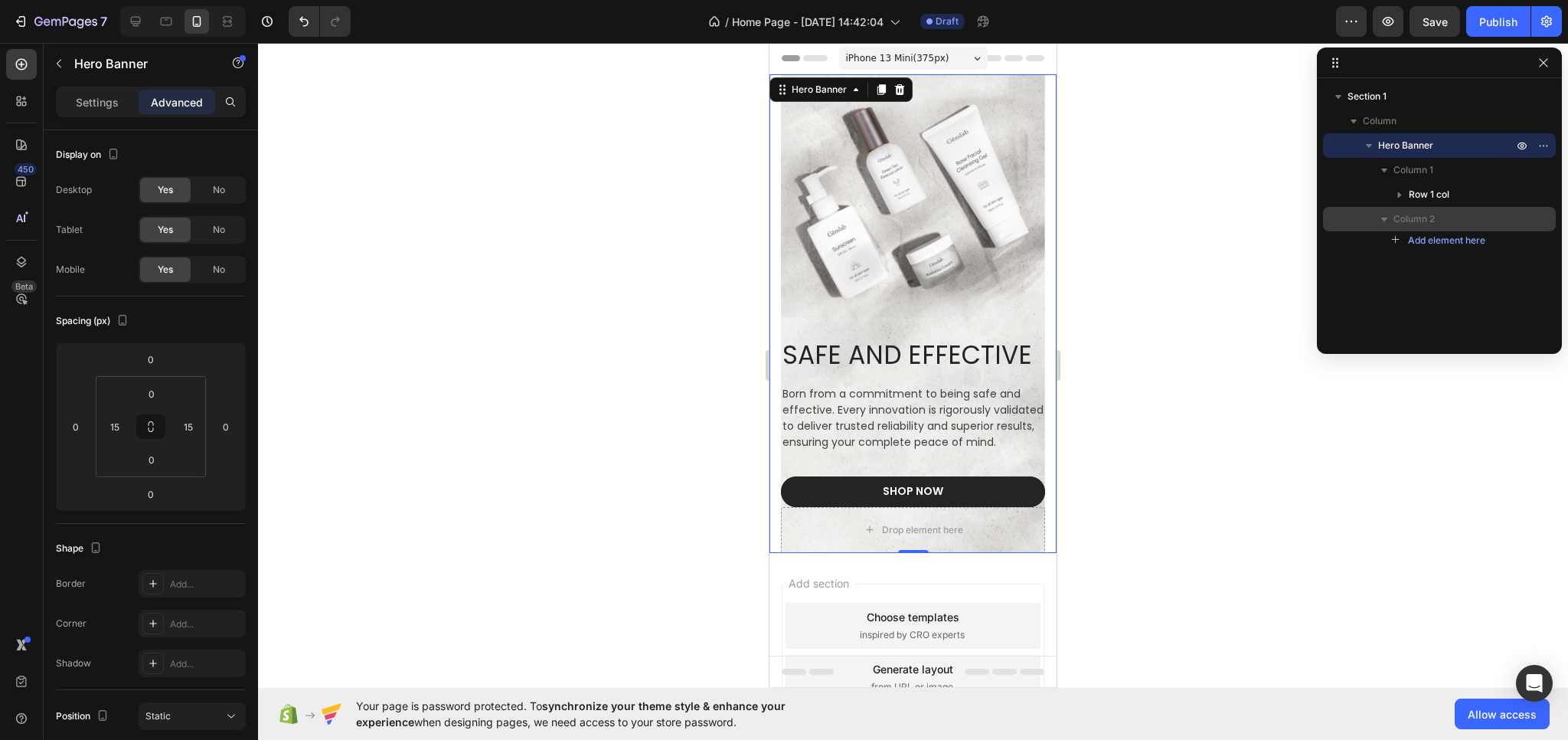
click at [1420, 207] on div "Column 2" at bounding box center [1439, 219] width 221 height 25
click at [1418, 218] on span "Column 2" at bounding box center [1414, 218] width 42 height 15
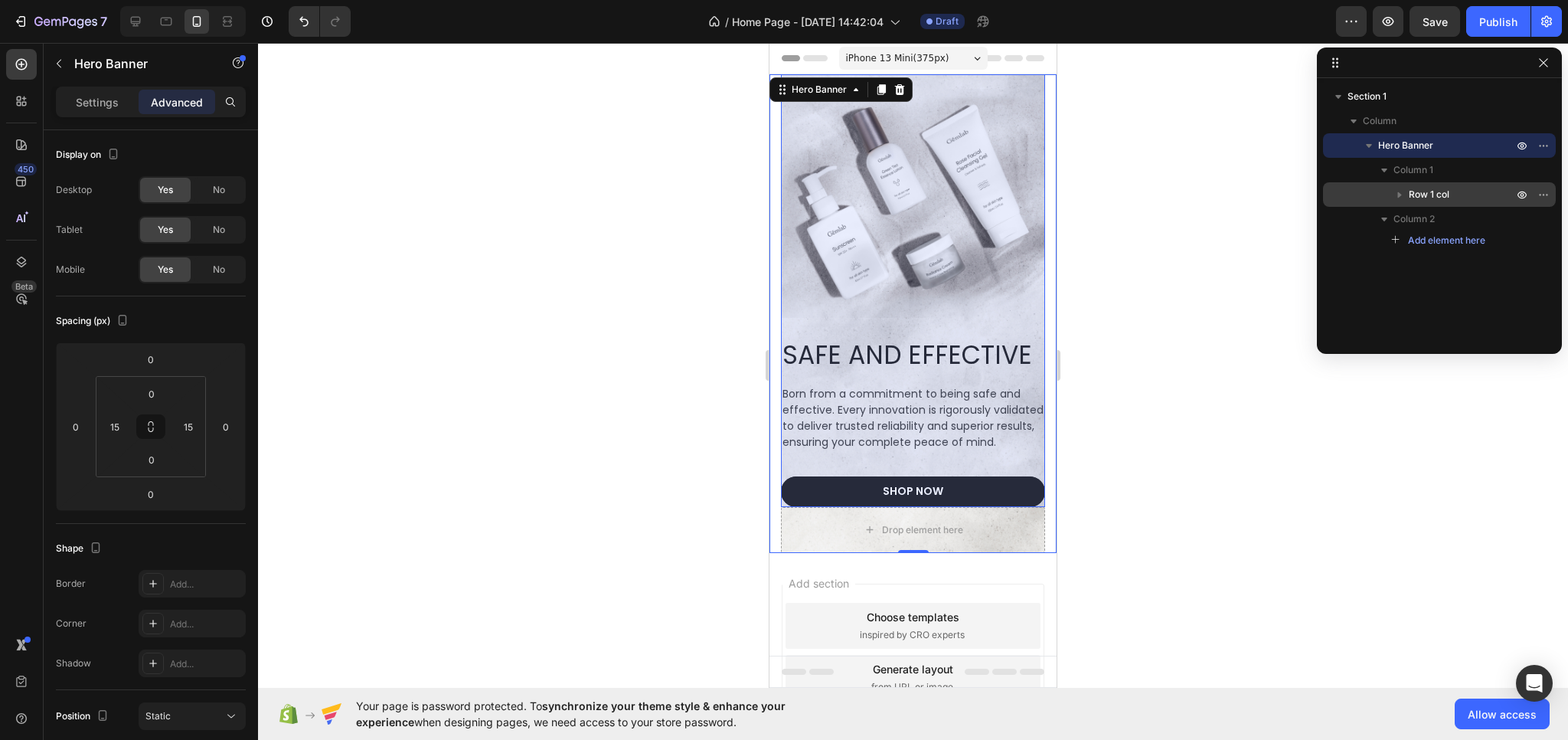
click at [1421, 203] on div "Row 1 col" at bounding box center [1439, 194] width 221 height 25
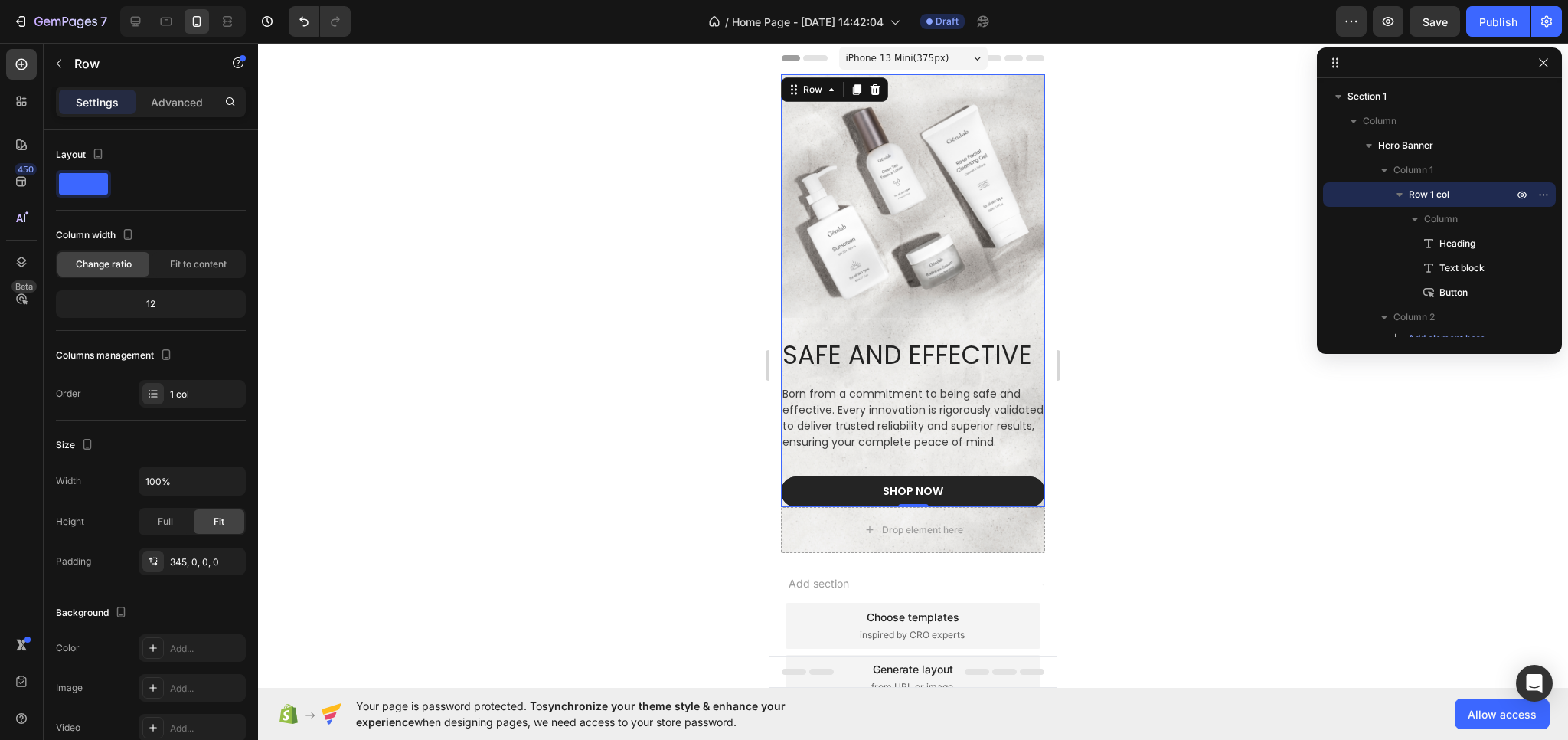
click at [920, 54] on span "iPhone 13 Mini ( 375 px)" at bounding box center [898, 58] width 104 height 15
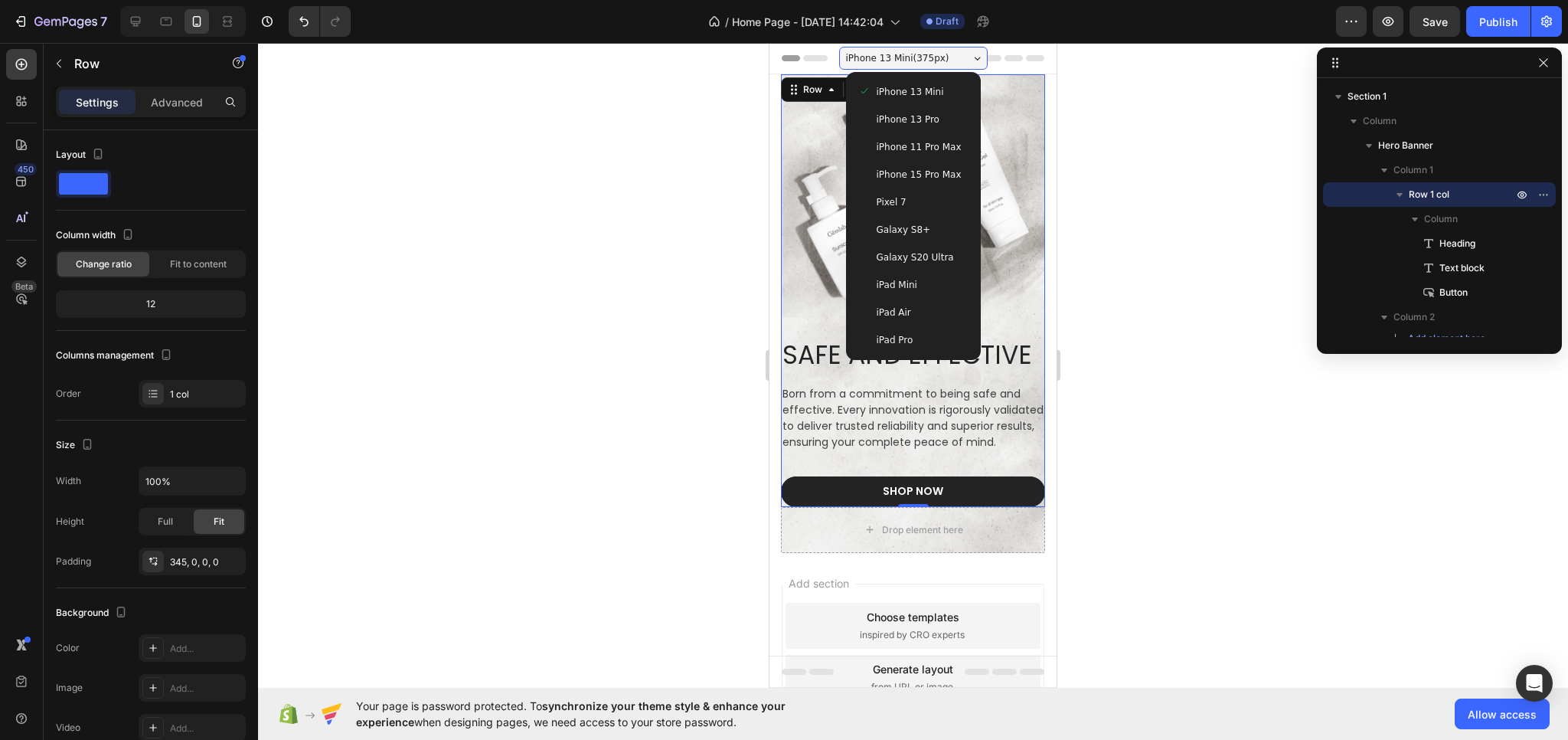
click at [909, 166] on div "iPhone 15 Pro Max" at bounding box center [914, 174] width 122 height 28
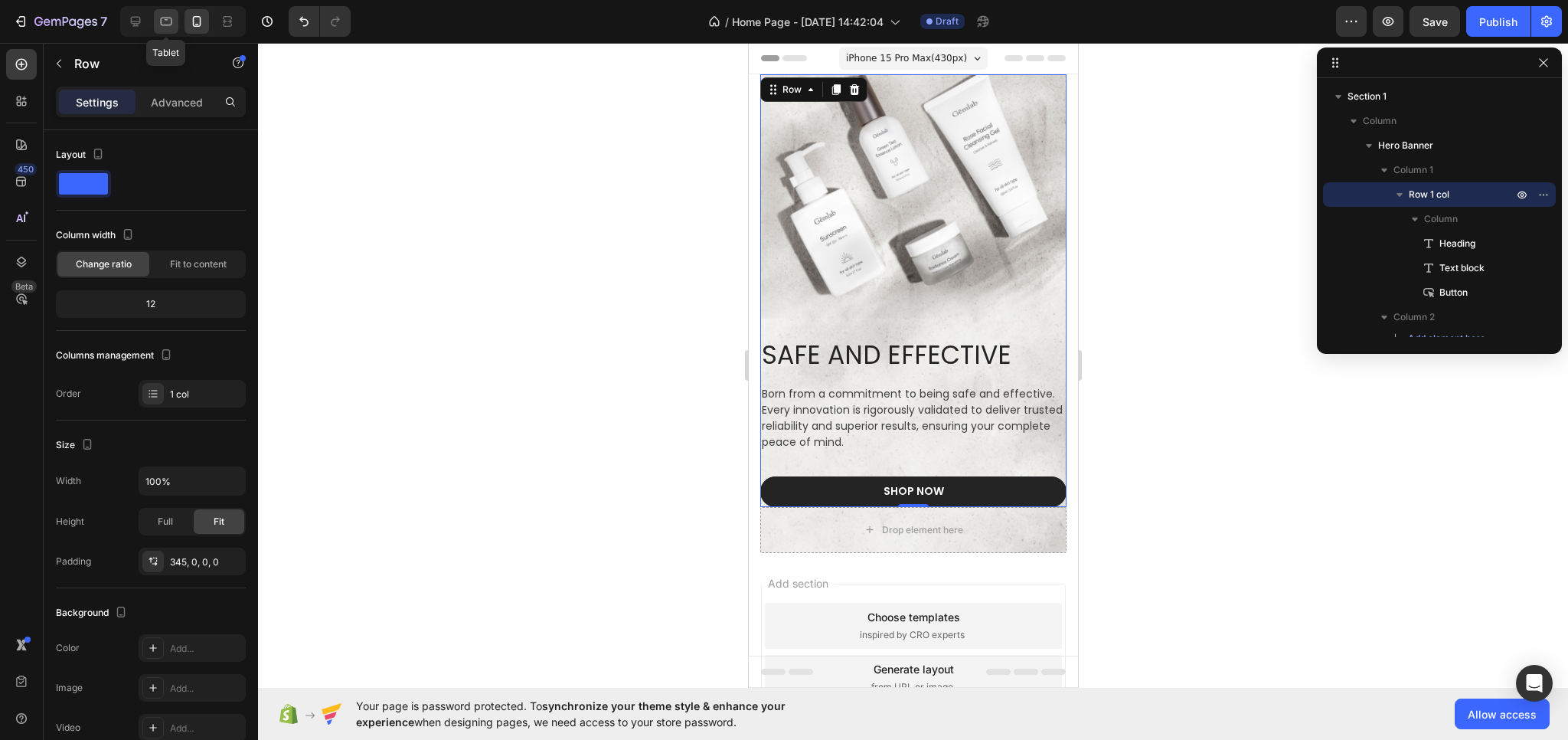
click at [162, 19] on icon at bounding box center [166, 21] width 15 height 15
type input "465"
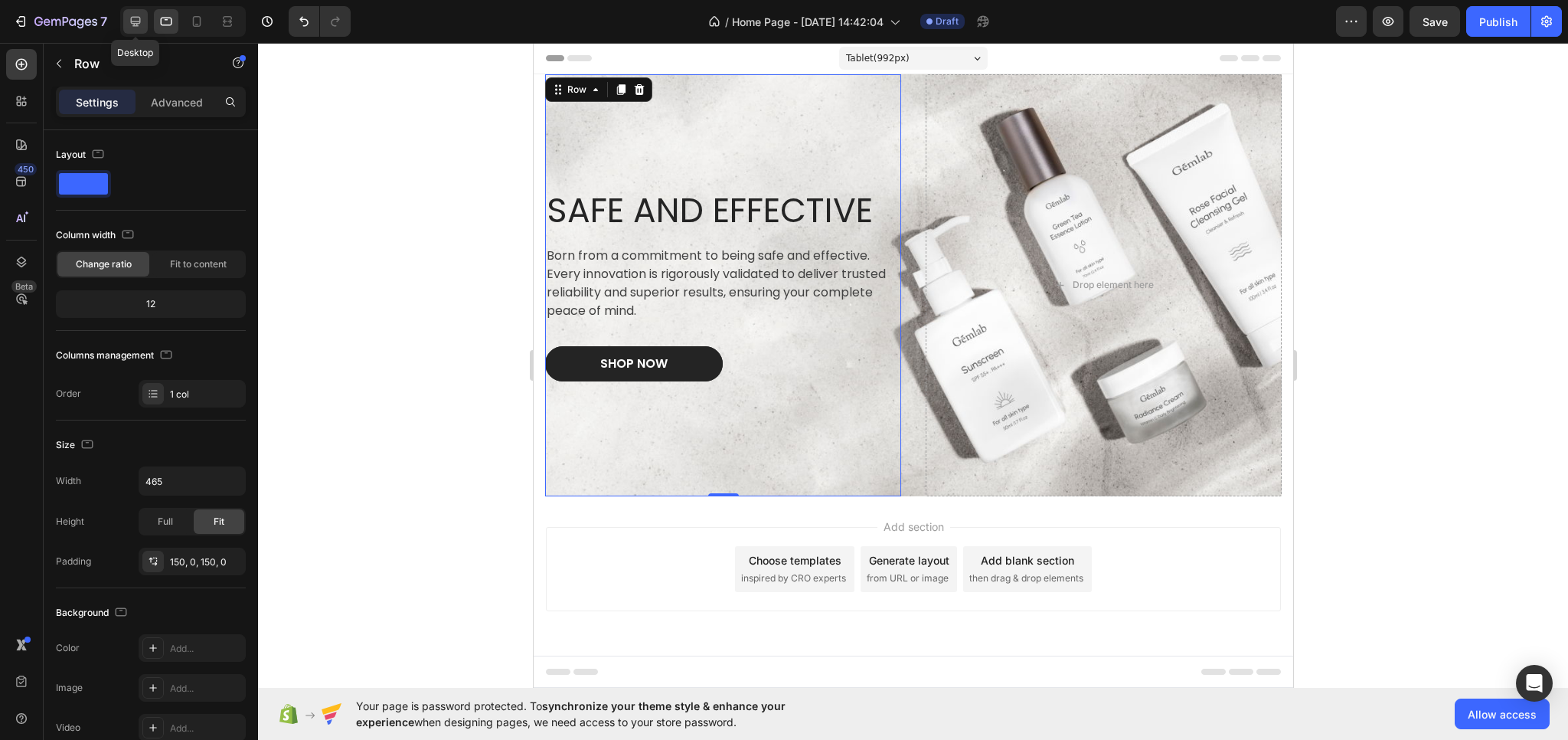
click at [131, 24] on icon at bounding box center [136, 21] width 10 height 10
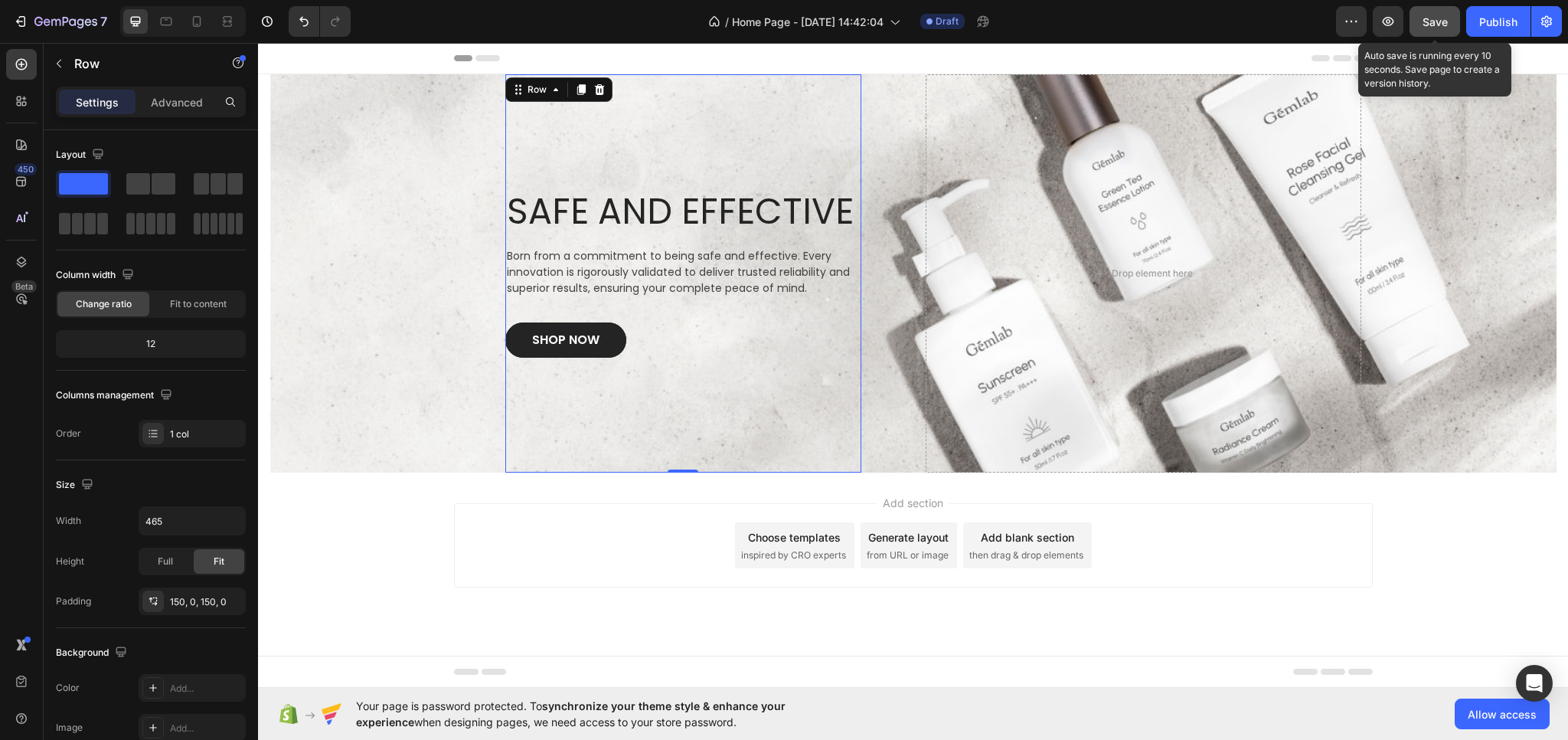
click at [1434, 25] on span "Save" at bounding box center [1436, 21] width 25 height 13
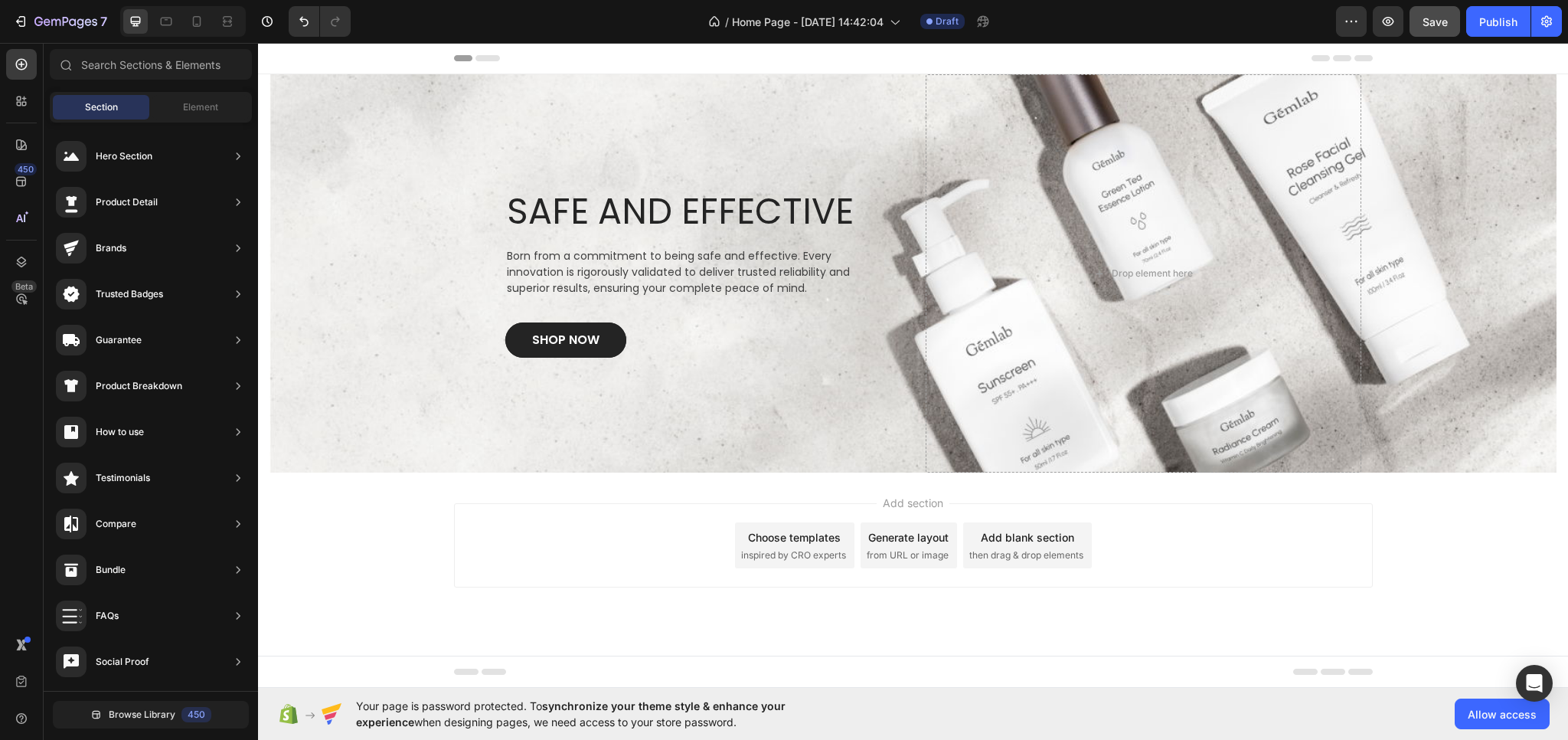
click at [1007, 551] on span "then drag & drop elements" at bounding box center [1027, 555] width 114 height 14
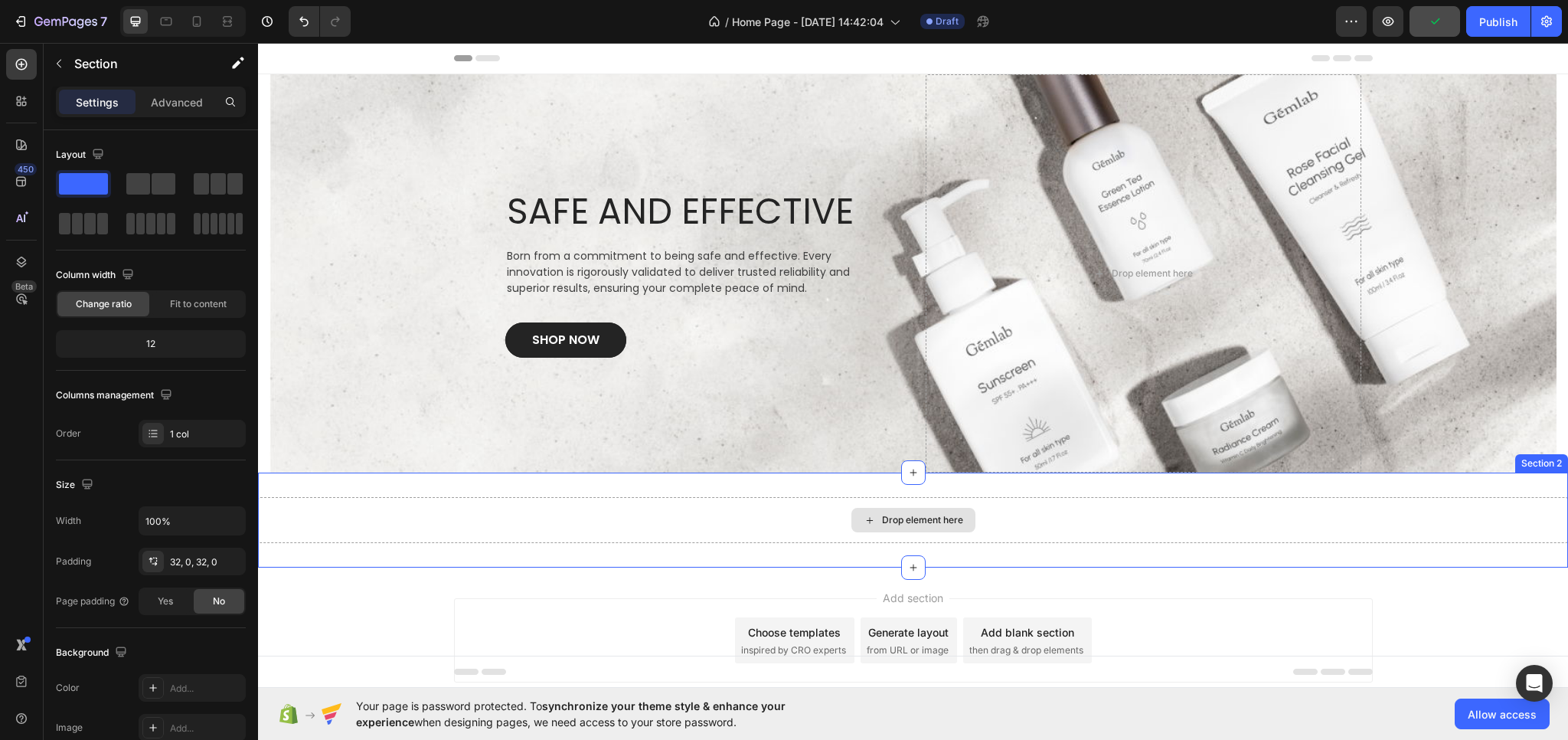
click at [813, 518] on div "Drop element here" at bounding box center [913, 520] width 1311 height 46
click at [489, 573] on div "Add section Choose templates inspired by CRO experts Generate layout from URL o…" at bounding box center [913, 662] width 1311 height 188
click at [479, 515] on div "Drop element here" at bounding box center [913, 520] width 1311 height 46
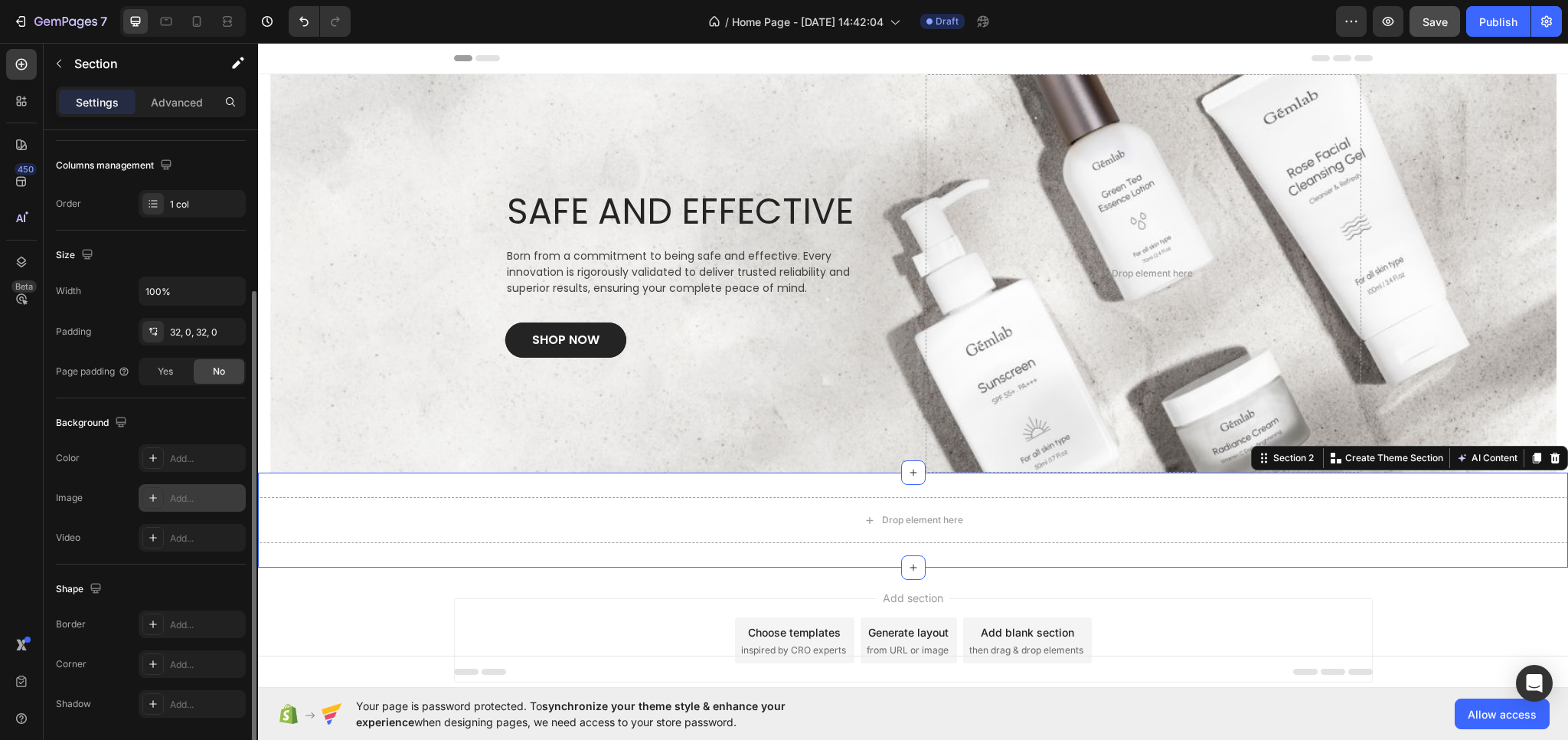
scroll to position [279, 0]
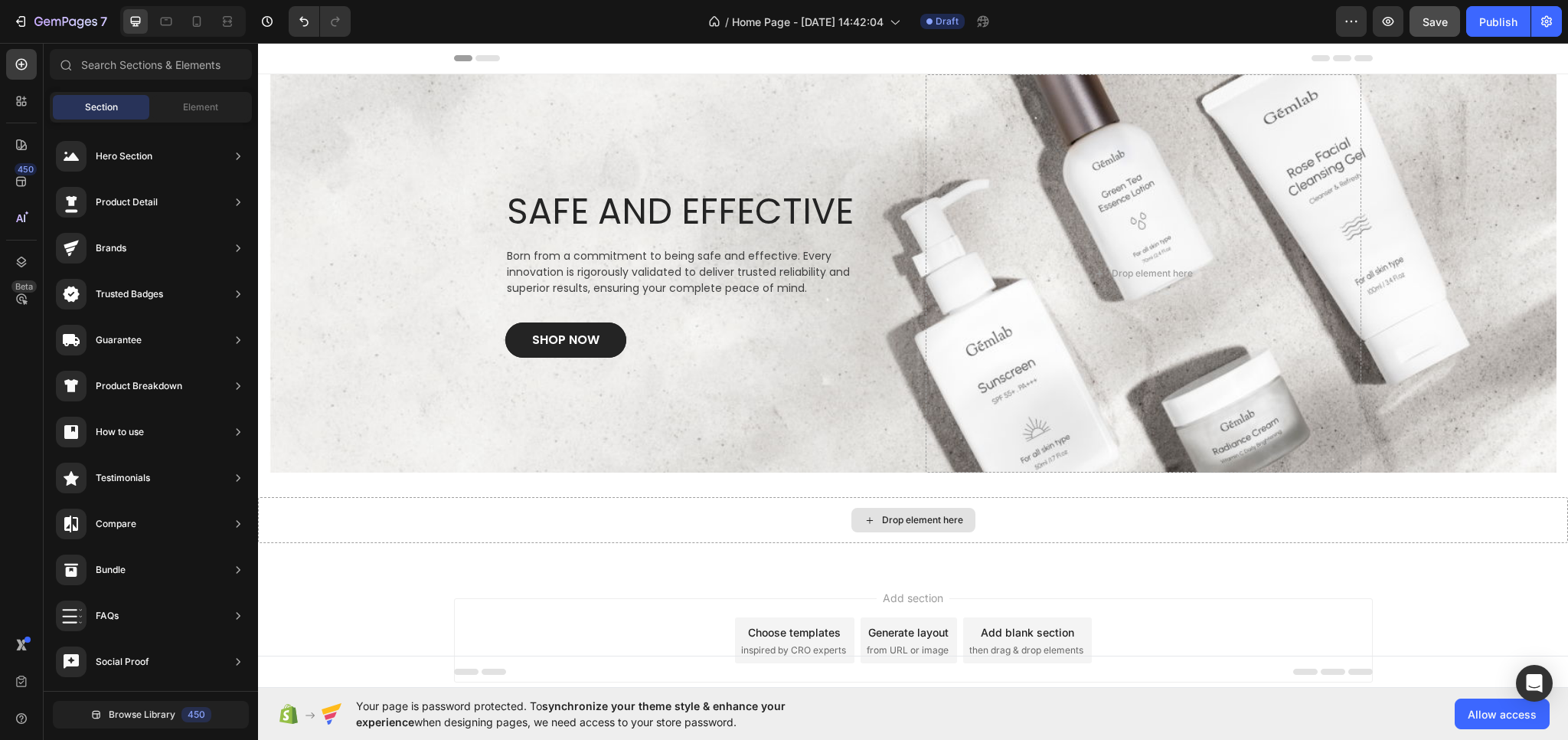
click at [864, 524] on icon at bounding box center [871, 520] width 12 height 13
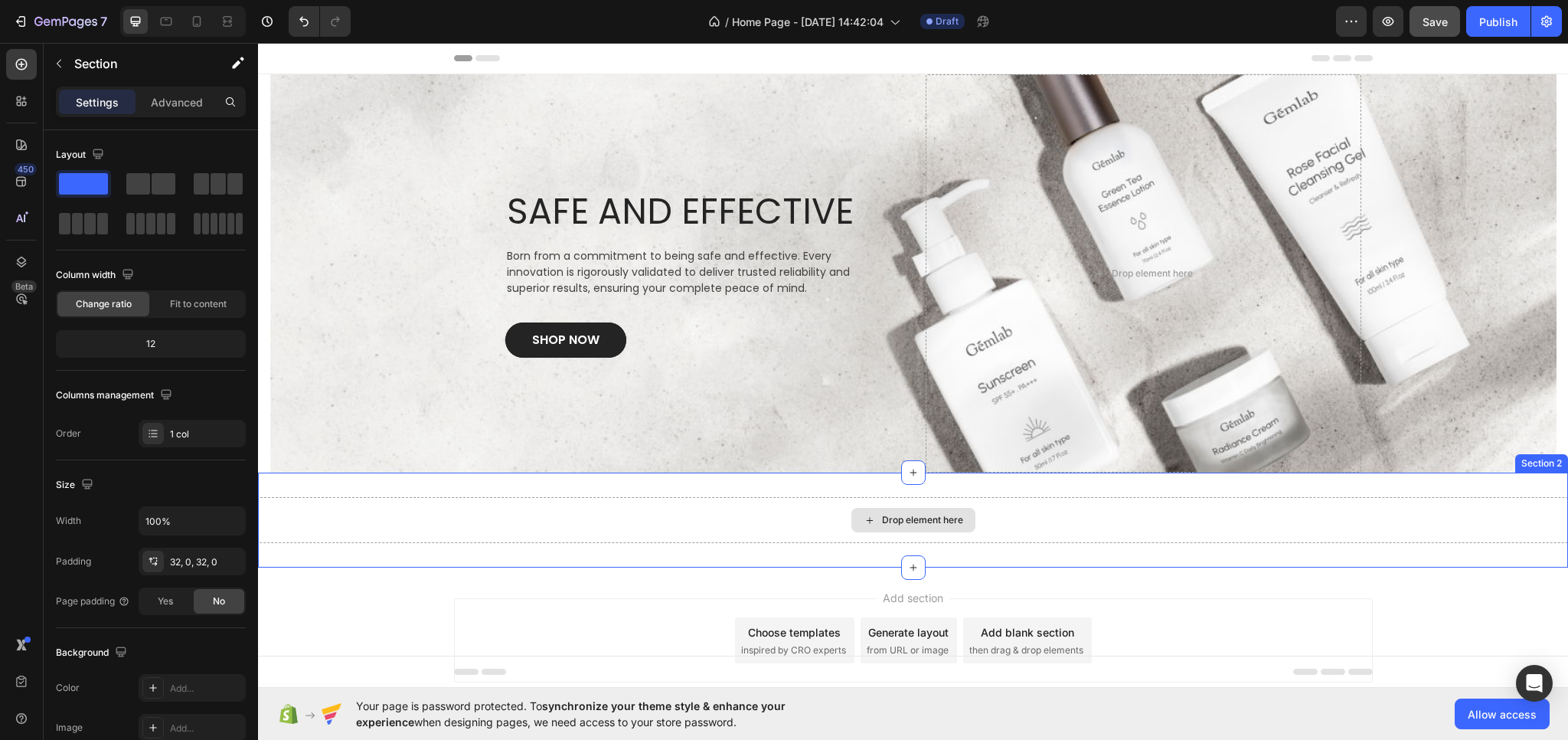
click at [800, 525] on div "Drop element here" at bounding box center [913, 520] width 1311 height 46
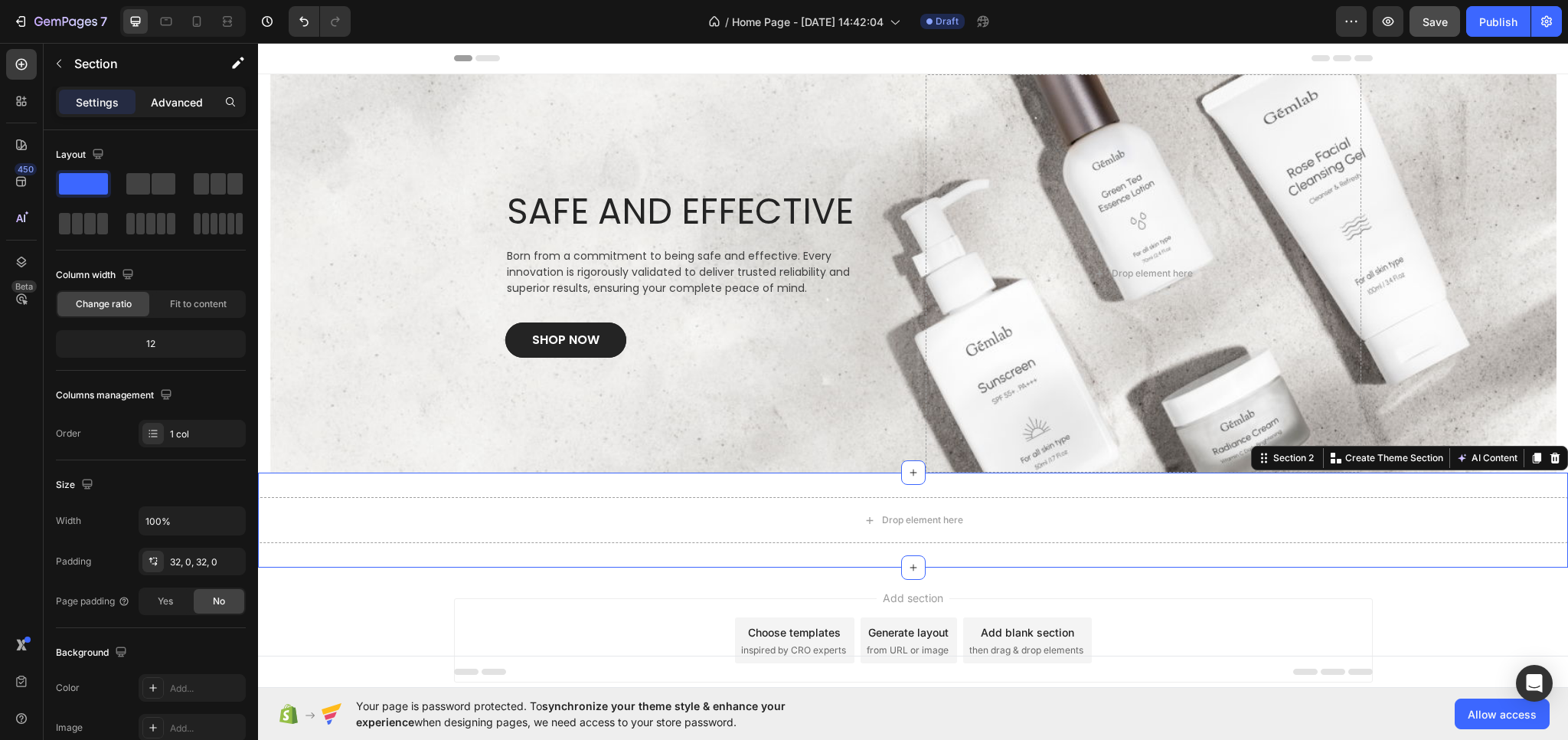
click at [192, 104] on p "Advanced" at bounding box center [177, 102] width 52 height 16
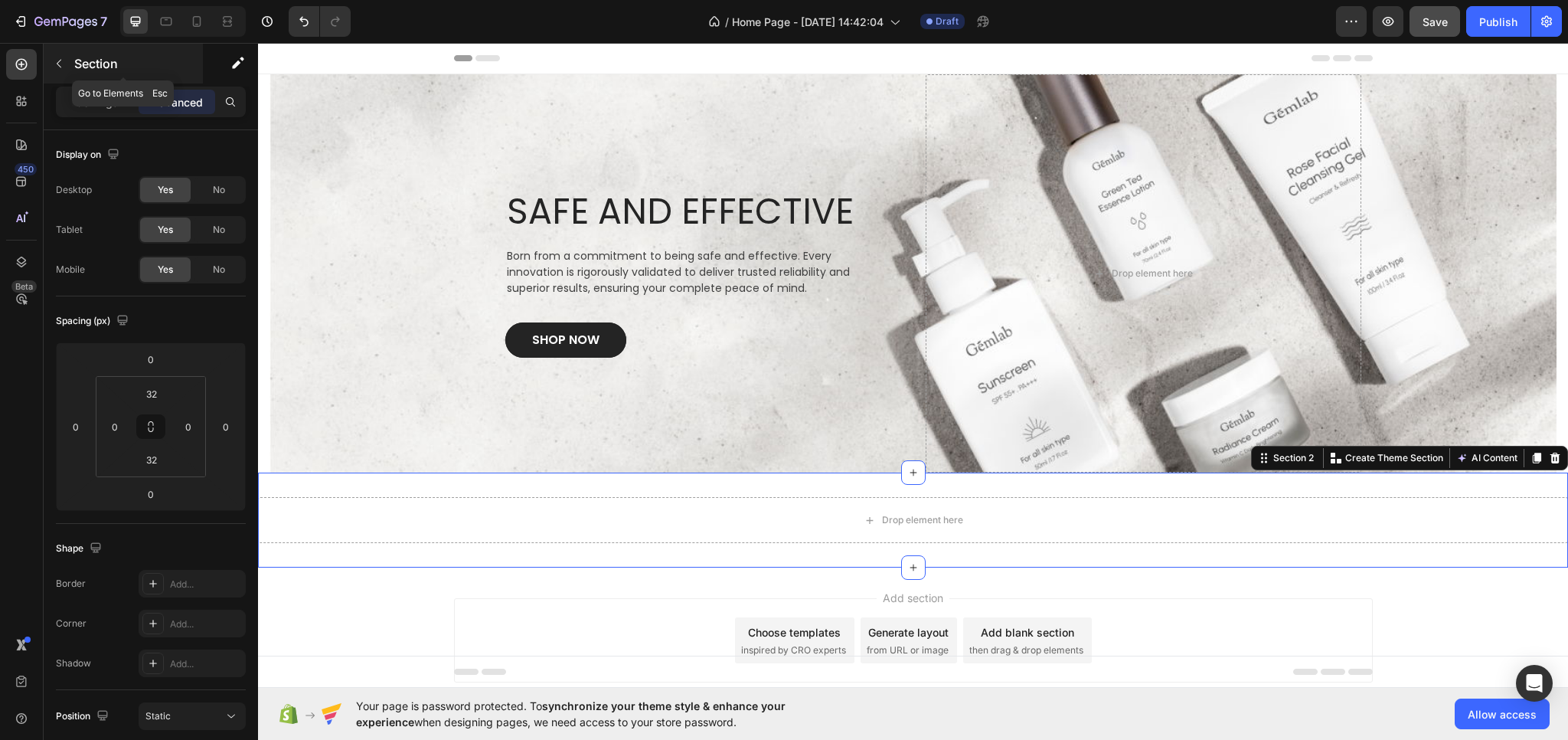
click at [51, 60] on button "button" at bounding box center [59, 64] width 25 height 25
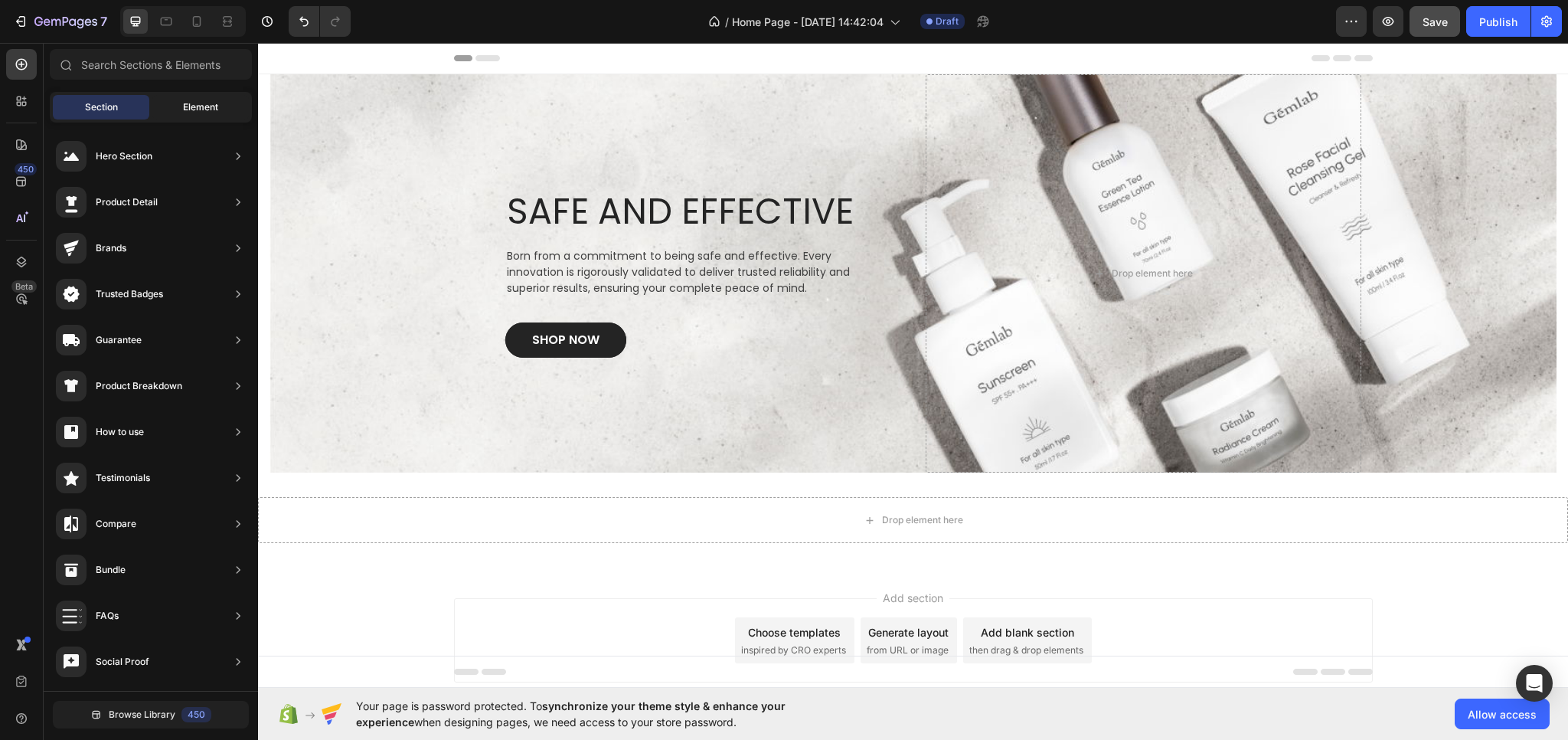
click at [202, 111] on span "Element" at bounding box center [201, 107] width 35 height 14
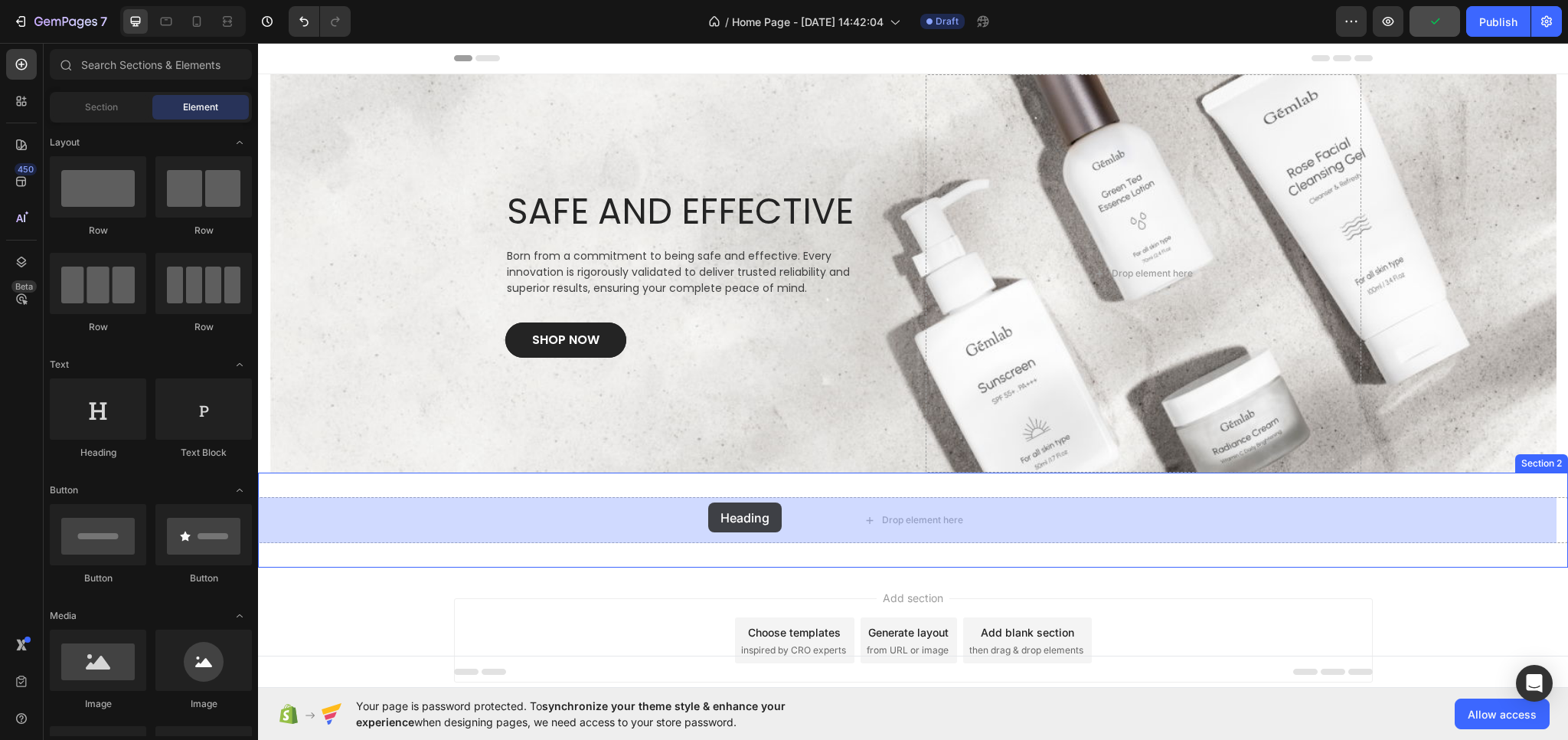
drag, startPoint x: 450, startPoint y: 489, endPoint x: 708, endPoint y: 502, distance: 258.3
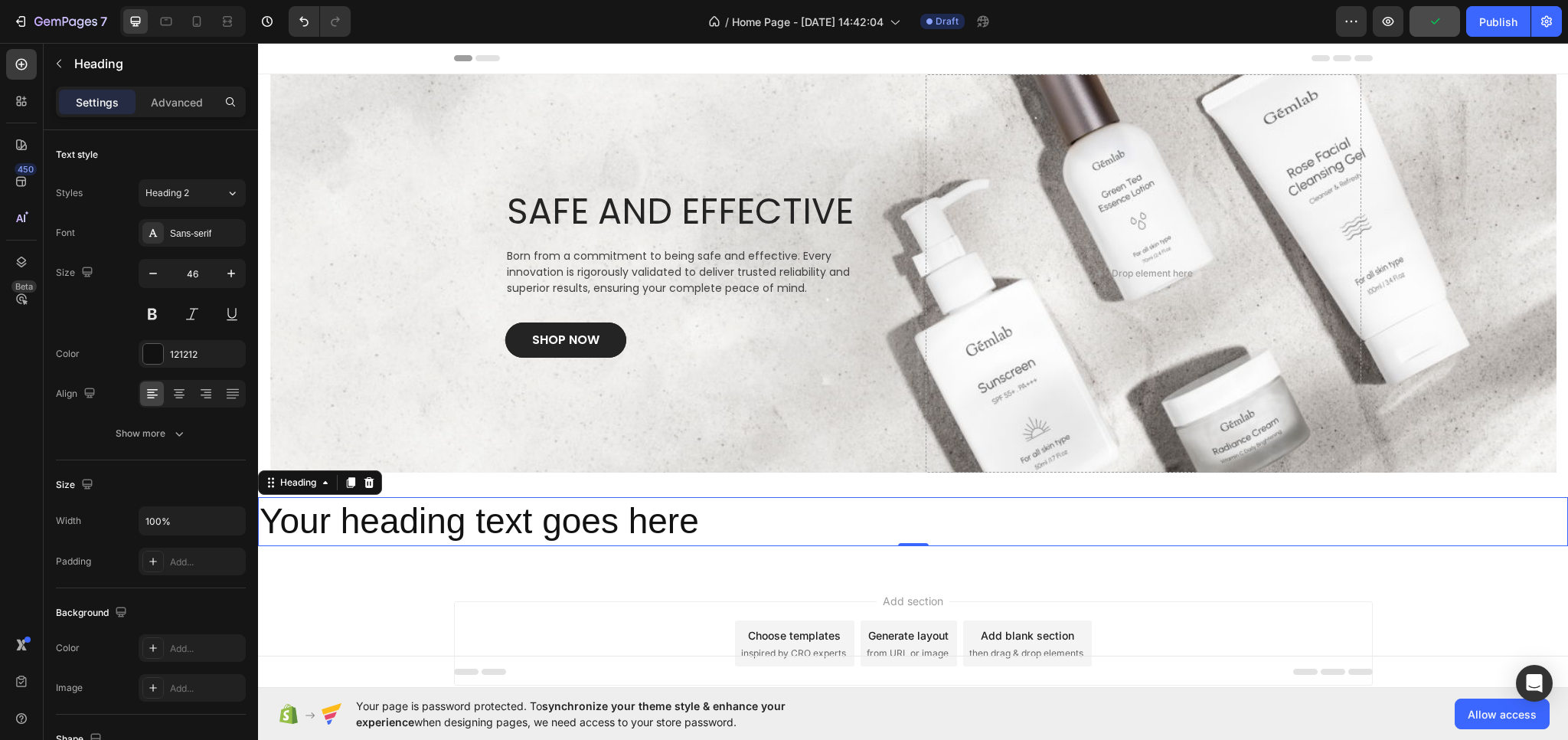
click at [655, 516] on h2 "Your heading text goes here" at bounding box center [913, 521] width 1311 height 49
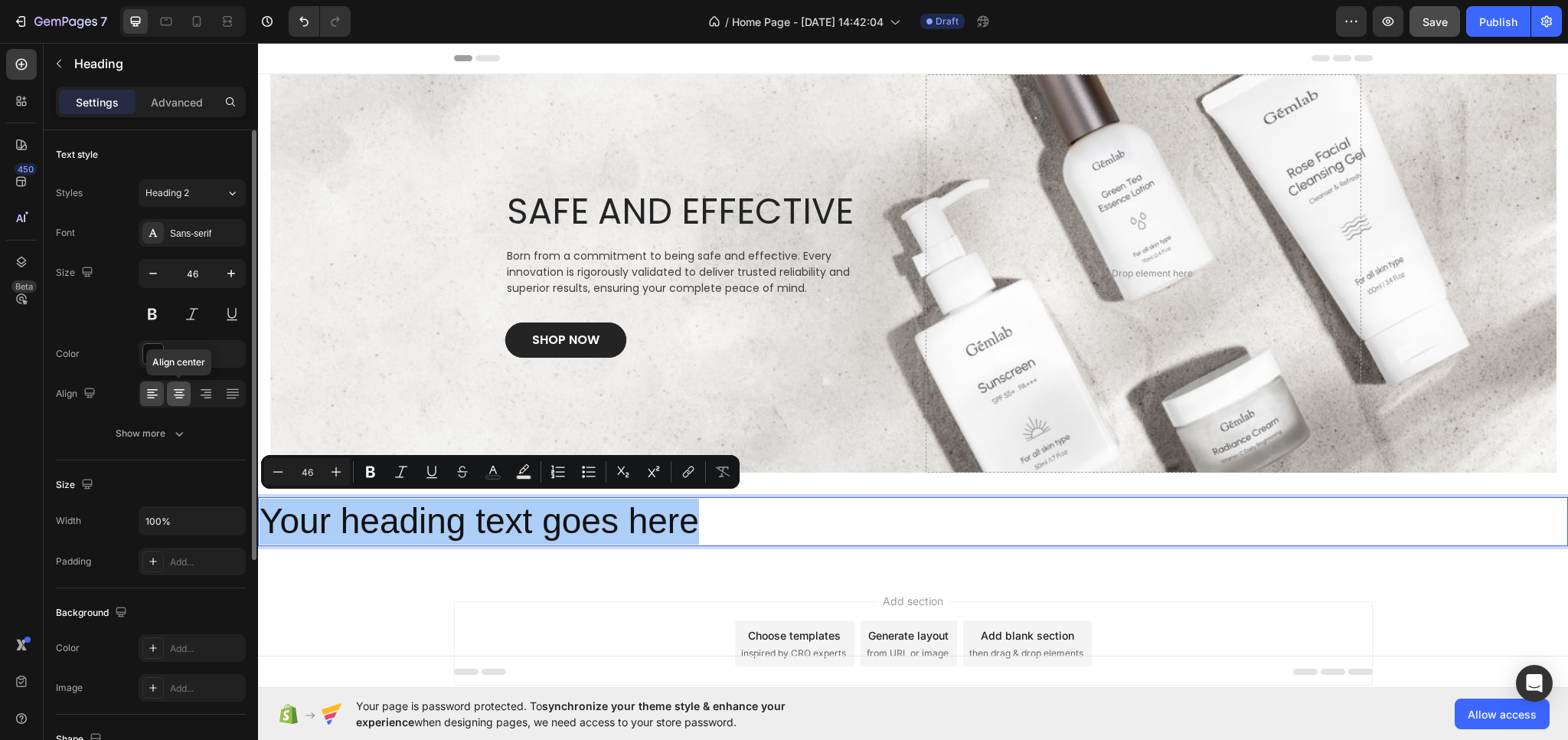
click at [175, 392] on icon at bounding box center [178, 393] width 15 height 15
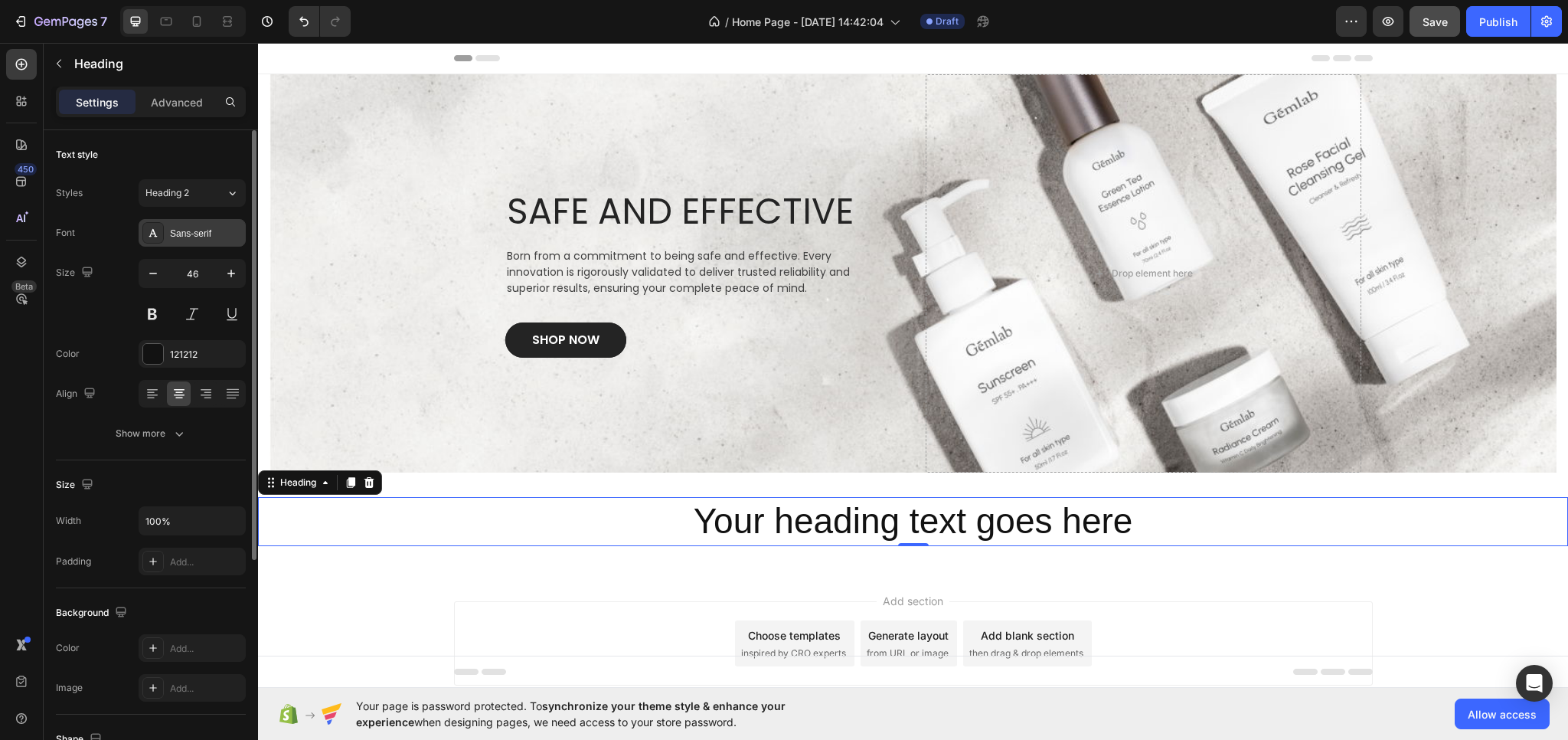
click at [207, 228] on div "Sans-serif" at bounding box center [206, 233] width 72 height 14
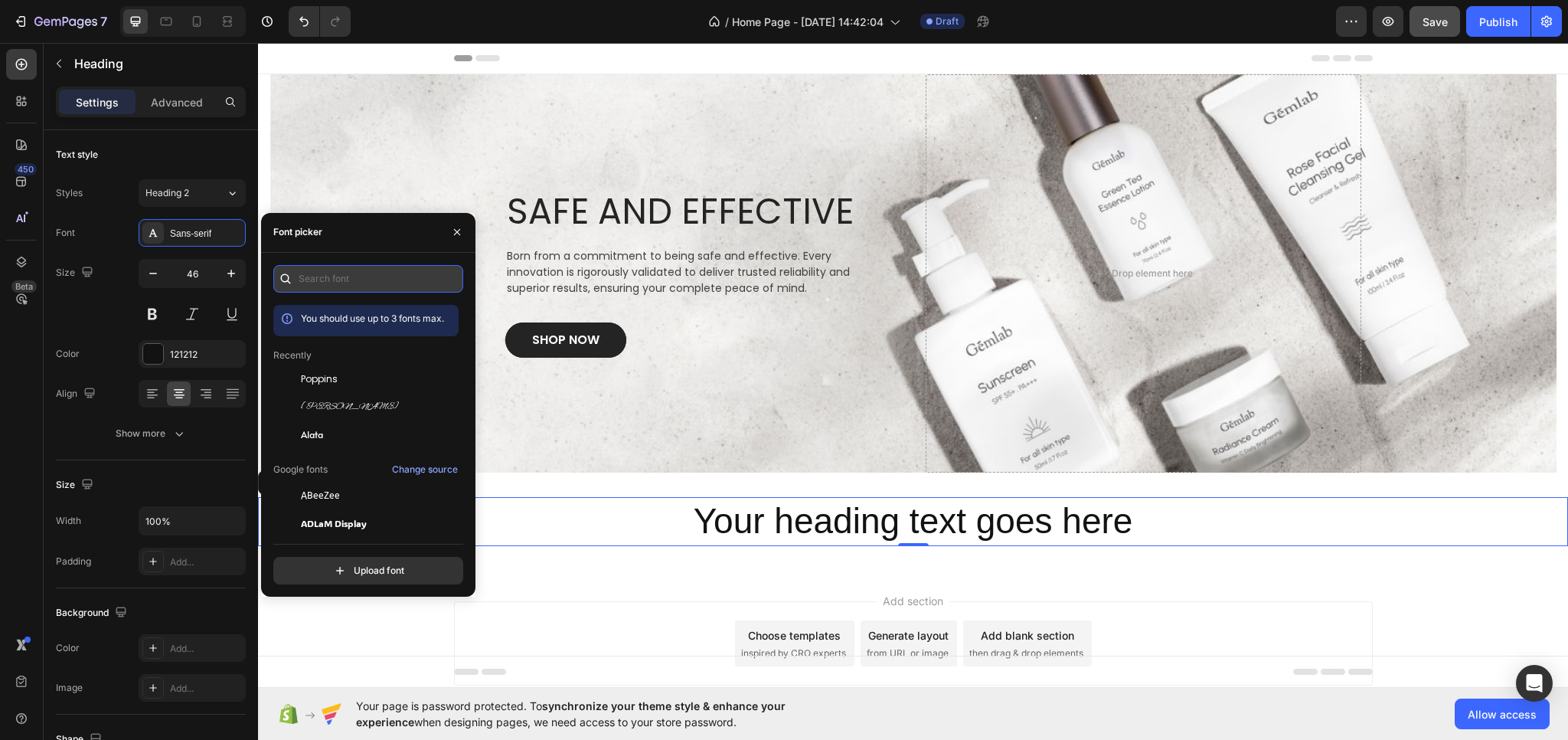
click at [342, 283] on input "text" at bounding box center [368, 279] width 190 height 28
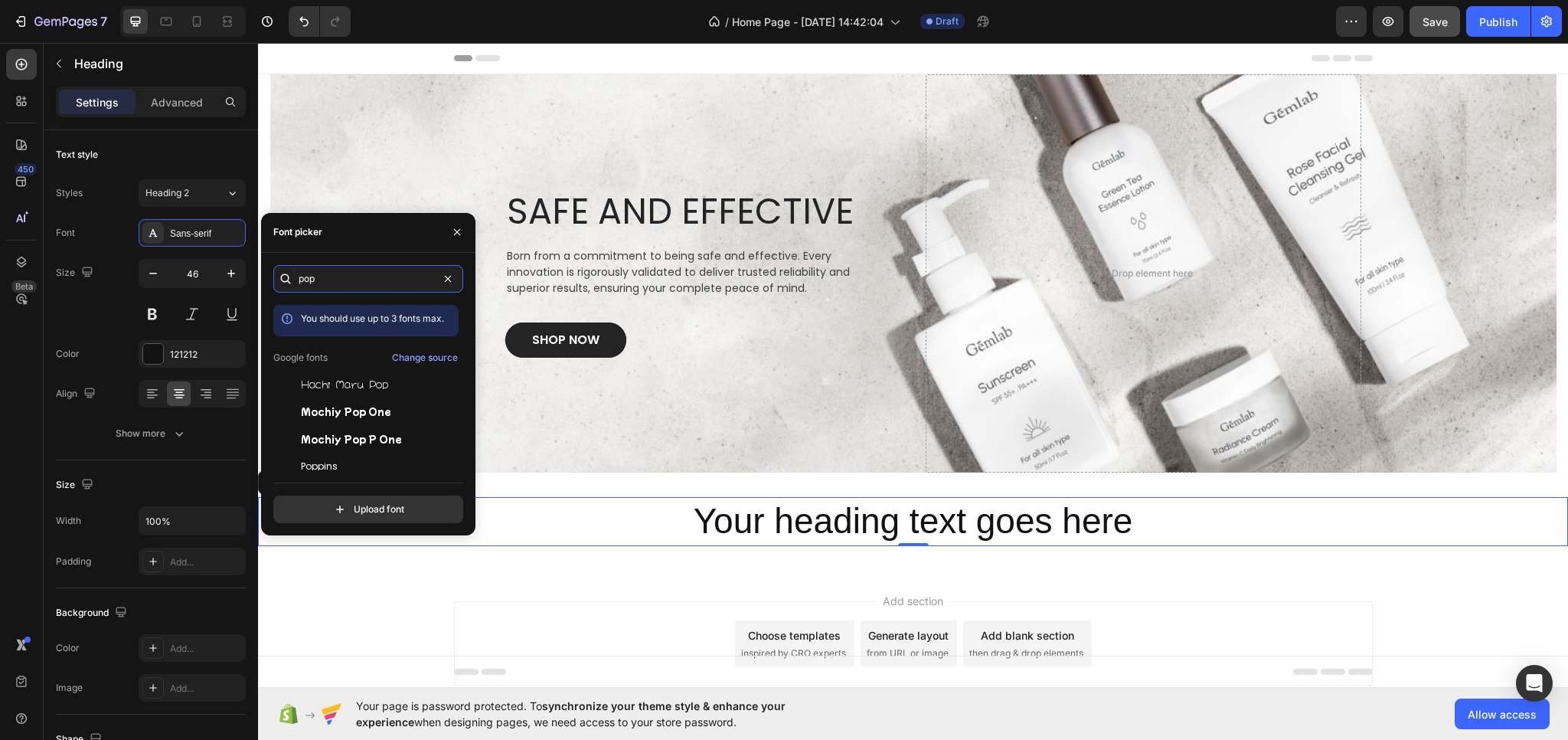
type input "pop"
click at [333, 470] on div "pop You should use up to 3 fonts max. Google fonts Change source Hachi Maru Pop…" at bounding box center [368, 394] width 190 height 258
click at [339, 457] on div "Poppins" at bounding box center [366, 466] width 185 height 28
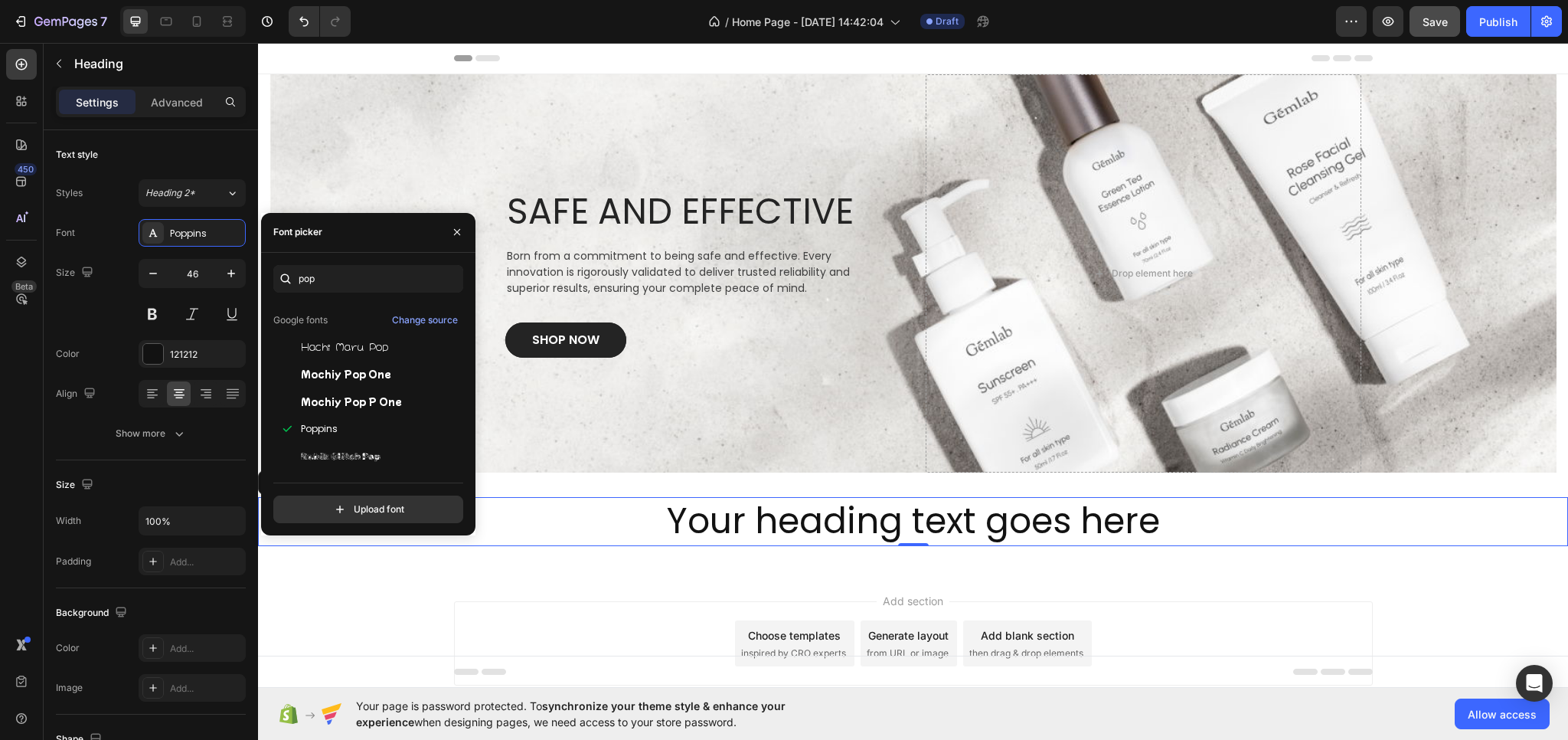
click at [570, 586] on div "Add section Choose templates inspired by CRO experts Generate layout from URL o…" at bounding box center [913, 665] width 1311 height 188
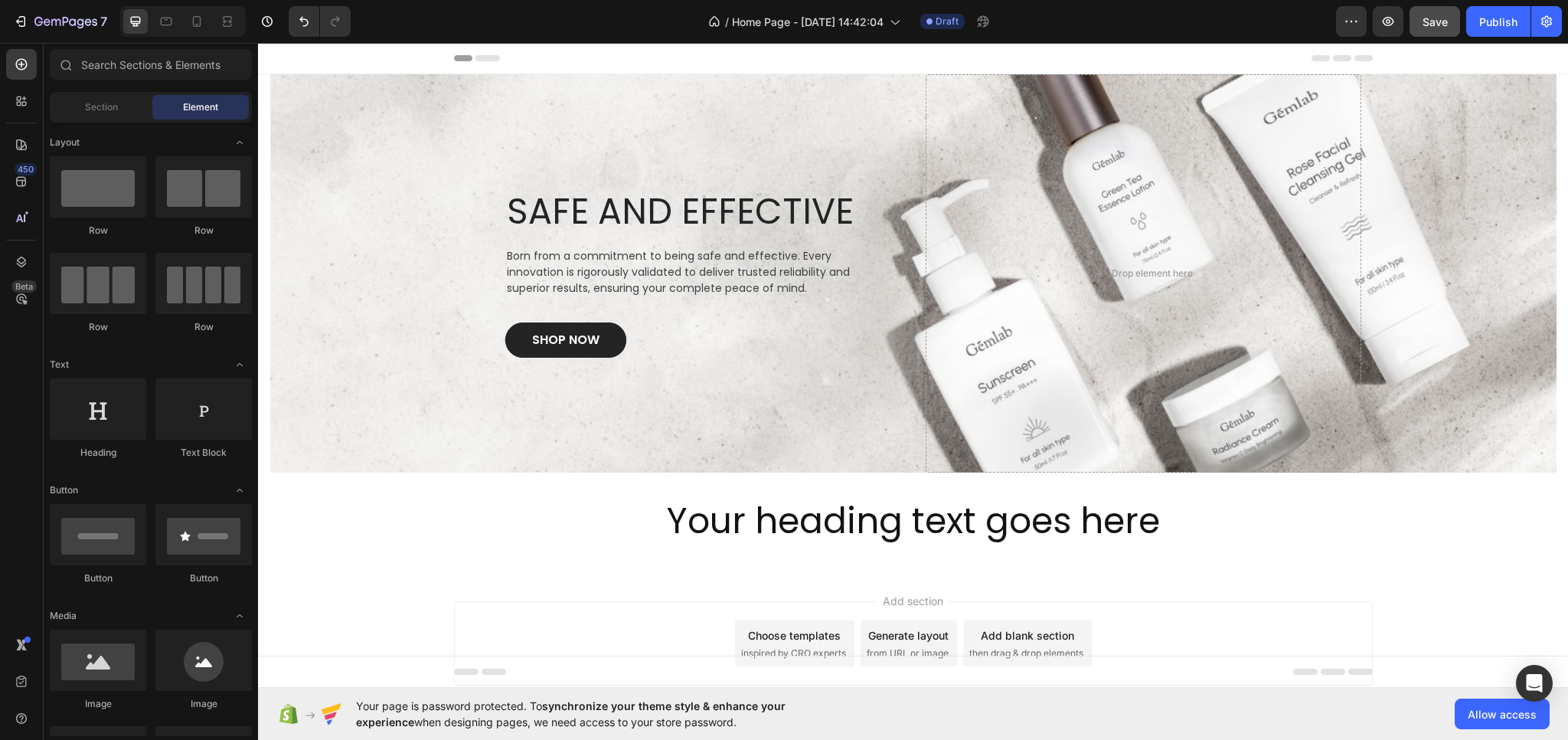
scroll to position [70, 0]
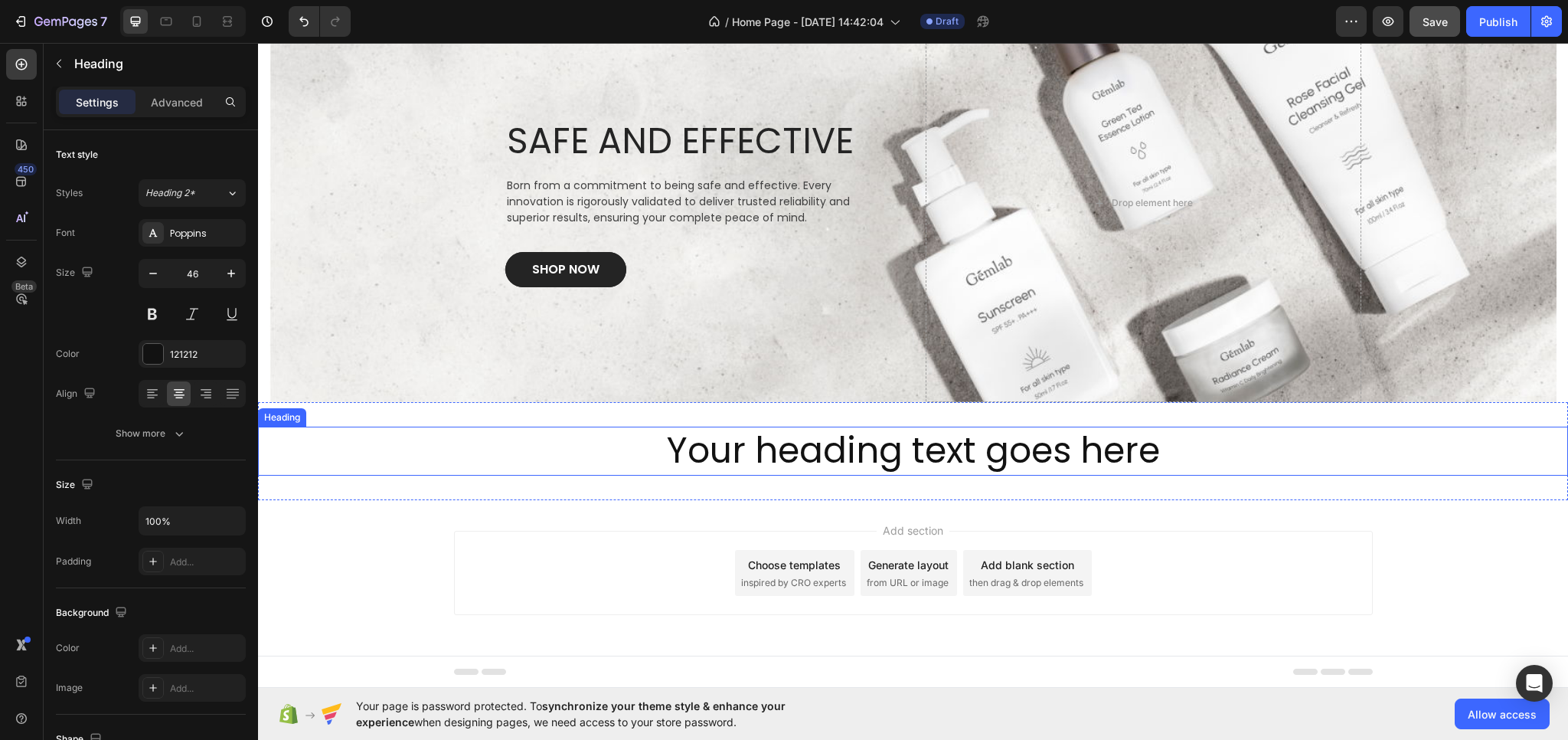
click at [957, 436] on p "Your heading text goes here" at bounding box center [913, 451] width 1307 height 46
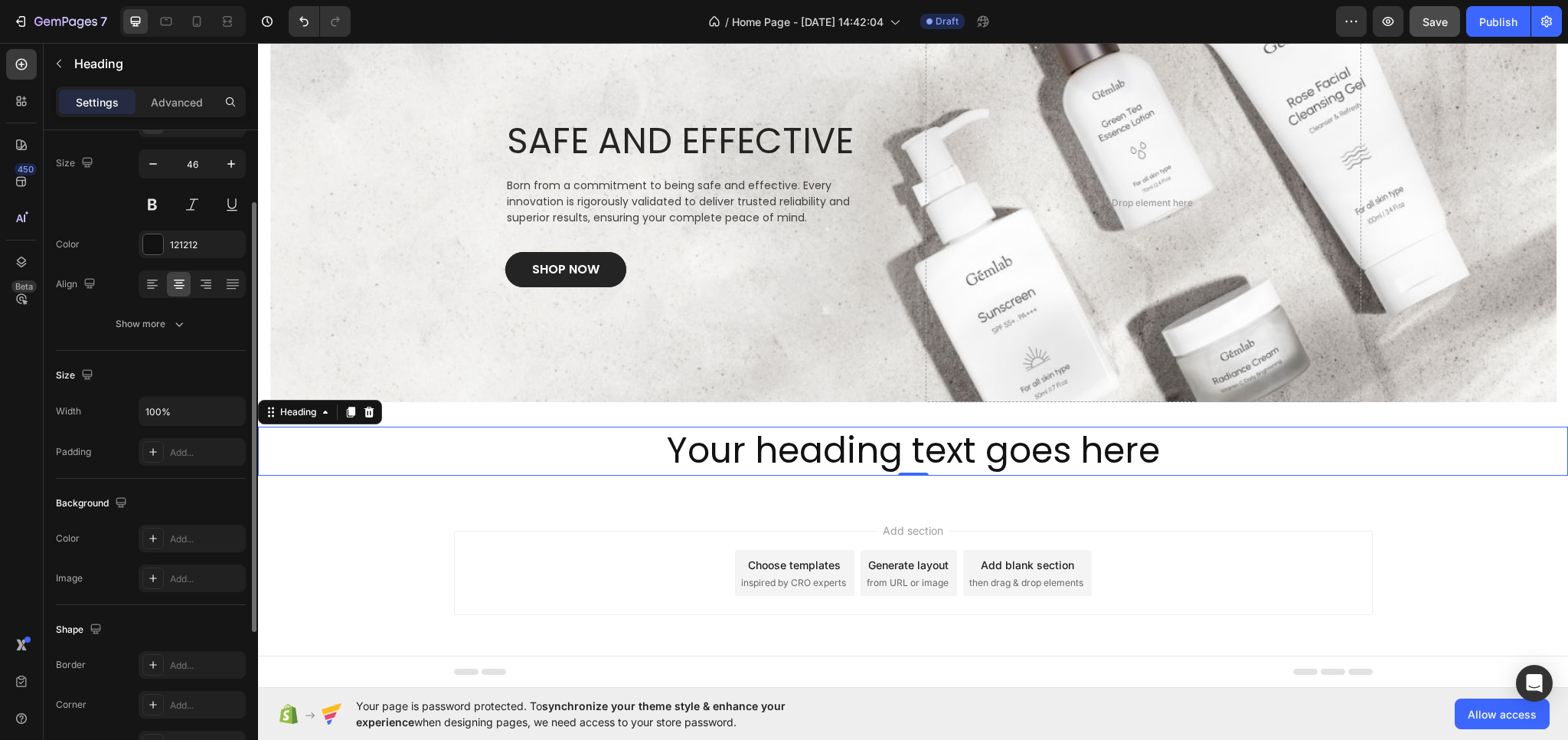
scroll to position [0, 0]
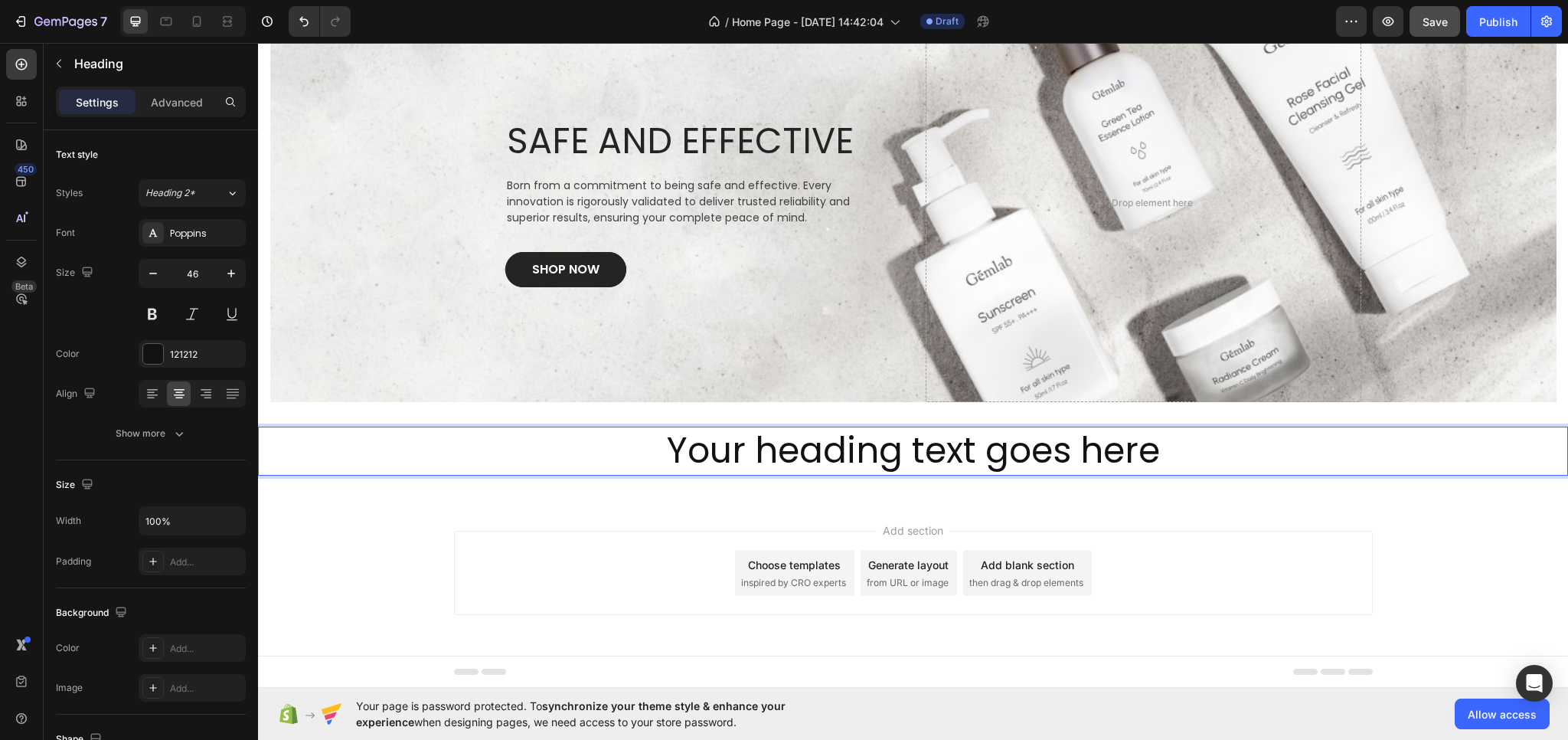
click at [738, 448] on p "Your heading text goes here" at bounding box center [913, 451] width 1307 height 46
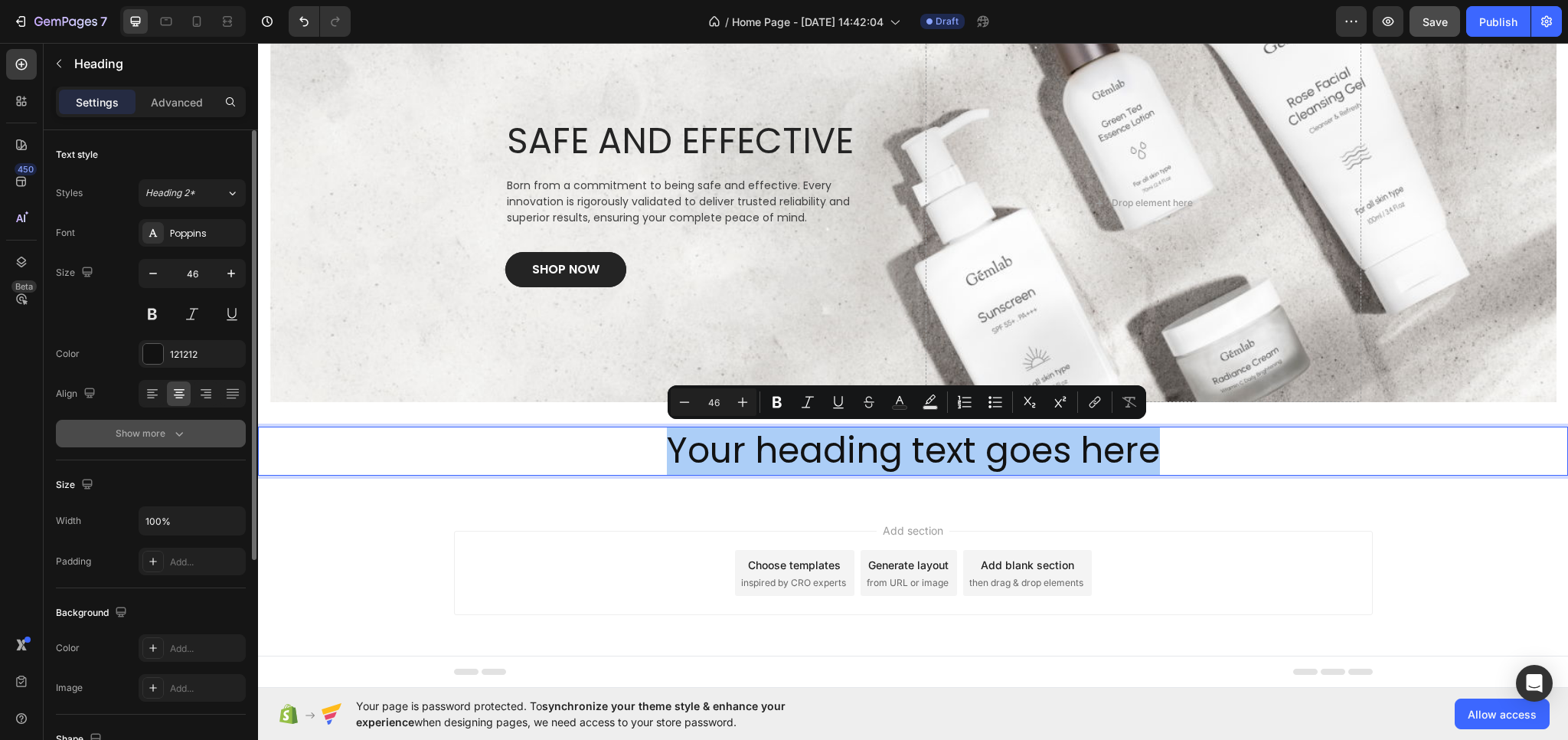
click at [146, 423] on button "Show more" at bounding box center [151, 433] width 190 height 28
